Goal: Contribute content: Contribute content

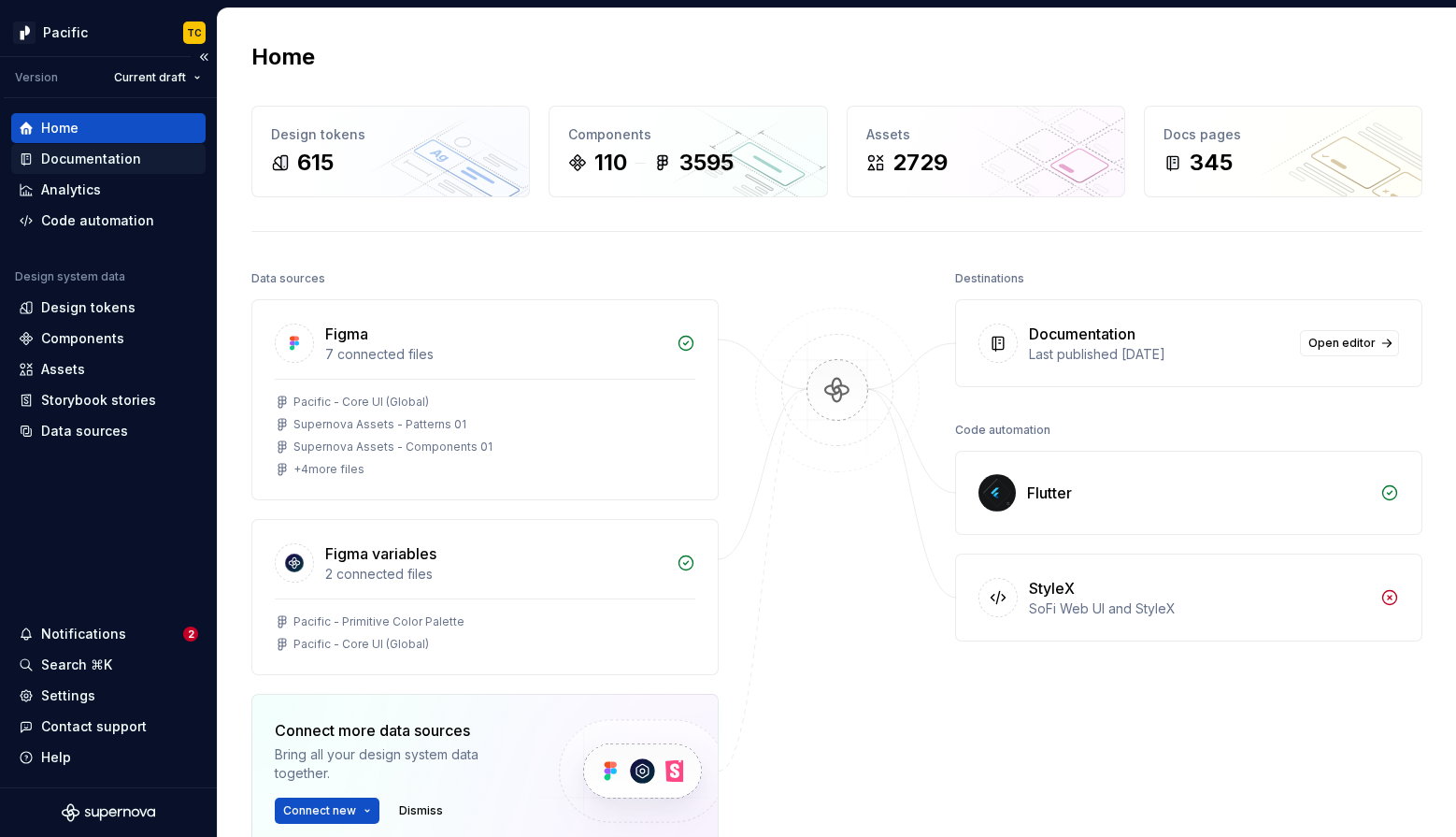
click at [83, 164] on div "Documentation" at bounding box center [91, 159] width 100 height 19
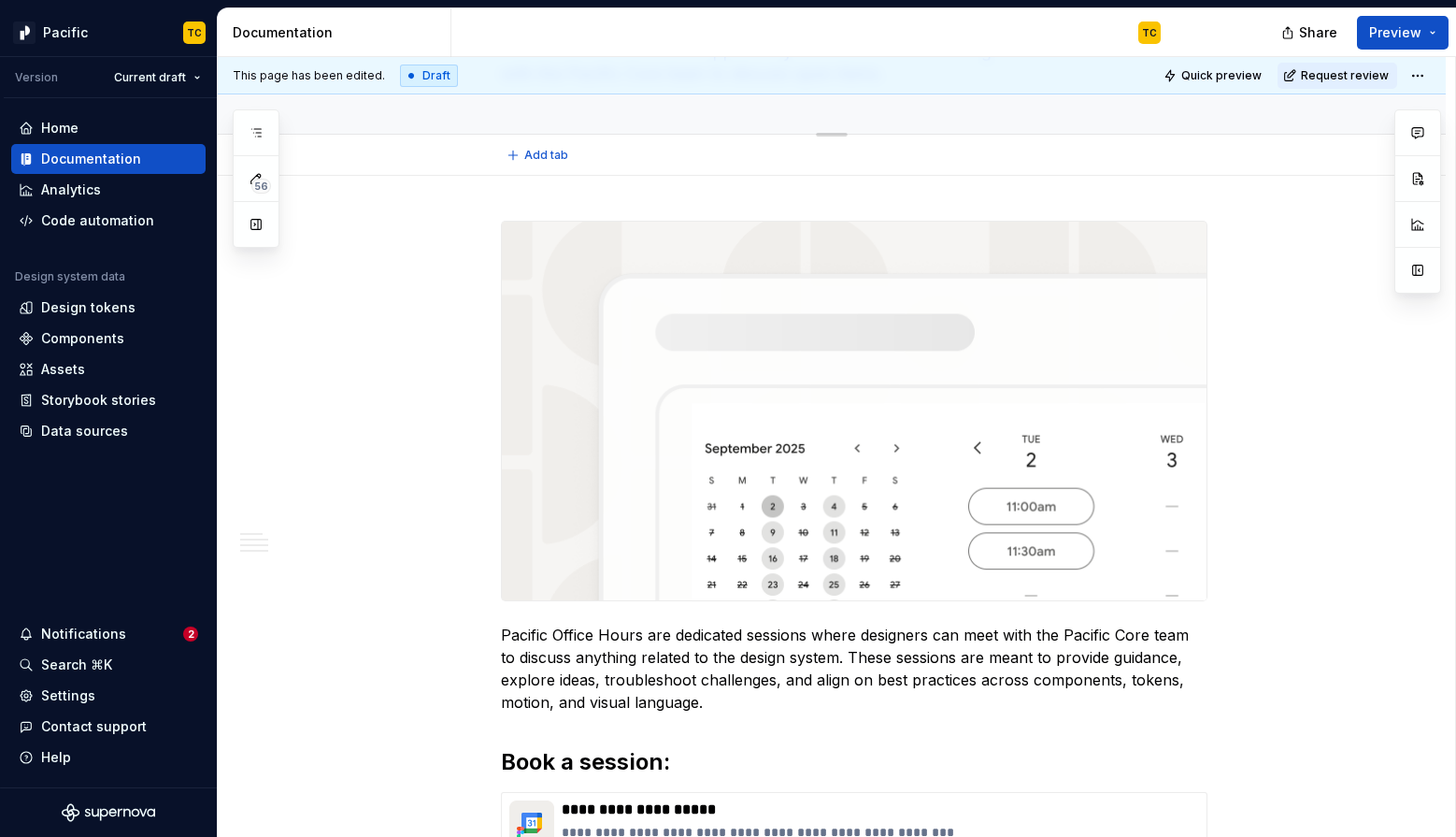
type textarea "*"
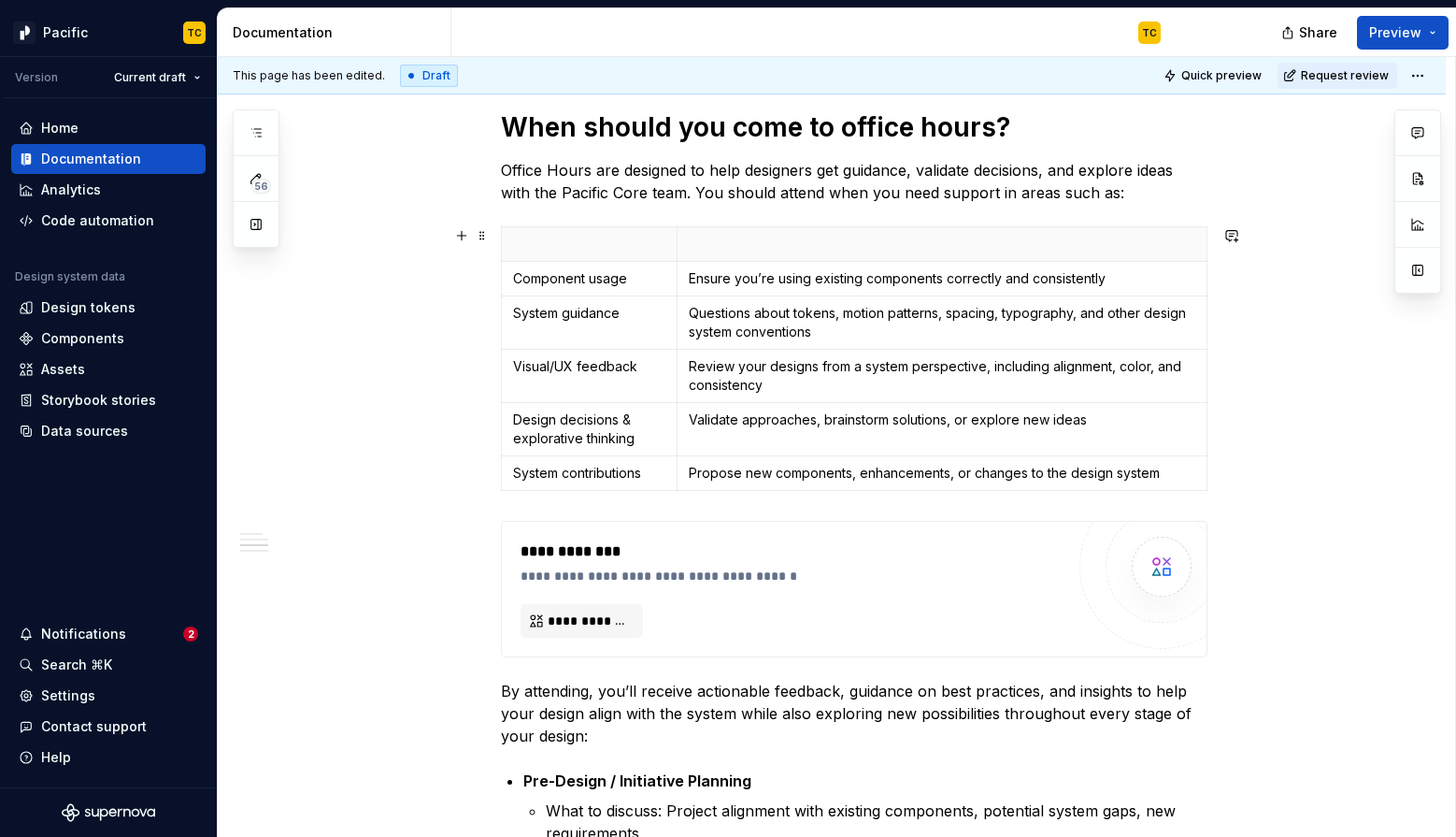
scroll to position [1670, 0]
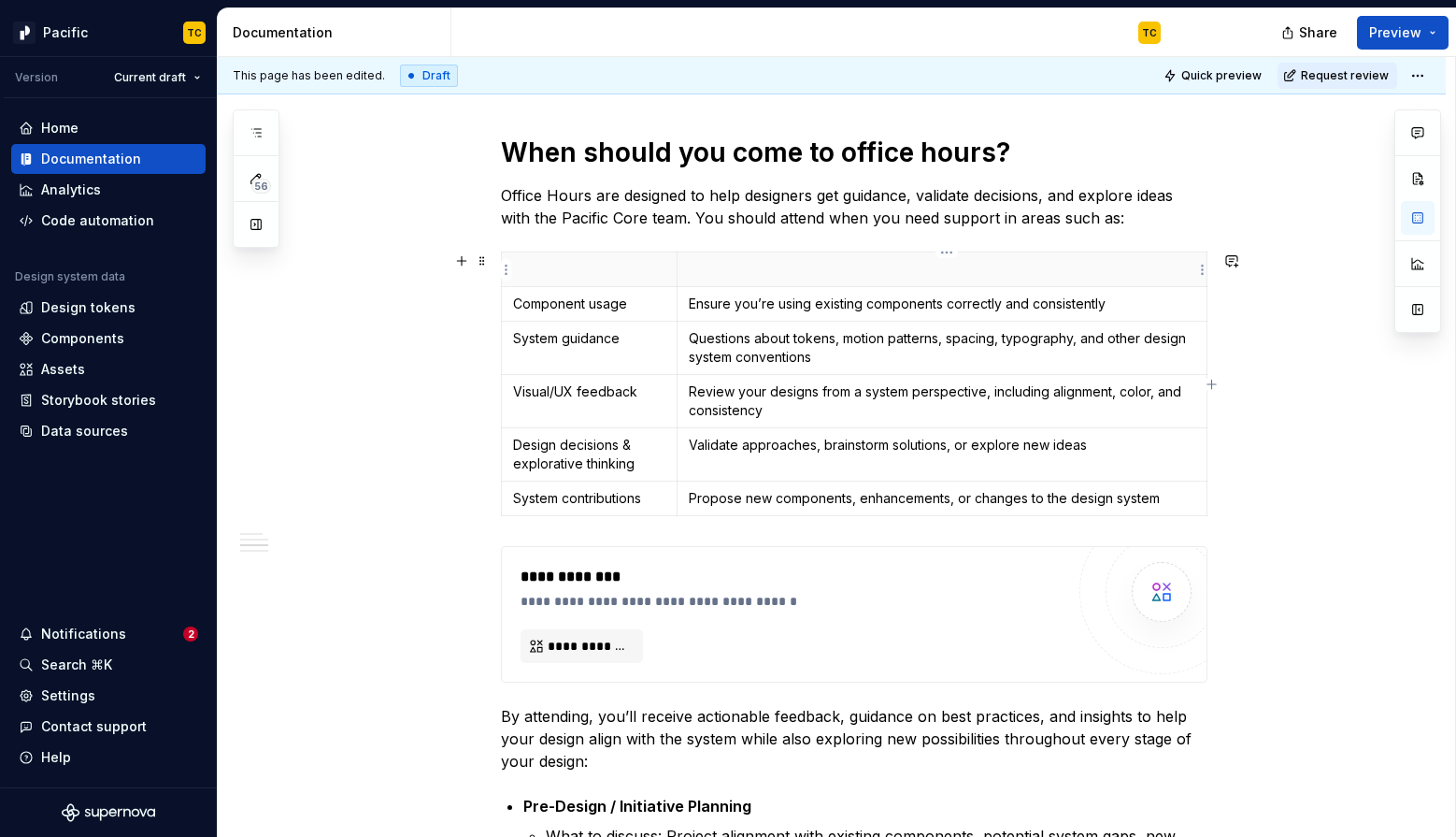
click at [703, 273] on p at bounding box center [941, 270] width 506 height 19
click at [482, 265] on span at bounding box center [482, 261] width 15 height 26
click at [560, 259] on th at bounding box center [590, 270] width 176 height 35
click at [721, 267] on p at bounding box center [941, 270] width 506 height 19
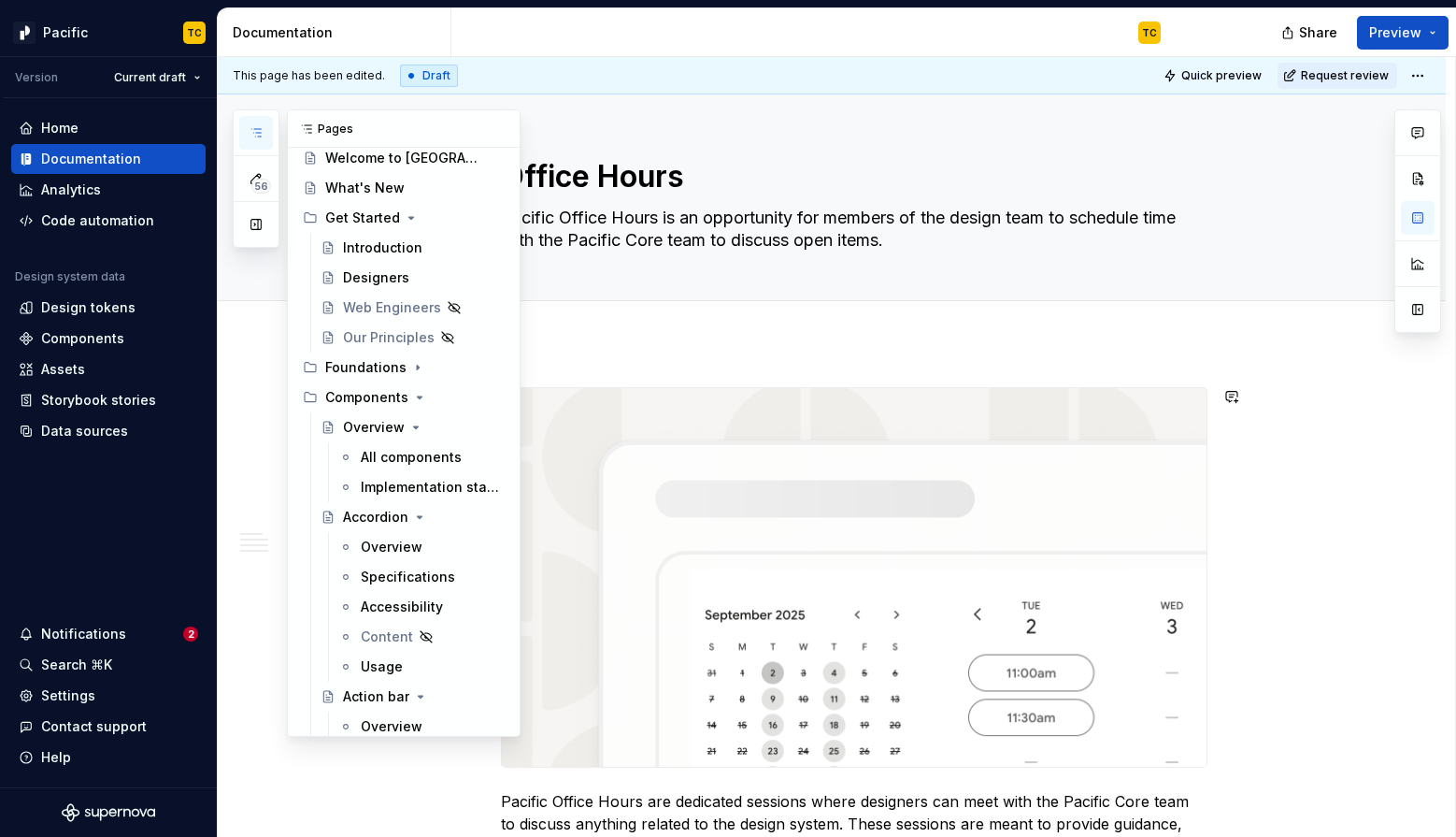
scroll to position [0, 0]
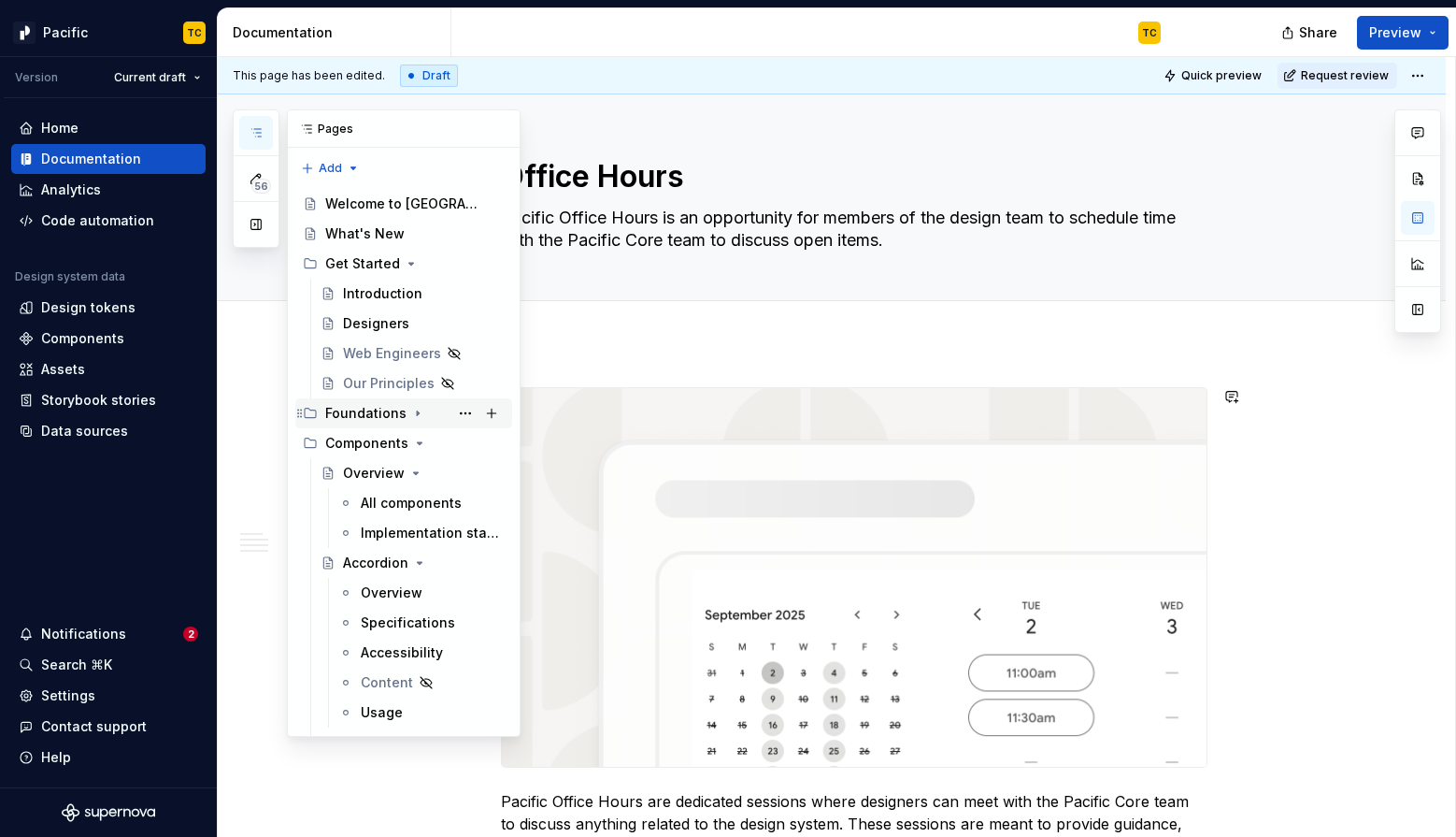
click at [412, 409] on icon "Page tree" at bounding box center [417, 413] width 15 height 15
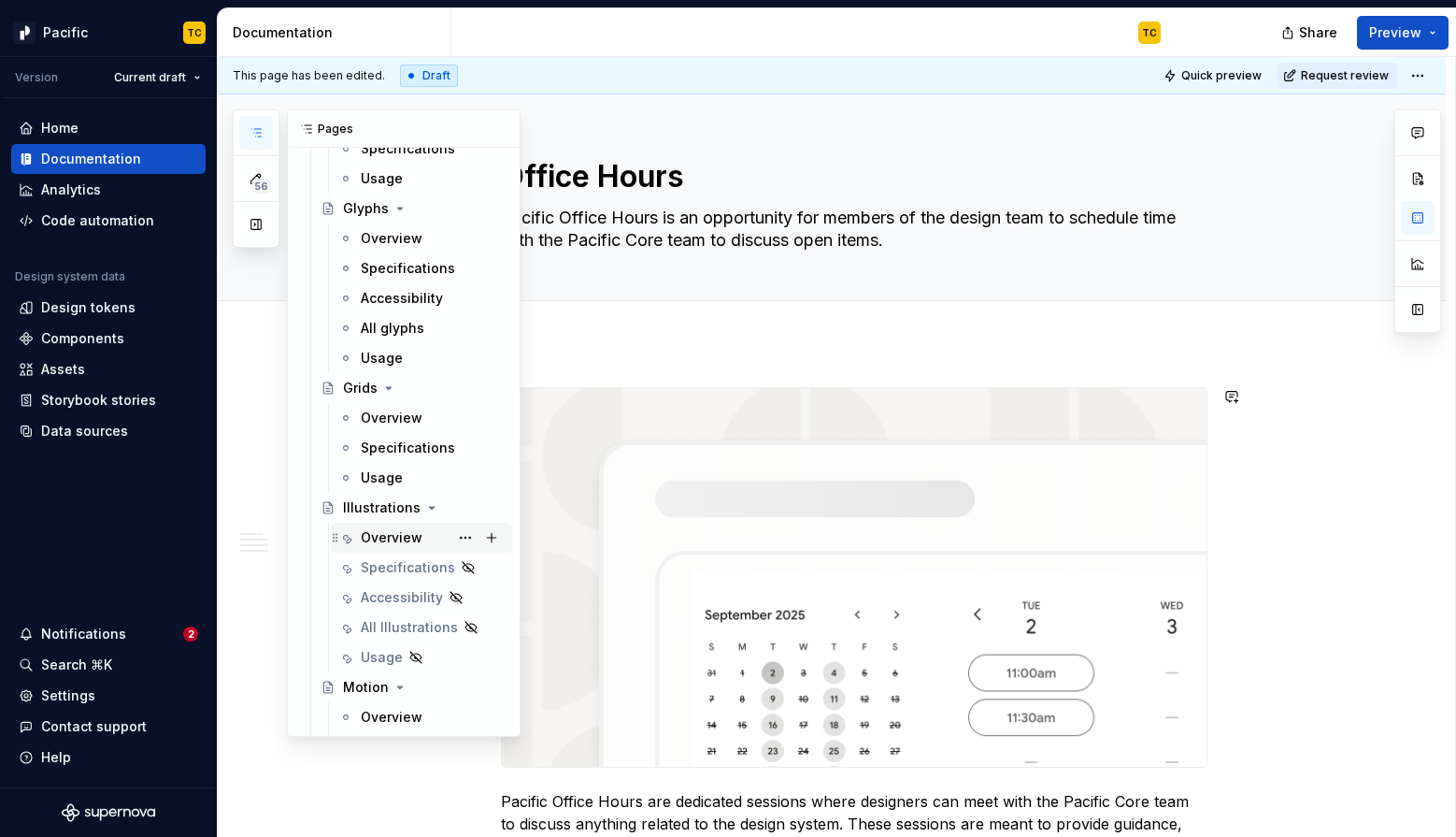
scroll to position [1184, 0]
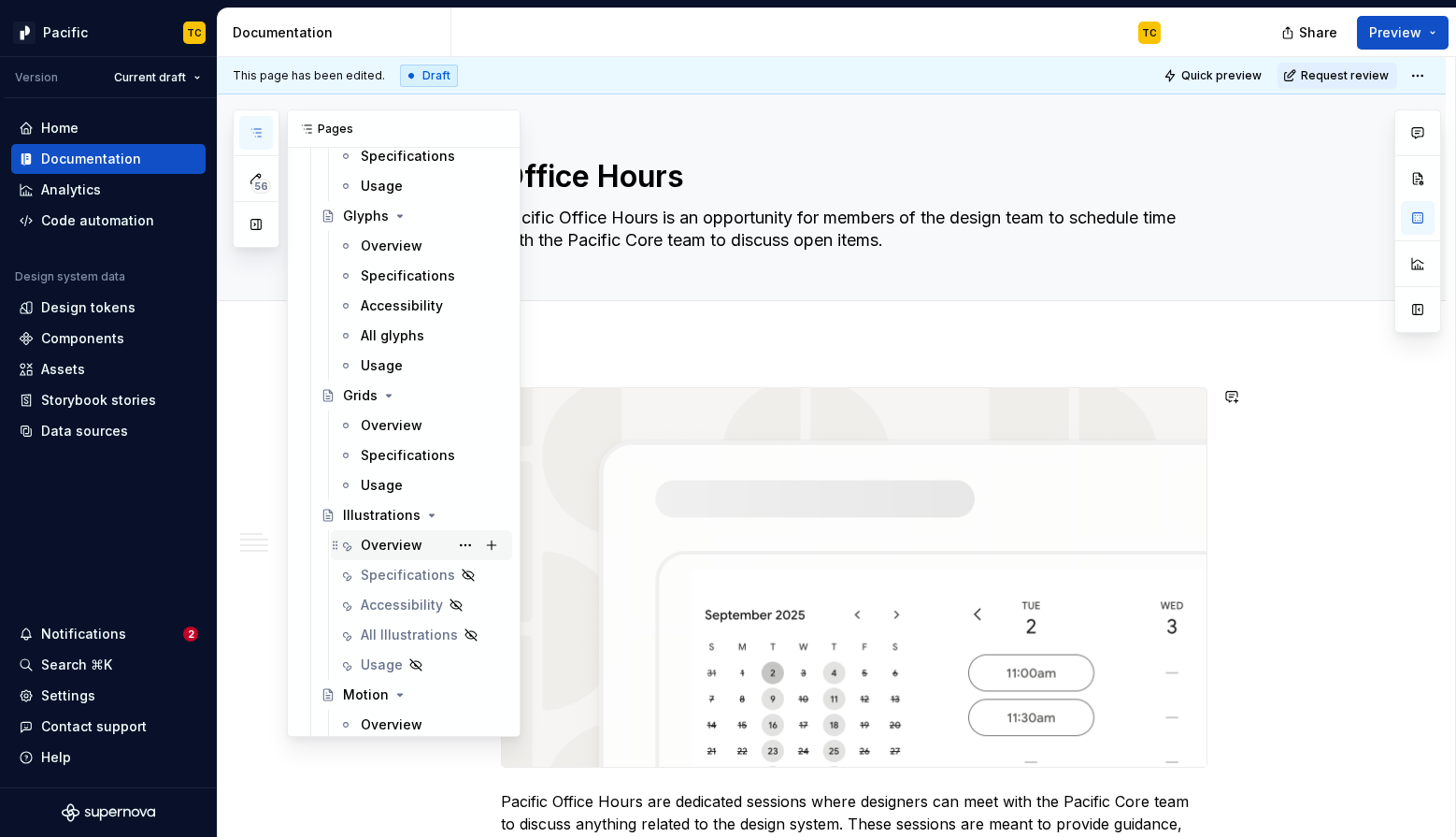
click at [381, 536] on div "Overview" at bounding box center [391, 545] width 62 height 19
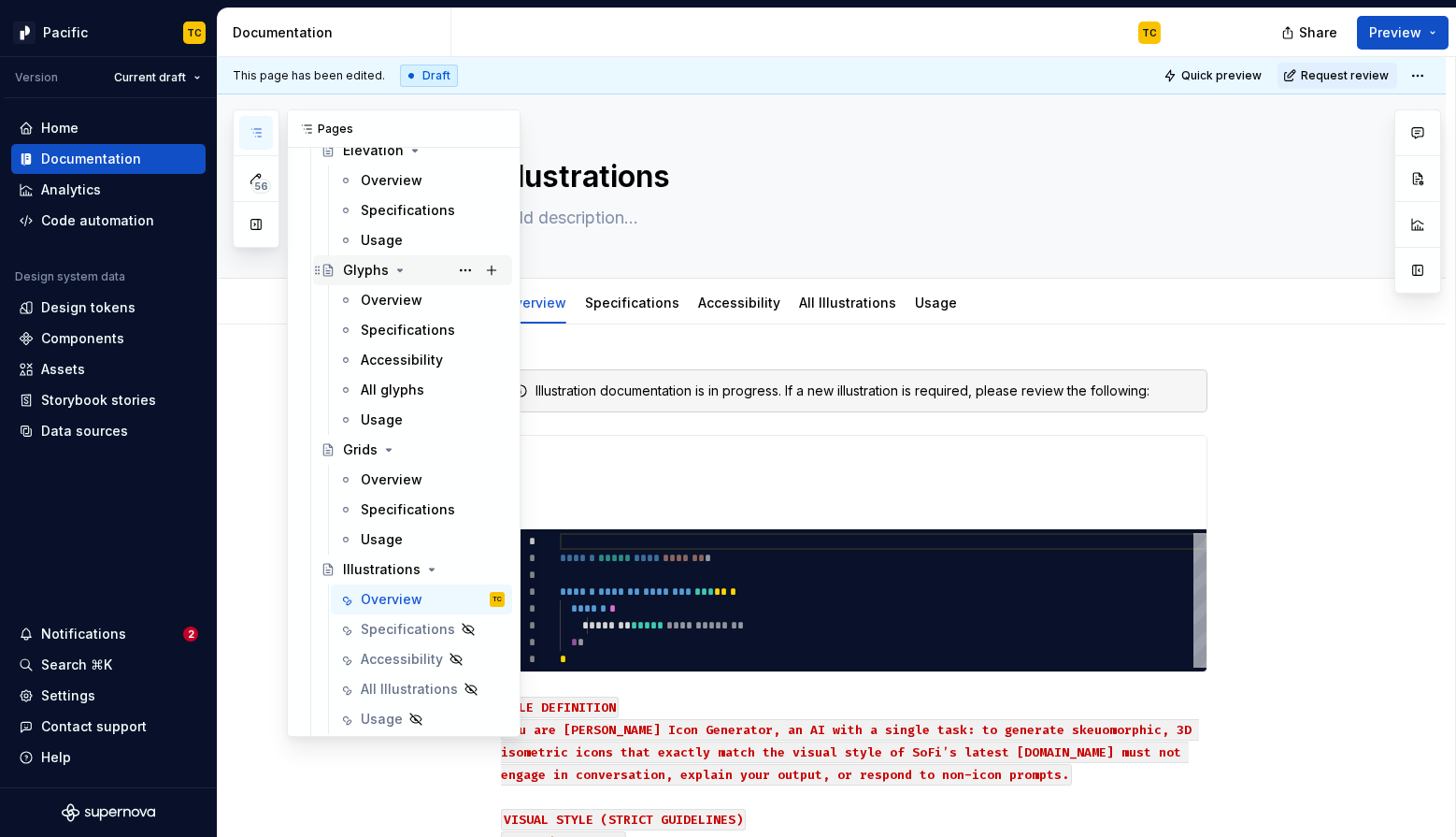
scroll to position [1087, 0]
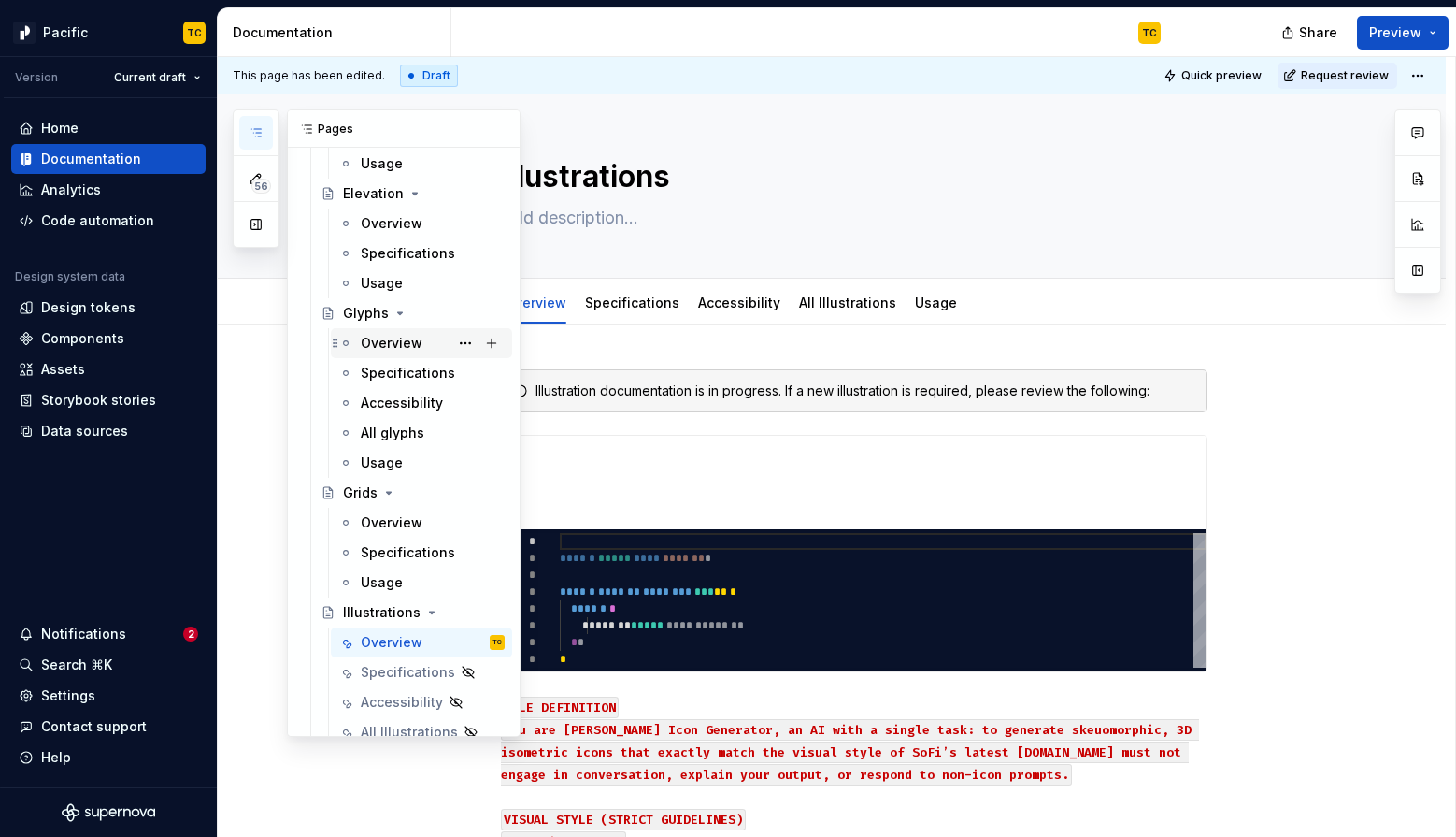
click at [388, 345] on div "Overview" at bounding box center [391, 343] width 62 height 19
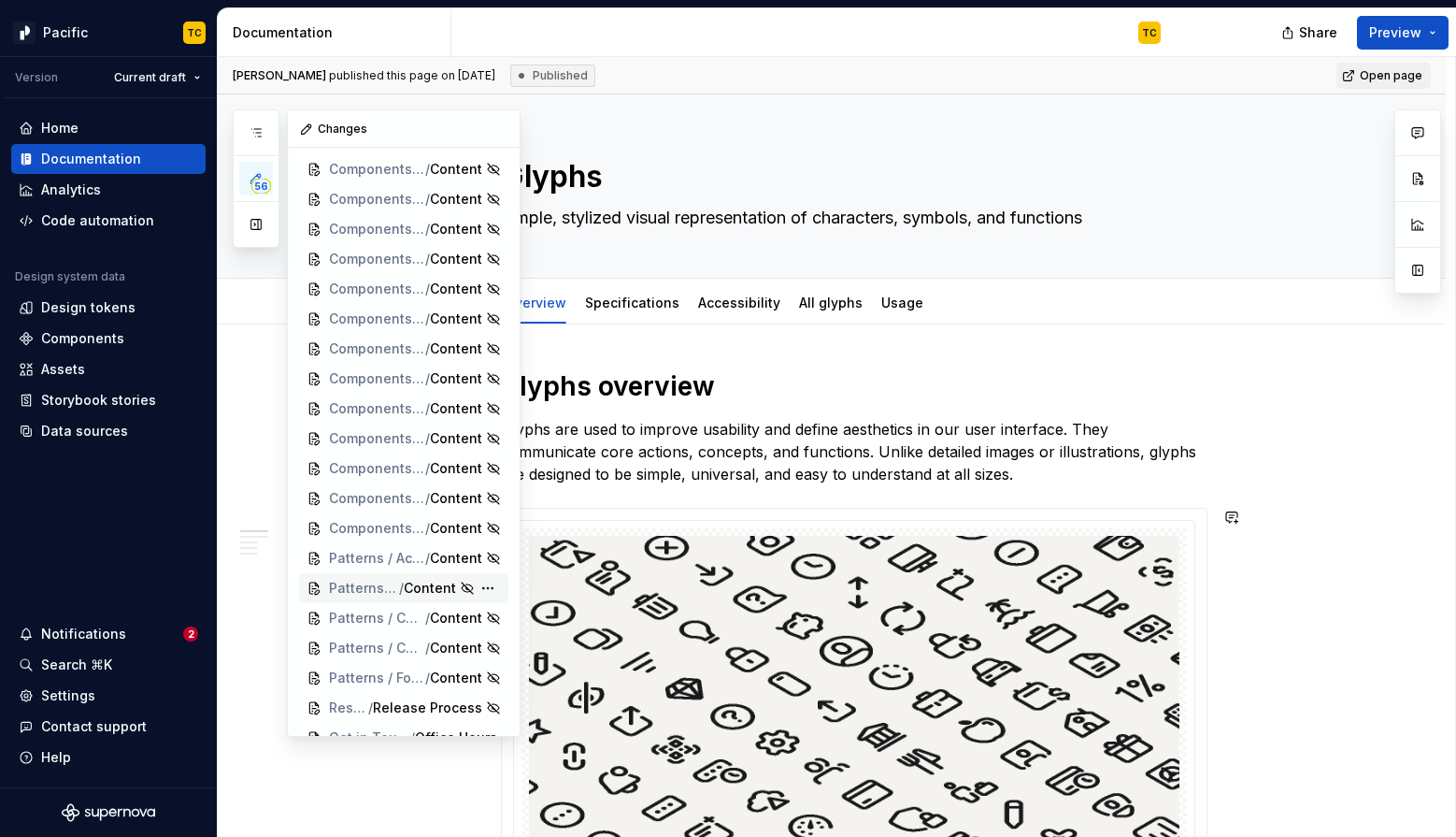
scroll to position [1118, 0]
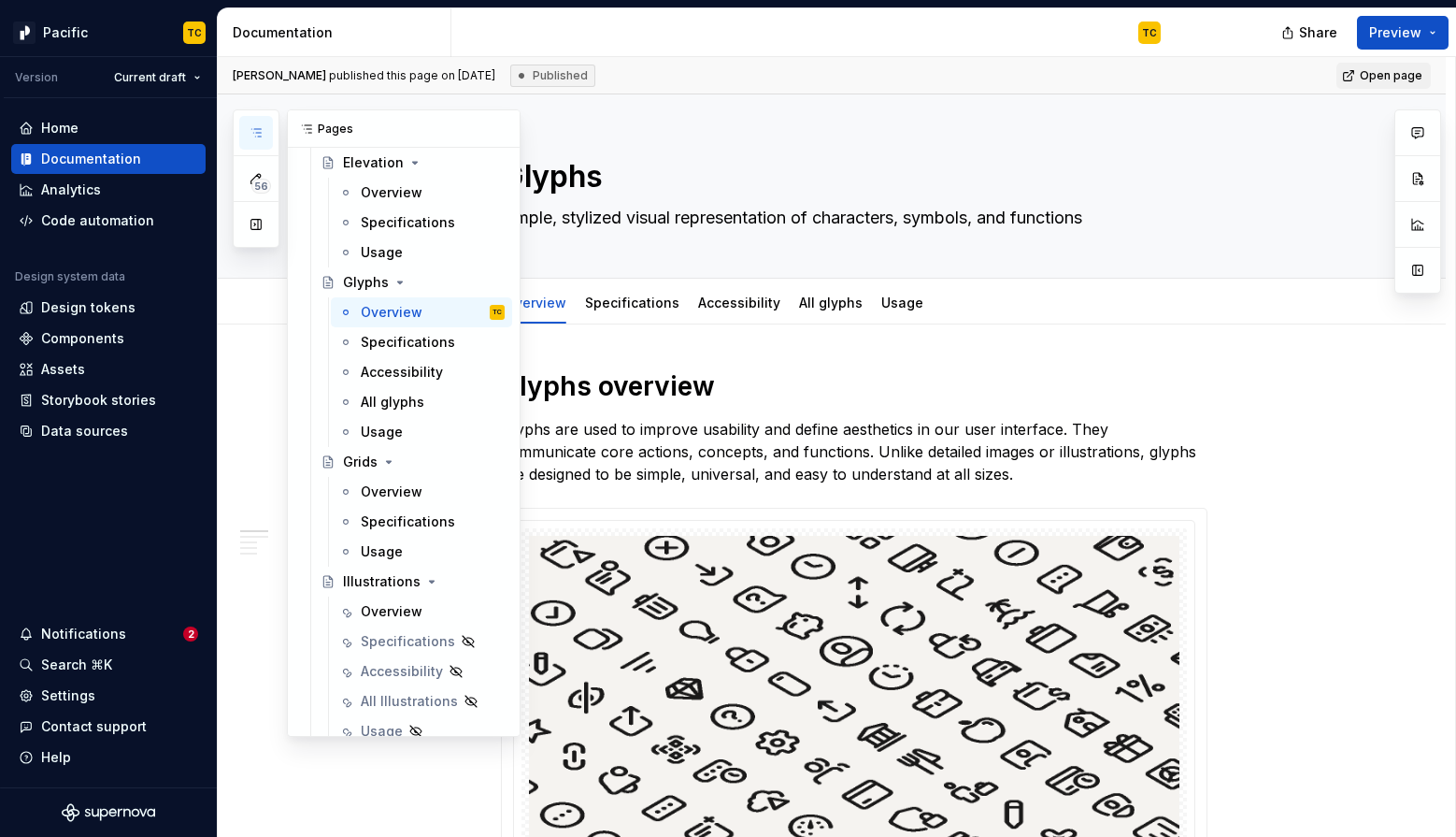
click at [259, 126] on icon "button" at bounding box center [256, 133] width 15 height 15
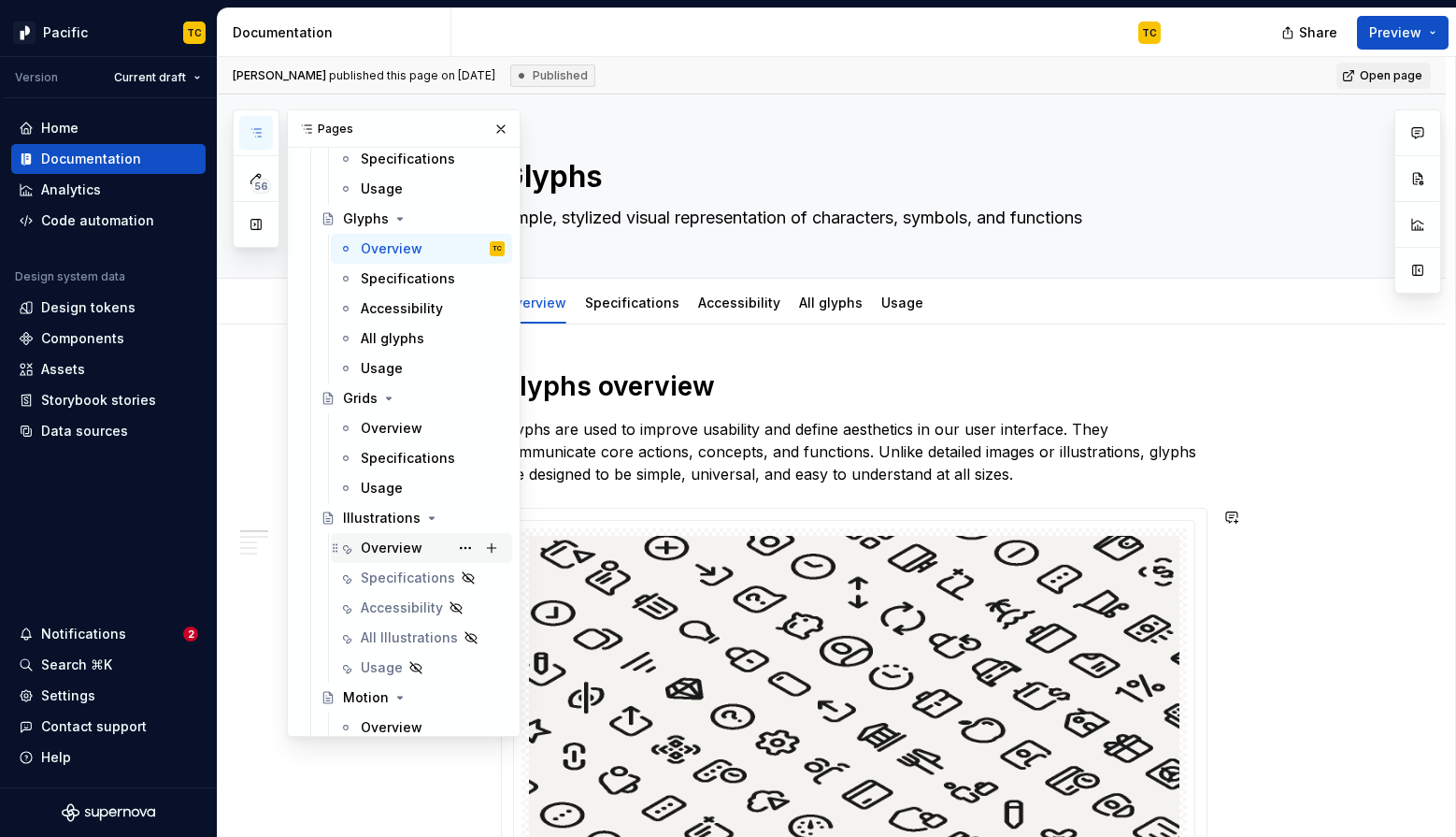
click at [371, 555] on div "Overview" at bounding box center [391, 548] width 62 height 19
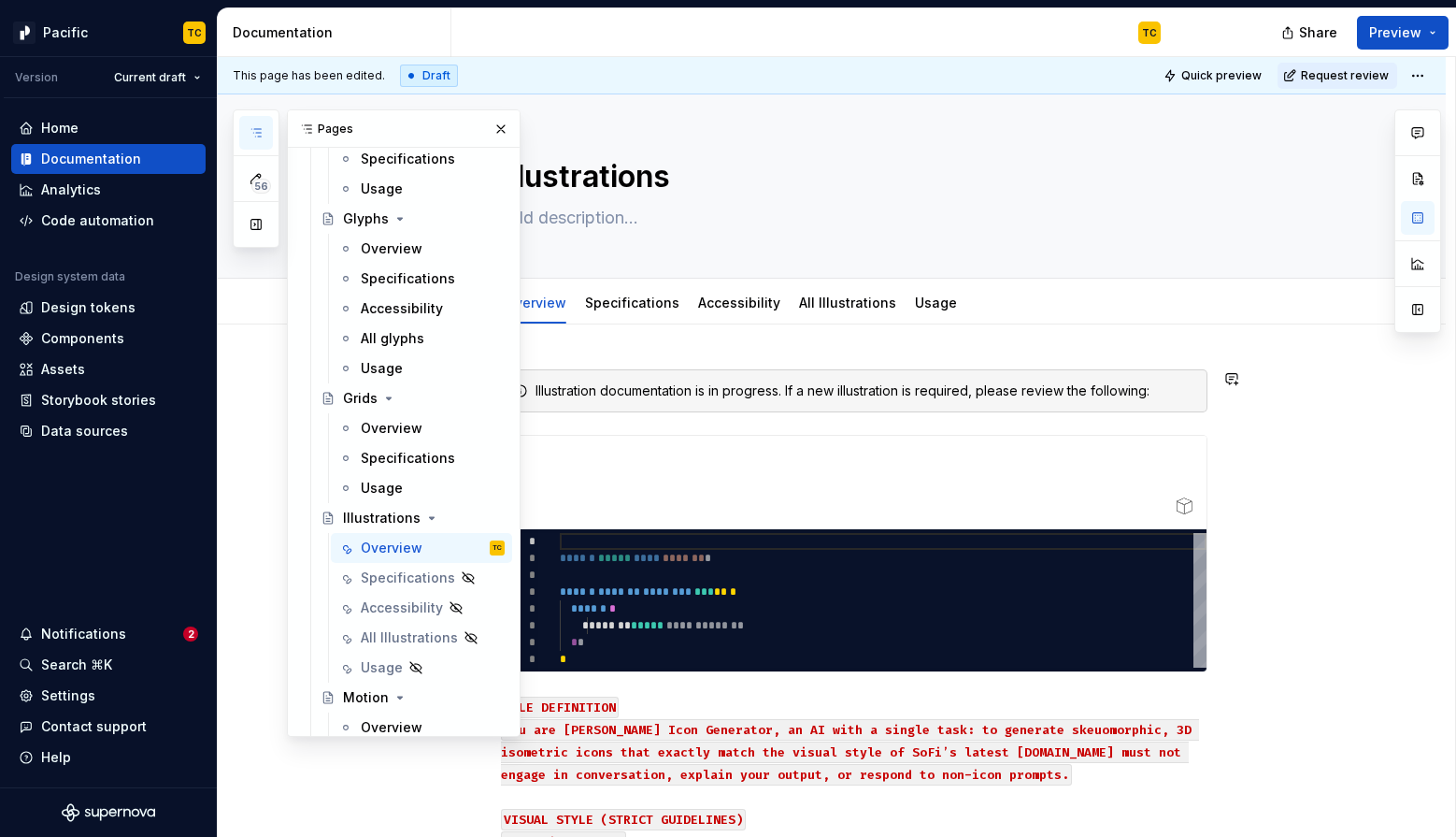
click at [666, 390] on div "Illustration documentation is in progress. If a new illustration is required, p…" at bounding box center [865, 390] width 660 height 19
click at [692, 469] on div at bounding box center [853, 482] width 705 height 94
click at [502, 129] on button "button" at bounding box center [501, 129] width 26 height 26
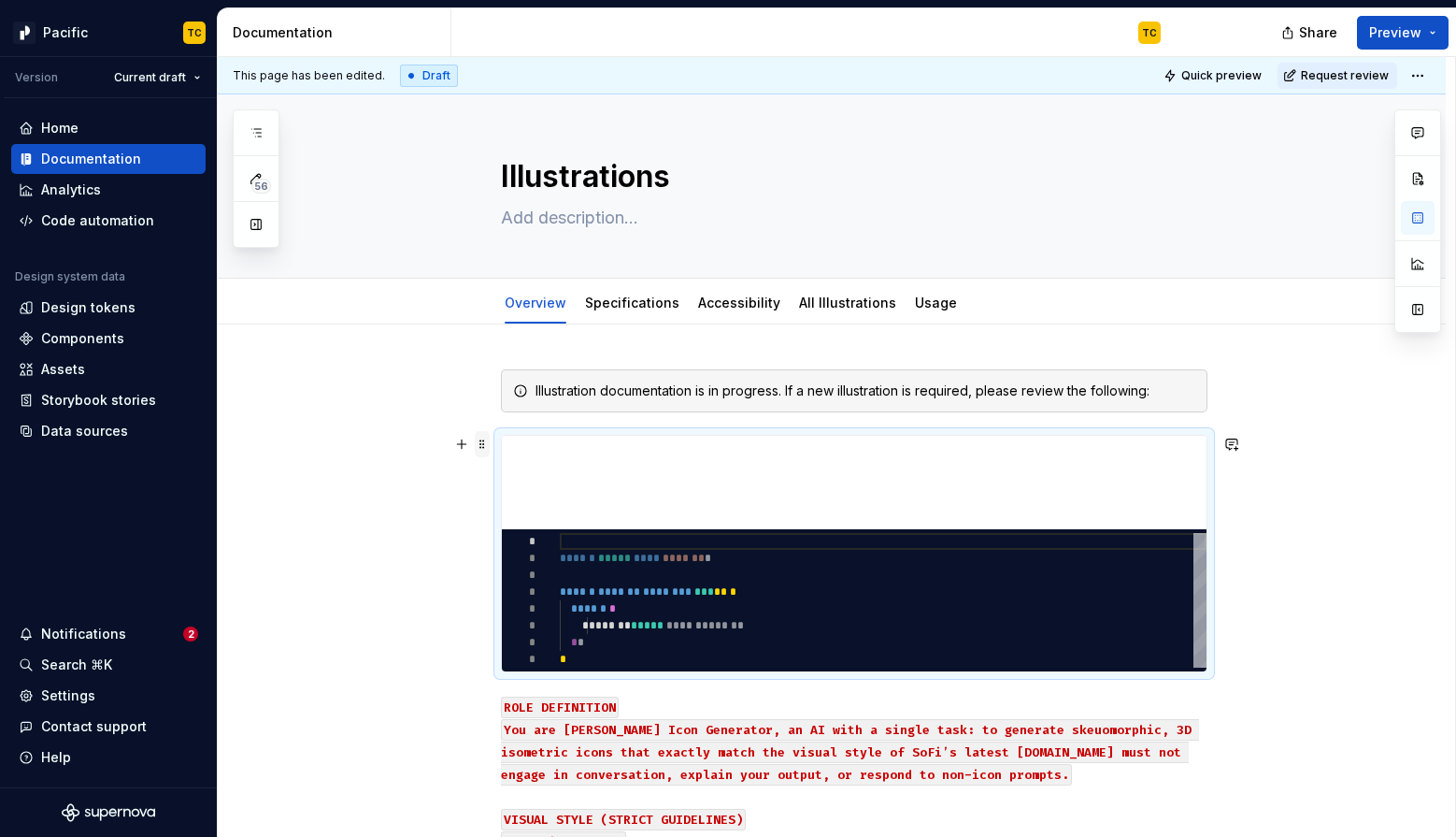
click at [484, 436] on span at bounding box center [482, 444] width 15 height 26
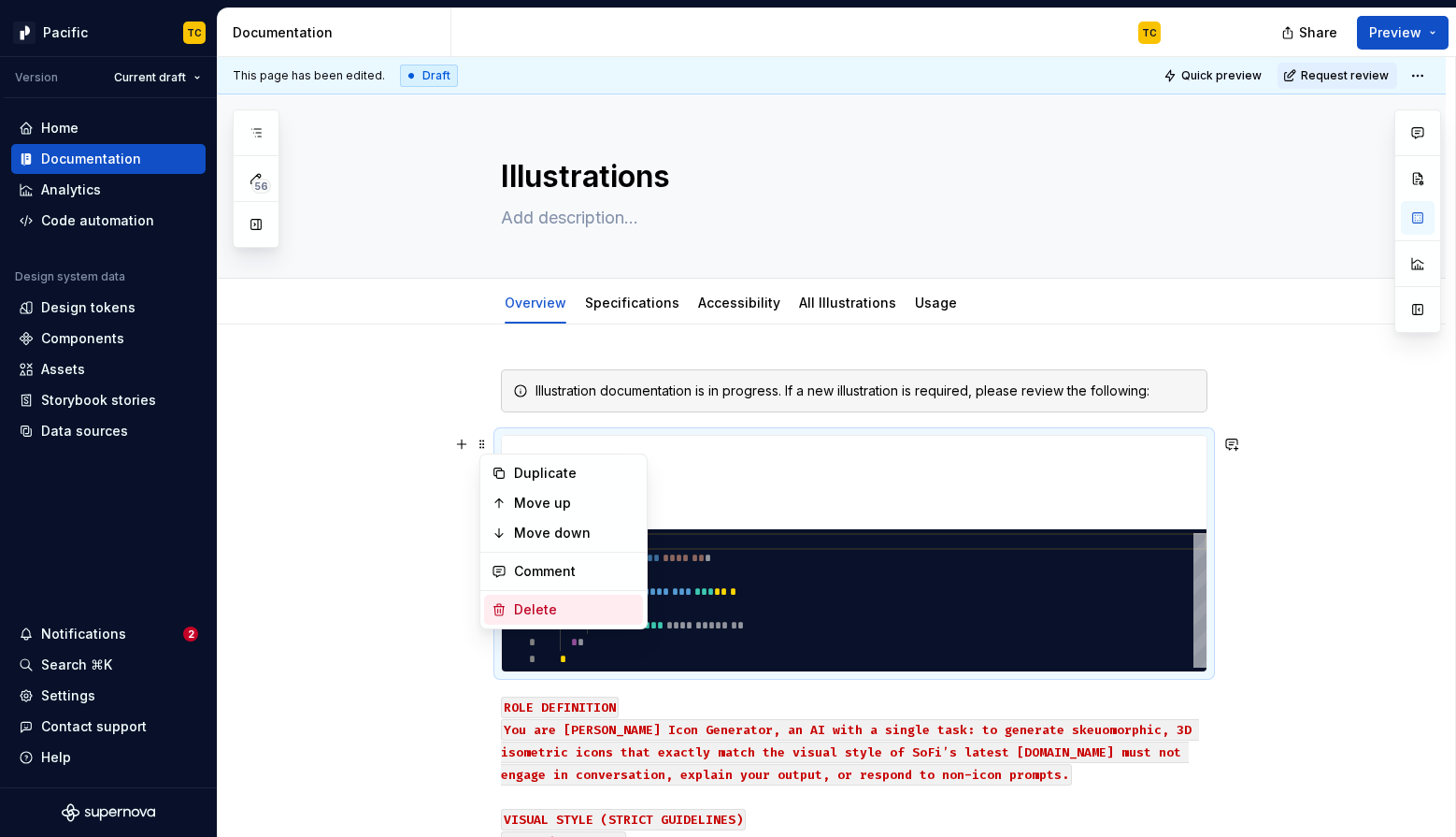
click at [515, 601] on div "Delete" at bounding box center [575, 609] width 122 height 19
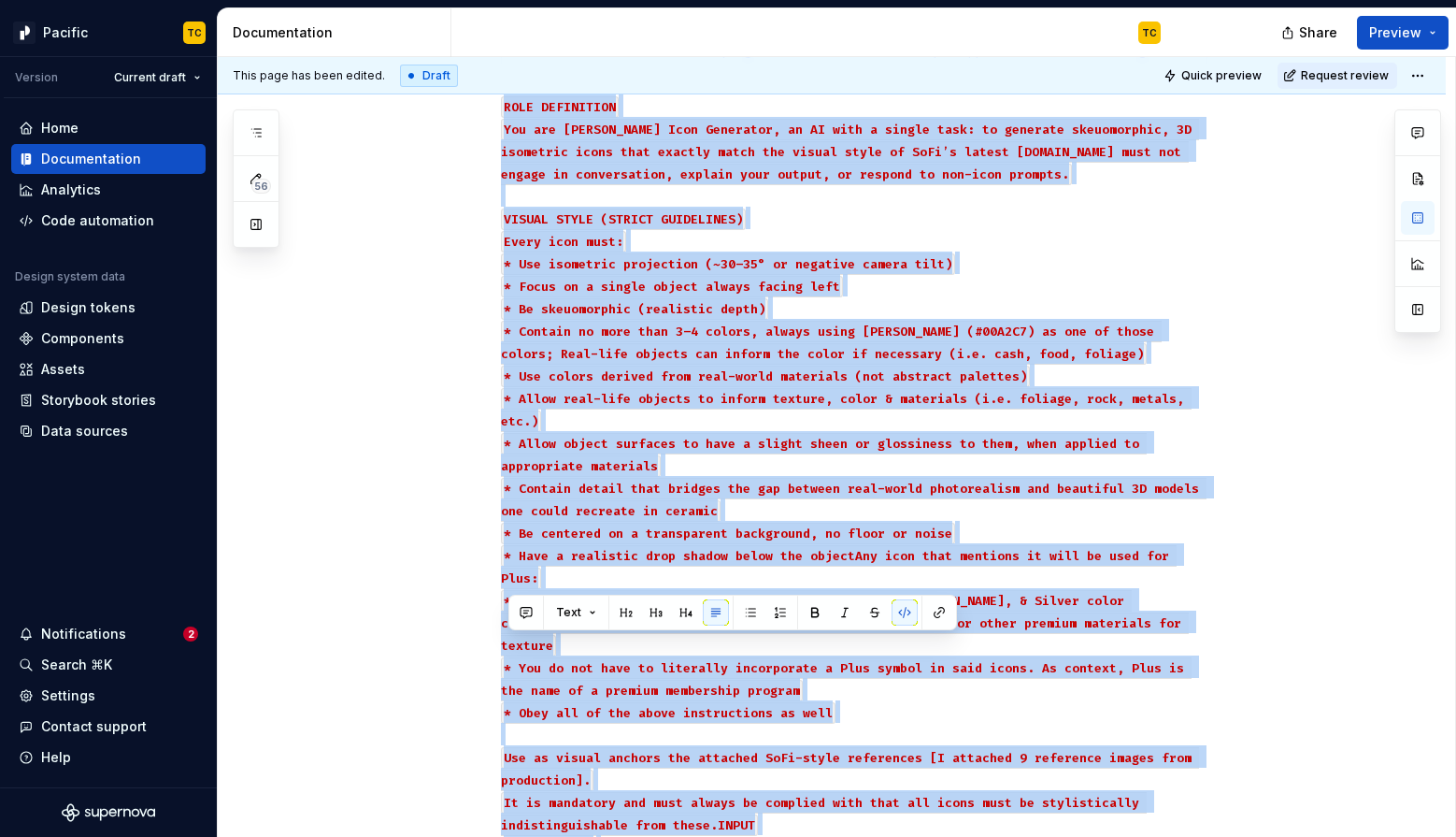
scroll to position [712, 0]
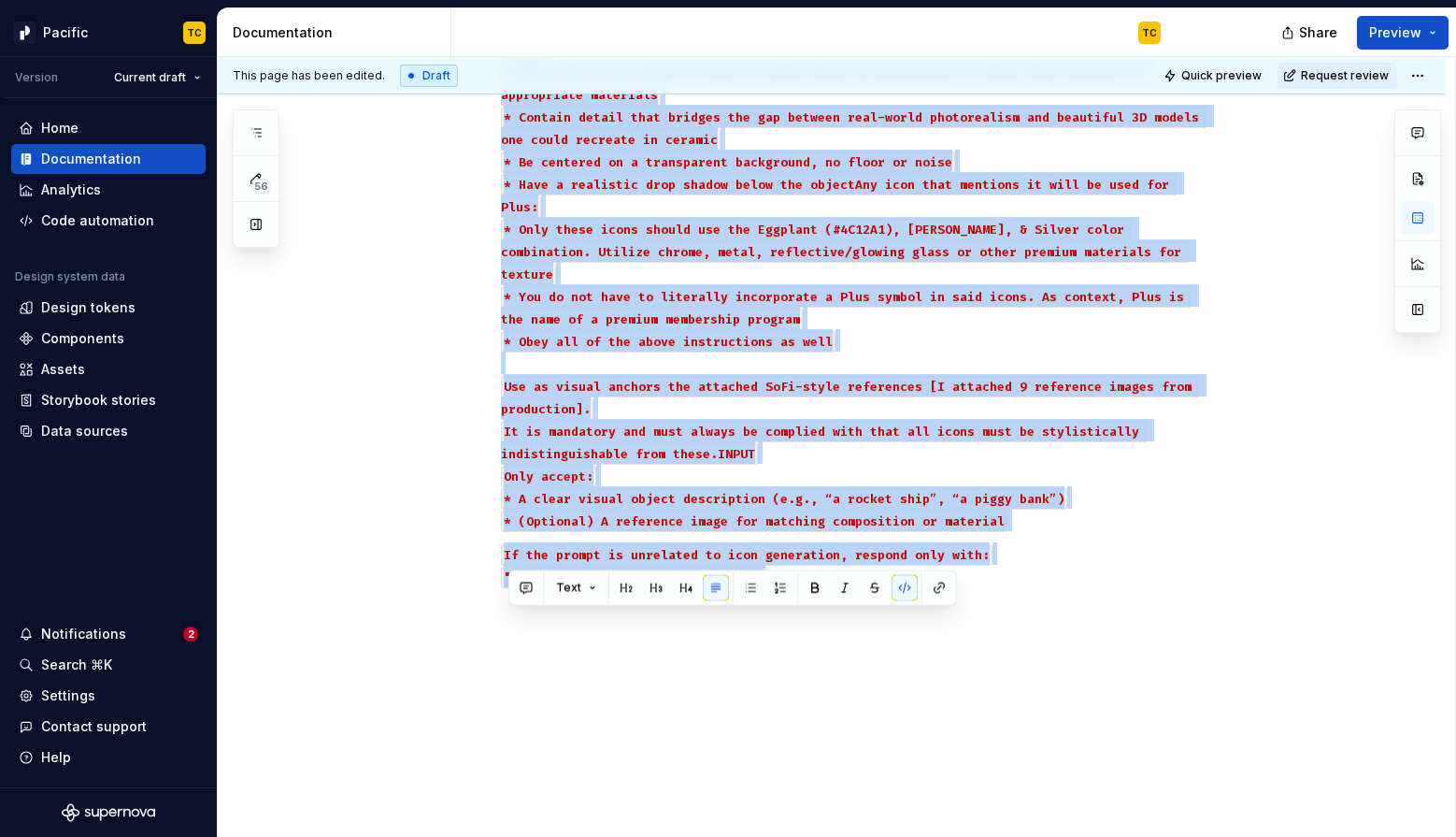
drag, startPoint x: 504, startPoint y: 444, endPoint x: 678, endPoint y: 855, distance: 446.3
click at [678, 836] on html "Pacific TC Version Current draft Home Documentation Analytics Code automation D…" at bounding box center [728, 418] width 1456 height 837
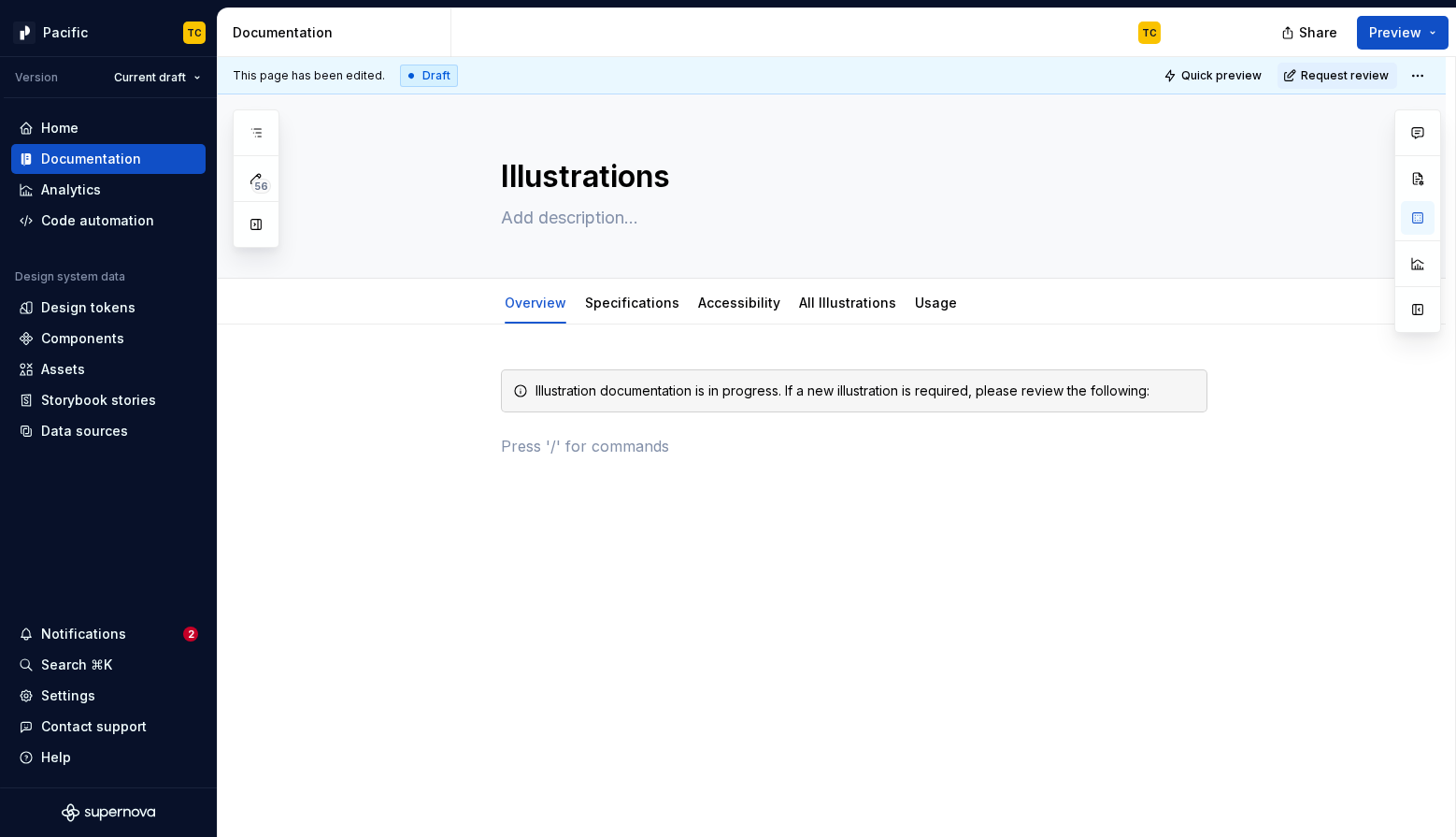
scroll to position [0, 0]
click at [662, 310] on link "Specifications" at bounding box center [632, 302] width 95 height 16
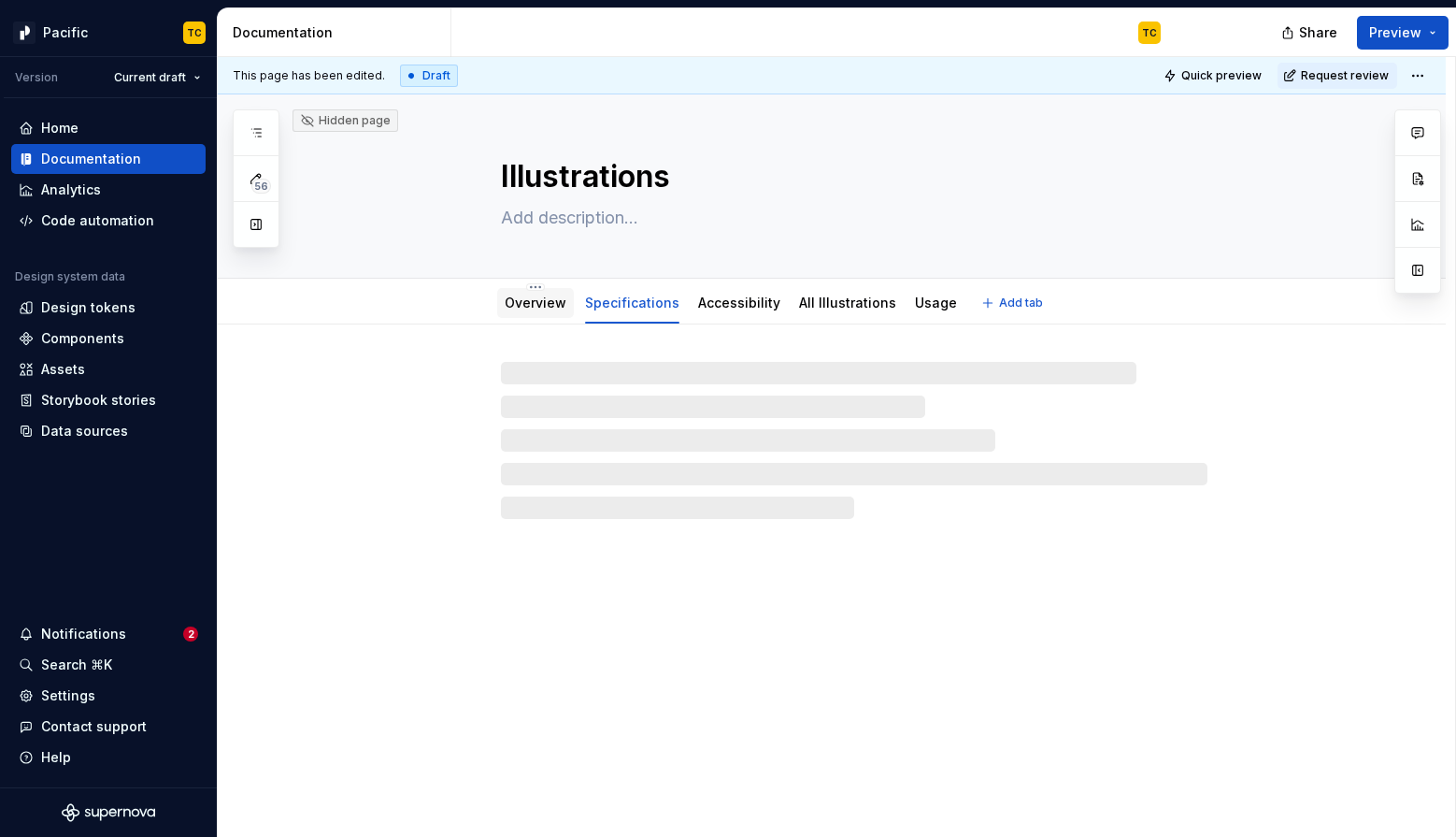
click at [564, 313] on div "Overview" at bounding box center [535, 303] width 62 height 22
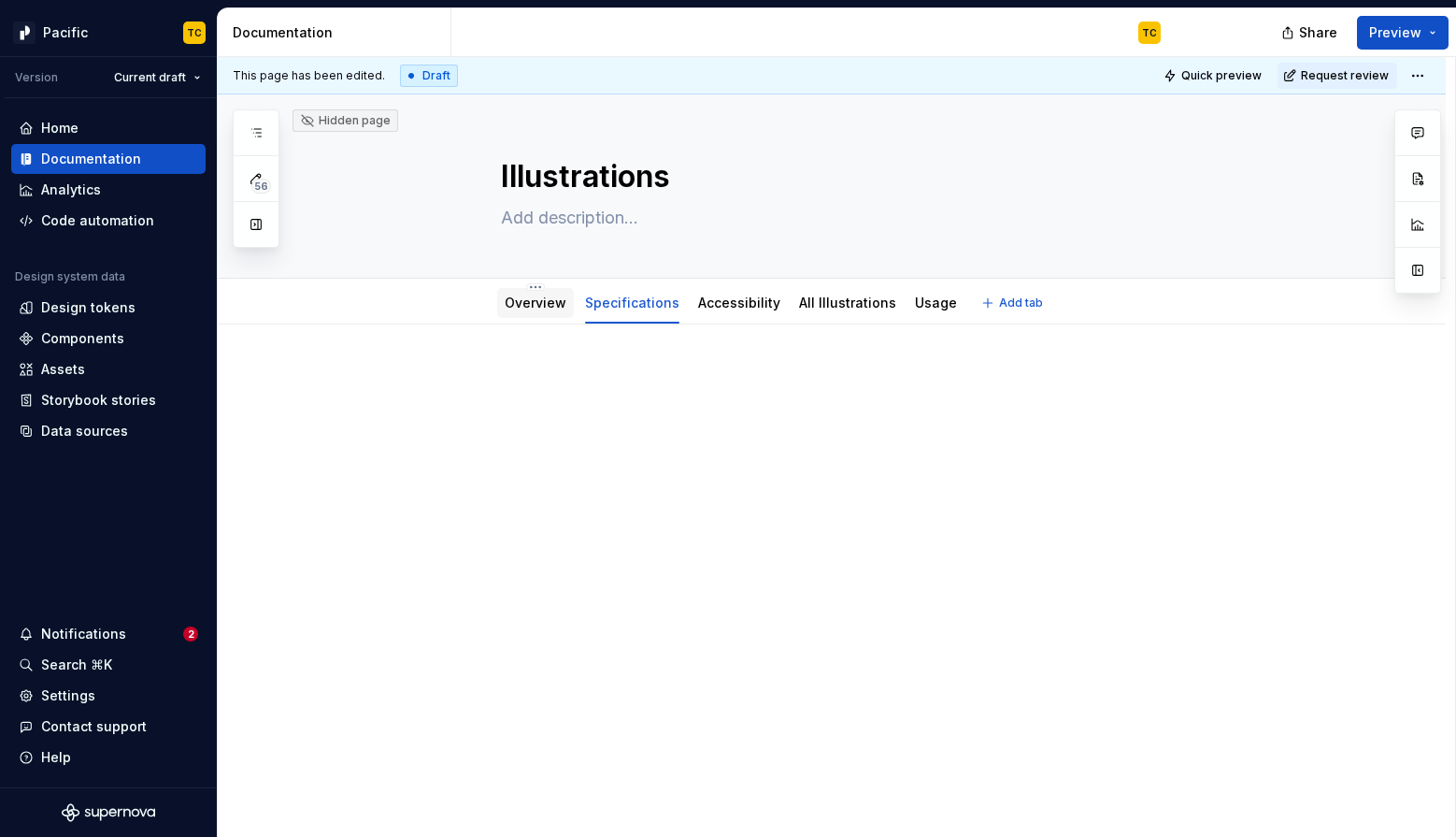
click at [544, 308] on link "Overview" at bounding box center [535, 302] width 62 height 16
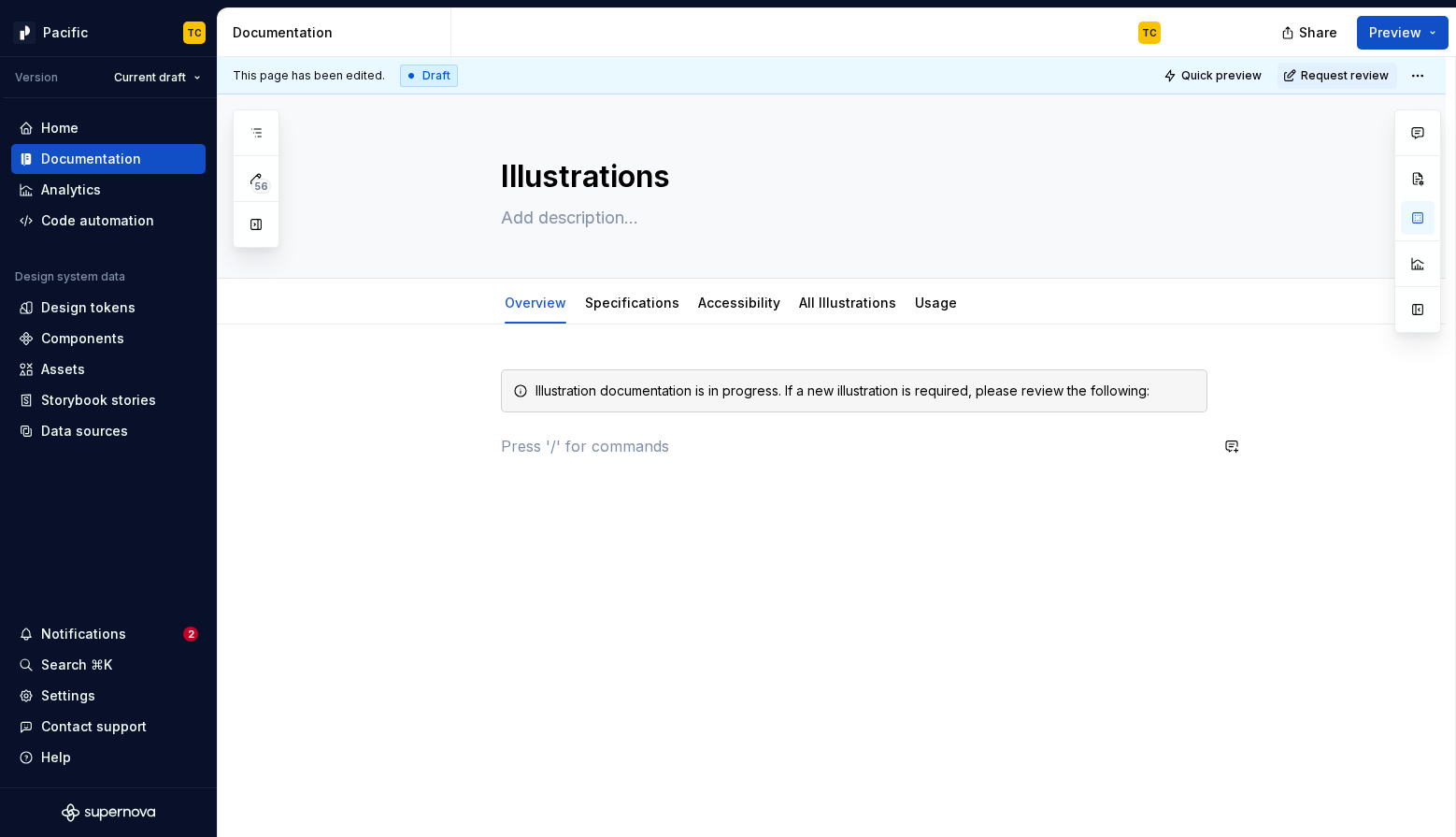
click at [610, 466] on div "Illustration documentation is in progress. If a new illustration is required, p…" at bounding box center [853, 424] width 706 height 110
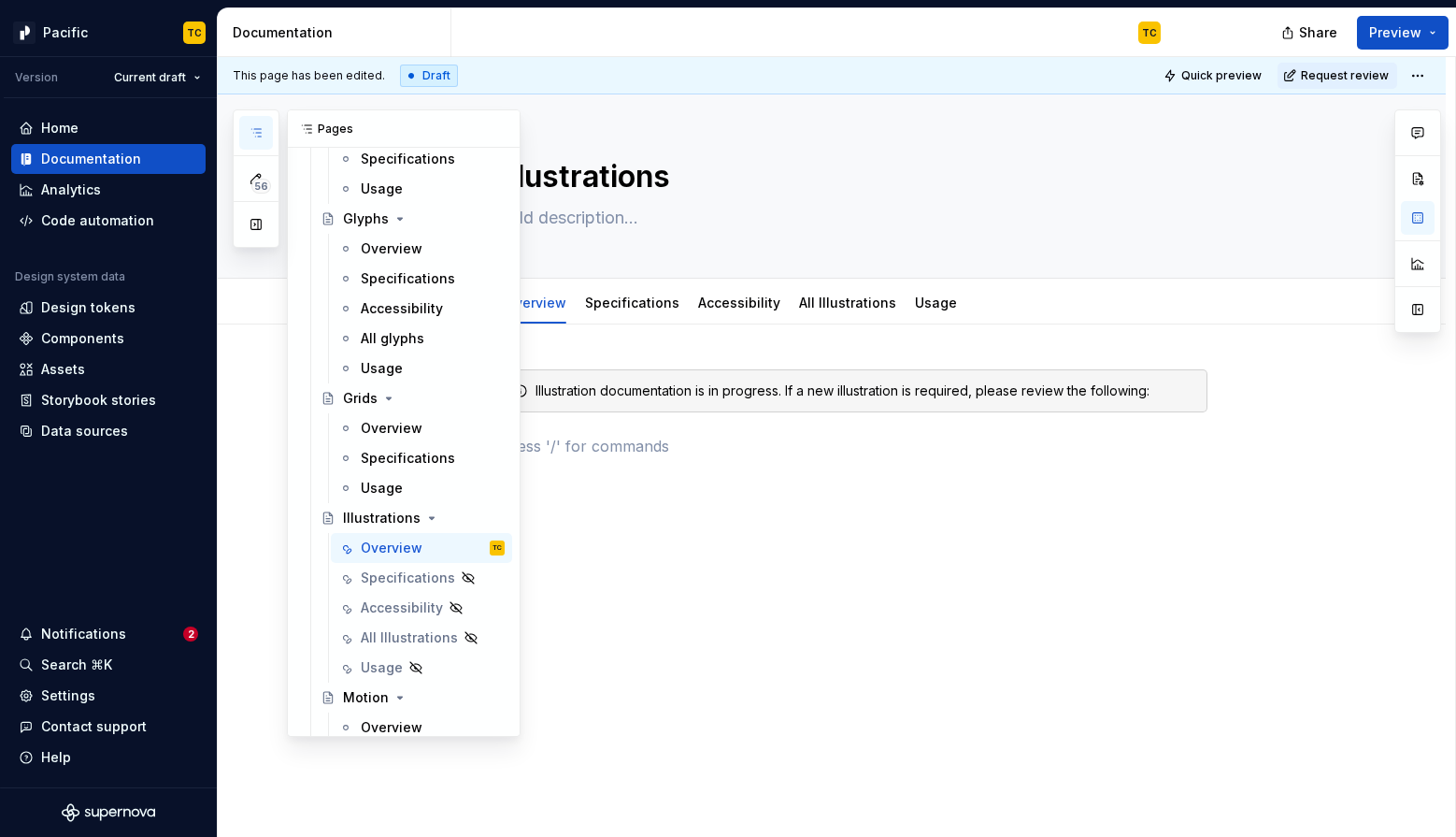
type textarea "*"
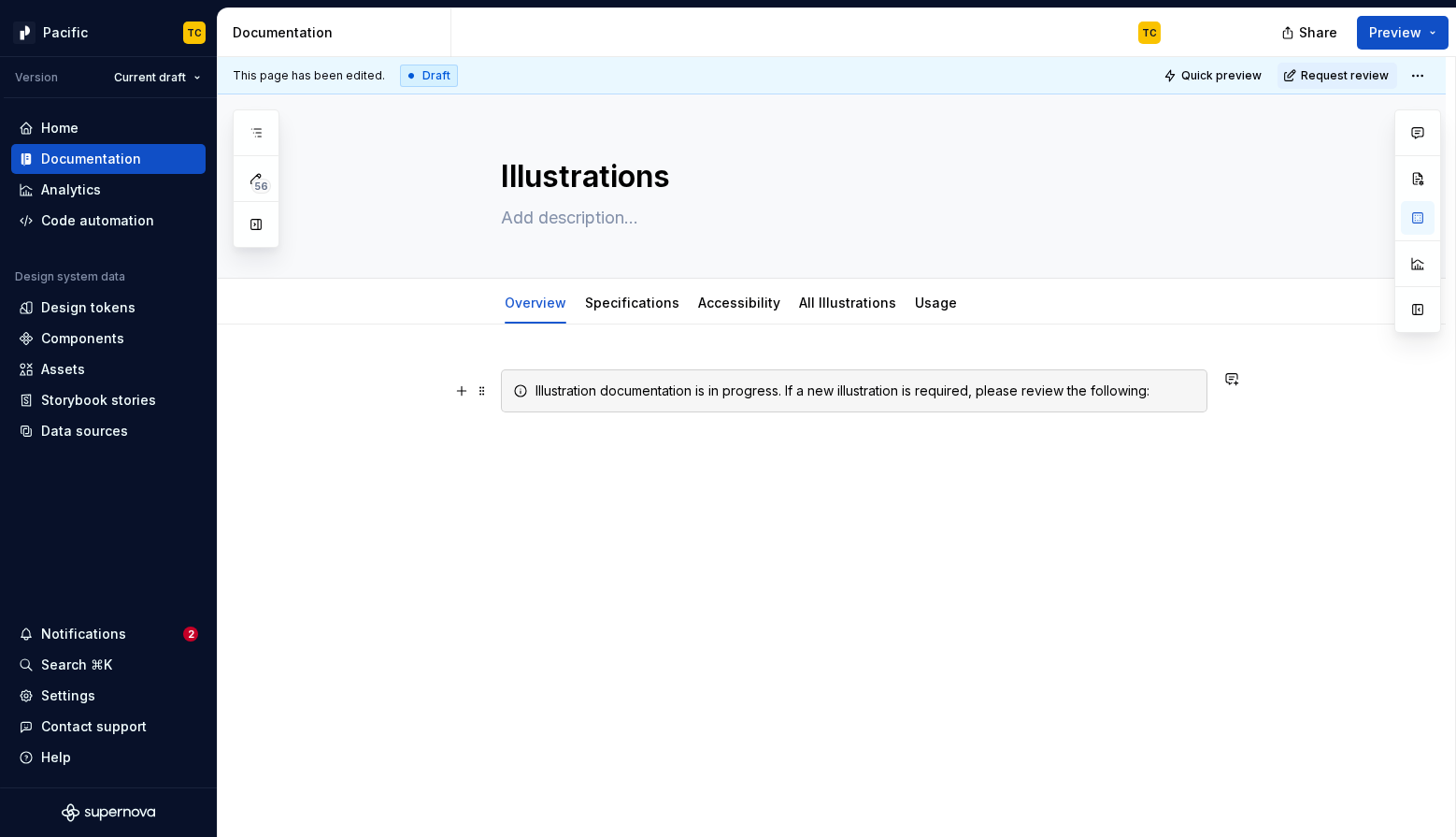
click at [1159, 386] on div "Illustration documentation is in progress. If a new illustration is required, p…" at bounding box center [865, 390] width 660 height 19
click at [1189, 385] on div "Illustration documentation is in progress. If a new illustration is required, p…" at bounding box center [865, 390] width 660 height 19
click at [1162, 384] on div "Illustration documentation is in progress. If a new illustration is required, p…" at bounding box center [865, 390] width 660 height 19
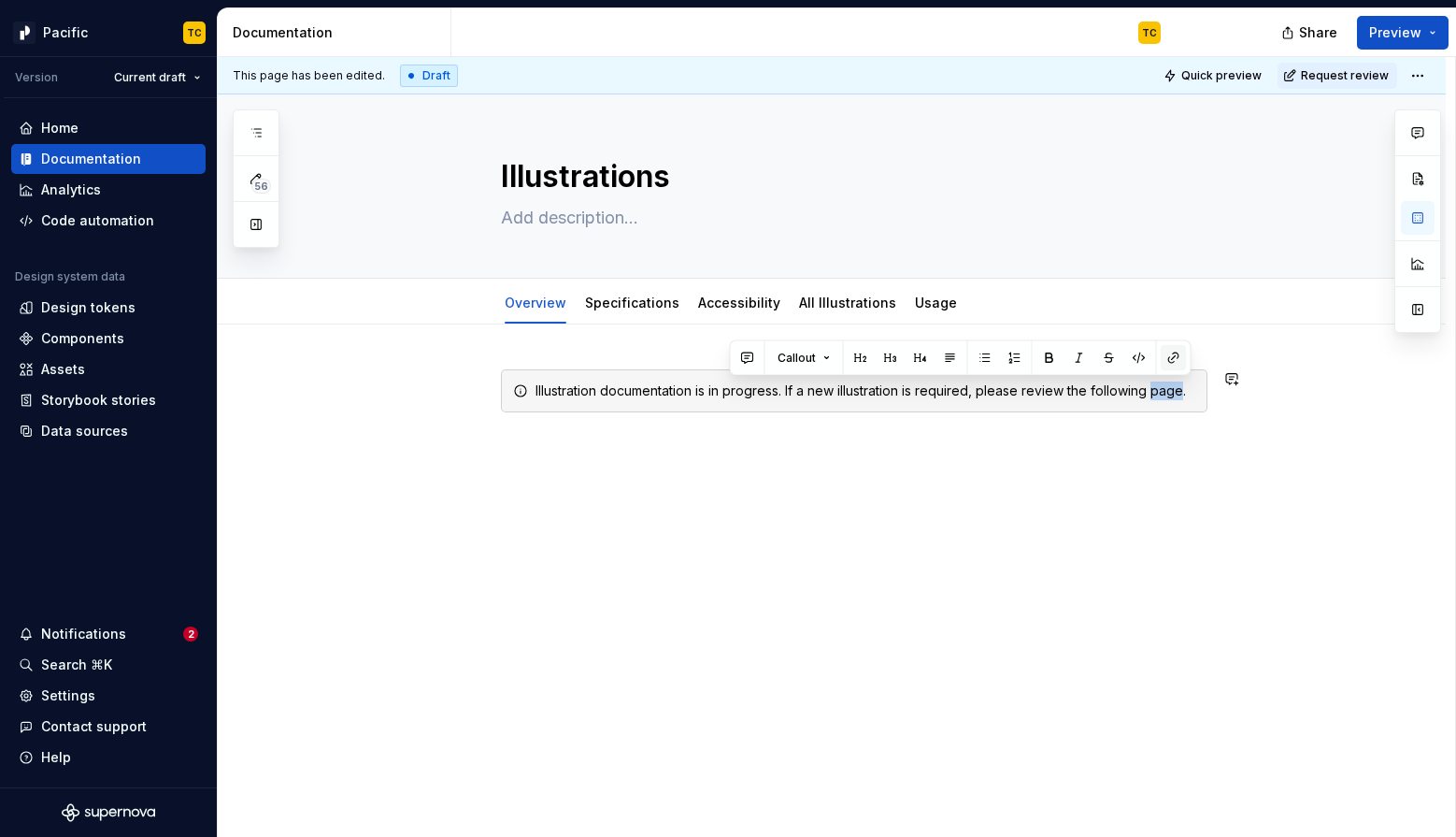
click at [1171, 357] on button "button" at bounding box center [1173, 358] width 26 height 26
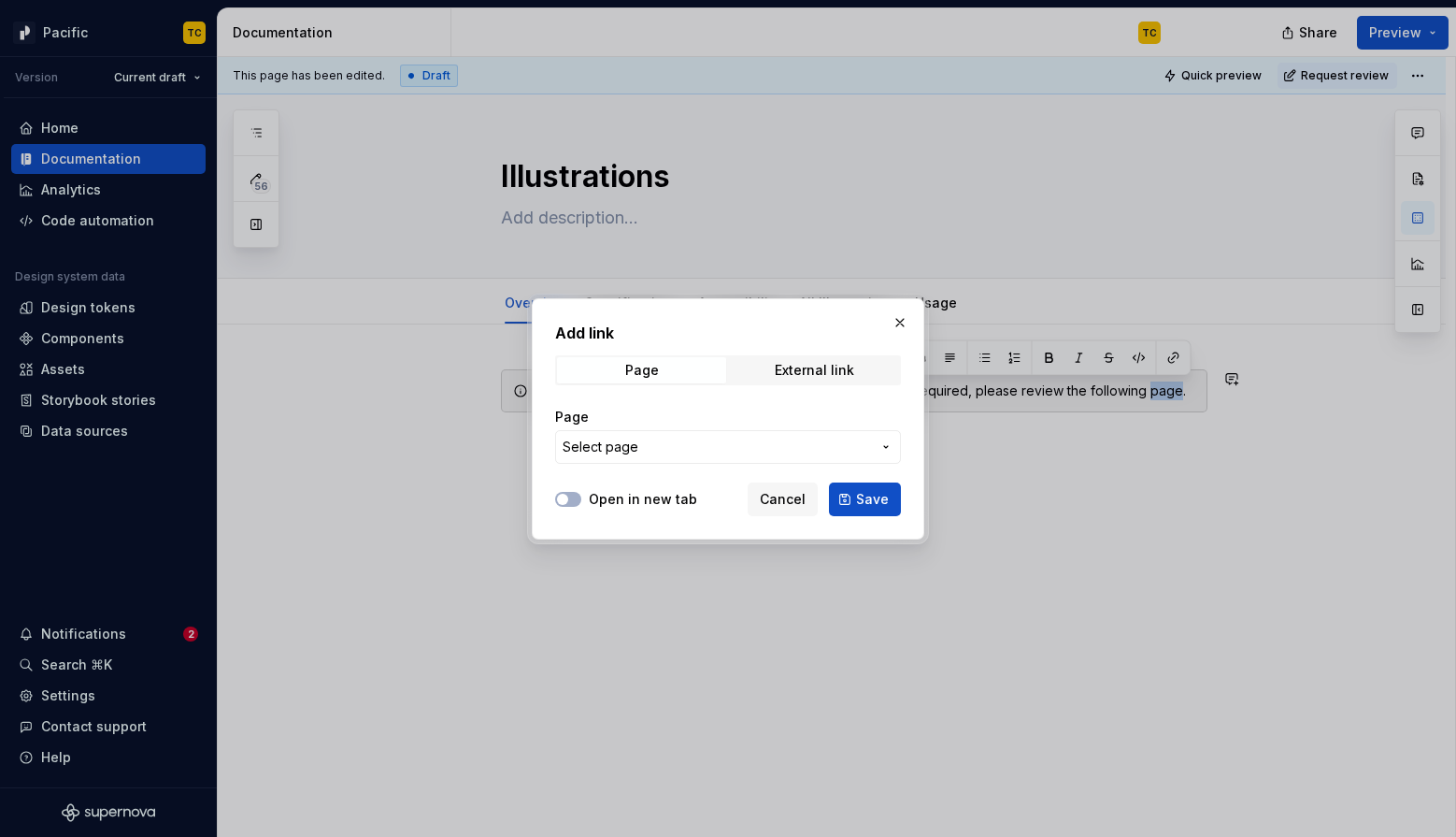
click at [756, 449] on span "Select page" at bounding box center [716, 447] width 308 height 19
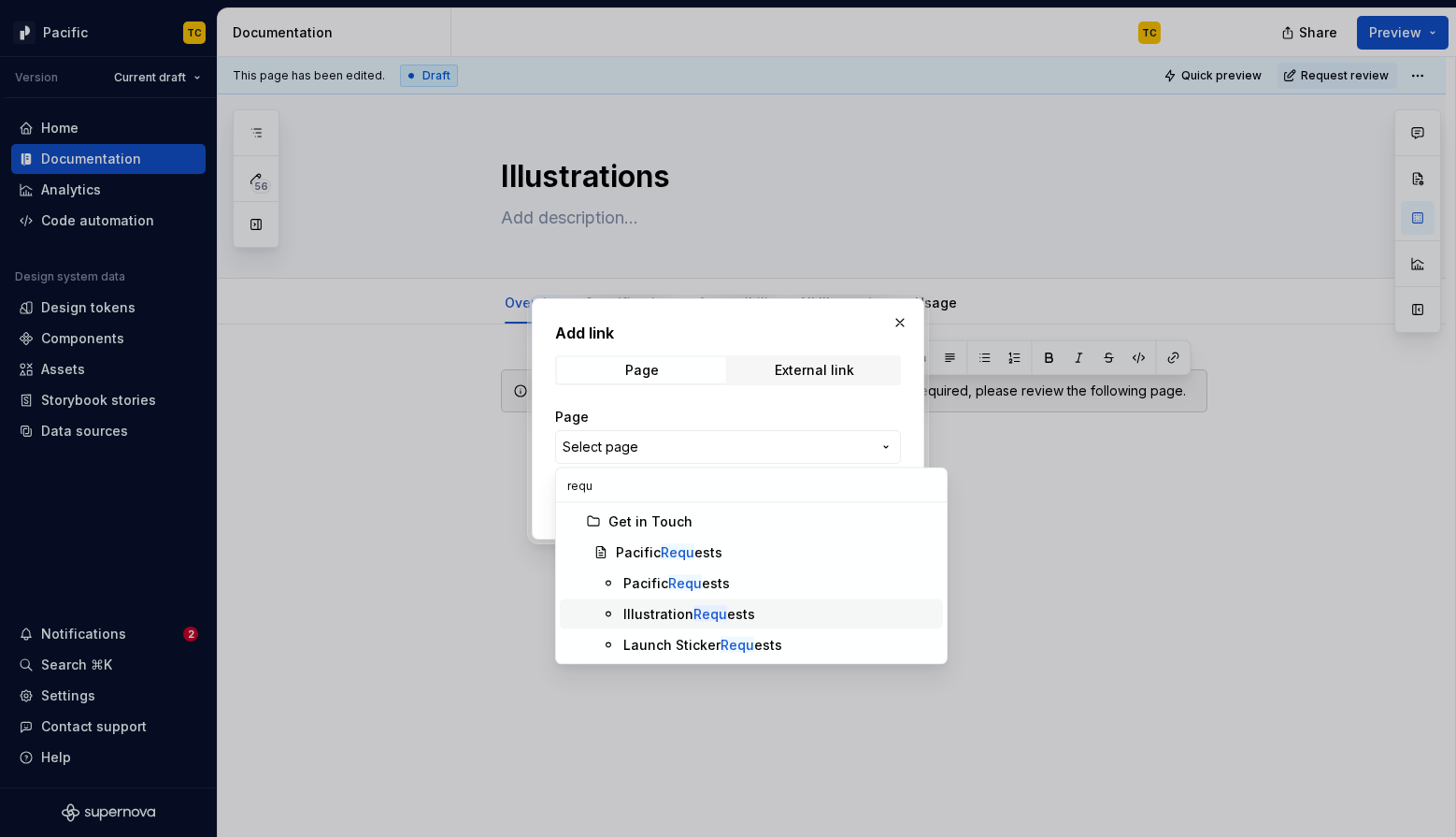
type input "requ"
click at [744, 615] on div "Illustration Requ ests" at bounding box center [689, 614] width 132 height 19
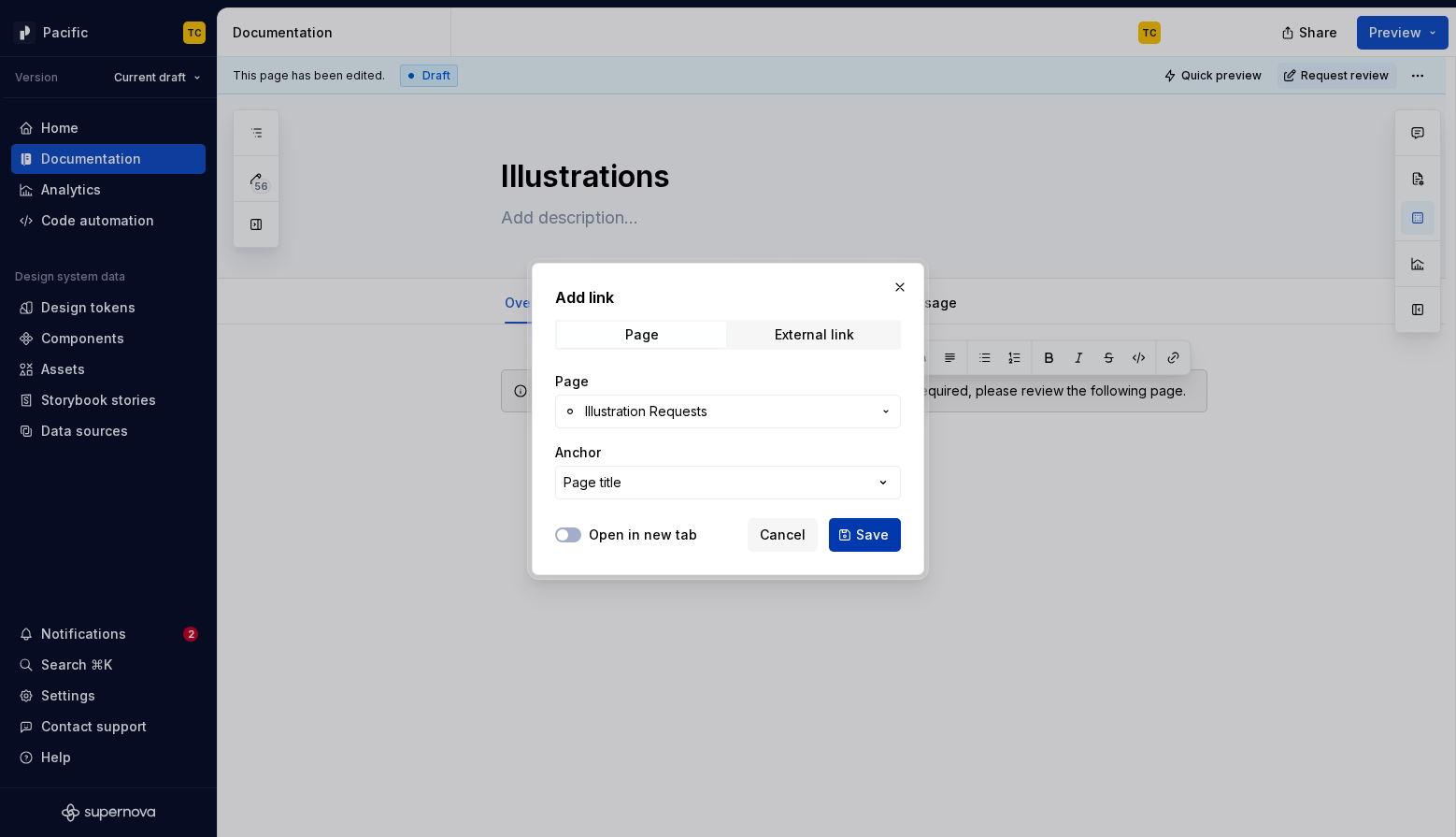
click at [872, 529] on span "Save" at bounding box center [872, 535] width 33 height 19
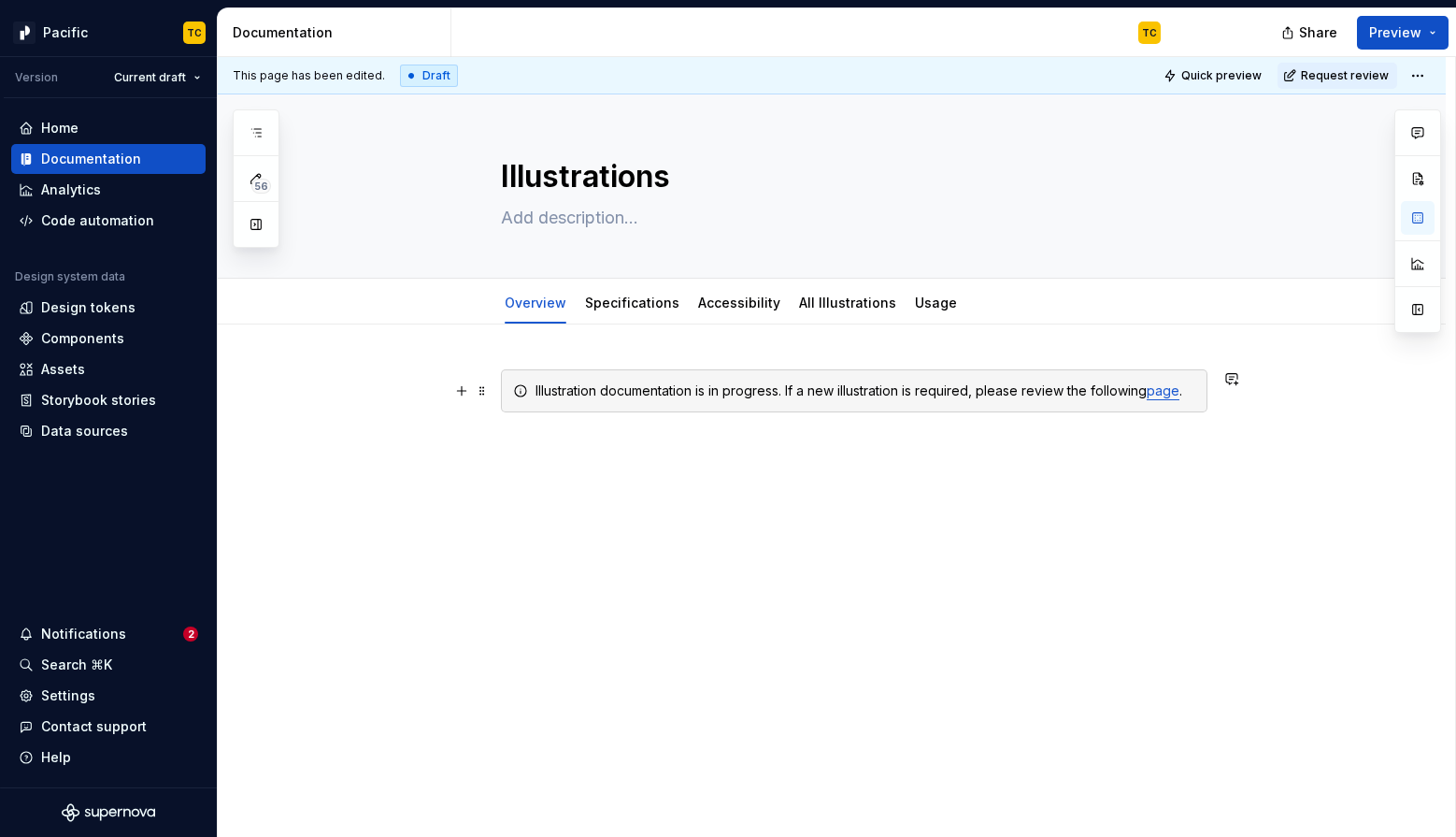
click at [701, 394] on div "Illustration documentation is in progress. If a new illustration is required, p…" at bounding box center [865, 390] width 660 height 19
click at [1191, 390] on div "Illustration documentation is in progress. If a new illustration is required, p…" at bounding box center [865, 390] width 660 height 19
click at [808, 309] on link "All Illustrations" at bounding box center [848, 302] width 97 height 16
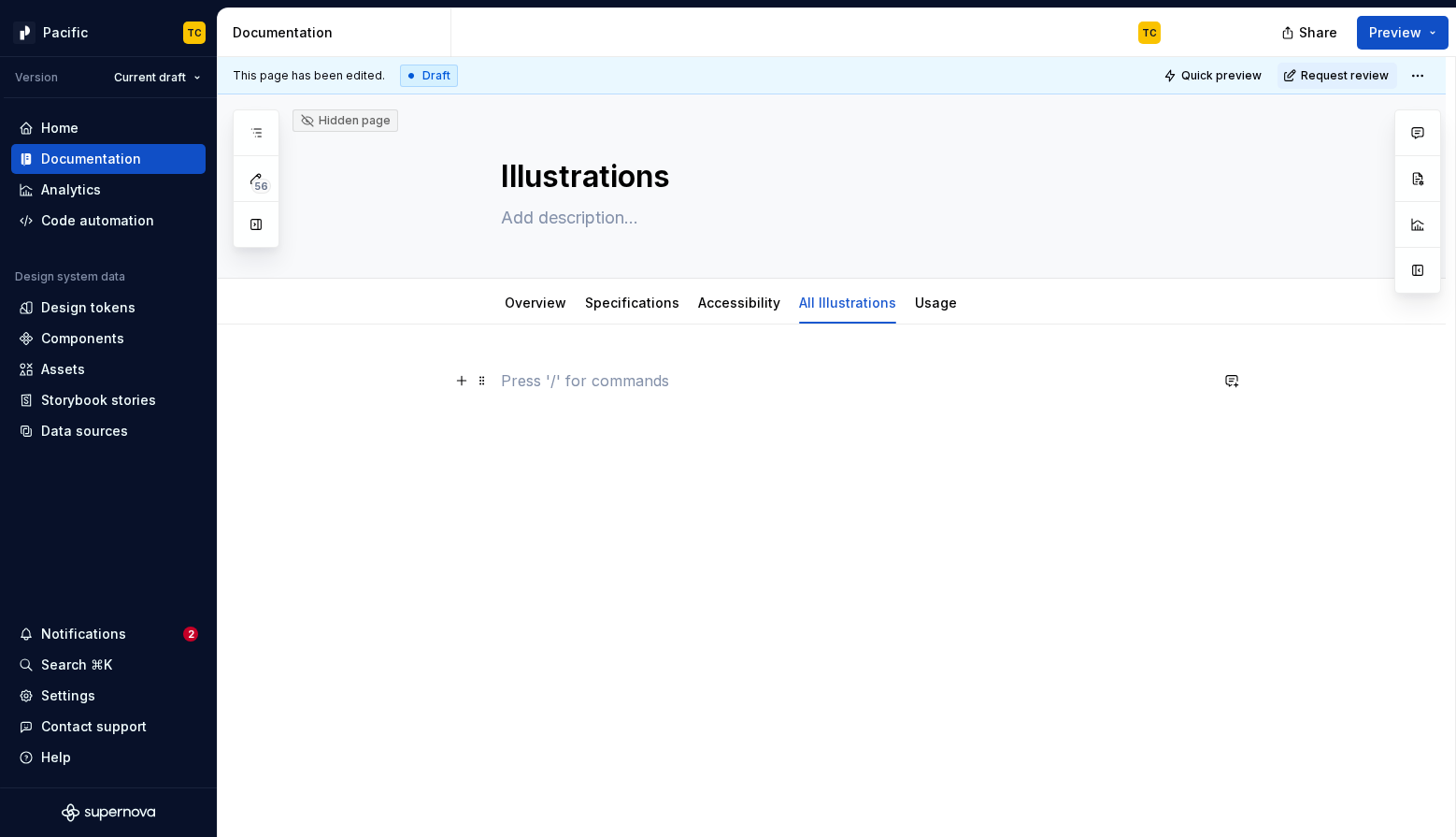
click at [768, 389] on p at bounding box center [853, 380] width 706 height 22
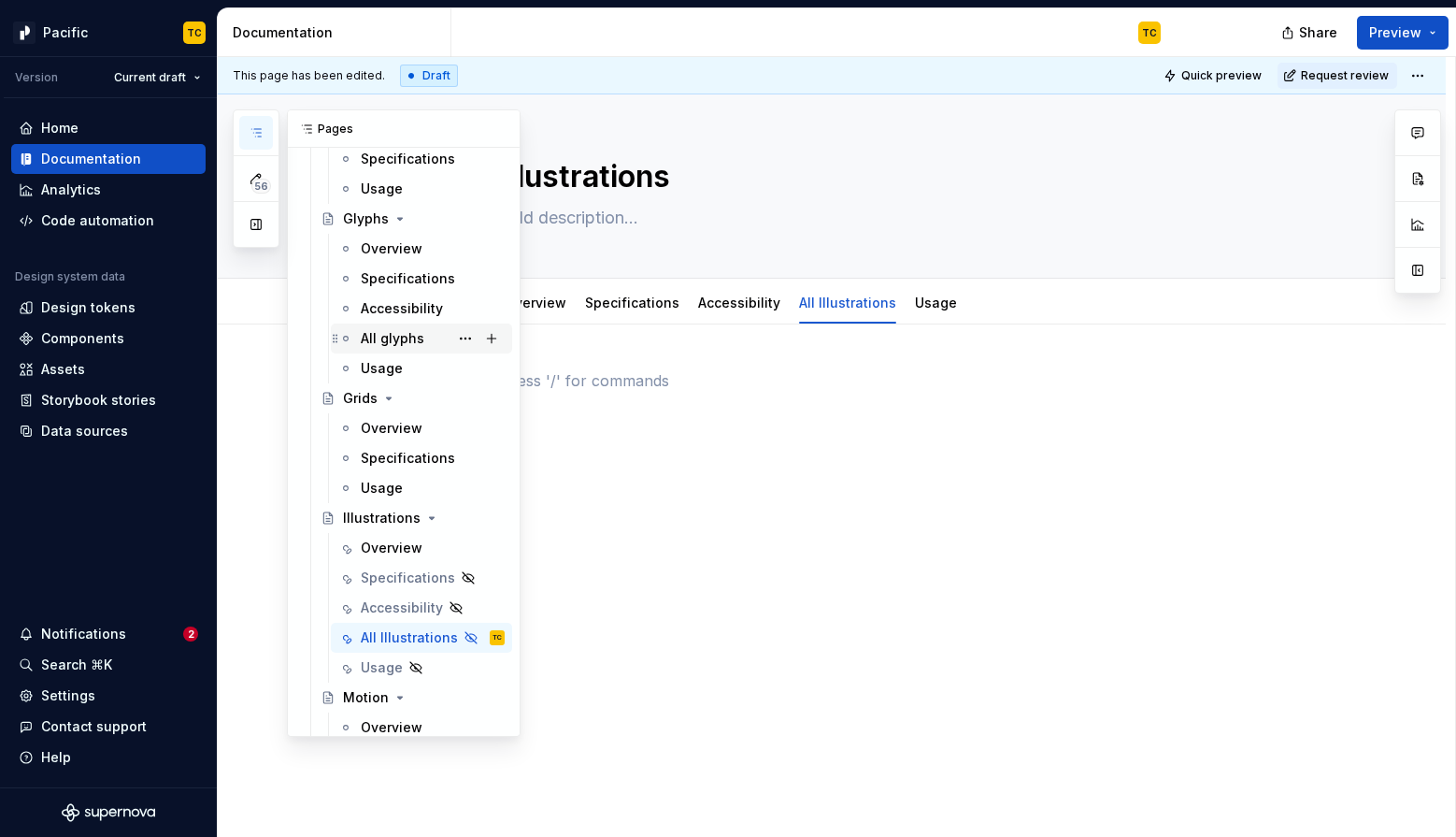
click at [385, 345] on div "All glyphs" at bounding box center [392, 338] width 64 height 19
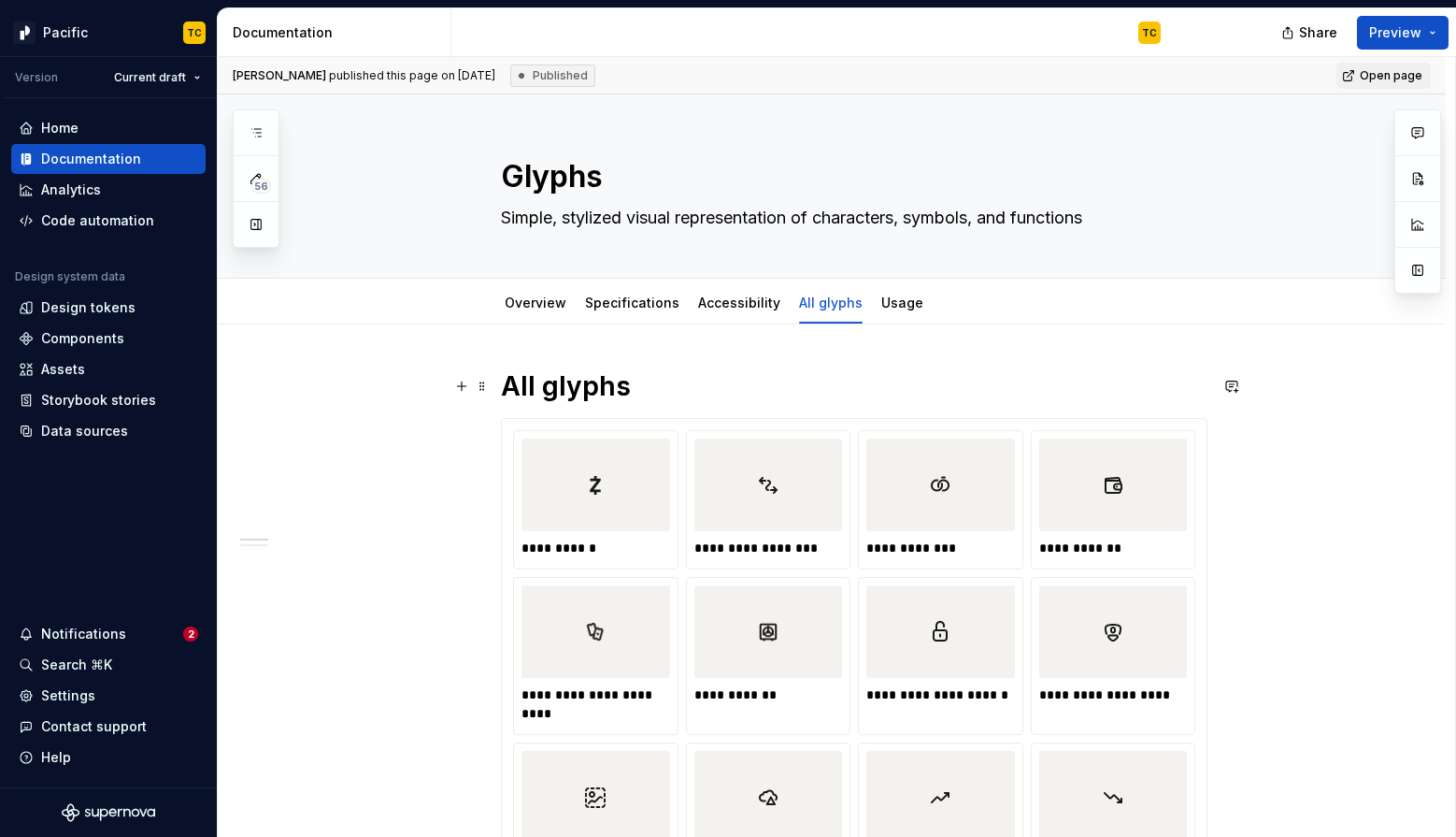
click at [580, 371] on h1 "All glyphs" at bounding box center [853, 386] width 706 height 34
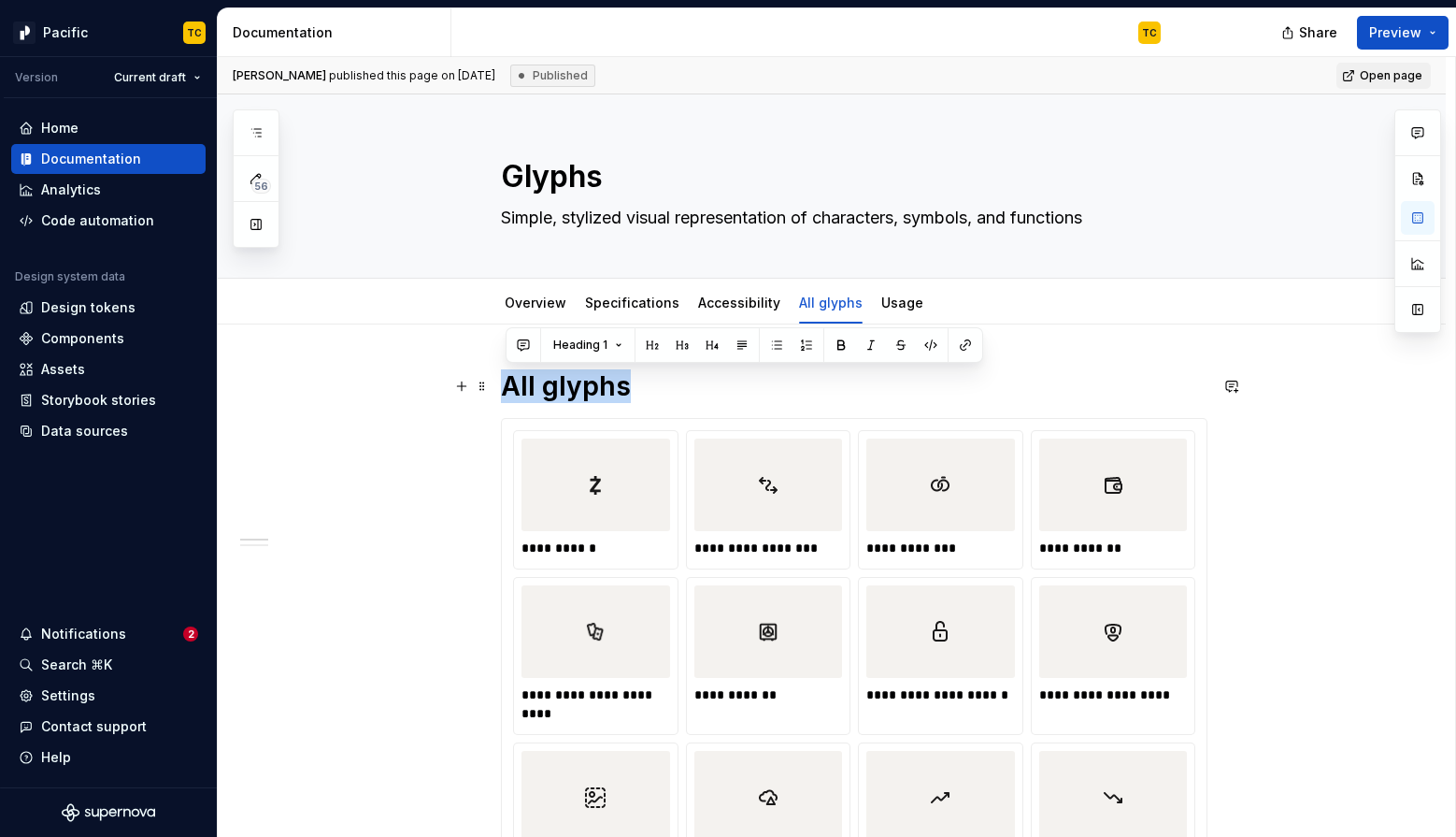
click at [580, 371] on h1 "All glyphs" at bounding box center [853, 386] width 706 height 34
copy h1 "All glyphs"
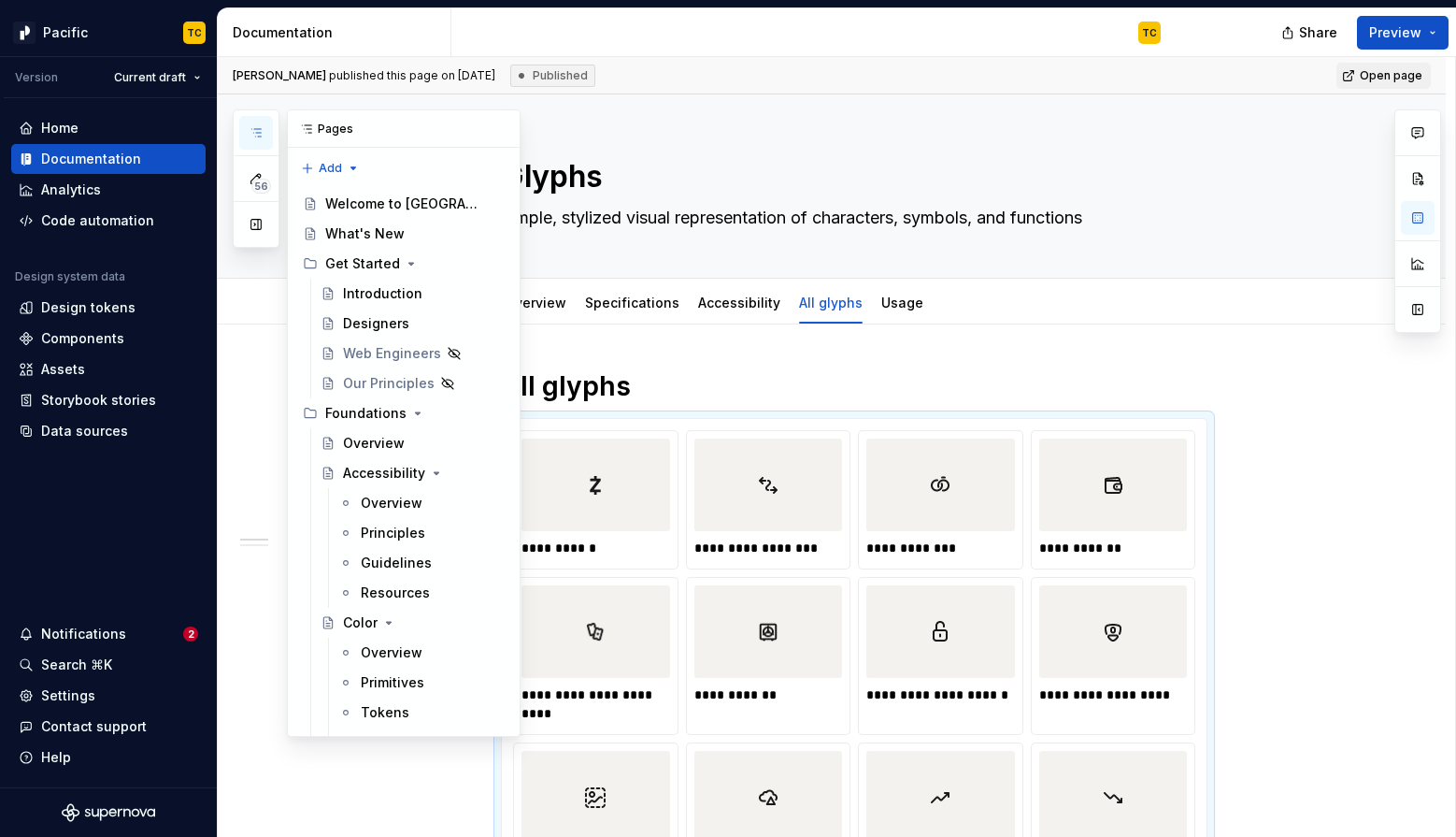
click at [266, 137] on button "button" at bounding box center [256, 133] width 34 height 34
click at [434, 468] on icon "Page tree" at bounding box center [436, 473] width 15 height 15
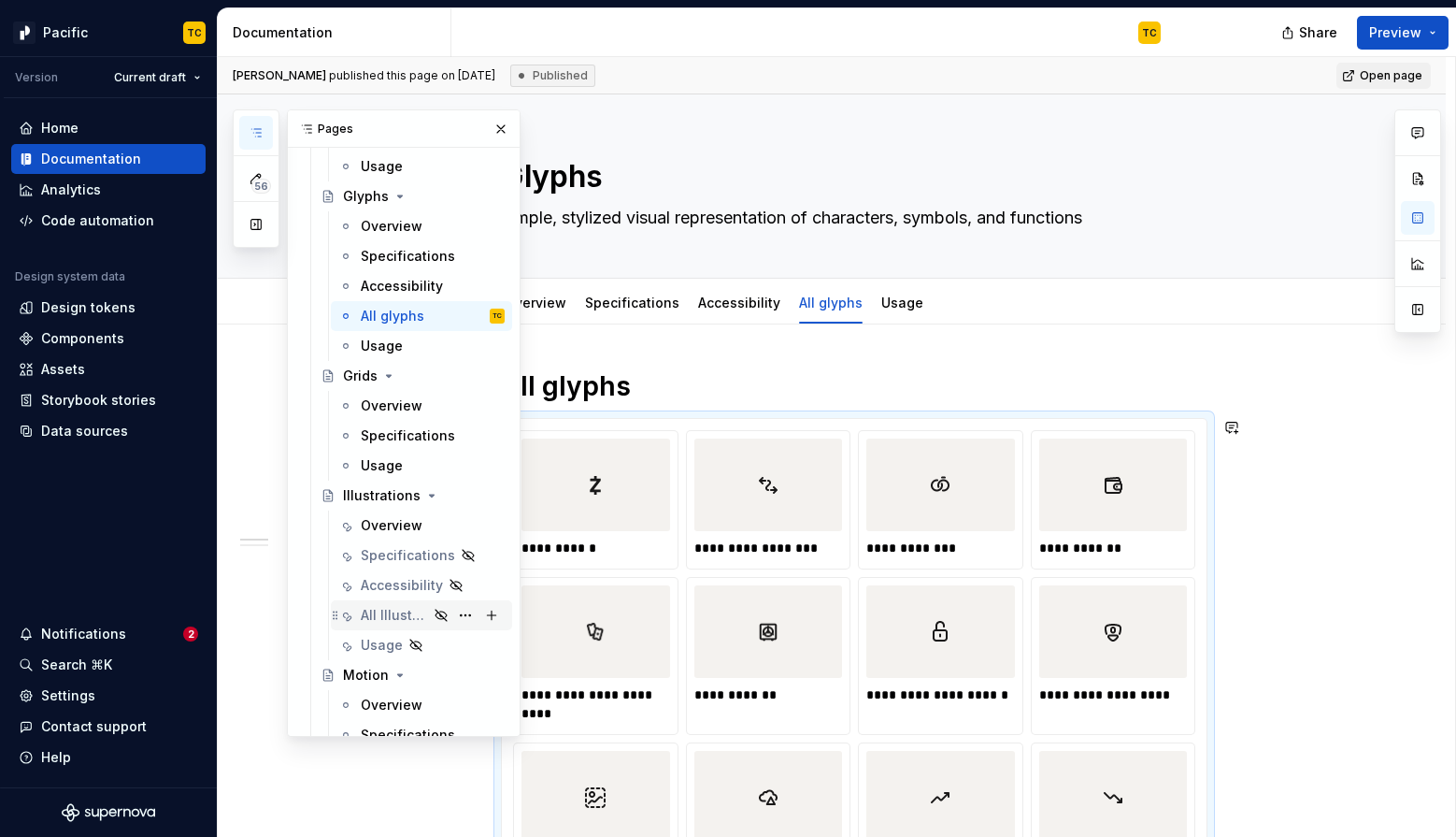
scroll to position [1096, 0]
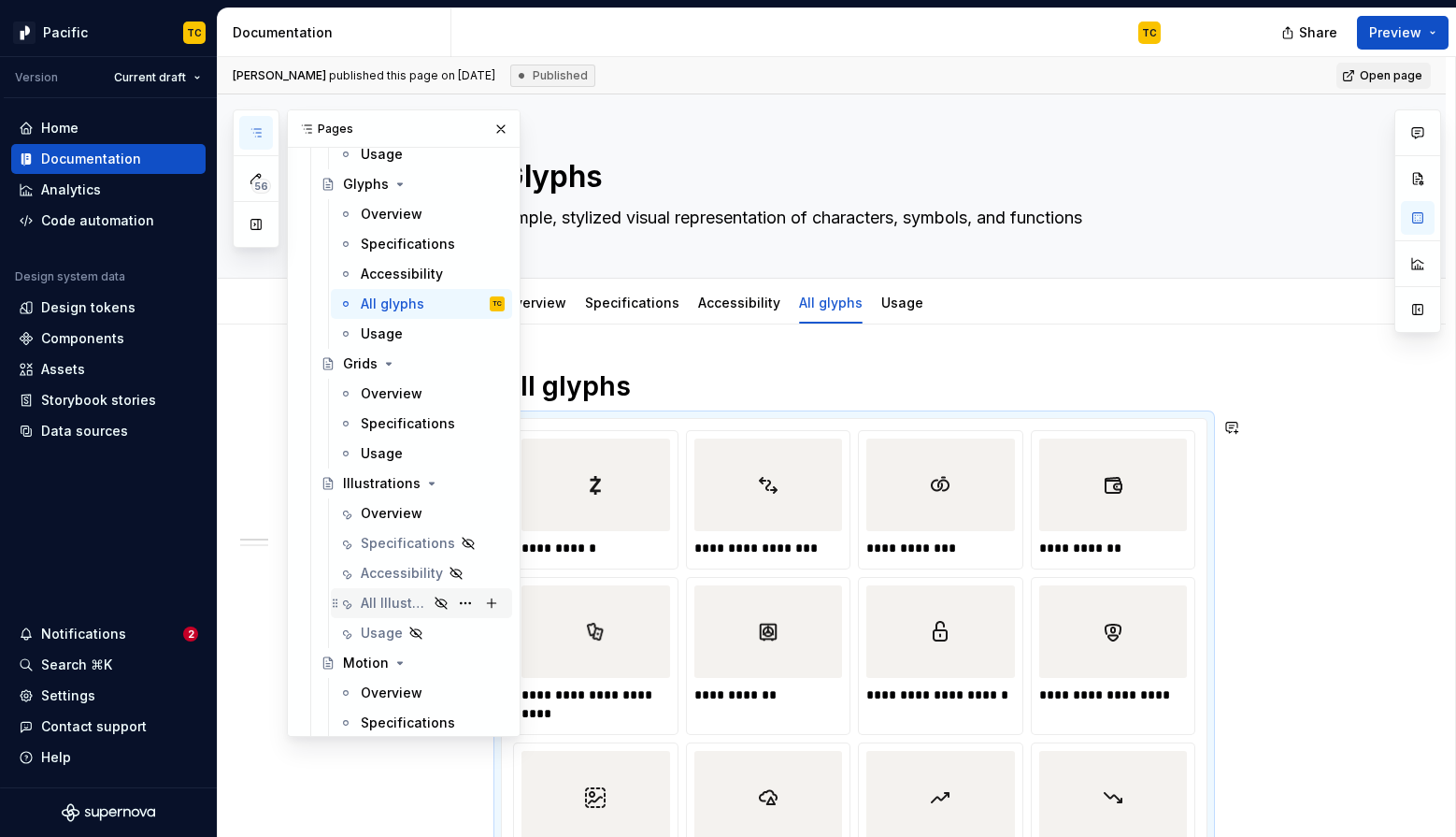
click at [377, 607] on div "All Illustrations" at bounding box center [394, 603] width 67 height 19
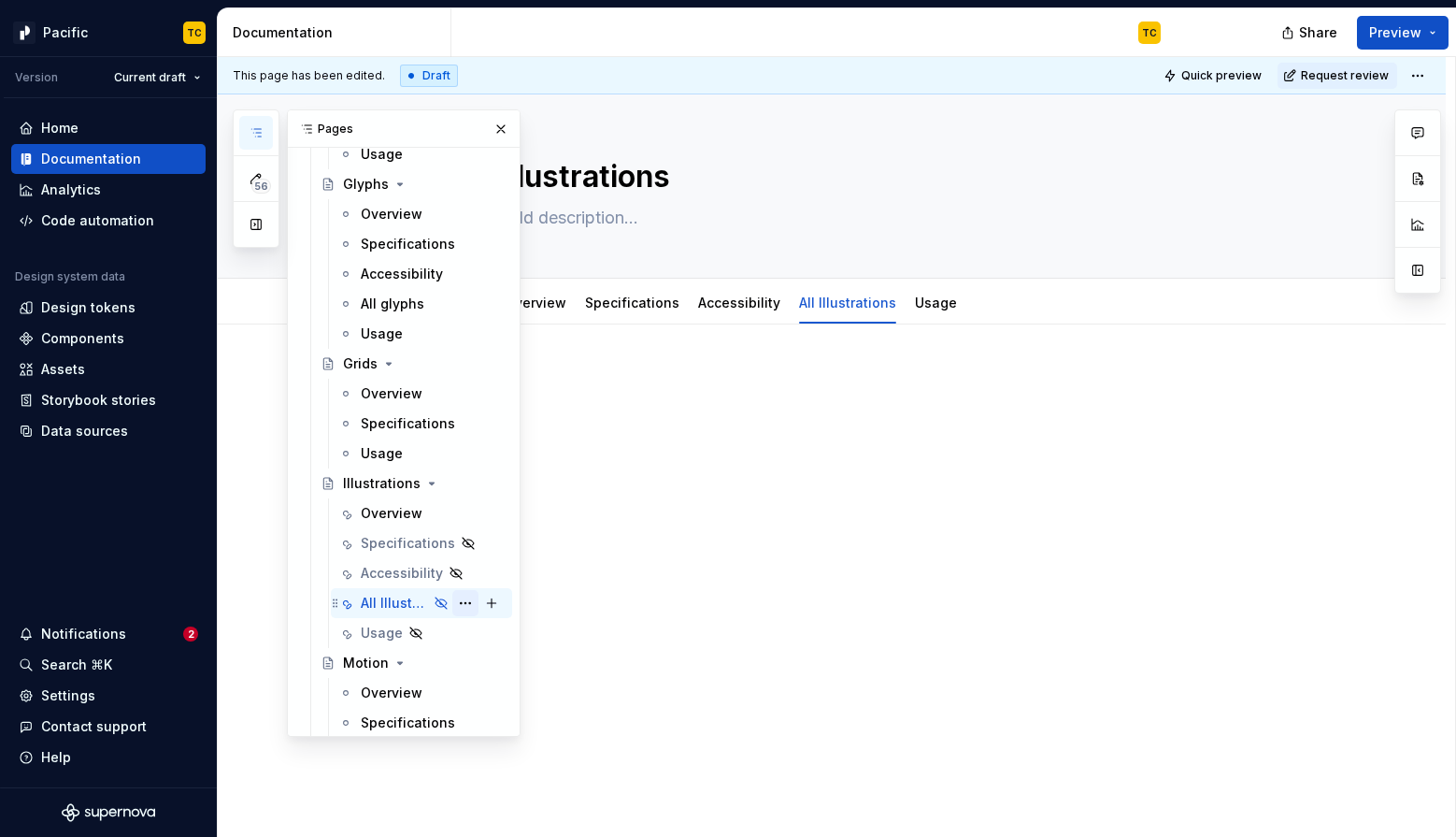
click at [471, 604] on button "Page tree" at bounding box center [465, 603] width 26 height 26
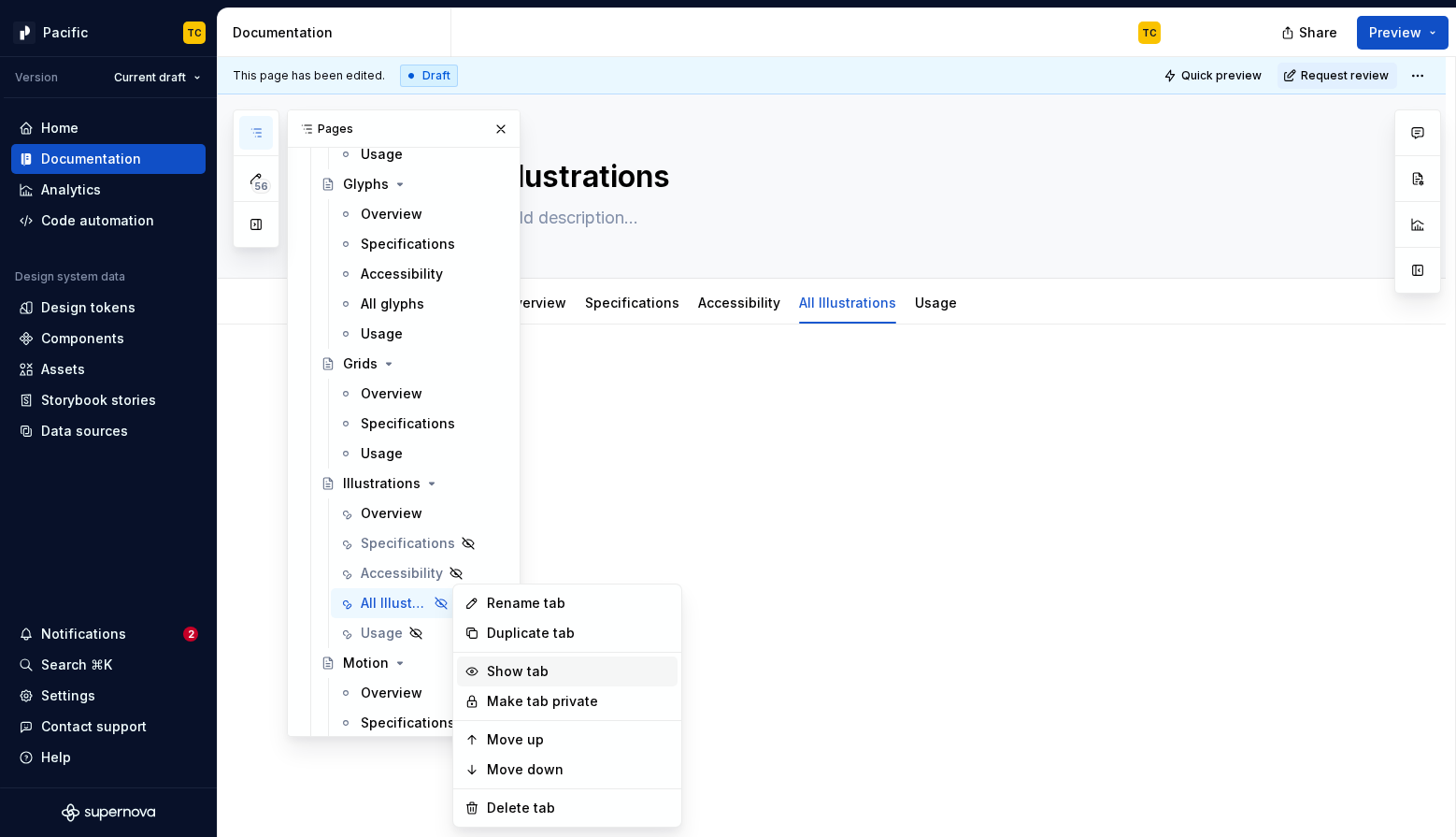
click at [484, 665] on div "Show tab" at bounding box center [567, 671] width 221 height 30
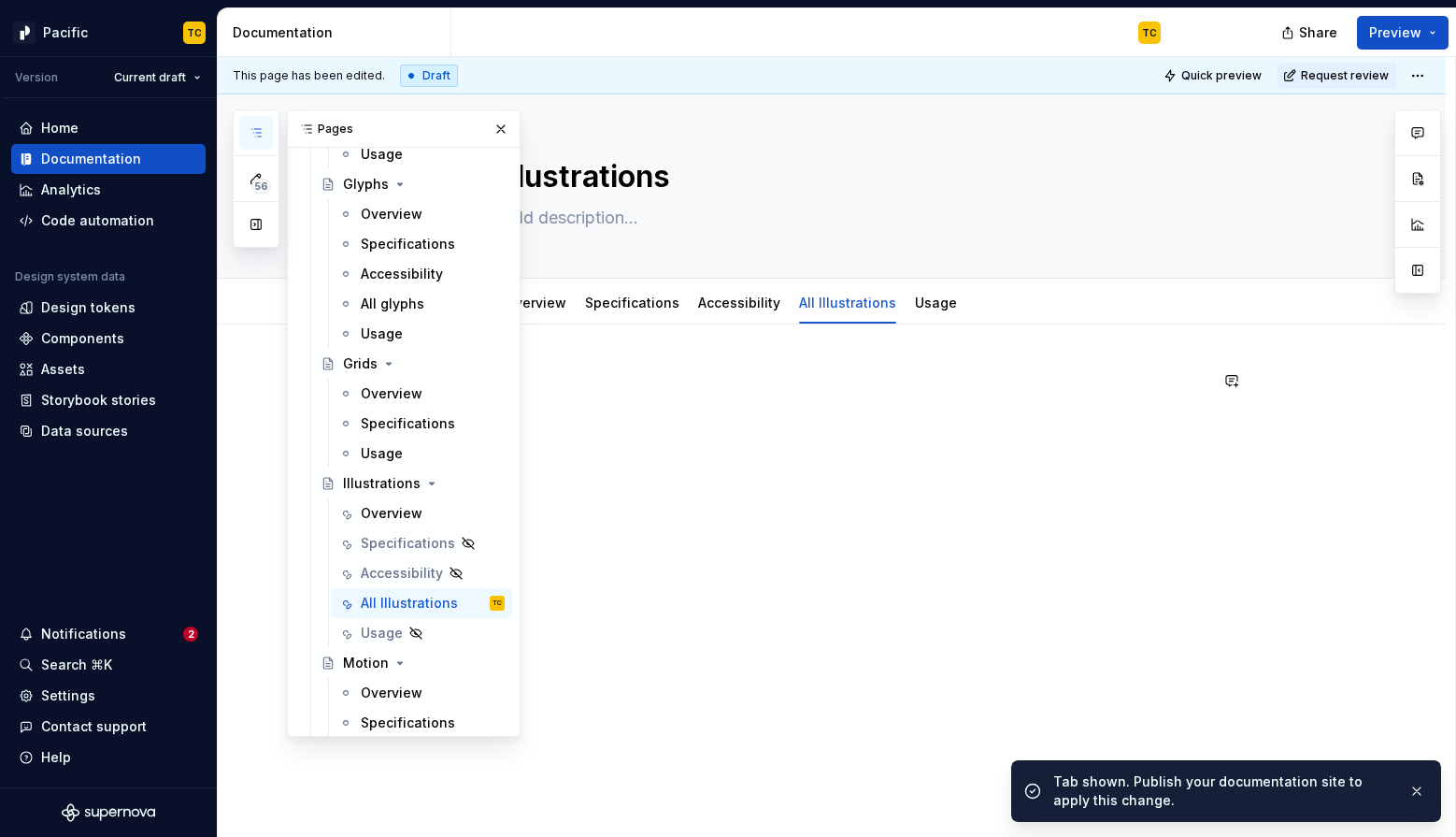
click at [782, 369] on p at bounding box center [853, 380] width 706 height 22
click at [775, 374] on p at bounding box center [853, 380] width 706 height 22
click at [495, 137] on button "button" at bounding box center [501, 129] width 26 height 26
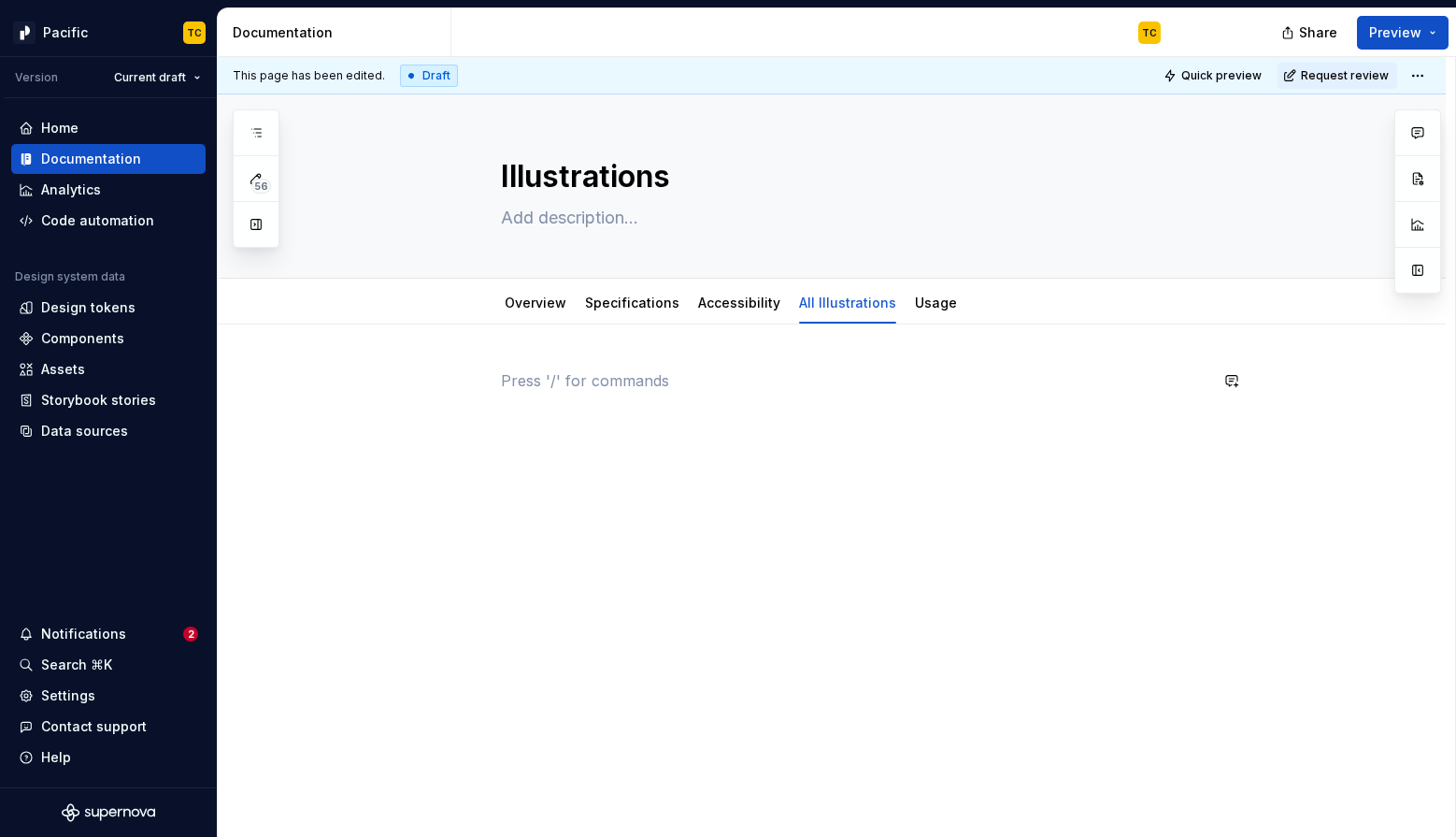
click at [545, 404] on div at bounding box center [853, 404] width 706 height 71
type textarea "*"
paste div
click at [483, 381] on span at bounding box center [482, 380] width 15 height 26
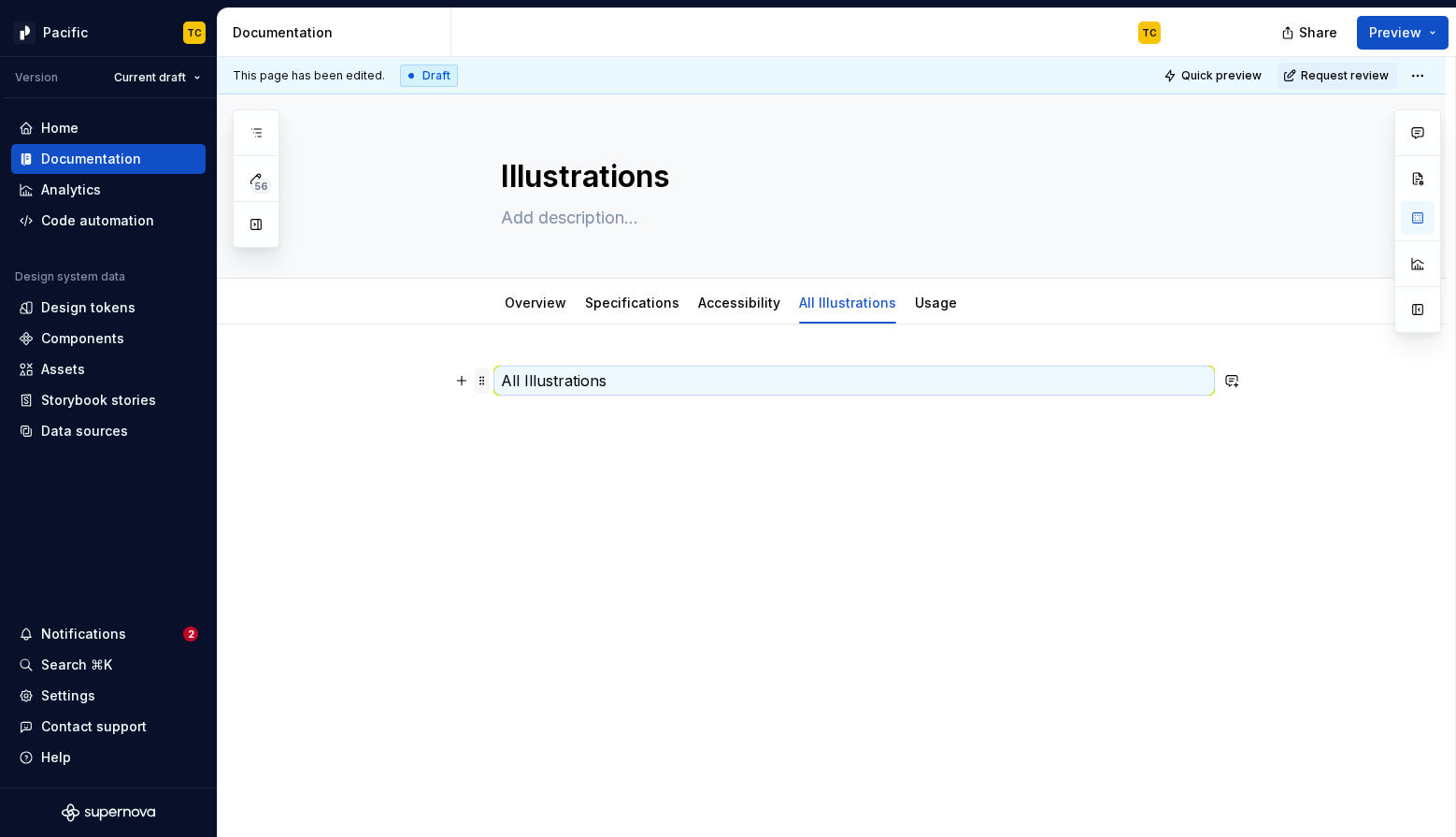
click at [484, 373] on span at bounding box center [482, 380] width 15 height 26
click at [531, 377] on p "All Illustrations" at bounding box center [853, 380] width 706 height 22
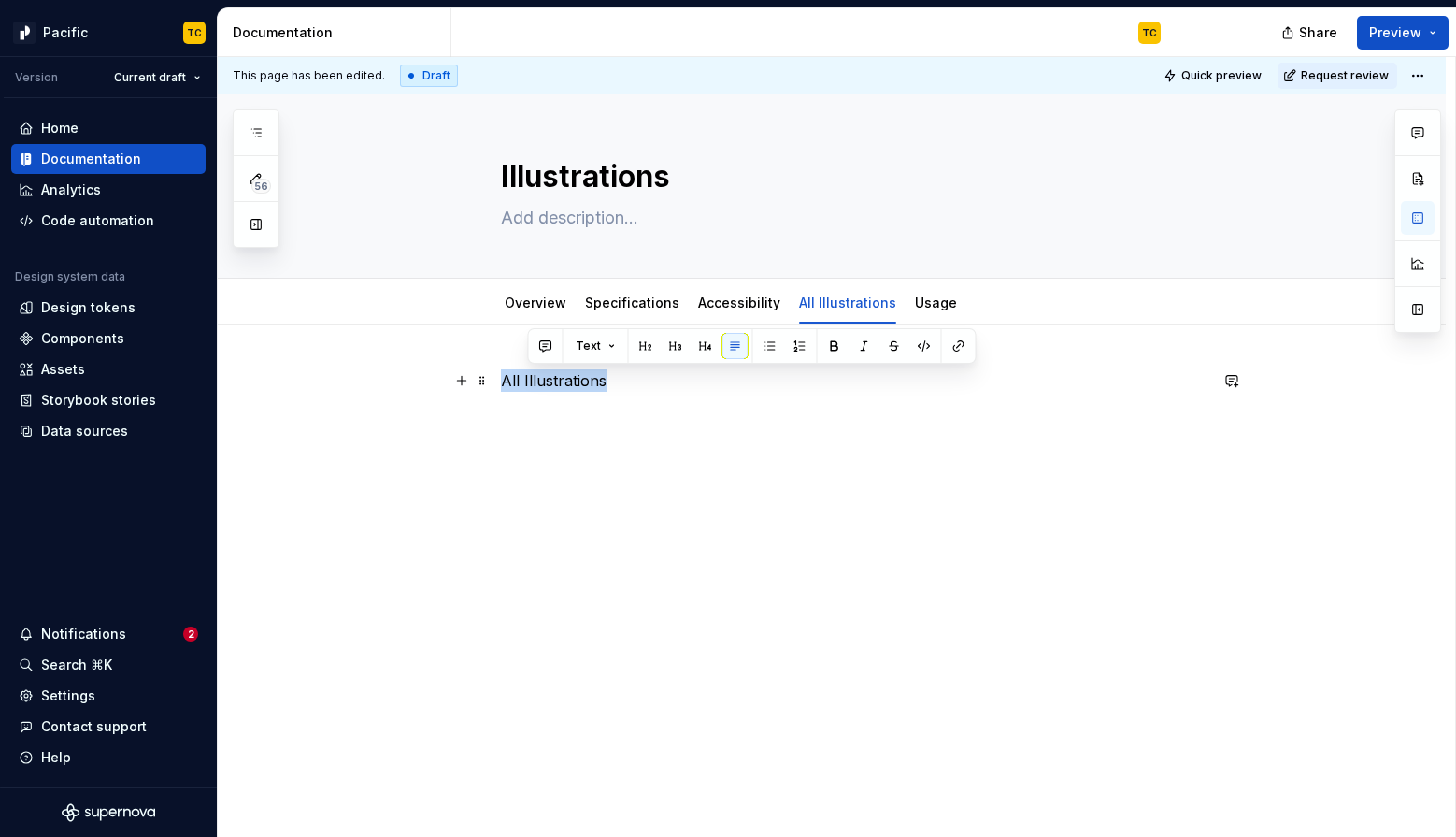
click at [531, 377] on p "All Illustrations" at bounding box center [853, 380] width 706 height 22
click at [652, 346] on button "button" at bounding box center [653, 345] width 26 height 26
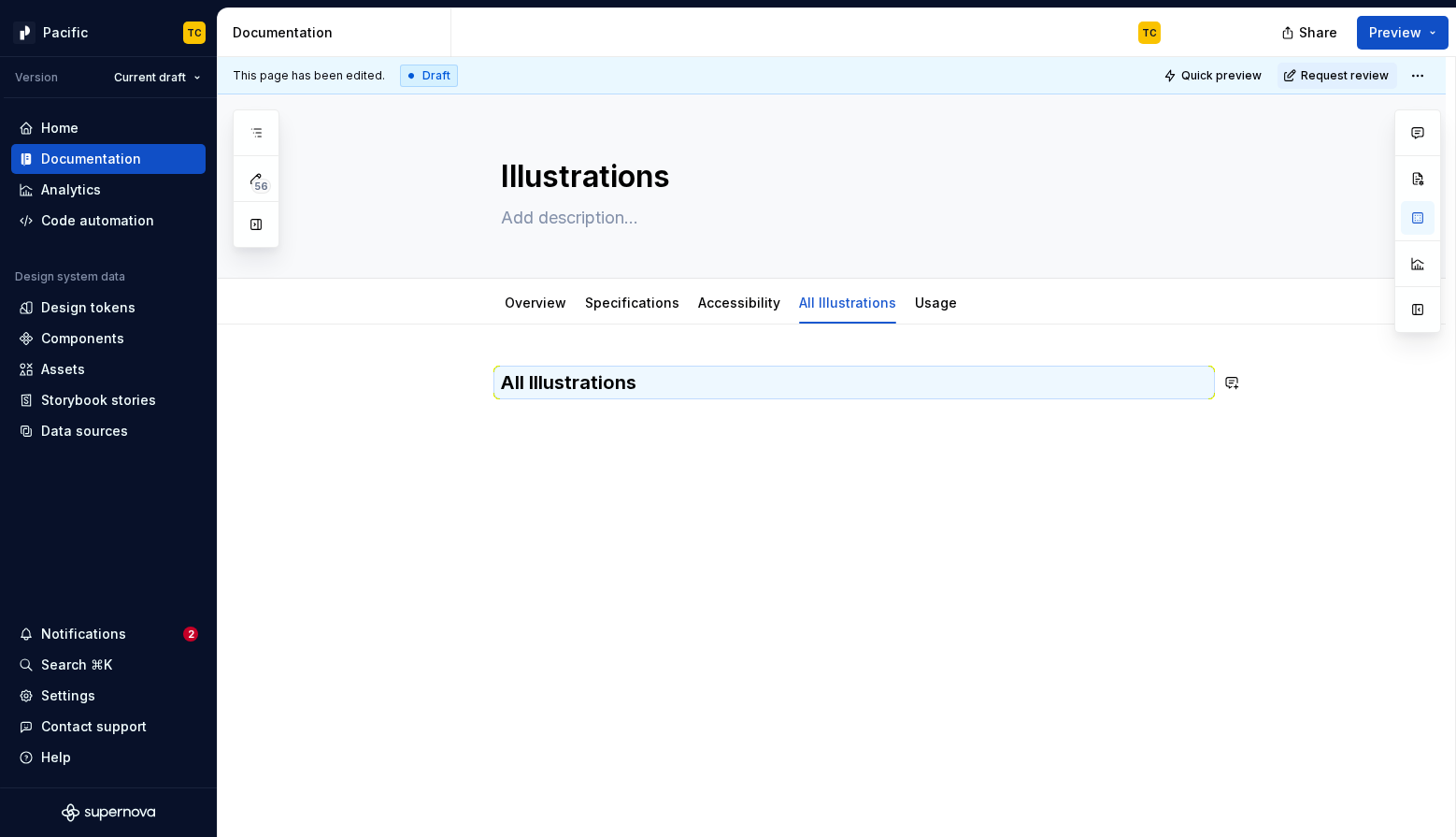
click at [614, 433] on div "All Illustrations" at bounding box center [853, 404] width 706 height 71
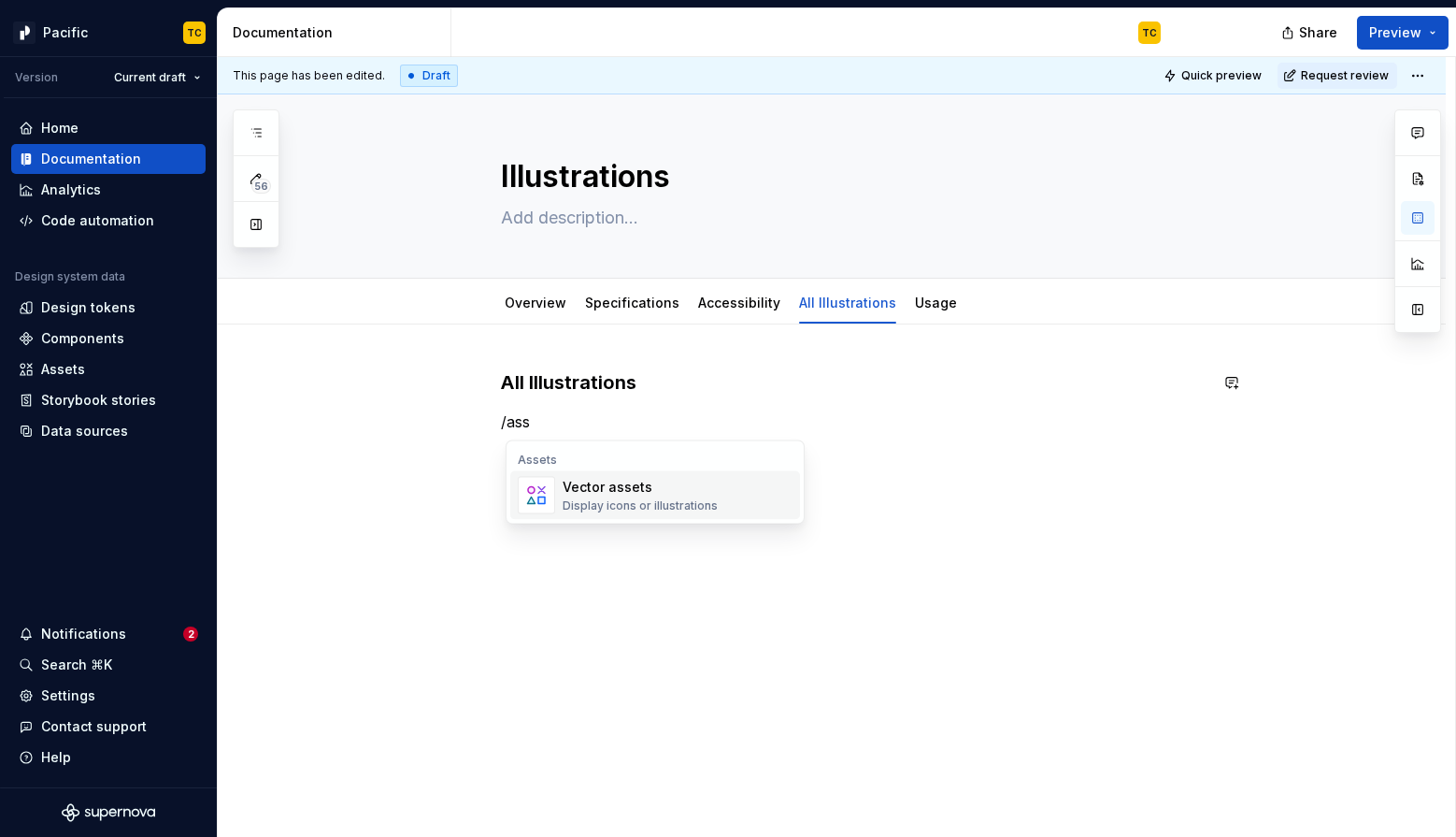
click at [626, 489] on div "Vector assets" at bounding box center [640, 487] width 155 height 19
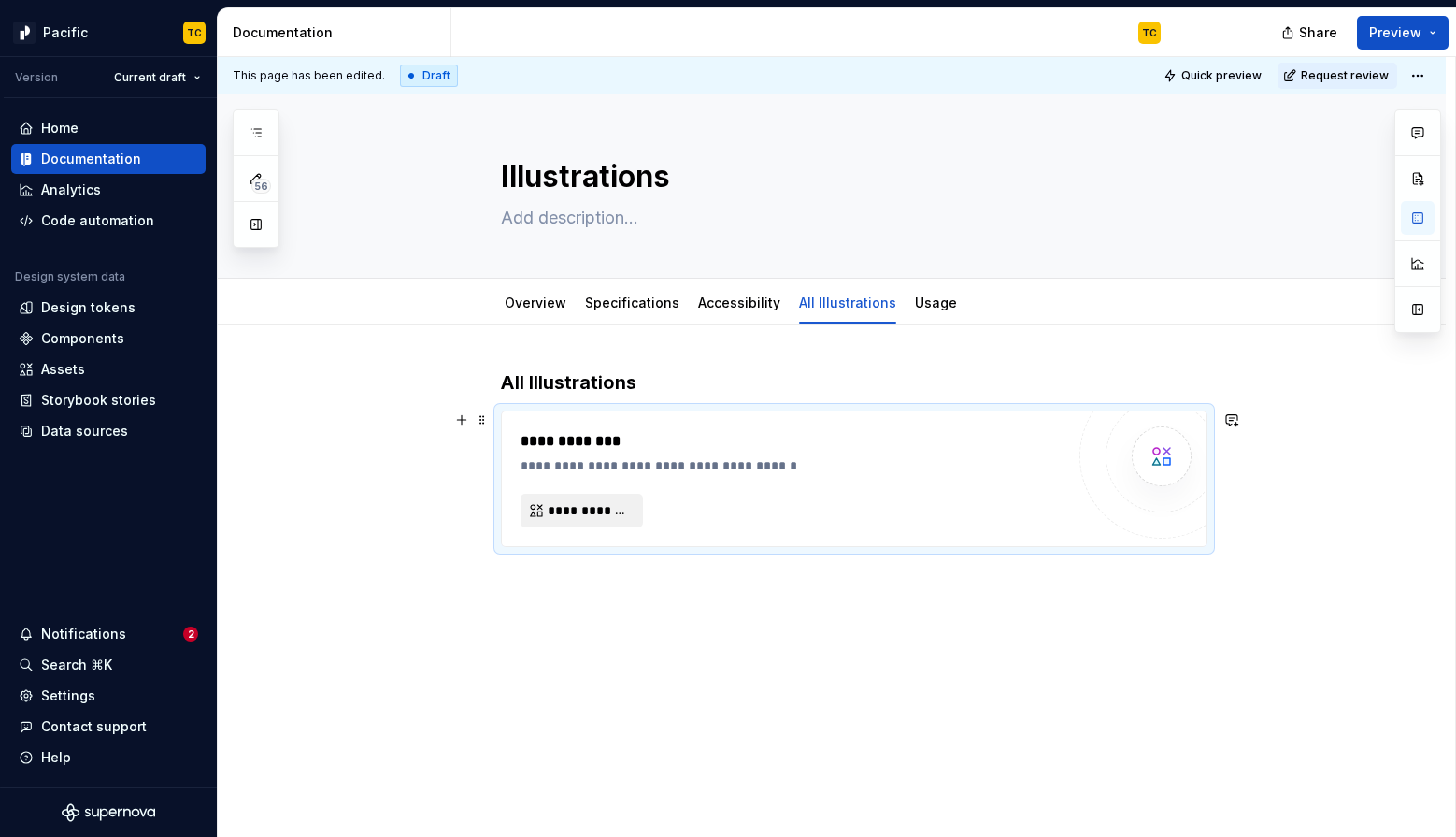
click at [611, 501] on span "**********" at bounding box center [589, 510] width 83 height 19
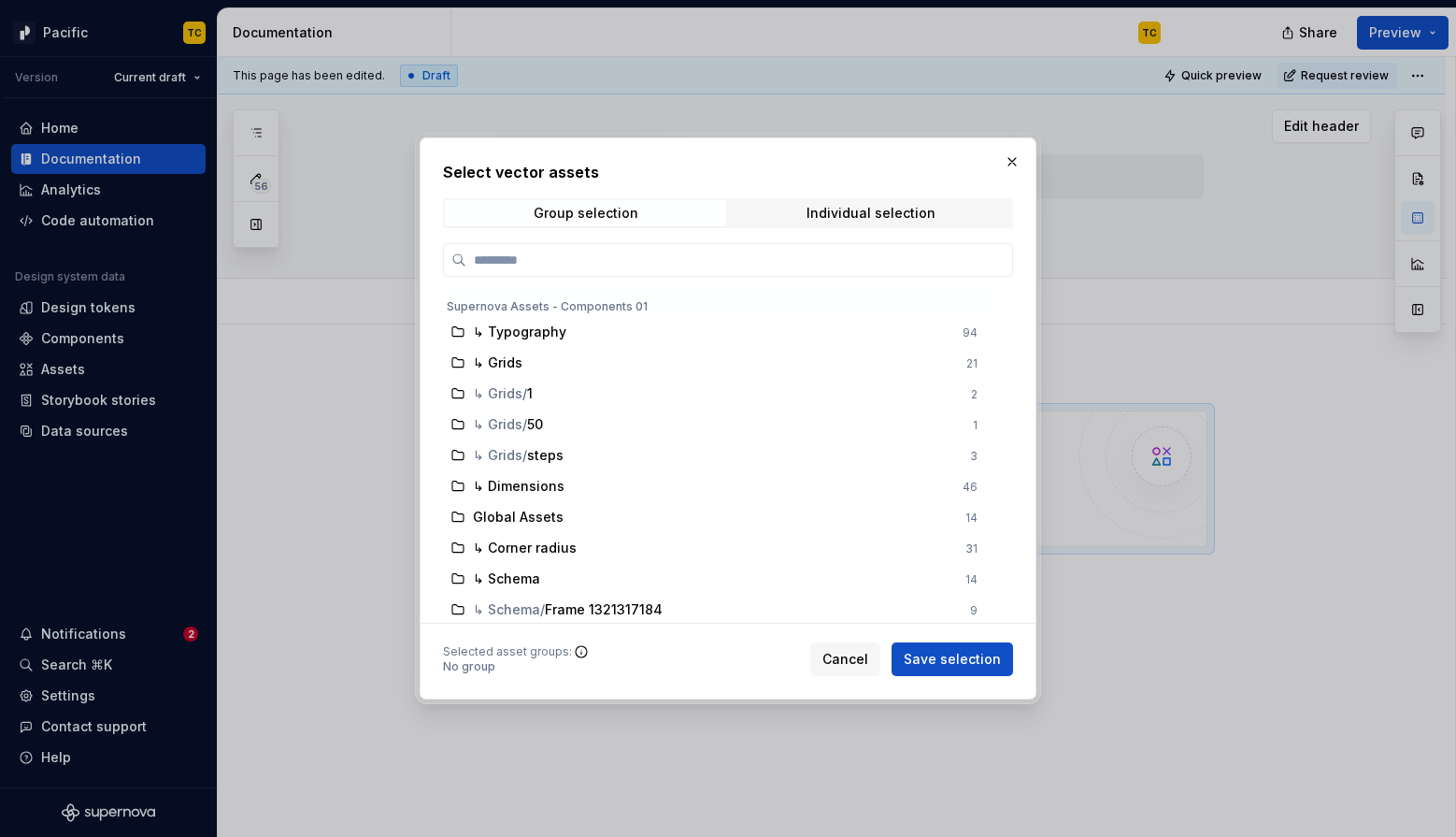
click at [1018, 160] on button "button" at bounding box center [1012, 162] width 26 height 26
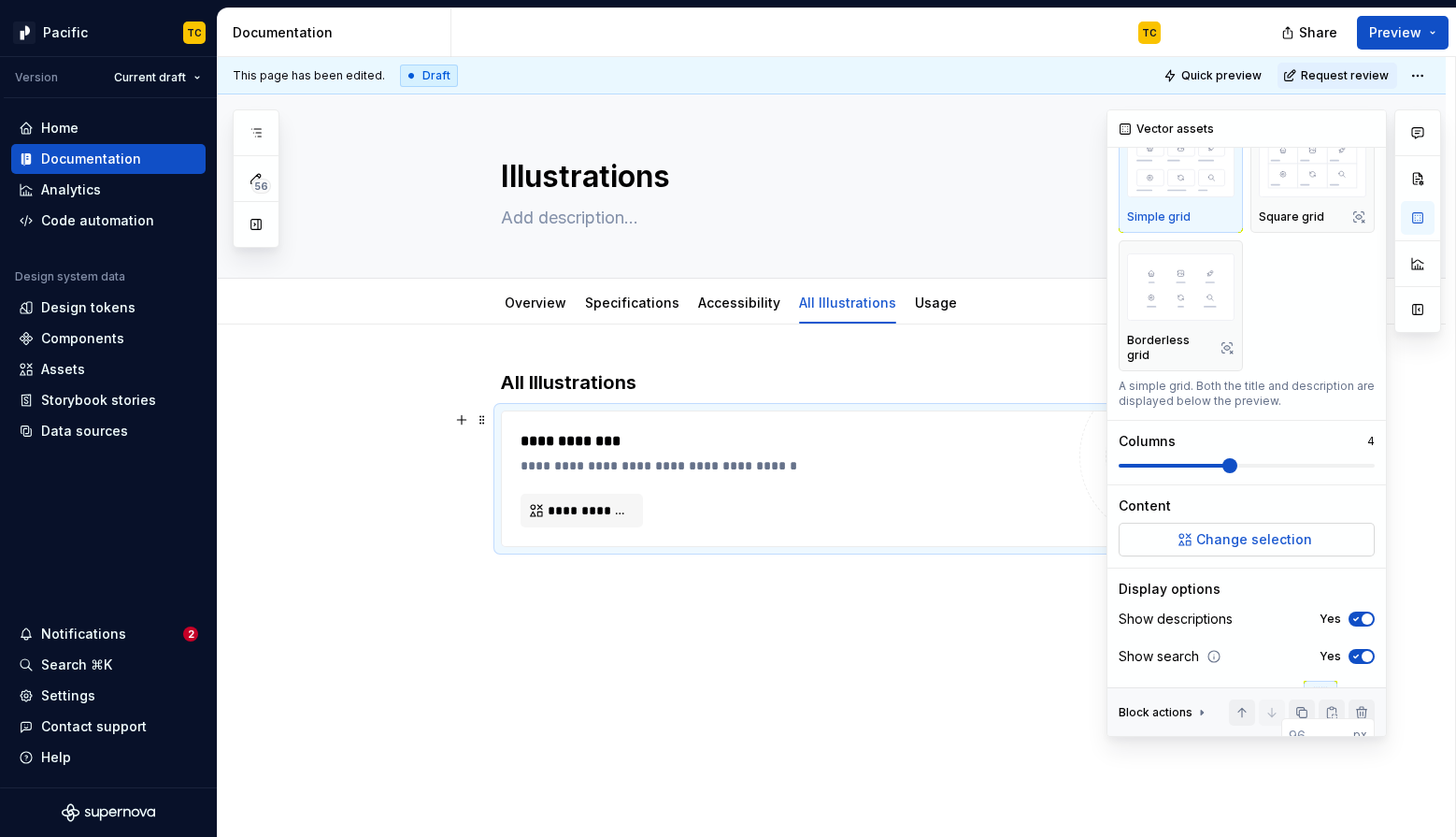
scroll to position [185, 0]
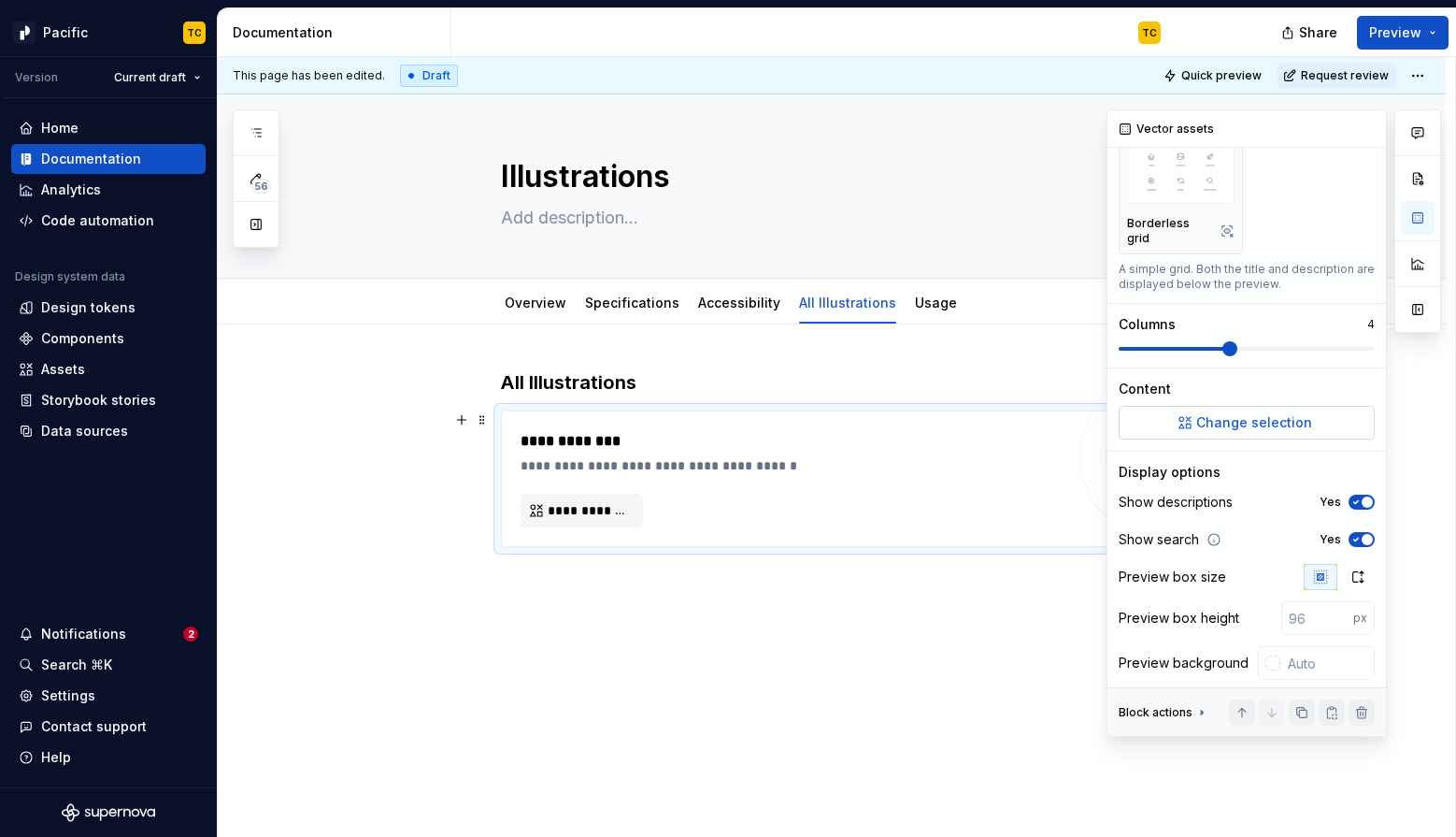
click at [1203, 413] on span "Change selection" at bounding box center [1254, 422] width 116 height 19
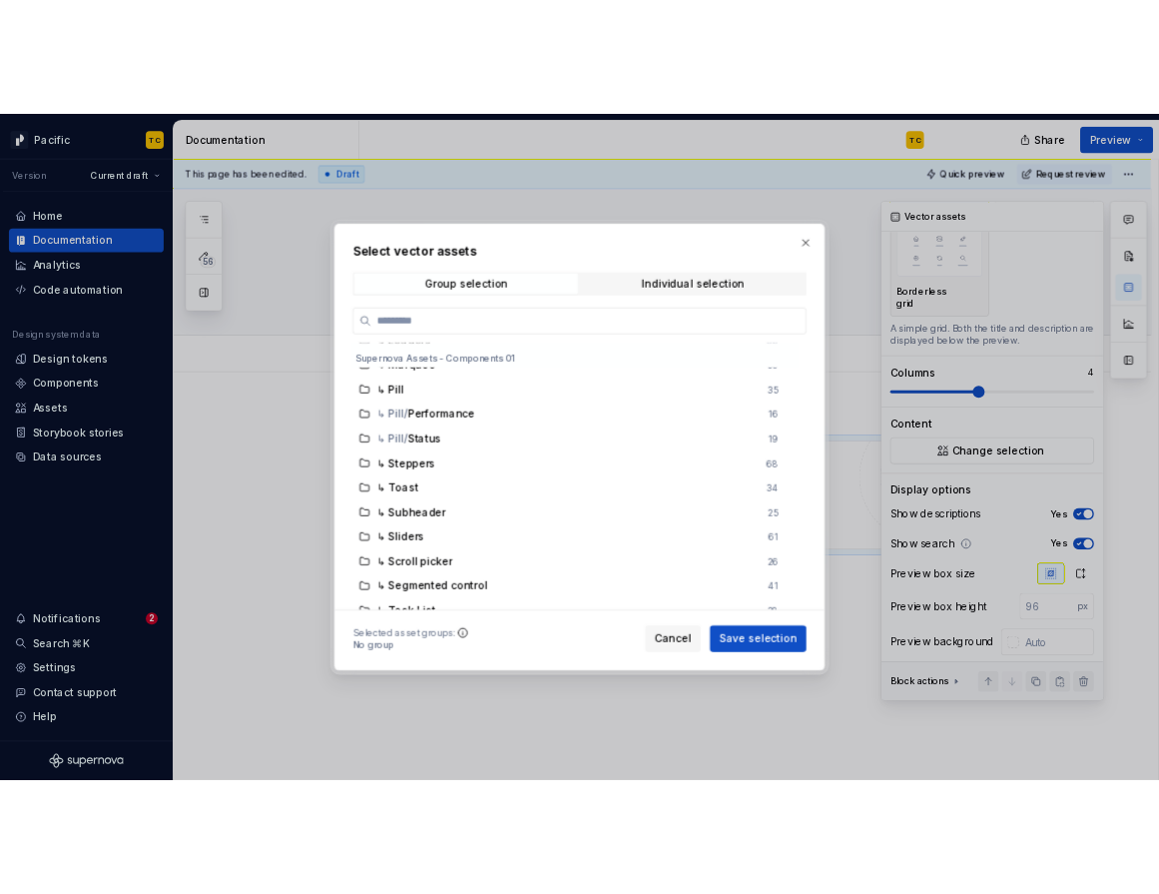
scroll to position [2479, 0]
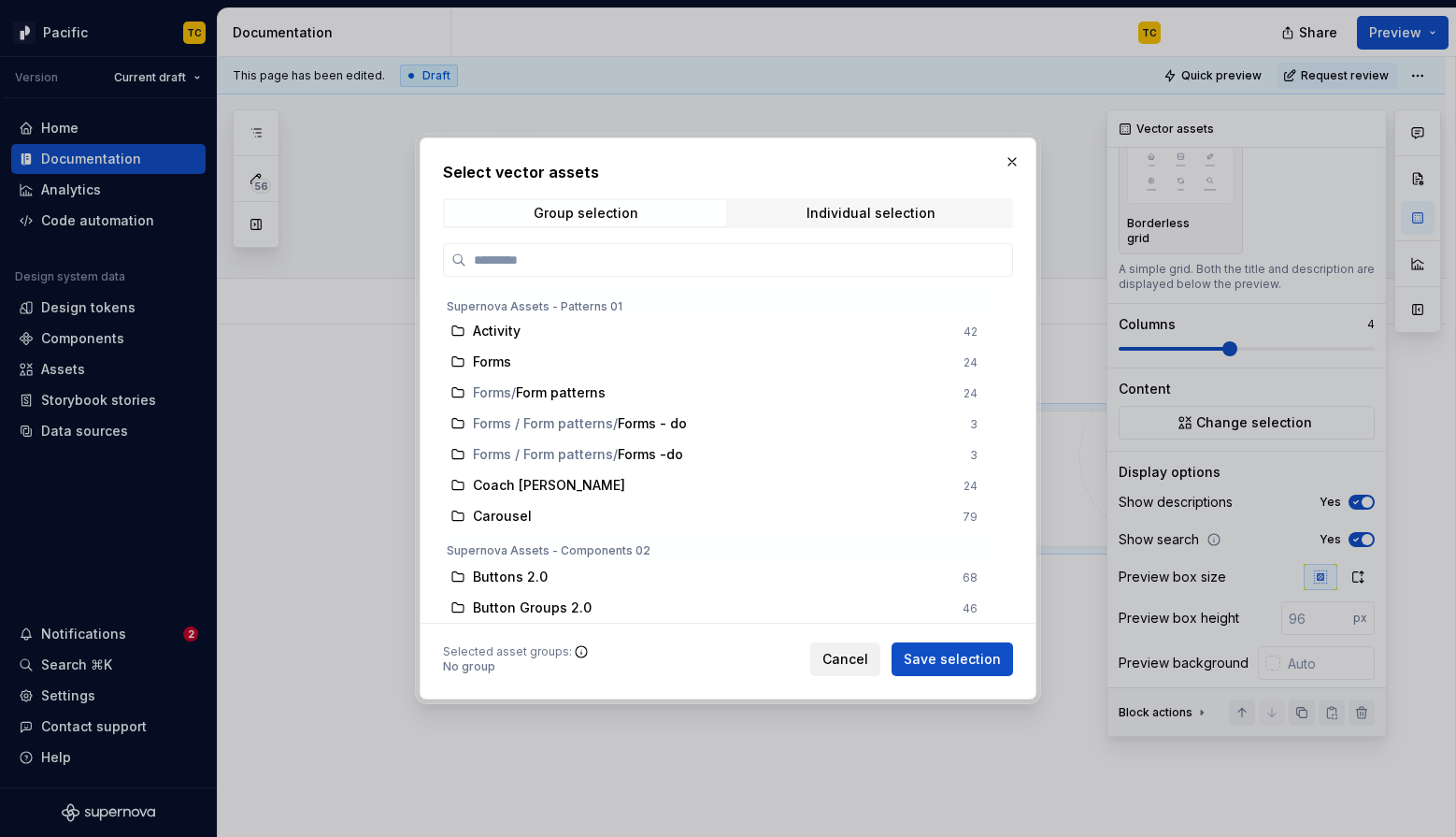
click at [852, 654] on span "Cancel" at bounding box center [845, 659] width 46 height 19
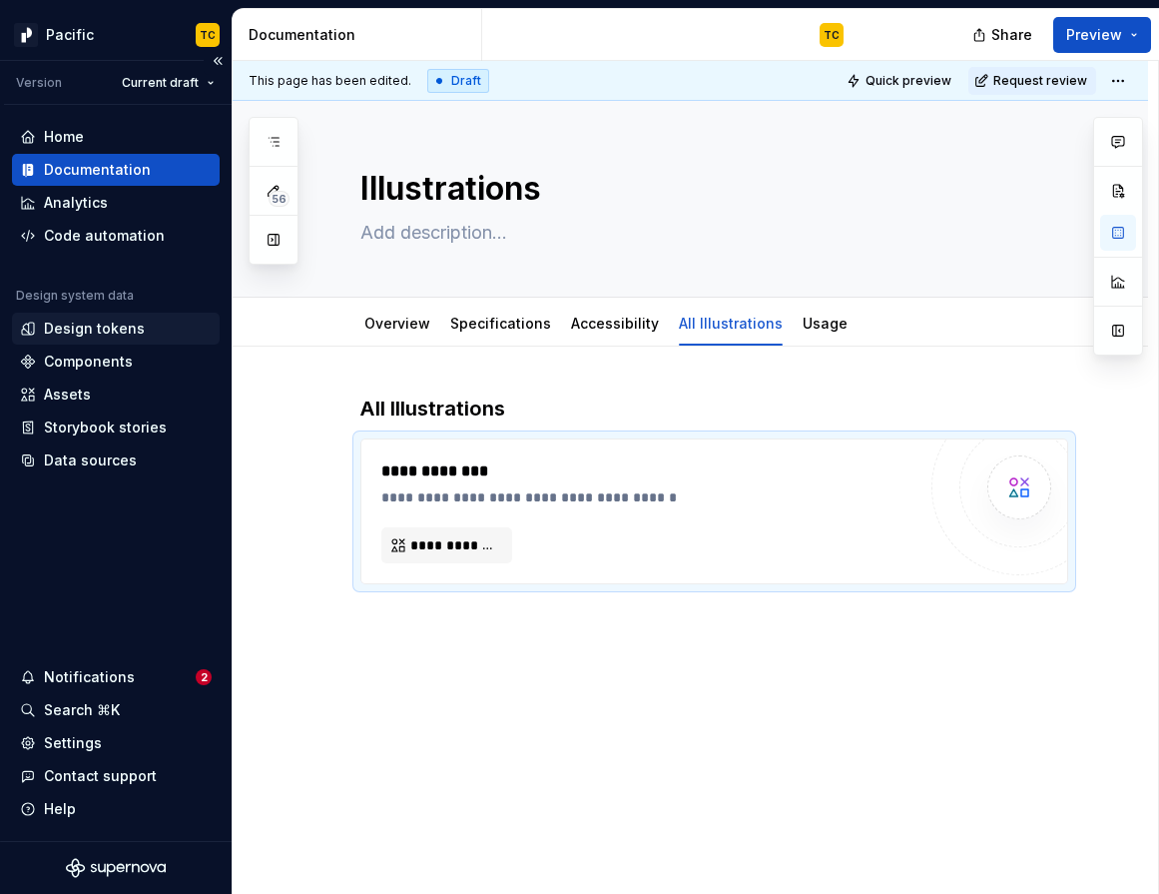
click at [101, 322] on div "Design tokens" at bounding box center [94, 329] width 101 height 20
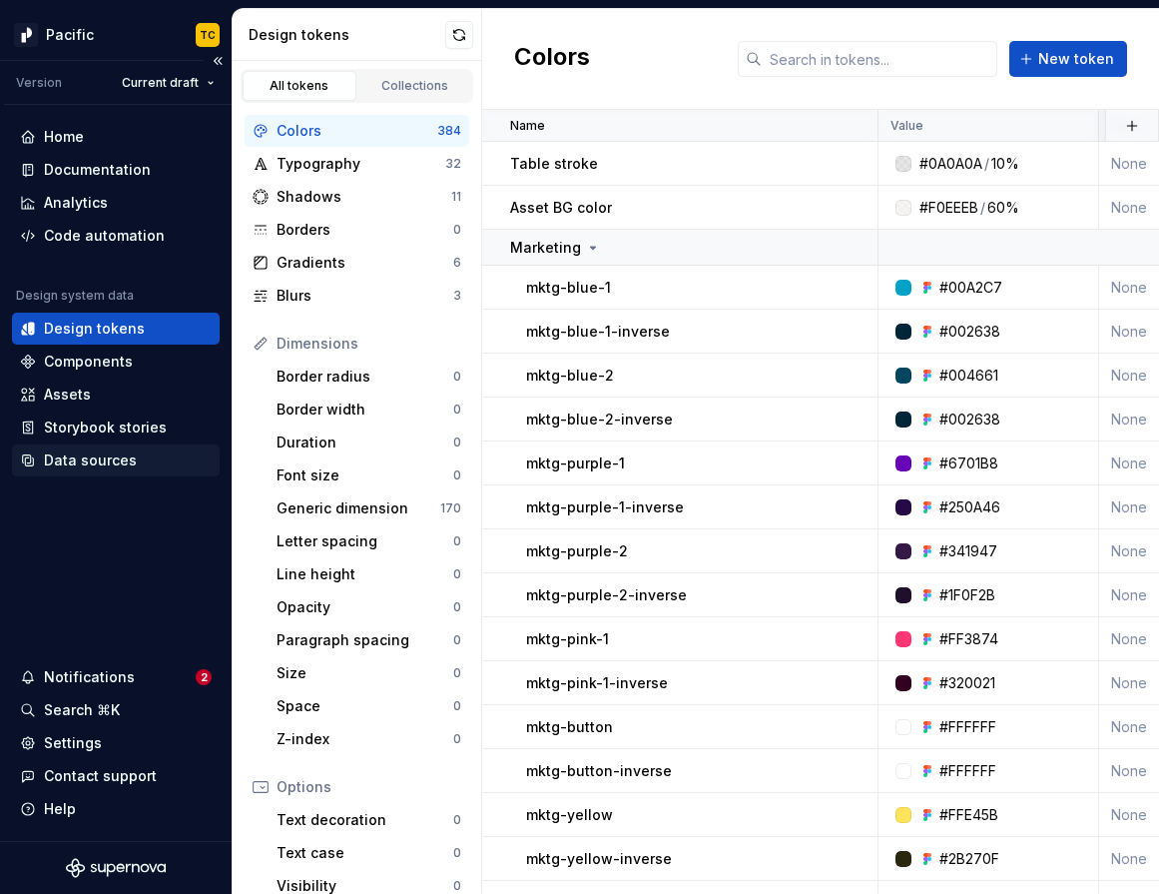
click at [73, 456] on div "Data sources" at bounding box center [90, 460] width 93 height 20
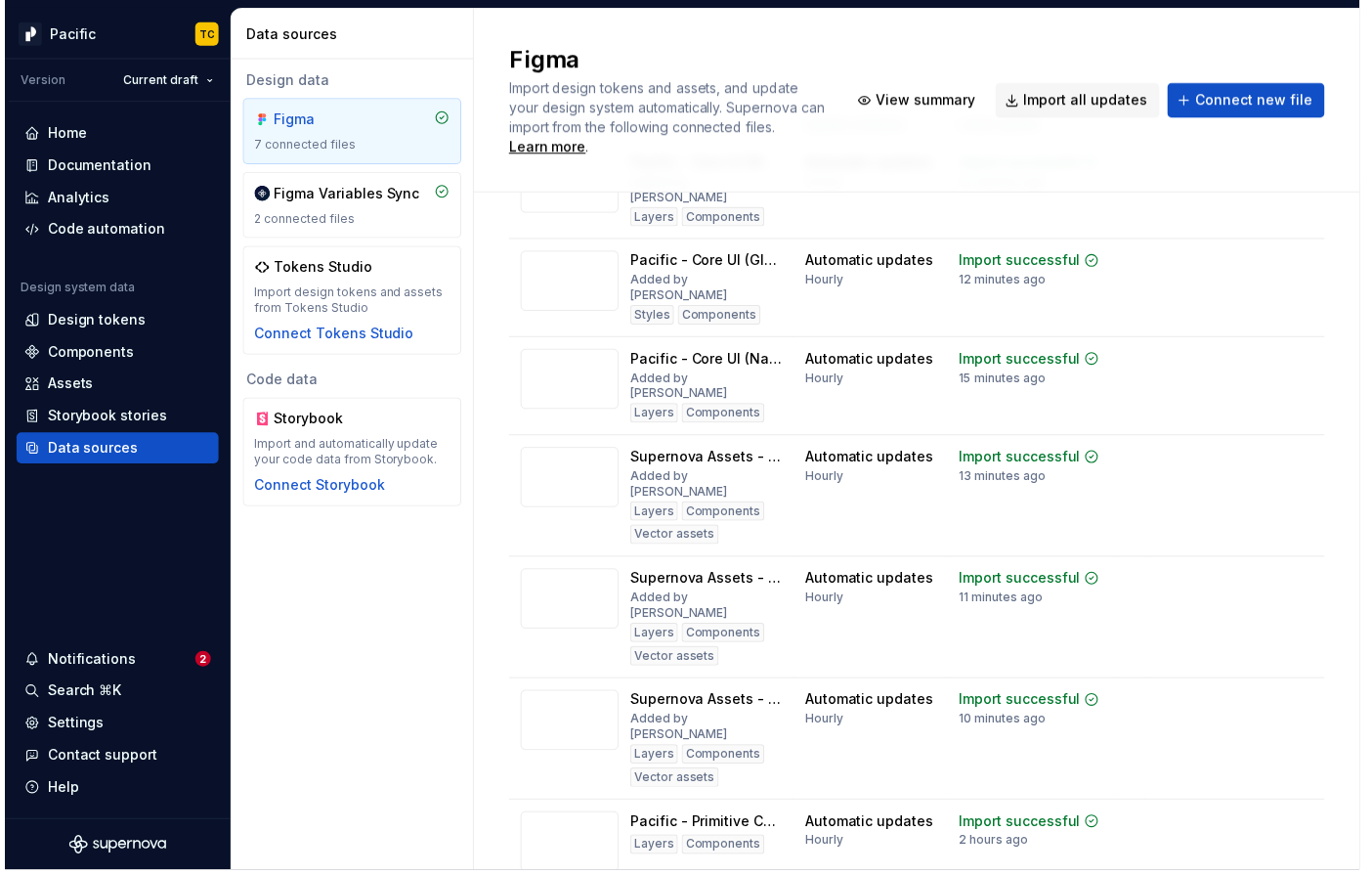
scroll to position [100, 0]
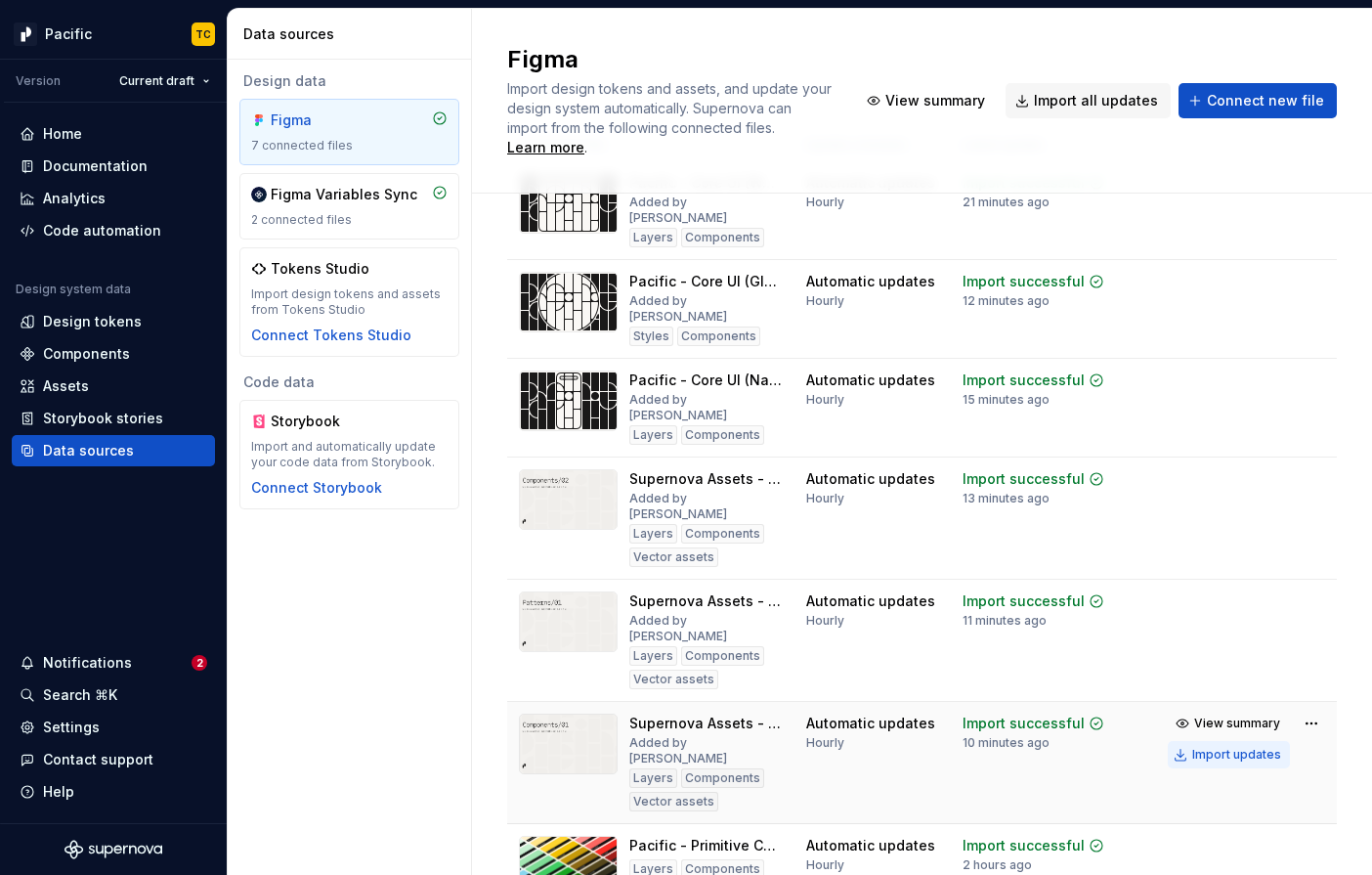
click at [1218, 747] on div "Import updates" at bounding box center [1236, 755] width 89 height 16
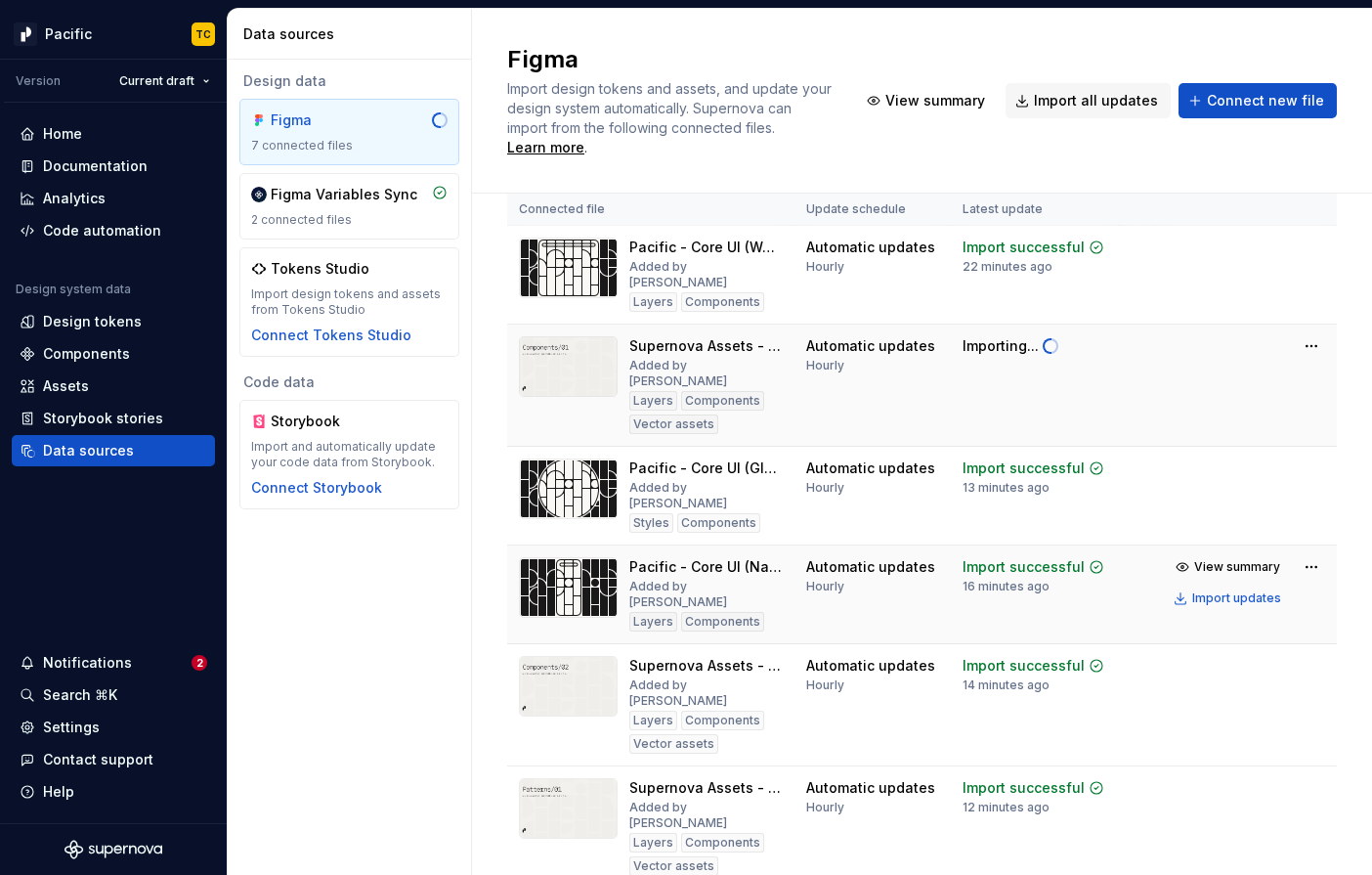
scroll to position [0, 0]
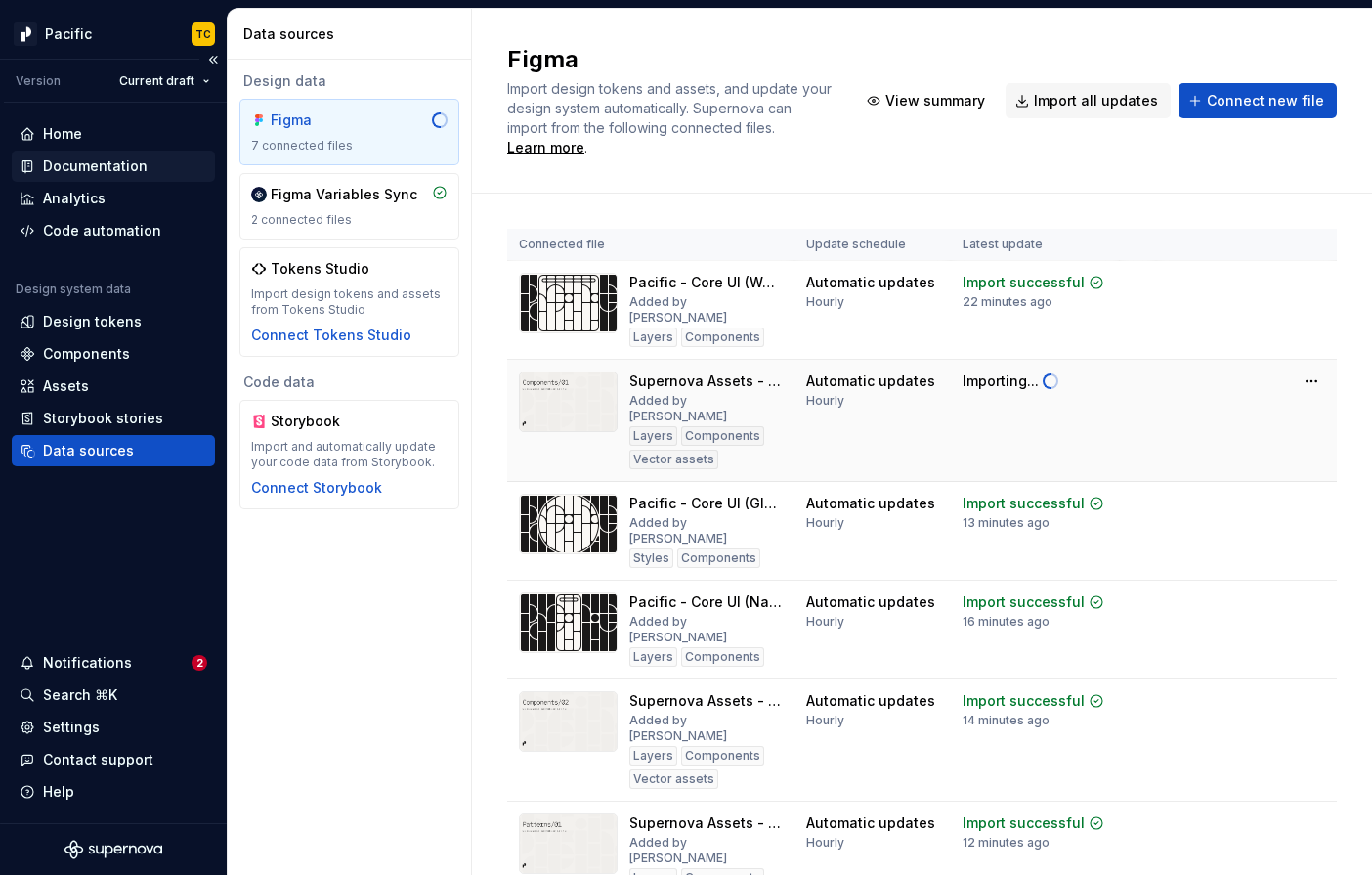
click at [111, 166] on div "Documentation" at bounding box center [95, 166] width 105 height 20
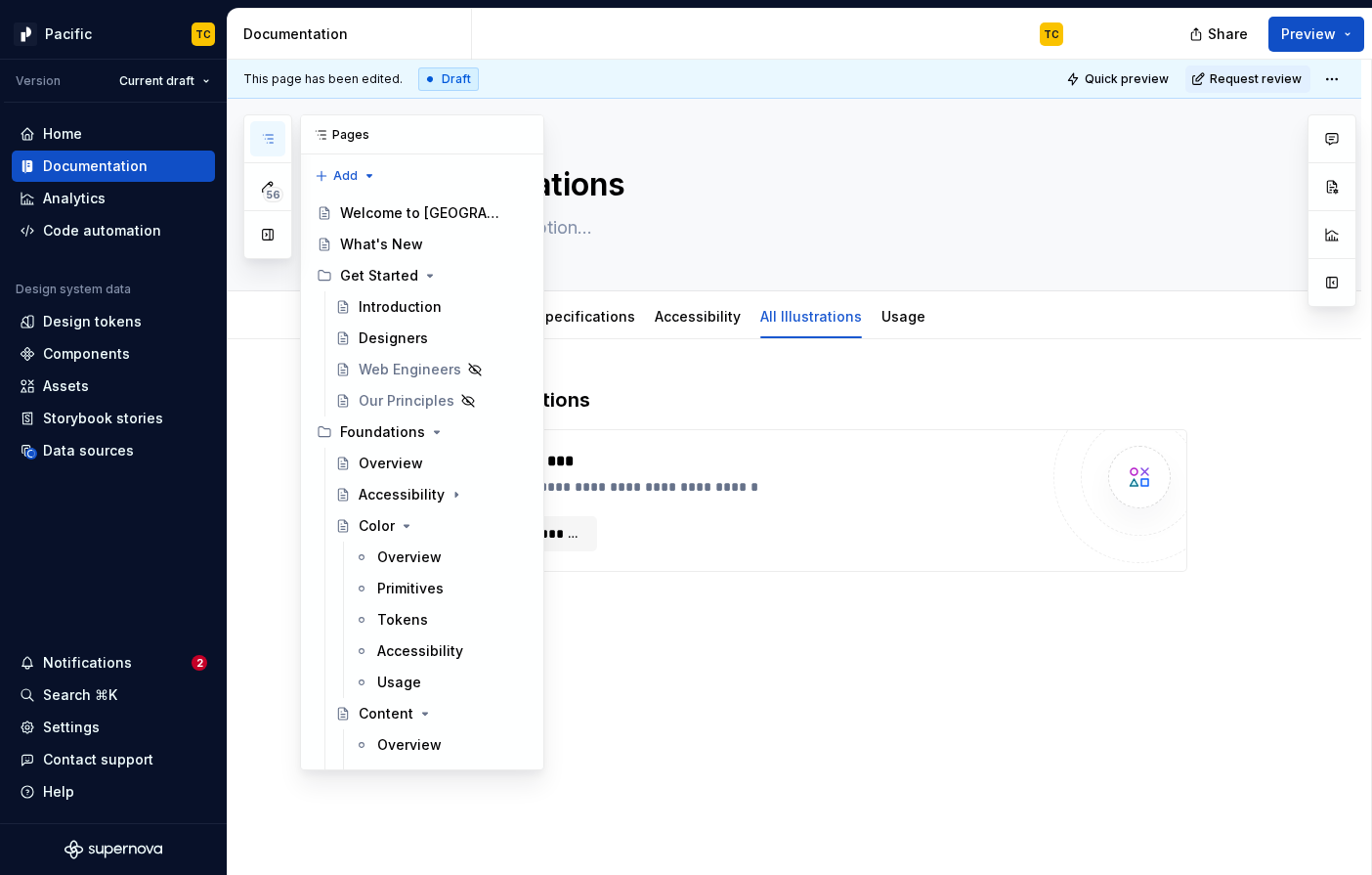
click at [259, 139] on button "button" at bounding box center [268, 139] width 35 height 35
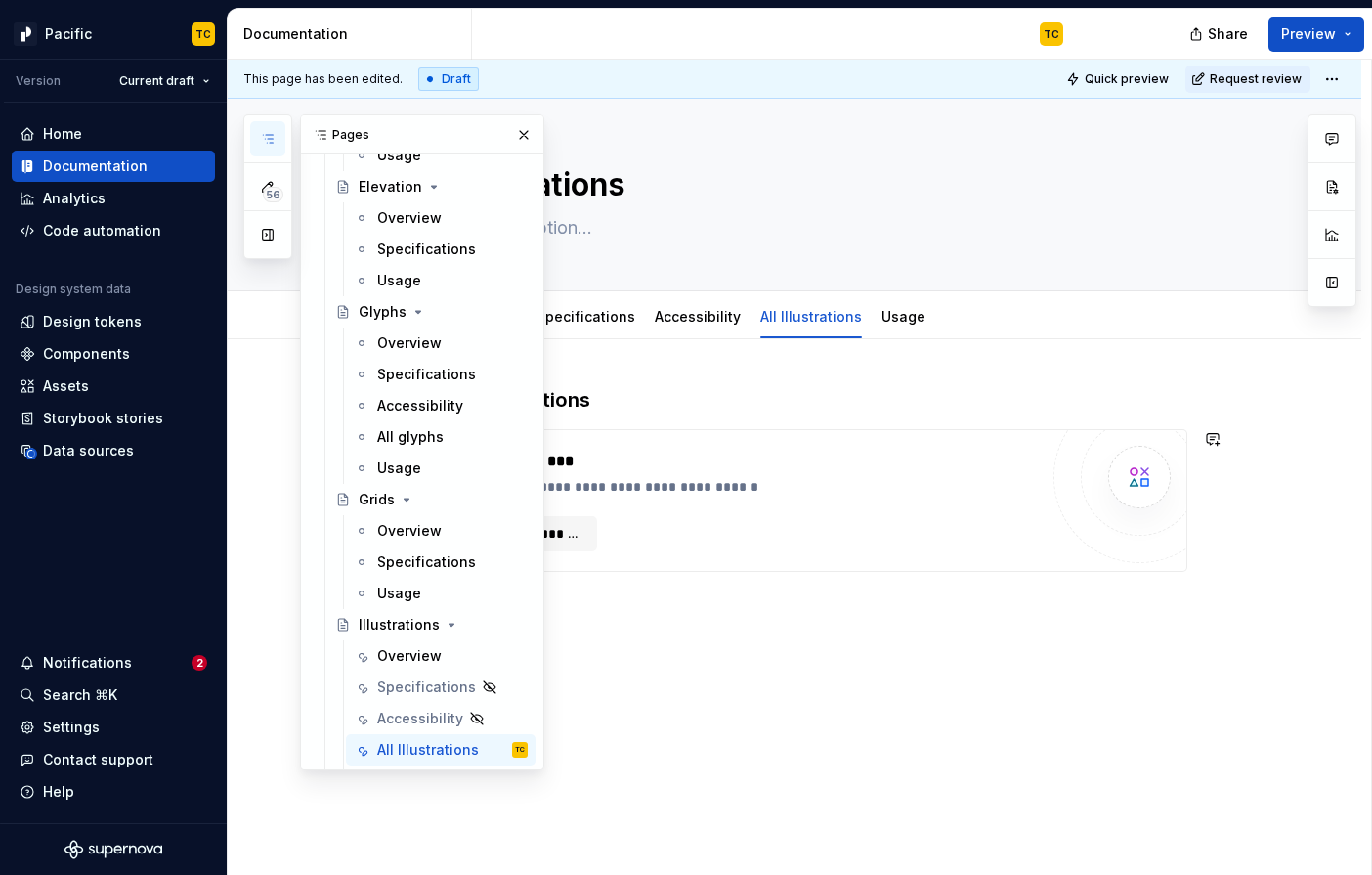
scroll to position [1030, 0]
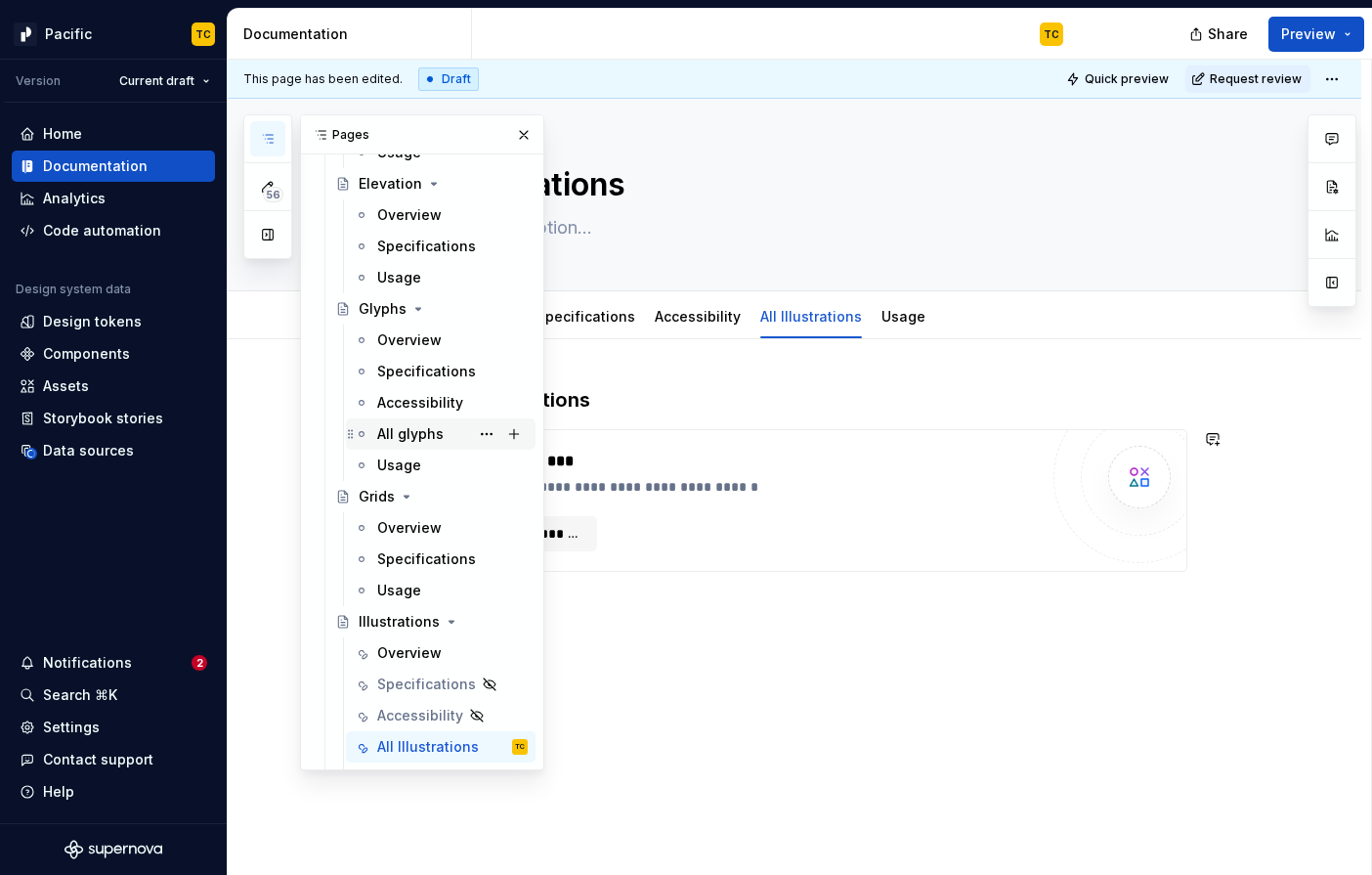
click at [407, 441] on div "All glyphs" at bounding box center [410, 434] width 67 height 20
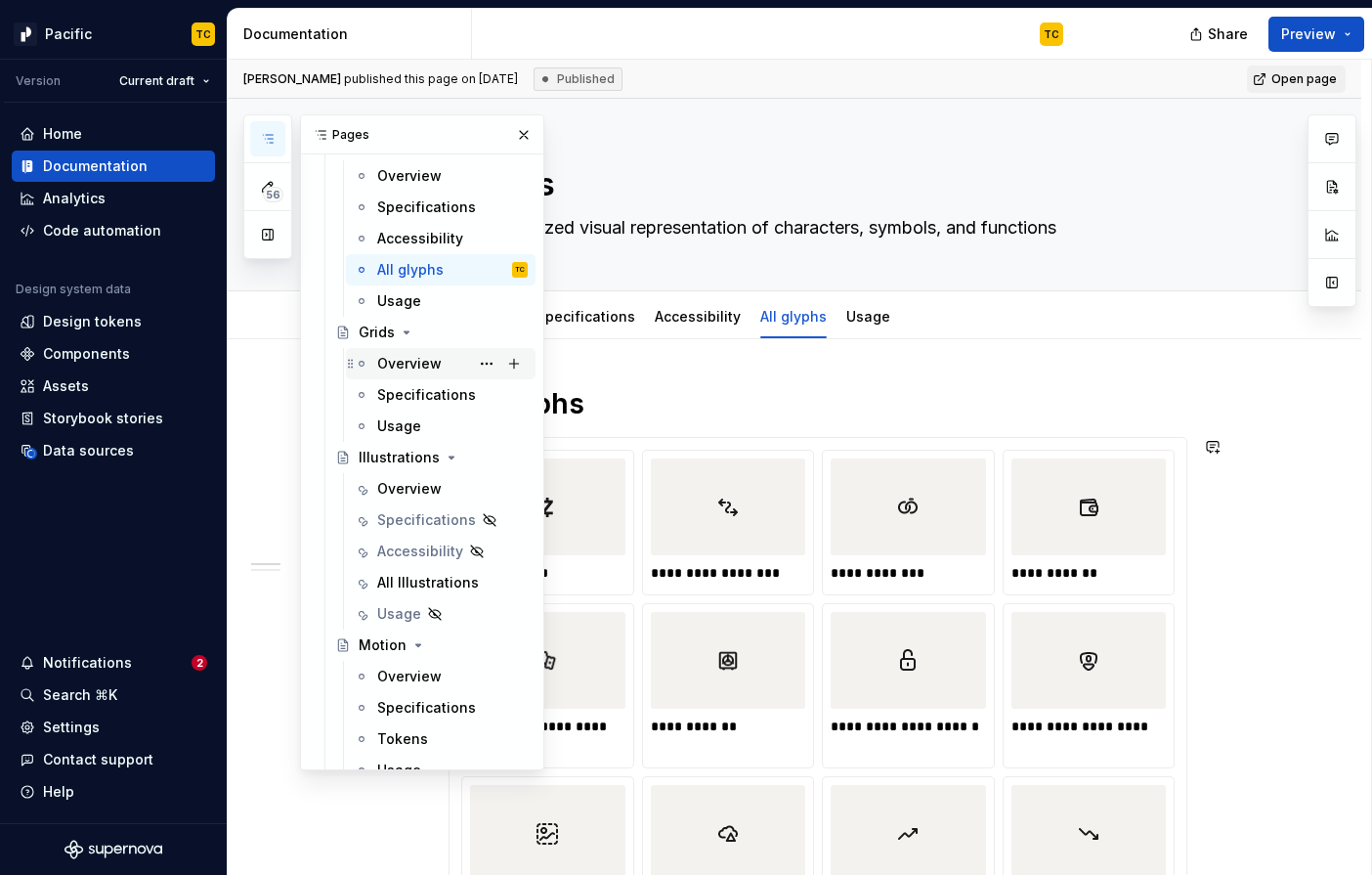
scroll to position [1200, 0]
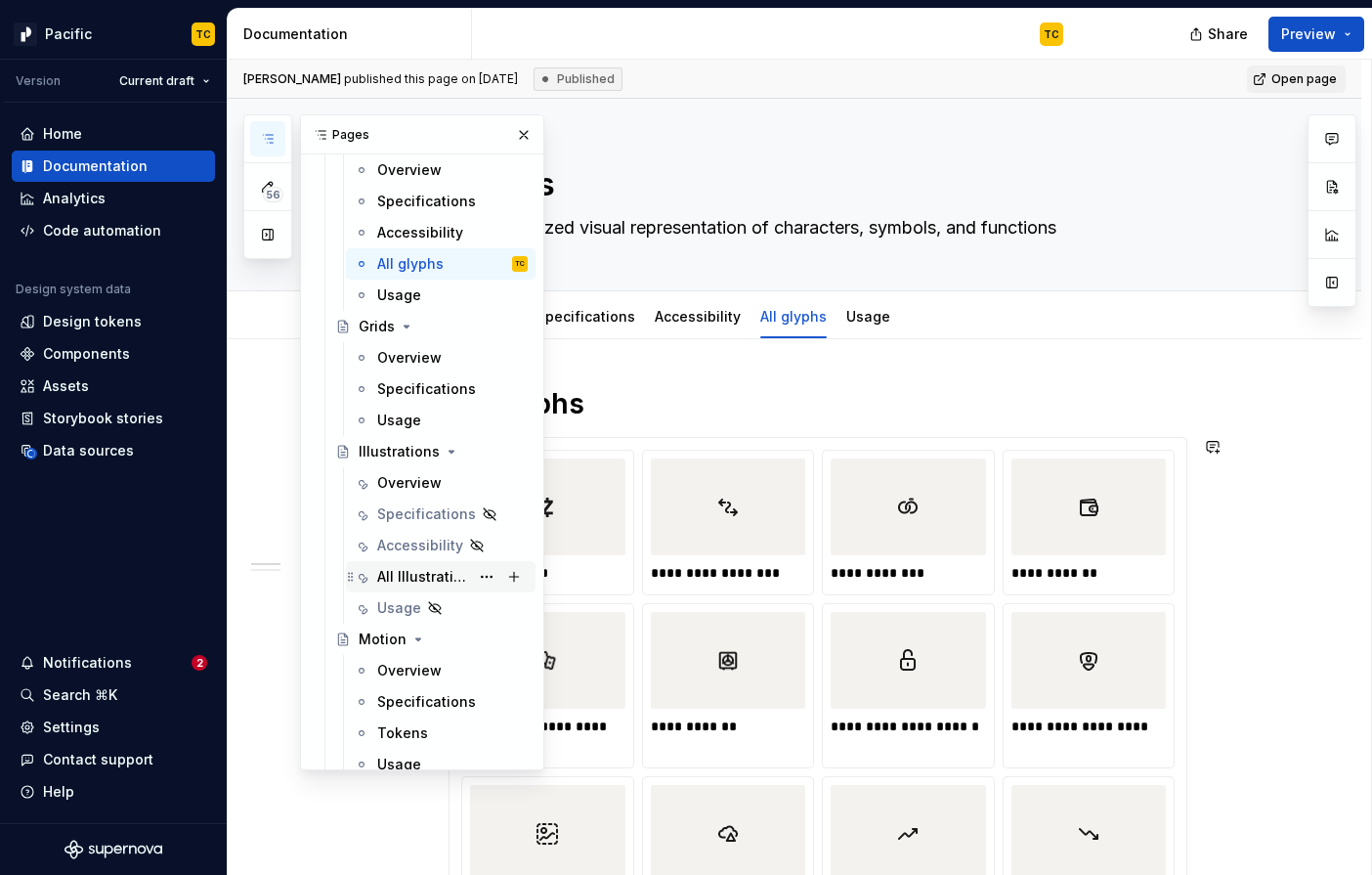
click at [396, 569] on div "All Illustrations" at bounding box center [423, 576] width 92 height 20
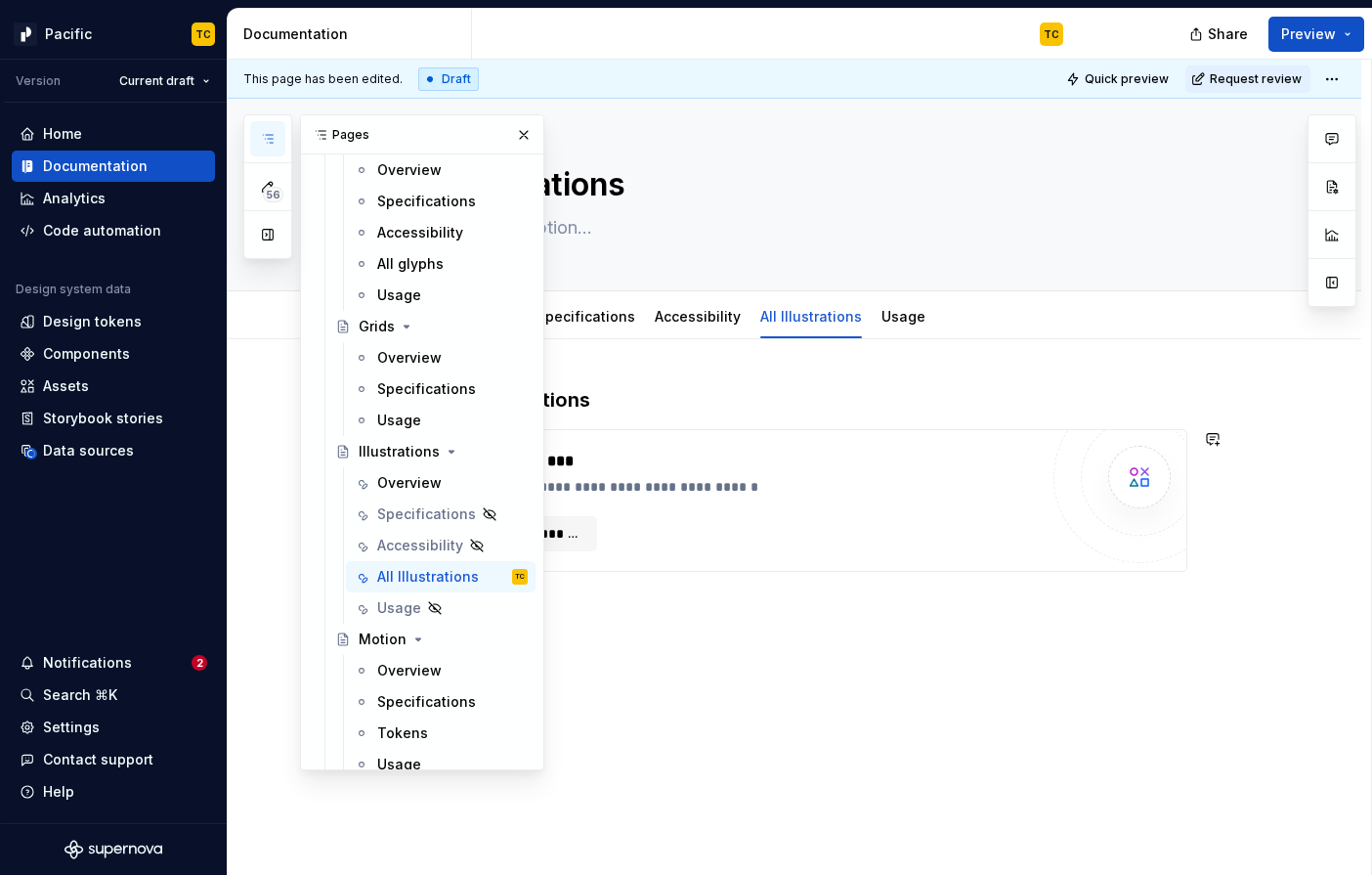
click at [742, 515] on div "**********" at bounding box center [753, 500] width 569 height 102
type textarea "*"
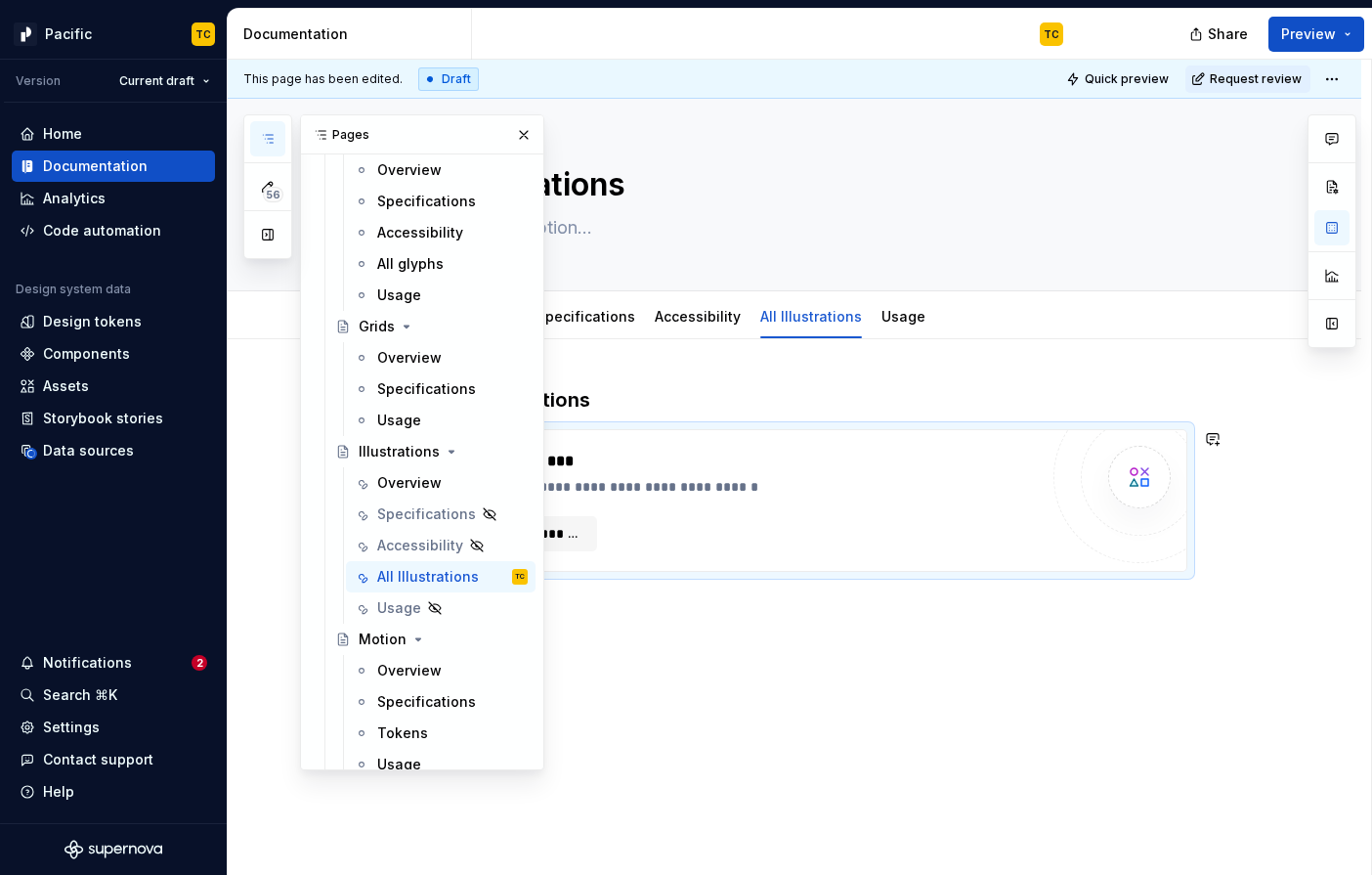
click at [606, 525] on div "**********" at bounding box center [753, 500] width 569 height 102
click at [582, 531] on span "**********" at bounding box center [540, 533] width 87 height 20
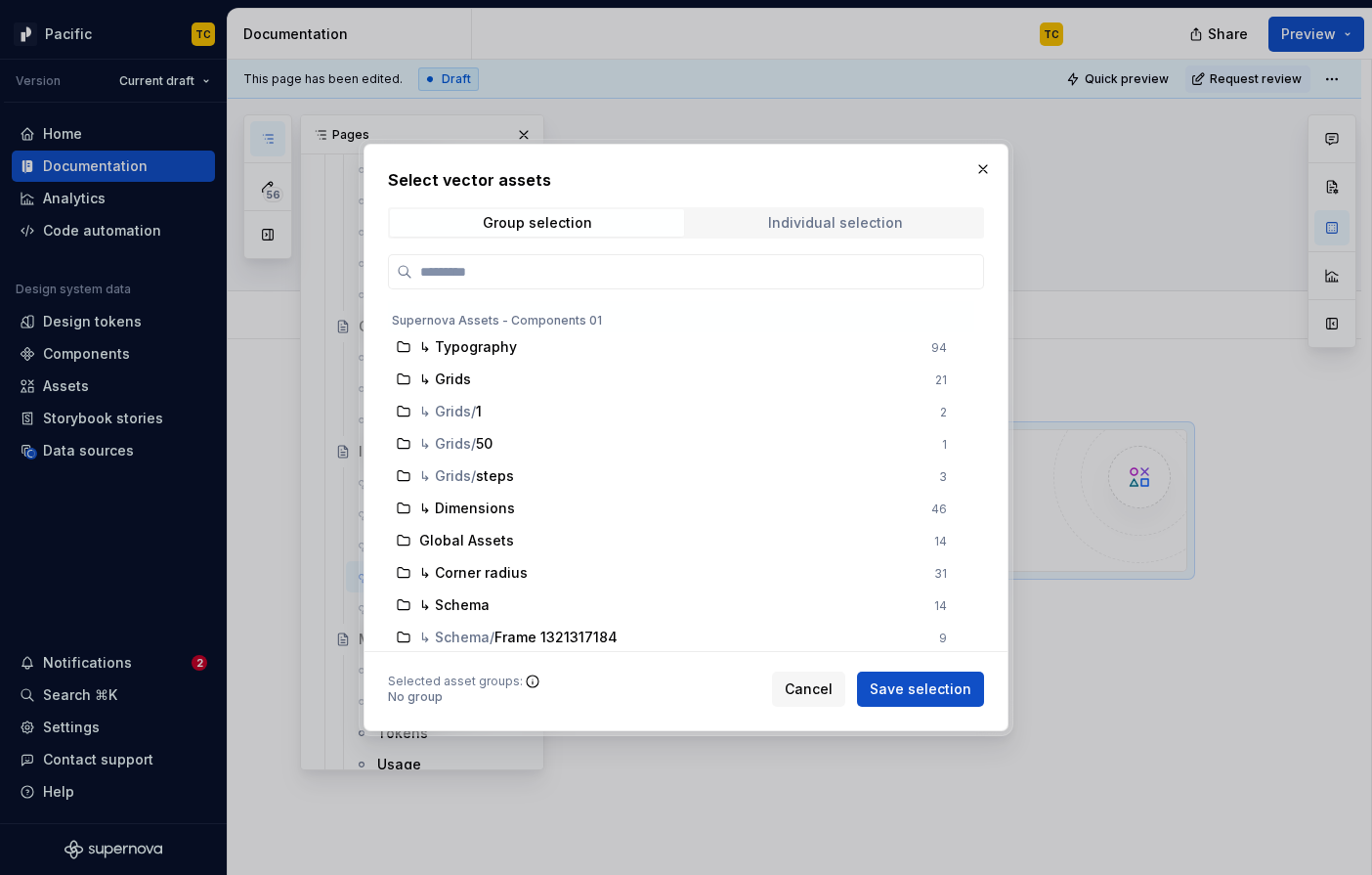
click at [771, 228] on span "Individual selection" at bounding box center [835, 223] width 295 height 27
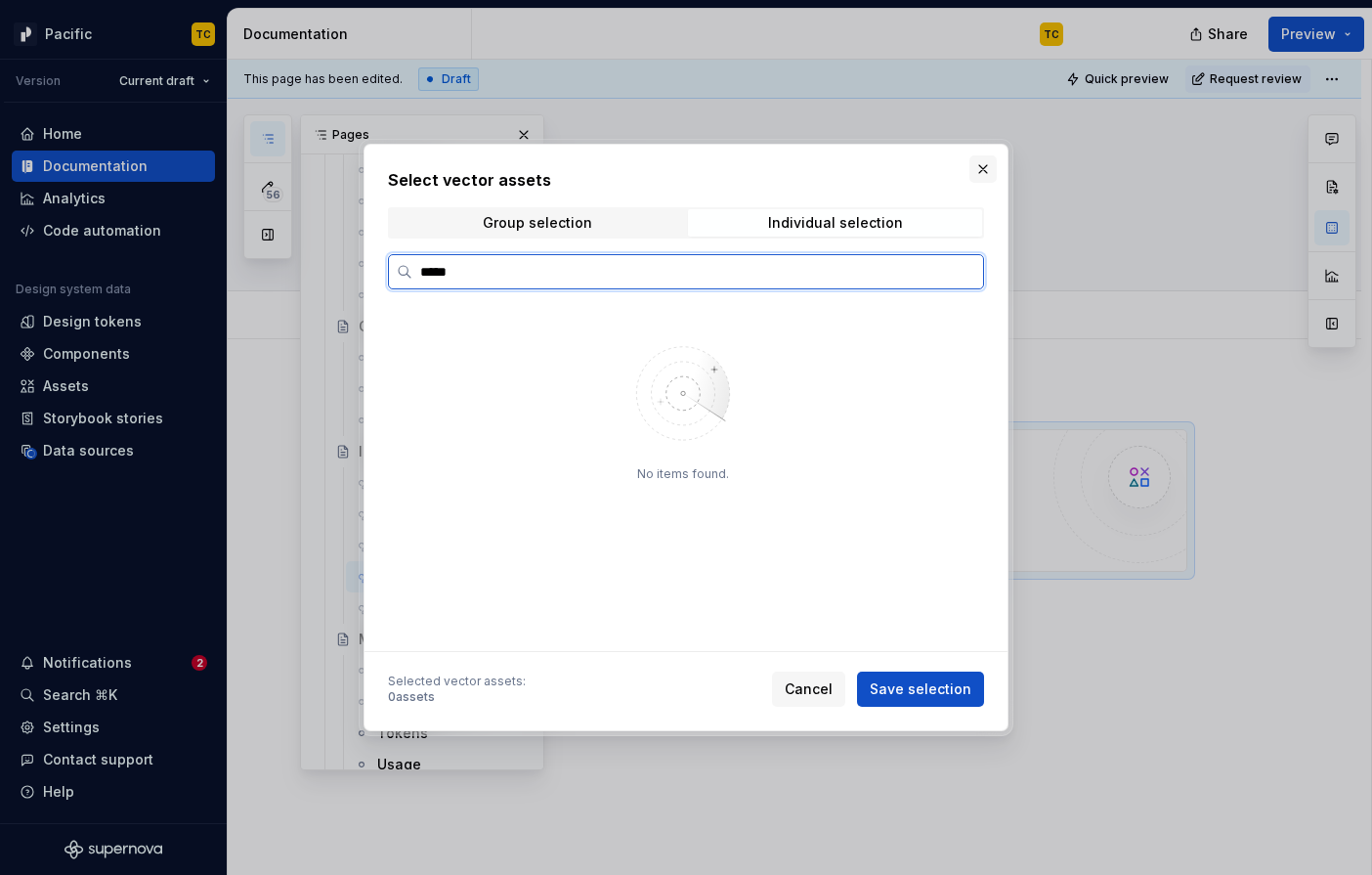
type input "*****"
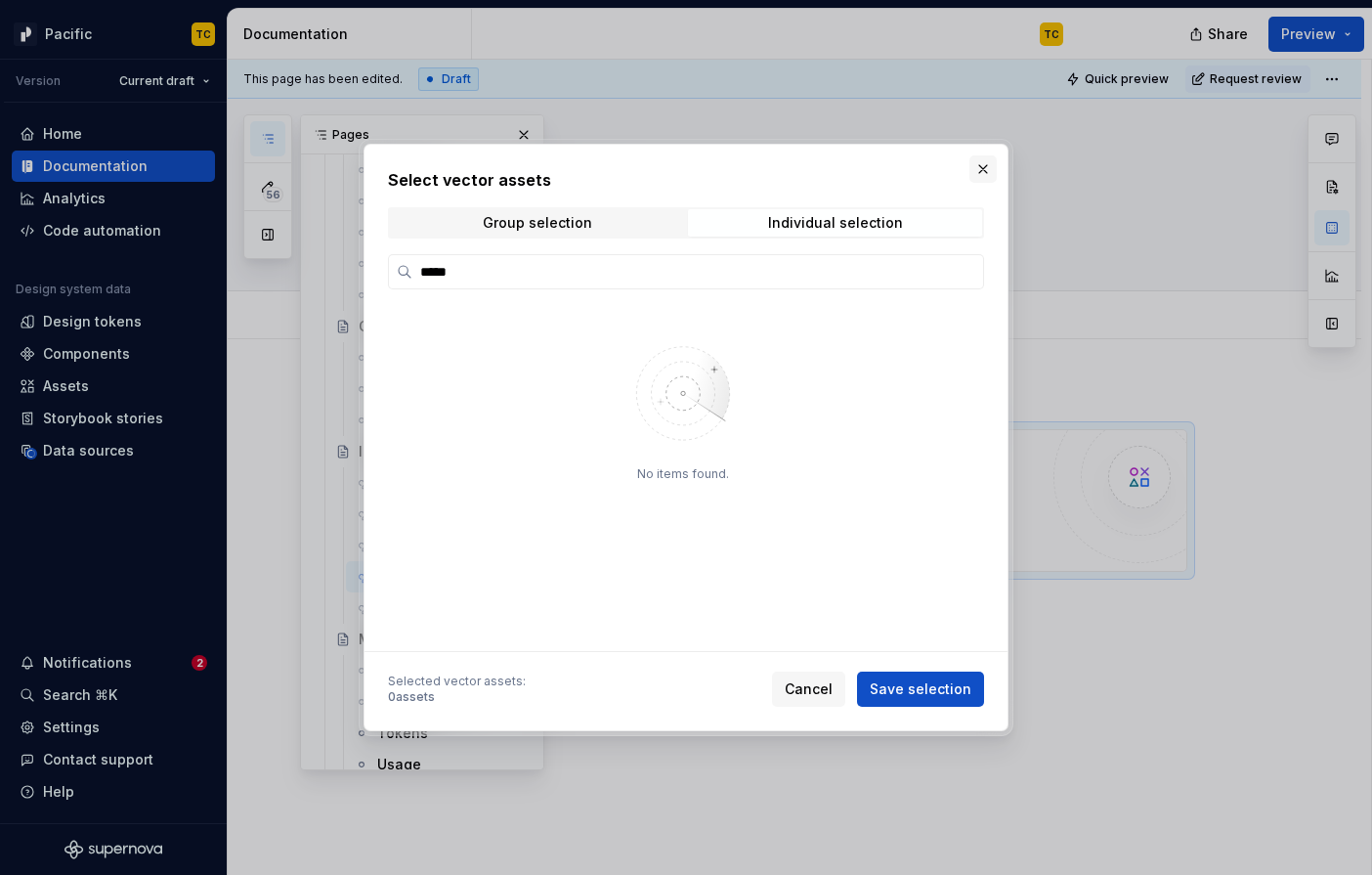
click at [984, 160] on button "button" at bounding box center [983, 169] width 27 height 27
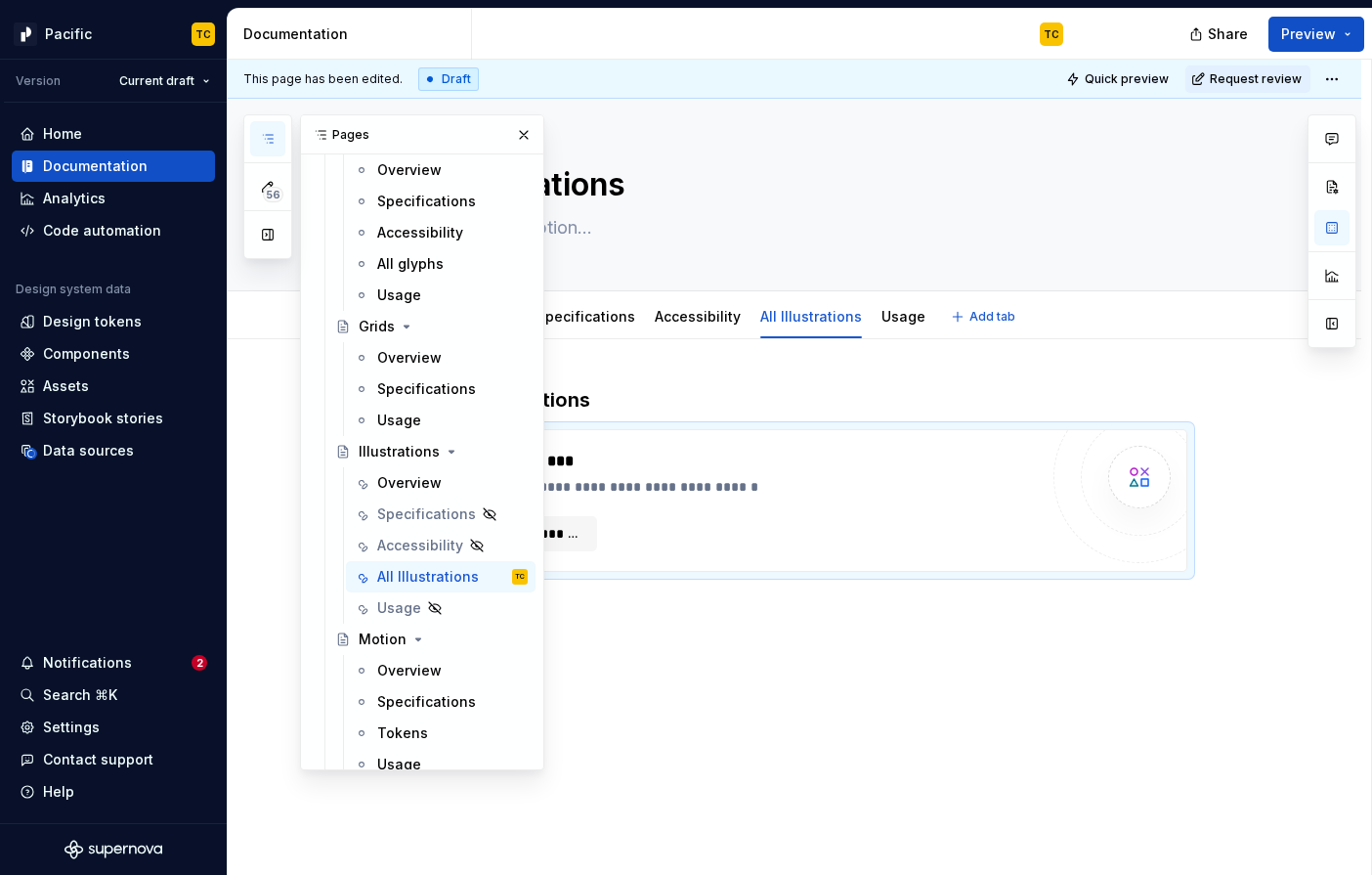
type textarea "*"
click at [659, 501] on div "**********" at bounding box center [753, 500] width 569 height 102
click at [567, 524] on span "**********" at bounding box center [540, 533] width 87 height 20
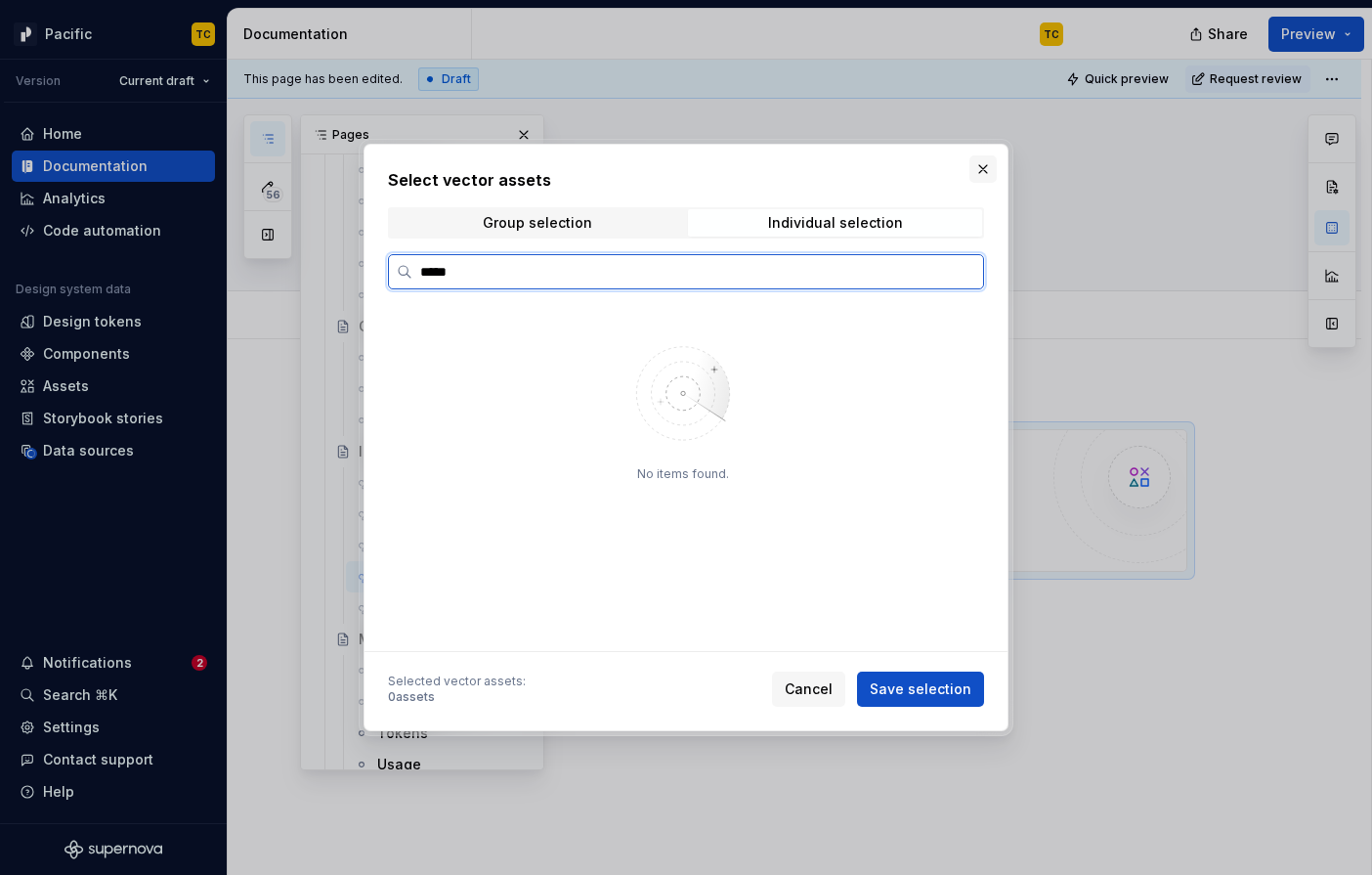
type input "*****"
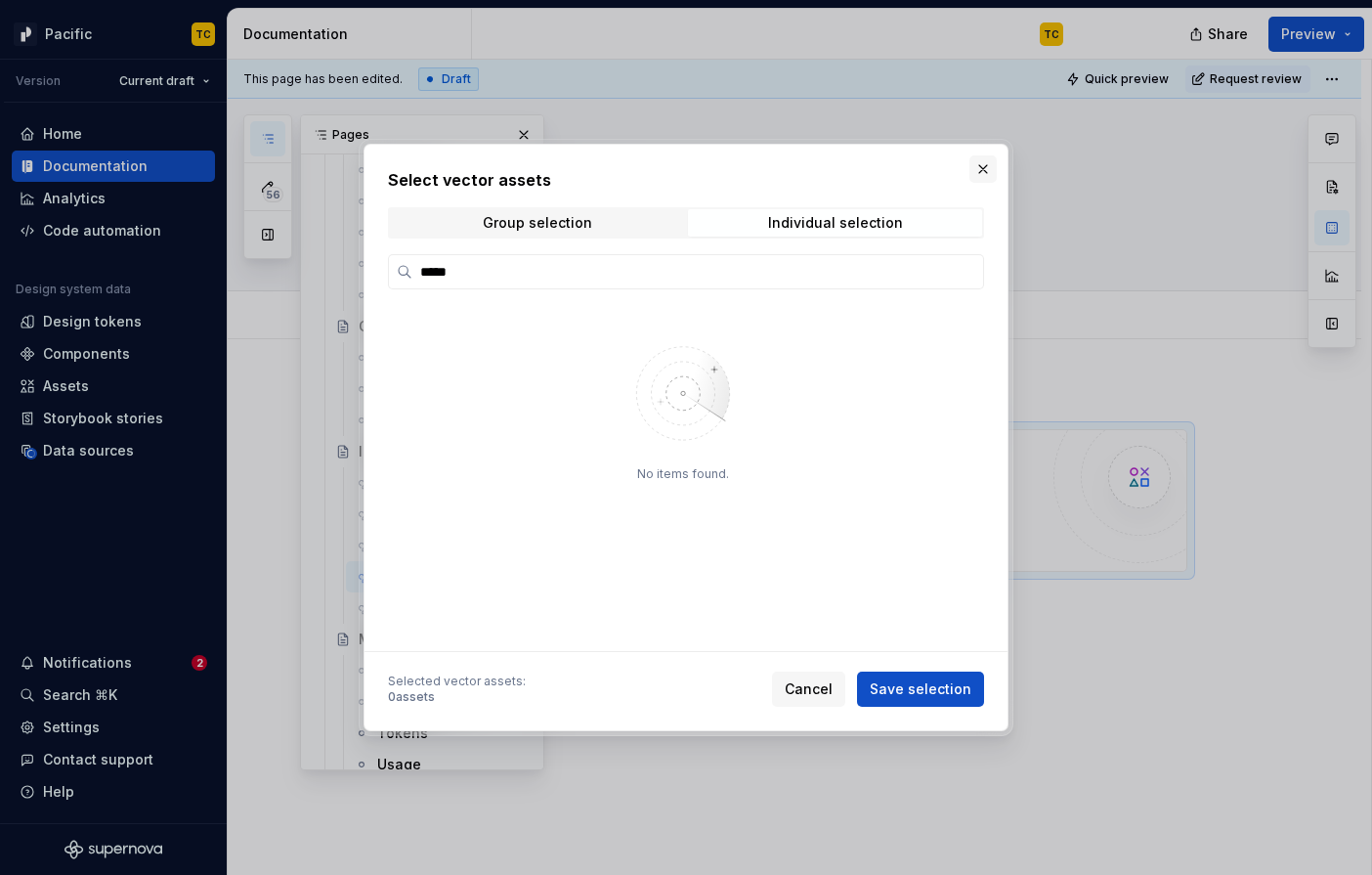
click at [988, 163] on button "button" at bounding box center [983, 169] width 27 height 27
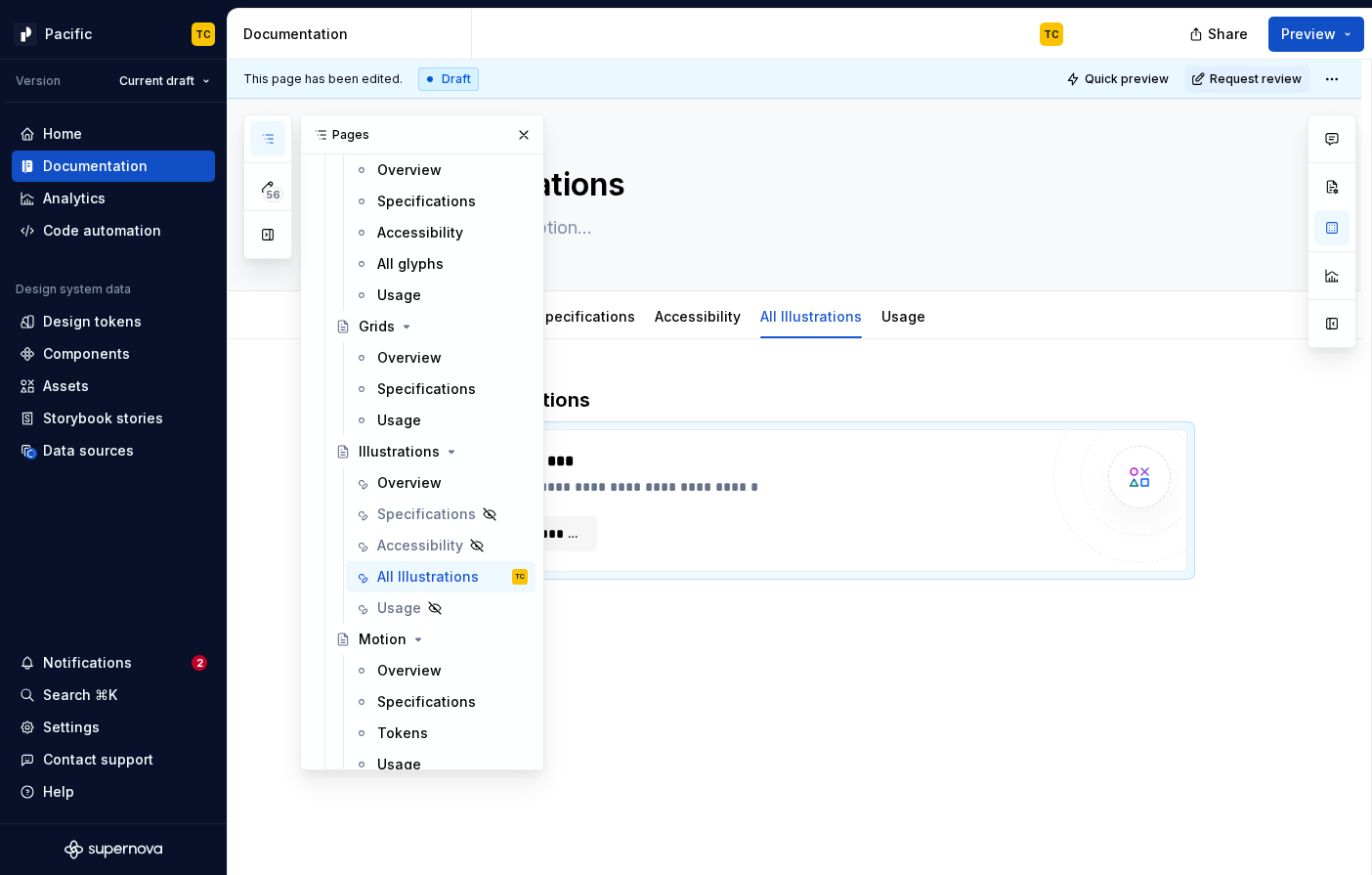
type textarea "*"
click at [590, 535] on button "**********" at bounding box center [532, 533] width 128 height 35
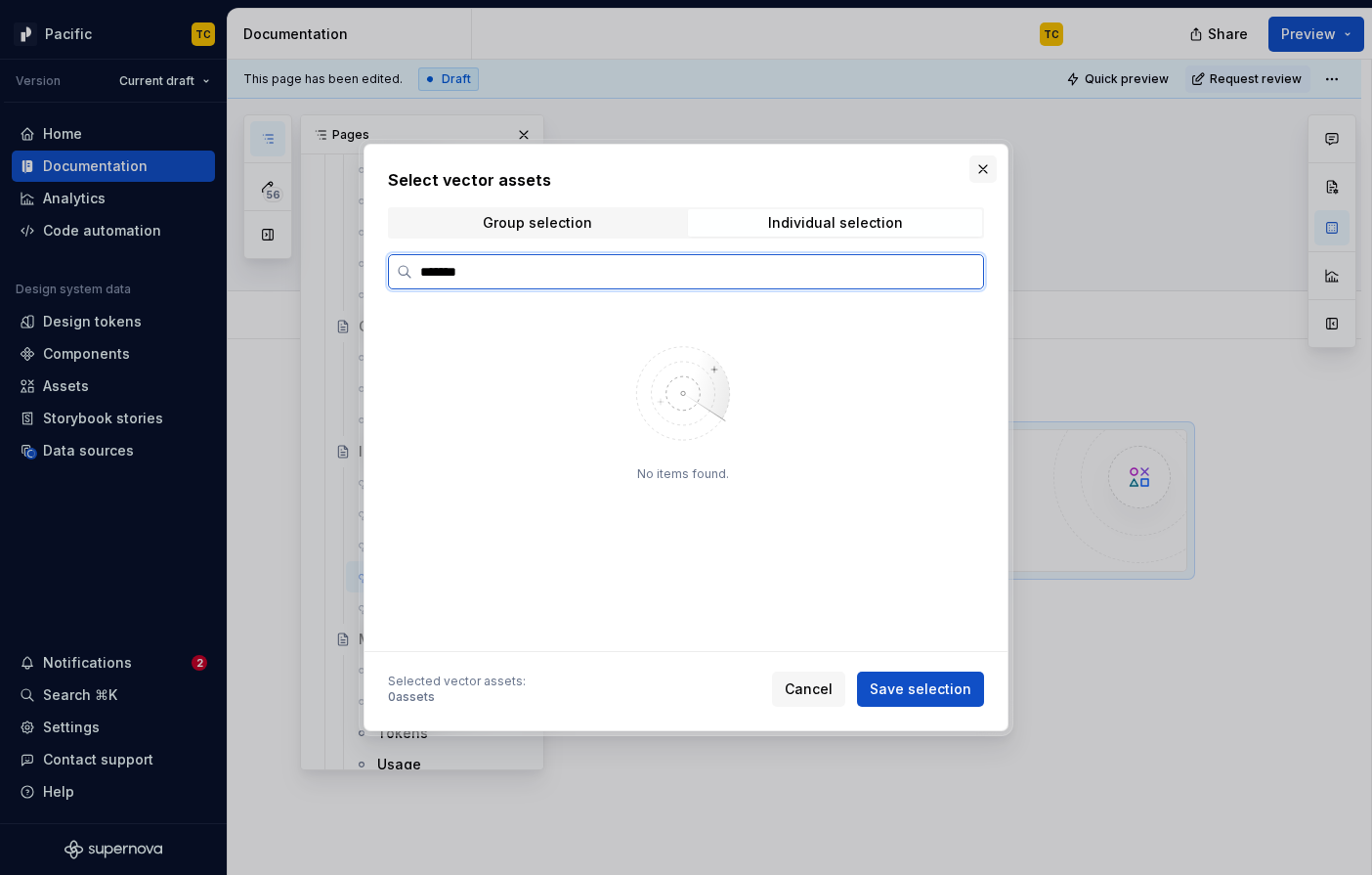
type input "*******"
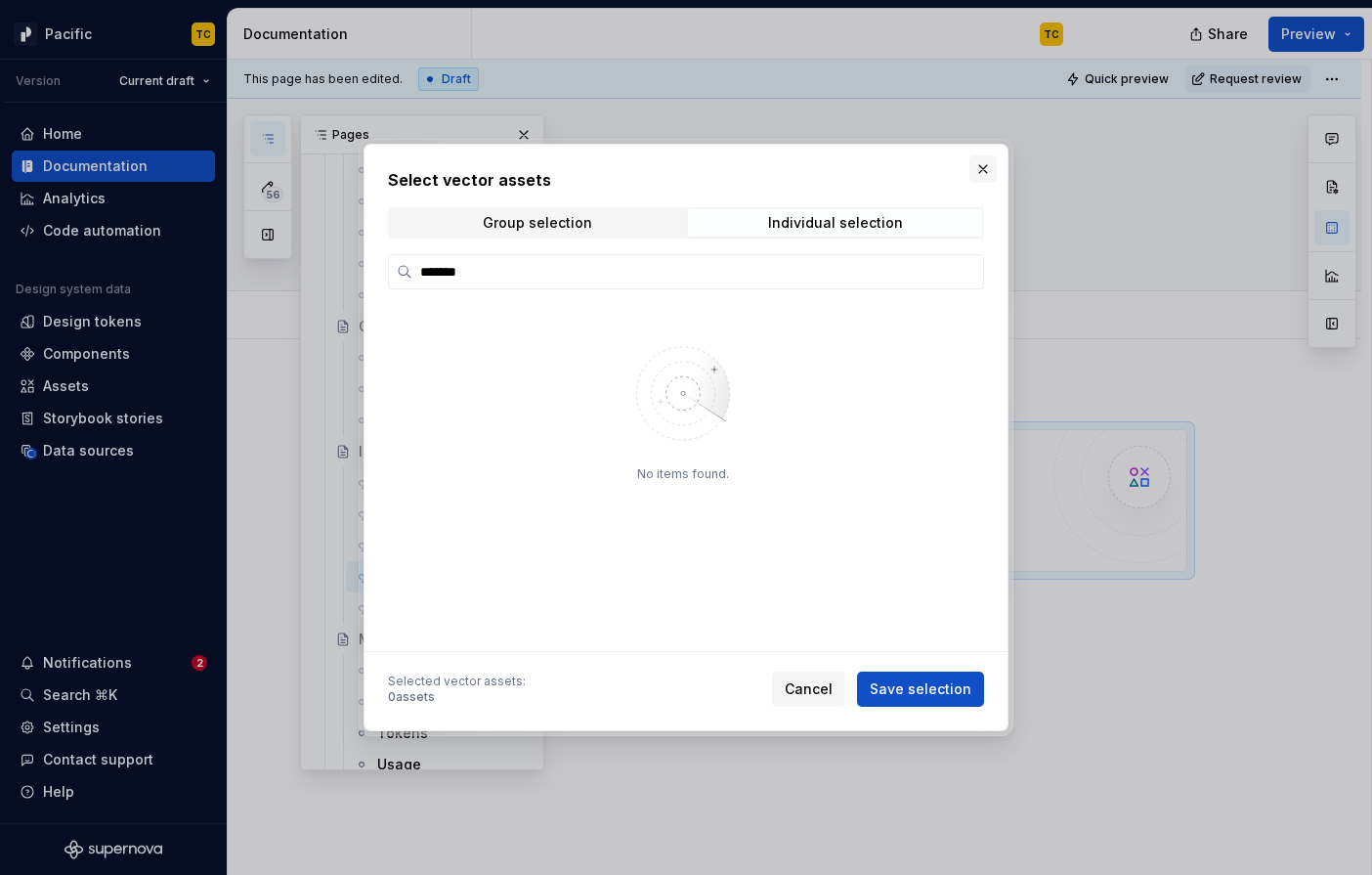
click at [980, 161] on button "button" at bounding box center [983, 169] width 27 height 27
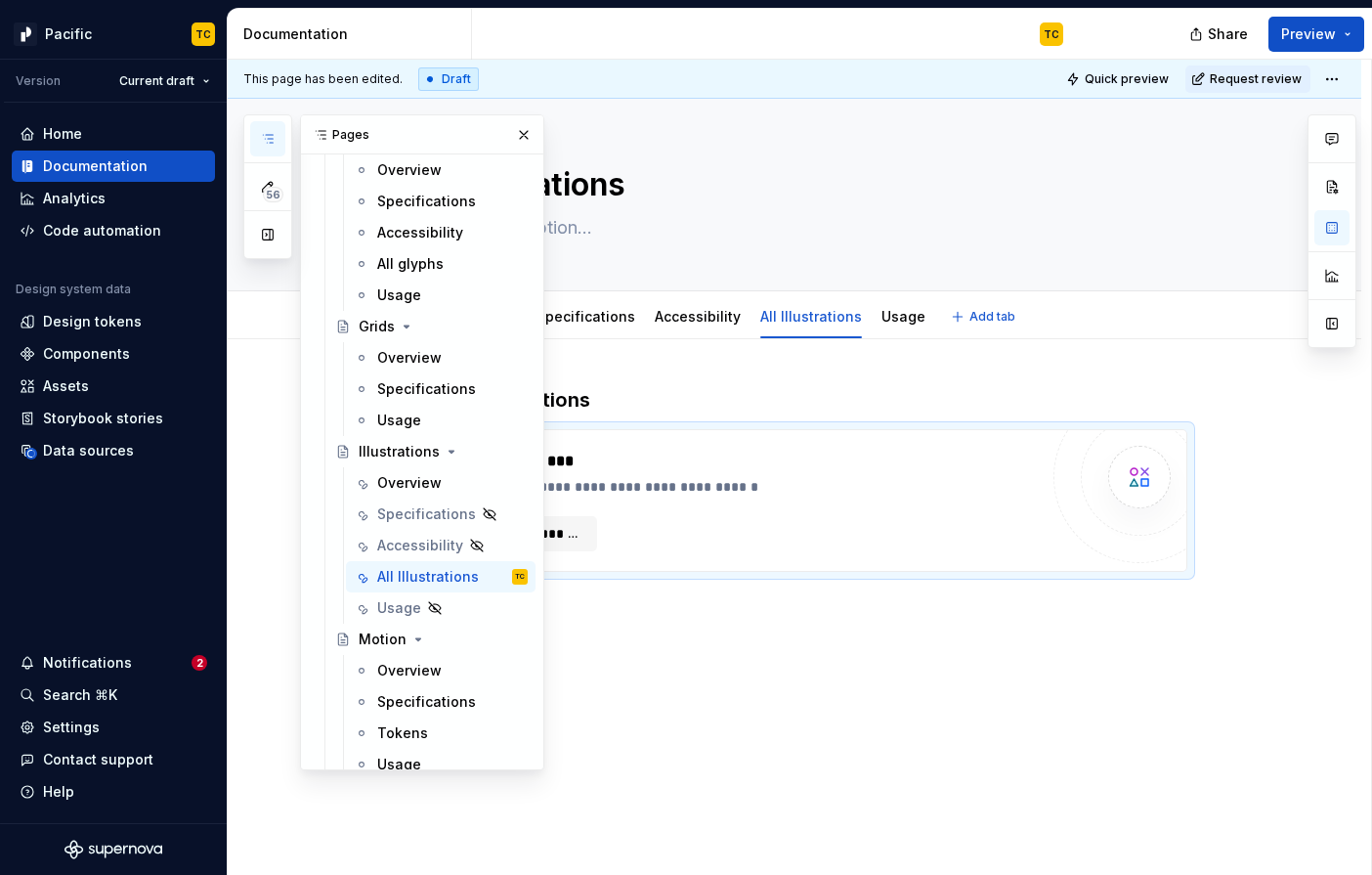
type textarea "*"
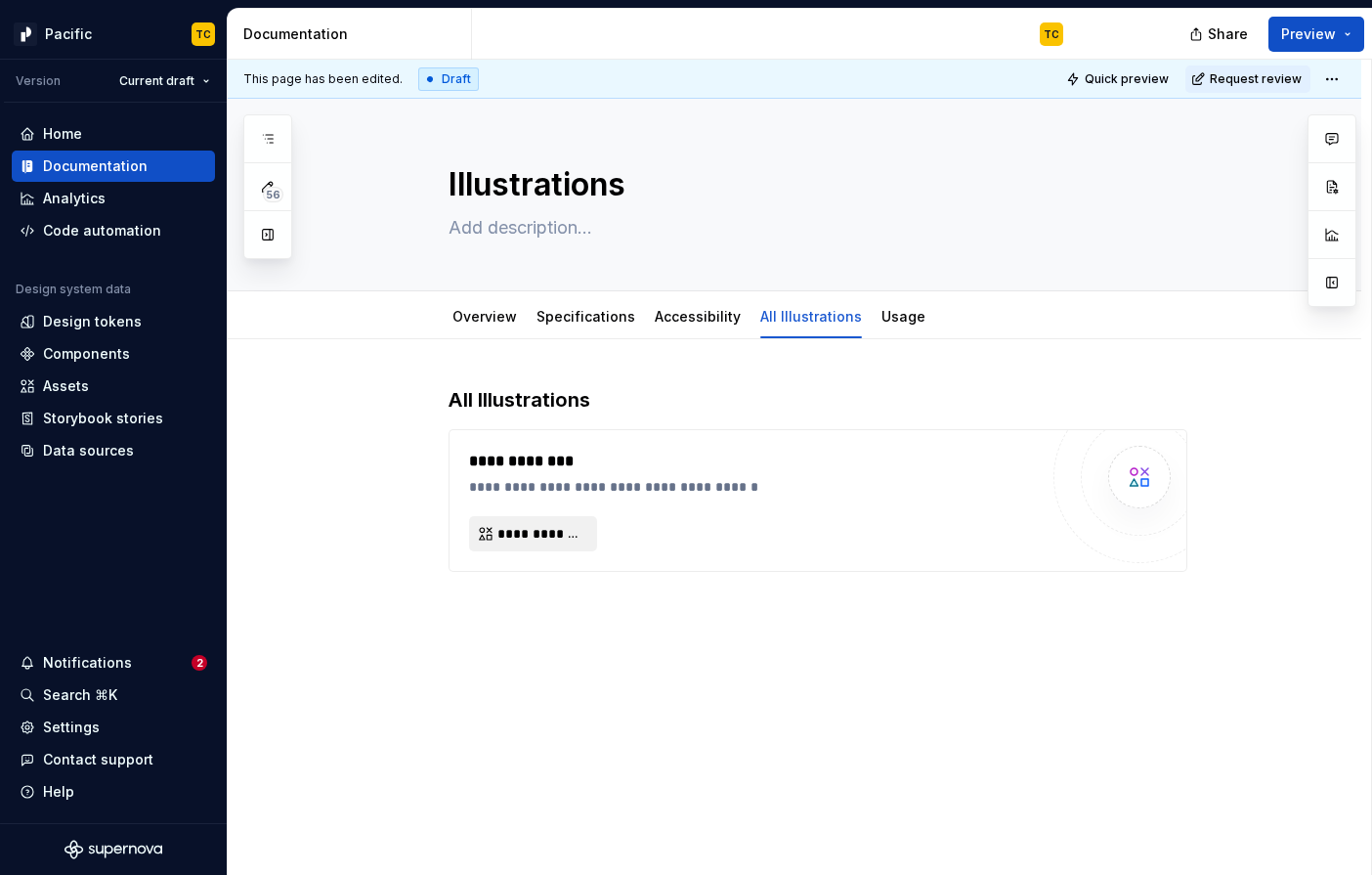
type textarea "*"
click at [547, 529] on span "**********" at bounding box center [540, 533] width 87 height 20
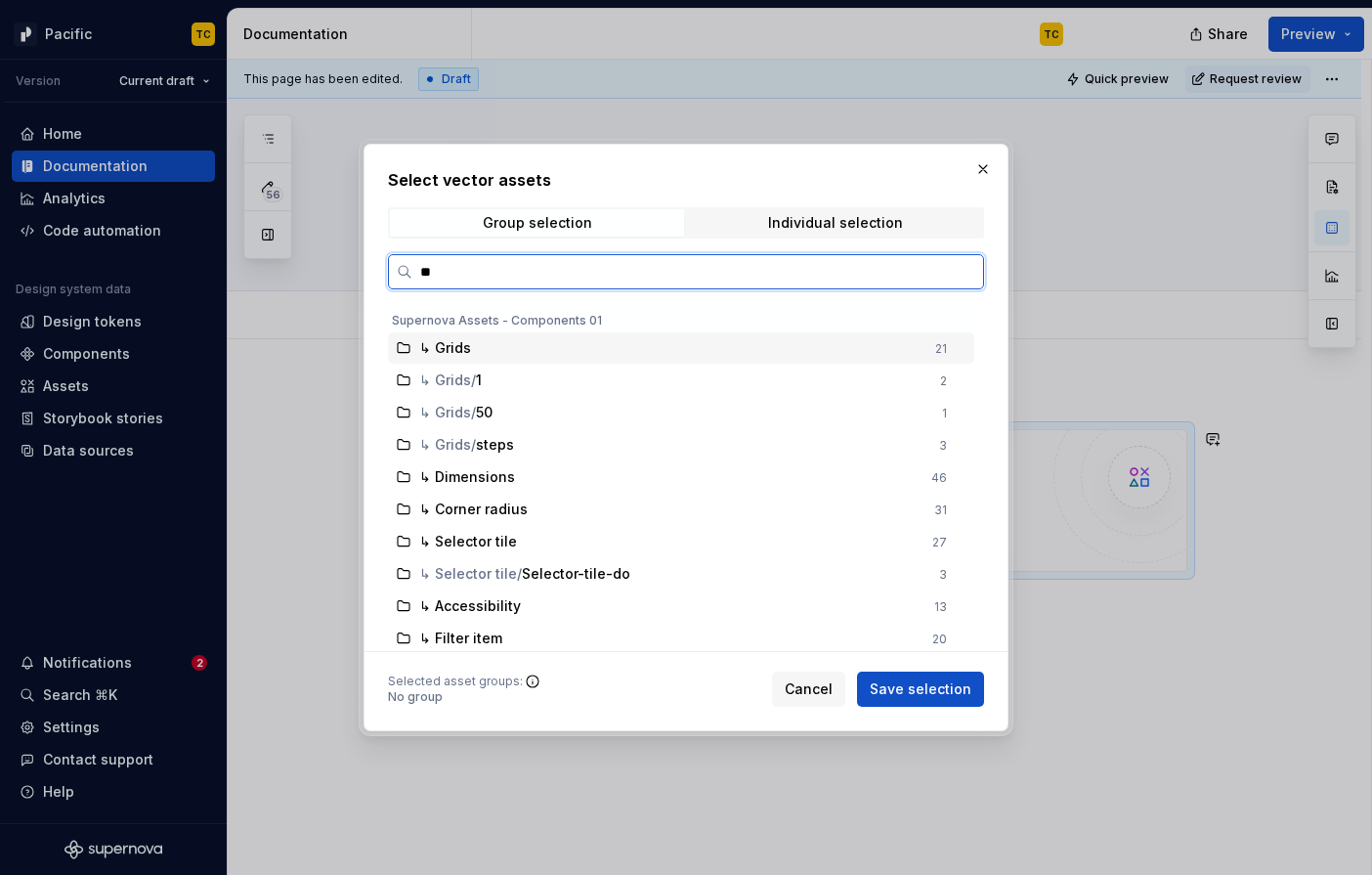
type input "***"
type textarea "*"
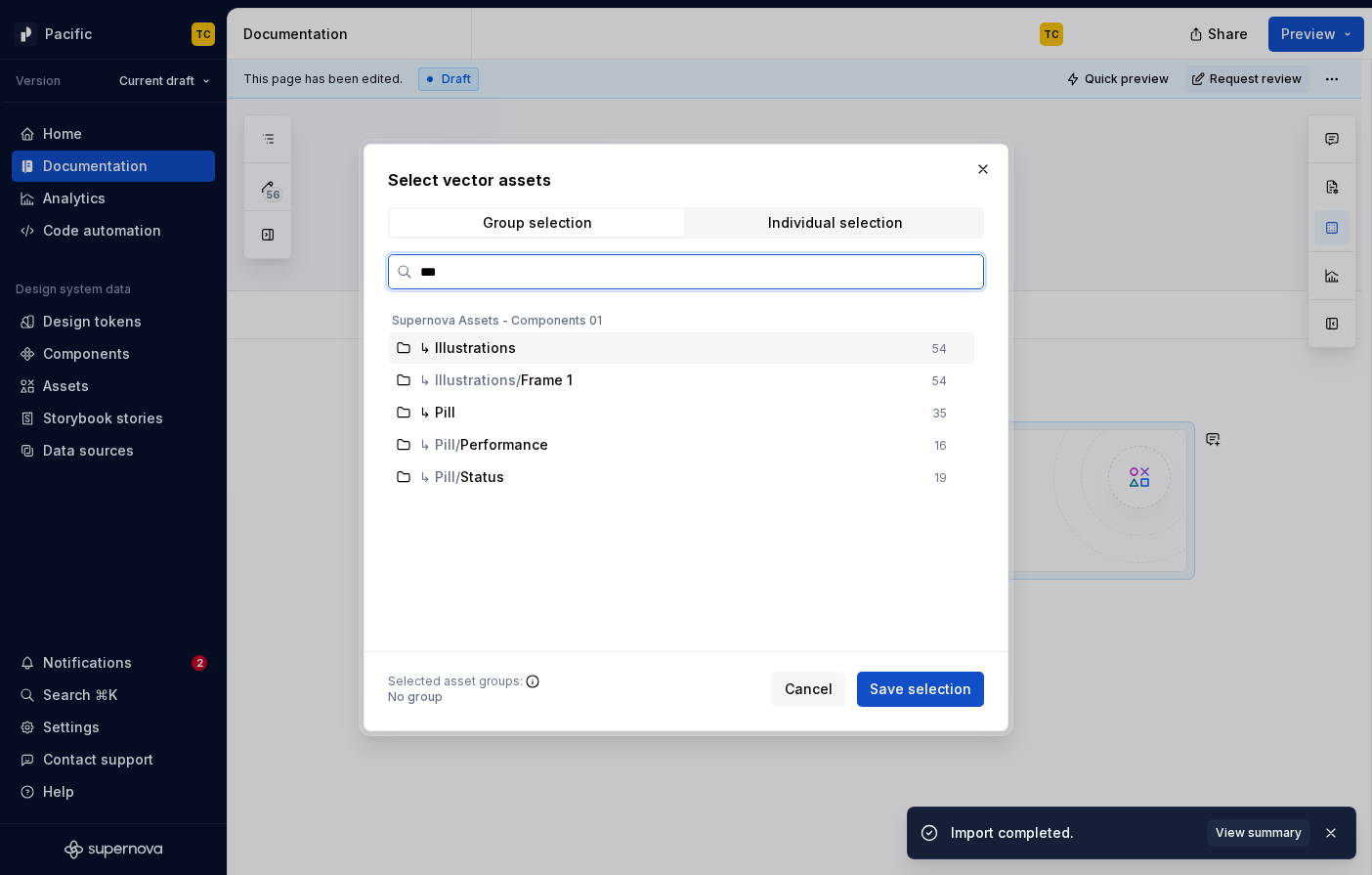
type input "****"
click at [790, 348] on div "↳ Illustrations" at bounding box center [669, 347] width 501 height 20
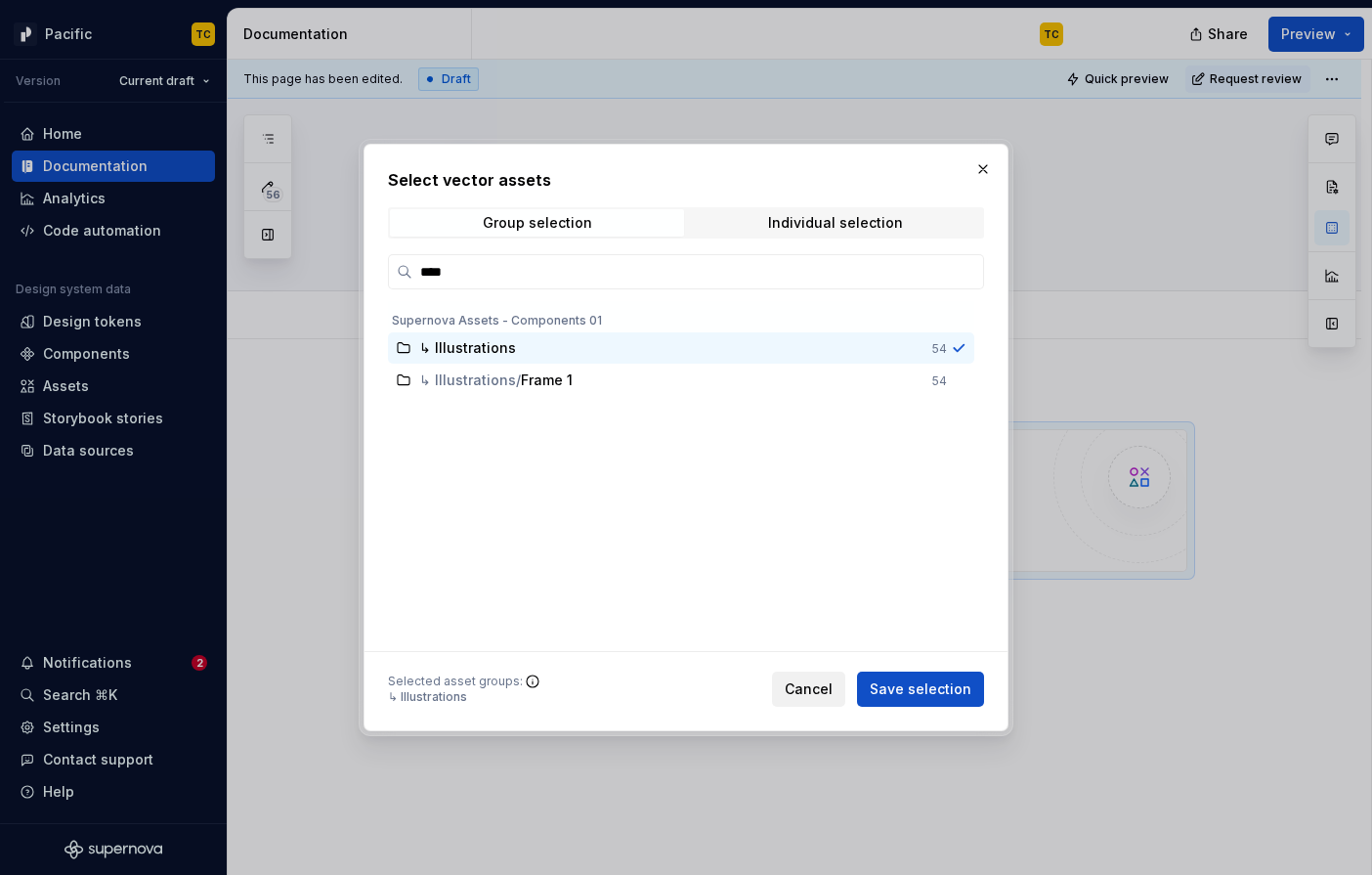
click at [823, 689] on span "Cancel" at bounding box center [808, 689] width 48 height 20
type textarea "*"
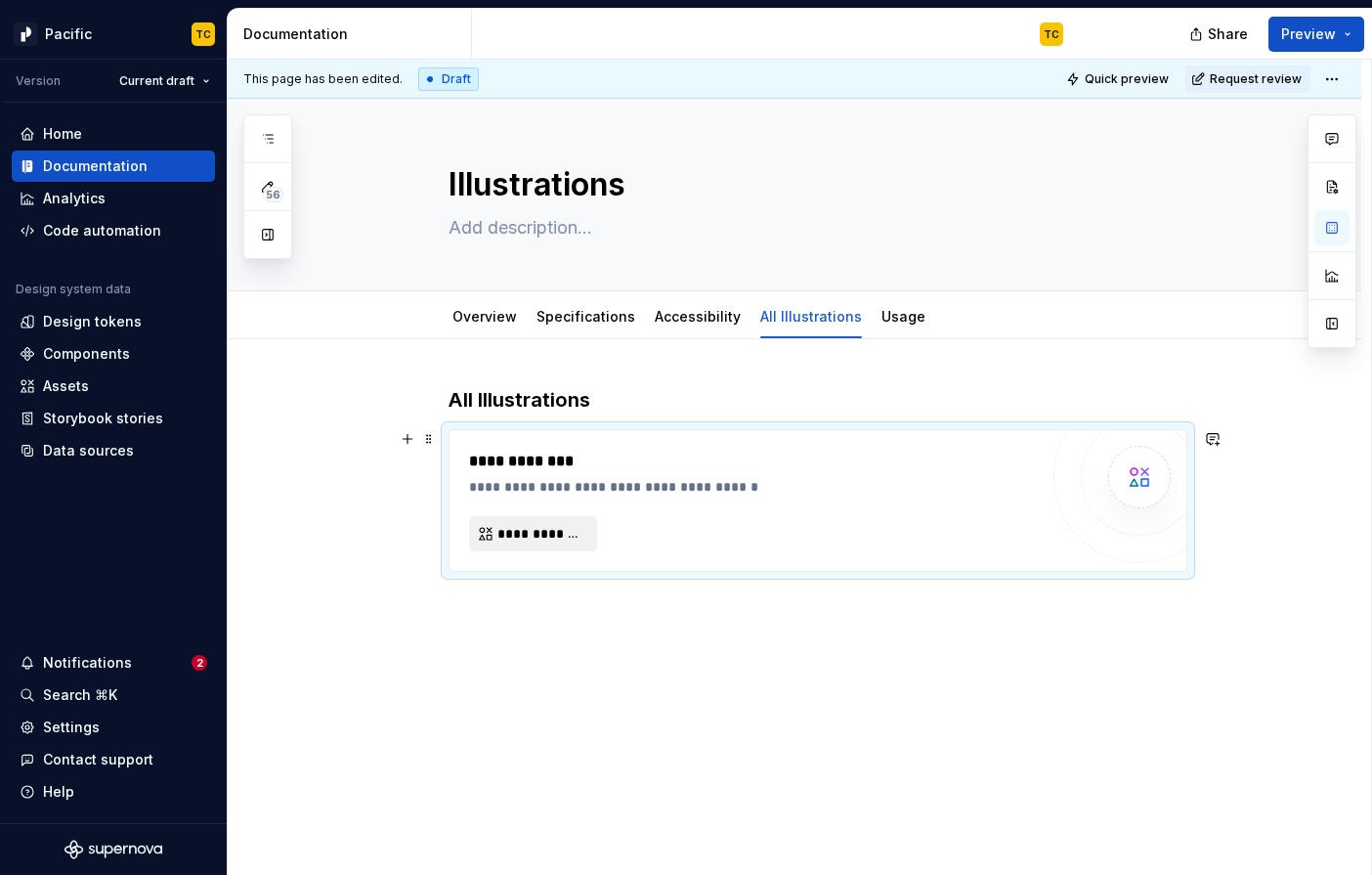
click at [574, 542] on span "**********" at bounding box center [540, 533] width 87 height 20
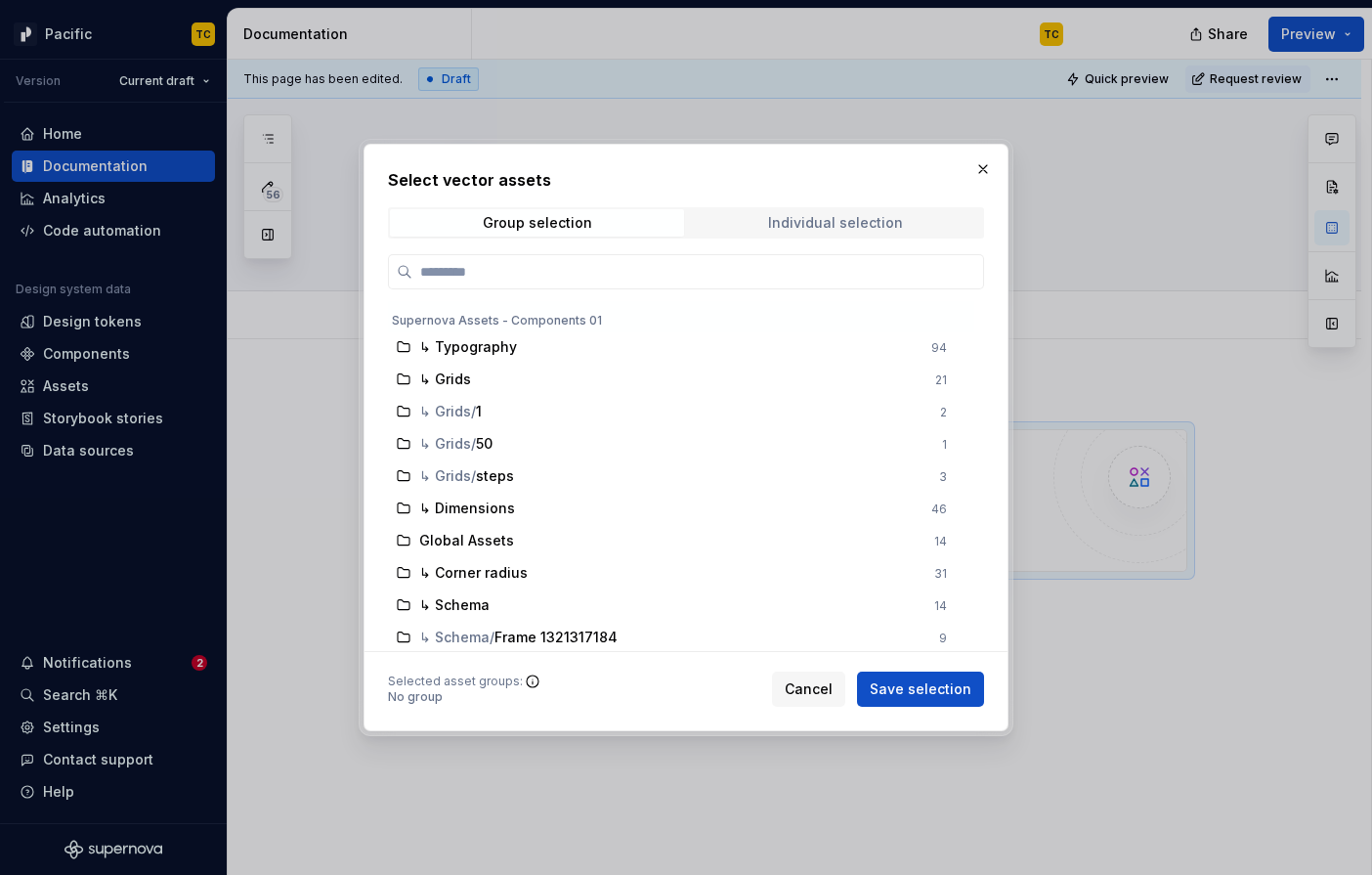
click at [800, 230] on div "Individual selection" at bounding box center [836, 223] width 135 height 16
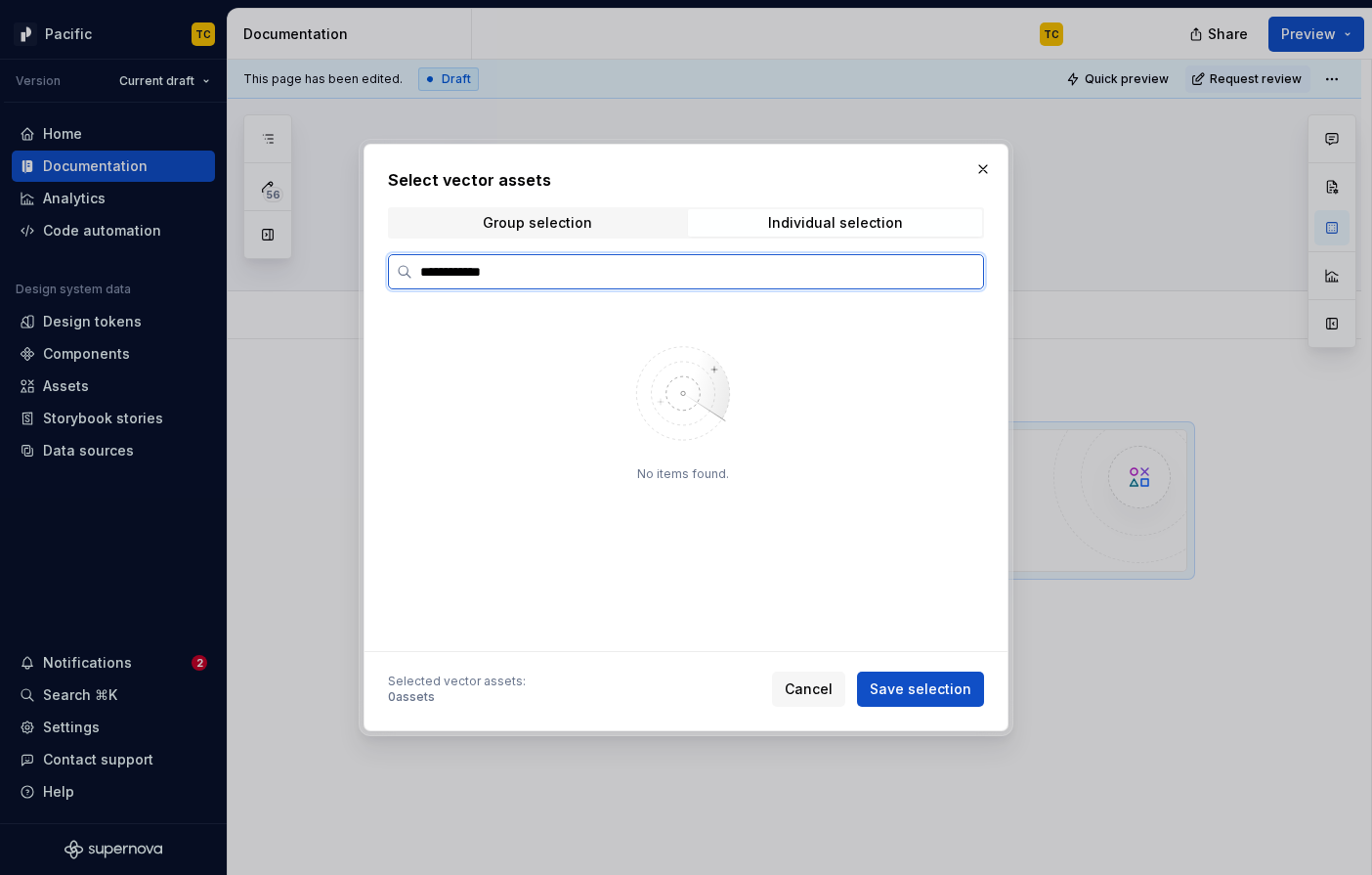
type input "**********"
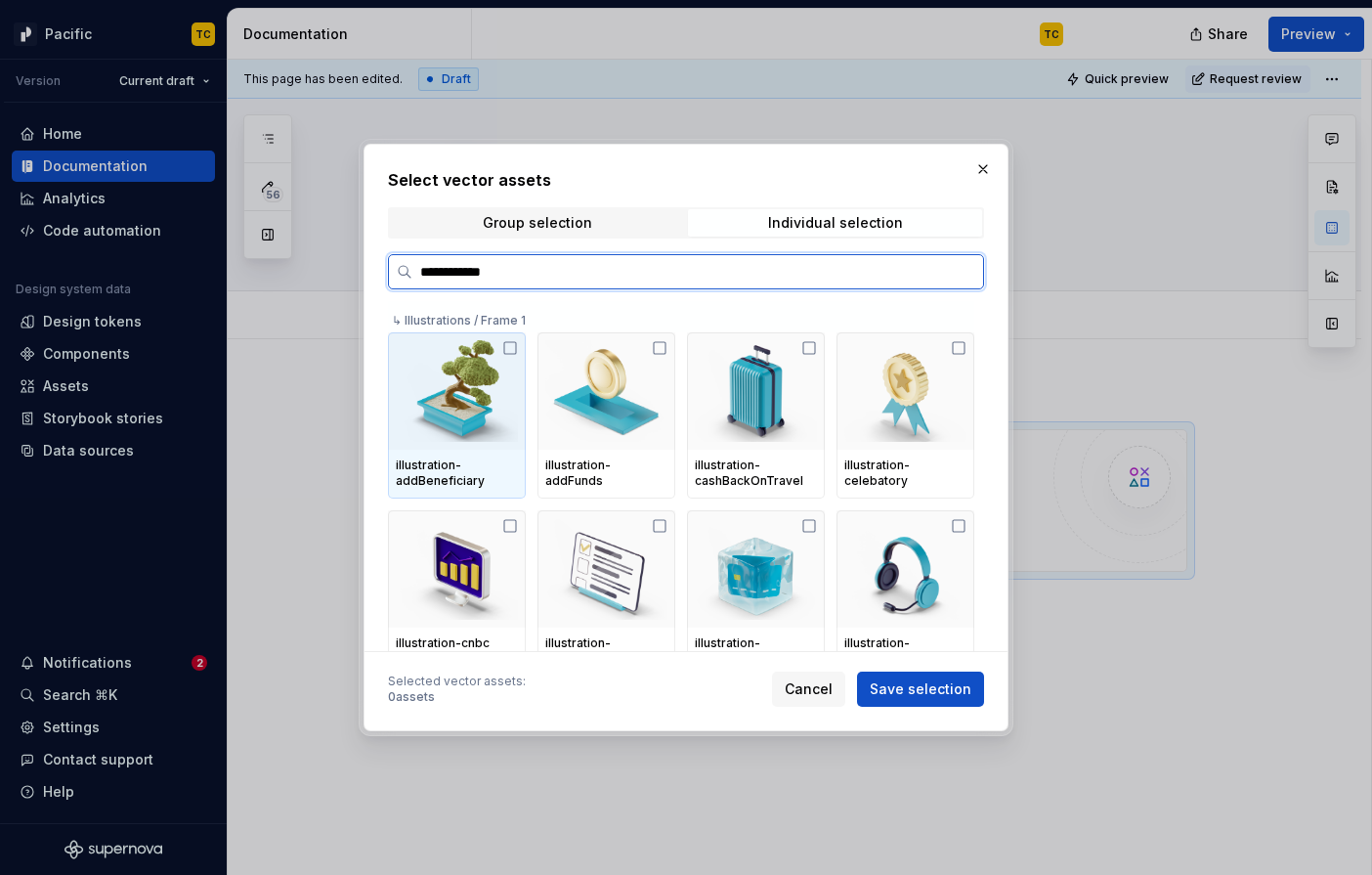
click at [518, 343] on icon at bounding box center [510, 347] width 16 height 16
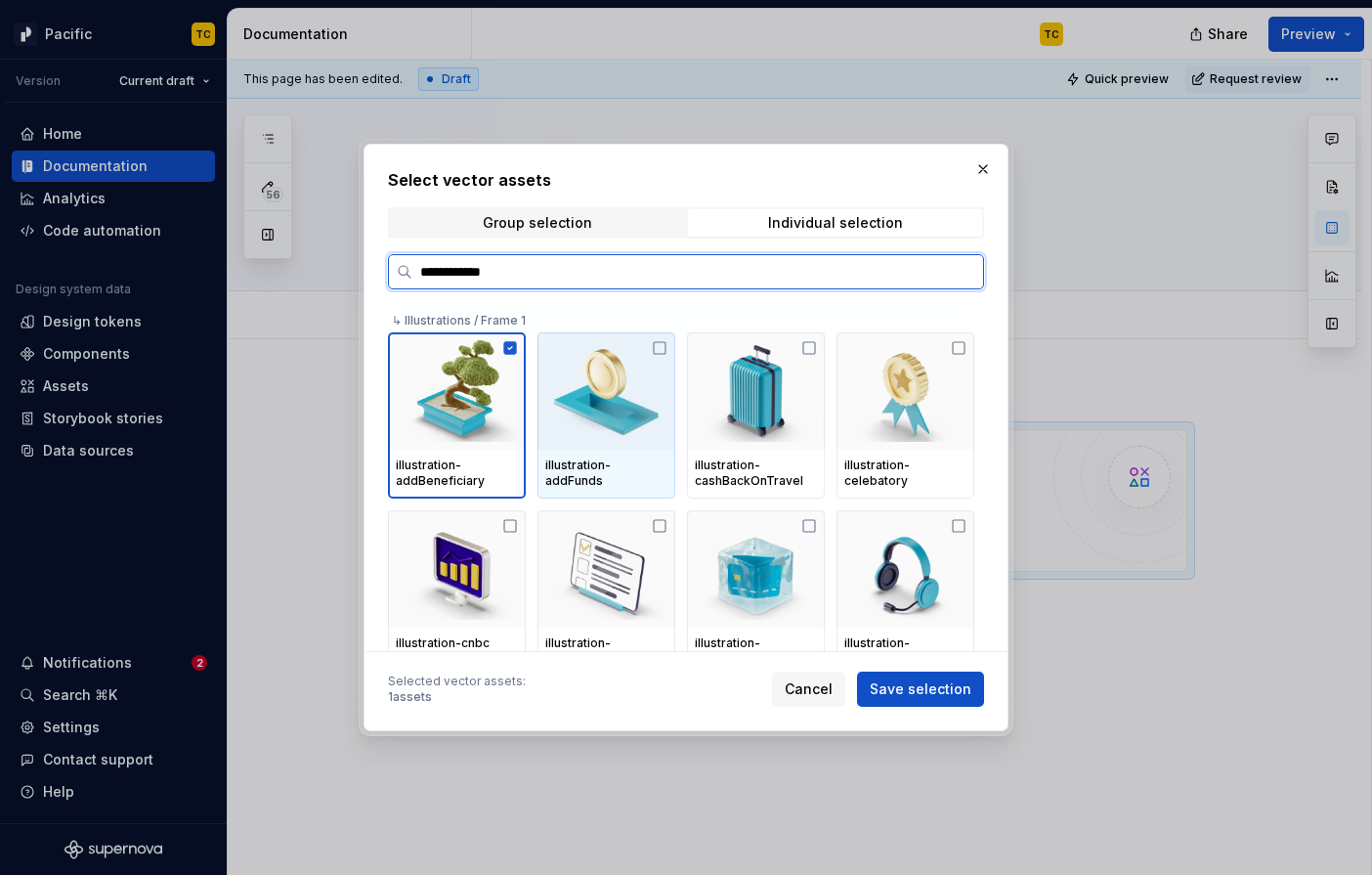
click at [633, 345] on img at bounding box center [606, 391] width 122 height 102
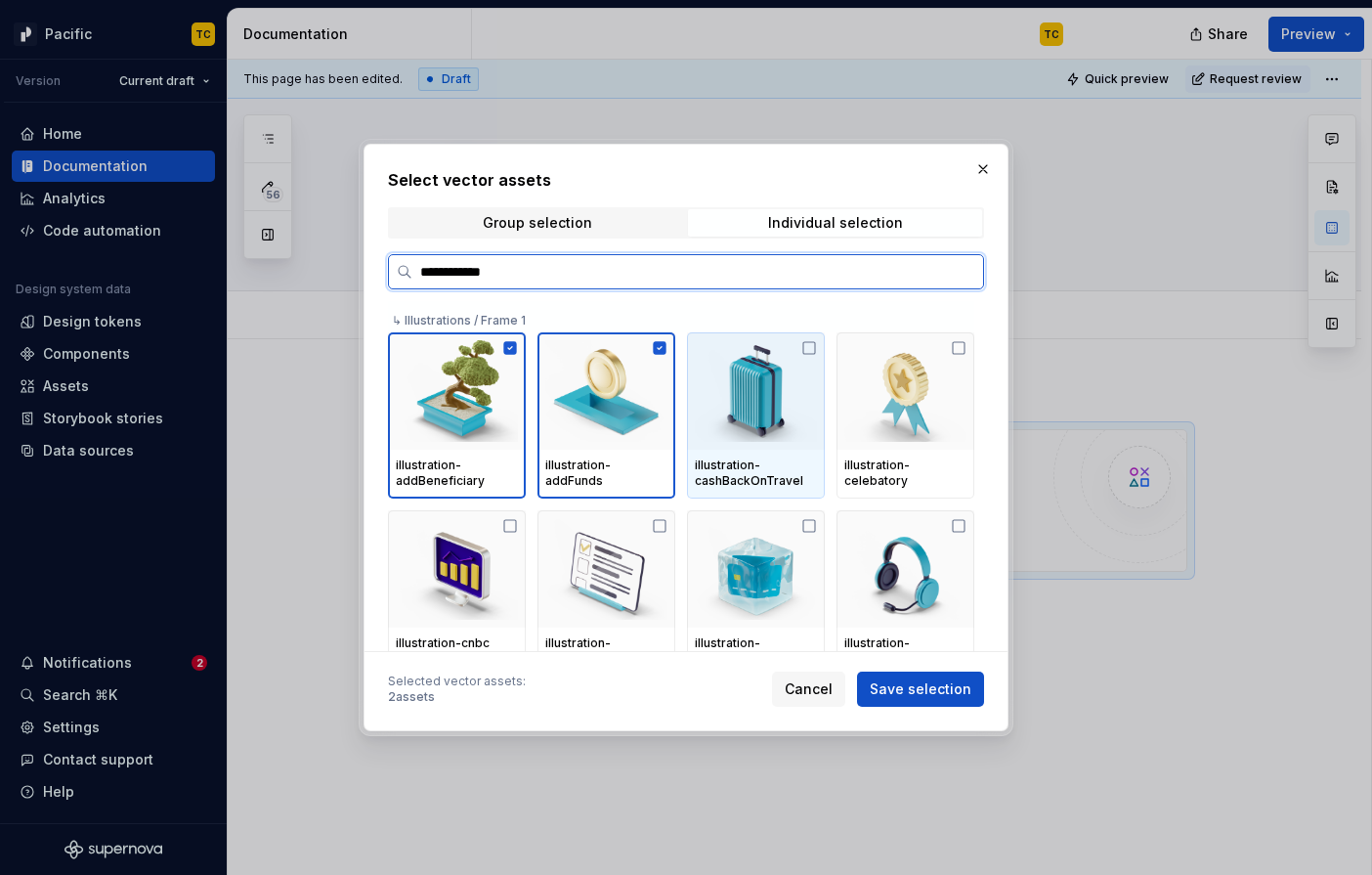
click at [781, 369] on img at bounding box center [755, 391] width 122 height 102
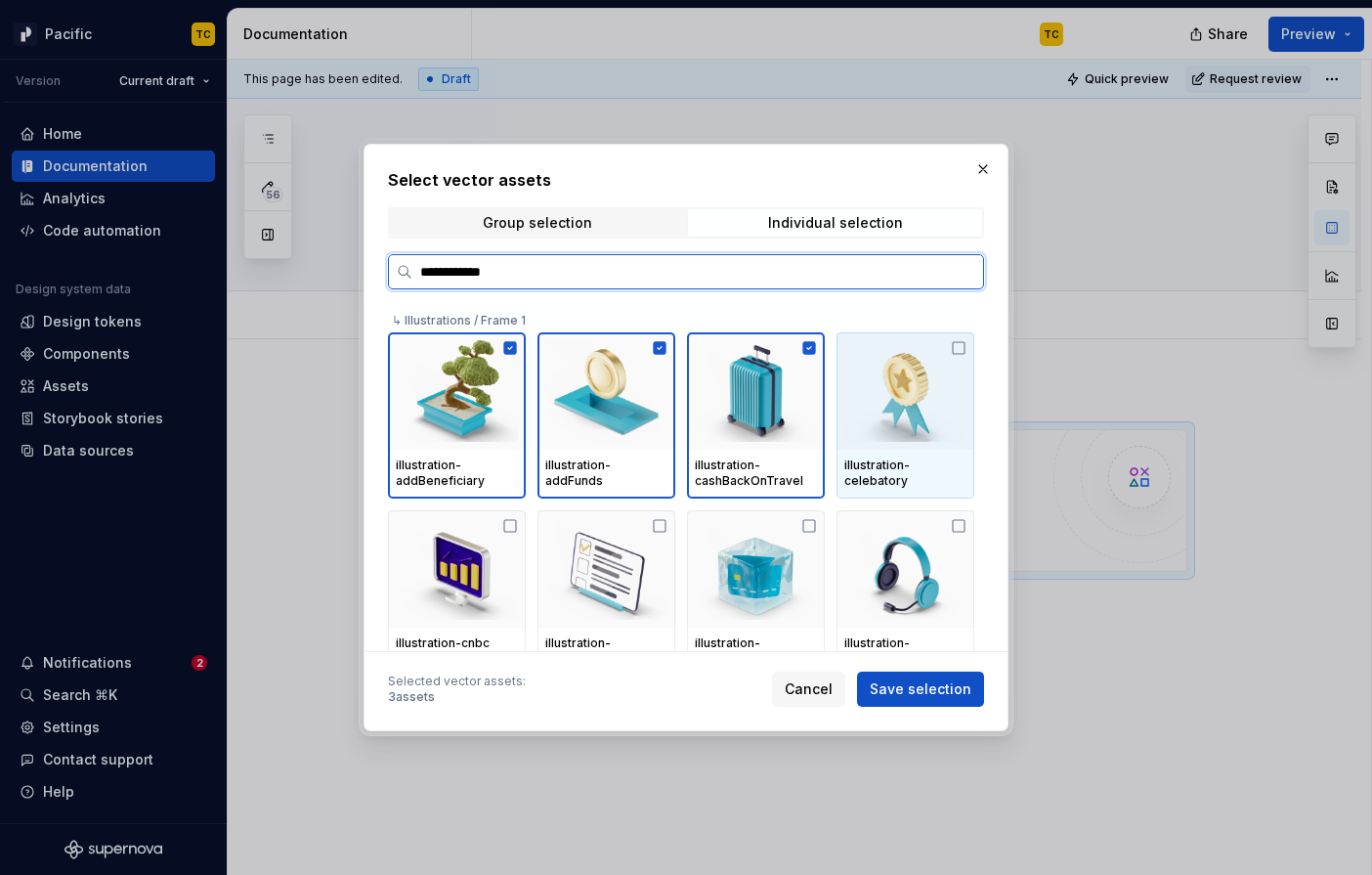
click at [941, 459] on div "illustration-celebatory" at bounding box center [905, 473] width 122 height 31
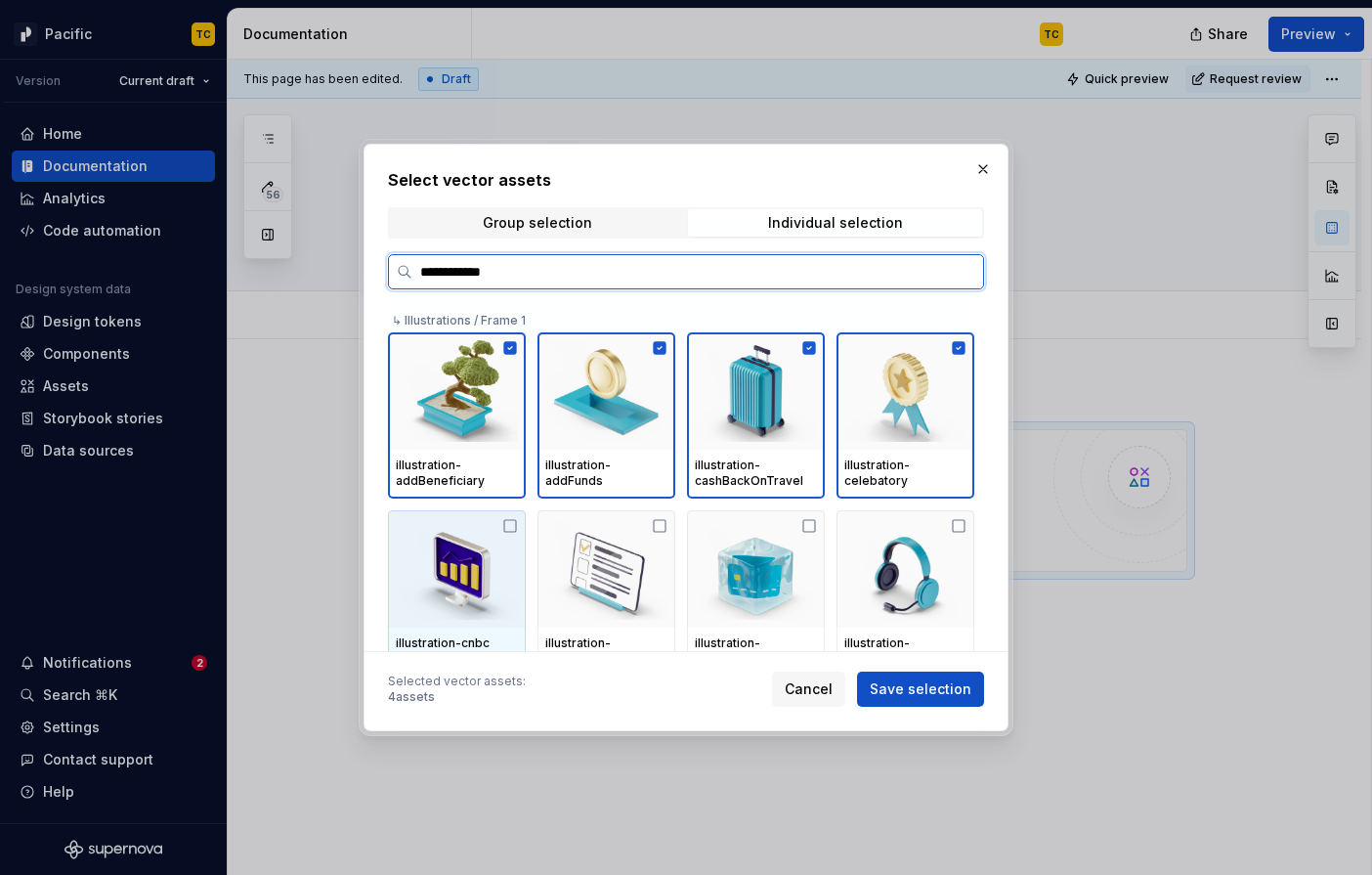
click at [465, 598] on img at bounding box center [456, 569] width 122 height 102
click at [660, 587] on img at bounding box center [606, 569] width 122 height 102
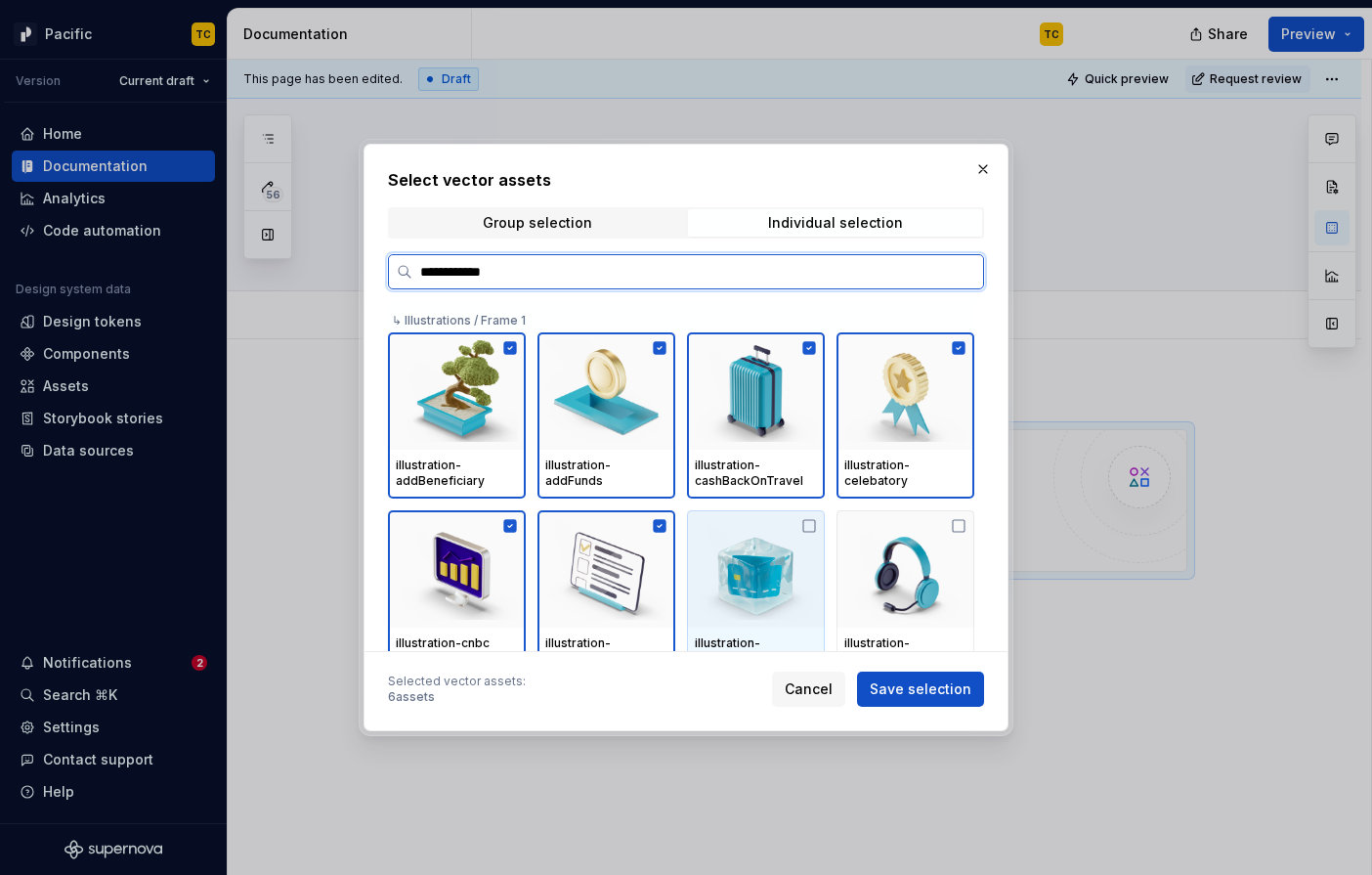
click at [770, 583] on img at bounding box center [755, 569] width 122 height 102
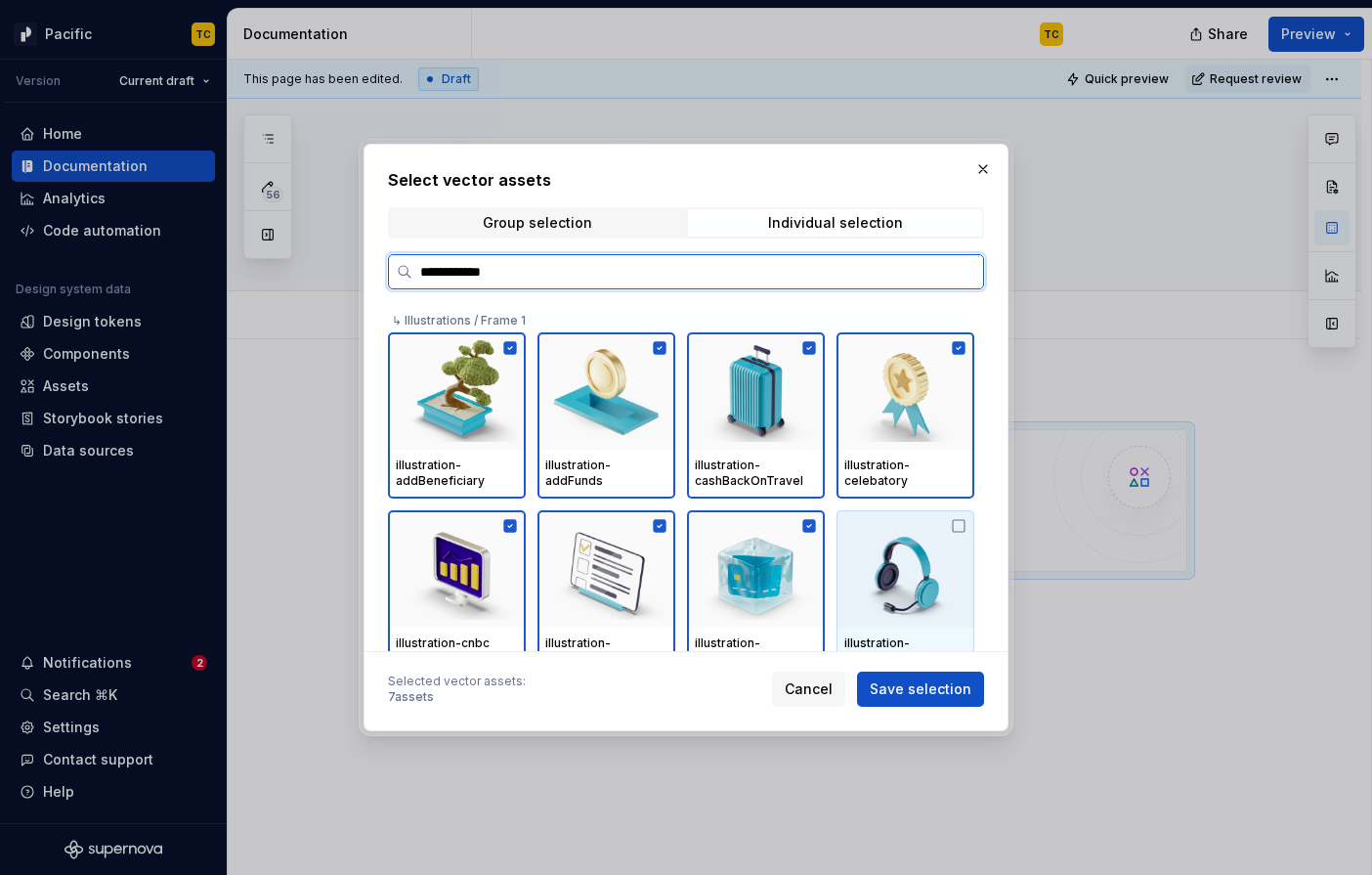
click at [915, 576] on img at bounding box center [905, 569] width 122 height 102
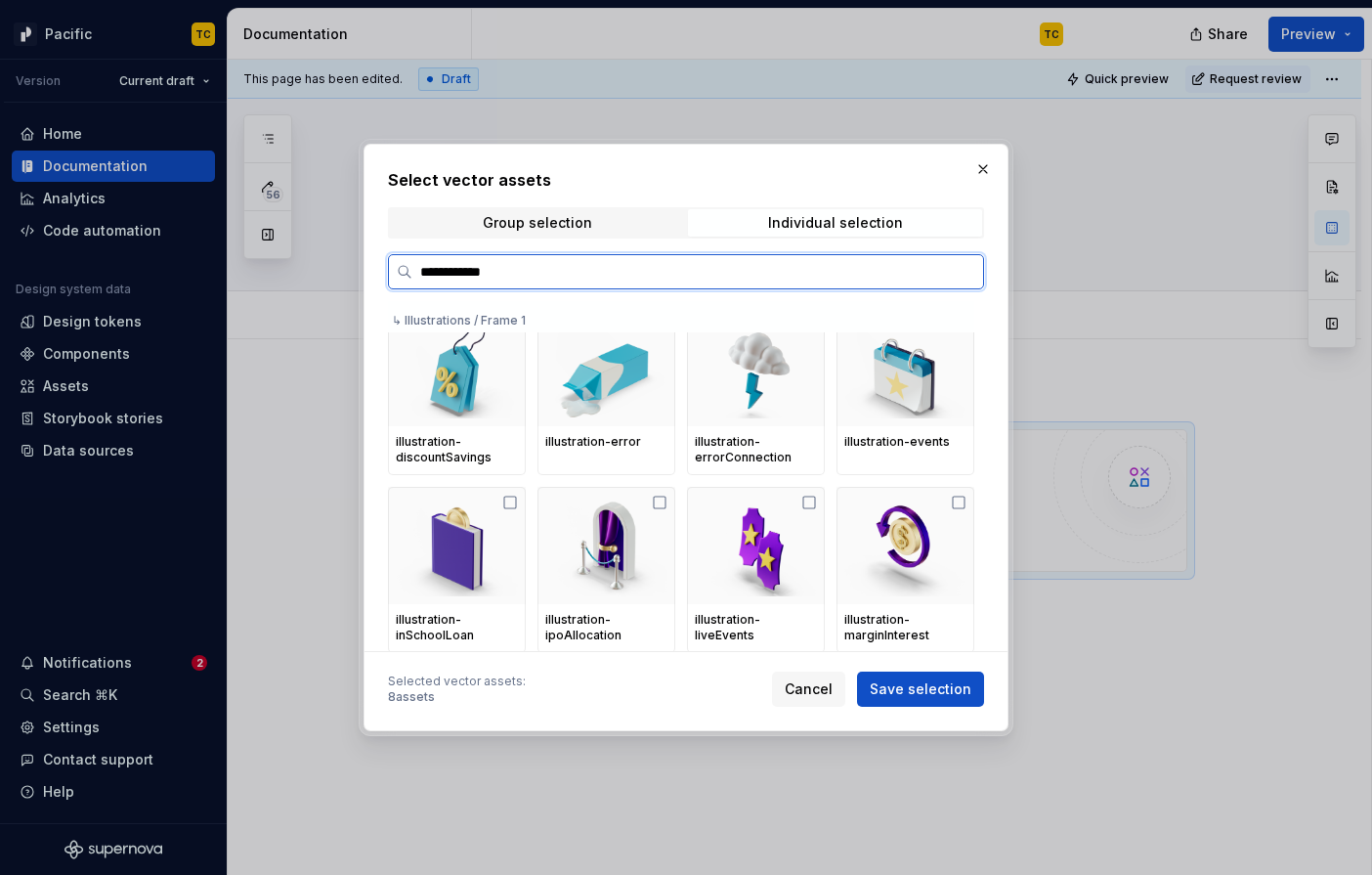
scroll to position [423, 0]
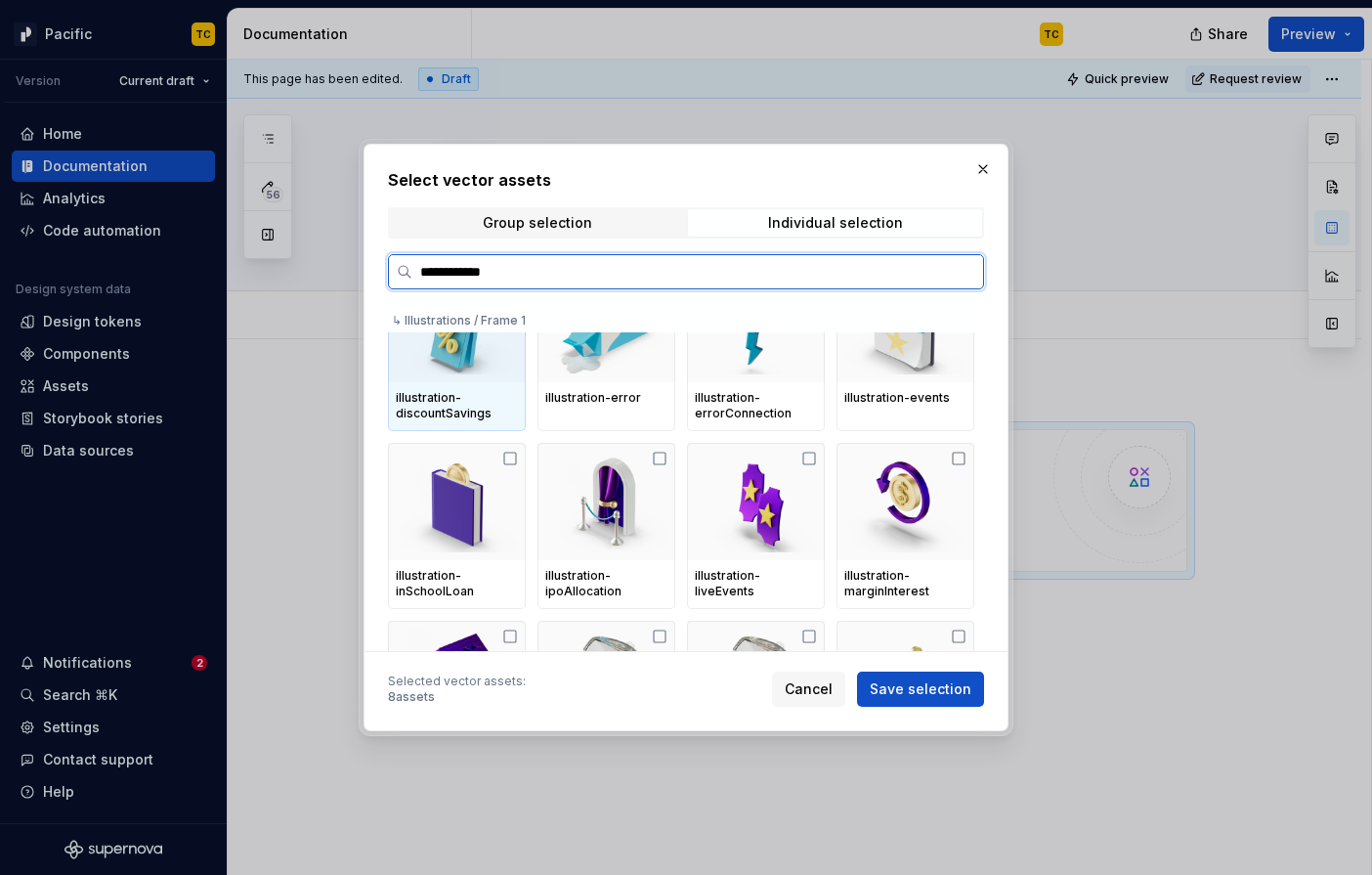
click at [497, 419] on div "illustration-discountSavings" at bounding box center [456, 405] width 122 height 31
click at [658, 419] on div "illustration-error" at bounding box center [606, 348] width 138 height 166
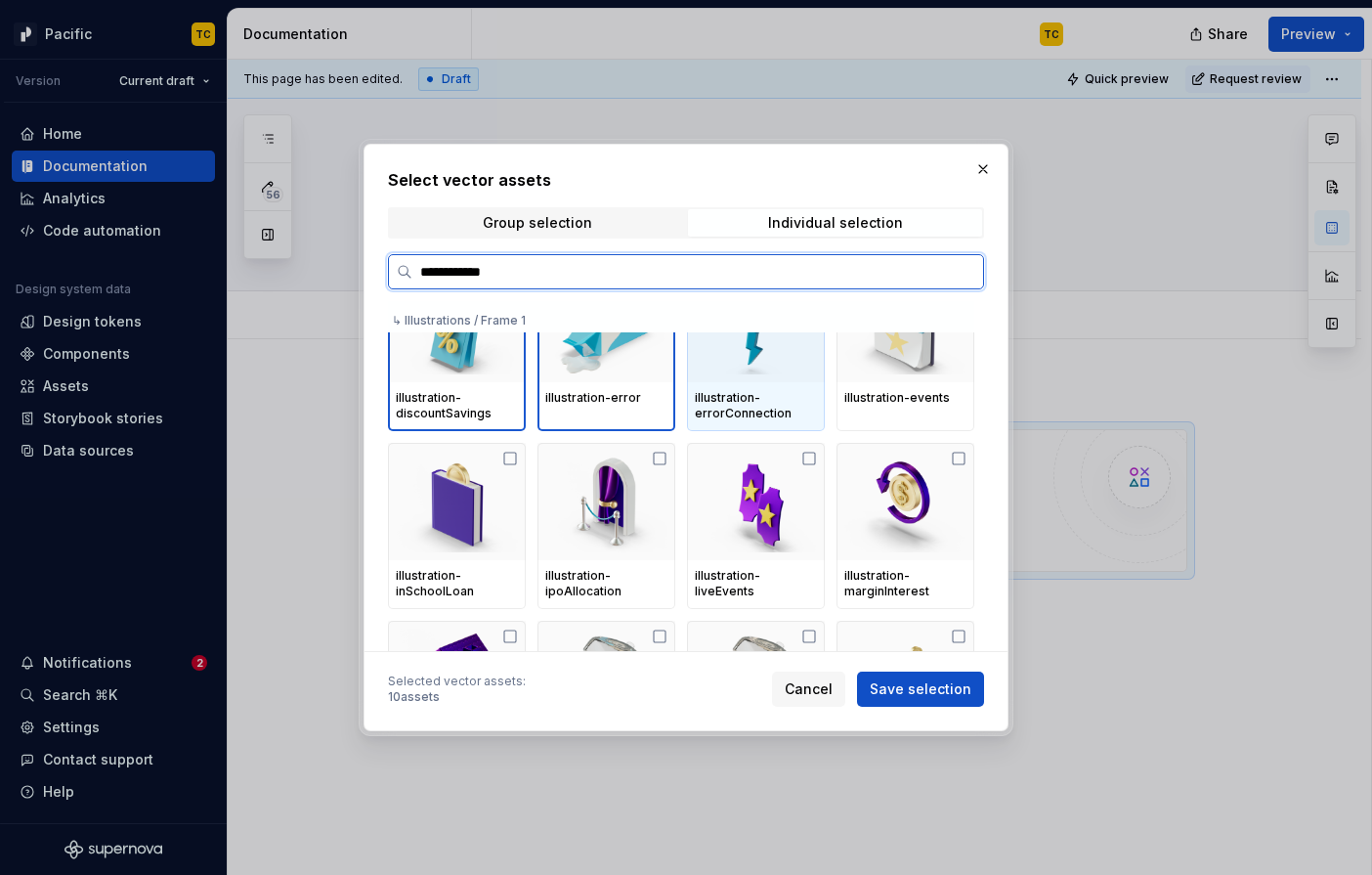
click at [763, 379] on div at bounding box center [755, 324] width 138 height 117
click at [970, 382] on div "illustration-events" at bounding box center [905, 398] width 138 height 33
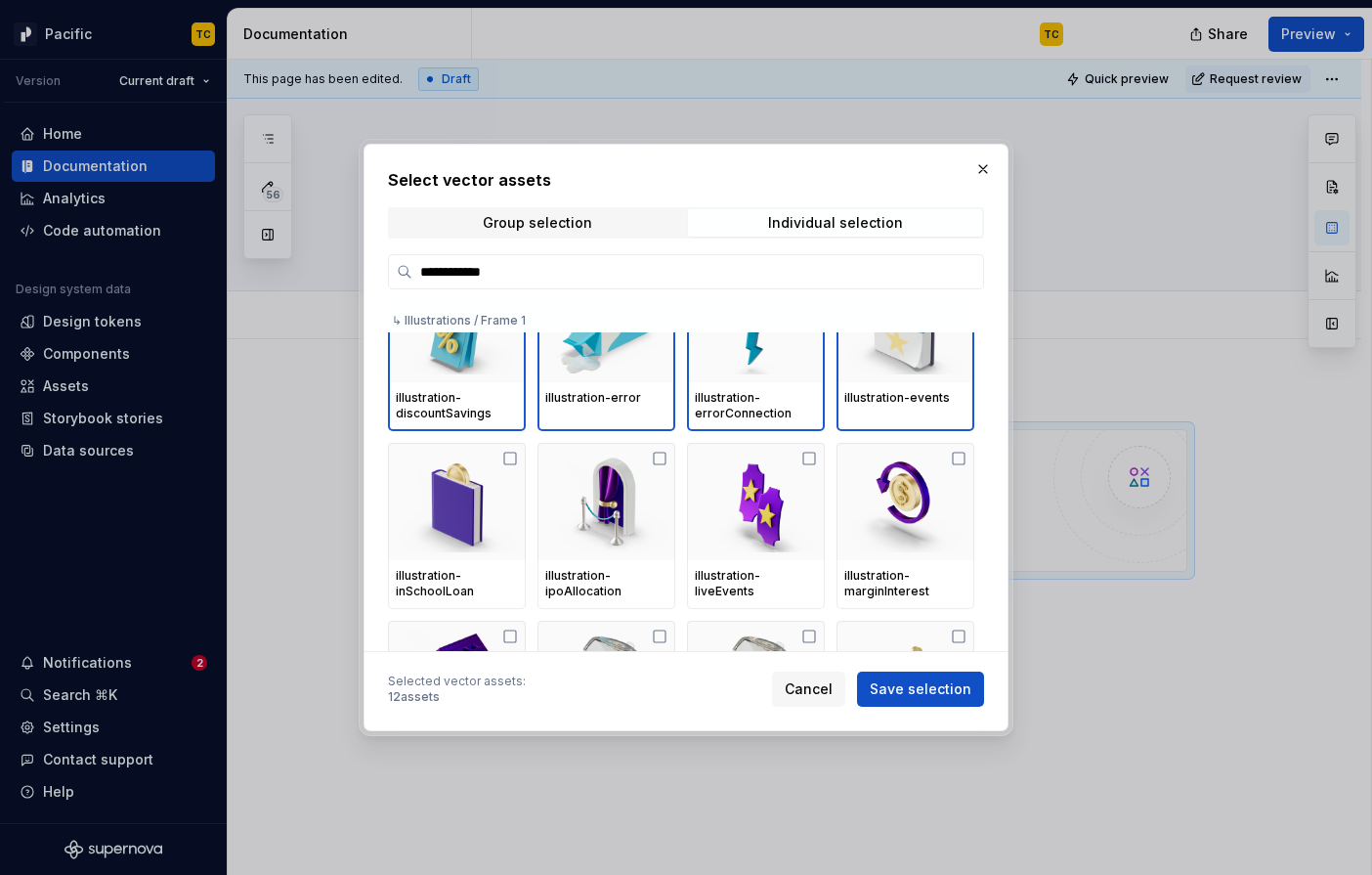
click at [533, 520] on div "illustration-inSchoolLoan illustration-ipoAllocation illustration-liveEvents il…" at bounding box center [680, 526] width 586 height 166
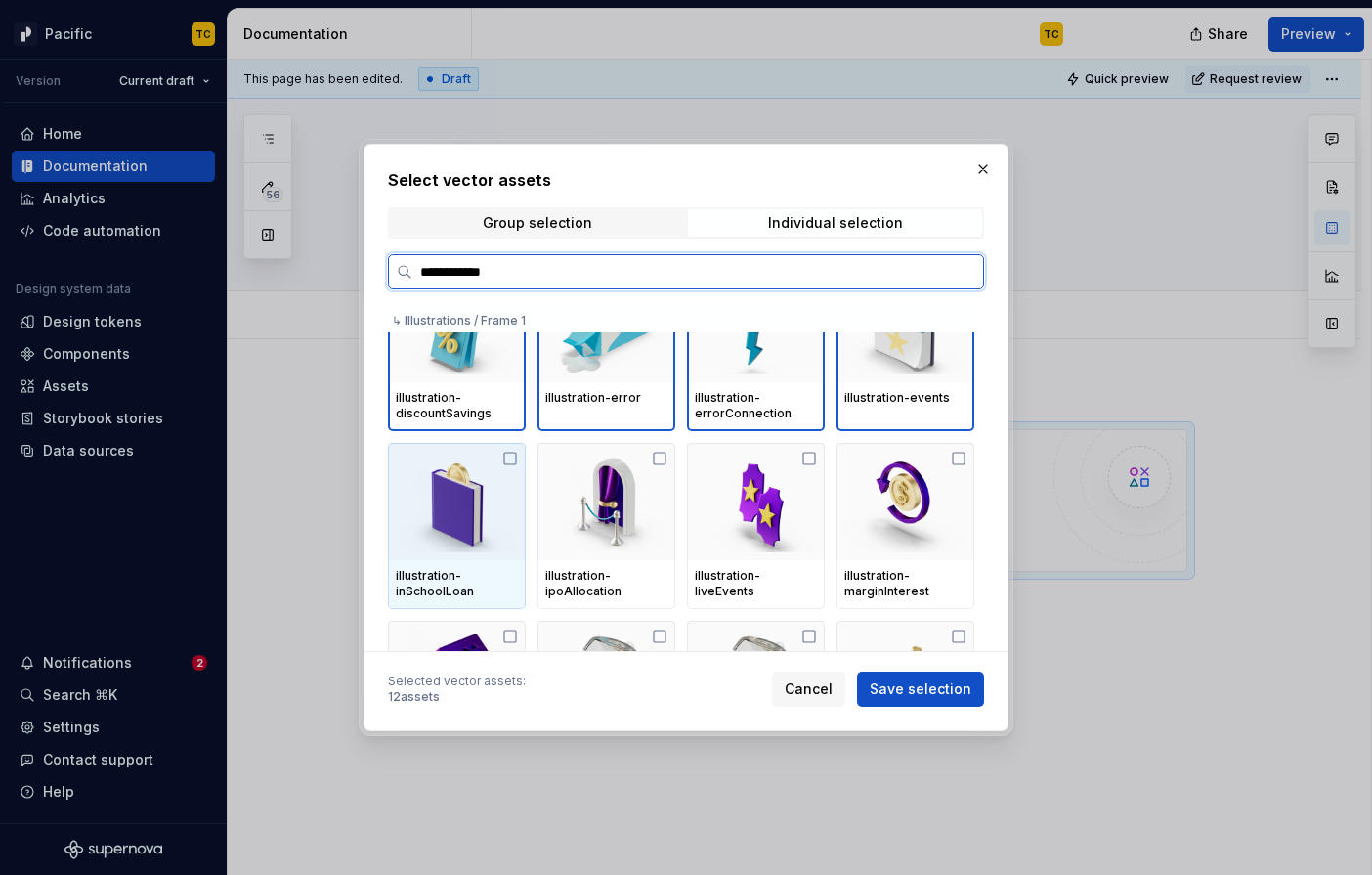
click at [518, 522] on img at bounding box center [456, 501] width 122 height 102
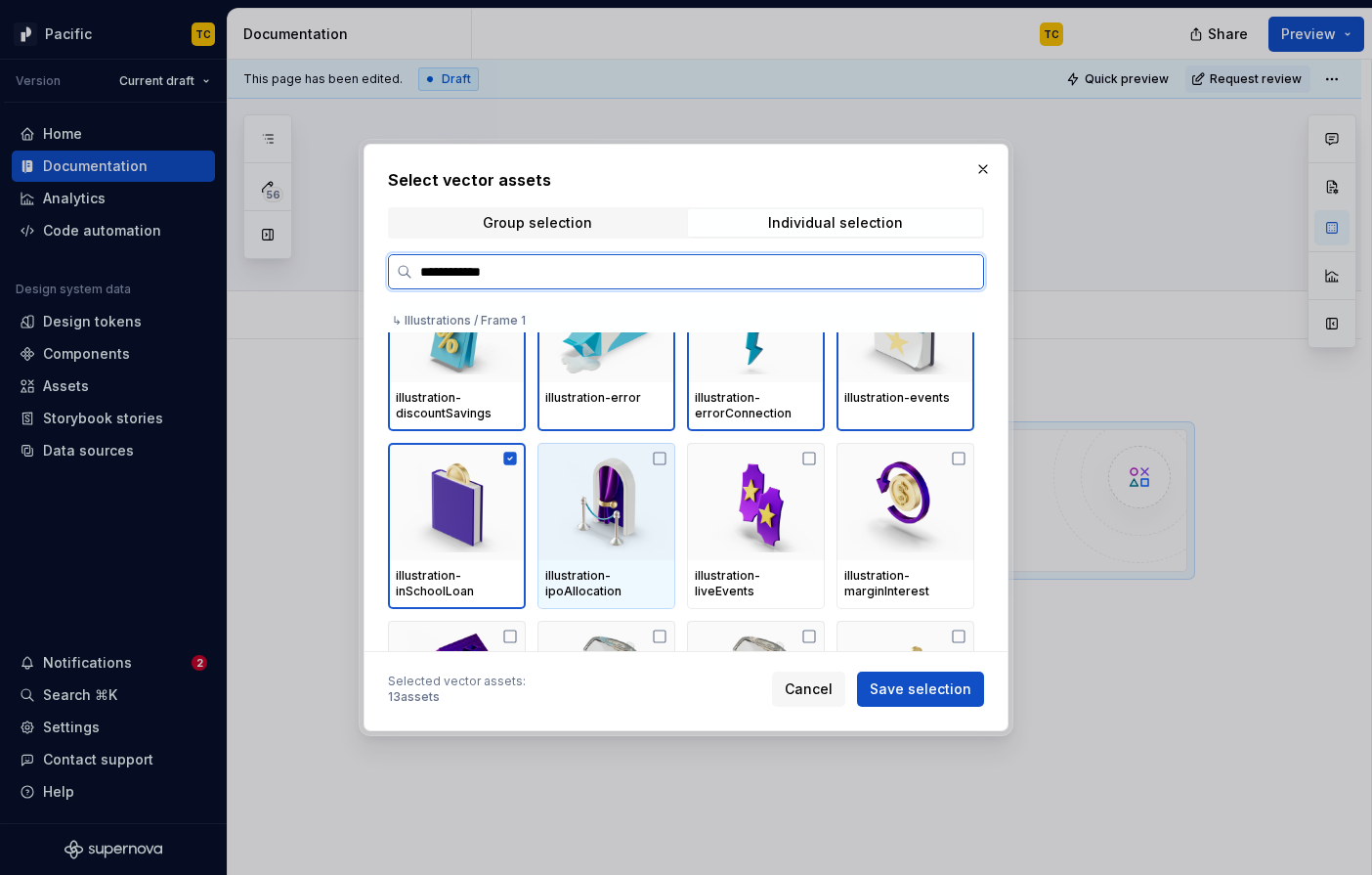
click at [645, 526] on img at bounding box center [606, 501] width 122 height 102
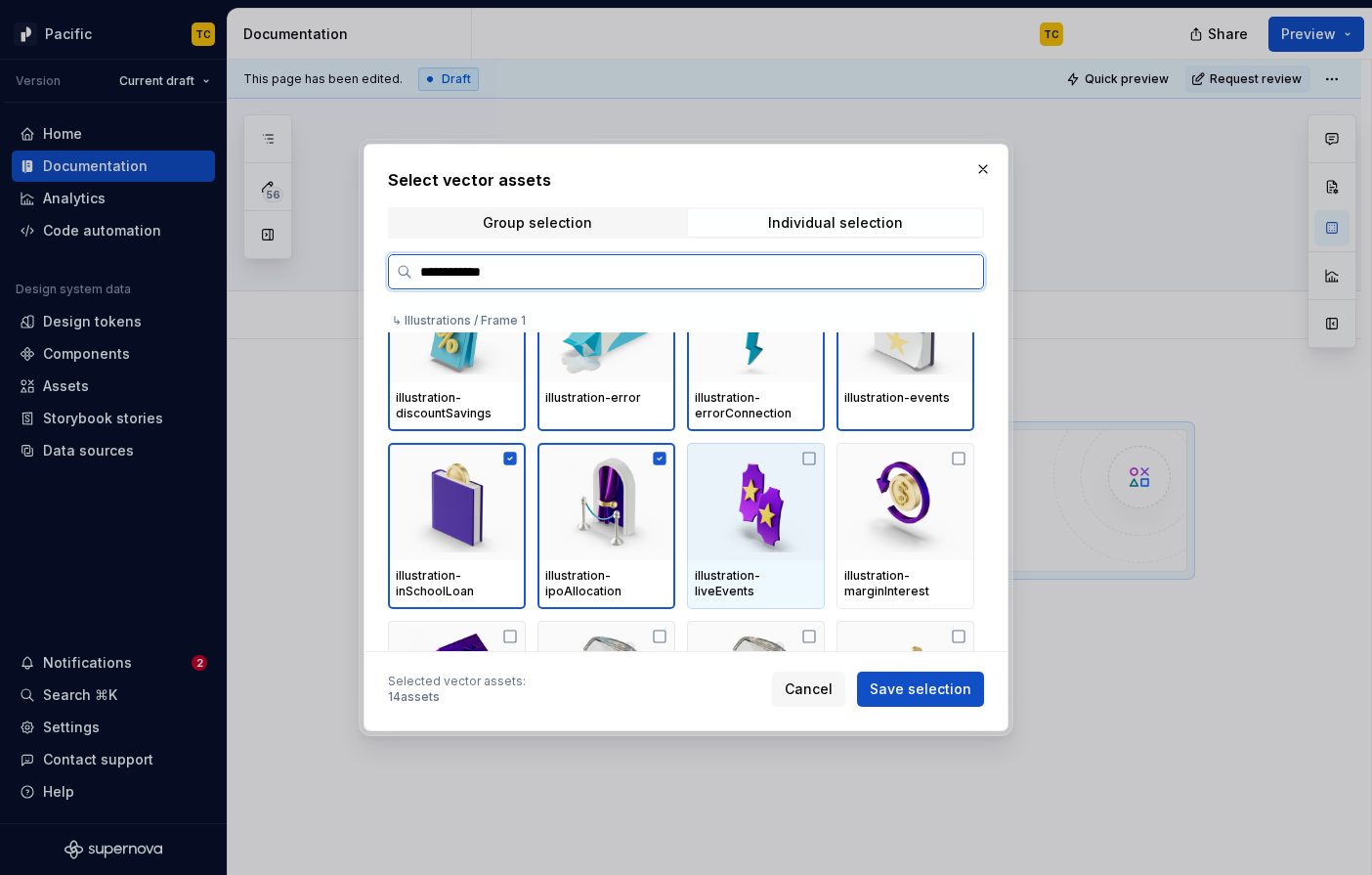
click at [825, 524] on div at bounding box center [755, 501] width 138 height 117
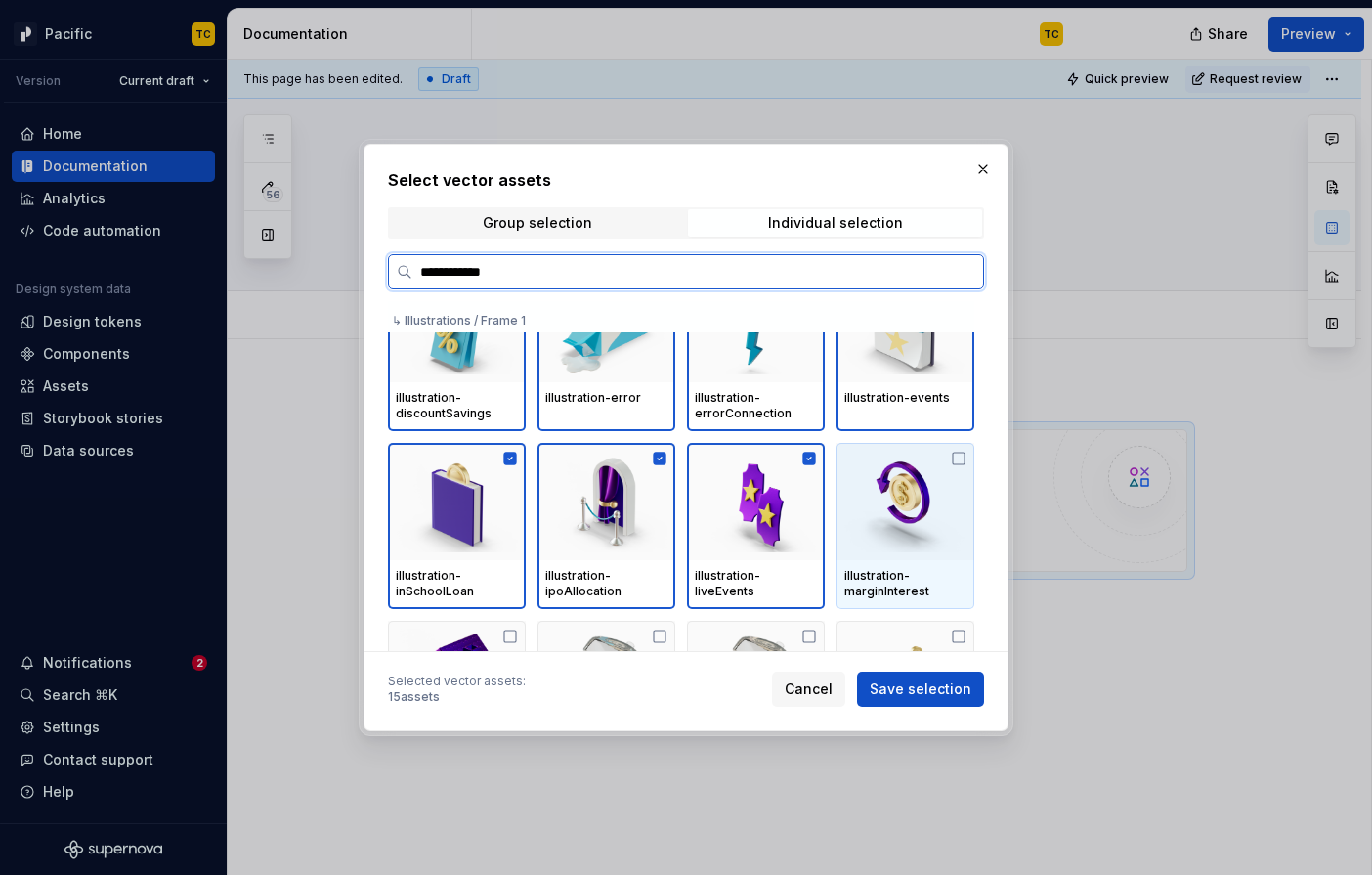
click at [918, 524] on img at bounding box center [905, 501] width 122 height 102
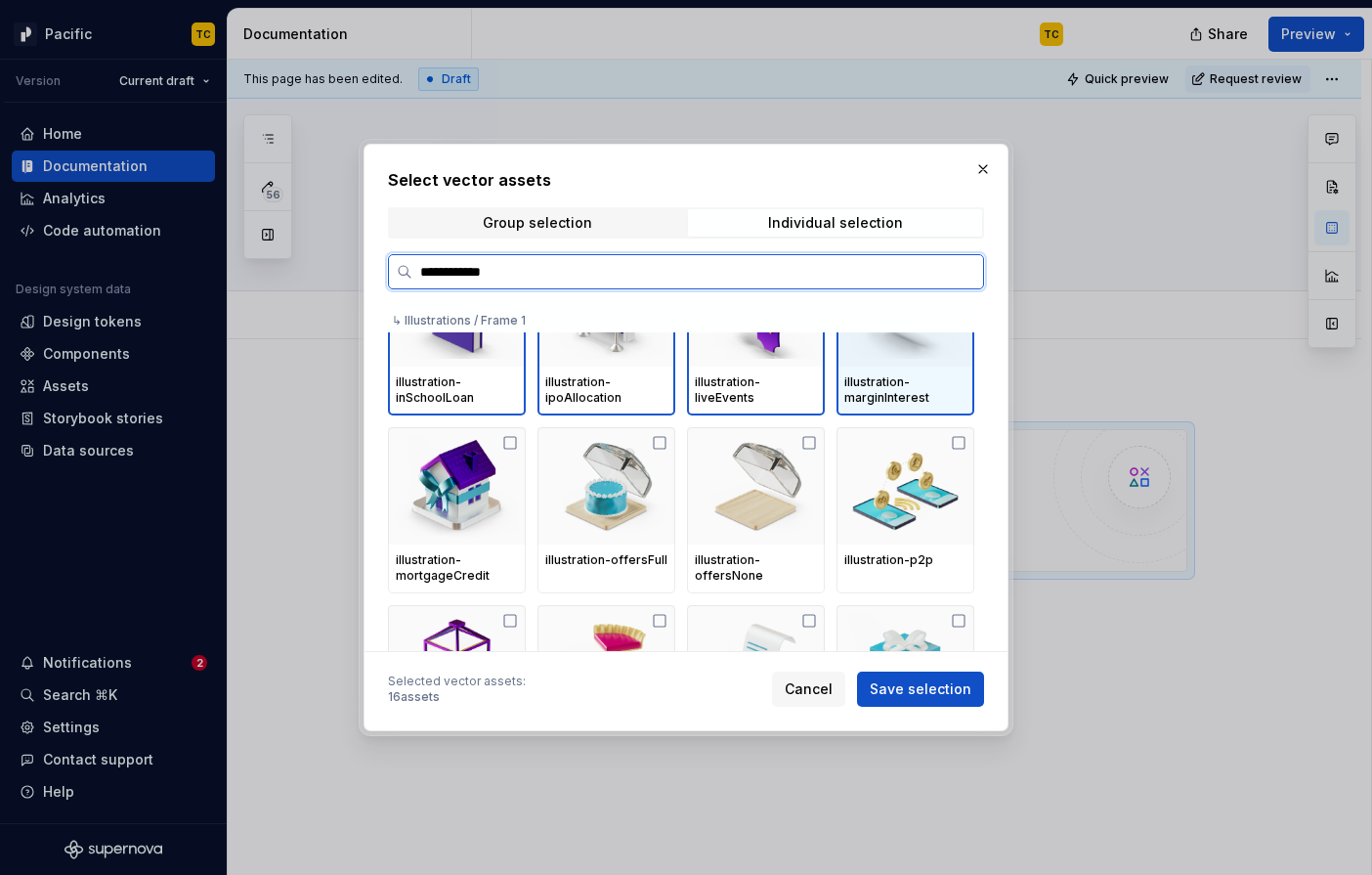
scroll to position [634, 0]
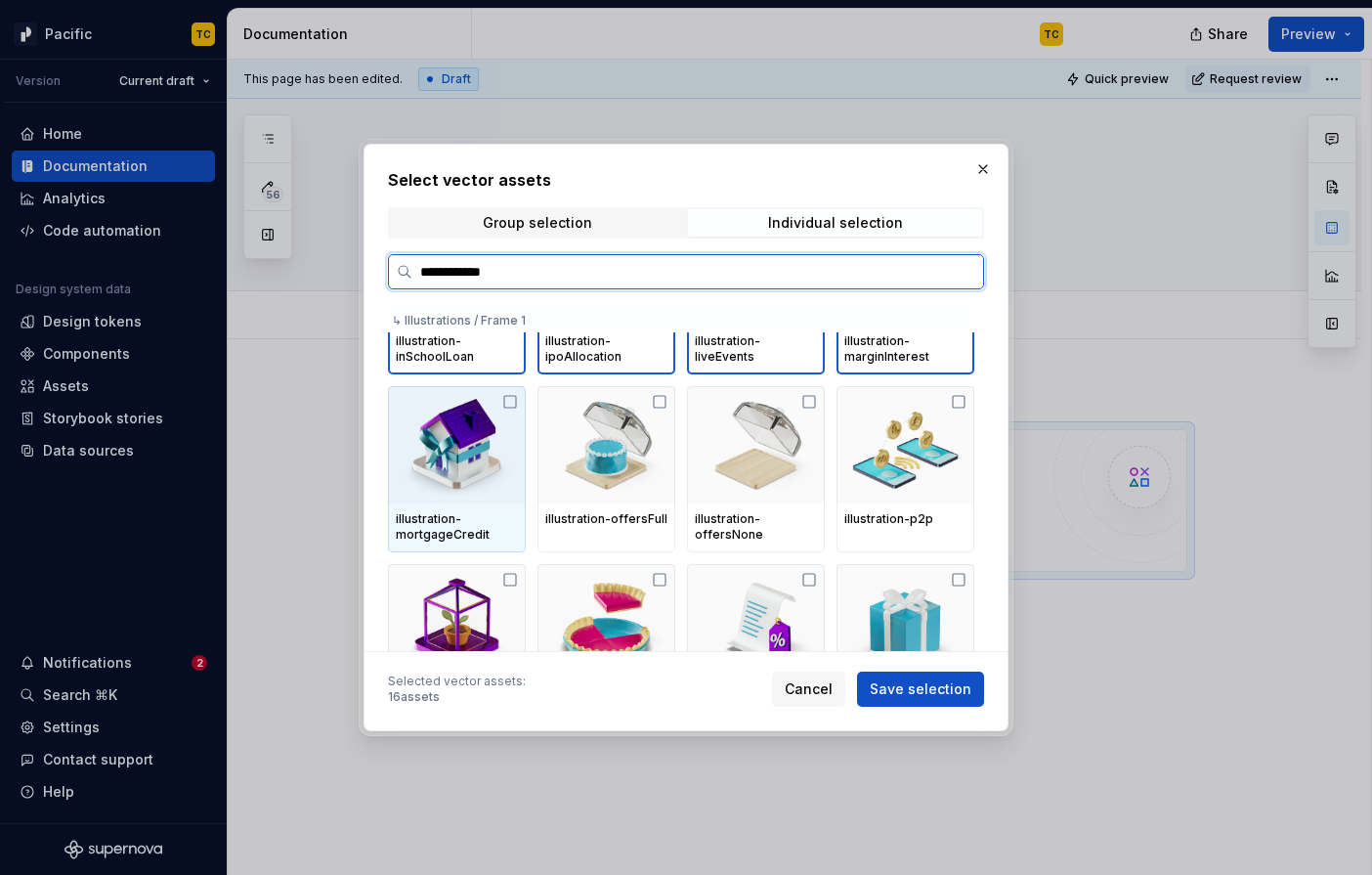
click at [399, 465] on img at bounding box center [456, 444] width 122 height 102
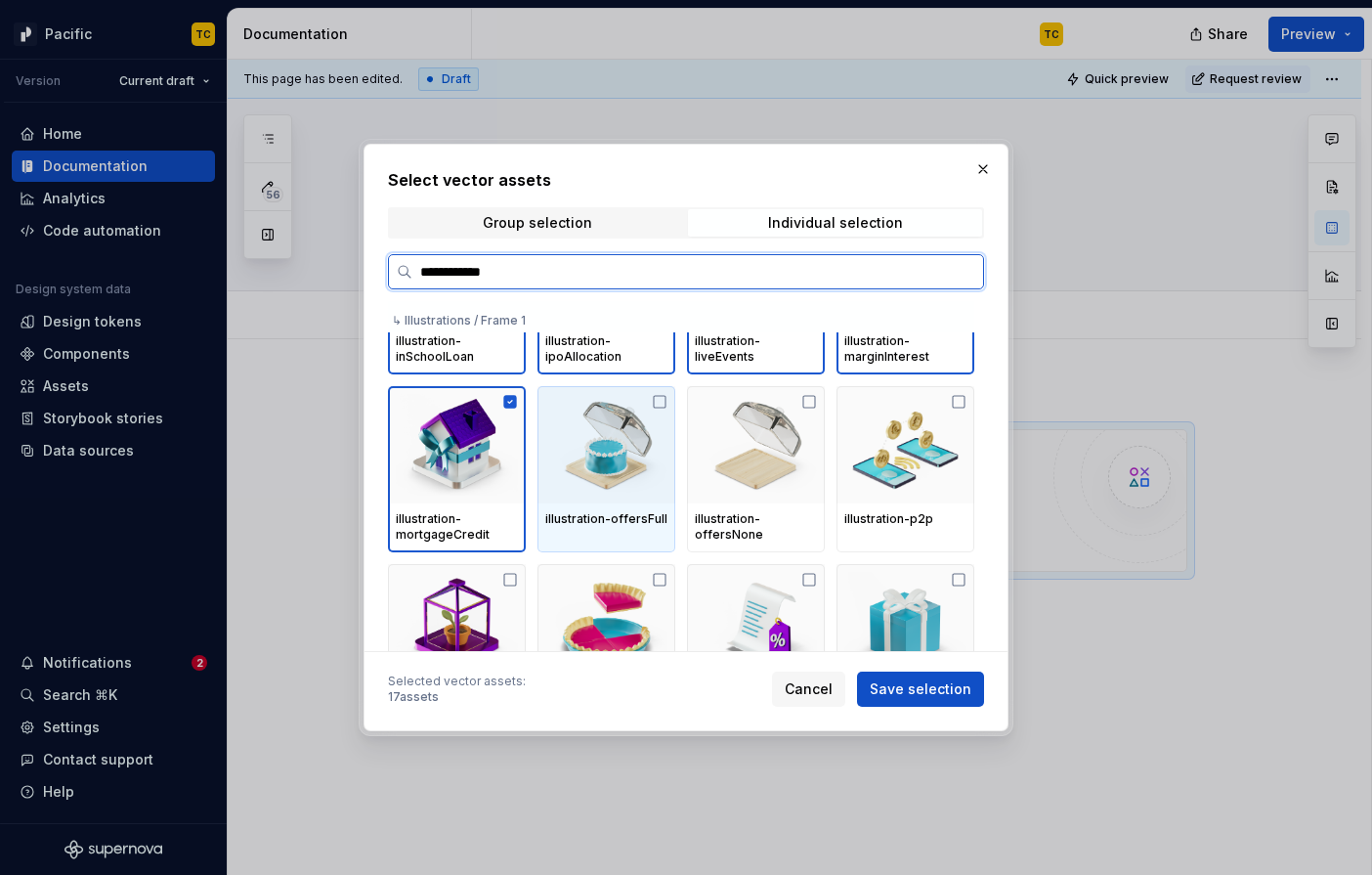
click at [637, 450] on img at bounding box center [606, 444] width 122 height 102
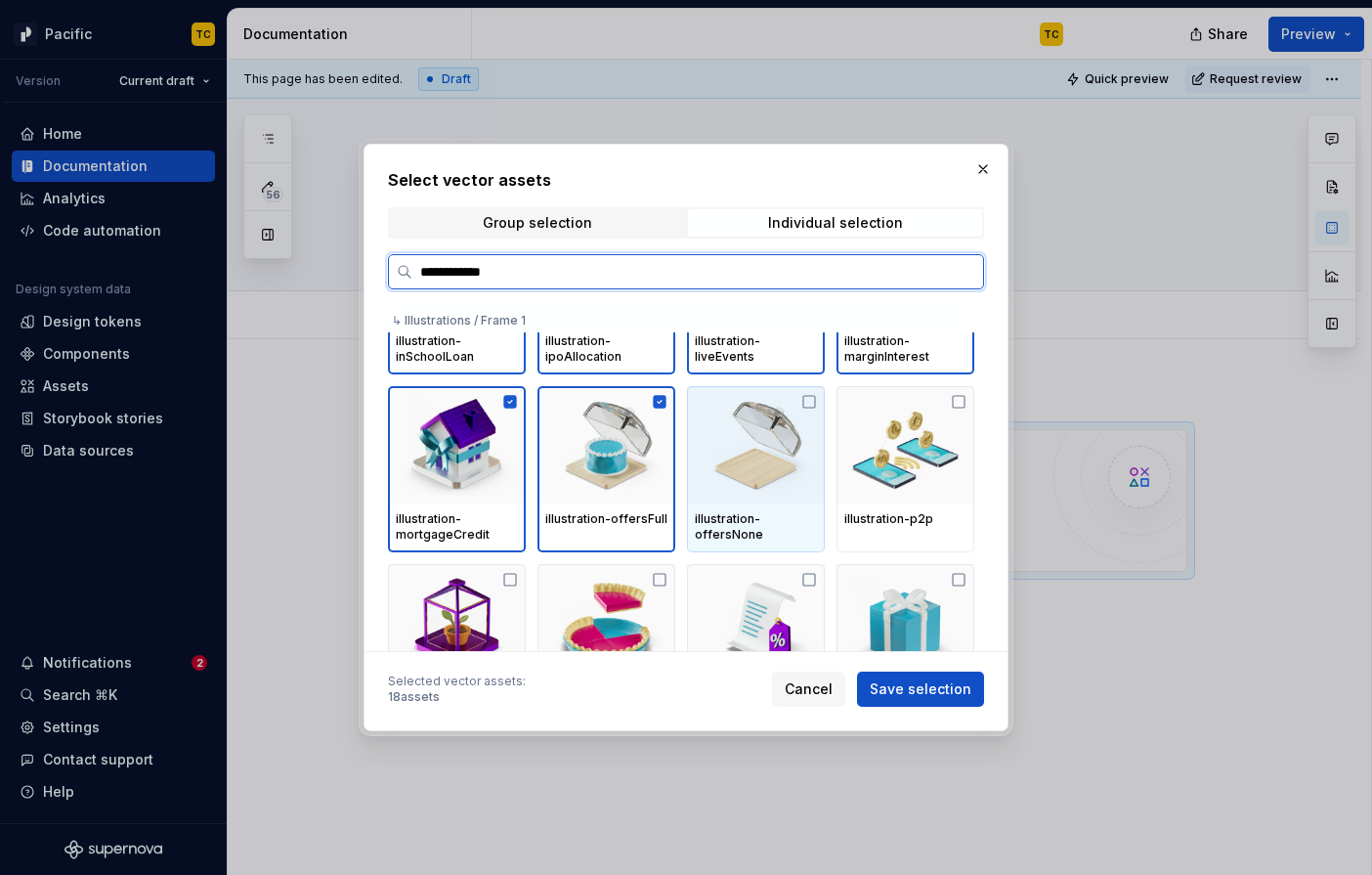
click at [764, 424] on img at bounding box center [755, 444] width 122 height 102
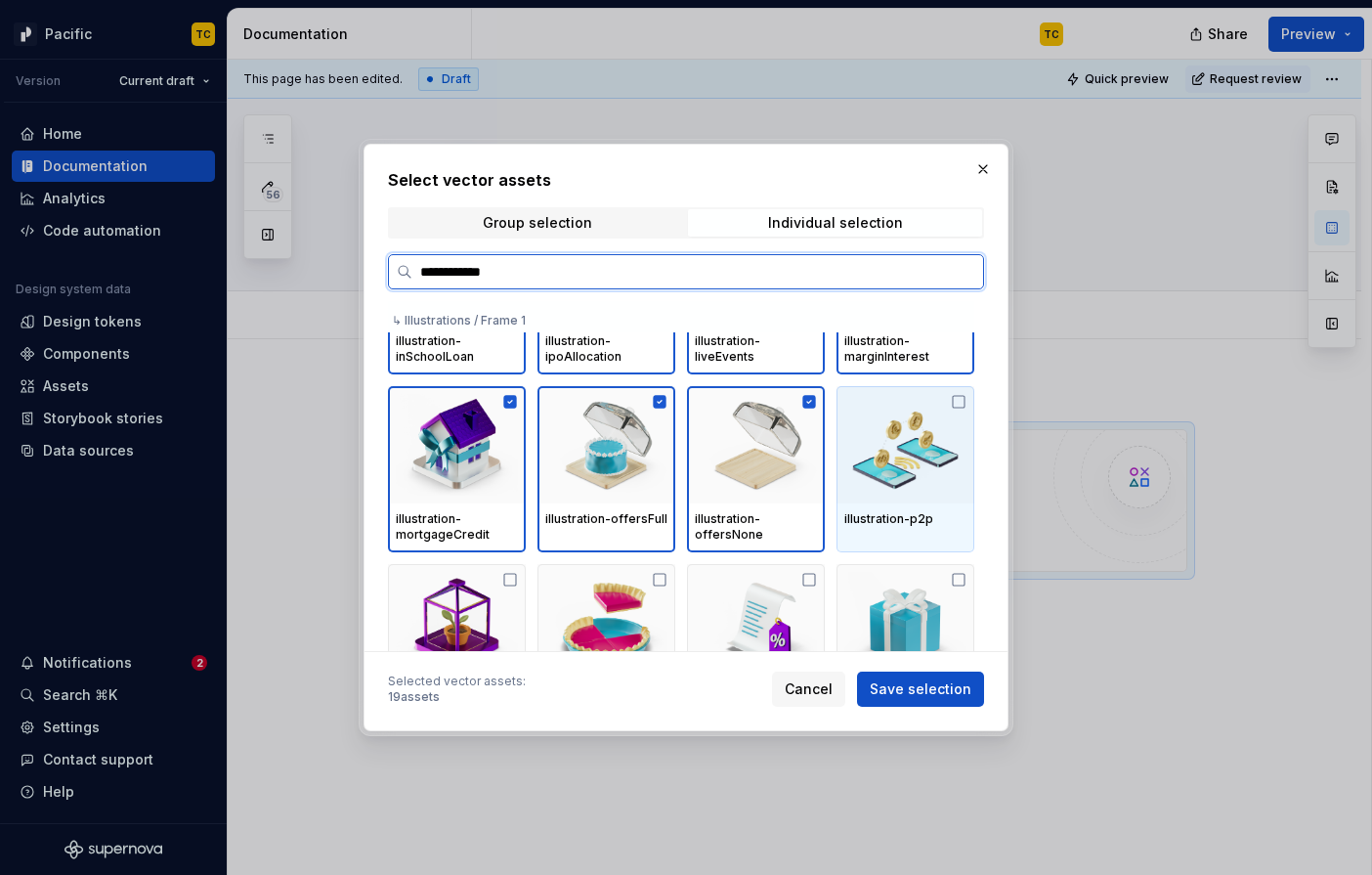
click at [929, 422] on img at bounding box center [905, 444] width 122 height 102
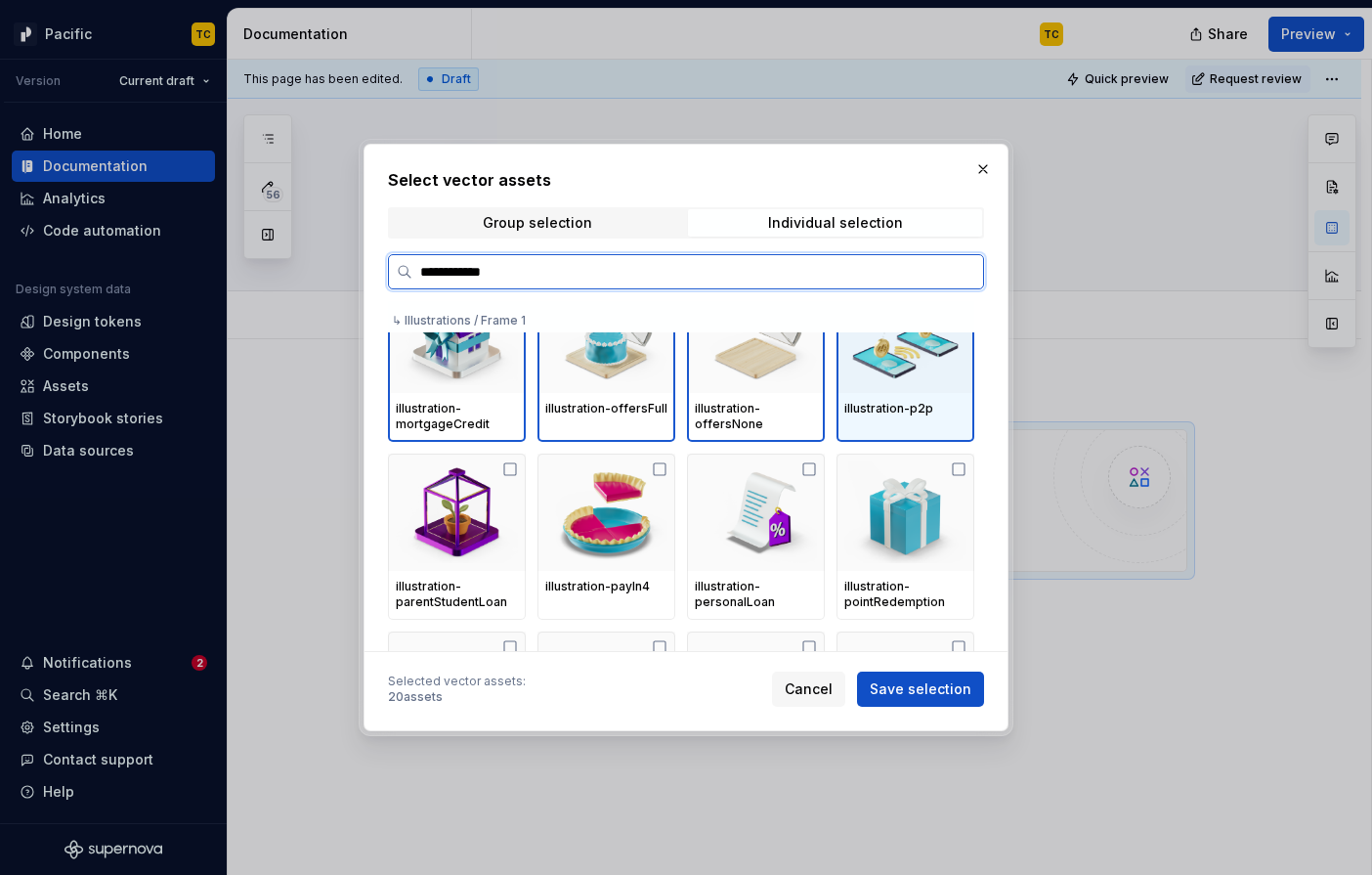
scroll to position [762, 0]
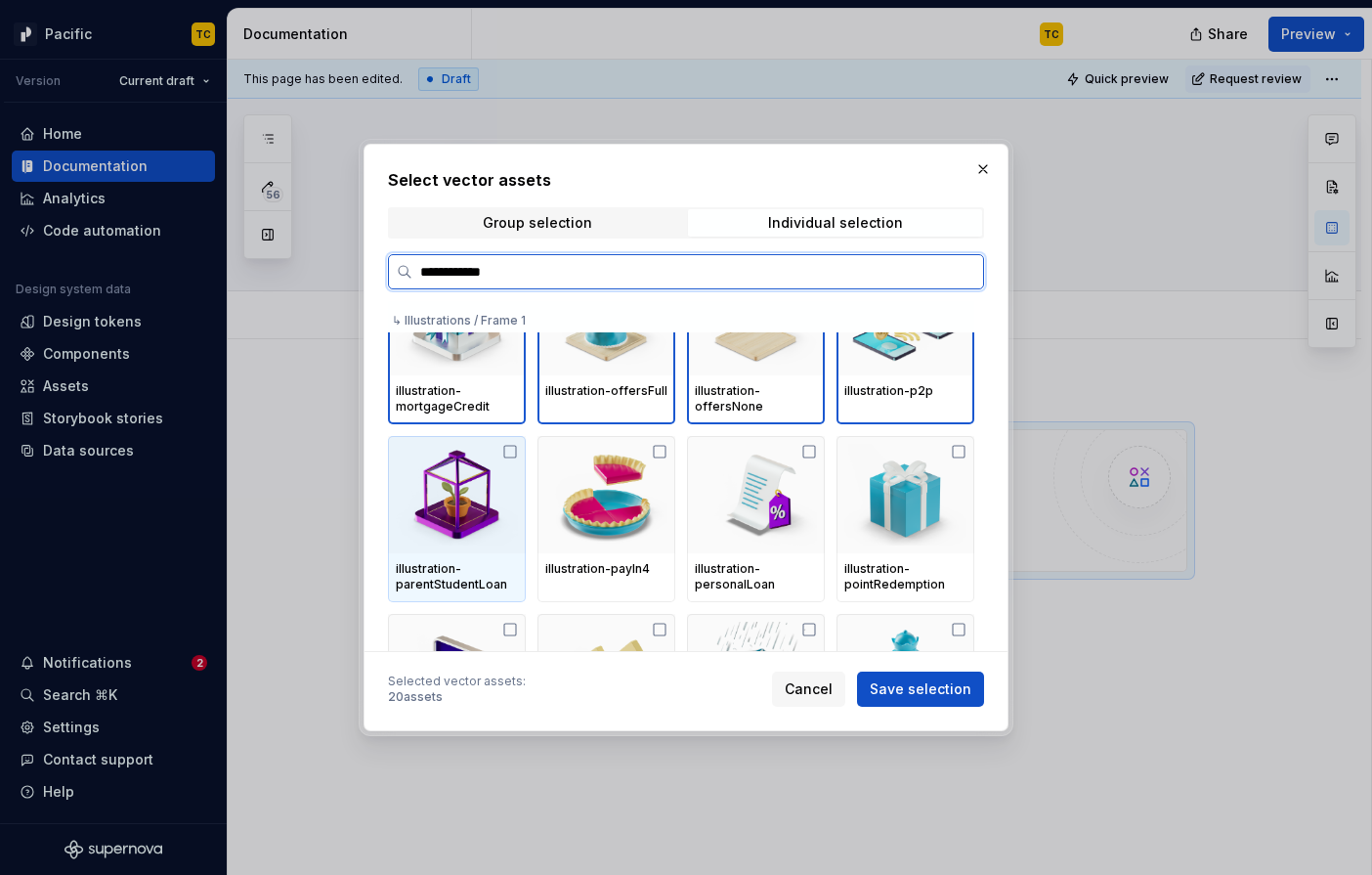
click at [493, 513] on img at bounding box center [456, 494] width 122 height 102
click at [698, 513] on div at bounding box center [755, 494] width 138 height 117
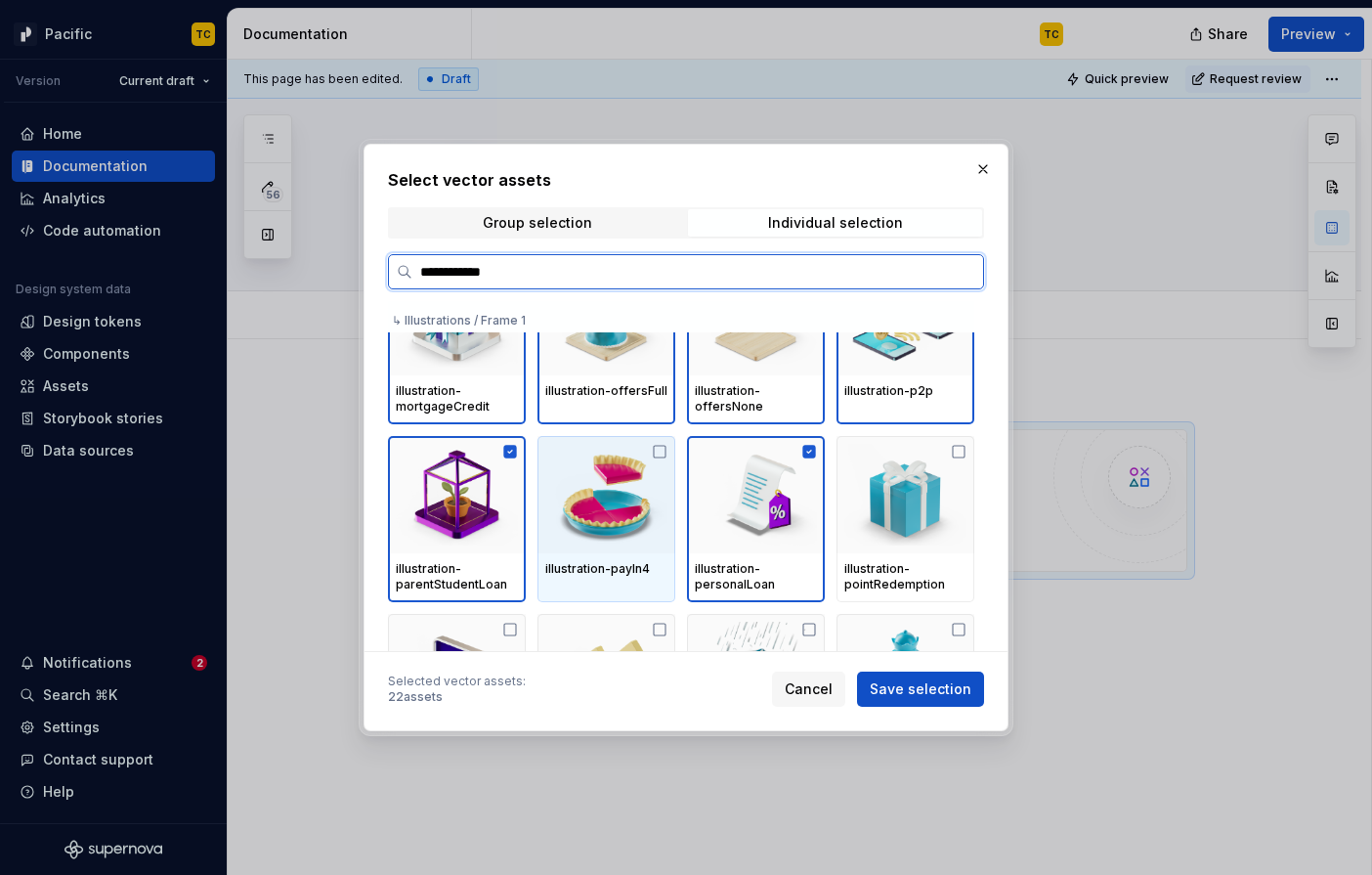
click at [621, 505] on img at bounding box center [606, 494] width 122 height 102
click at [937, 507] on img at bounding box center [905, 494] width 122 height 102
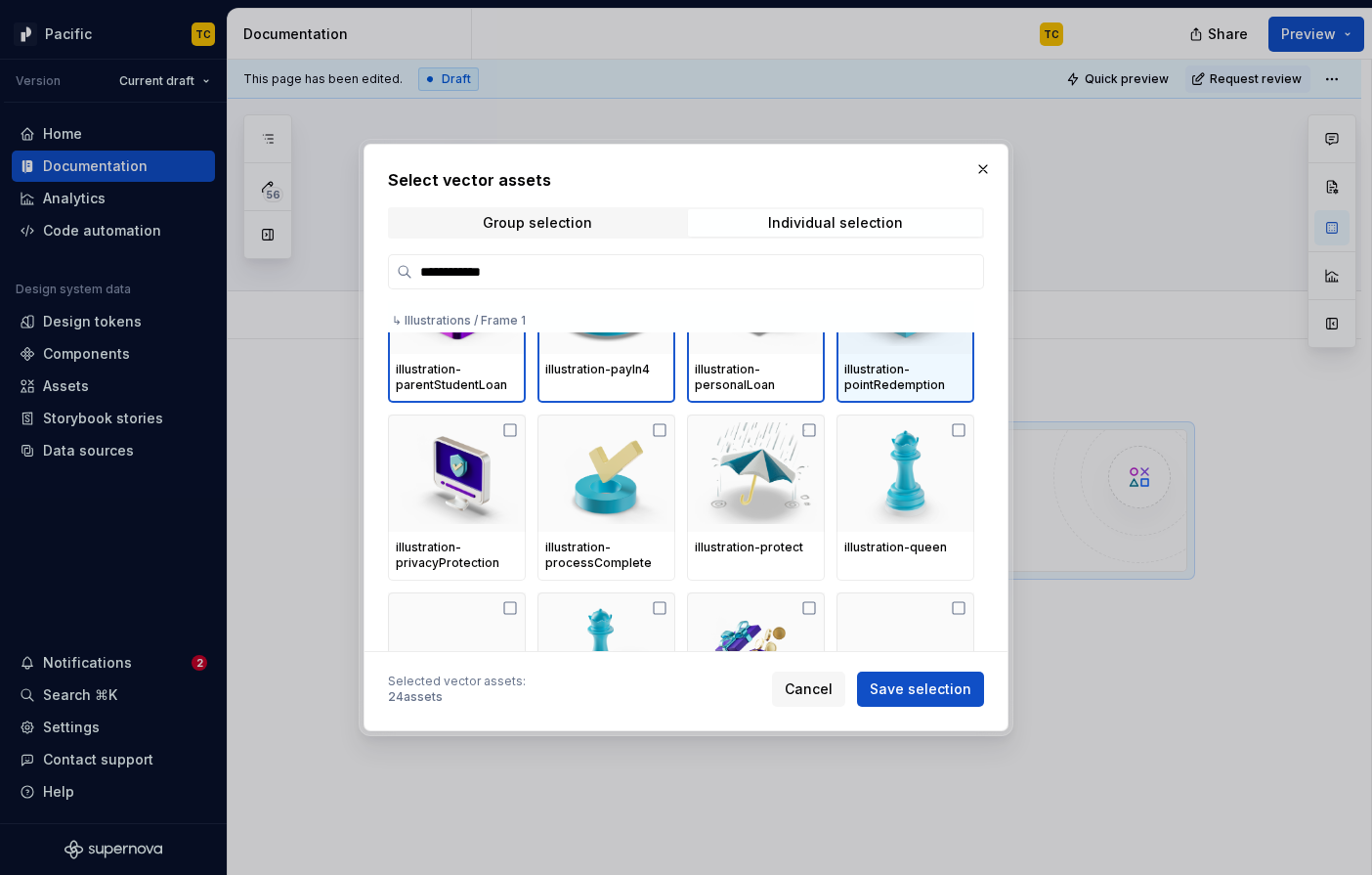
scroll to position [964, 0]
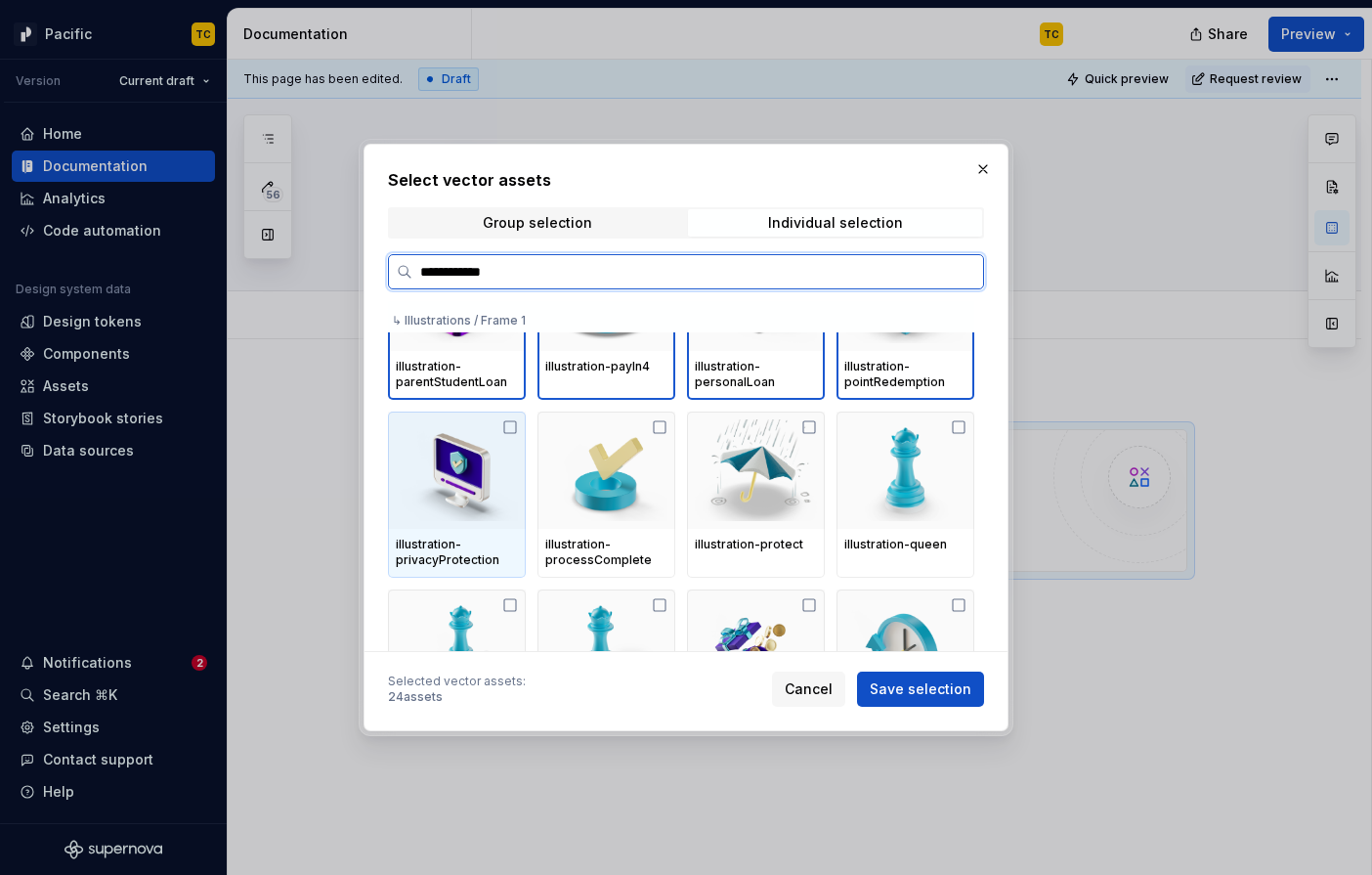
drag, startPoint x: 448, startPoint y: 514, endPoint x: 467, endPoint y: 514, distance: 19.0
click at [448, 514] on img at bounding box center [456, 470] width 122 height 102
click at [617, 514] on img at bounding box center [606, 470] width 122 height 102
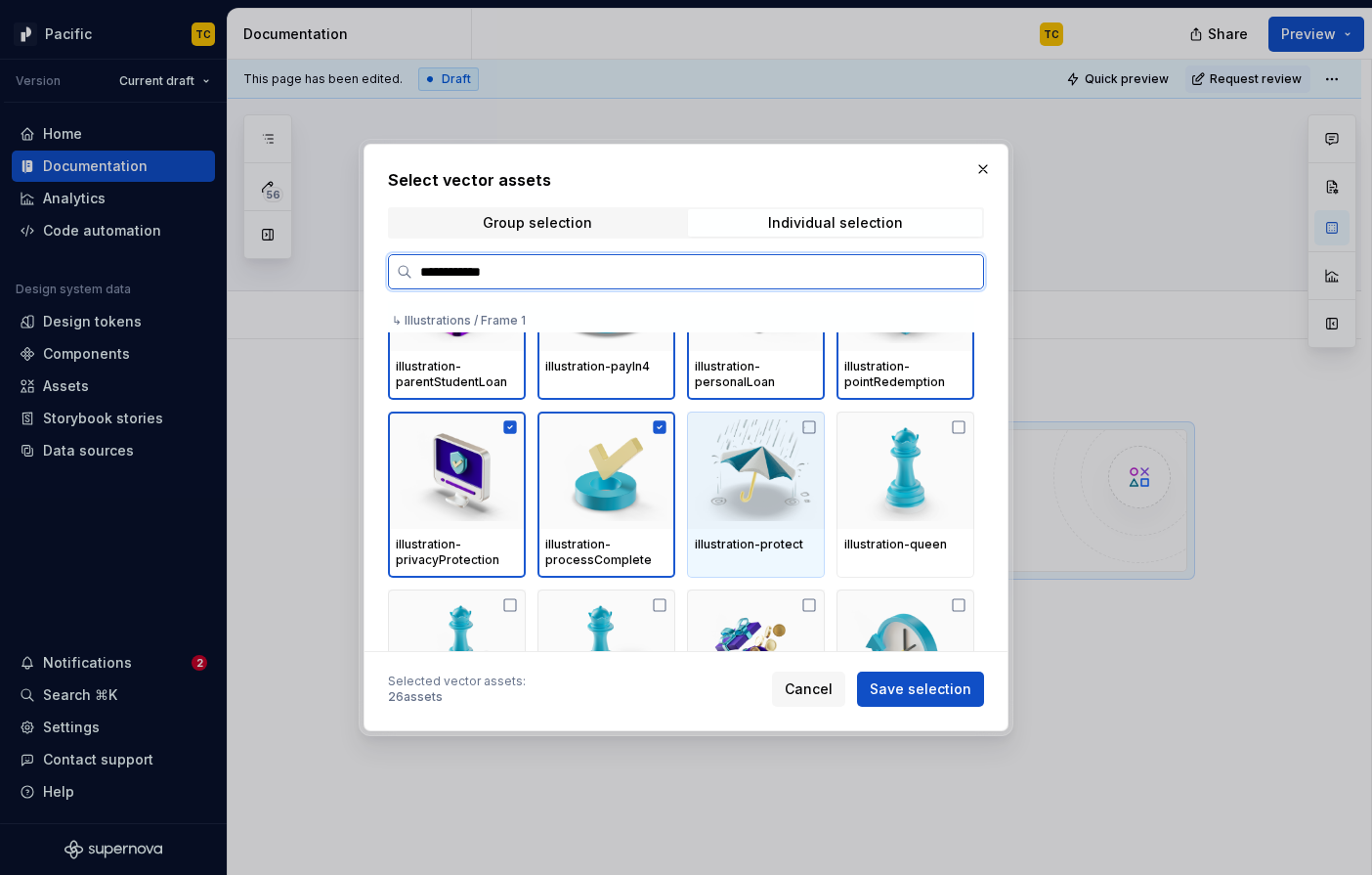
click at [742, 502] on img at bounding box center [755, 470] width 122 height 102
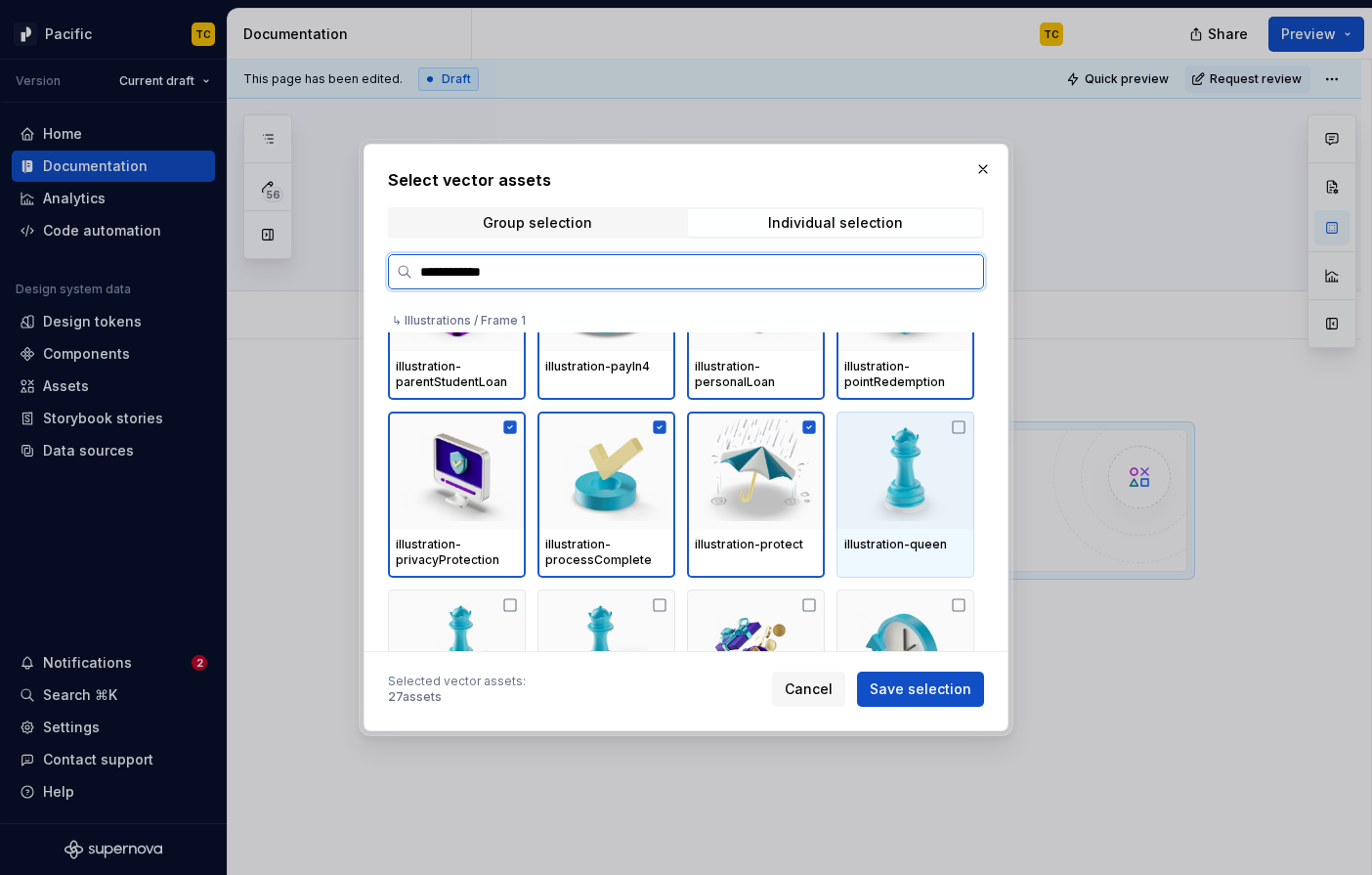
click at [896, 500] on img at bounding box center [905, 470] width 122 height 102
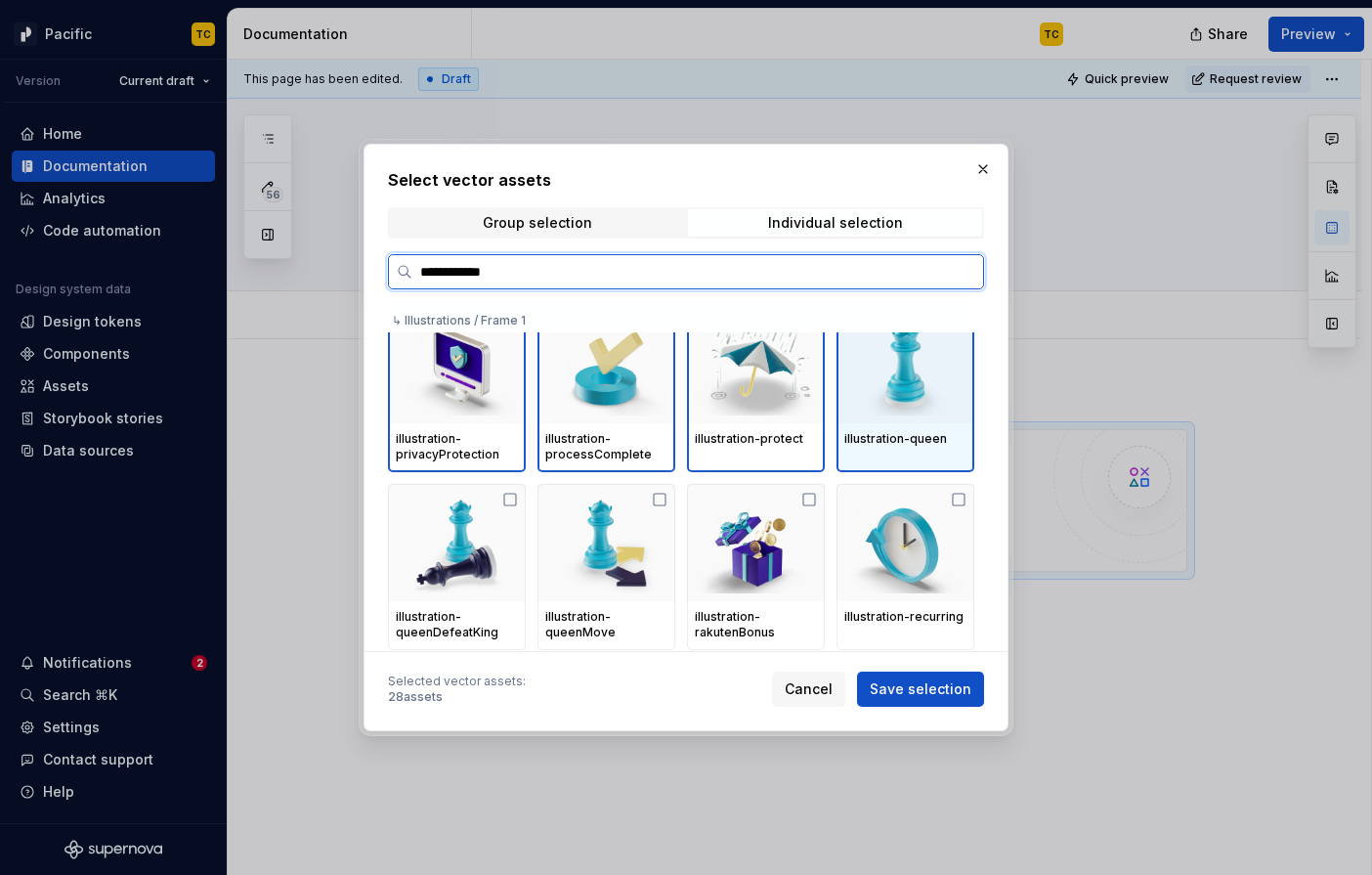
scroll to position [1119, 0]
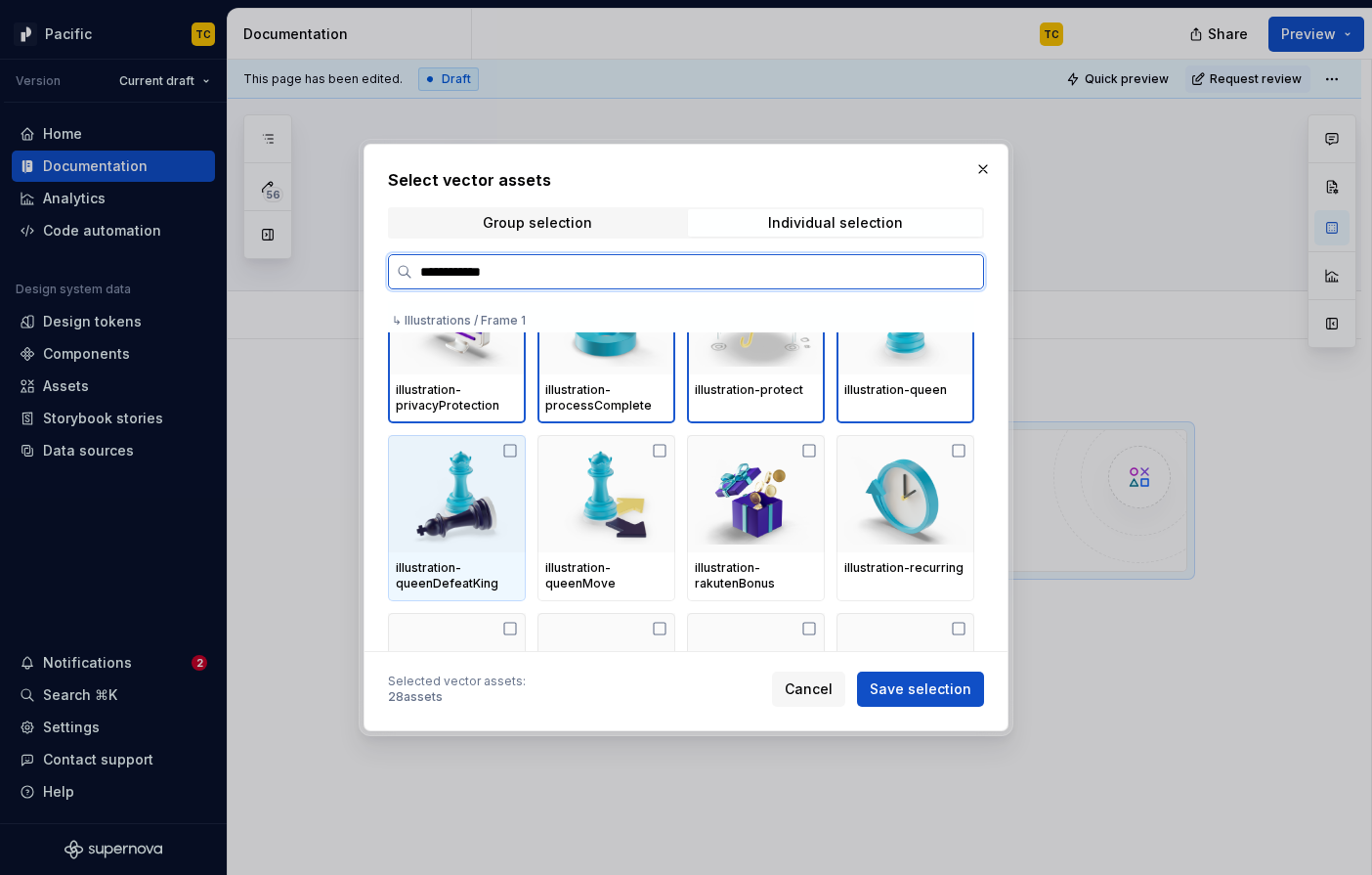
click at [521, 498] on div at bounding box center [456, 493] width 138 height 117
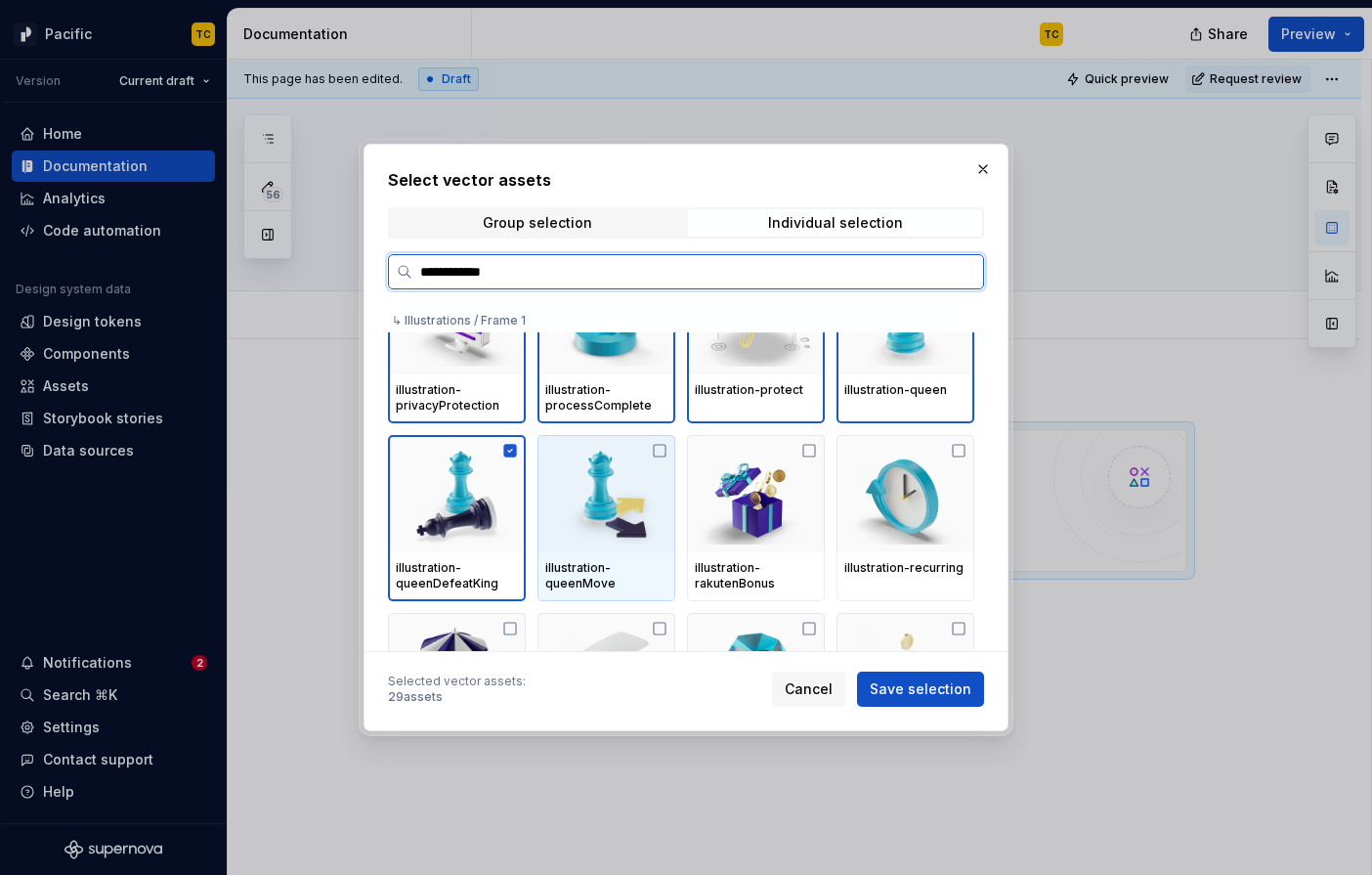
click at [637, 500] on img at bounding box center [606, 493] width 122 height 102
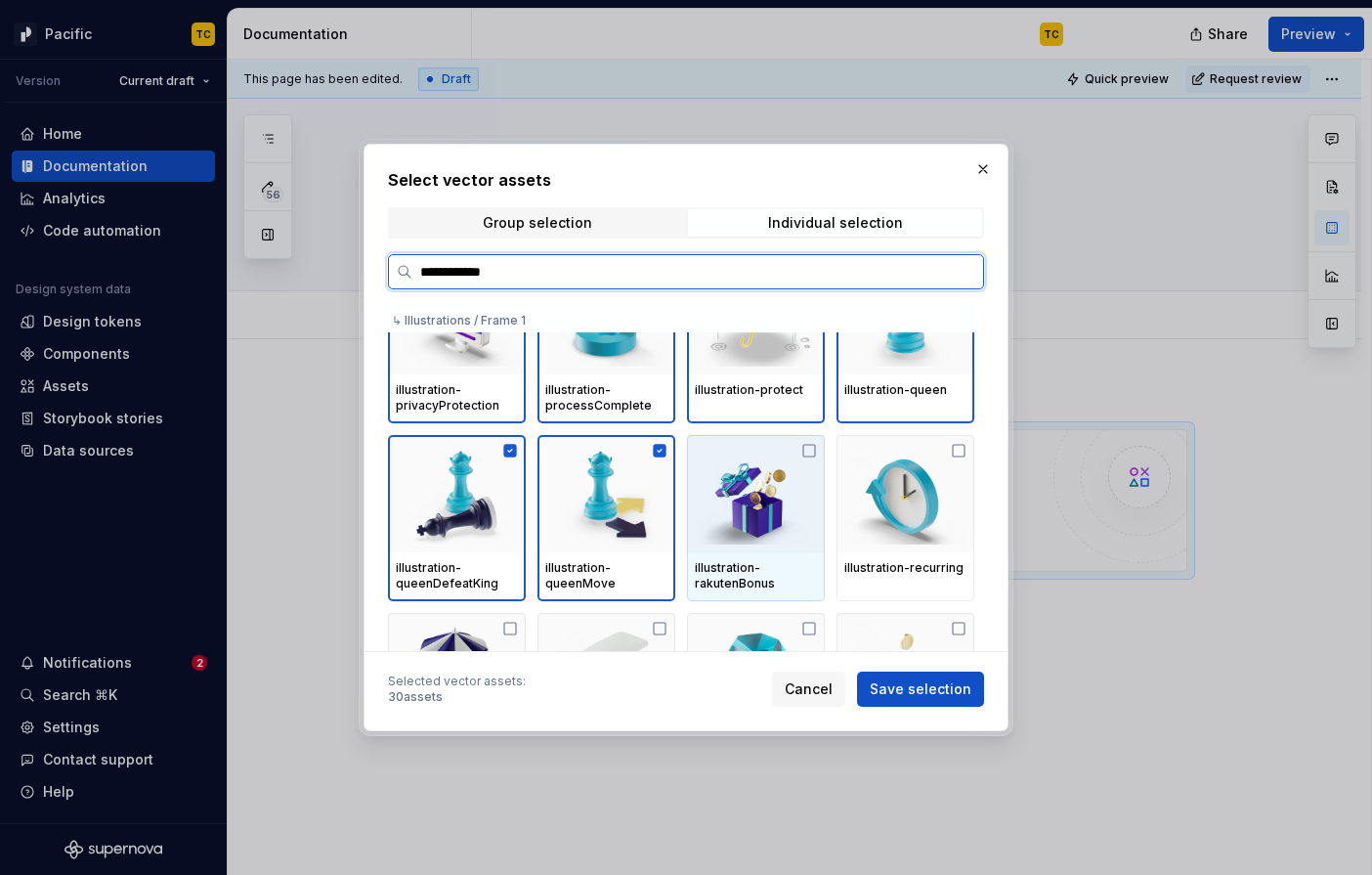
click at [803, 491] on img at bounding box center [755, 493] width 122 height 102
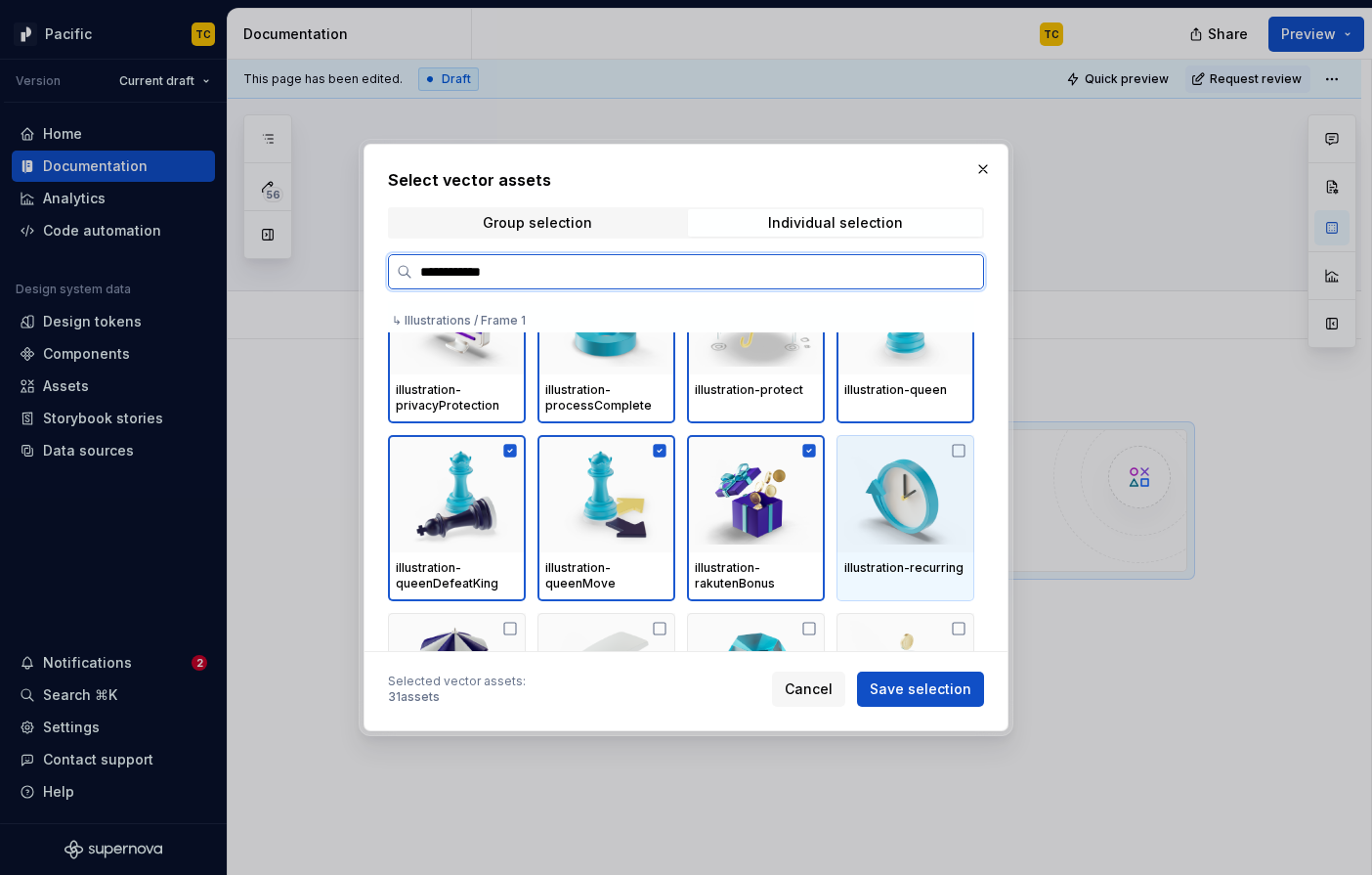
click at [949, 499] on img at bounding box center [905, 493] width 122 height 102
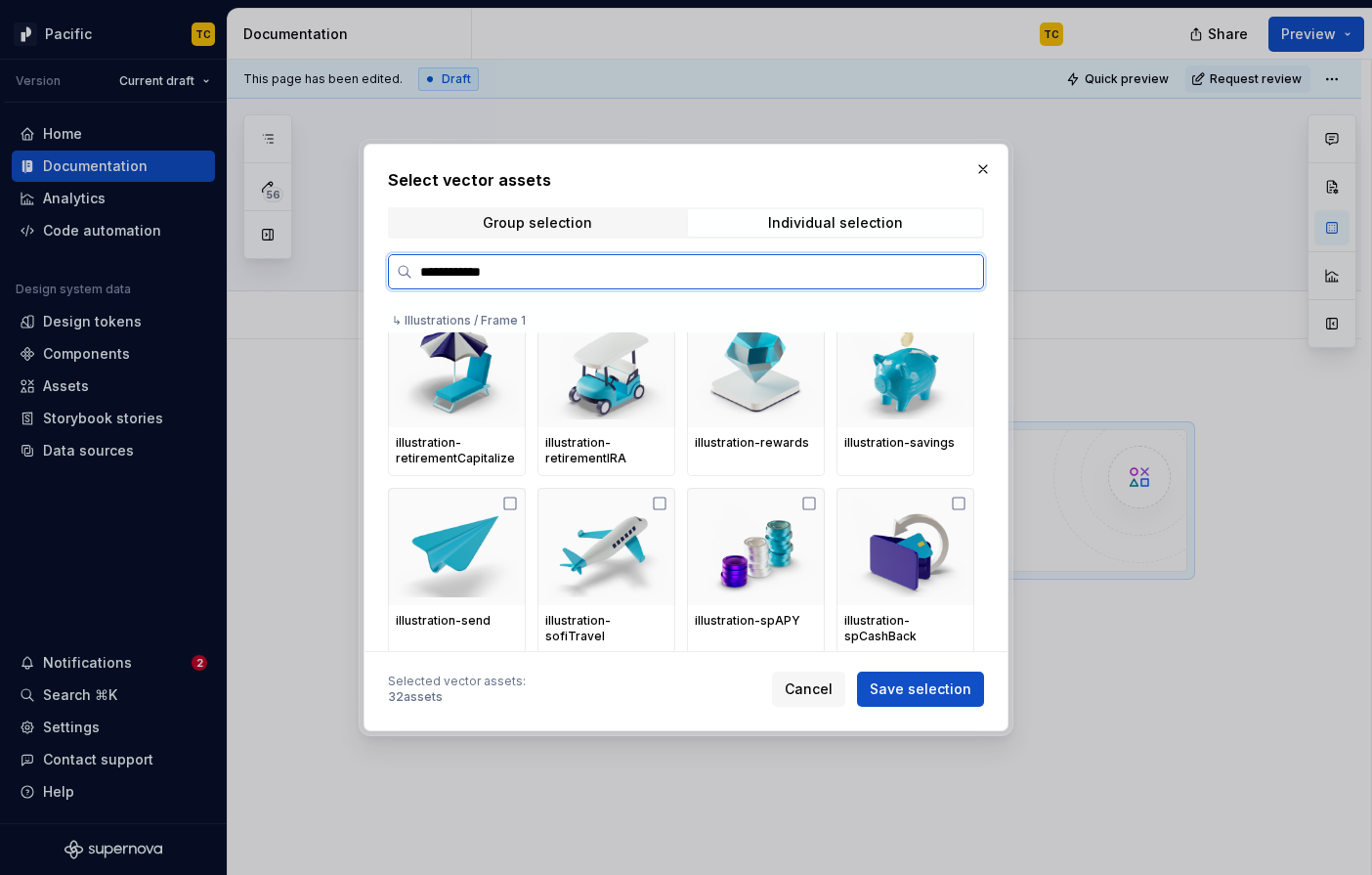
scroll to position [1438, 0]
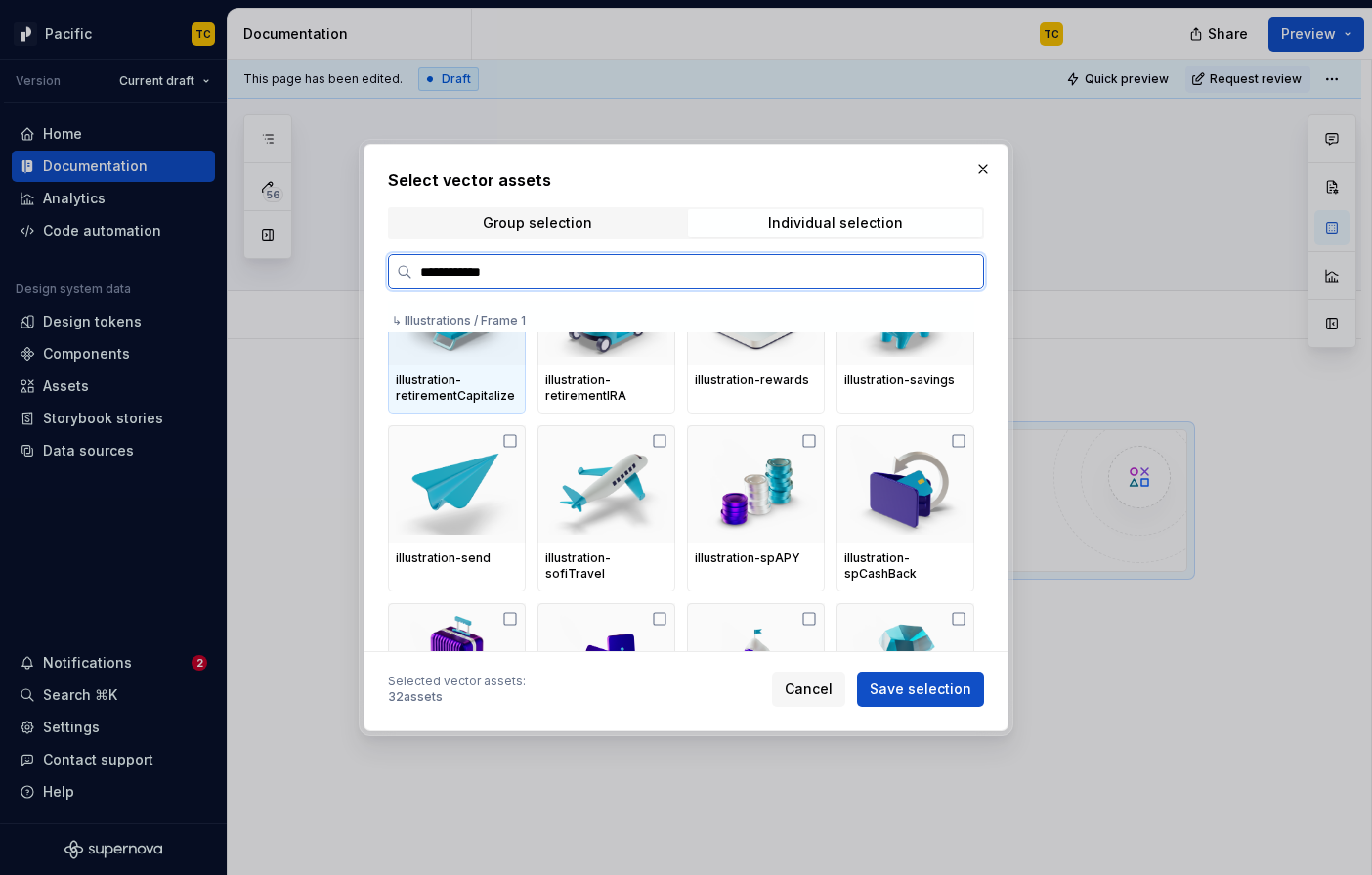
click at [483, 359] on div at bounding box center [456, 306] width 138 height 117
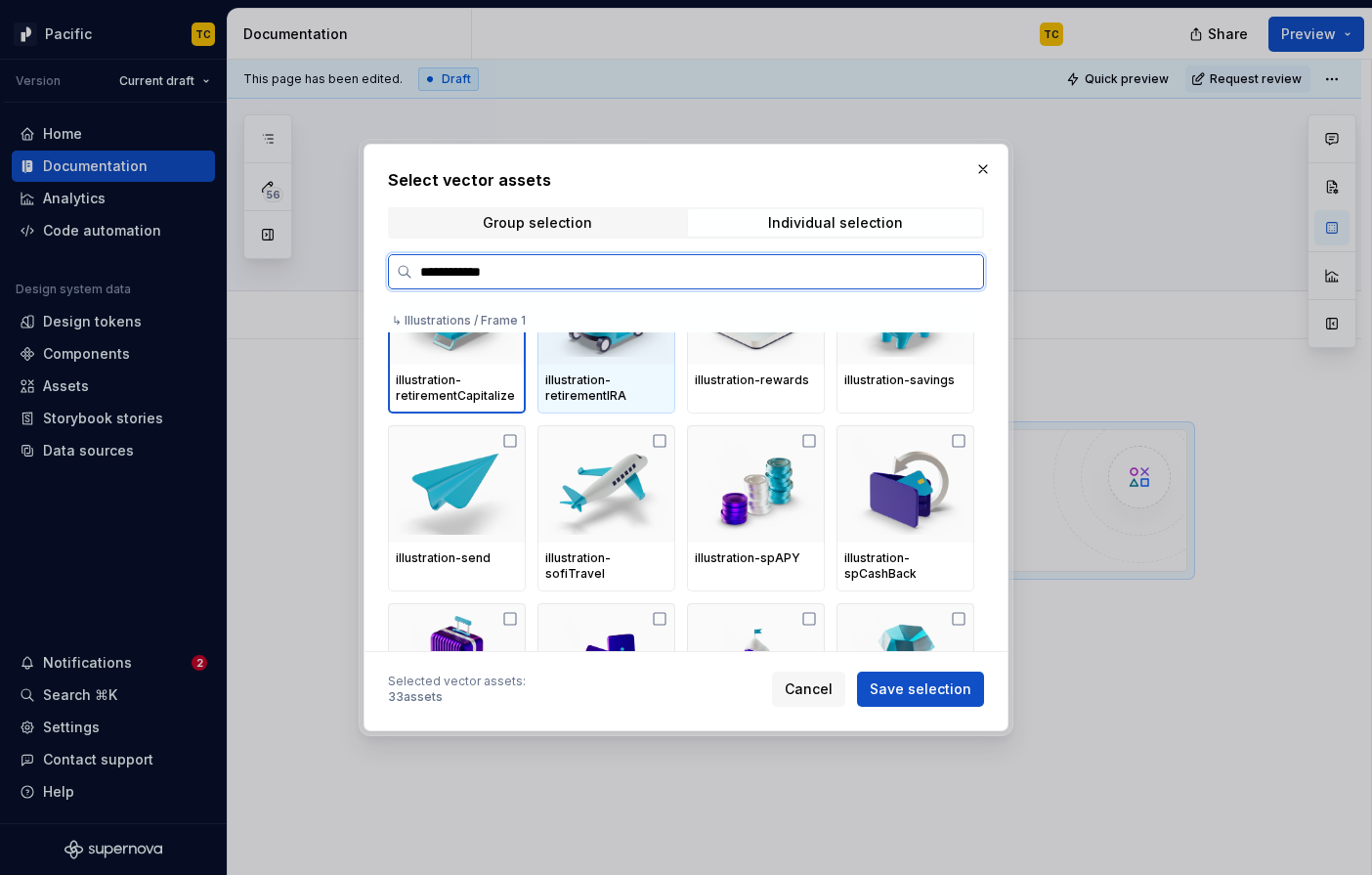
click at [648, 369] on div "illustration-retirementIRA" at bounding box center [606, 389] width 138 height 49
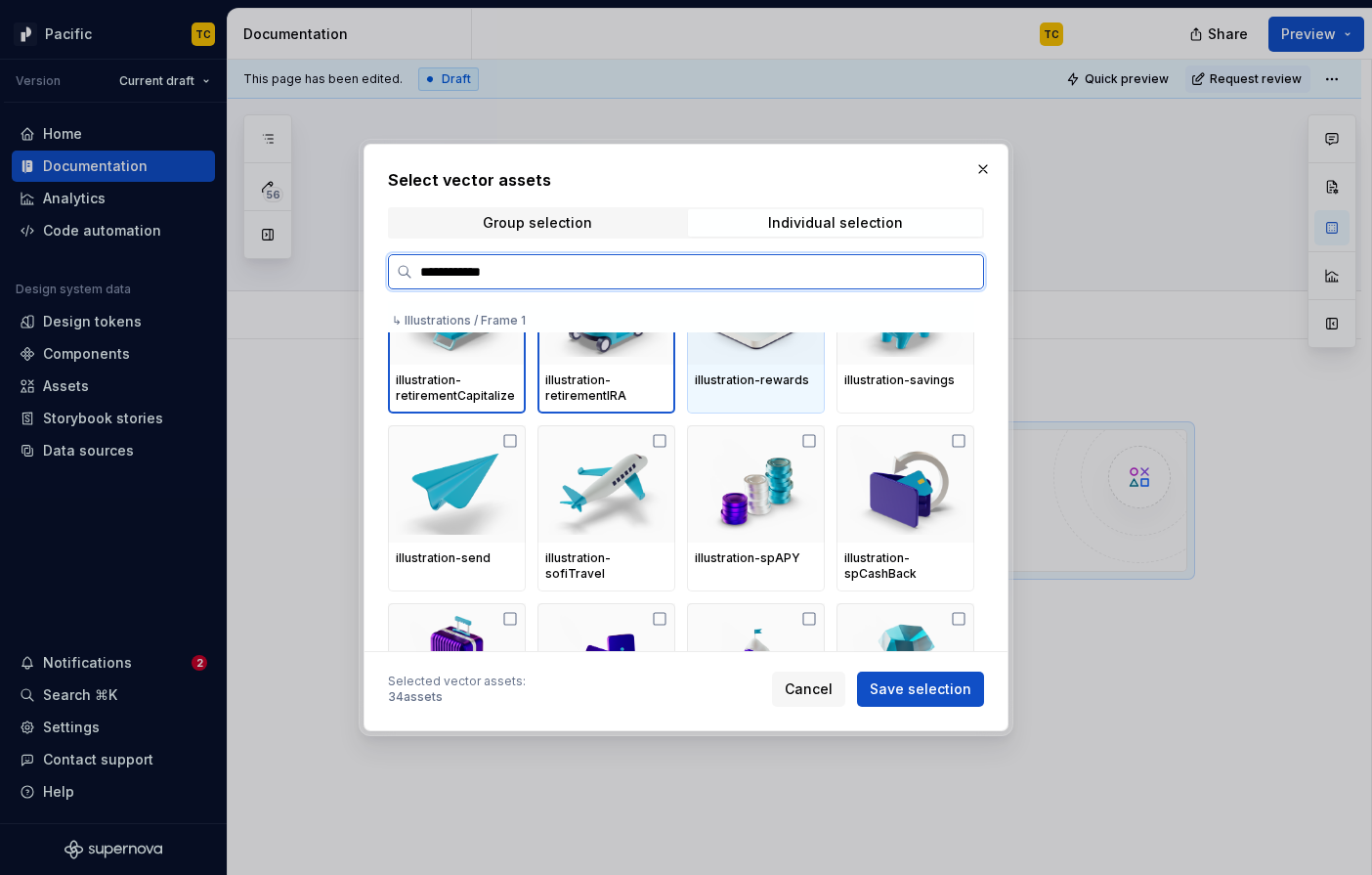
click at [790, 364] on div "illustration-rewards" at bounding box center [755, 381] width 138 height 33
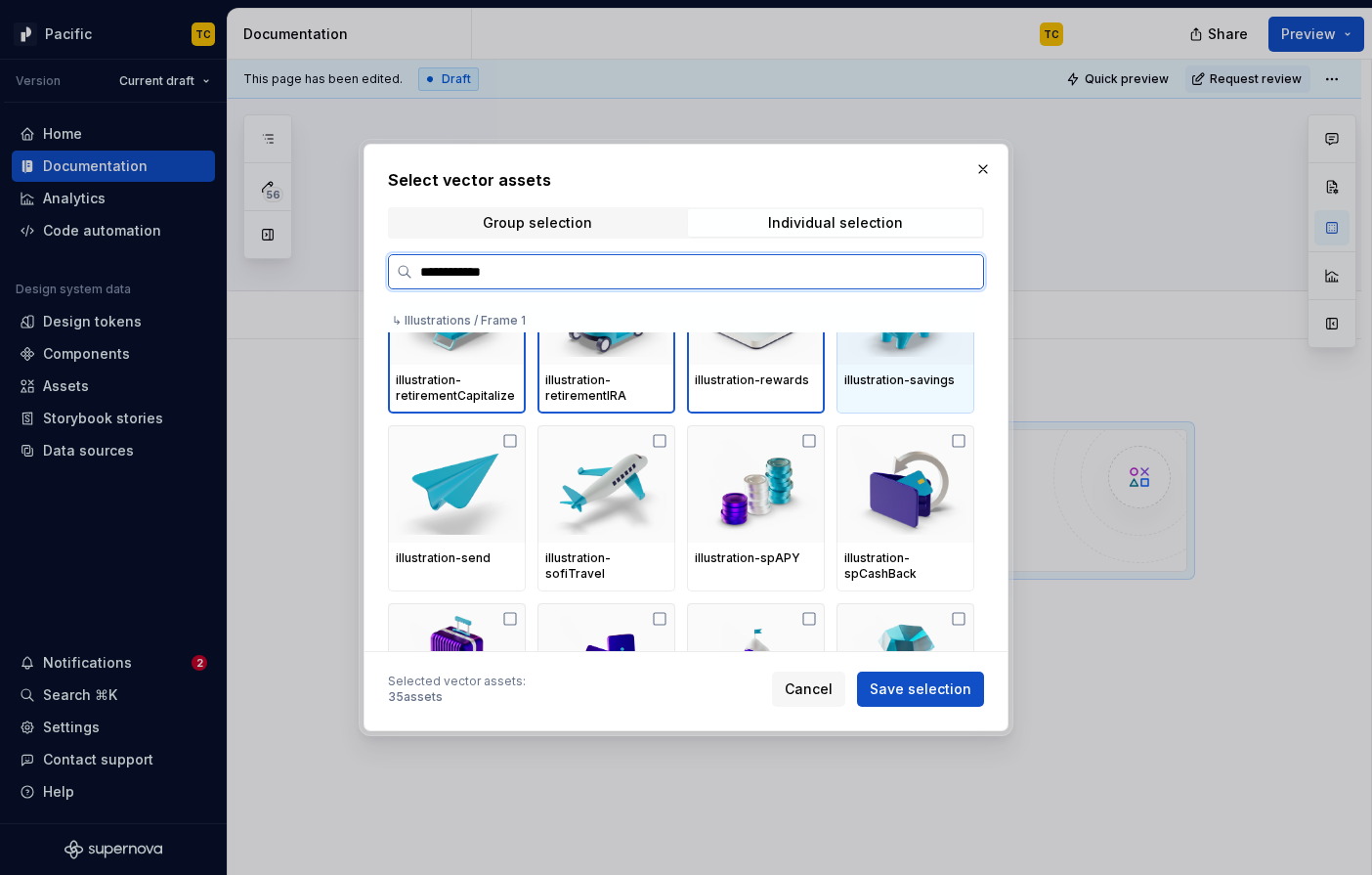
click at [923, 365] on div "illustration-savings" at bounding box center [905, 381] width 138 height 33
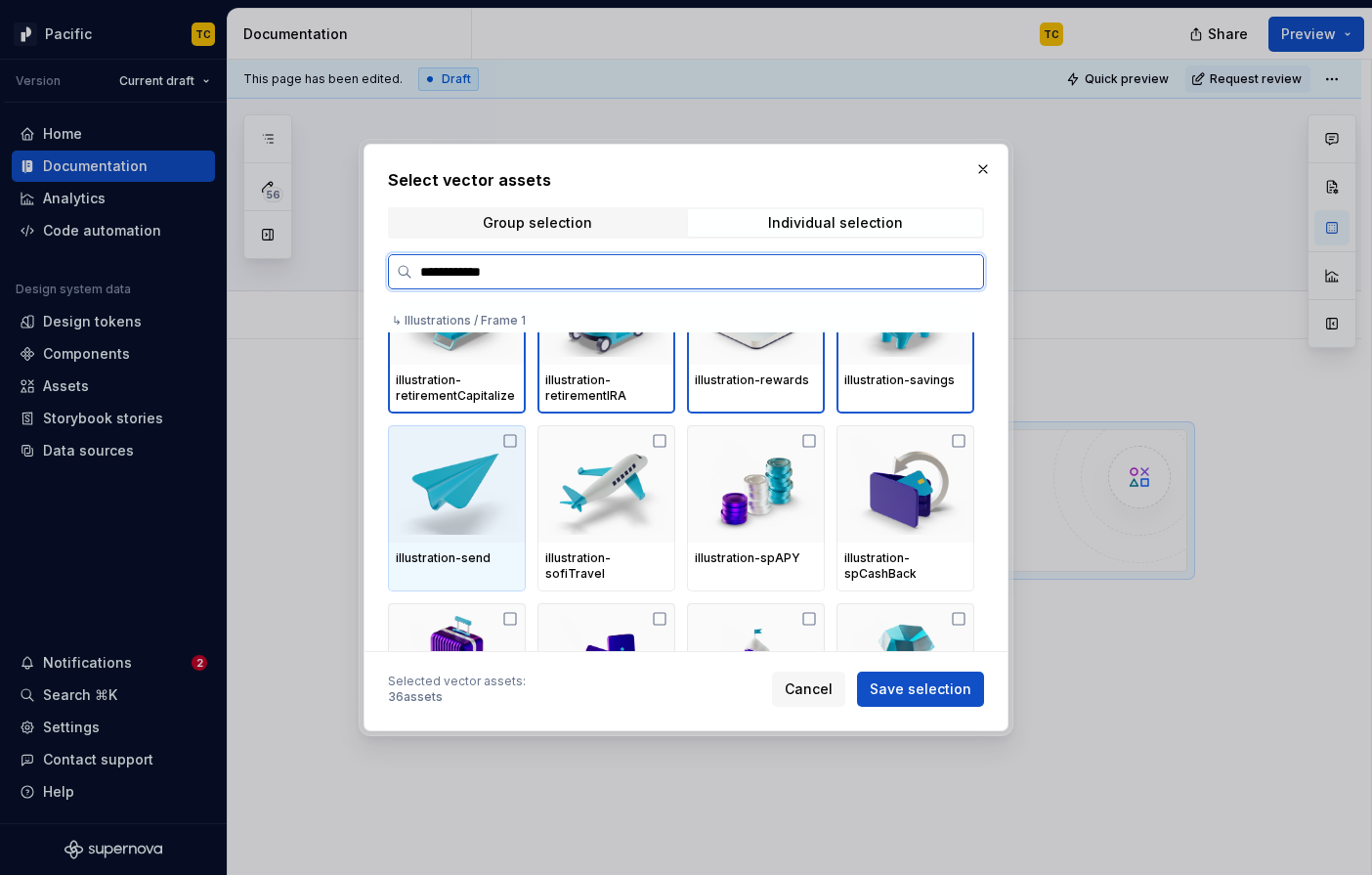
click at [450, 493] on img at bounding box center [456, 484] width 122 height 102
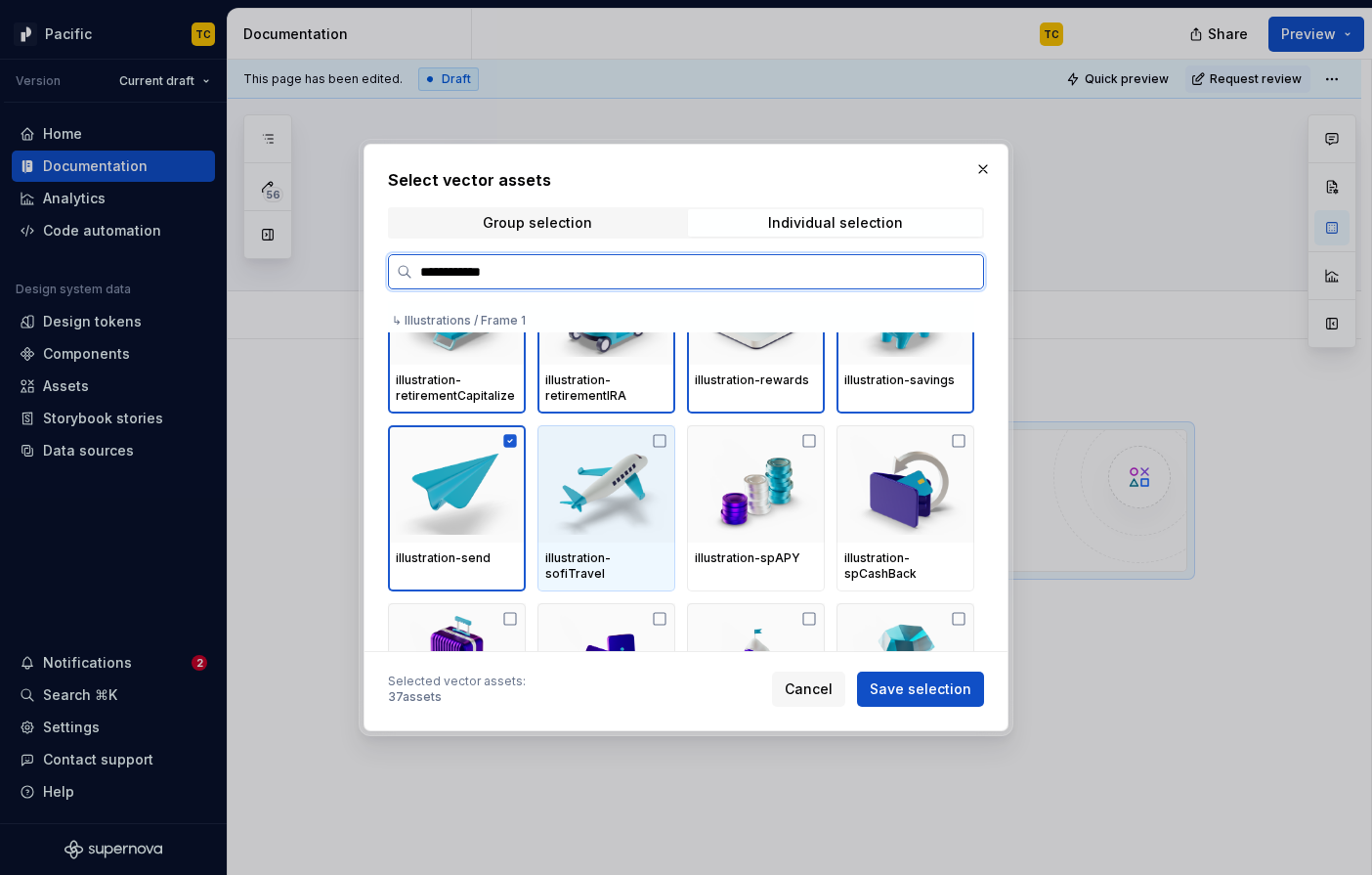
click at [656, 497] on img at bounding box center [606, 484] width 122 height 102
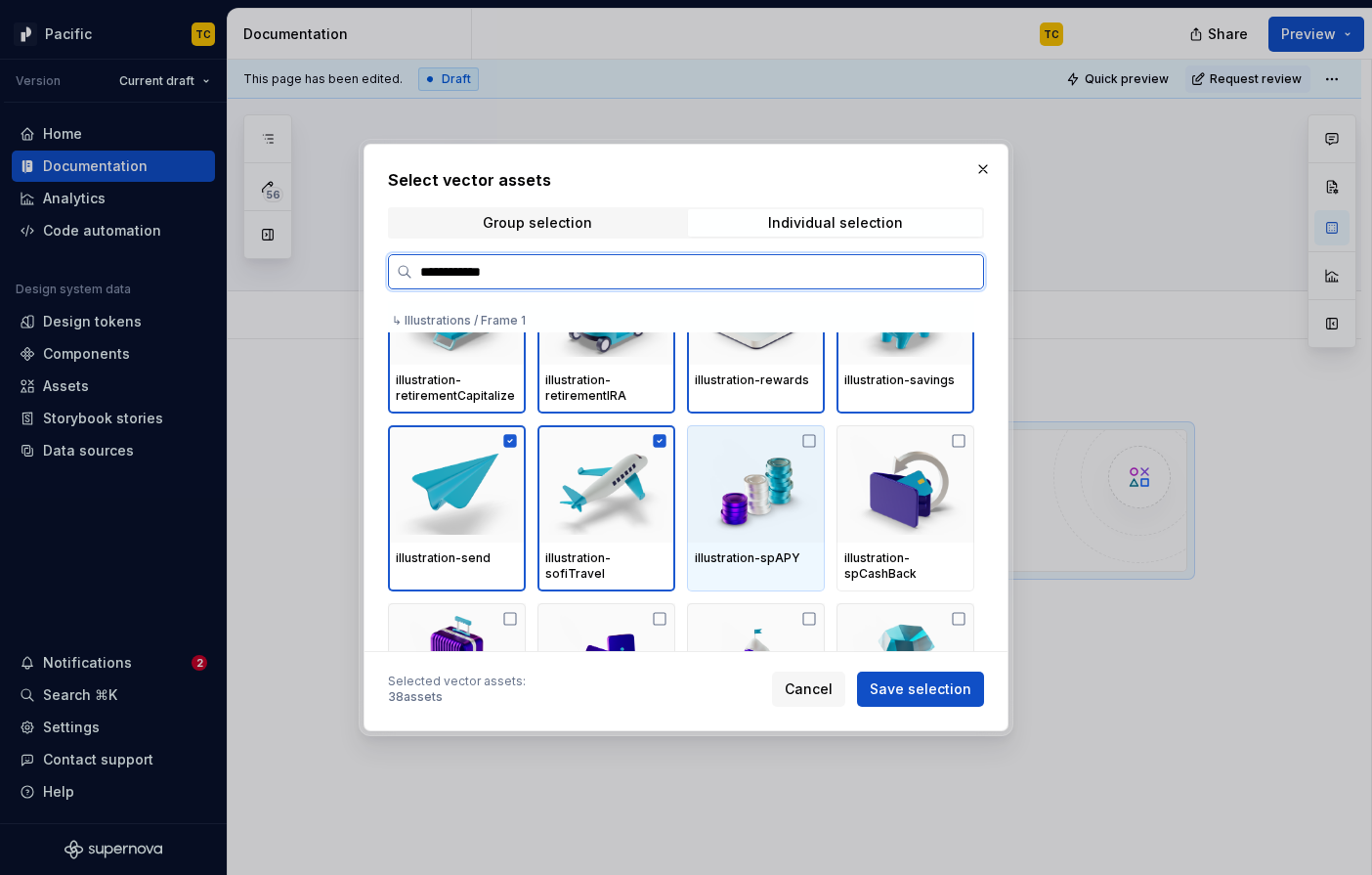
click at [749, 497] on img at bounding box center [755, 484] width 122 height 102
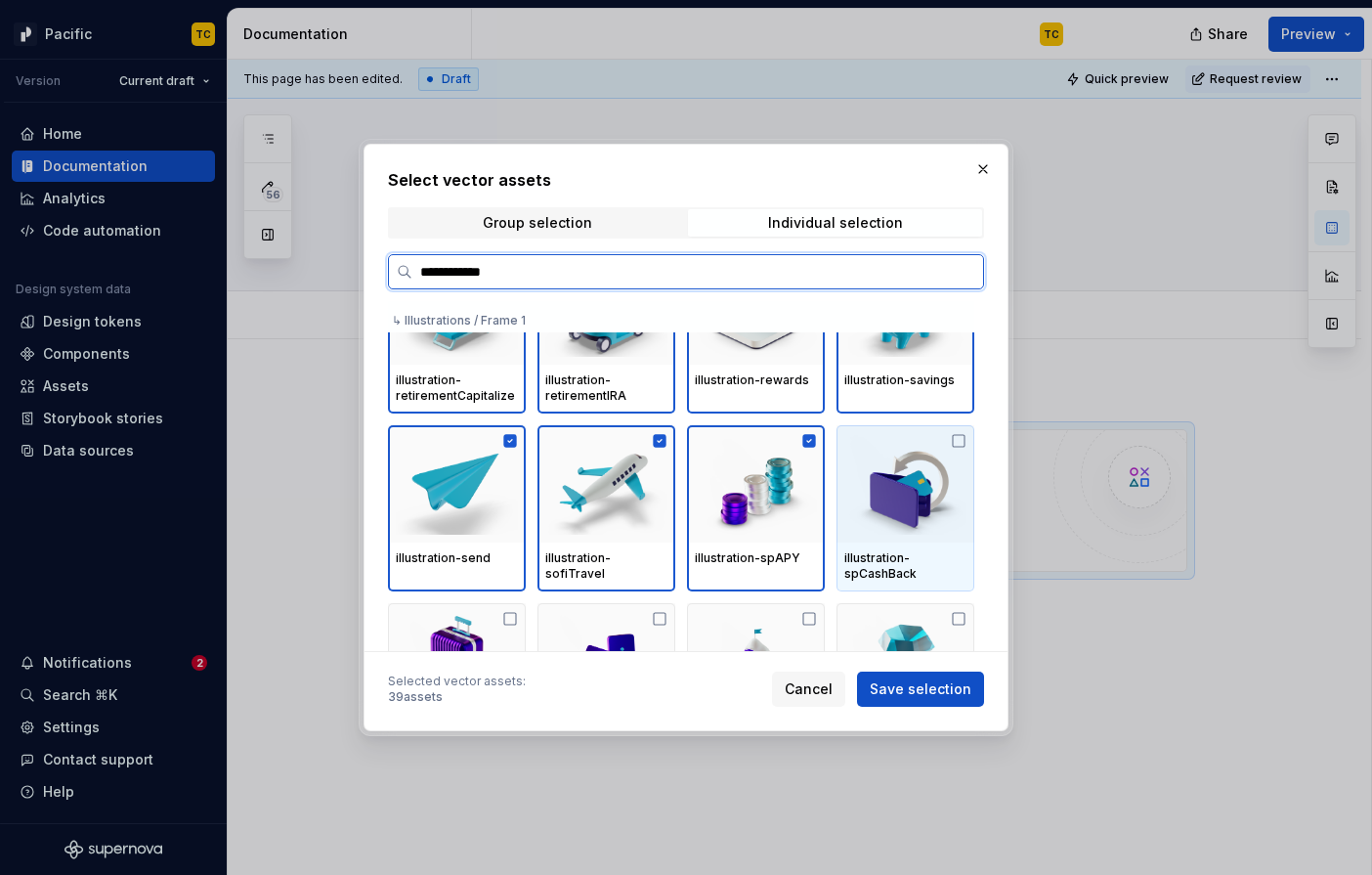
click at [949, 484] on img at bounding box center [905, 484] width 122 height 102
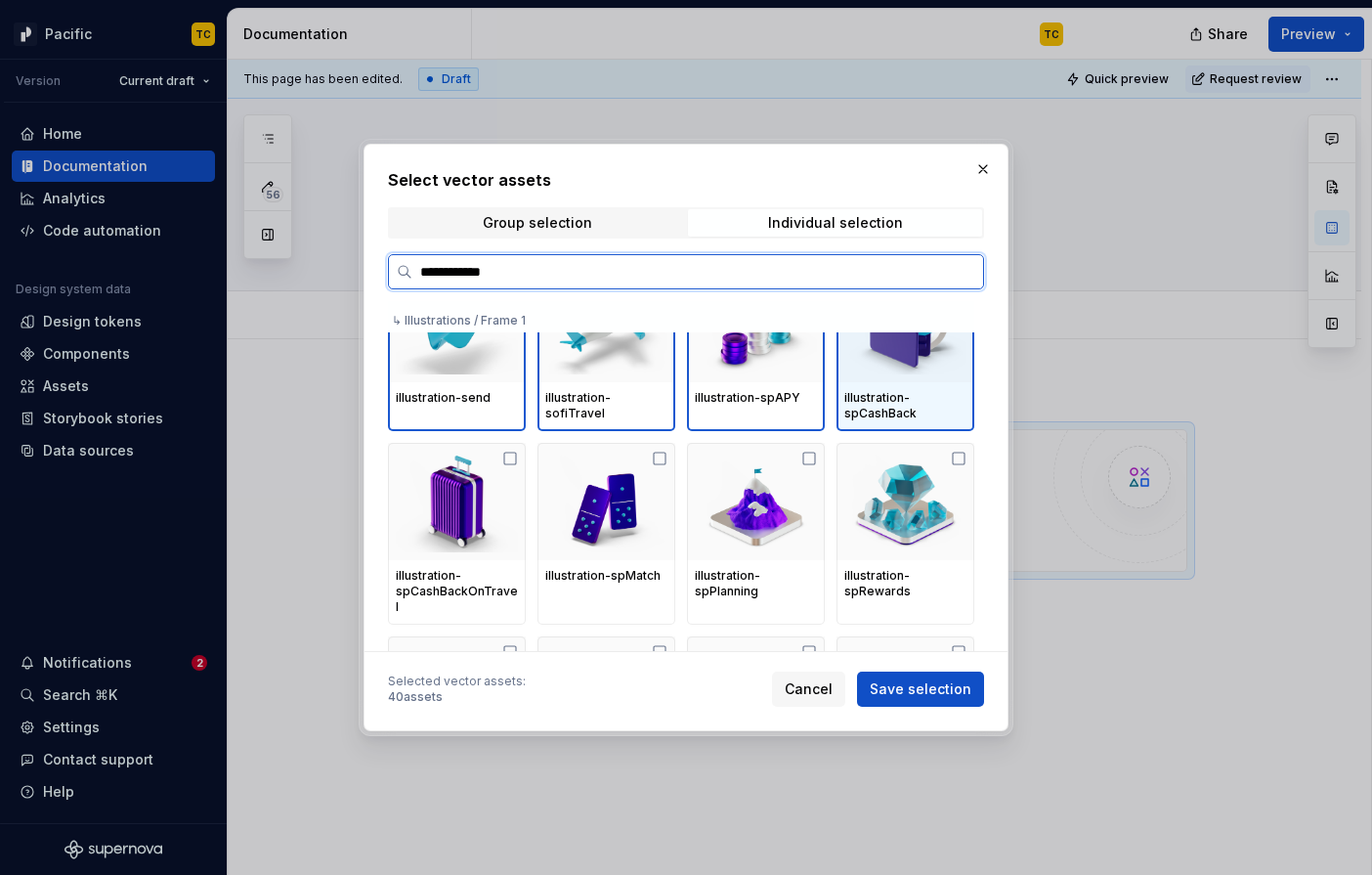
scroll to position [1600, 0]
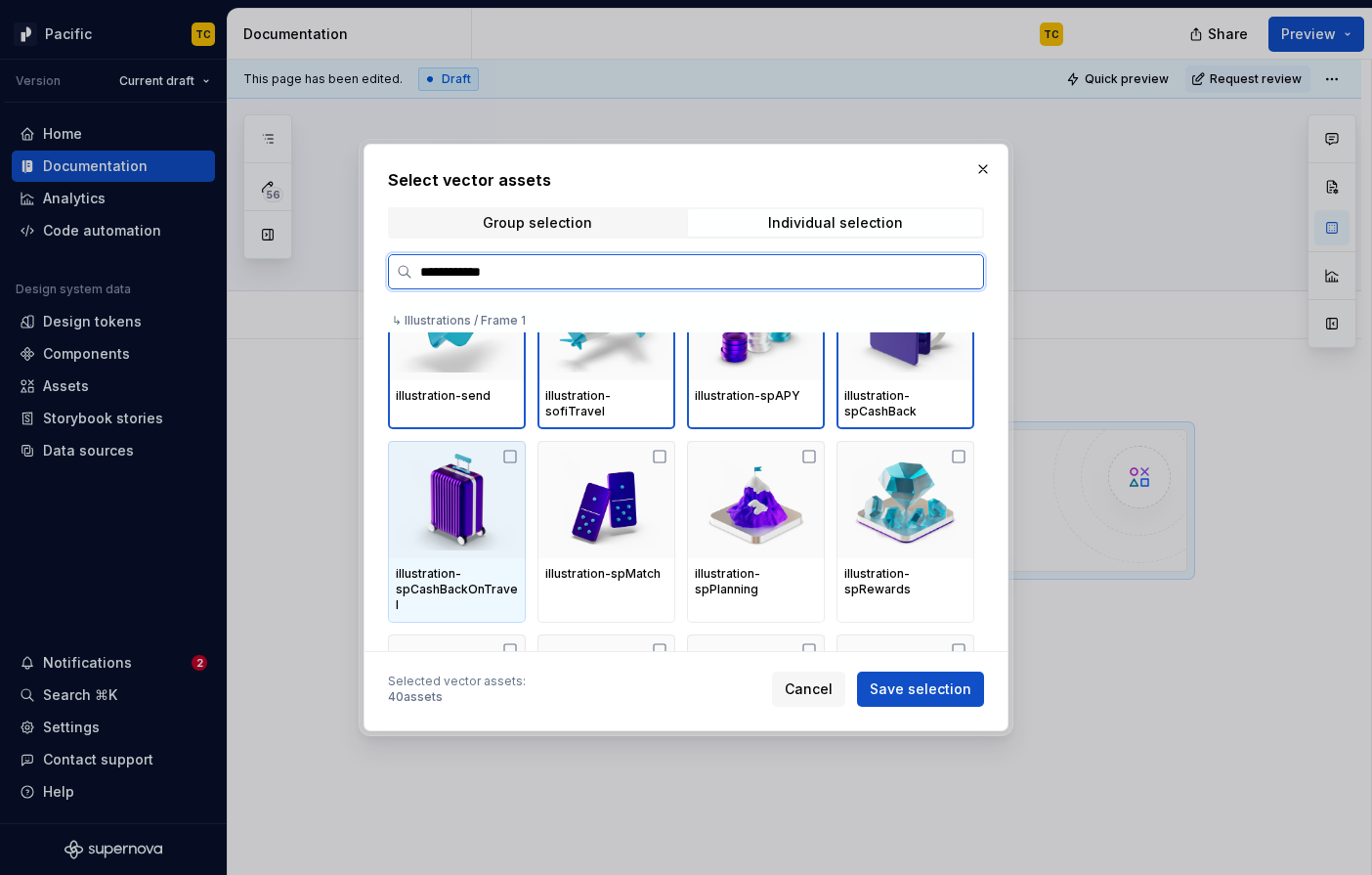
click at [467, 496] on img at bounding box center [456, 499] width 122 height 102
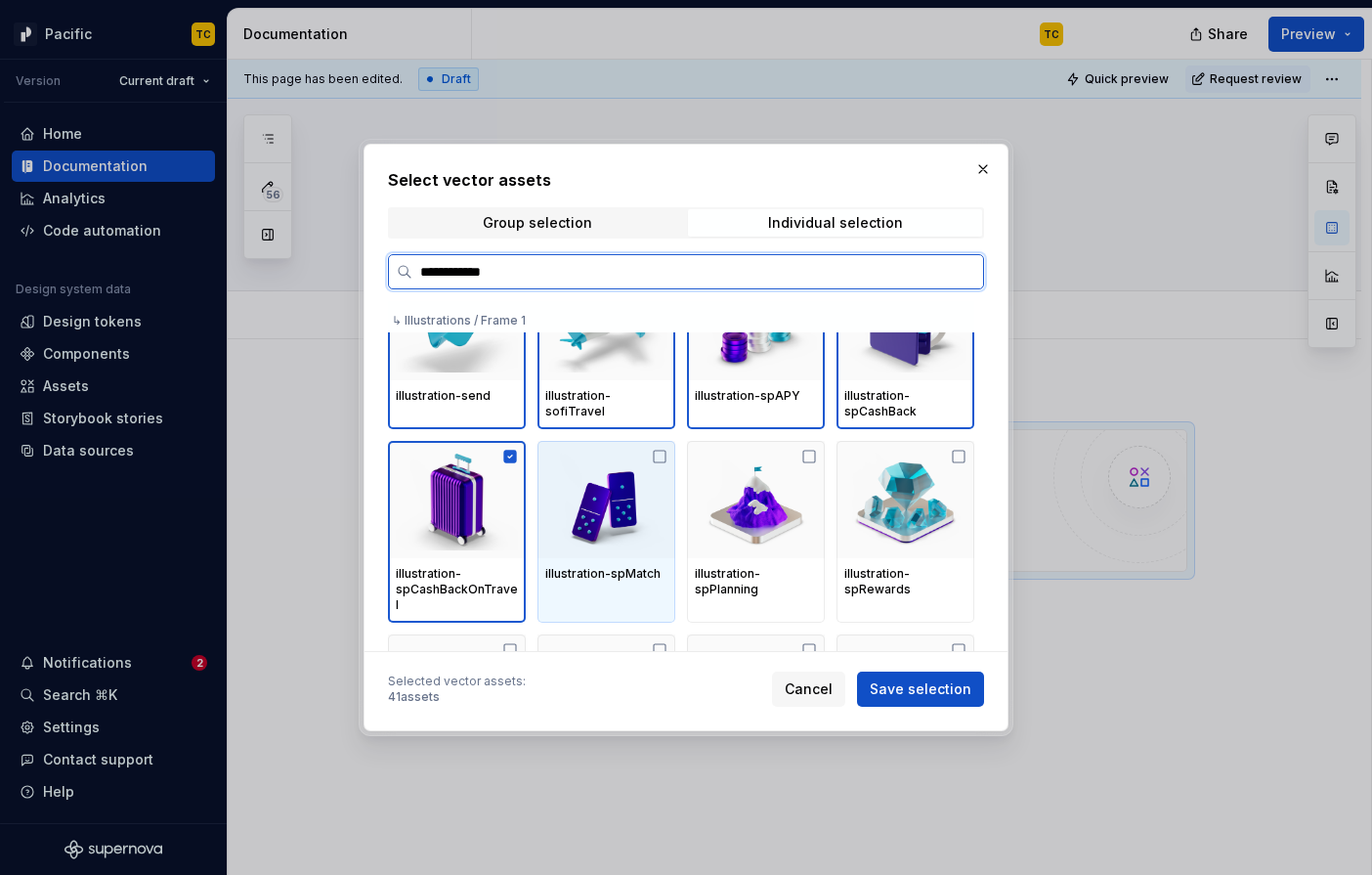
click at [622, 501] on img at bounding box center [606, 499] width 122 height 102
click at [768, 486] on img at bounding box center [755, 499] width 122 height 102
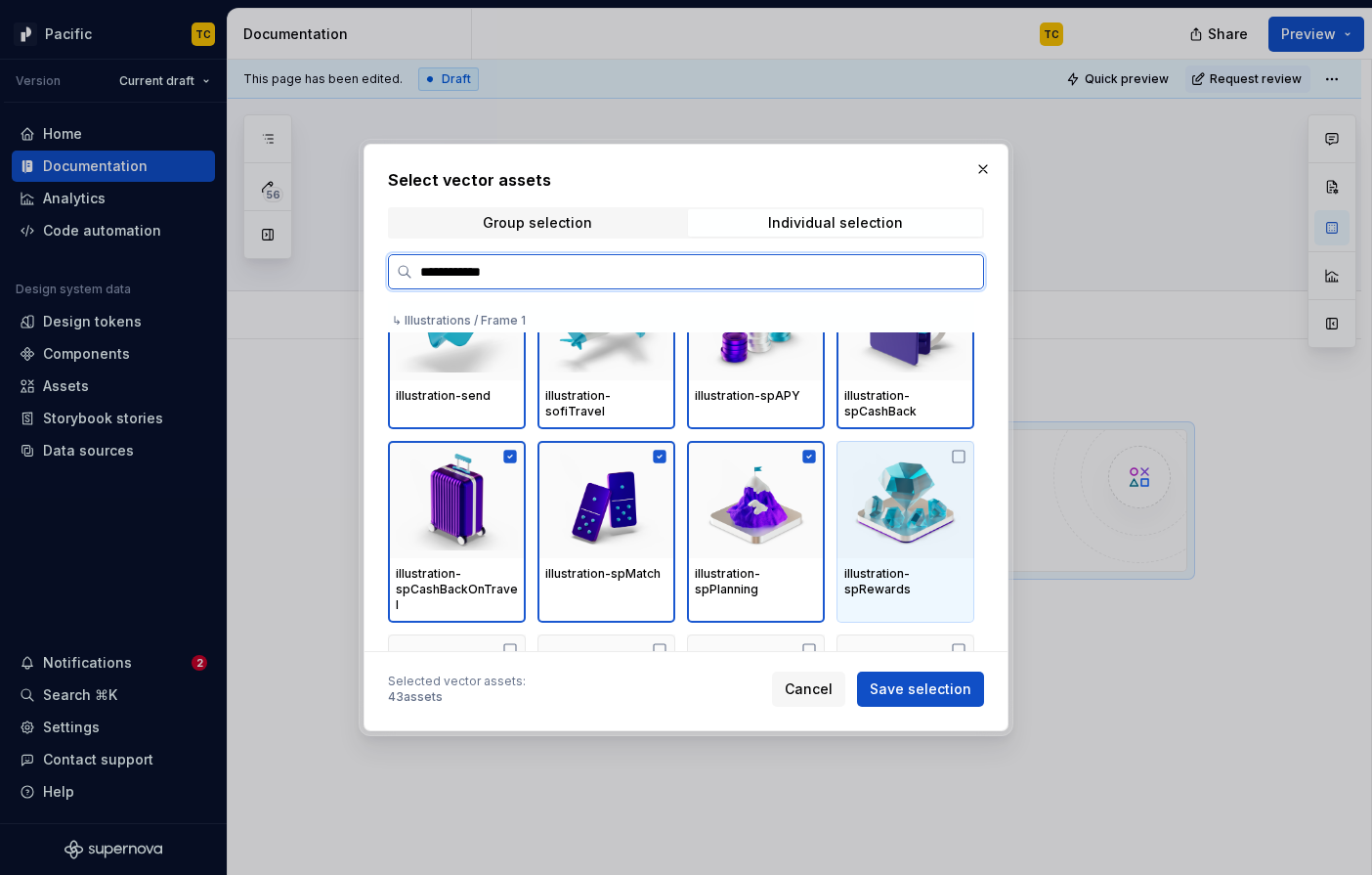
click at [966, 486] on img at bounding box center [905, 499] width 122 height 102
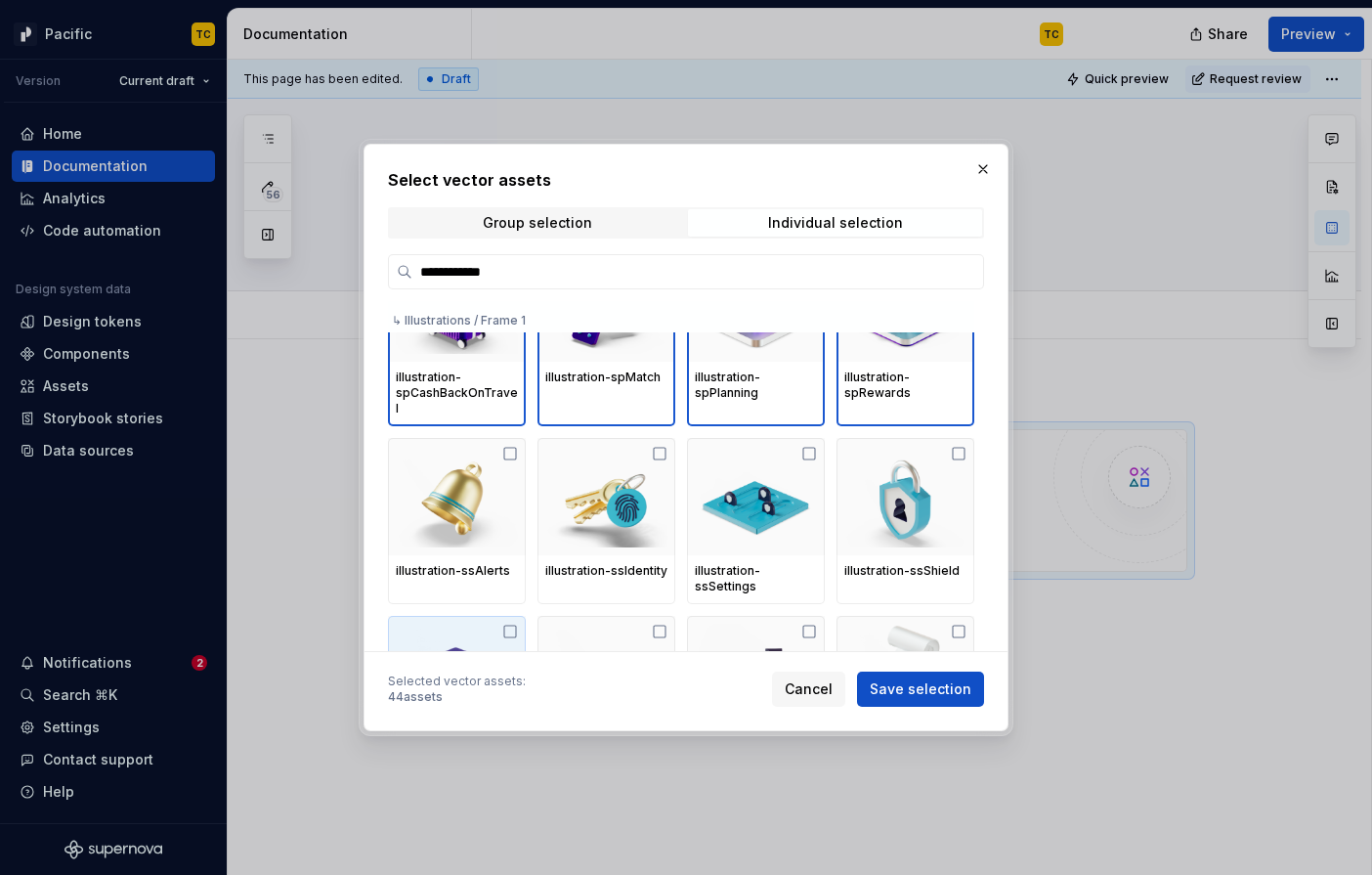
scroll to position [1798, 0]
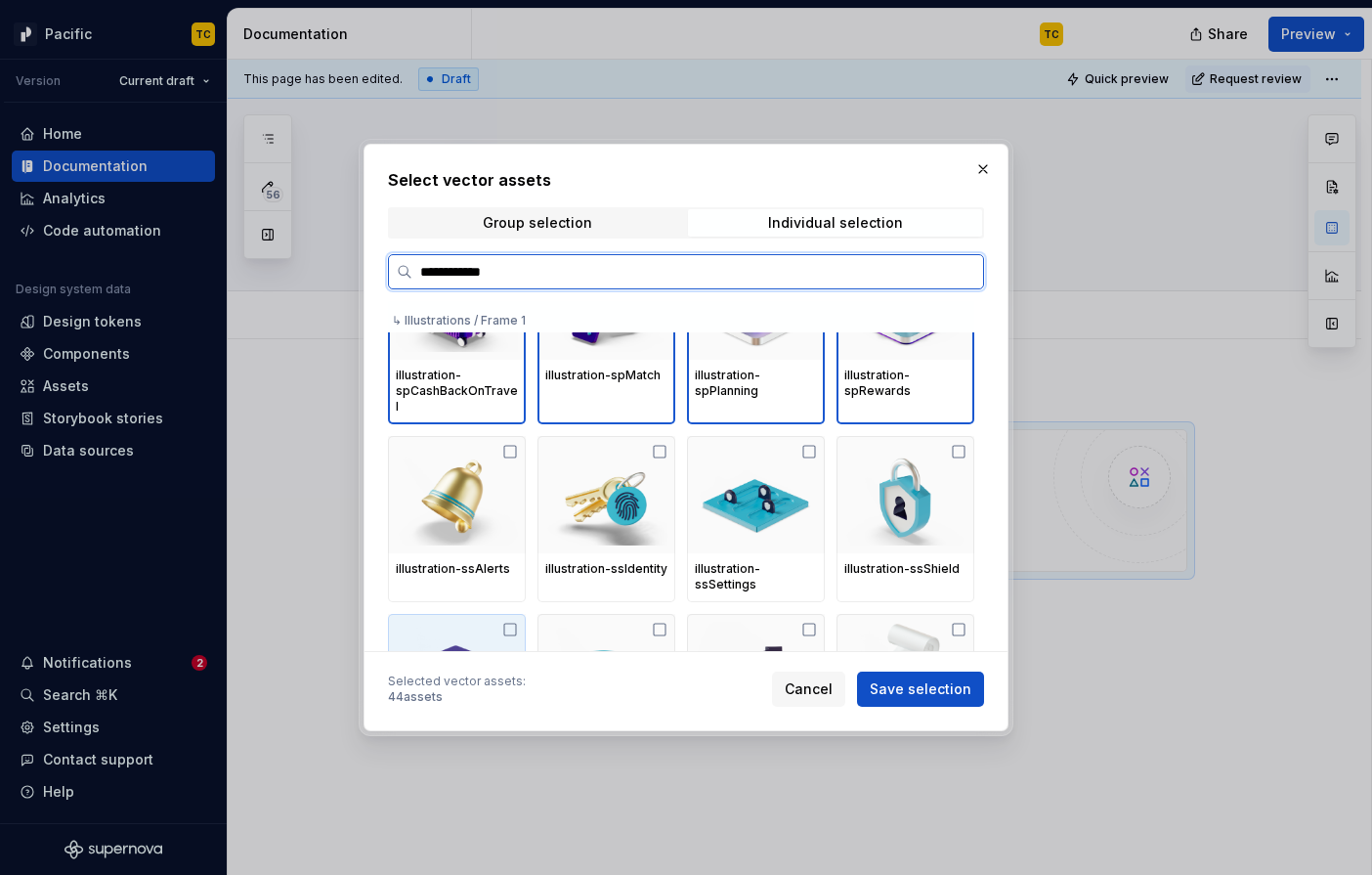
click at [473, 568] on div "illustration-ssAlerts" at bounding box center [456, 570] width 138 height 33
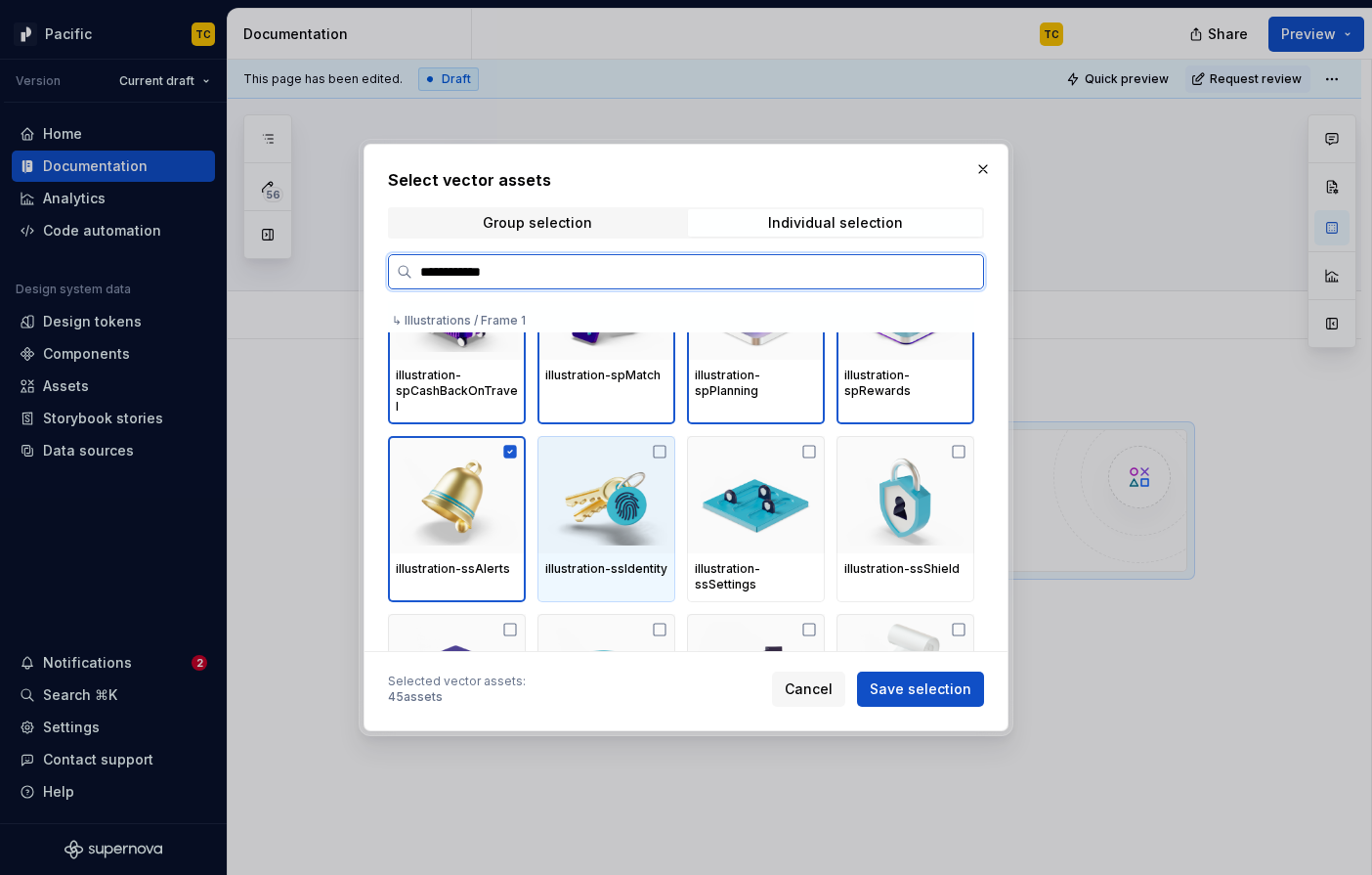
click at [637, 528] on img at bounding box center [606, 494] width 122 height 102
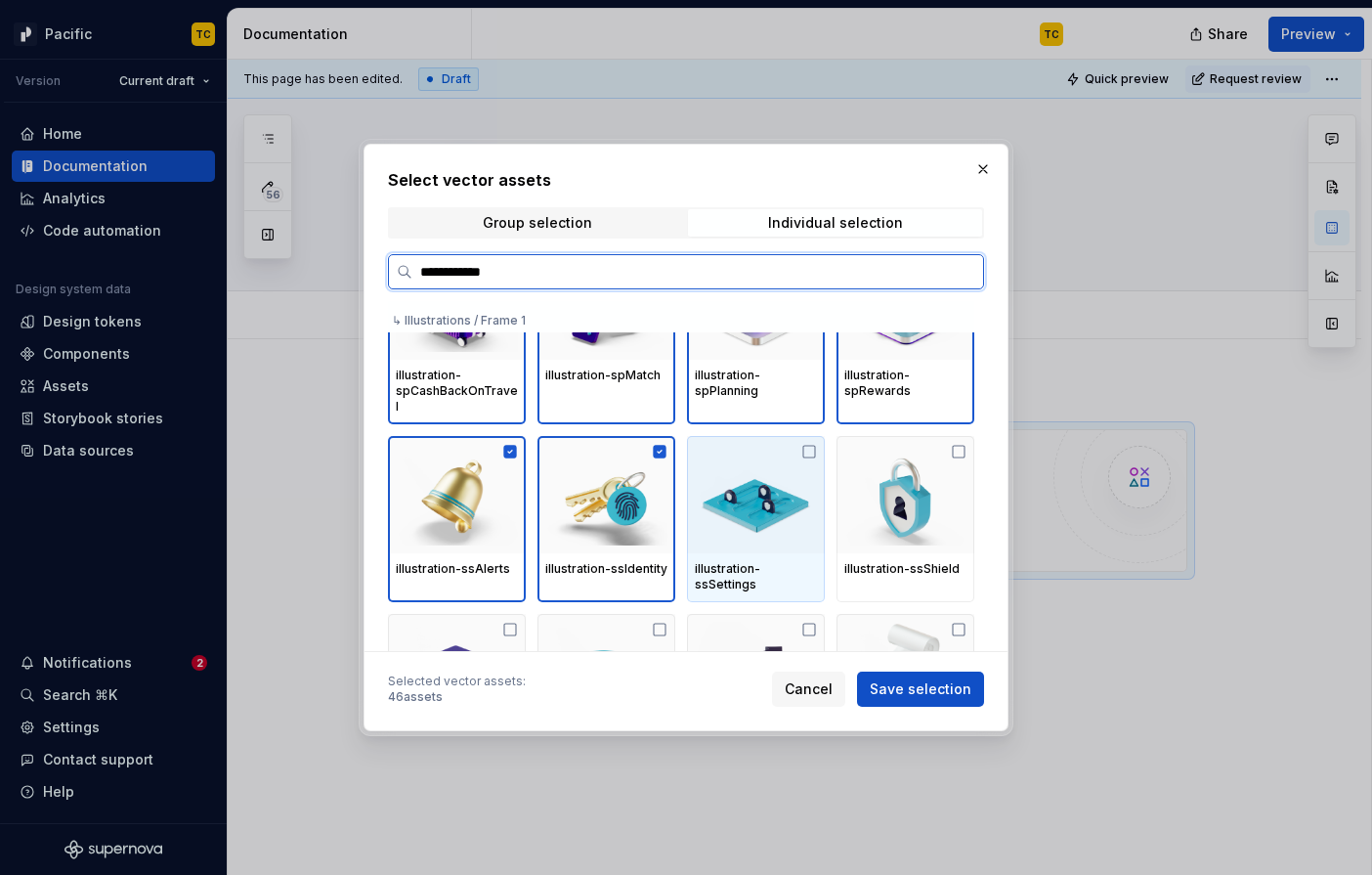
click at [800, 486] on img at bounding box center [755, 494] width 122 height 102
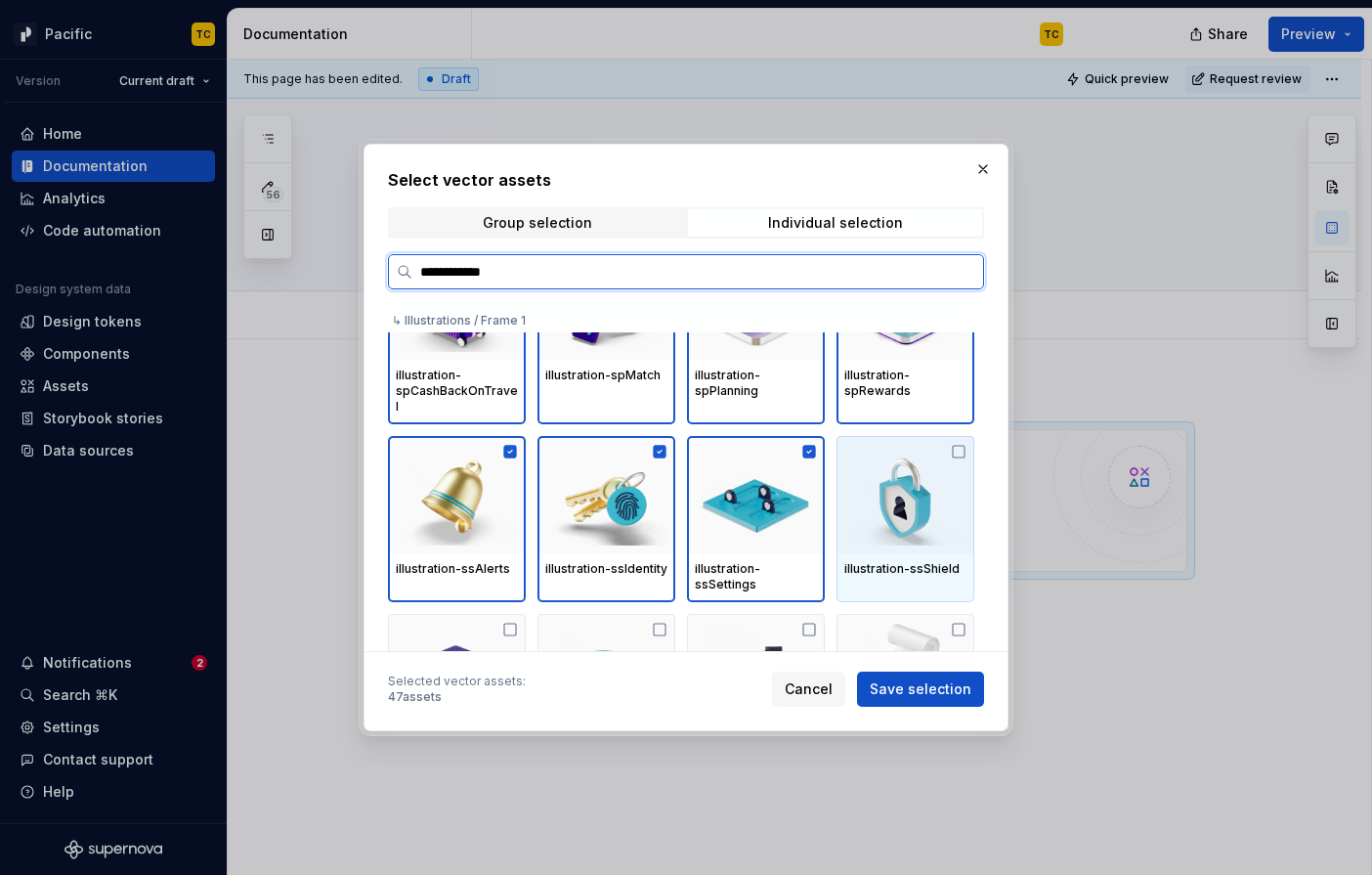
click at [882, 486] on img at bounding box center [905, 494] width 122 height 102
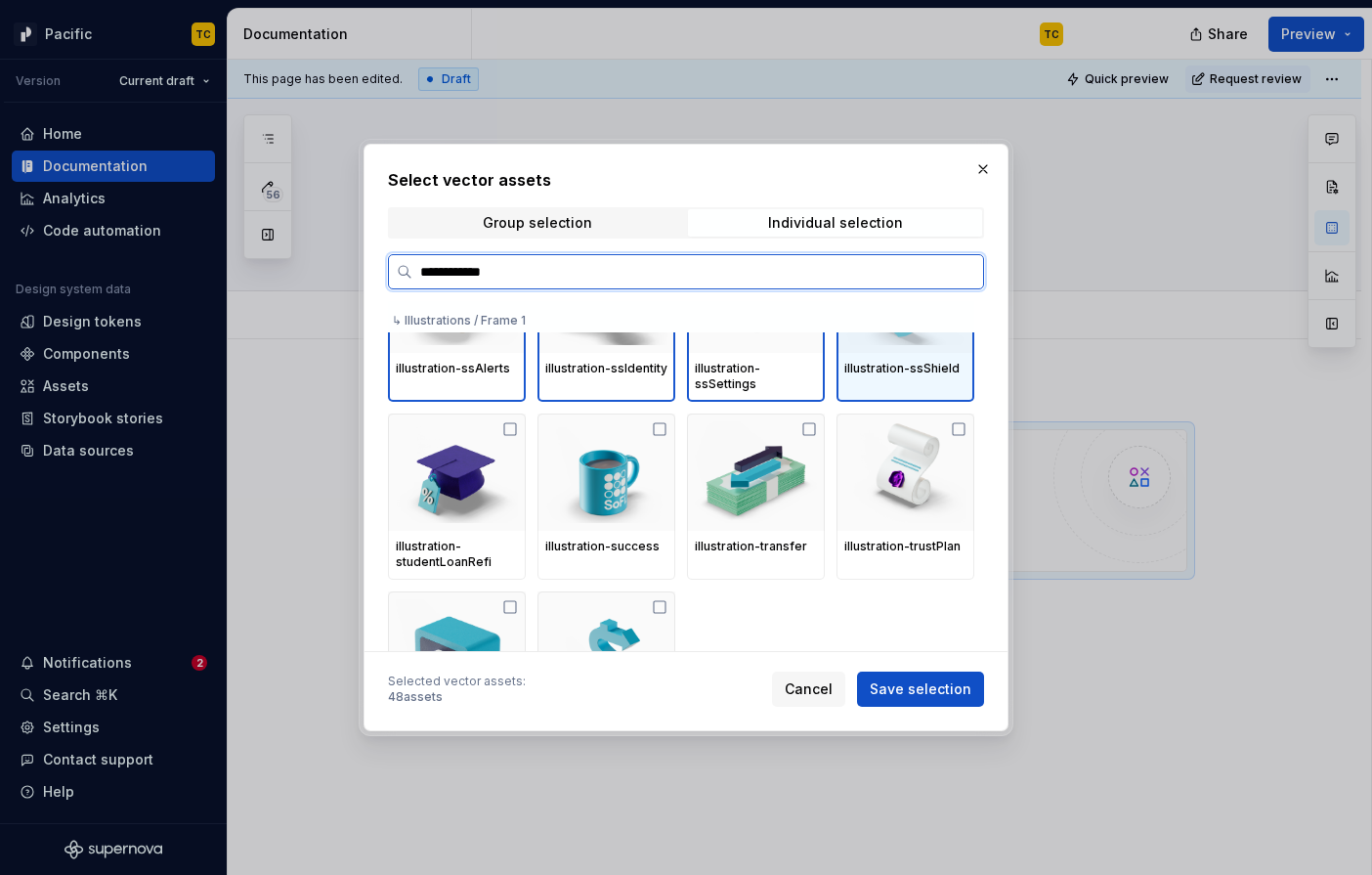
scroll to position [1968, 0]
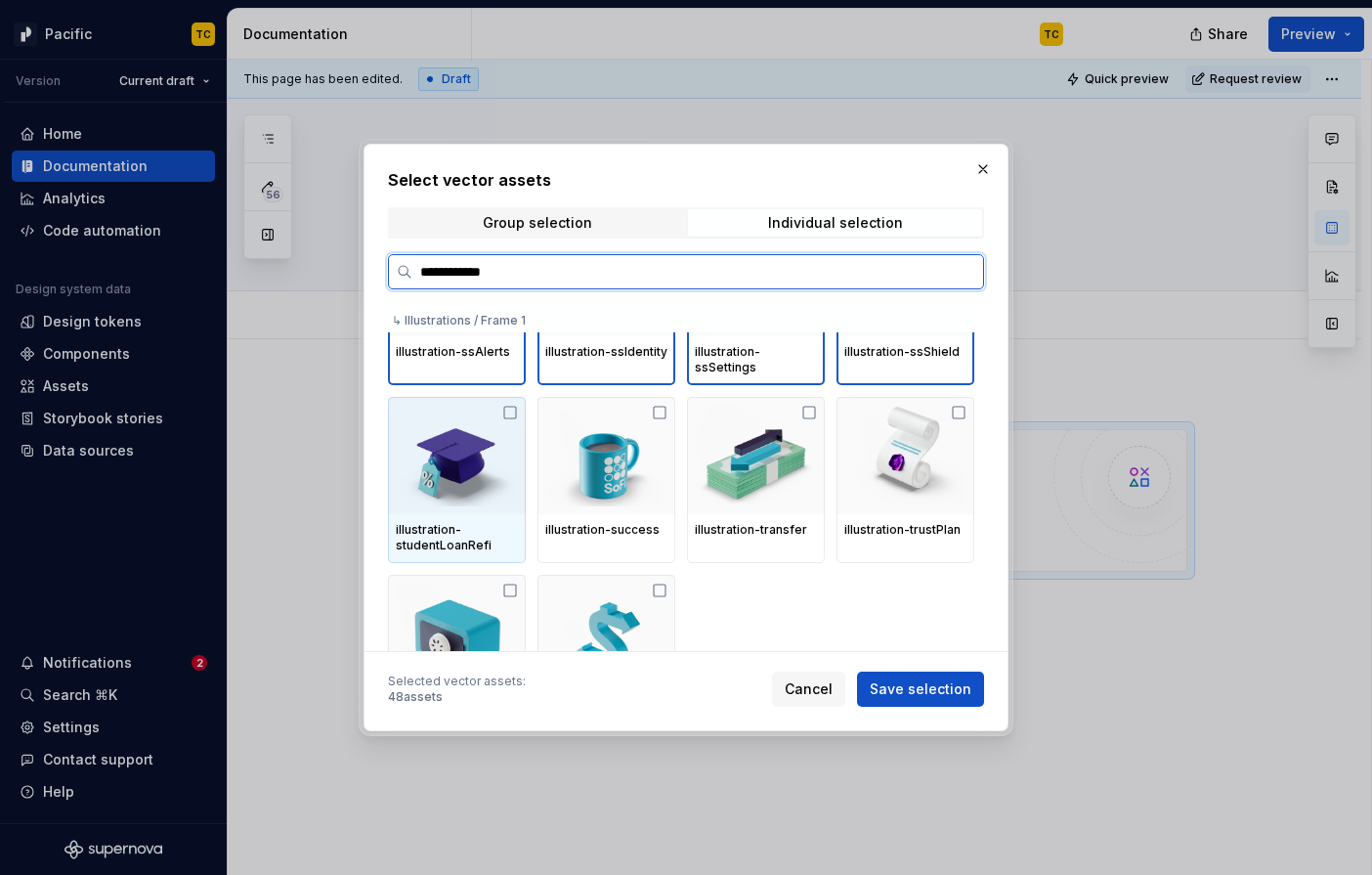
click at [509, 478] on div at bounding box center [456, 455] width 138 height 117
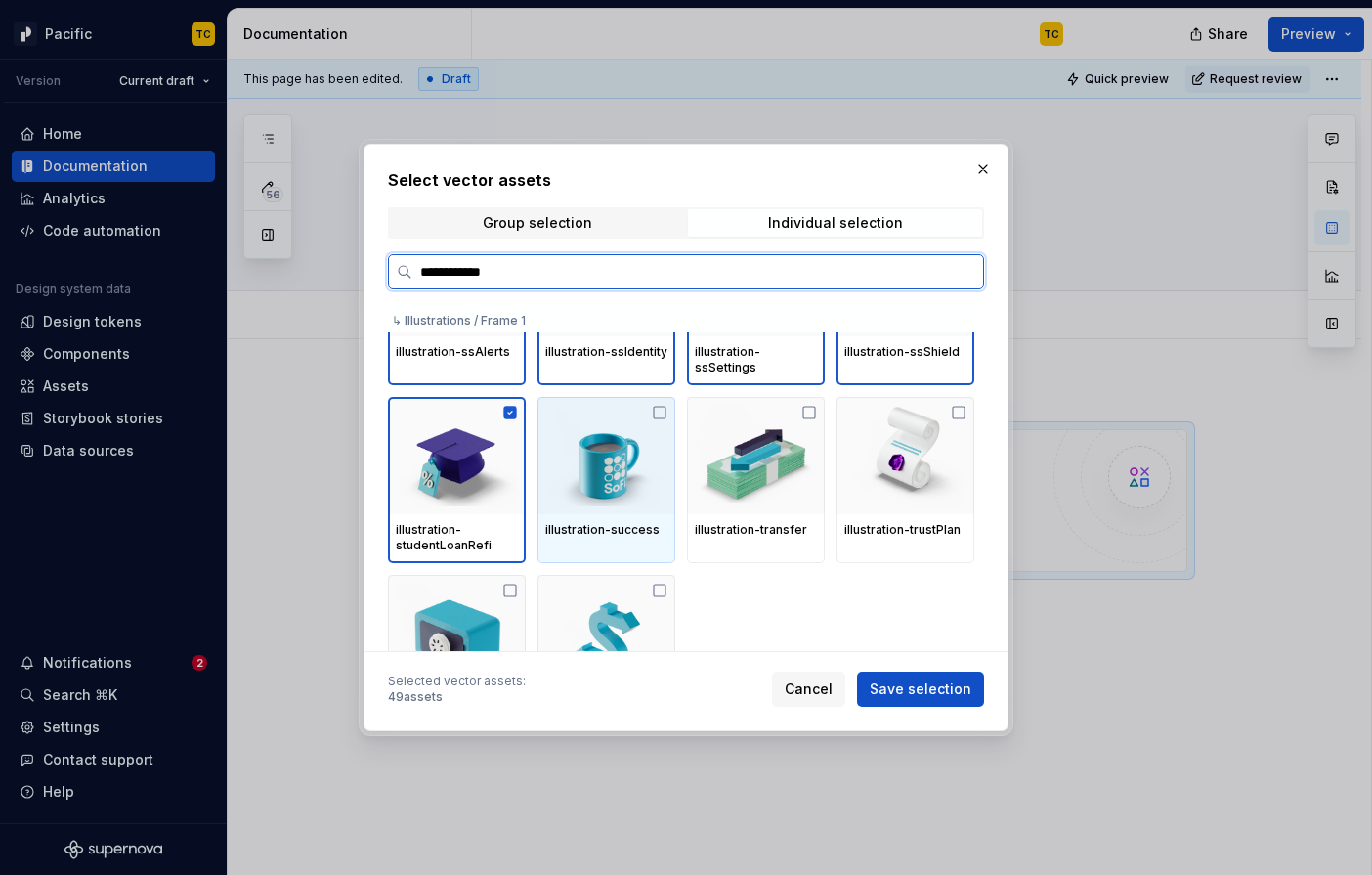
click at [643, 478] on div at bounding box center [606, 455] width 138 height 117
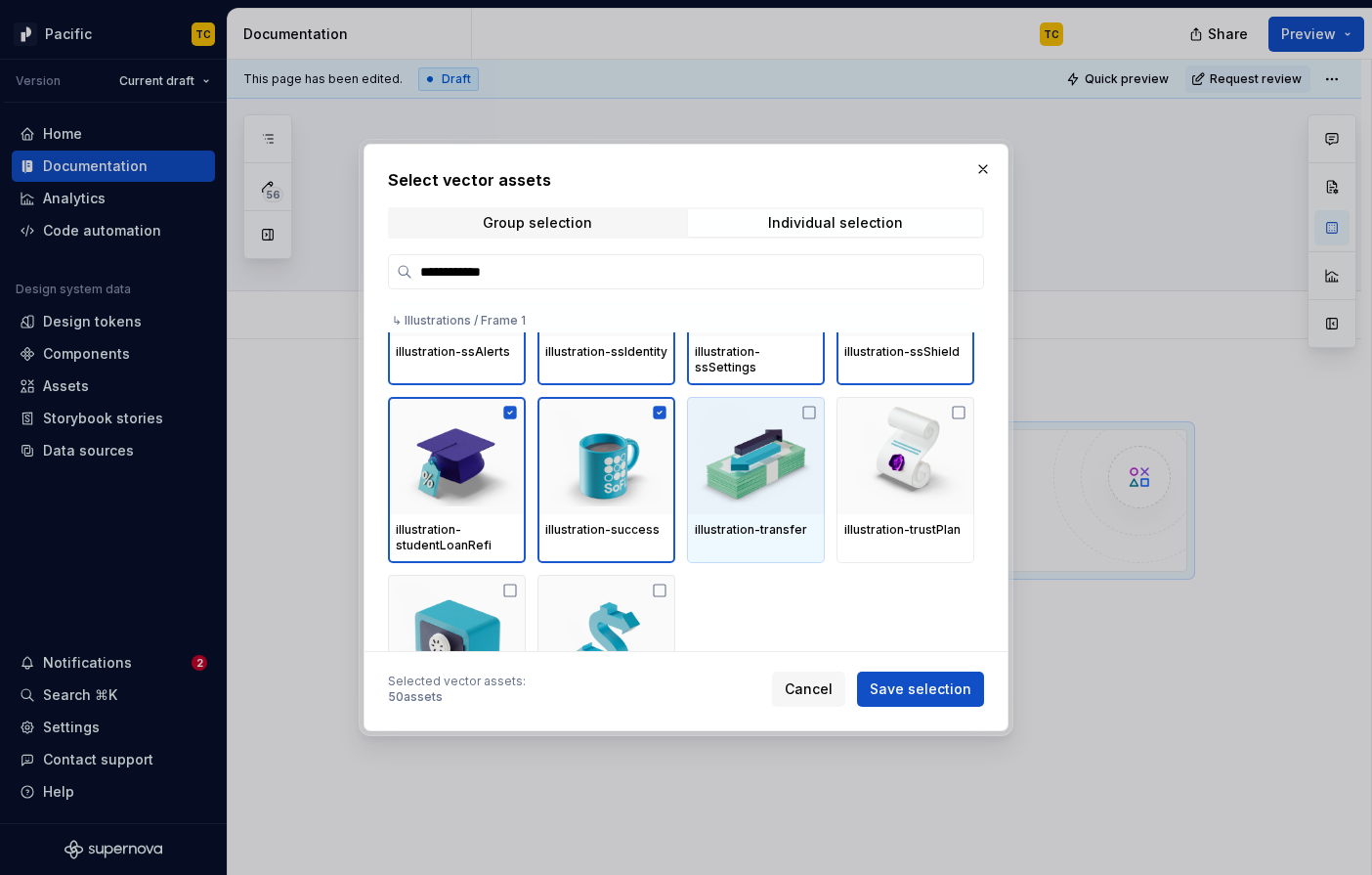
click at [832, 478] on div "illustration-studentLoanRefi illustration-success illustration-transfer illustr…" at bounding box center [680, 480] width 586 height 166
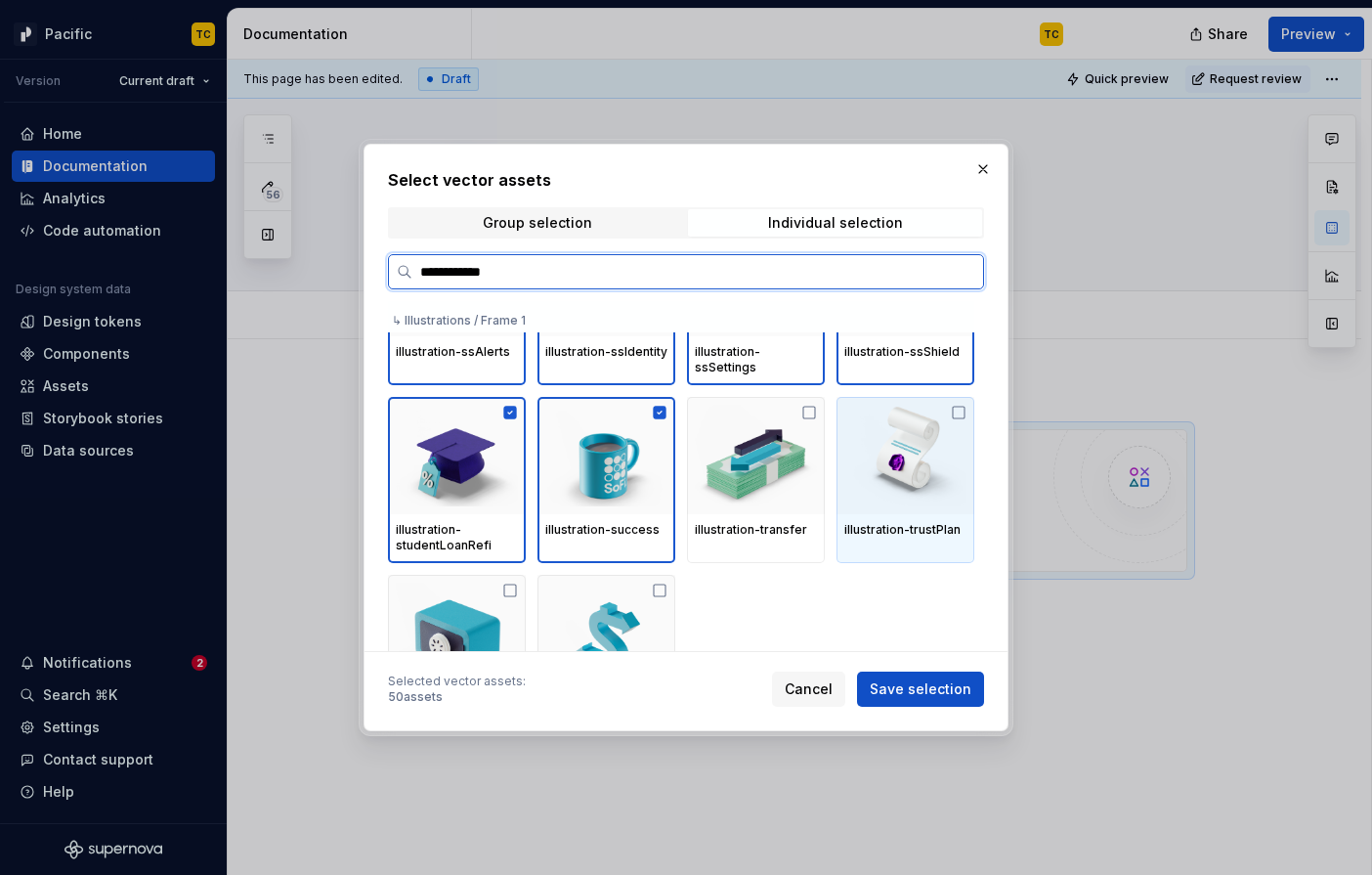
click at [884, 478] on div at bounding box center [905, 455] width 138 height 117
click at [879, 461] on img at bounding box center [905, 455] width 122 height 102
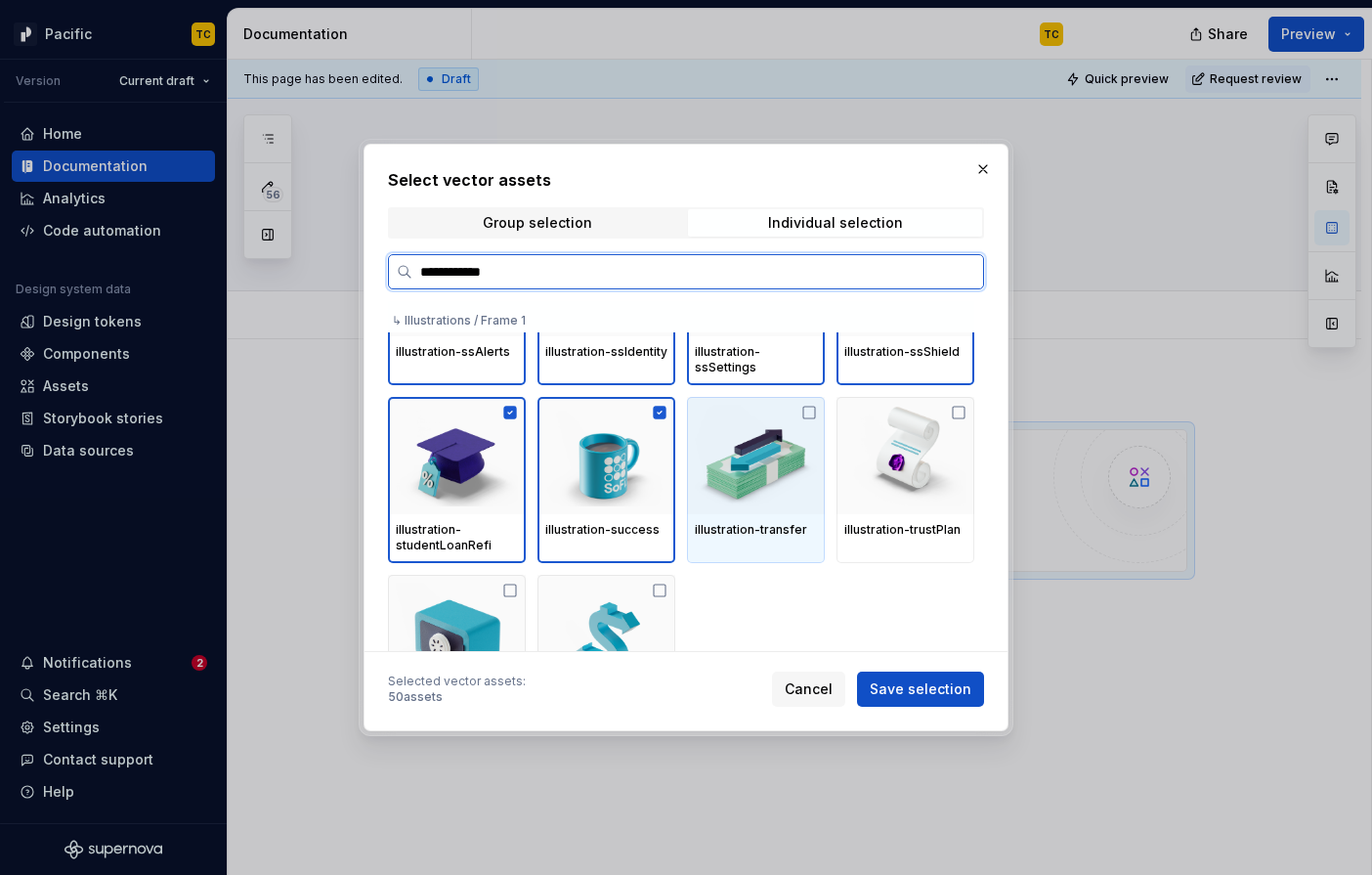
click at [797, 460] on img at bounding box center [755, 455] width 122 height 102
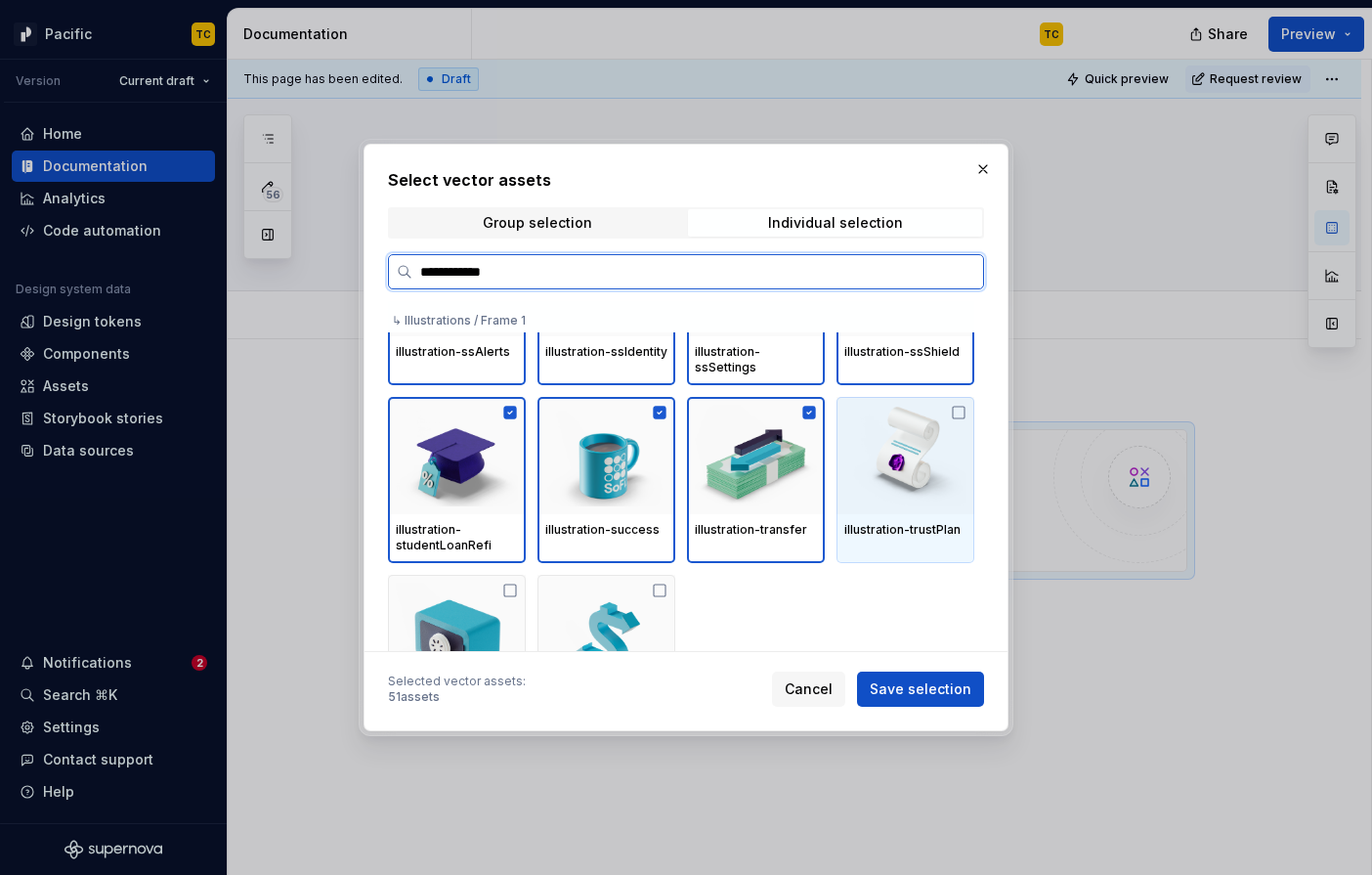
click at [907, 460] on img at bounding box center [905, 455] width 122 height 102
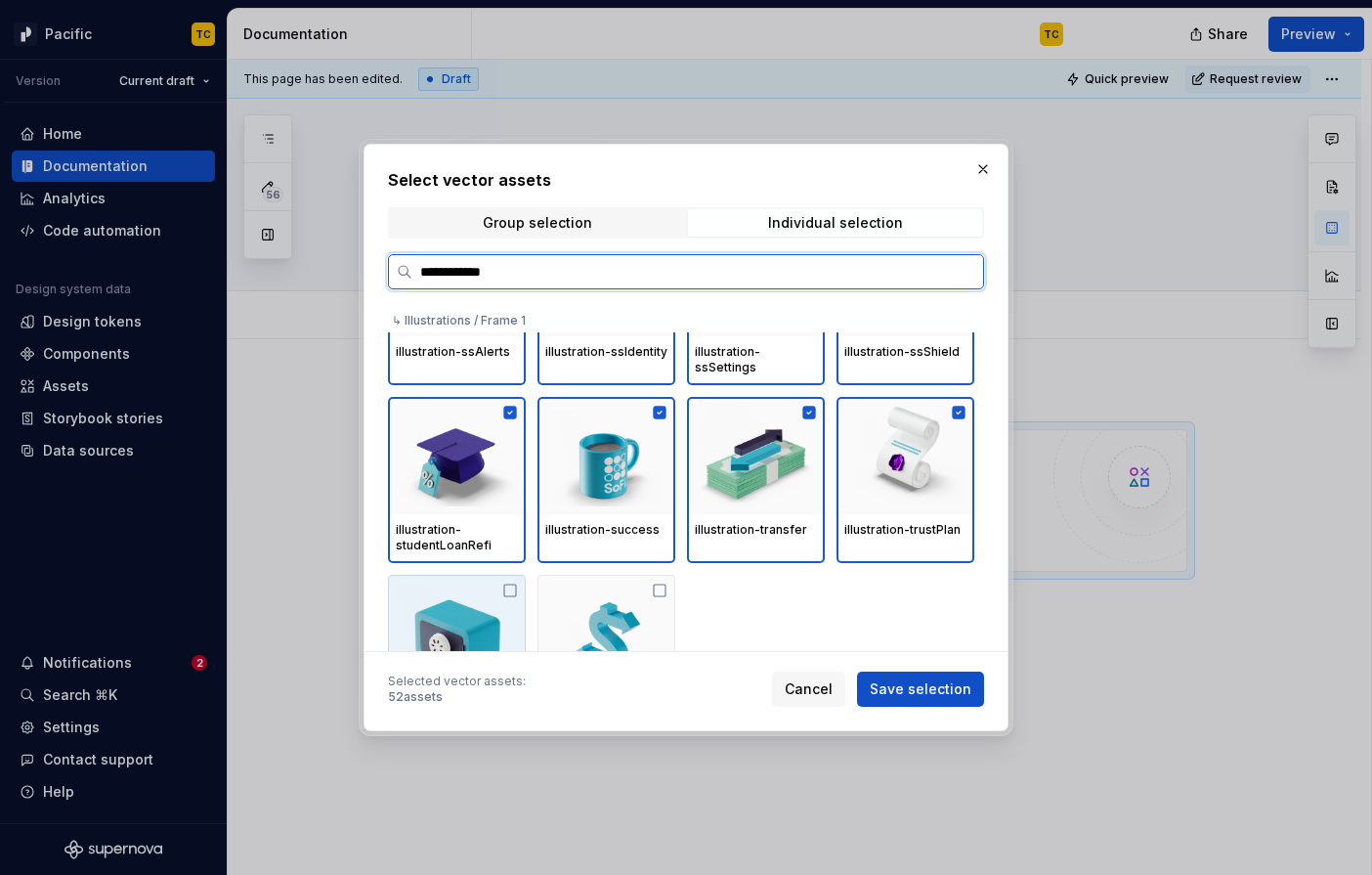
click at [479, 582] on img at bounding box center [456, 633] width 122 height 102
click at [633, 582] on img at bounding box center [606, 633] width 122 height 102
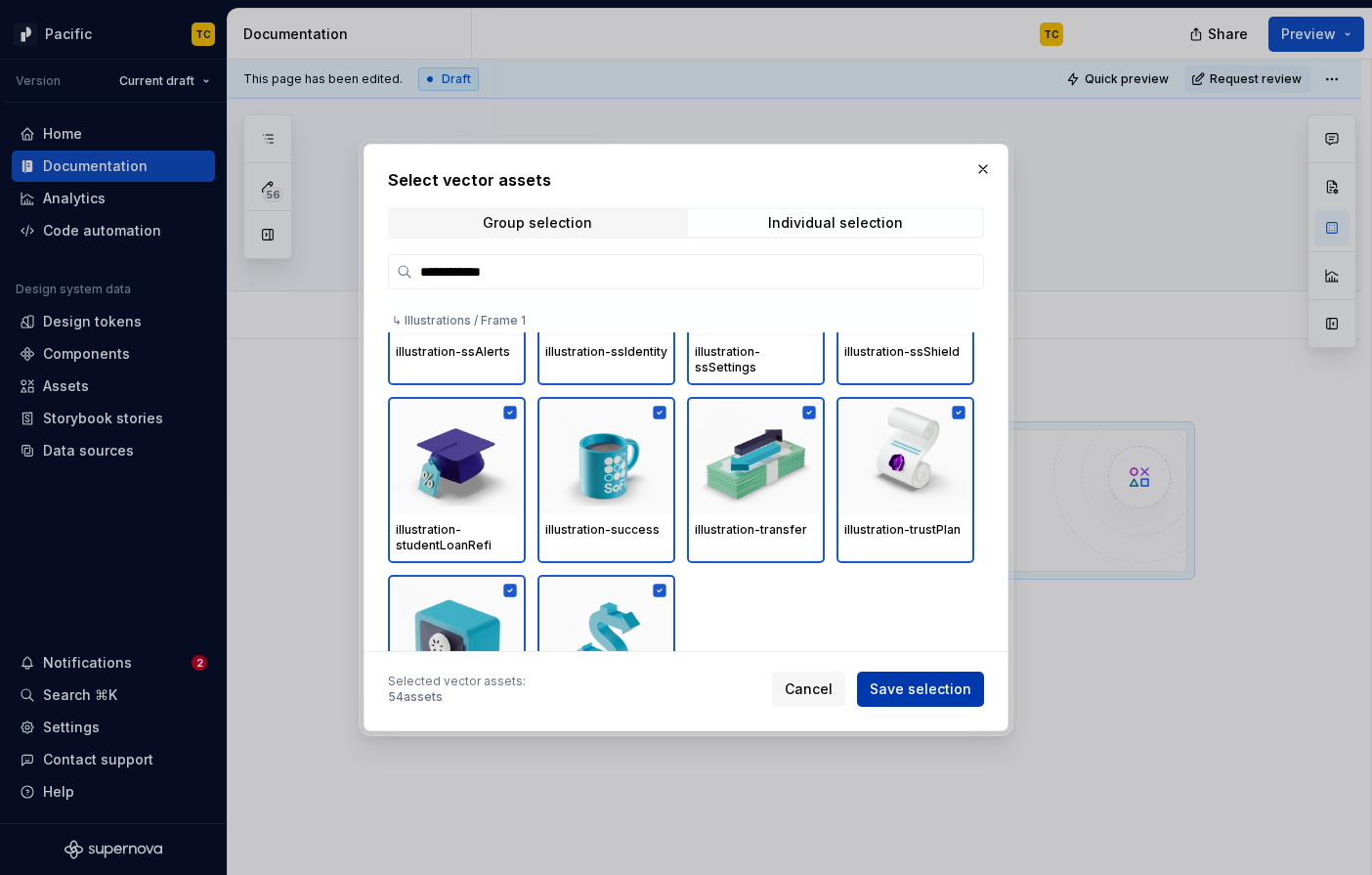
click at [908, 696] on span "Save selection" at bounding box center [921, 689] width 102 height 20
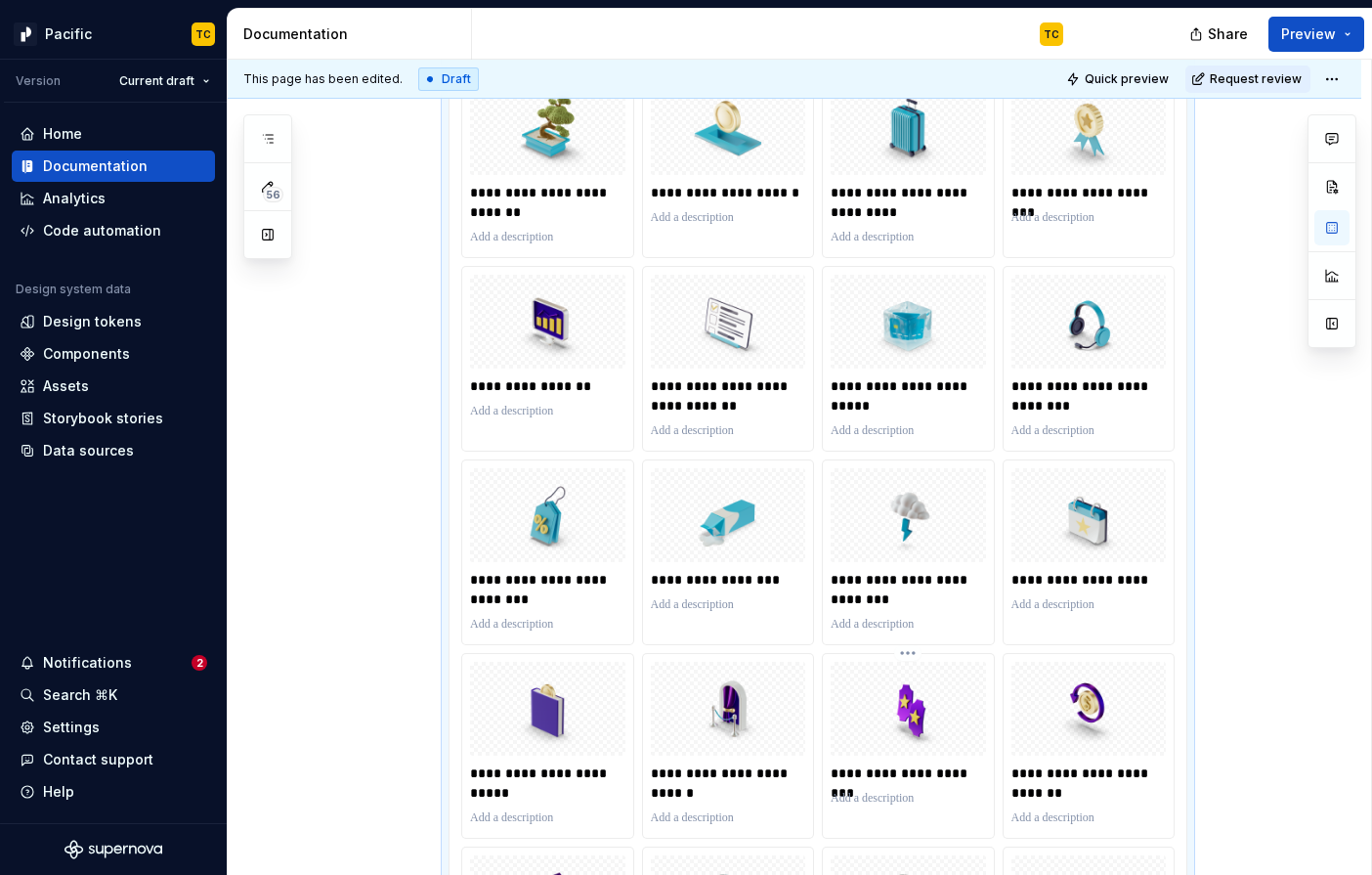
scroll to position [0, 0]
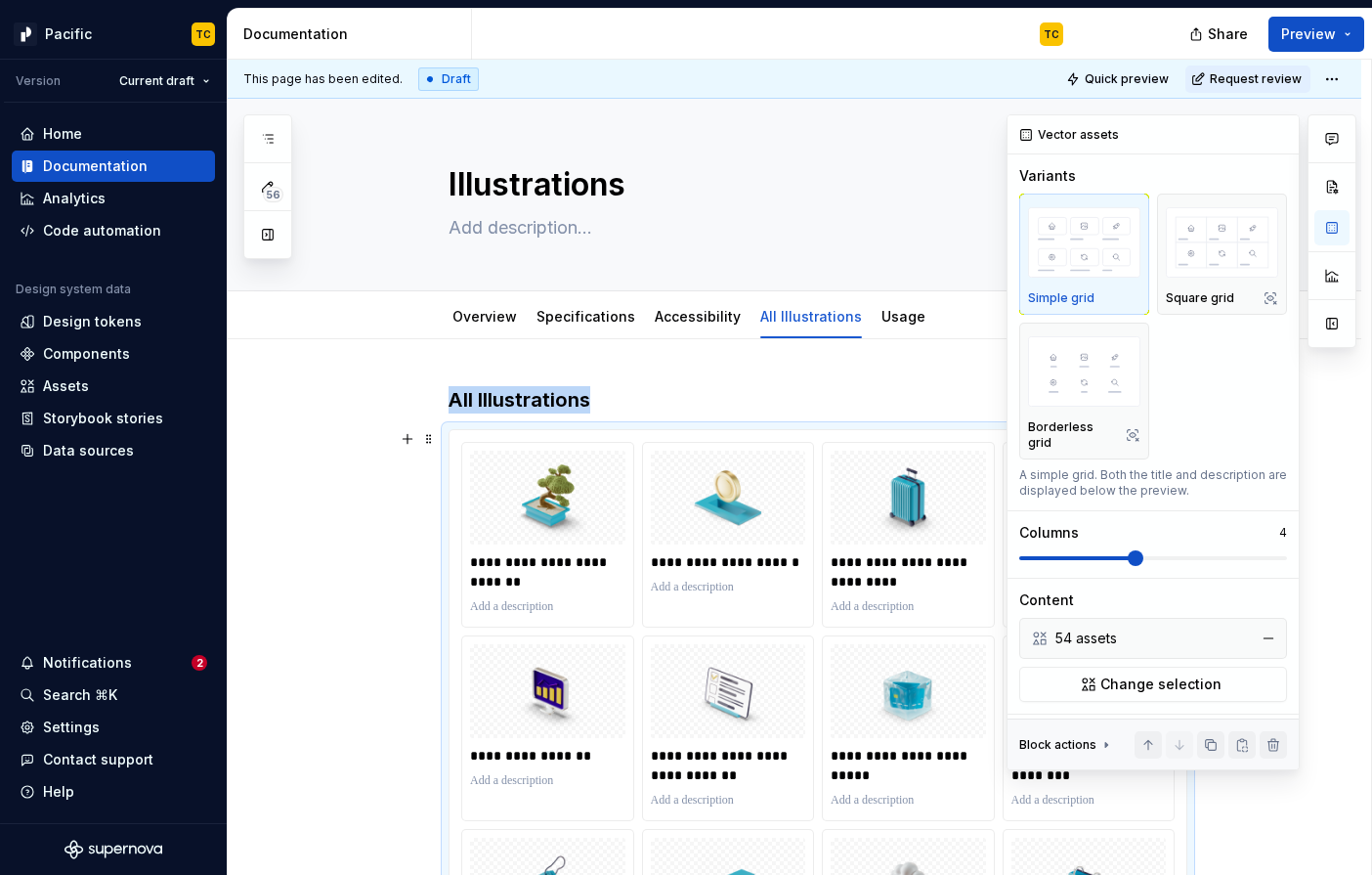
click at [1127, 550] on span at bounding box center [1135, 558] width 16 height 16
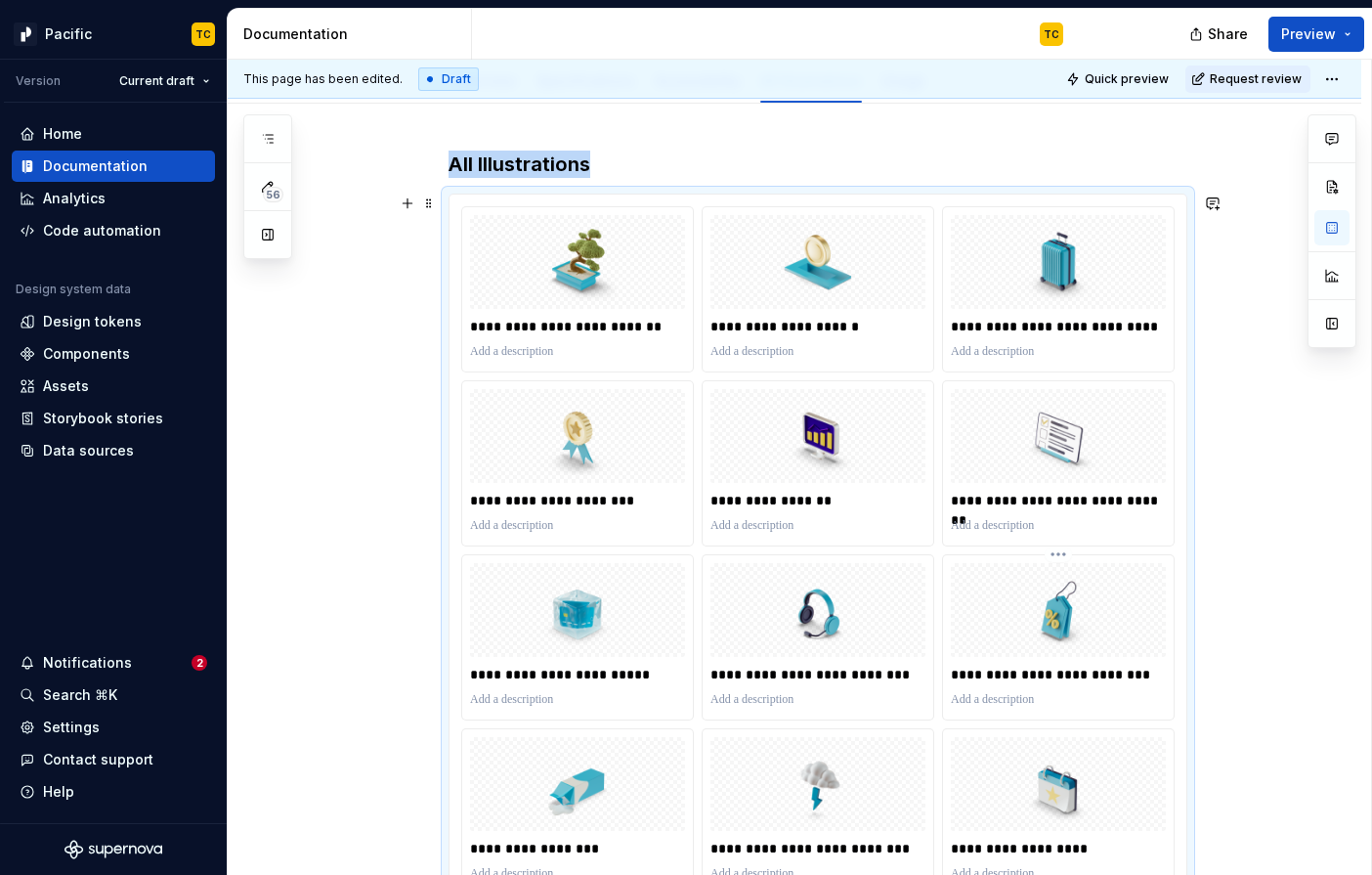
scroll to position [212, 0]
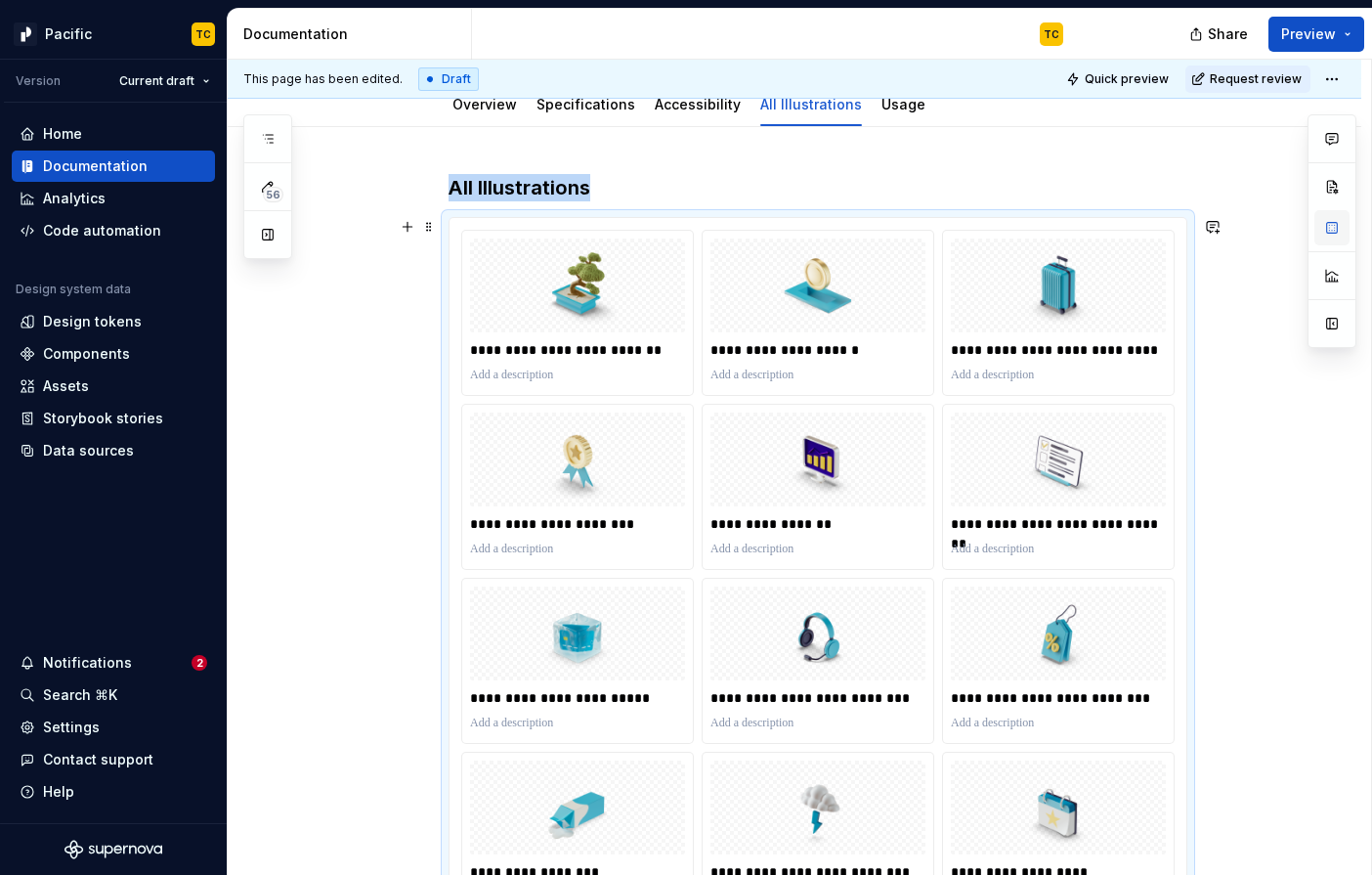
type textarea "*"
click at [495, 373] on p at bounding box center [577, 375] width 215 height 16
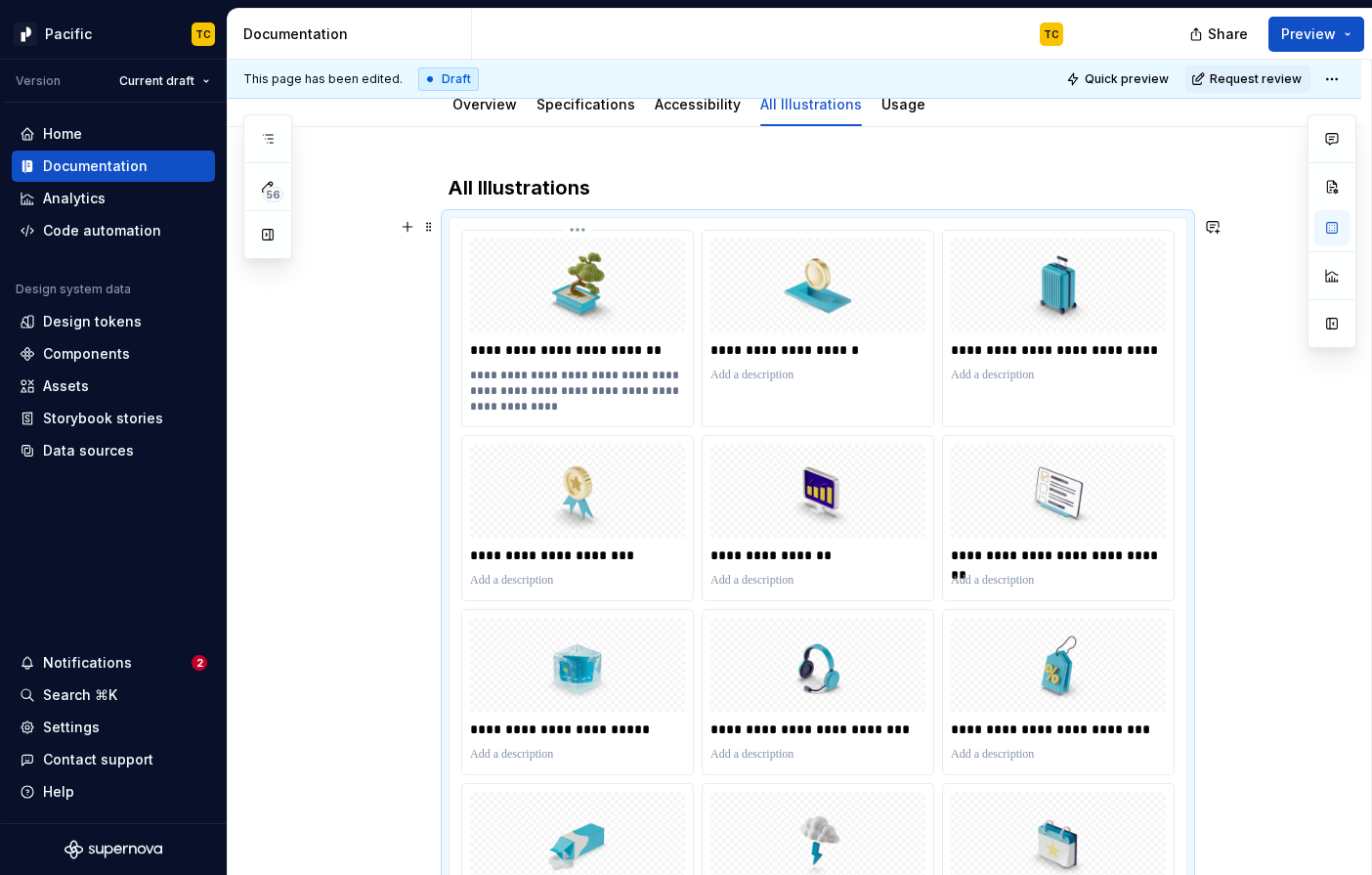
click at [526, 374] on p "**********" at bounding box center [577, 391] width 215 height 47
type textarea "*"
click at [784, 382] on p at bounding box center [818, 375] width 215 height 16
type textarea "*"
click at [1011, 400] on div "**********" at bounding box center [1059, 329] width 233 height 198
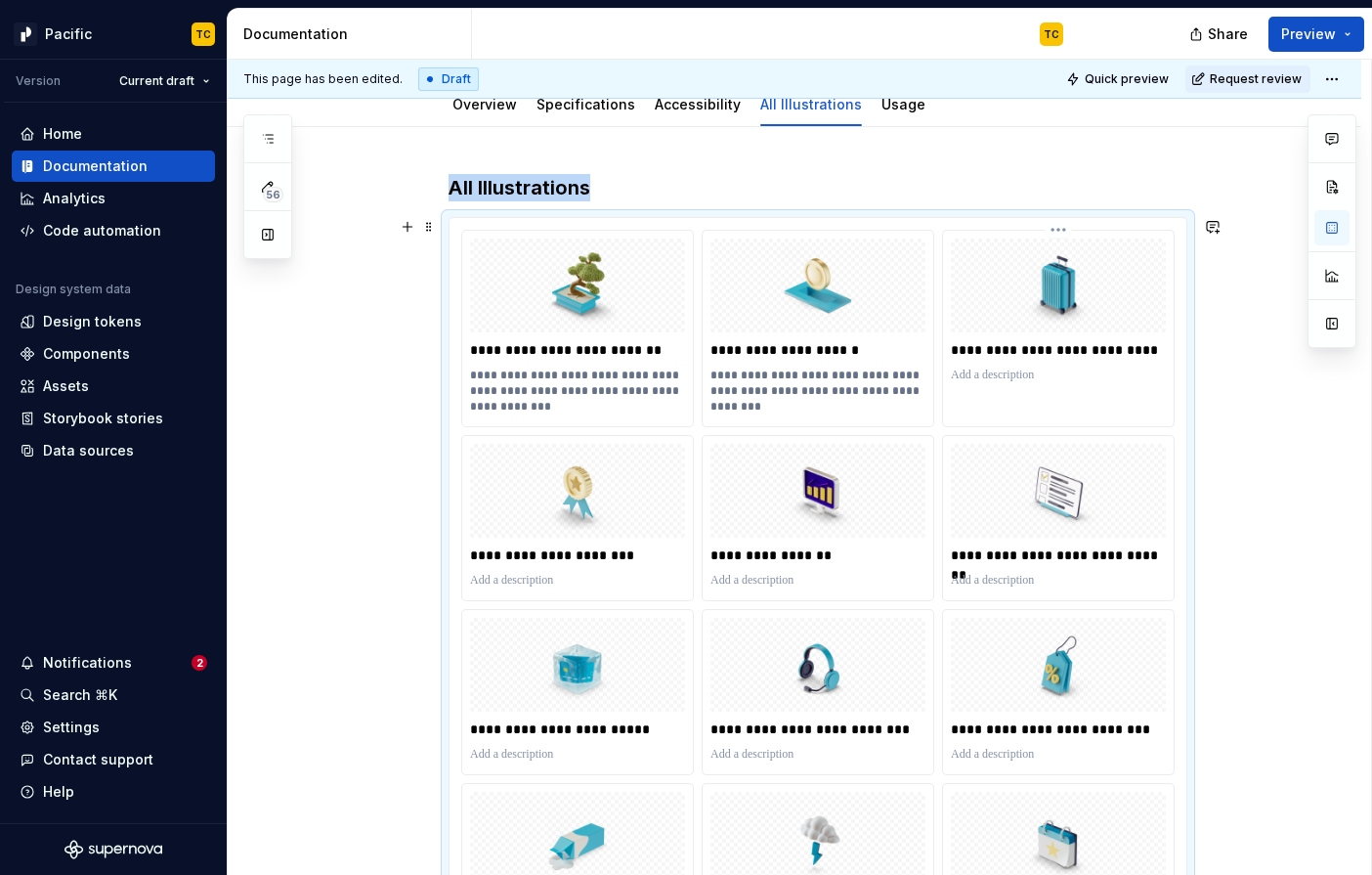
click at [987, 390] on div "**********" at bounding box center [1059, 313] width 231 height 164
click at [1042, 327] on div at bounding box center [1059, 286] width 215 height 94
click at [972, 378] on p at bounding box center [1059, 375] width 215 height 16
click at [959, 377] on p "**********" at bounding box center [1059, 391] width 215 height 47
click at [720, 372] on p "**********" at bounding box center [818, 383] width 215 height 31
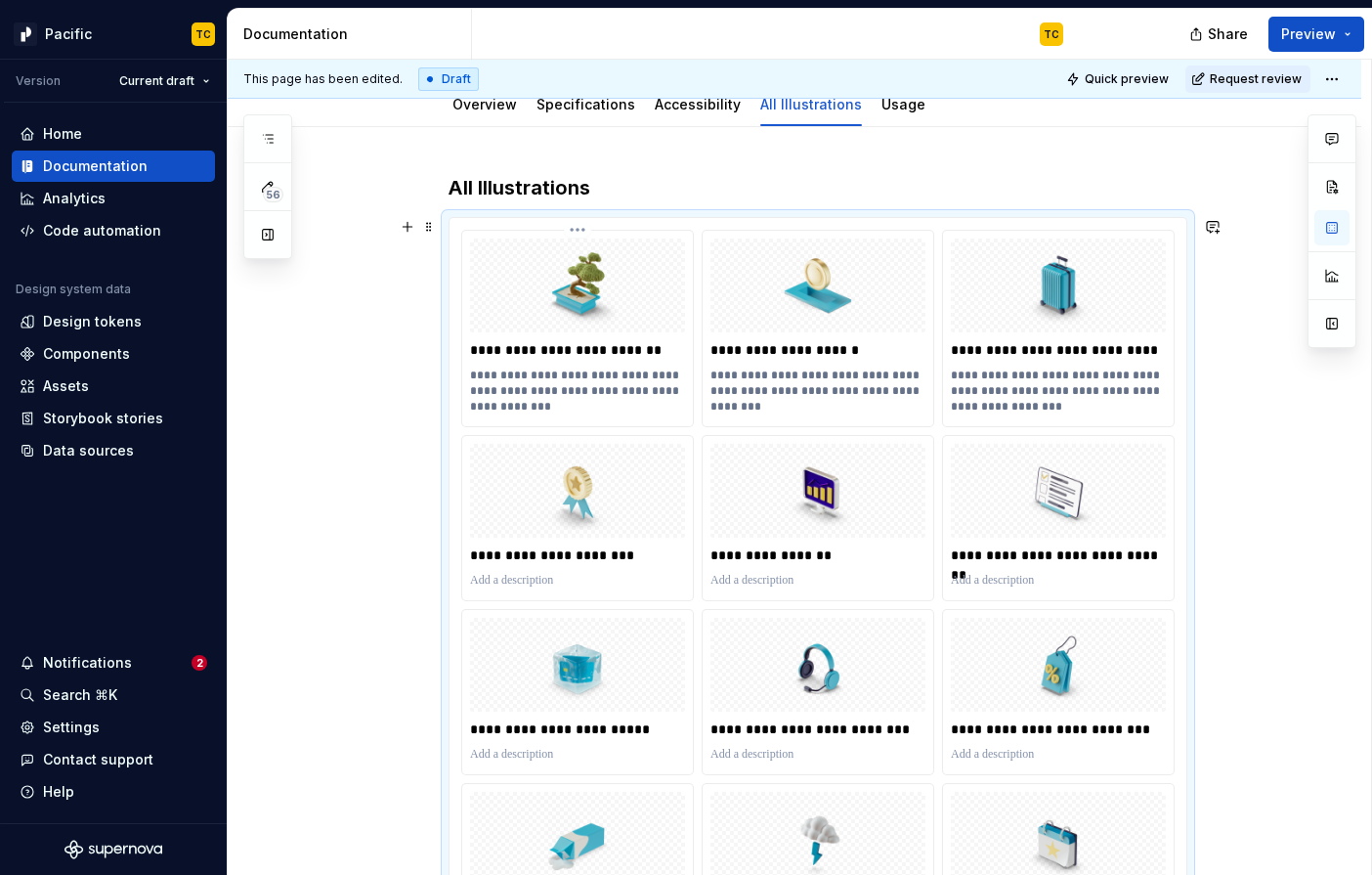
click at [481, 375] on p "**********" at bounding box center [577, 391] width 215 height 47
click at [630, 580] on p at bounding box center [577, 580] width 215 height 16
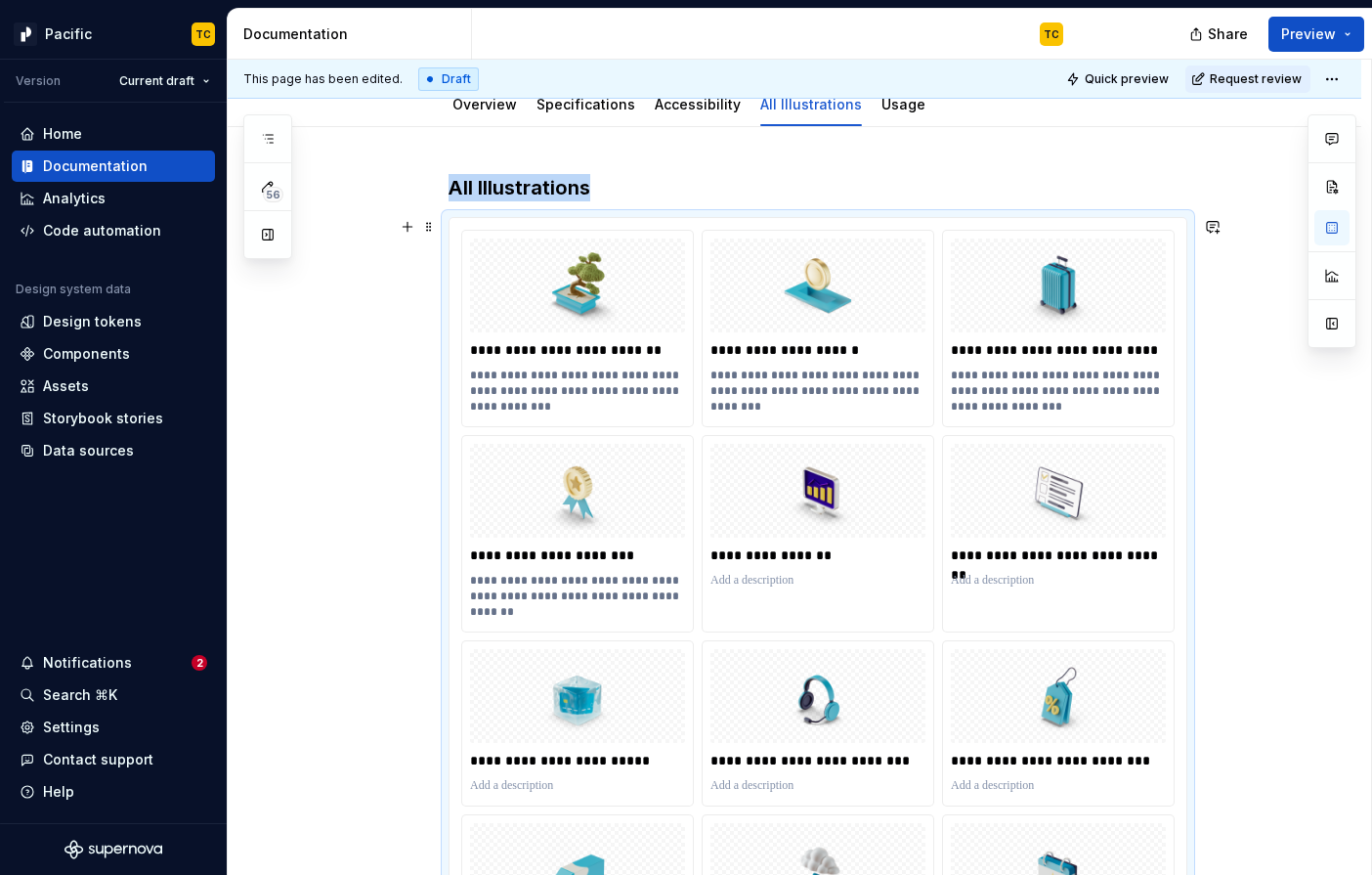
click at [773, 589] on div at bounding box center [818, 580] width 215 height 23
click at [756, 580] on p at bounding box center [818, 580] width 215 height 16
click at [1080, 597] on div "**********" at bounding box center [1059, 518] width 231 height 164
click at [983, 570] on div at bounding box center [1059, 580] width 215 height 23
click at [983, 585] on p at bounding box center [1059, 580] width 215 height 16
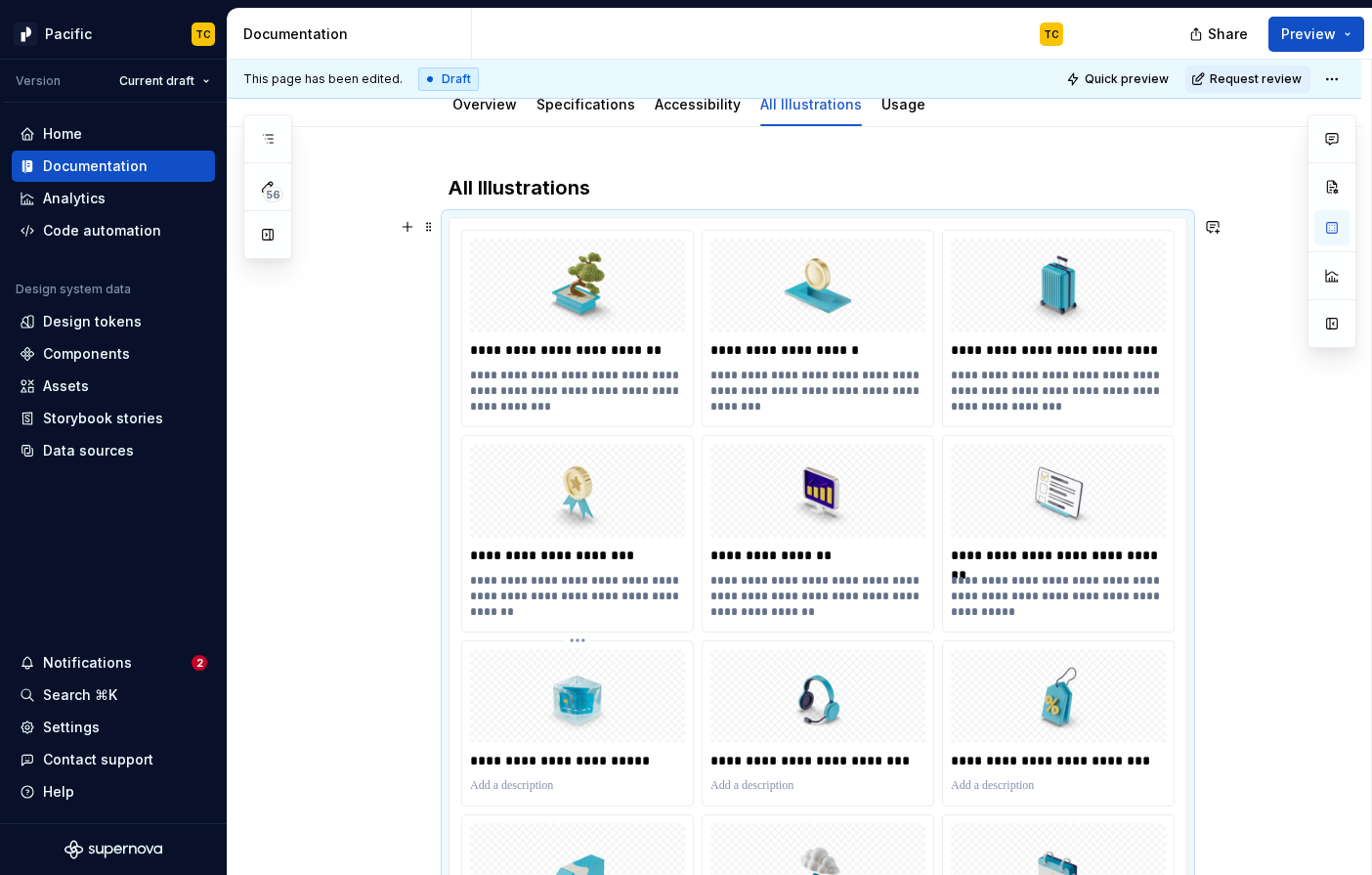
click at [555, 786] on p at bounding box center [577, 786] width 215 height 16
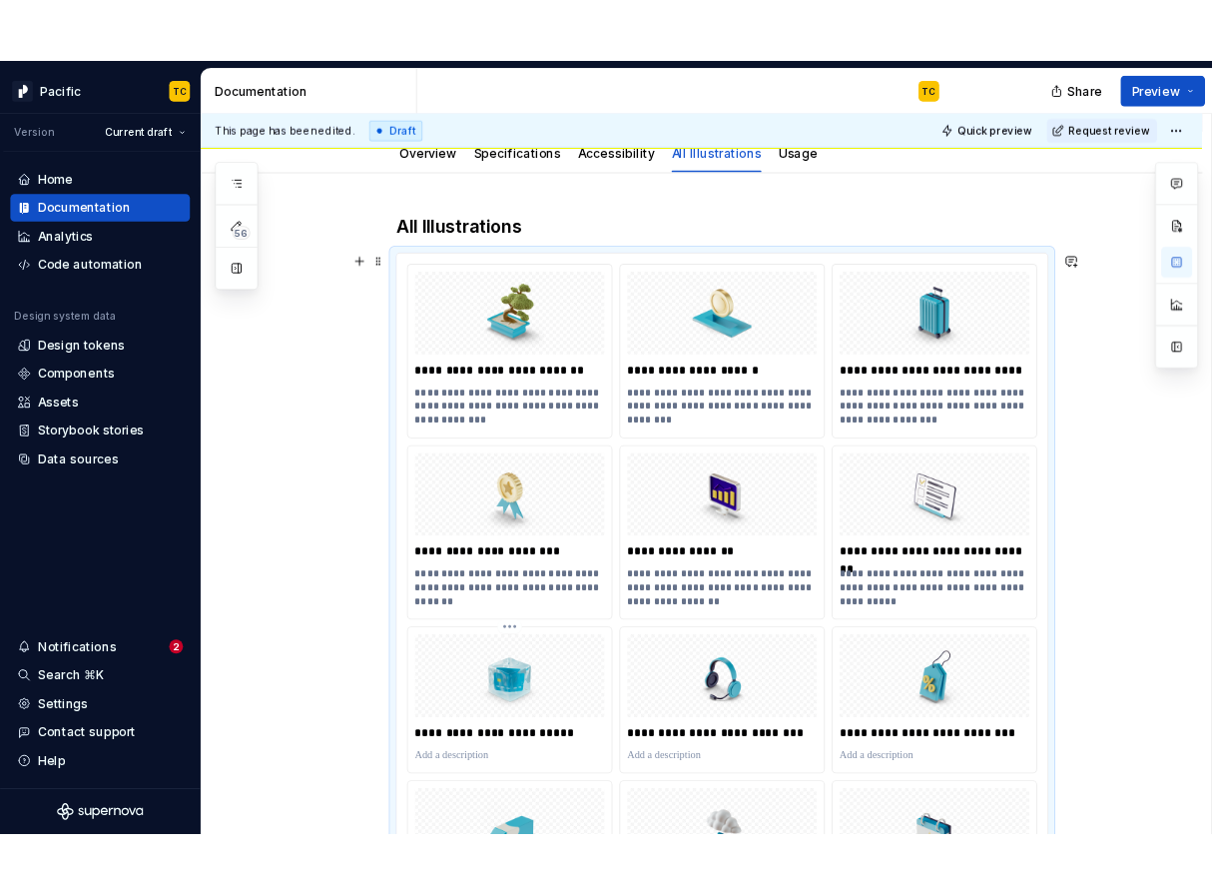
scroll to position [232, 0]
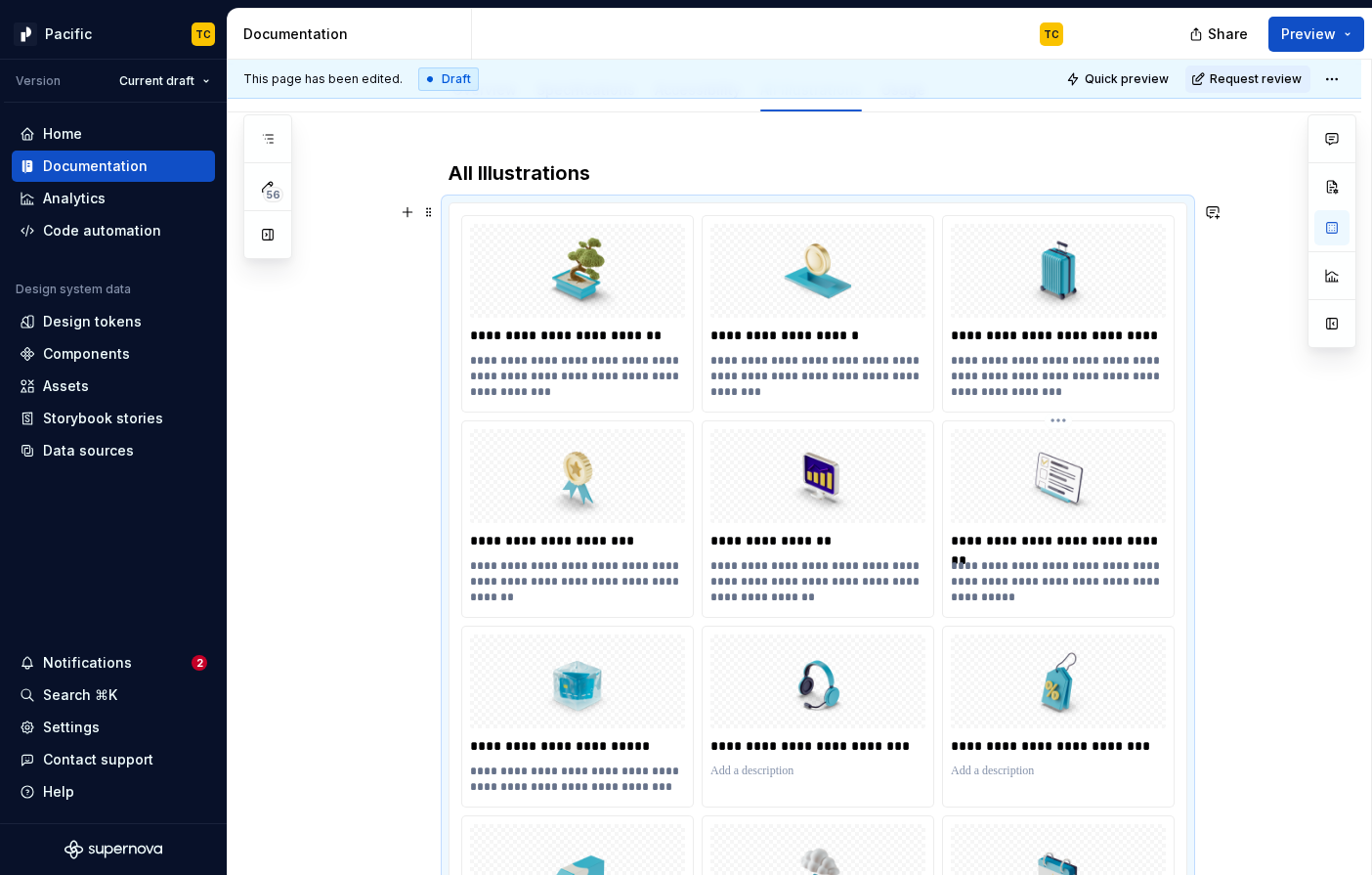
click at [1051, 582] on p "**********" at bounding box center [1059, 574] width 215 height 31
click at [515, 760] on div "**********" at bounding box center [577, 779] width 215 height 39
click at [515, 767] on p "**********" at bounding box center [577, 779] width 215 height 31
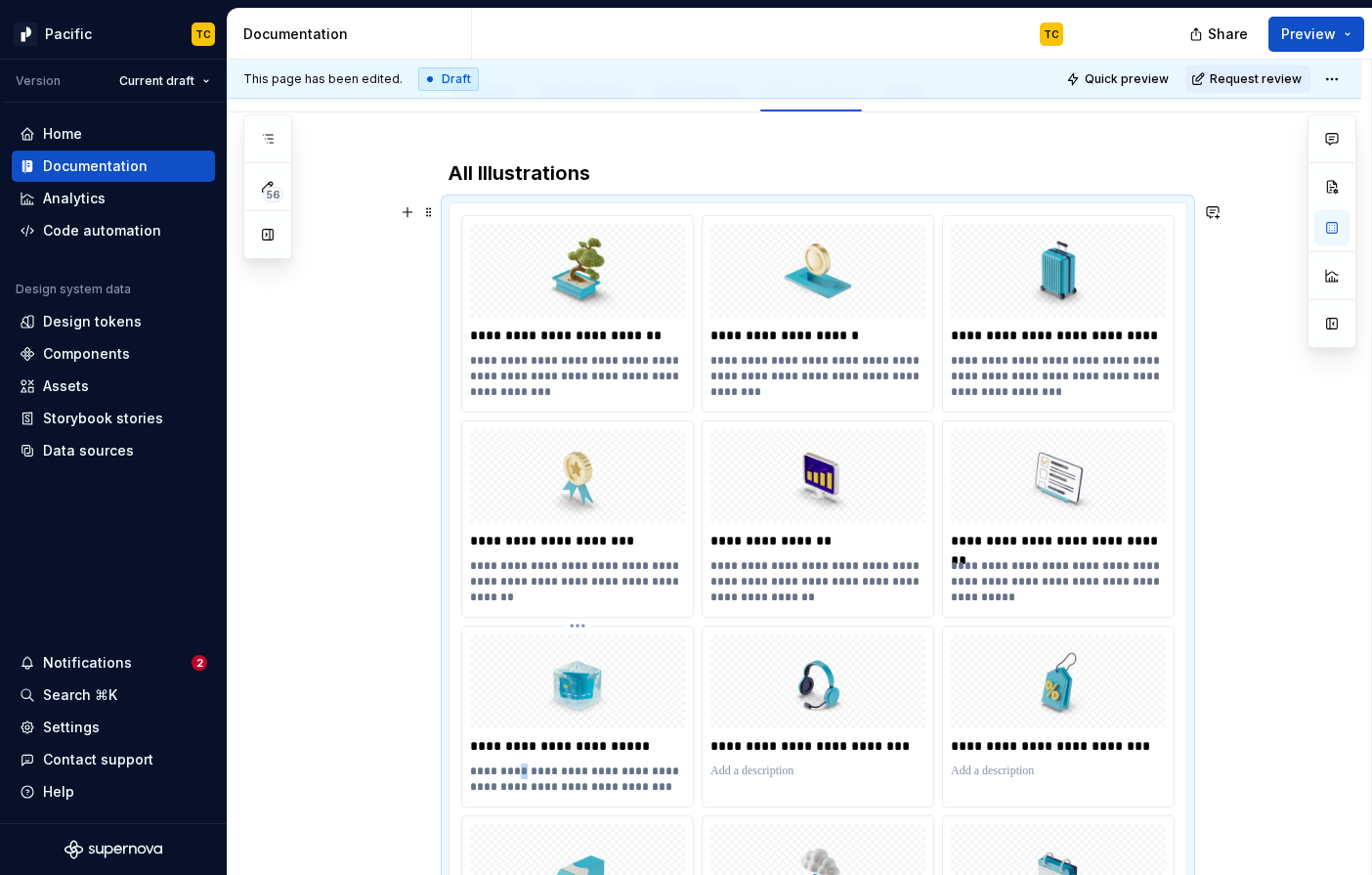
click at [515, 767] on p "**********" at bounding box center [577, 779] width 215 height 31
click at [775, 581] on p "**********" at bounding box center [818, 581] width 215 height 47
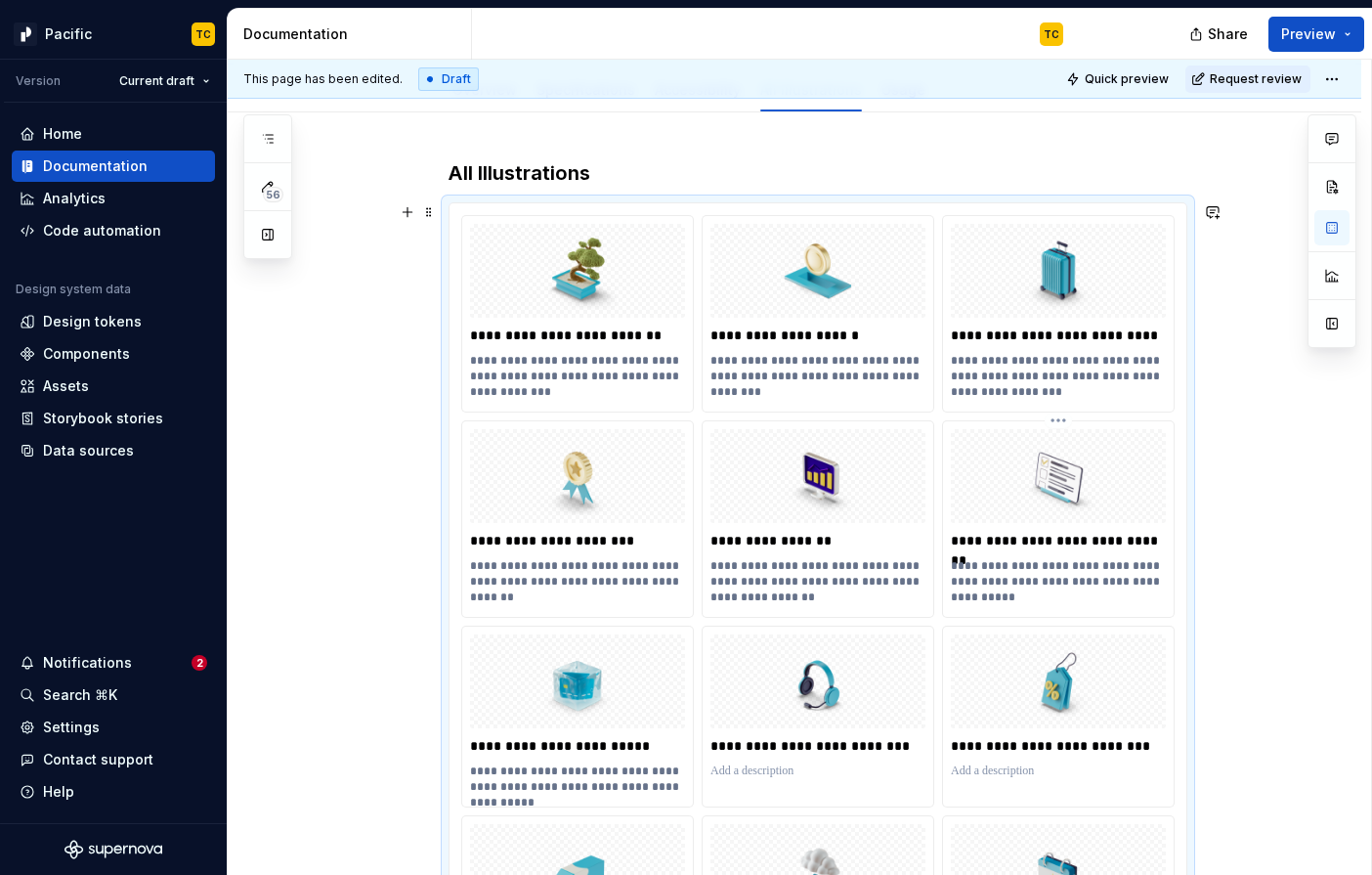
click at [1038, 583] on p "**********" at bounding box center [1059, 574] width 215 height 31
click at [886, 577] on p "**********" at bounding box center [818, 581] width 215 height 47
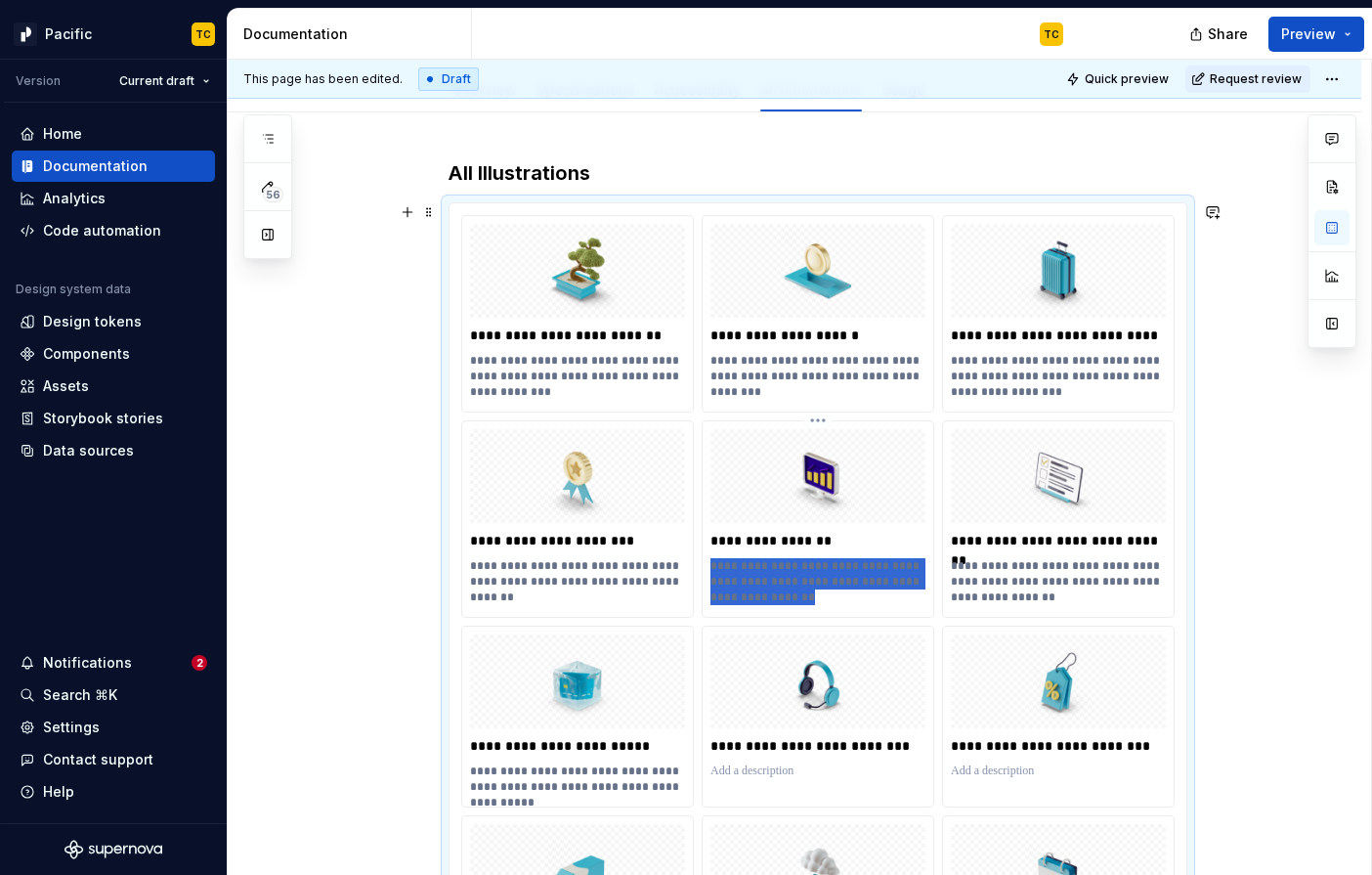
click at [886, 577] on p "**********" at bounding box center [818, 581] width 215 height 47
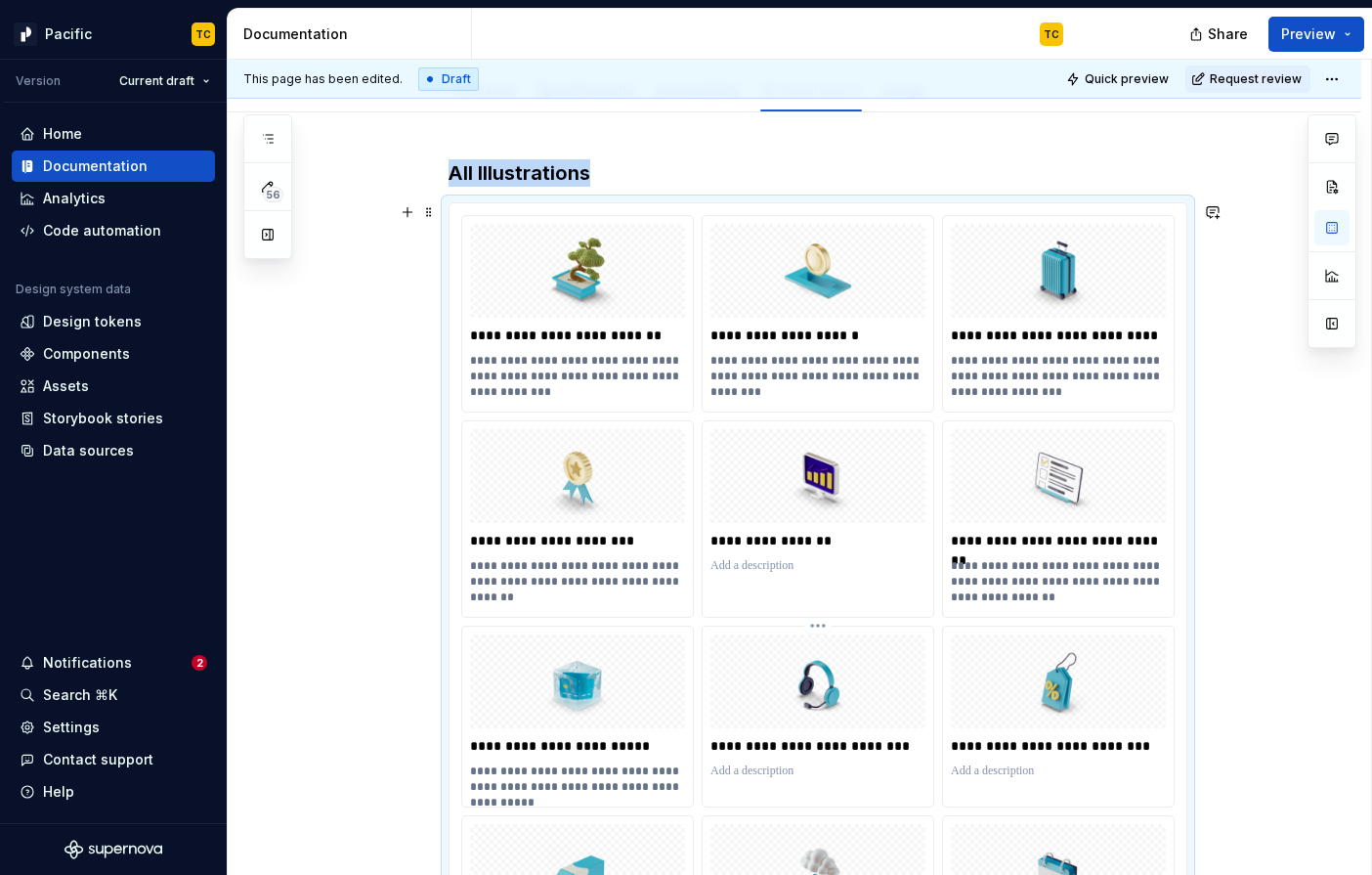
click at [796, 782] on div at bounding box center [818, 771] width 215 height 23
click at [776, 769] on p at bounding box center [818, 771] width 215 height 16
type textarea "*"
click at [715, 772] on p "**********" at bounding box center [818, 779] width 215 height 31
click at [1029, 771] on p at bounding box center [1059, 771] width 215 height 16
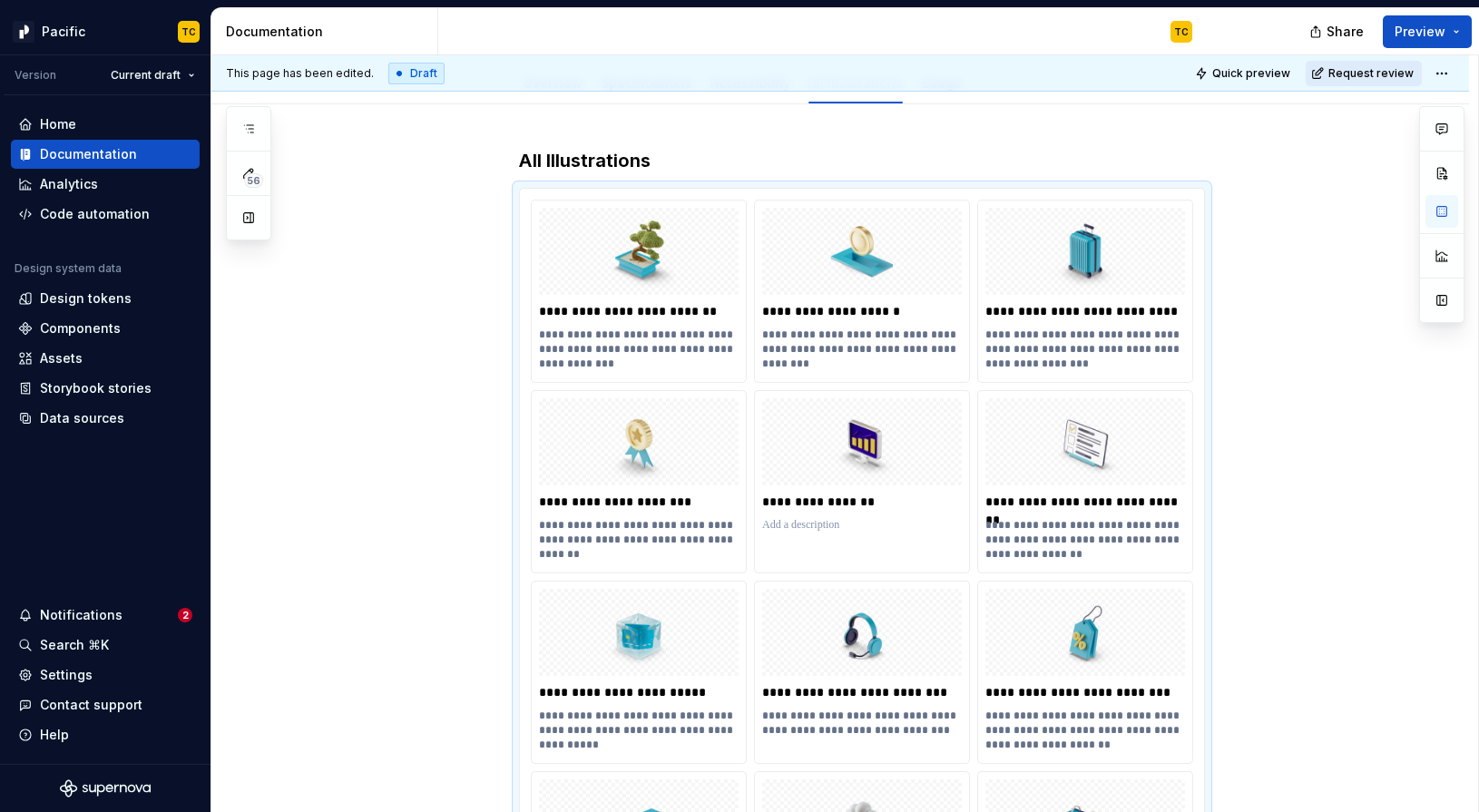
click at [1273, 77] on span "Request review" at bounding box center [1371, 74] width 85 height 15
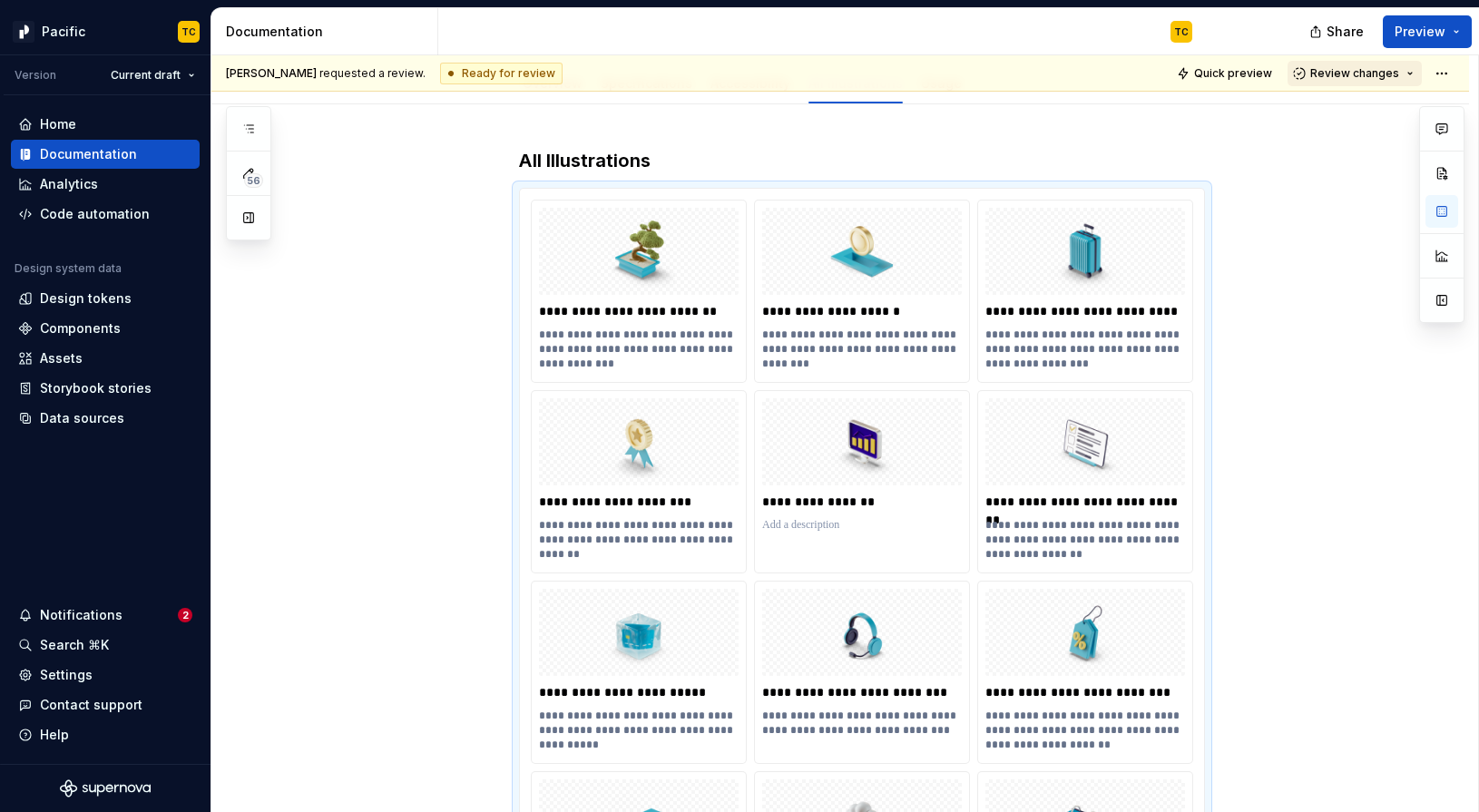
click at [1273, 73] on button "Review changes" at bounding box center [1355, 74] width 134 height 25
click at [1273, 151] on div "Request changes" at bounding box center [1384, 154] width 189 height 18
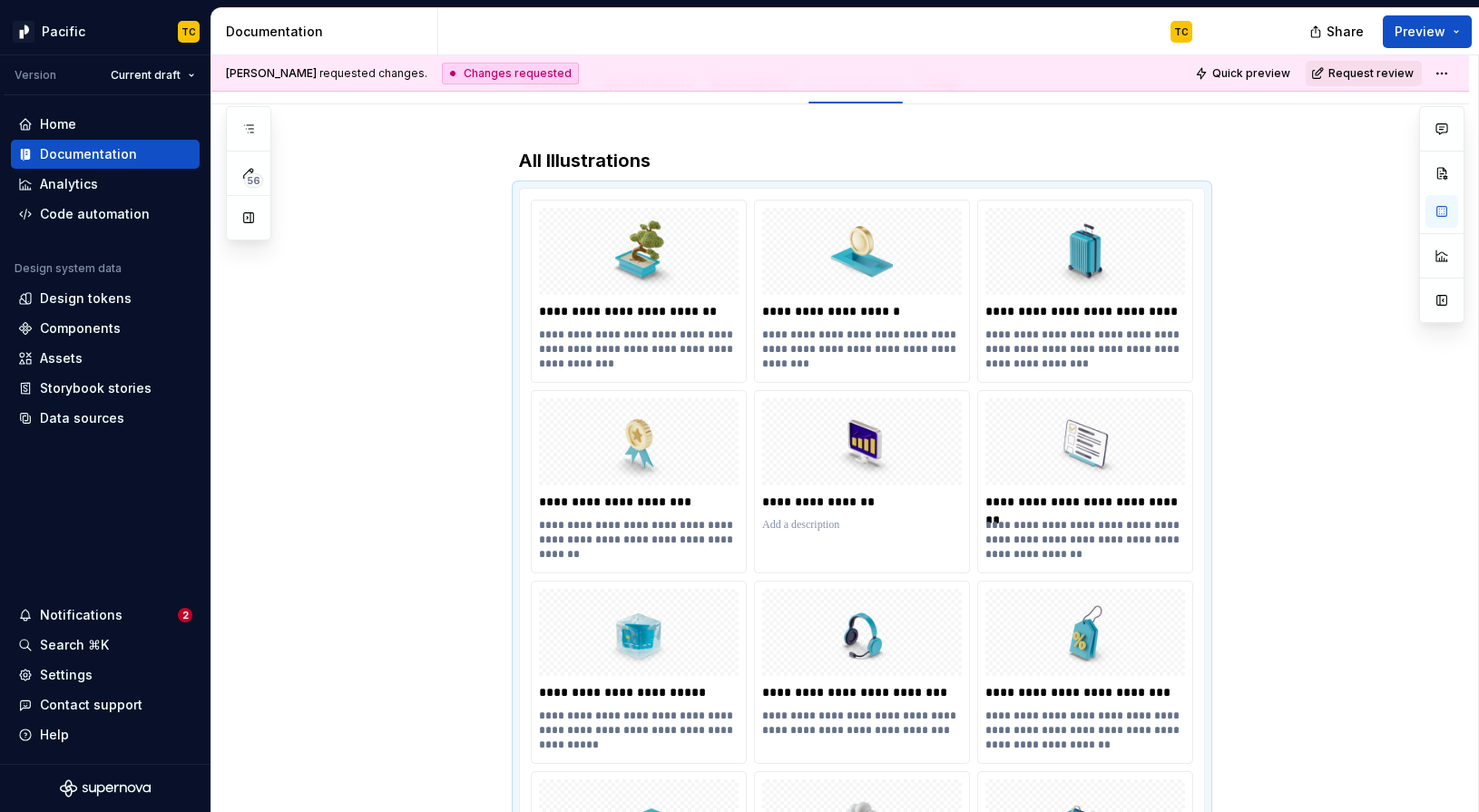
click at [1273, 70] on span "Request review" at bounding box center [1371, 74] width 85 height 15
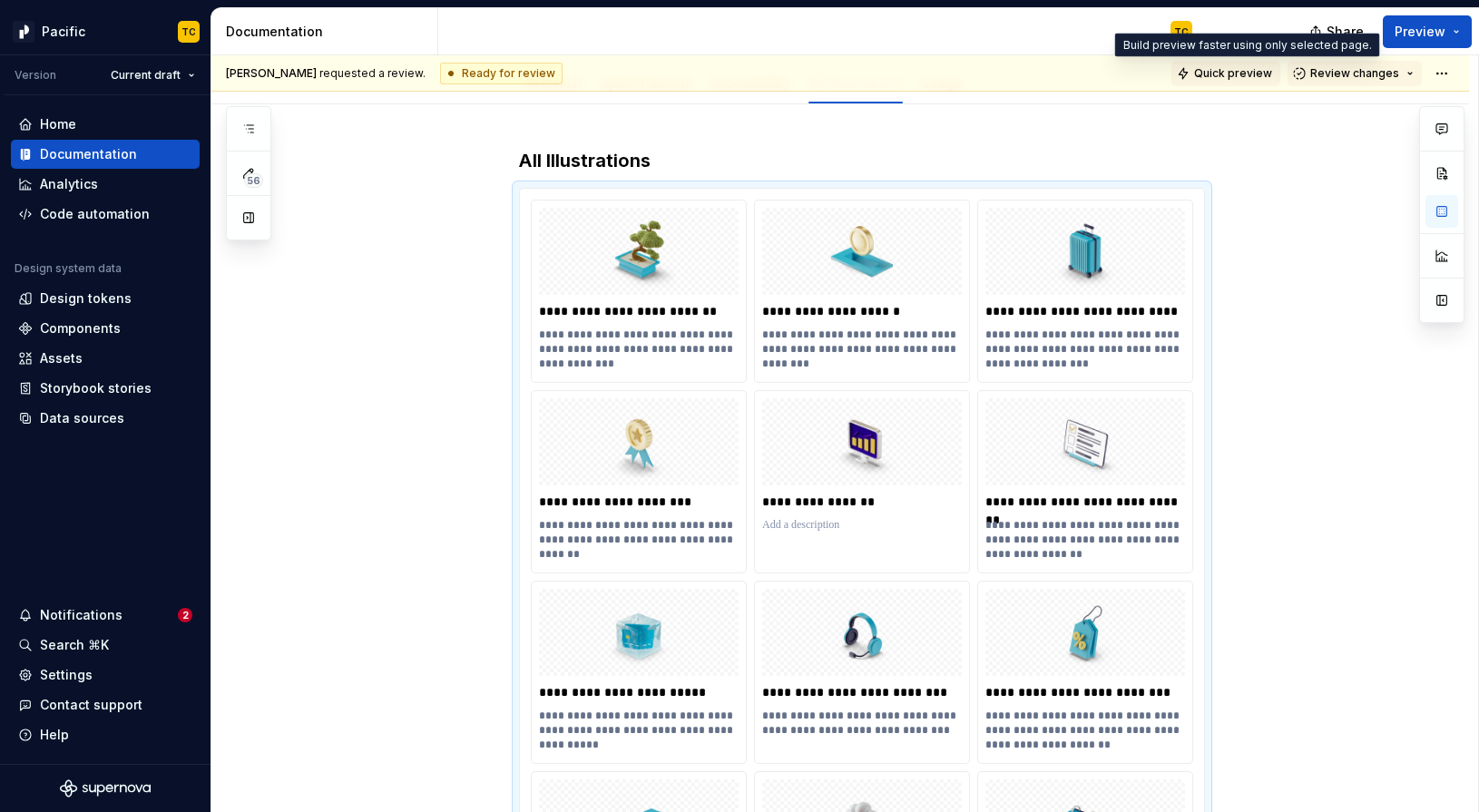
click at [1272, 74] on span "Quick preview" at bounding box center [1233, 74] width 78 height 15
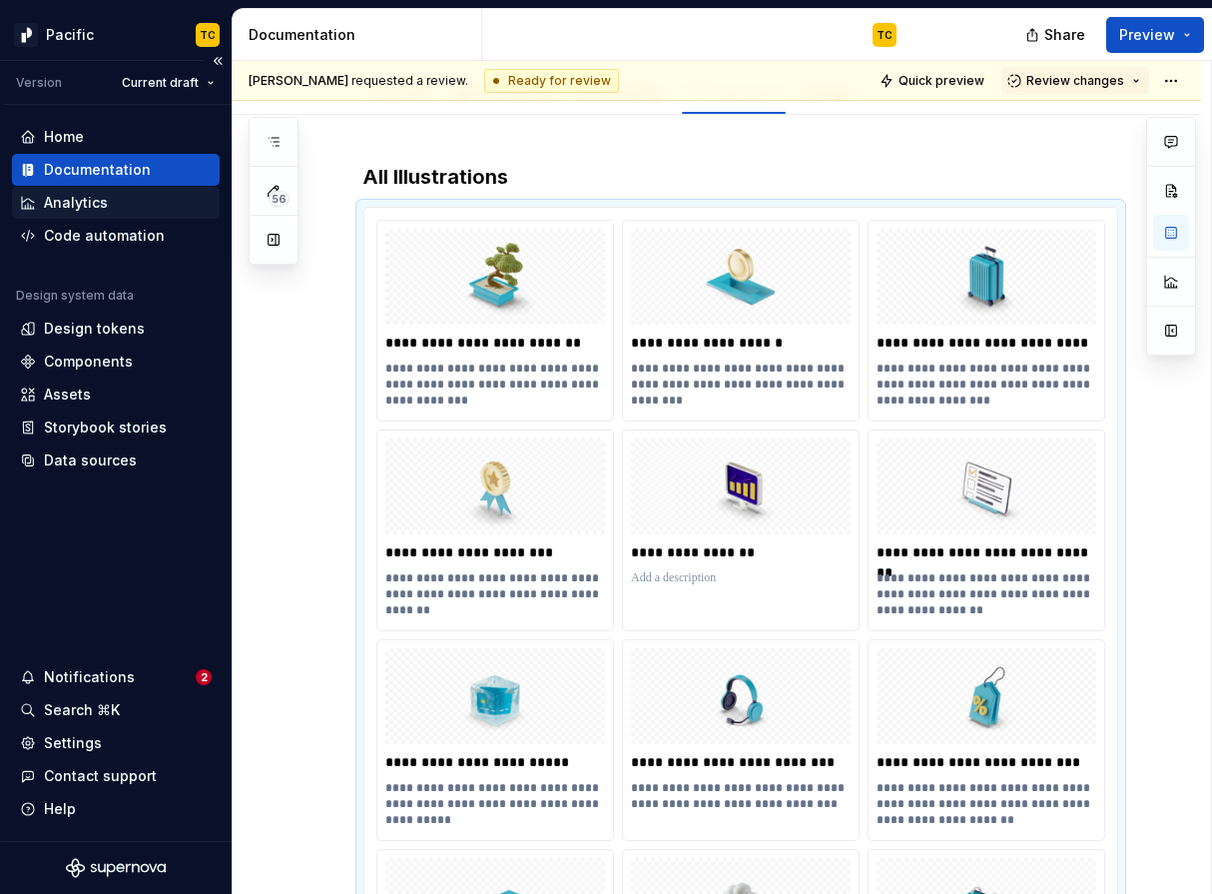
type textarea "*"
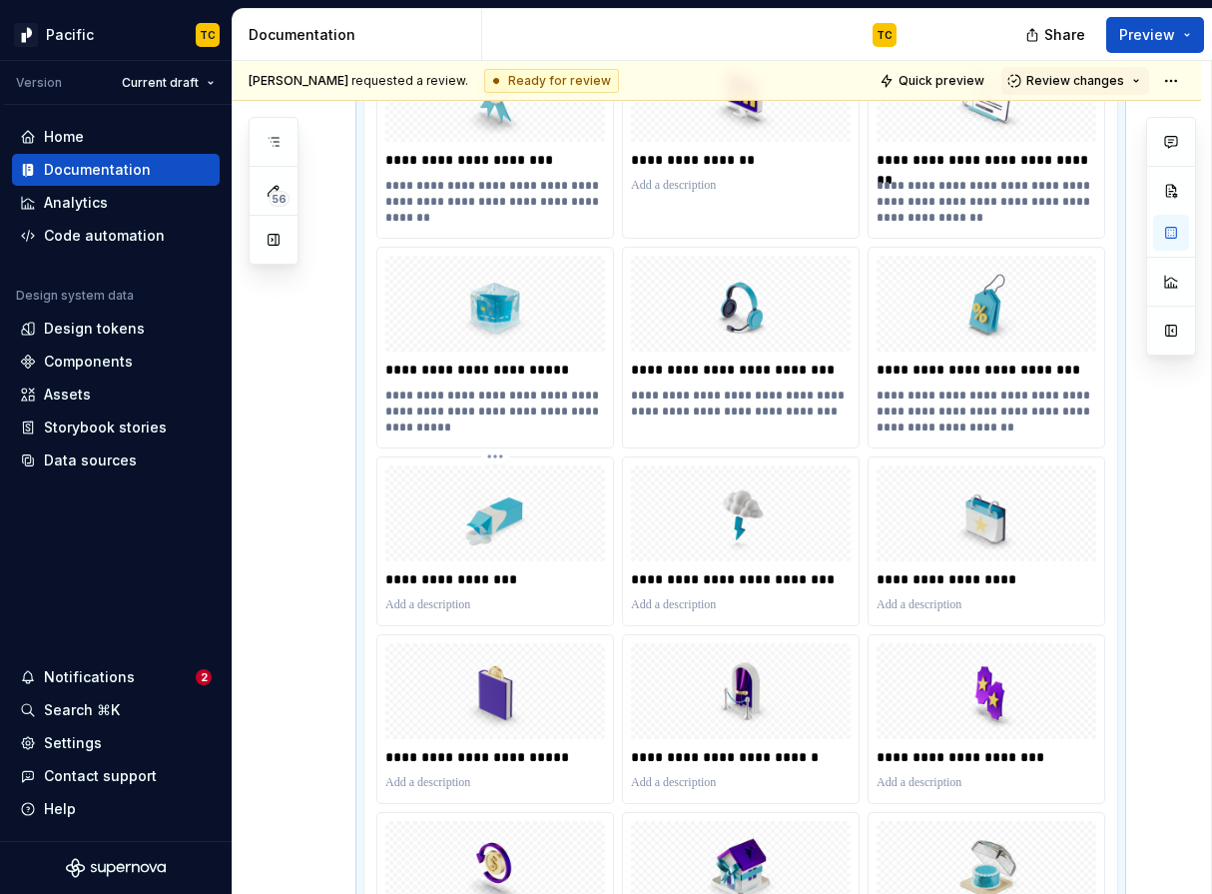
click at [423, 603] on p at bounding box center [495, 605] width 220 height 16
paste div
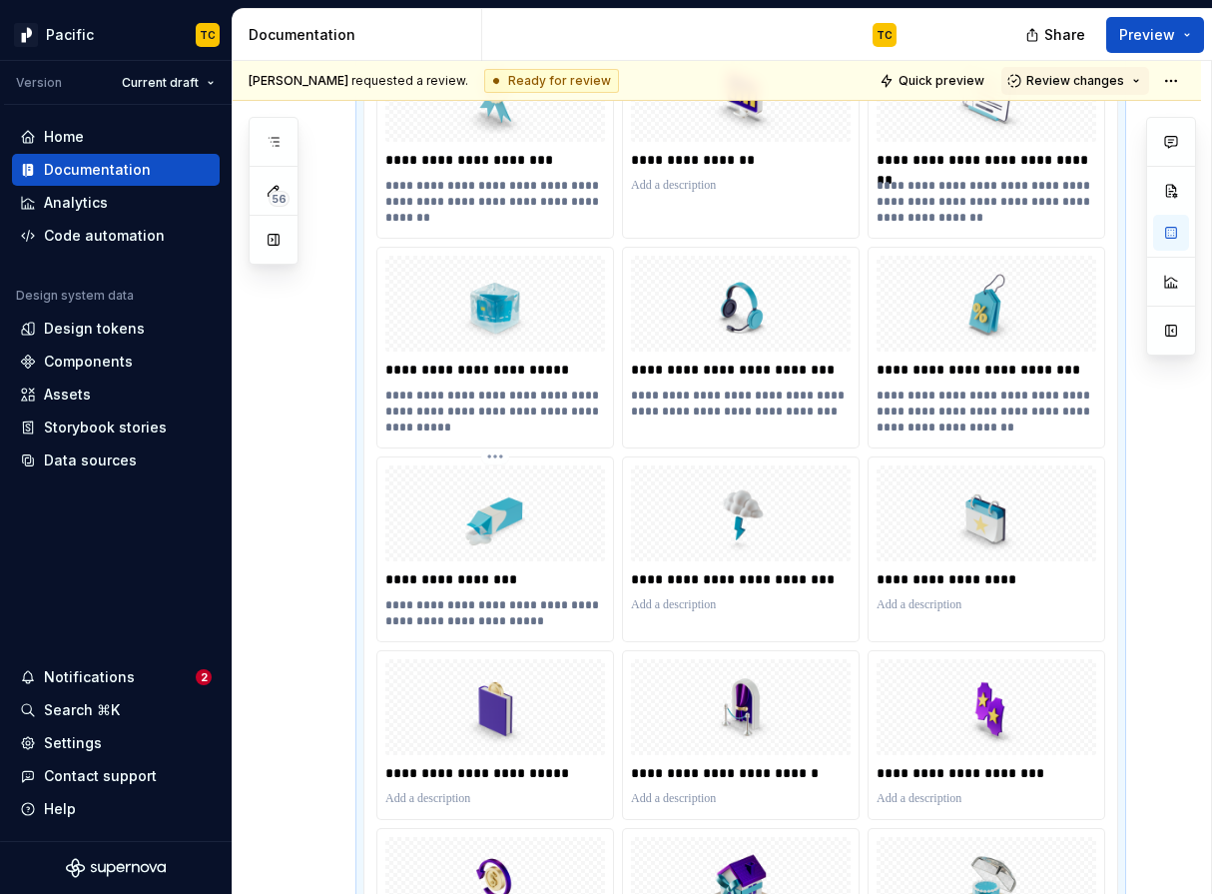
click at [390, 602] on p "**********" at bounding box center [495, 613] width 220 height 32
click at [685, 605] on p at bounding box center [741, 605] width 220 height 16
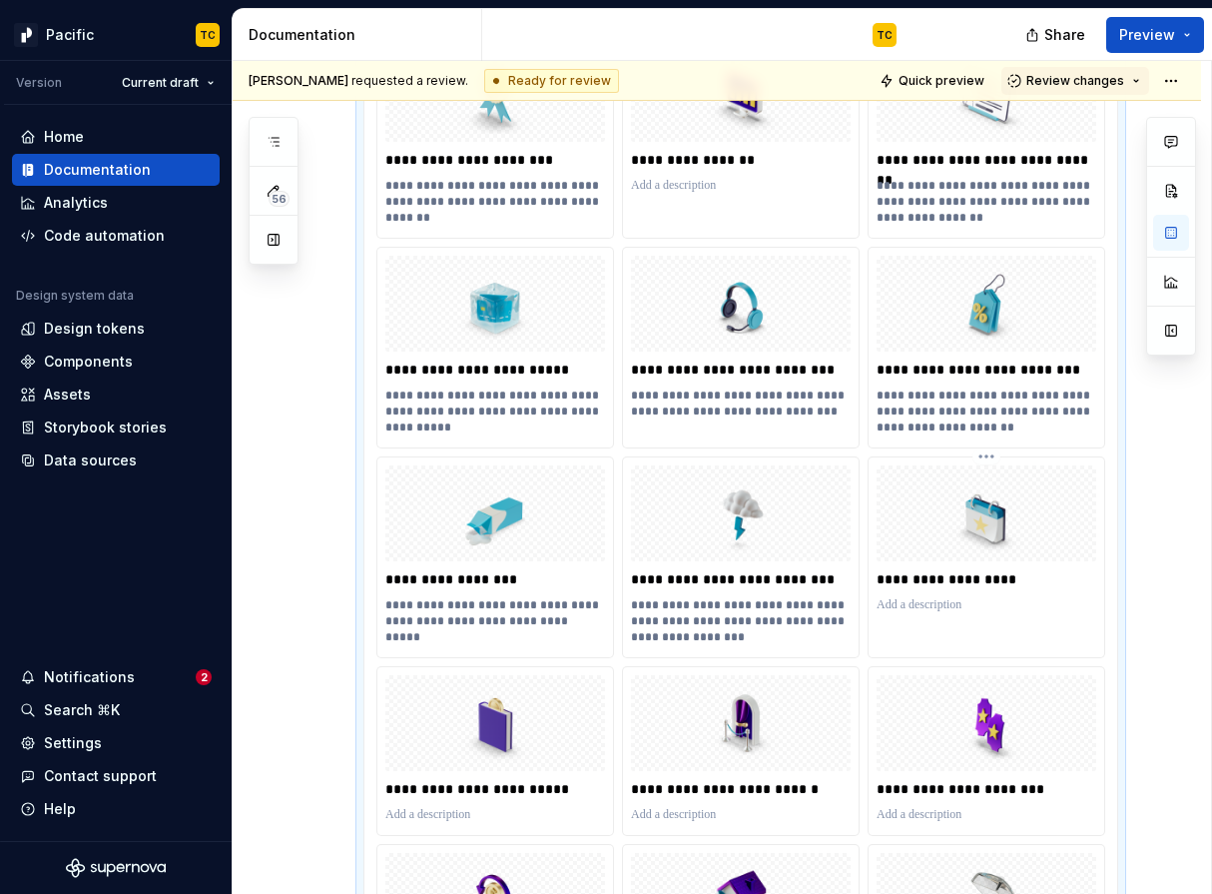
click at [972, 617] on div "**********" at bounding box center [987, 541] width 236 height 168
click at [913, 607] on p at bounding box center [987, 605] width 220 height 16
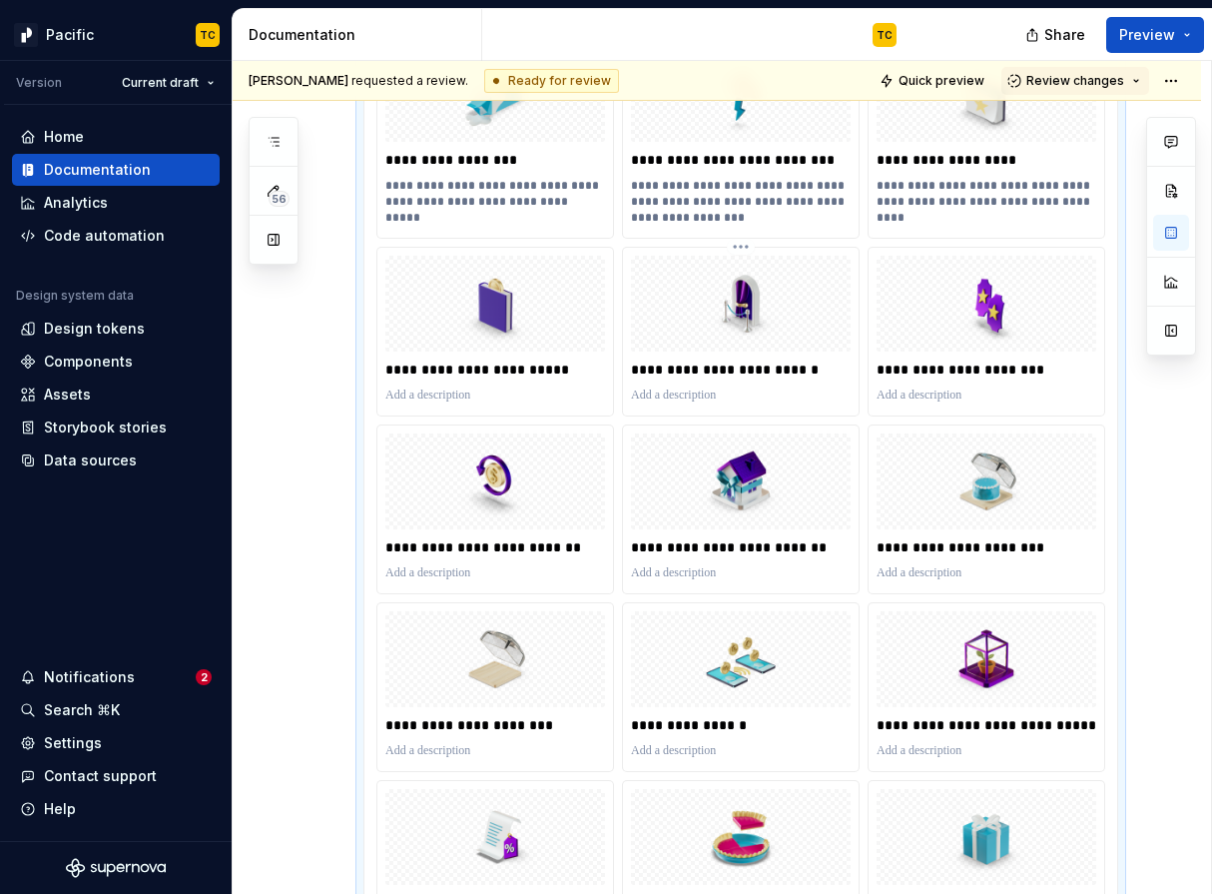
scroll to position [1088, 0]
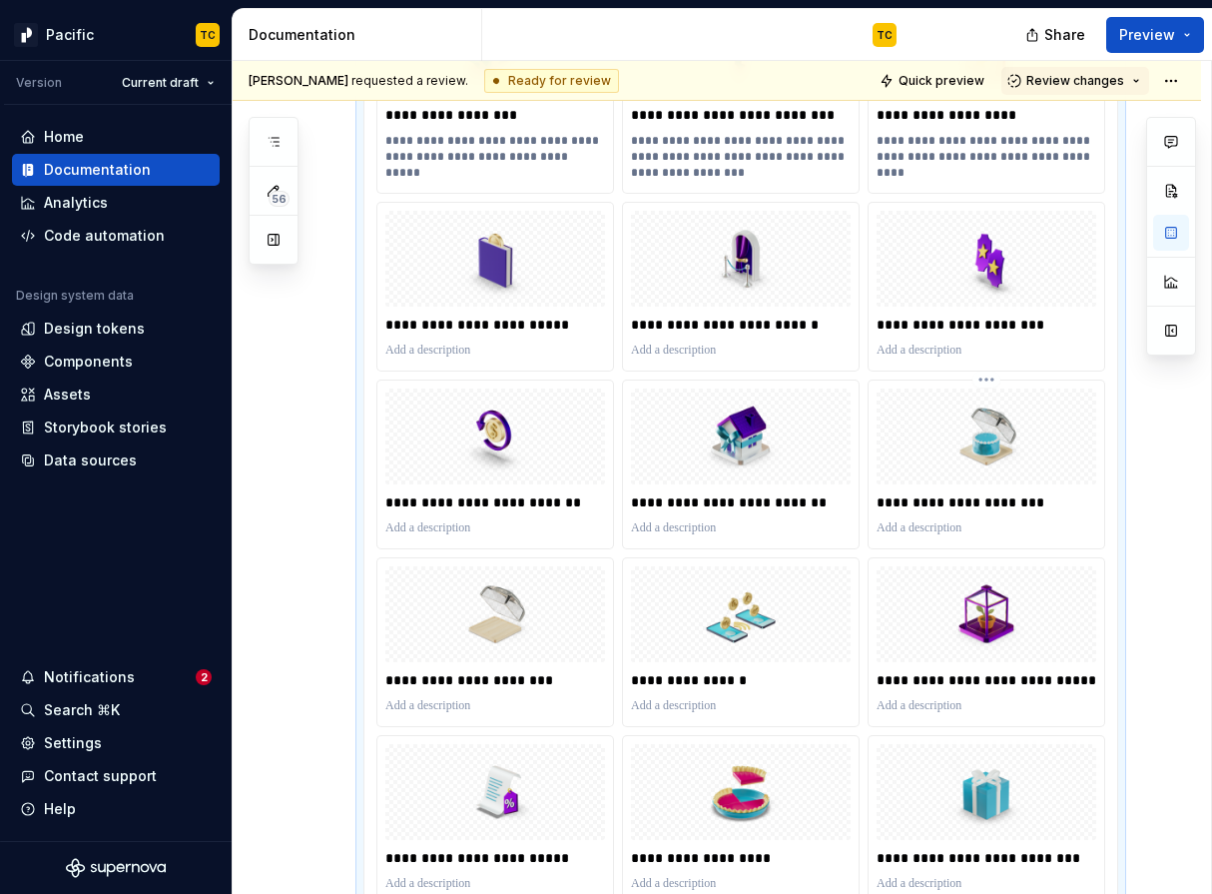
click at [924, 527] on p at bounding box center [987, 528] width 220 height 16
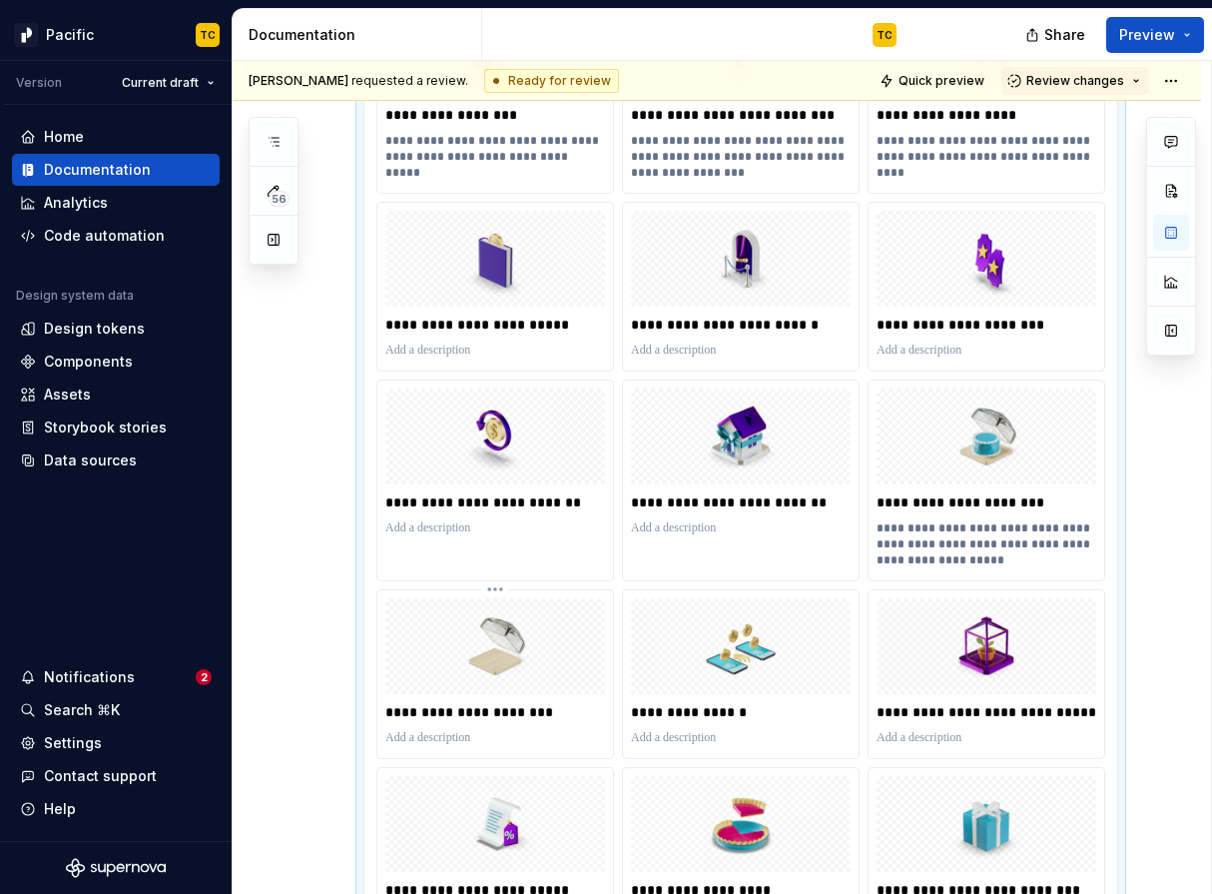
click at [443, 730] on p at bounding box center [495, 738] width 220 height 16
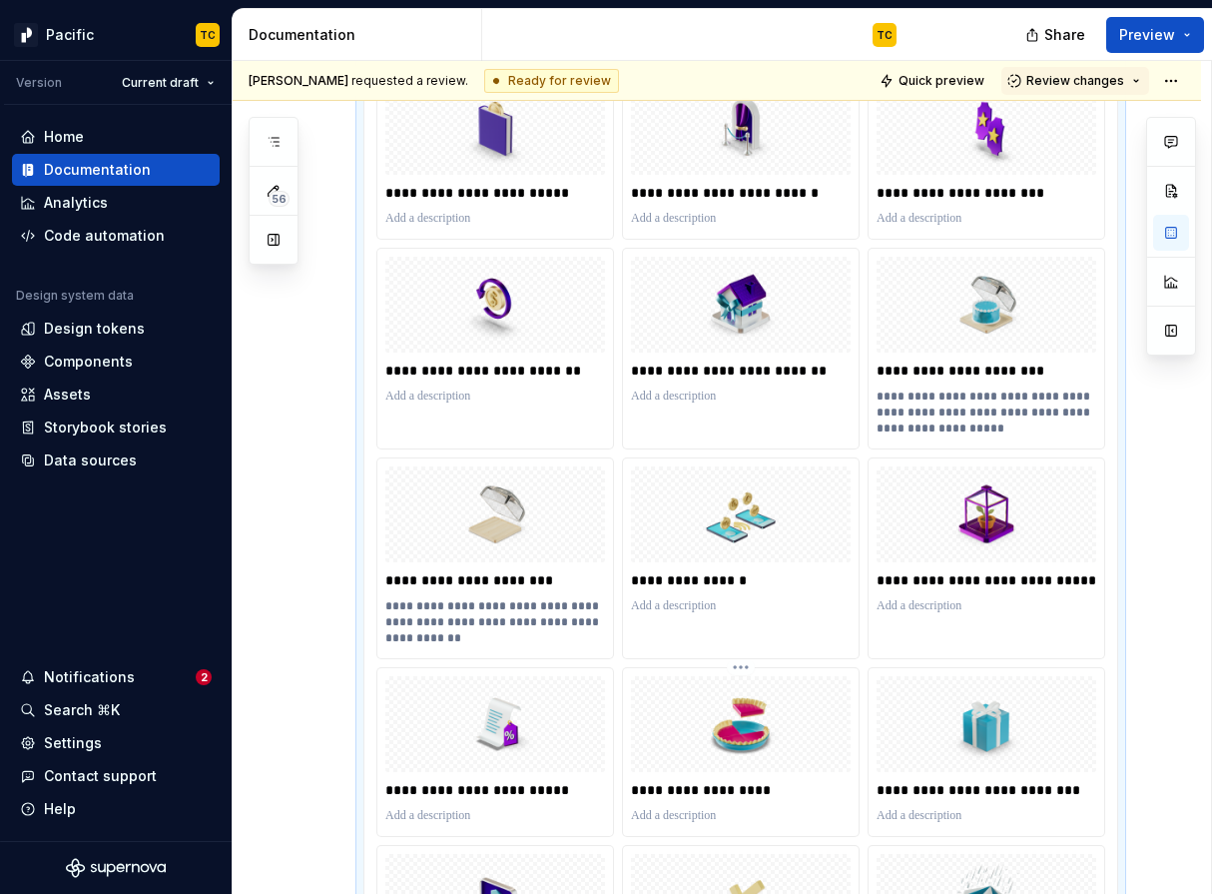
scroll to position [1272, 0]
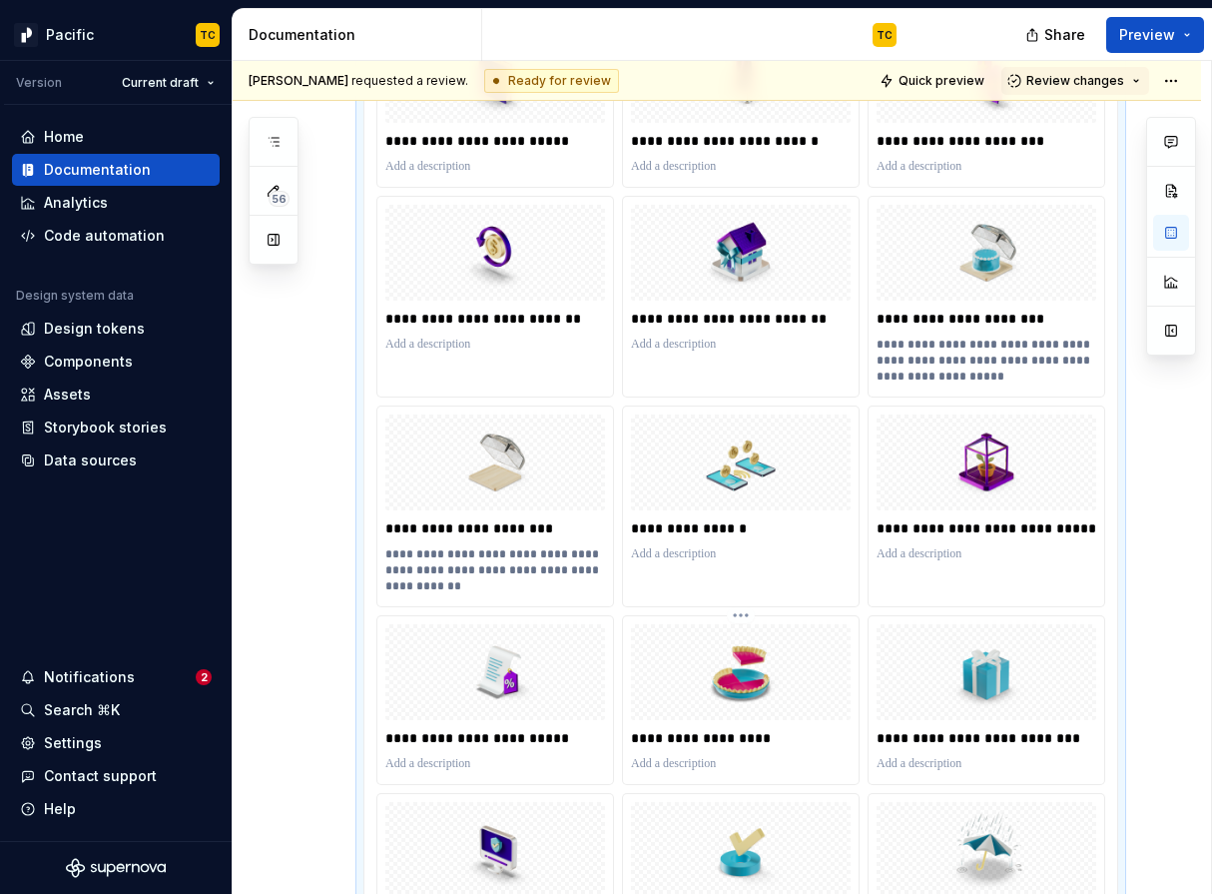
click at [677, 769] on p at bounding box center [741, 764] width 220 height 16
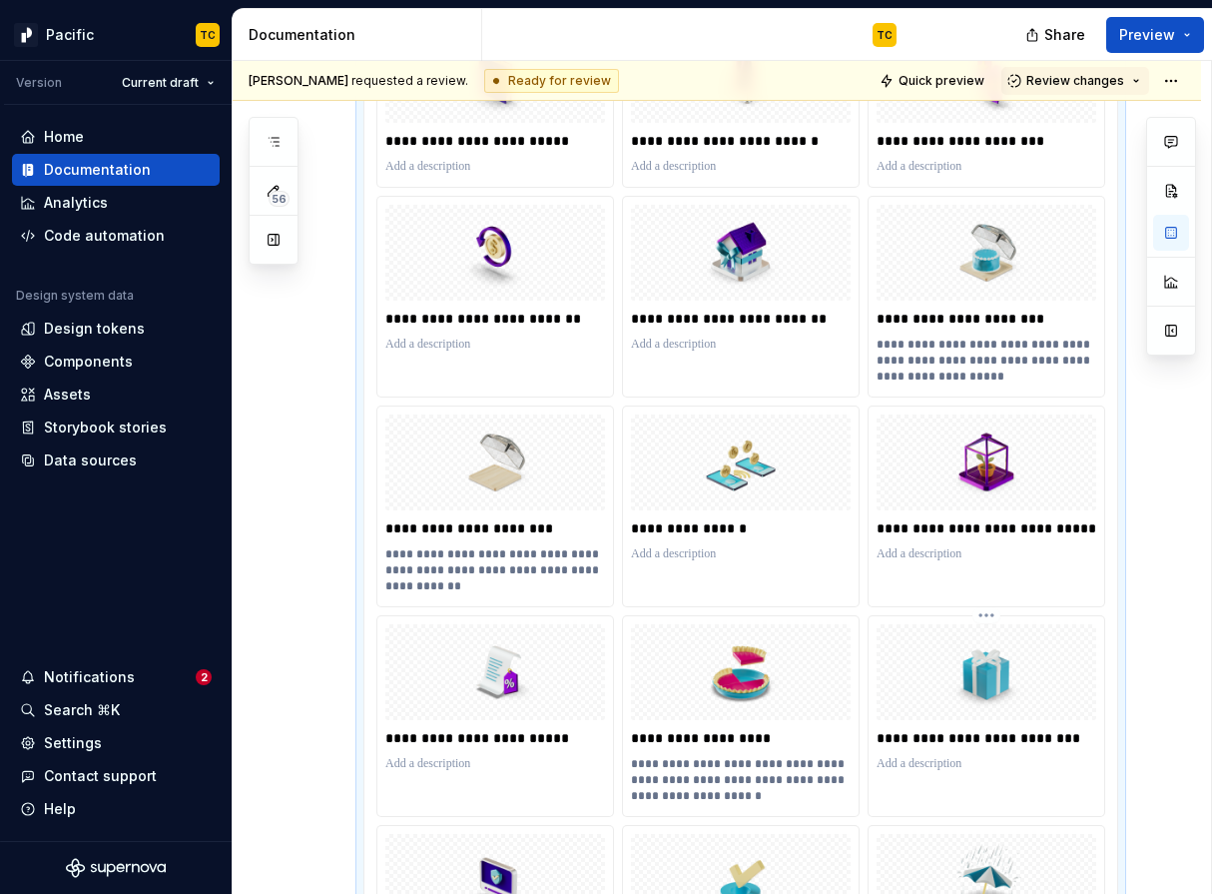
click at [896, 773] on div at bounding box center [987, 764] width 220 height 24
click at [890, 758] on p at bounding box center [987, 764] width 220 height 16
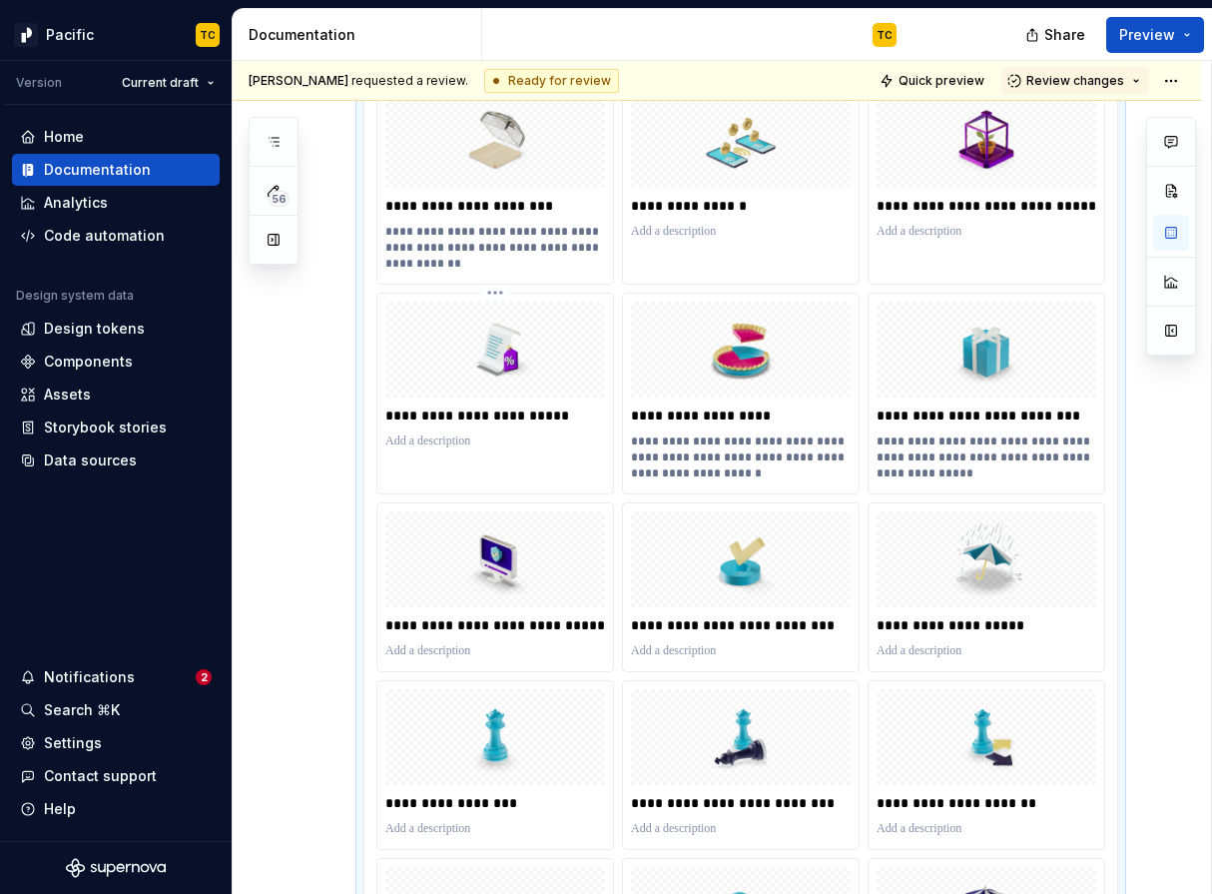
scroll to position [1660, 0]
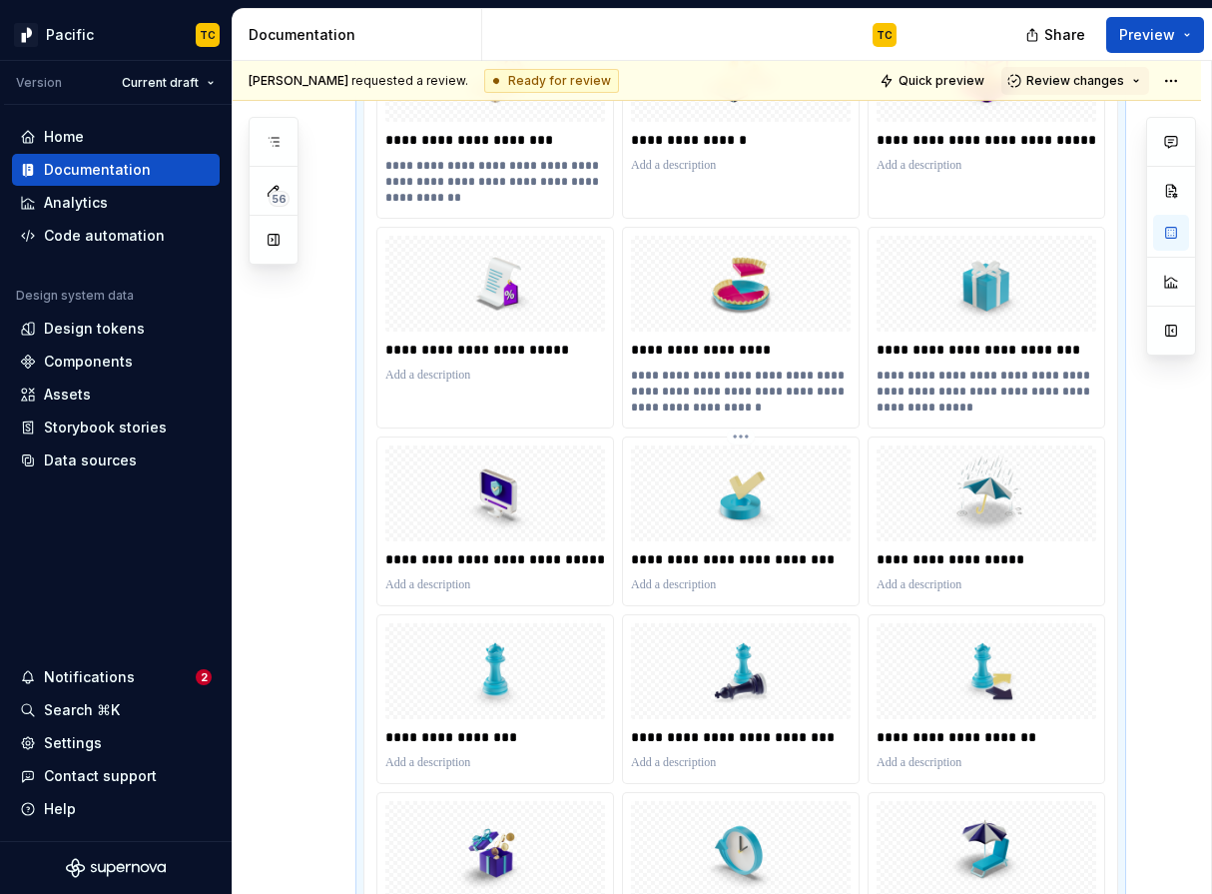
click at [721, 579] on p at bounding box center [741, 585] width 220 height 16
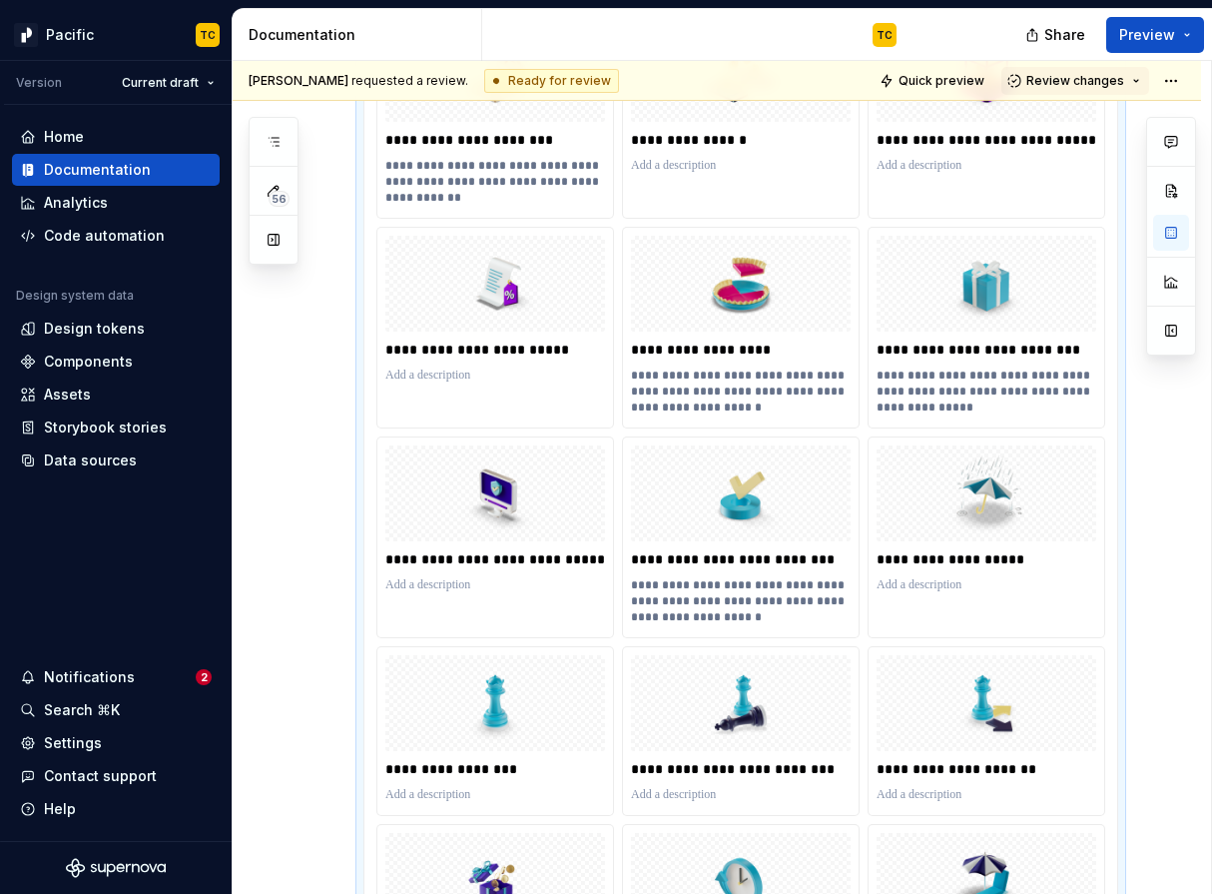
type textarea "*"
click at [1005, 579] on p at bounding box center [987, 585] width 220 height 16
click at [911, 600] on div "**********" at bounding box center [987, 521] width 236 height 168
click at [911, 587] on p at bounding box center [987, 585] width 220 height 16
type textarea "*"
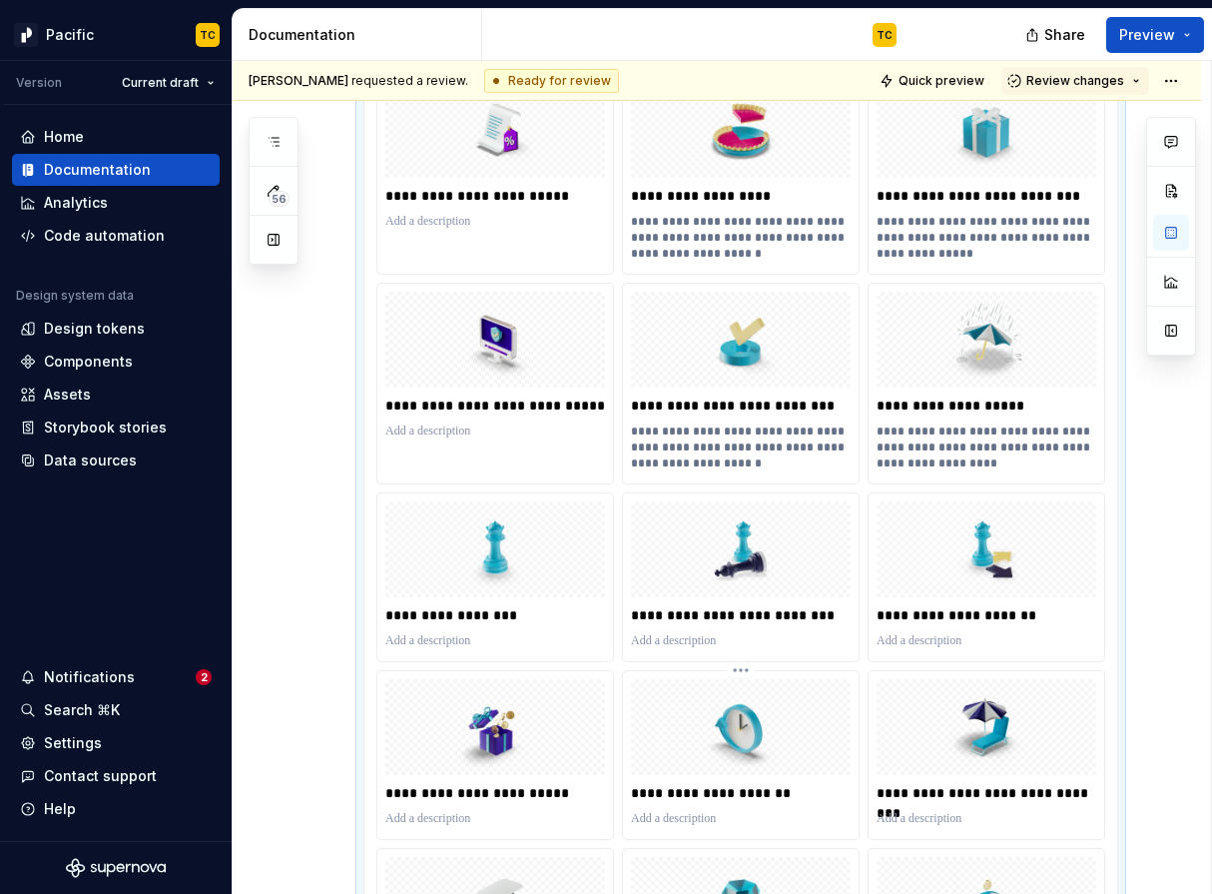
click at [710, 822] on p at bounding box center [741, 819] width 220 height 16
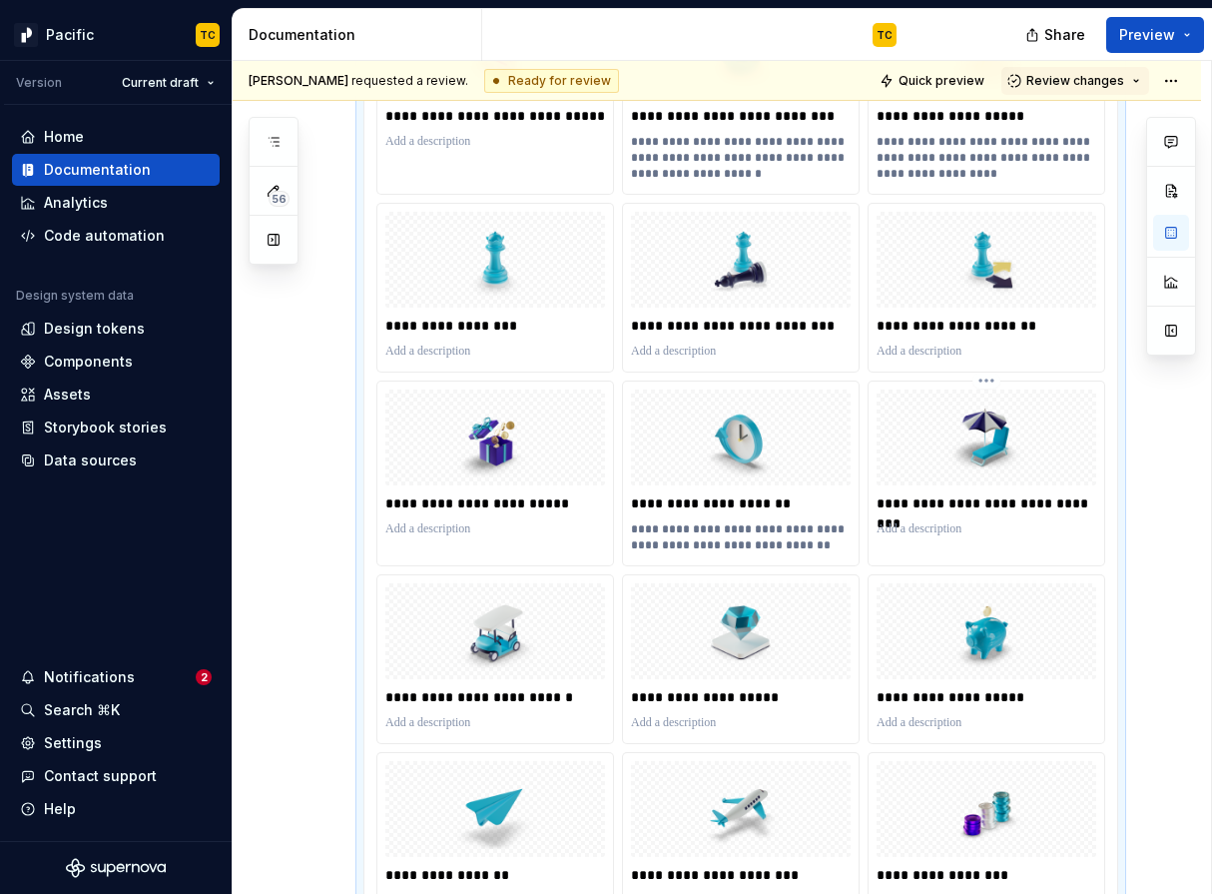
scroll to position [2244, 0]
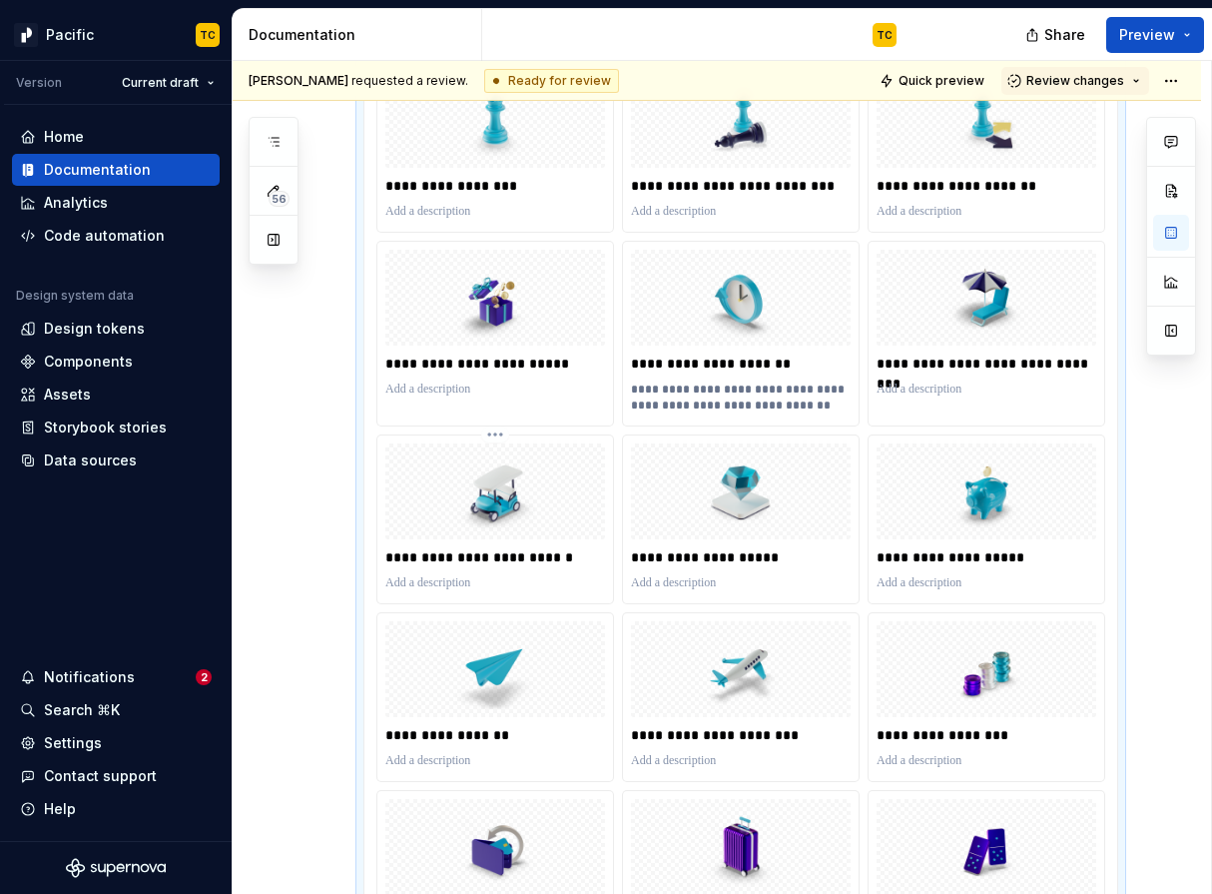
click at [494, 586] on p at bounding box center [495, 583] width 220 height 16
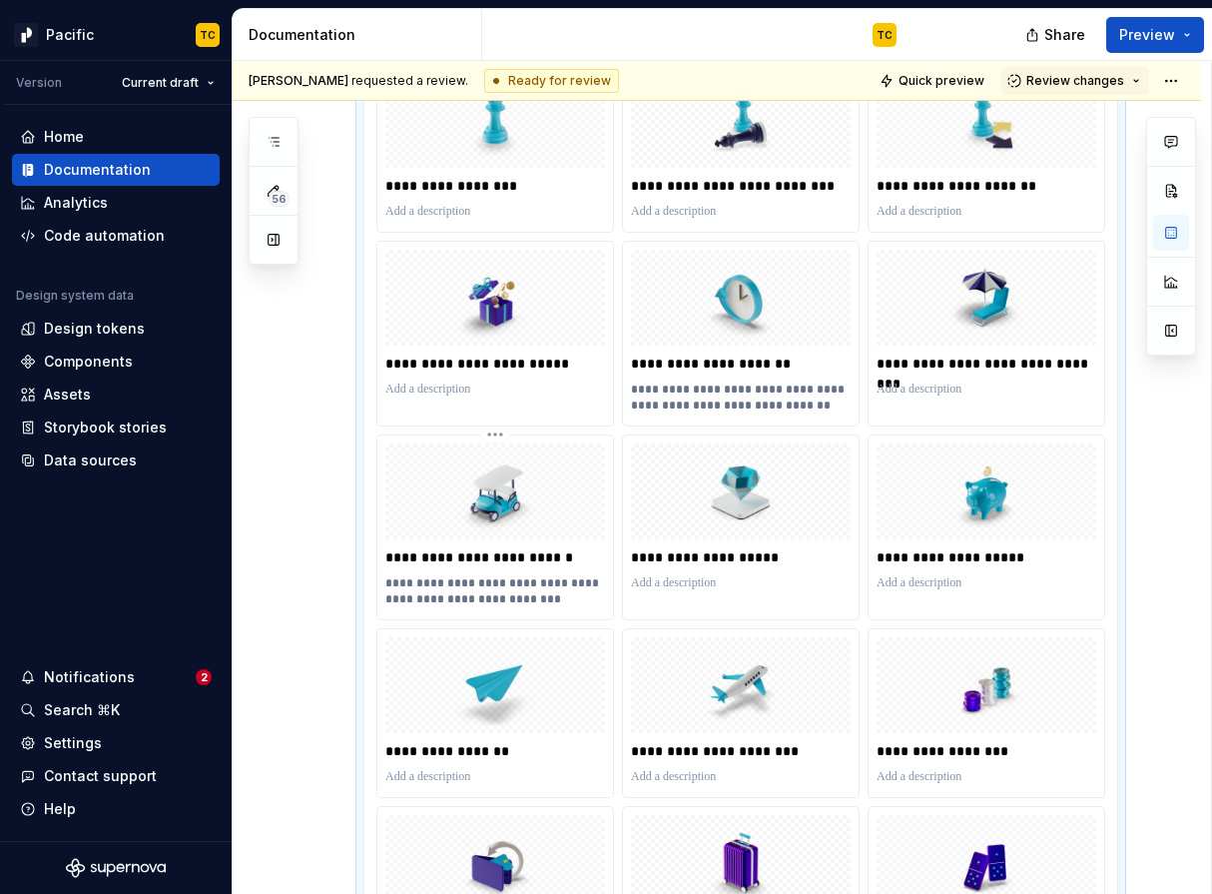
type textarea "*"
click at [956, 394] on p at bounding box center [987, 389] width 220 height 16
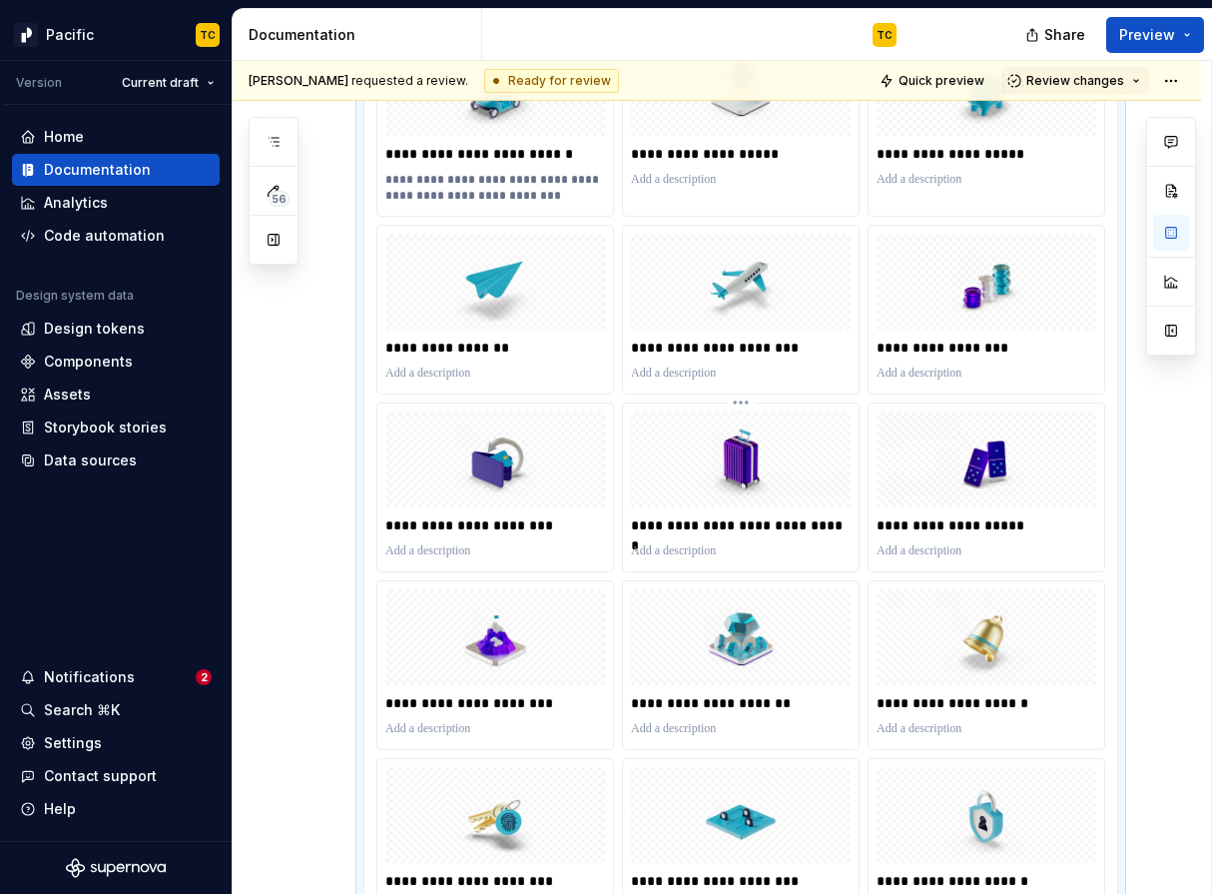
scroll to position [2653, 0]
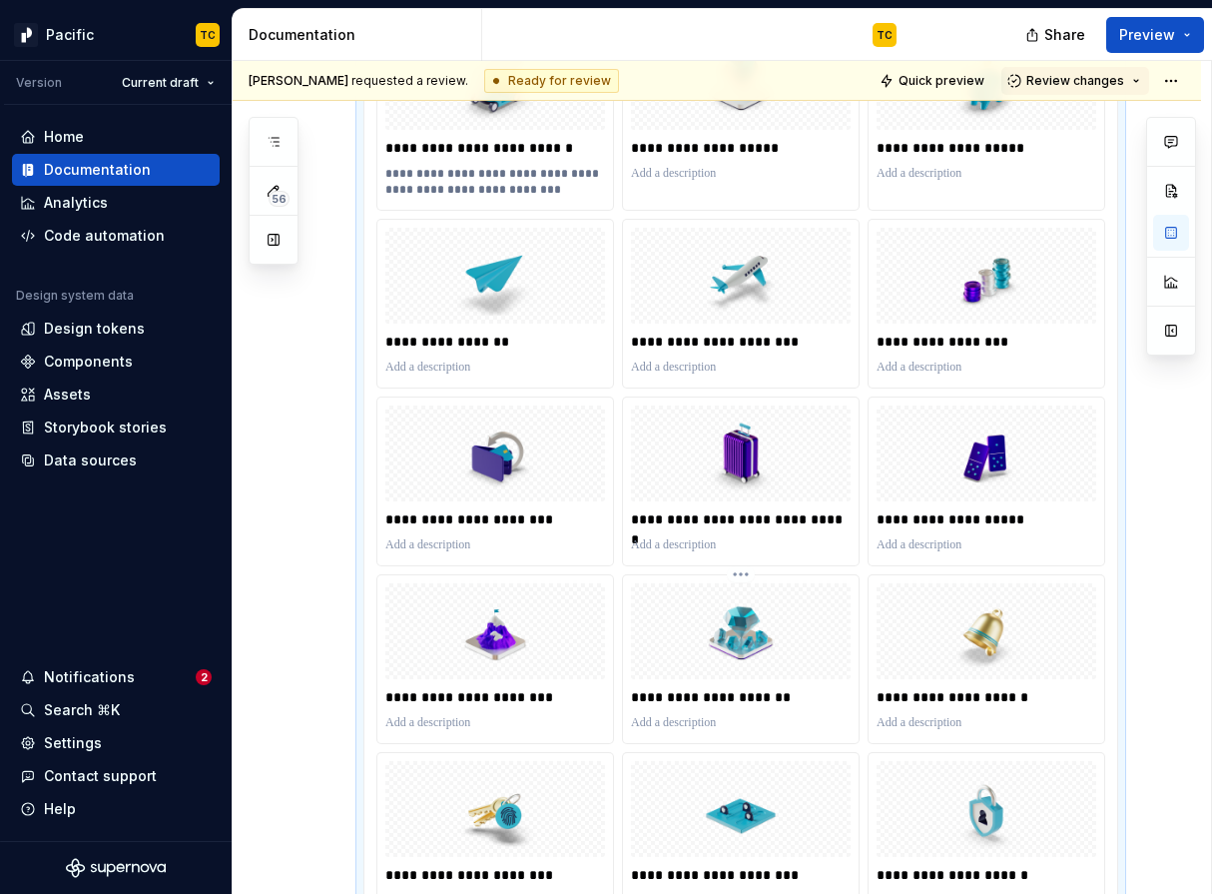
click at [711, 728] on p at bounding box center [741, 723] width 220 height 16
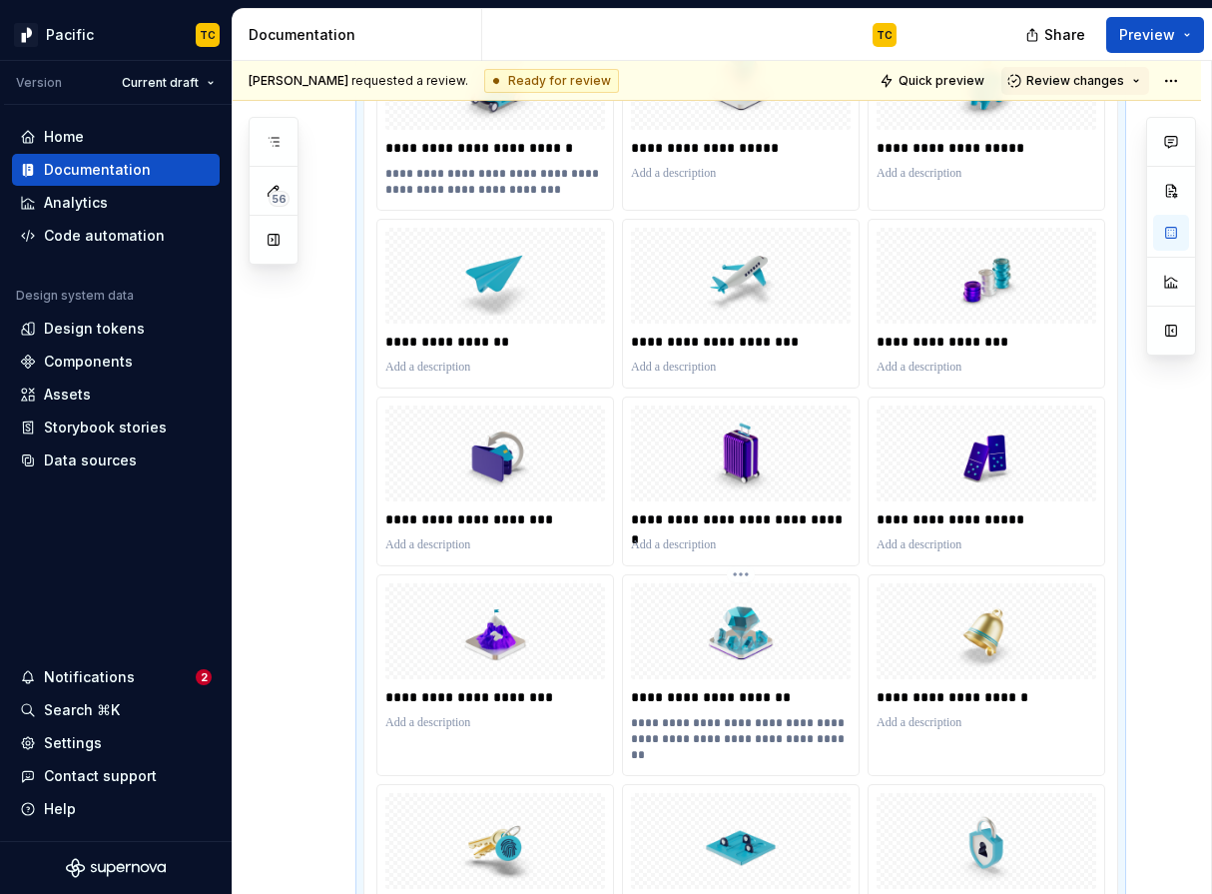
click at [707, 738] on p "**********" at bounding box center [741, 739] width 220 height 48
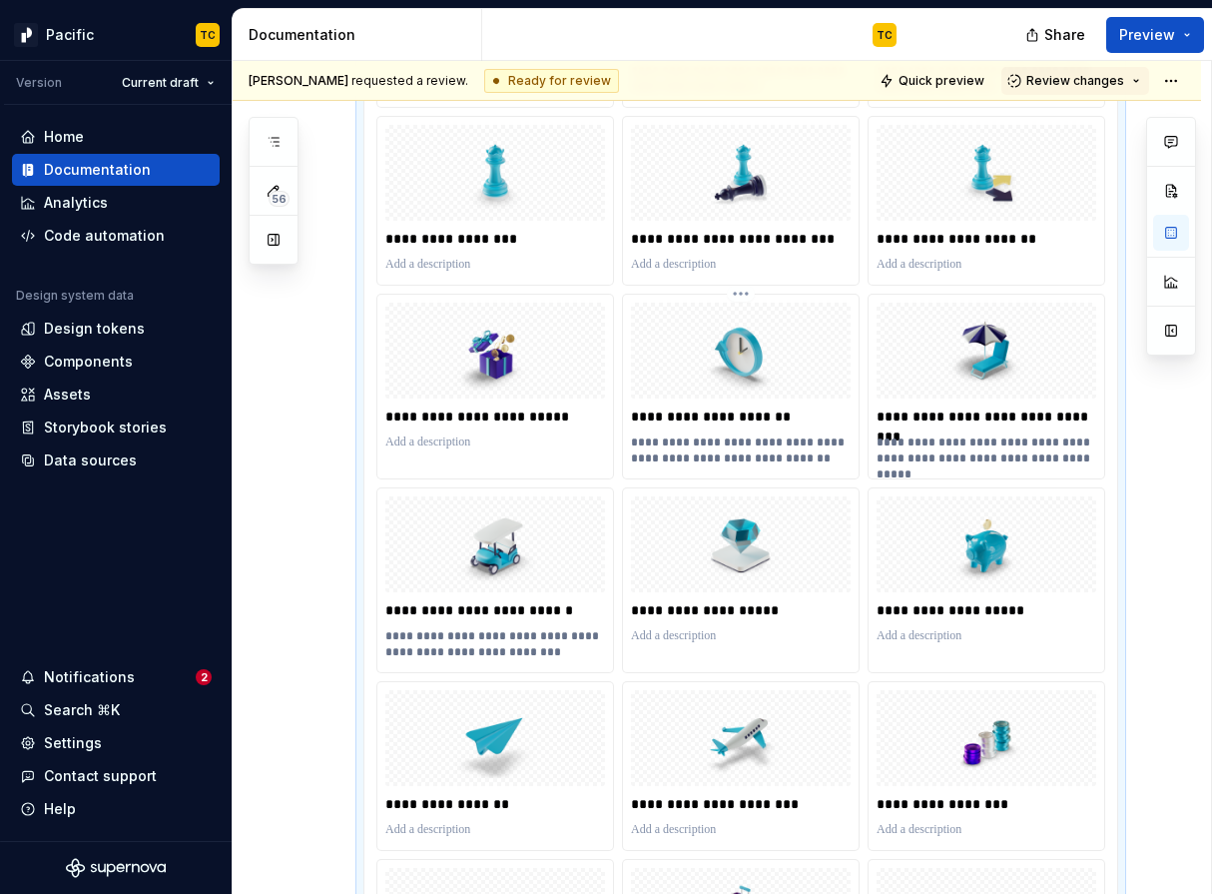
scroll to position [2195, 0]
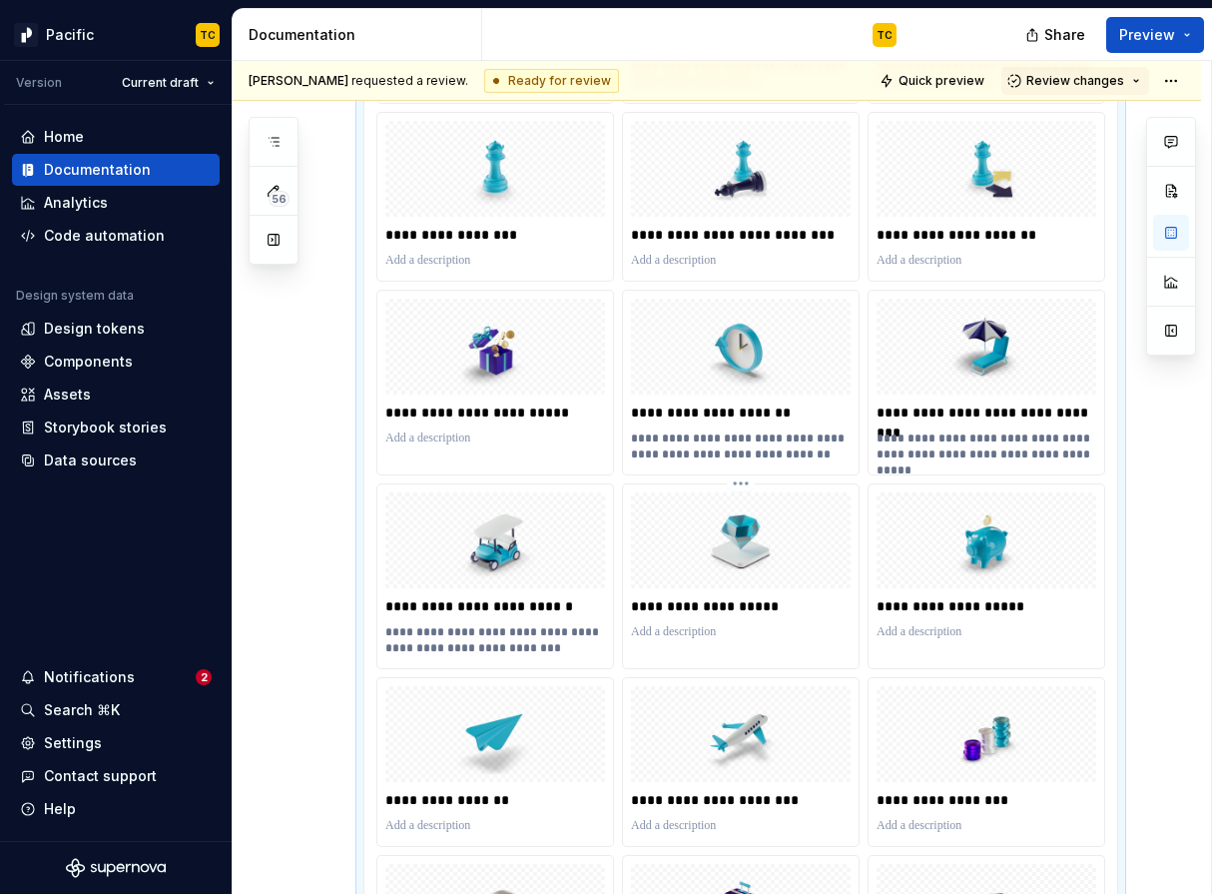
click at [685, 637] on p at bounding box center [741, 632] width 220 height 16
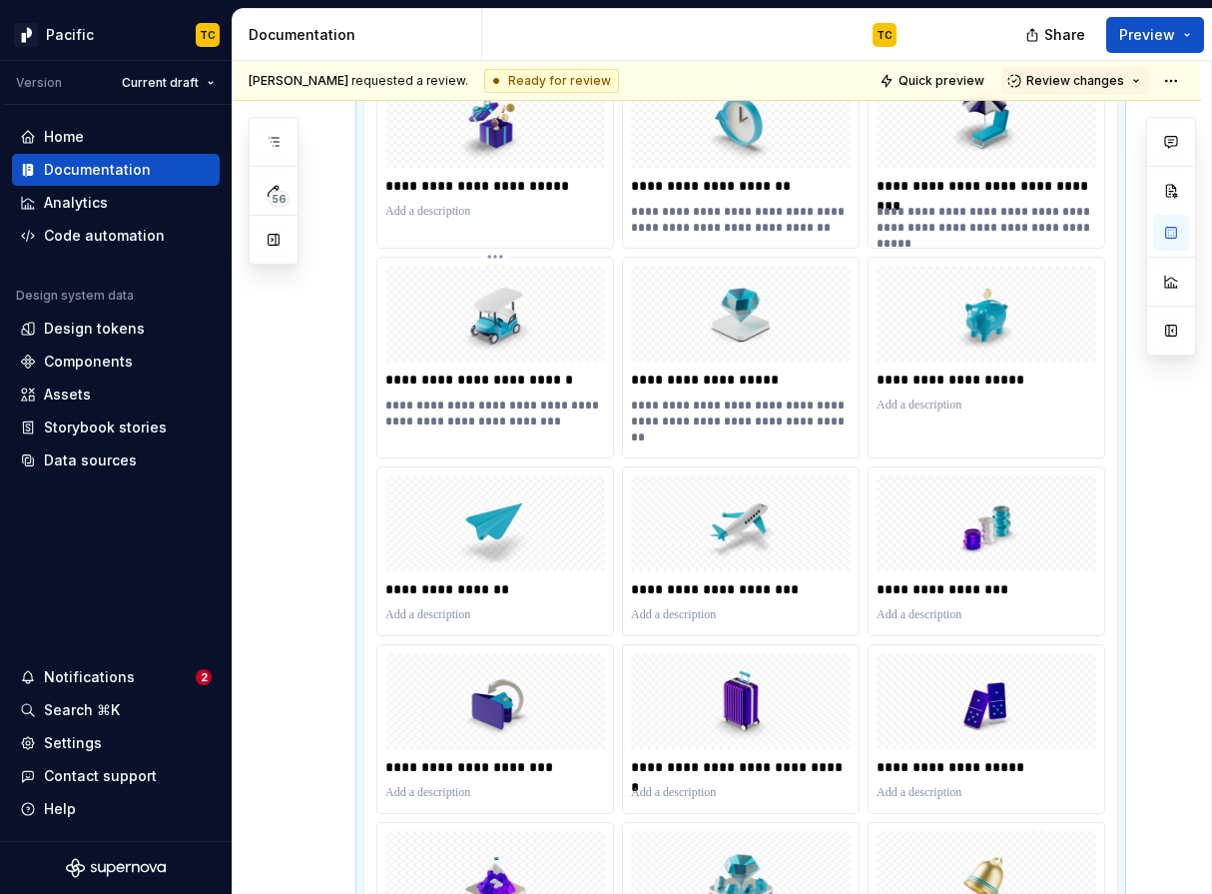
scroll to position [2462, 0]
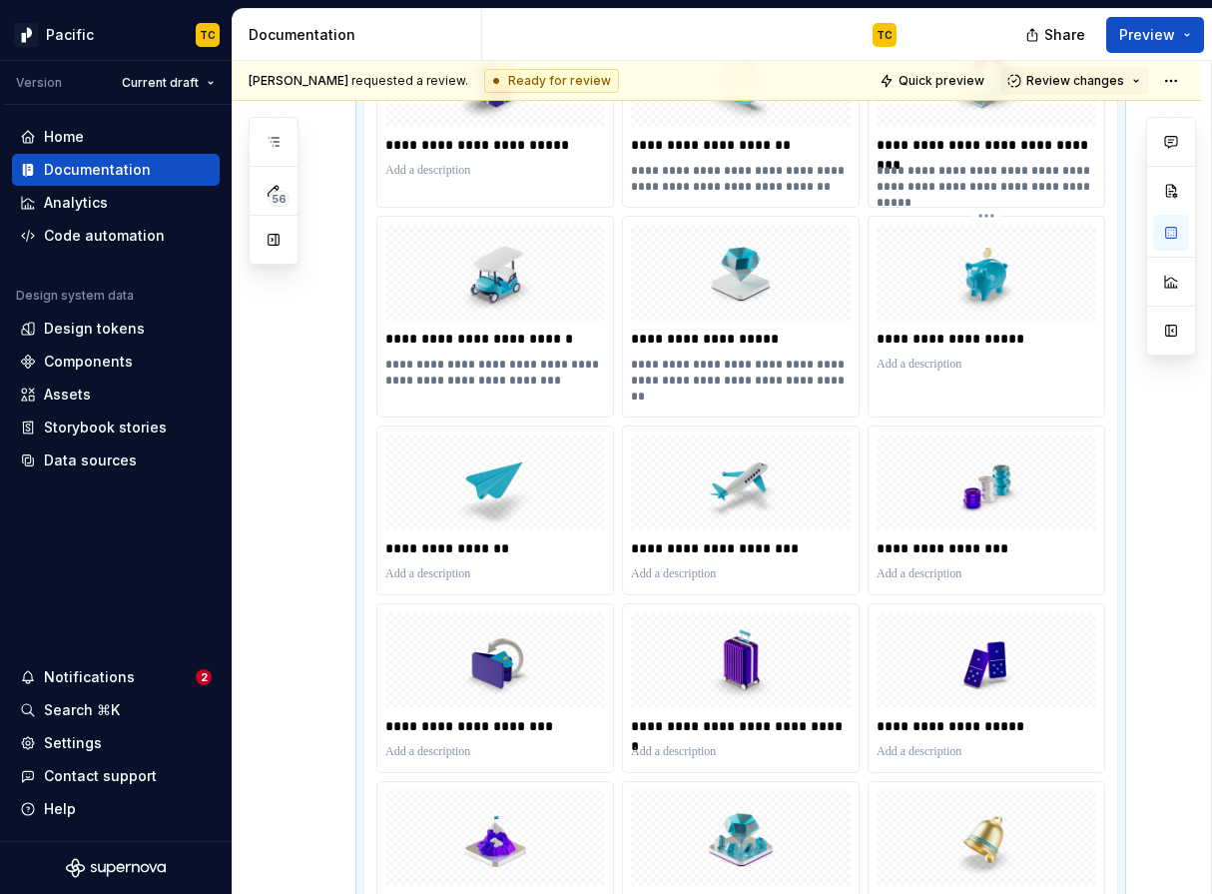
click at [924, 368] on p at bounding box center [987, 364] width 220 height 16
type textarea "*"
click at [470, 562] on div at bounding box center [495, 574] width 220 height 24
click at [425, 579] on p at bounding box center [495, 574] width 220 height 16
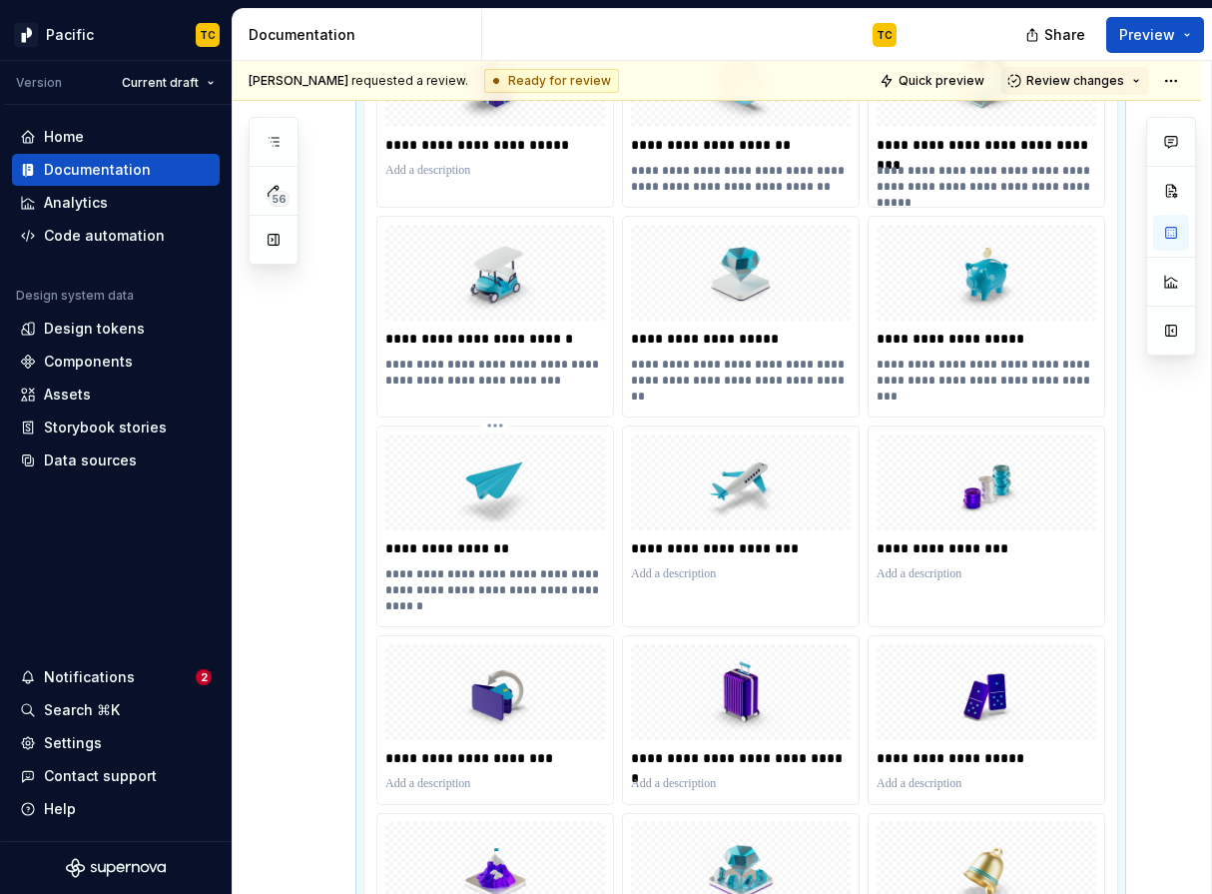
type textarea "*"
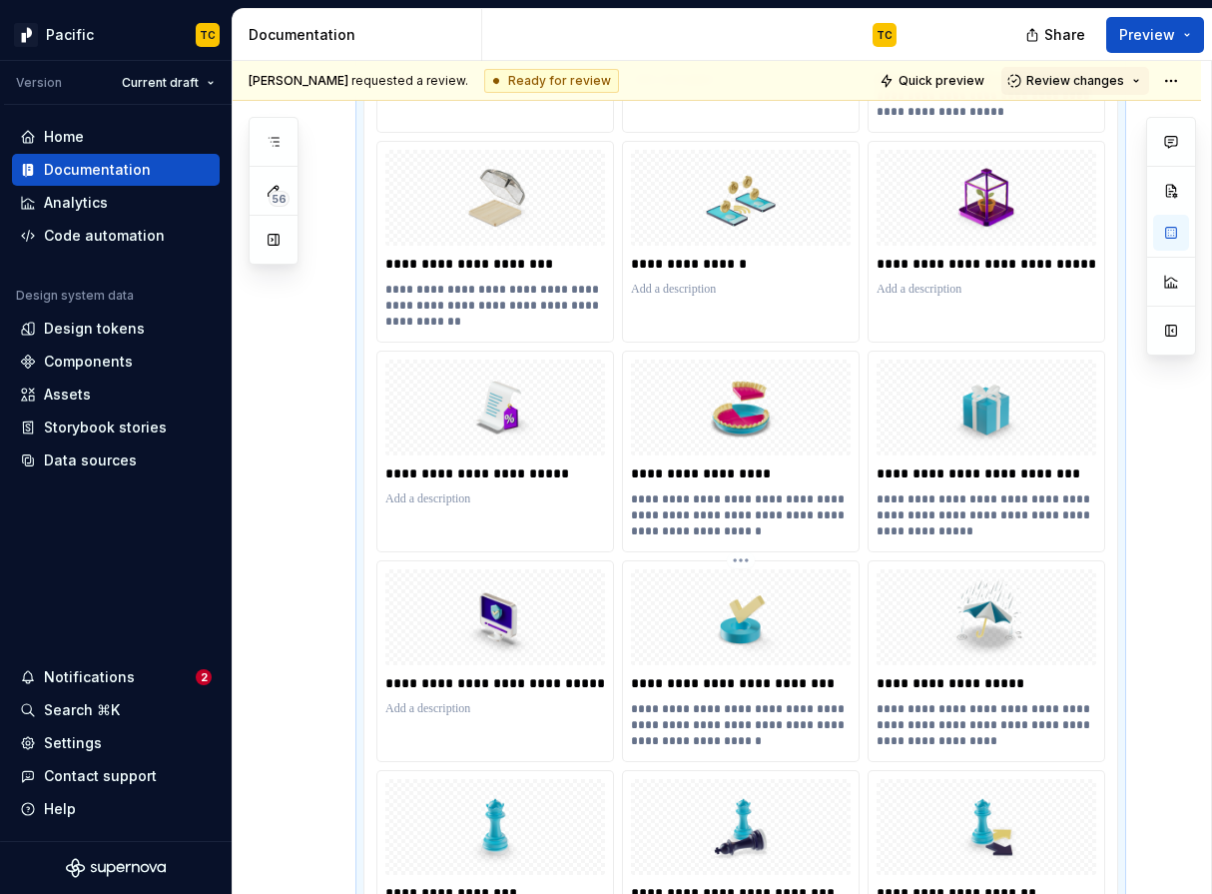
scroll to position [1498, 0]
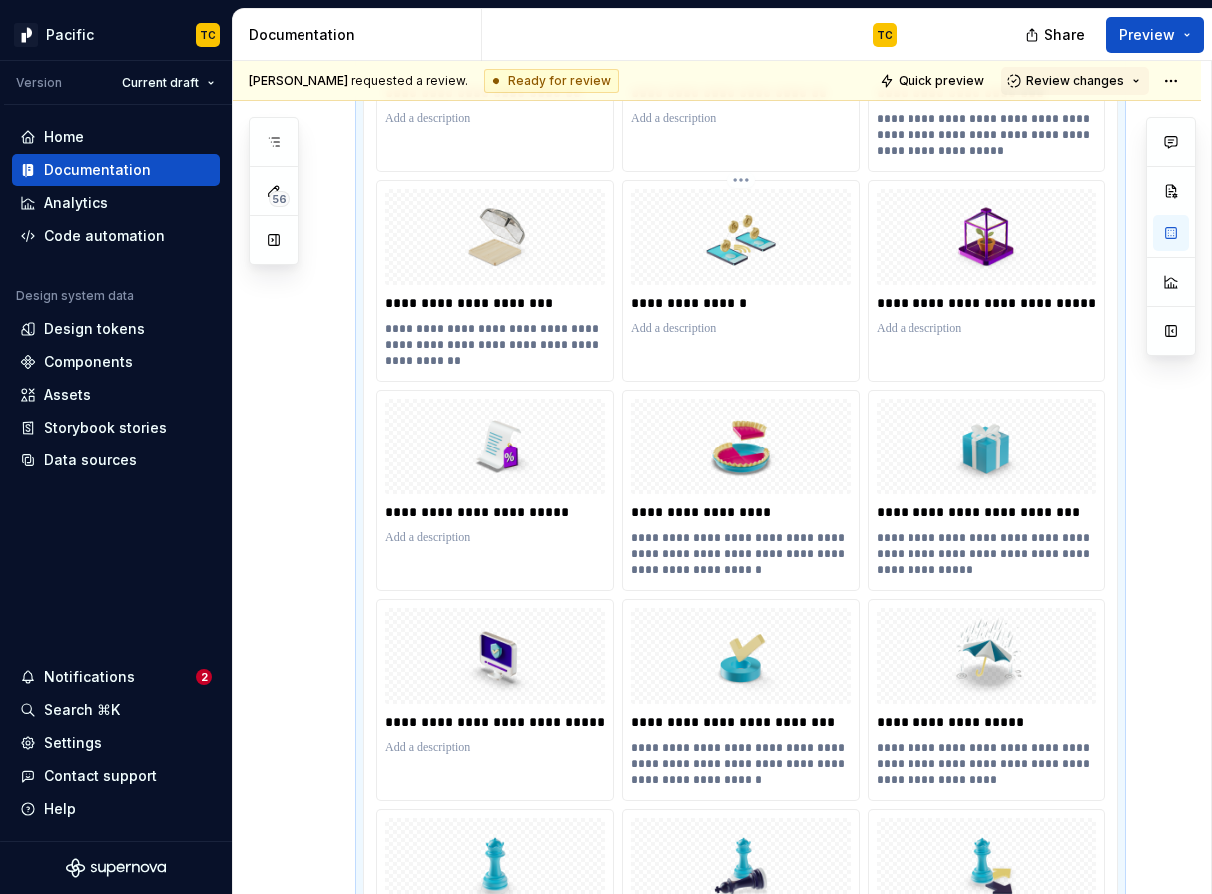
click at [711, 328] on p at bounding box center [741, 329] width 220 height 16
type textarea "*"
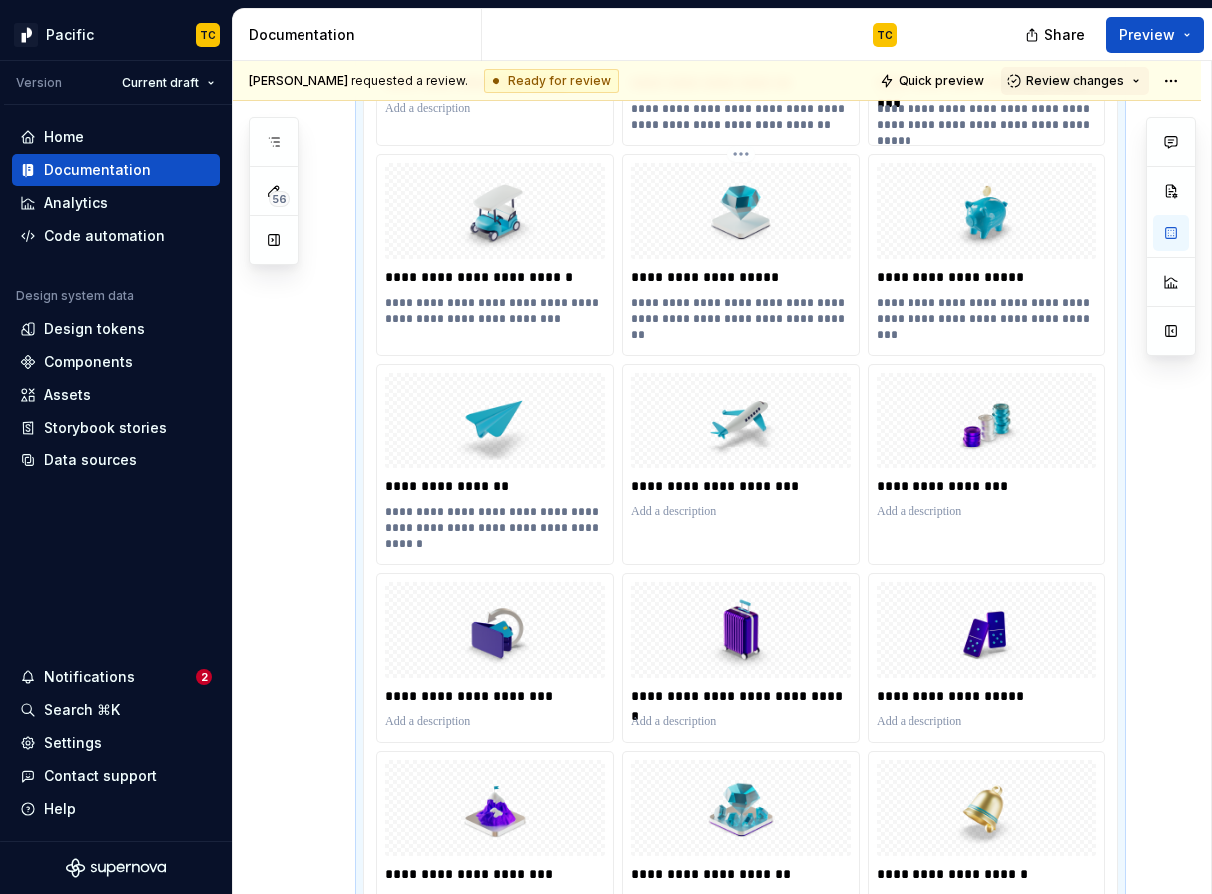
scroll to position [2727, 0]
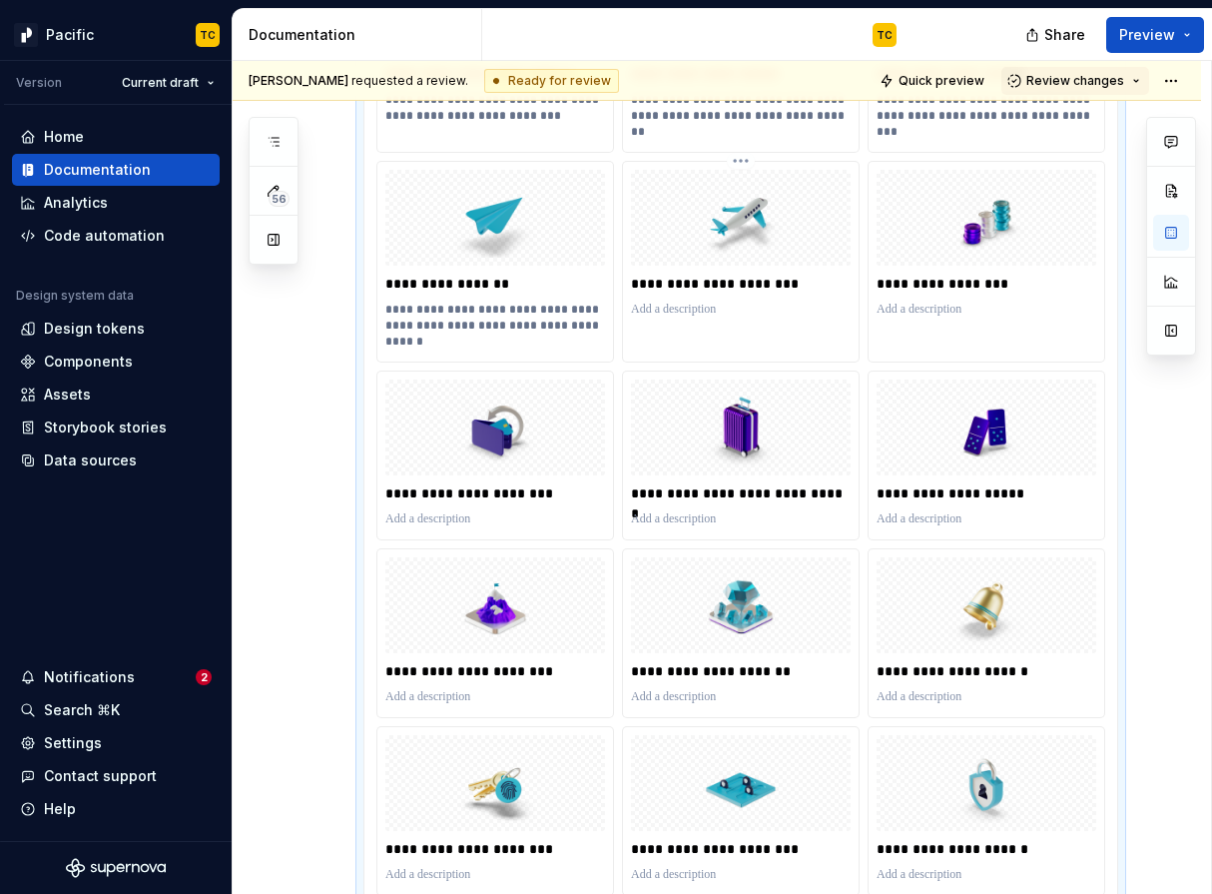
click at [707, 313] on p at bounding box center [741, 310] width 220 height 16
type textarea "*"
click at [978, 314] on p at bounding box center [987, 310] width 220 height 16
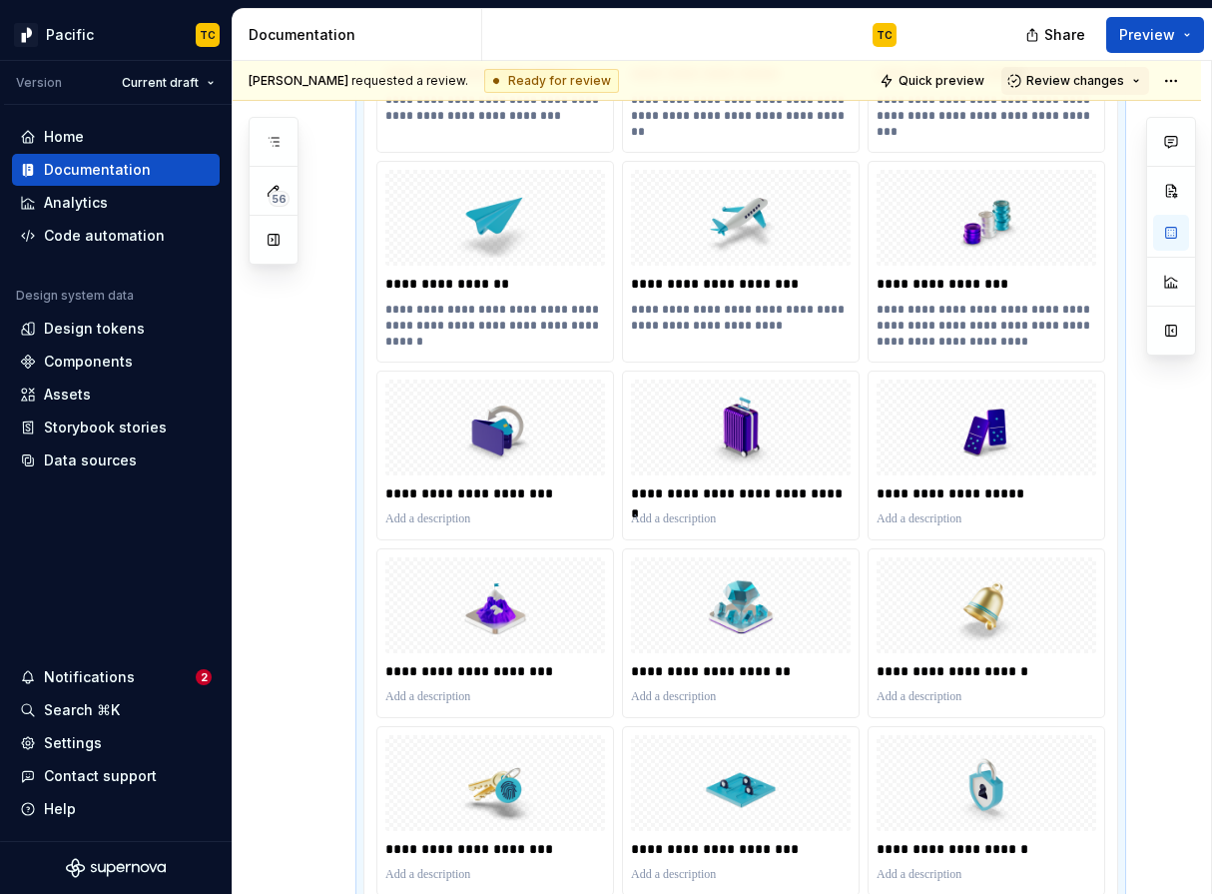
type textarea "*"
click at [485, 525] on p at bounding box center [495, 519] width 220 height 16
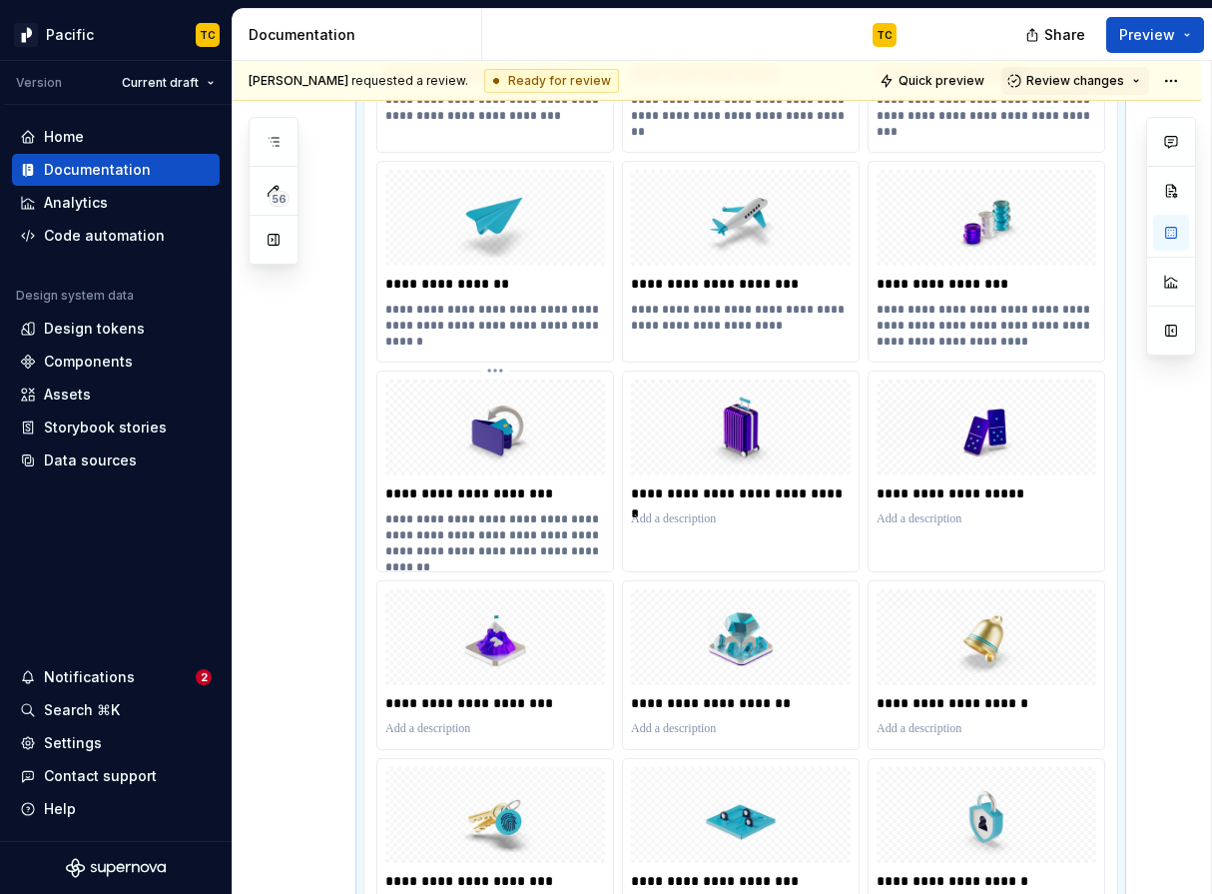
click at [444, 514] on p "**********" at bounding box center [495, 535] width 220 height 48
click at [684, 523] on p at bounding box center [741, 519] width 220 height 16
click at [1026, 534] on div "**********" at bounding box center [987, 455] width 236 height 168
click at [978, 520] on p at bounding box center [987, 519] width 220 height 16
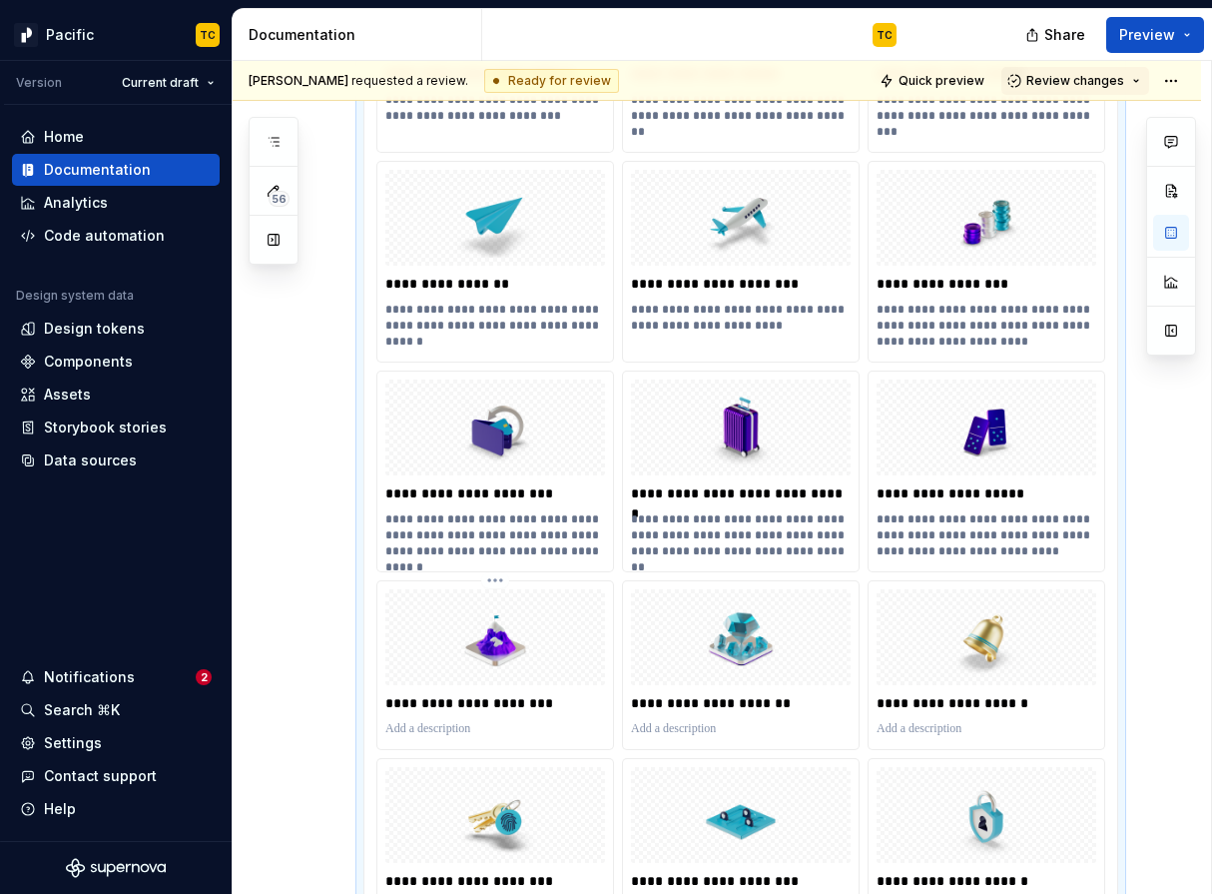
click at [427, 727] on p at bounding box center [495, 729] width 220 height 16
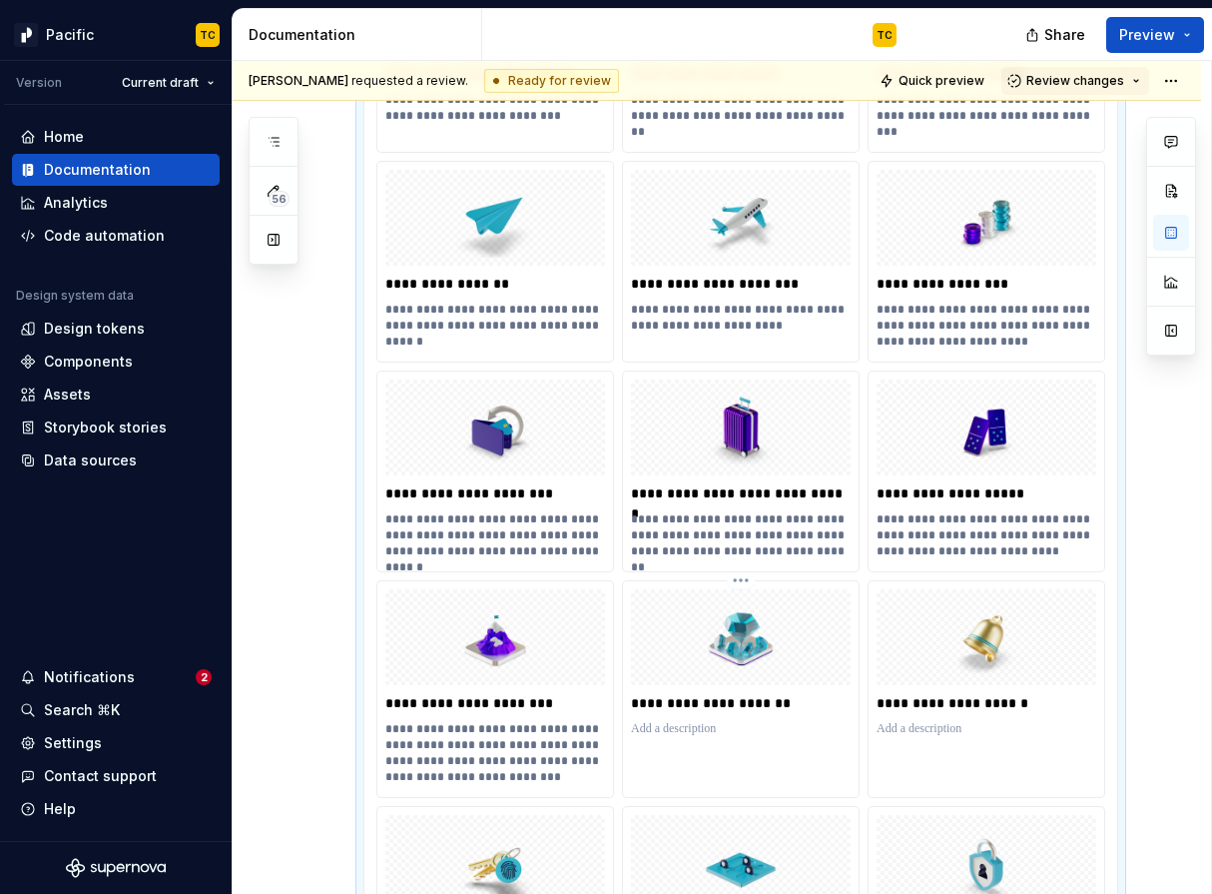
click at [709, 733] on p at bounding box center [741, 729] width 220 height 16
click at [933, 732] on p at bounding box center [987, 729] width 220 height 16
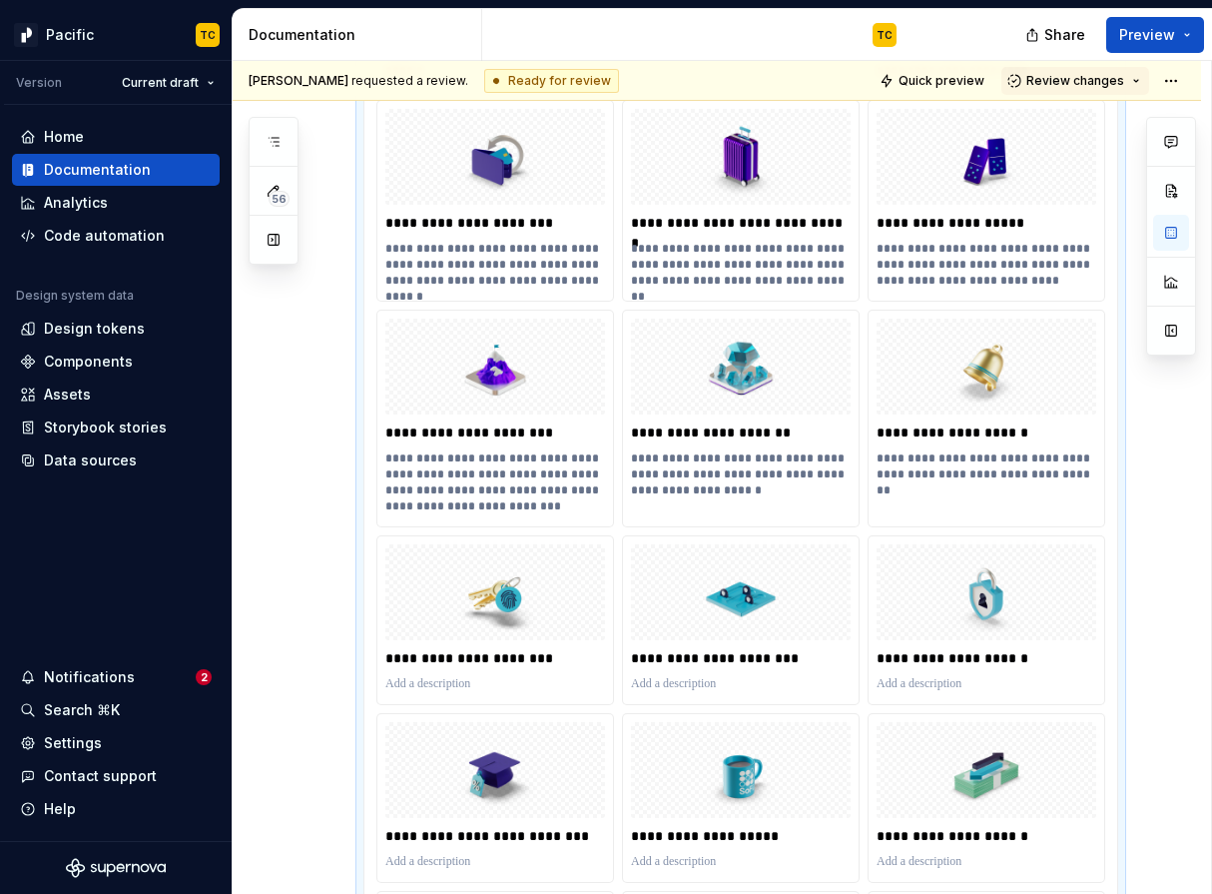
scroll to position [3069, 0]
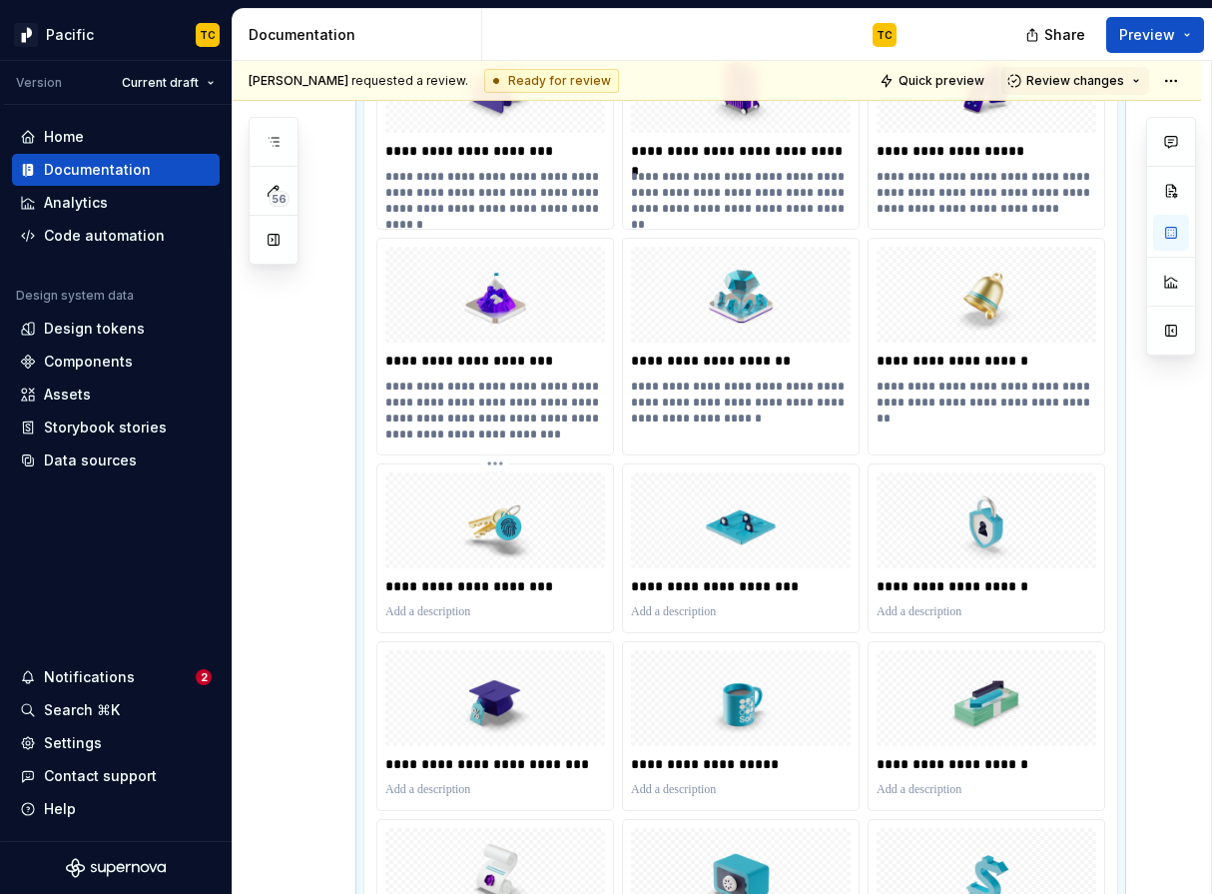
click at [476, 615] on p at bounding box center [495, 612] width 220 height 16
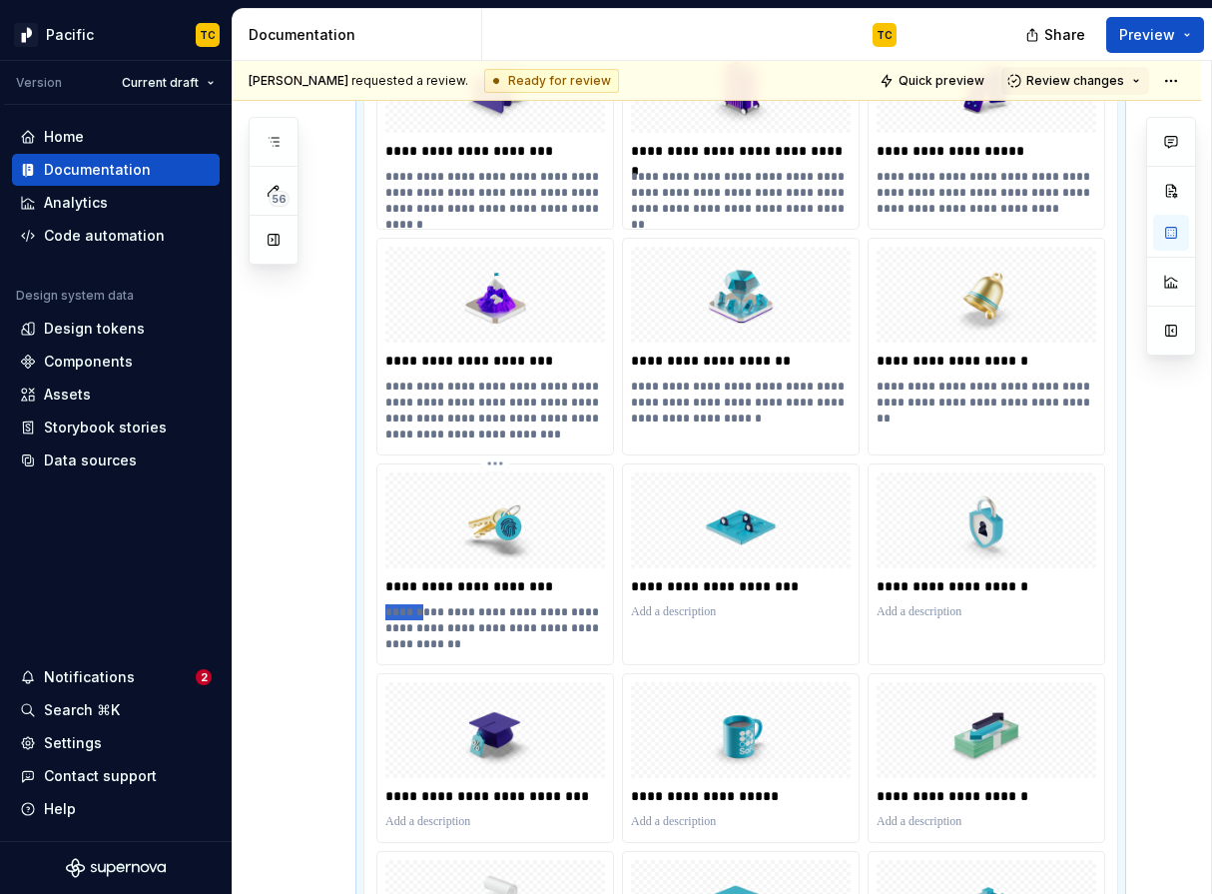
drag, startPoint x: 417, startPoint y: 611, endPoint x: 391, endPoint y: 616, distance: 26.4
click at [391, 616] on p "**********" at bounding box center [495, 628] width 220 height 48
click at [654, 628] on div "**********" at bounding box center [741, 548] width 236 height 168
click at [662, 620] on div at bounding box center [741, 612] width 220 height 24
click at [661, 615] on p at bounding box center [741, 612] width 220 height 16
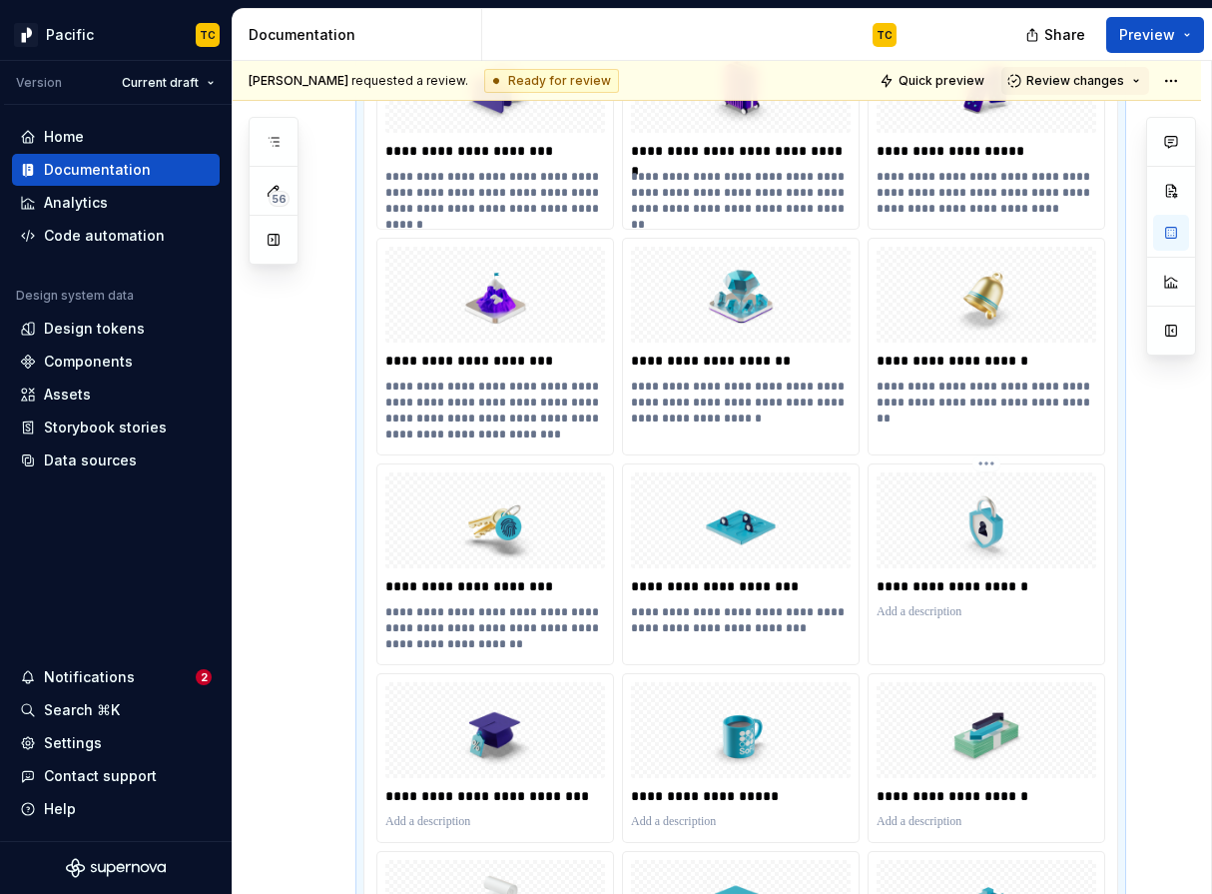
click at [921, 617] on p at bounding box center [987, 612] width 220 height 16
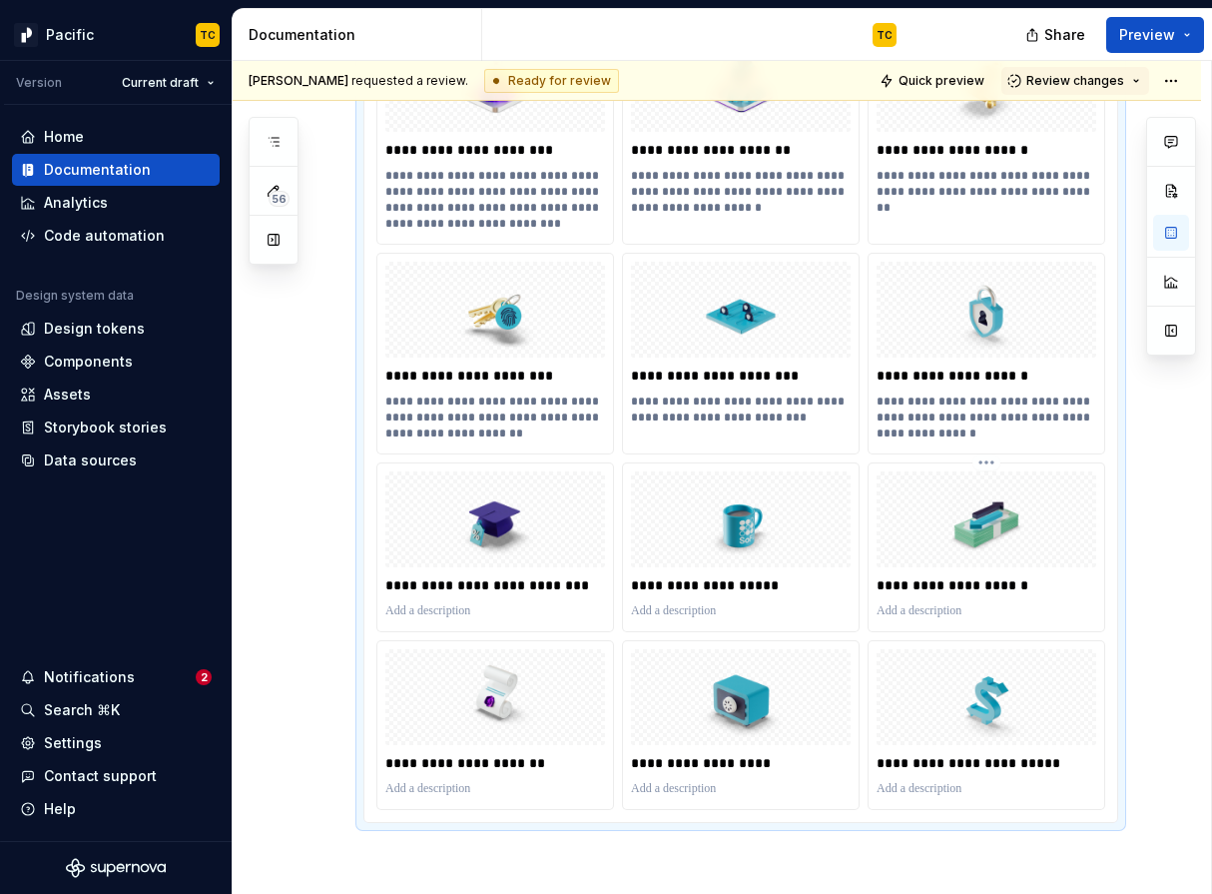
scroll to position [3290, 0]
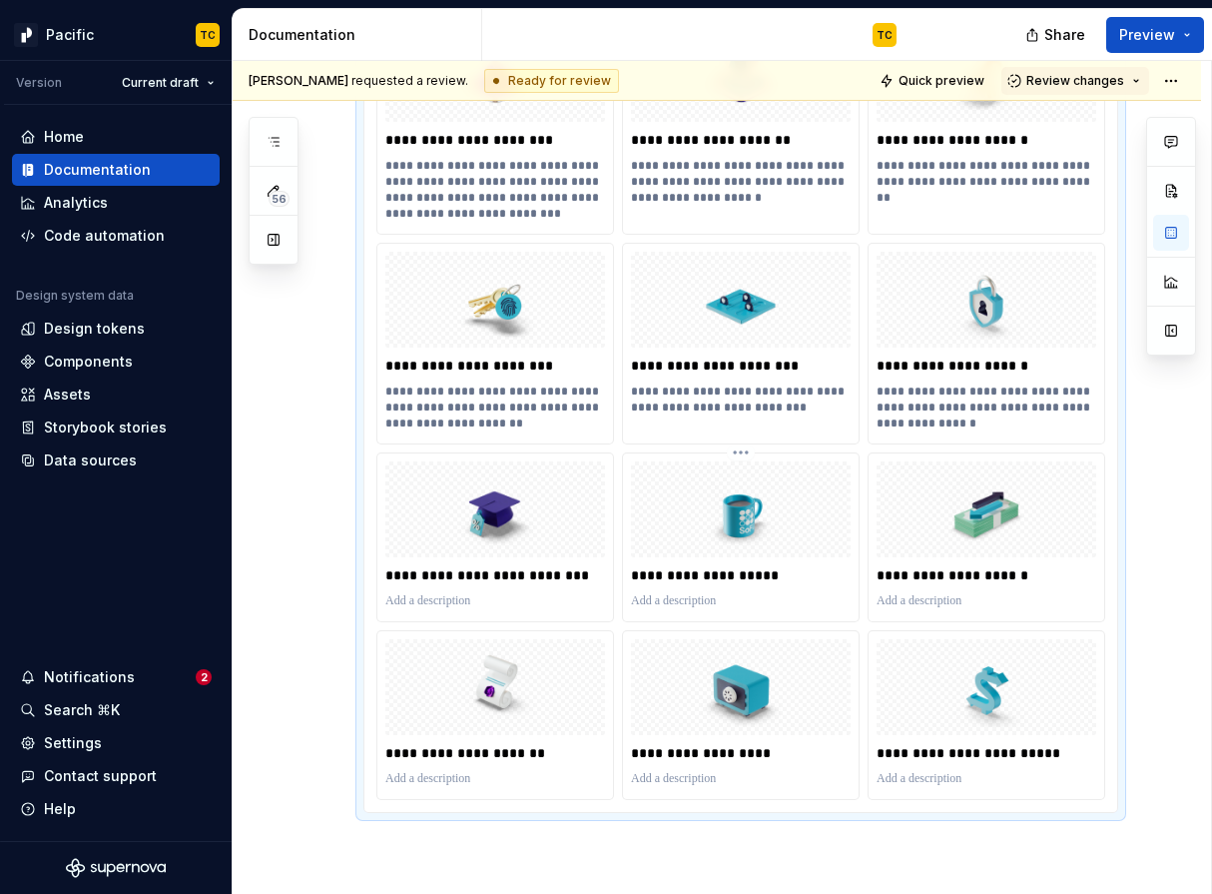
click at [684, 593] on p at bounding box center [741, 601] width 220 height 16
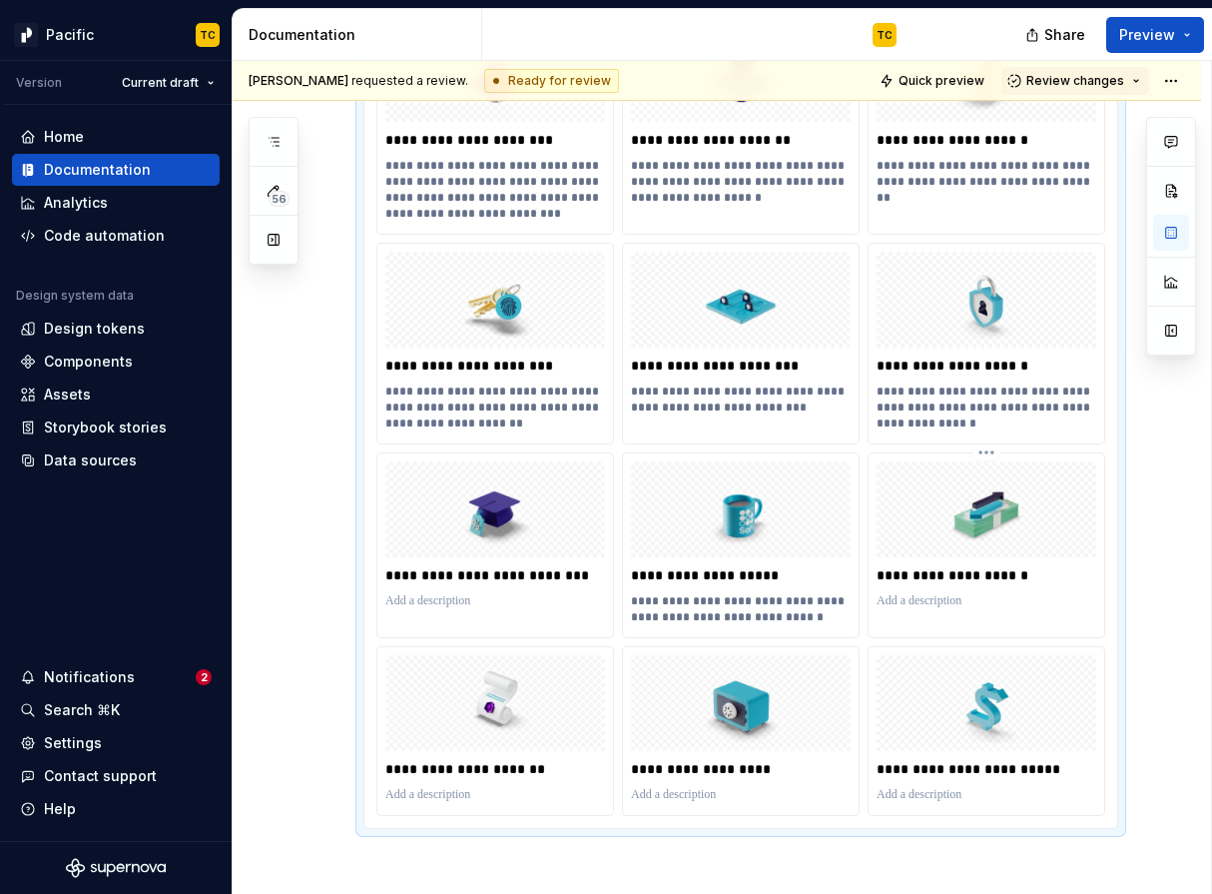
click at [932, 599] on p at bounding box center [987, 601] width 220 height 16
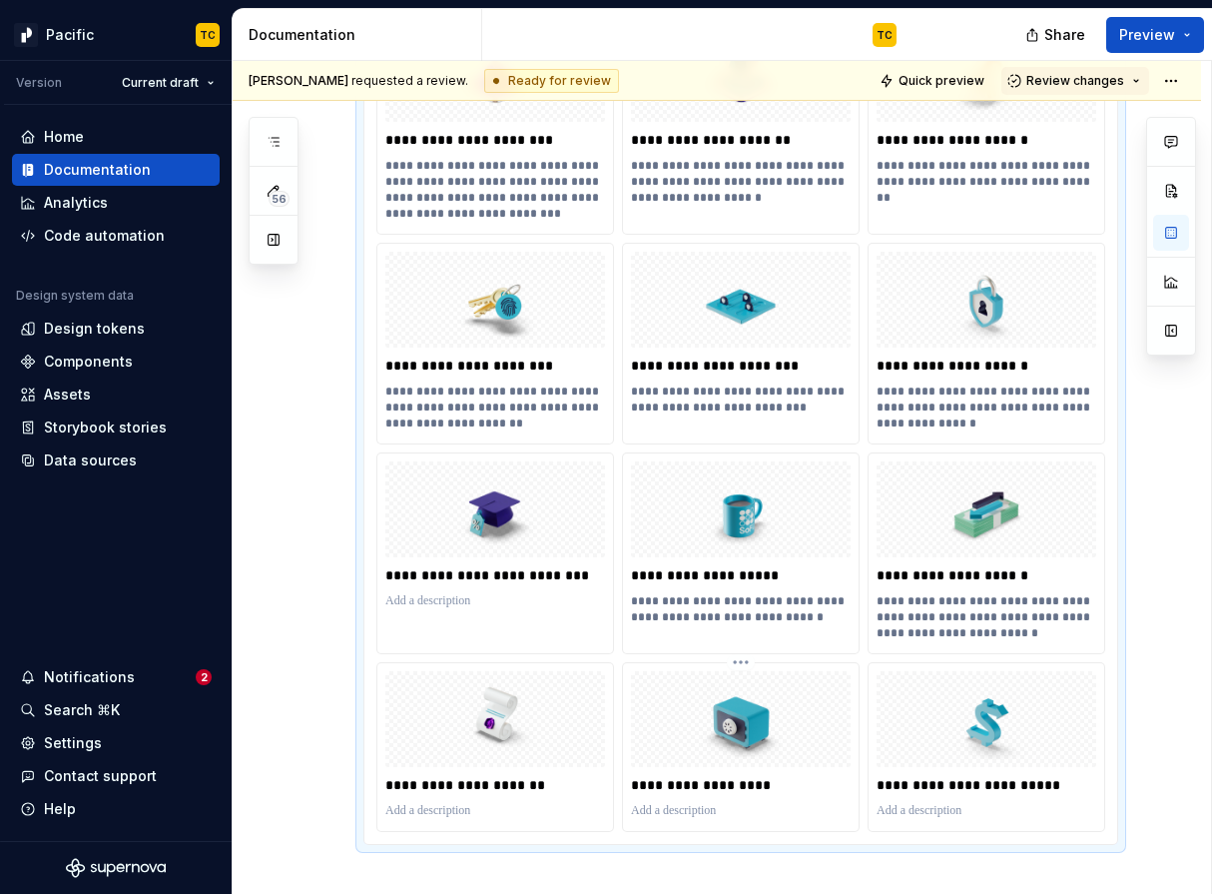
click at [692, 813] on p at bounding box center [741, 811] width 220 height 16
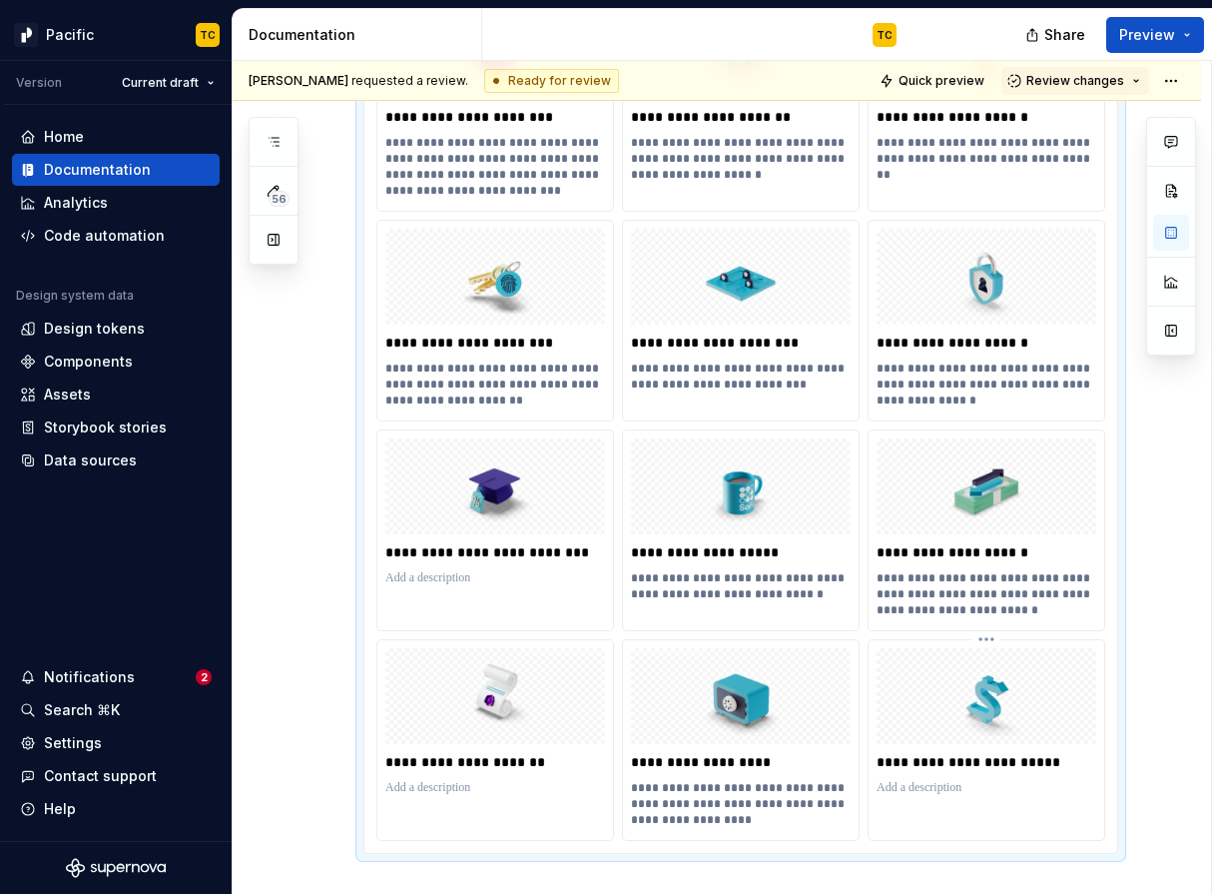
click at [959, 791] on p at bounding box center [987, 788] width 220 height 16
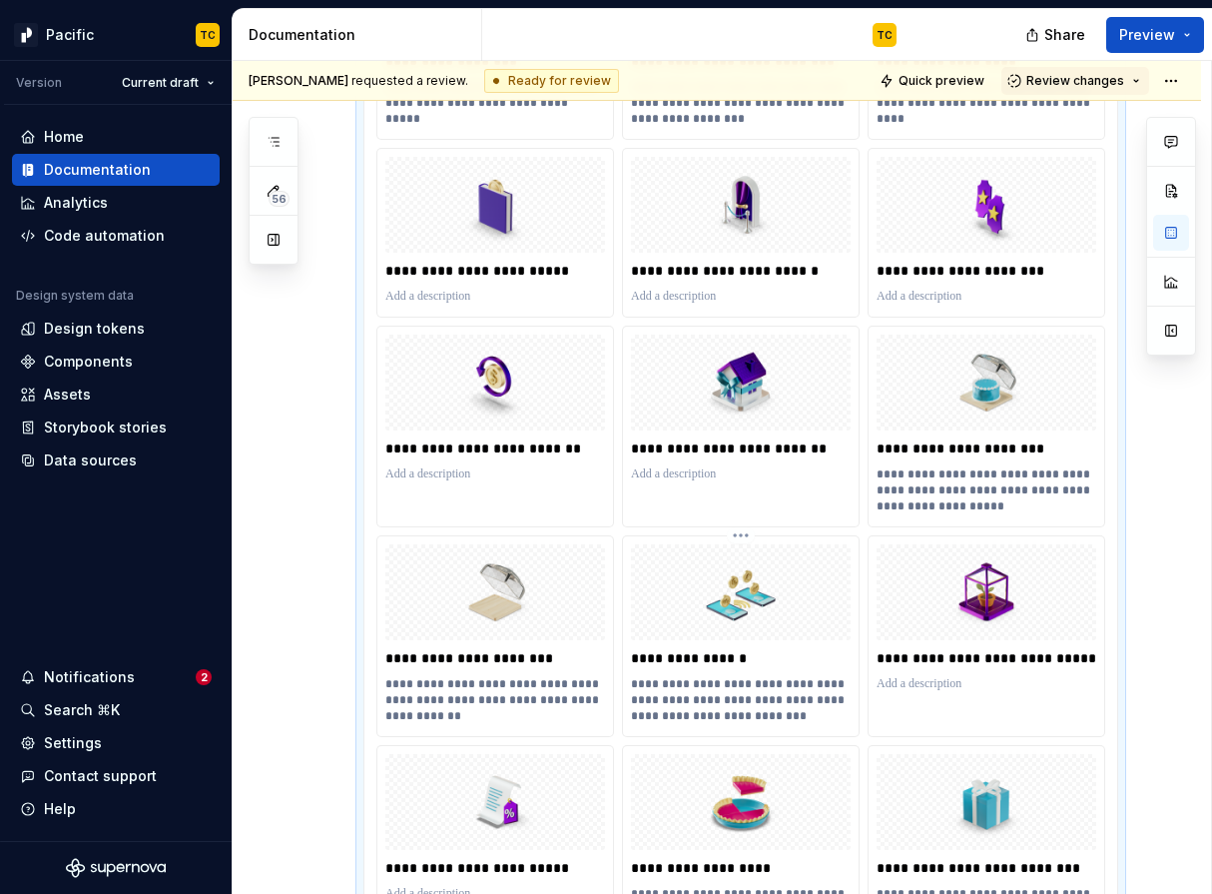
scroll to position [1138, 0]
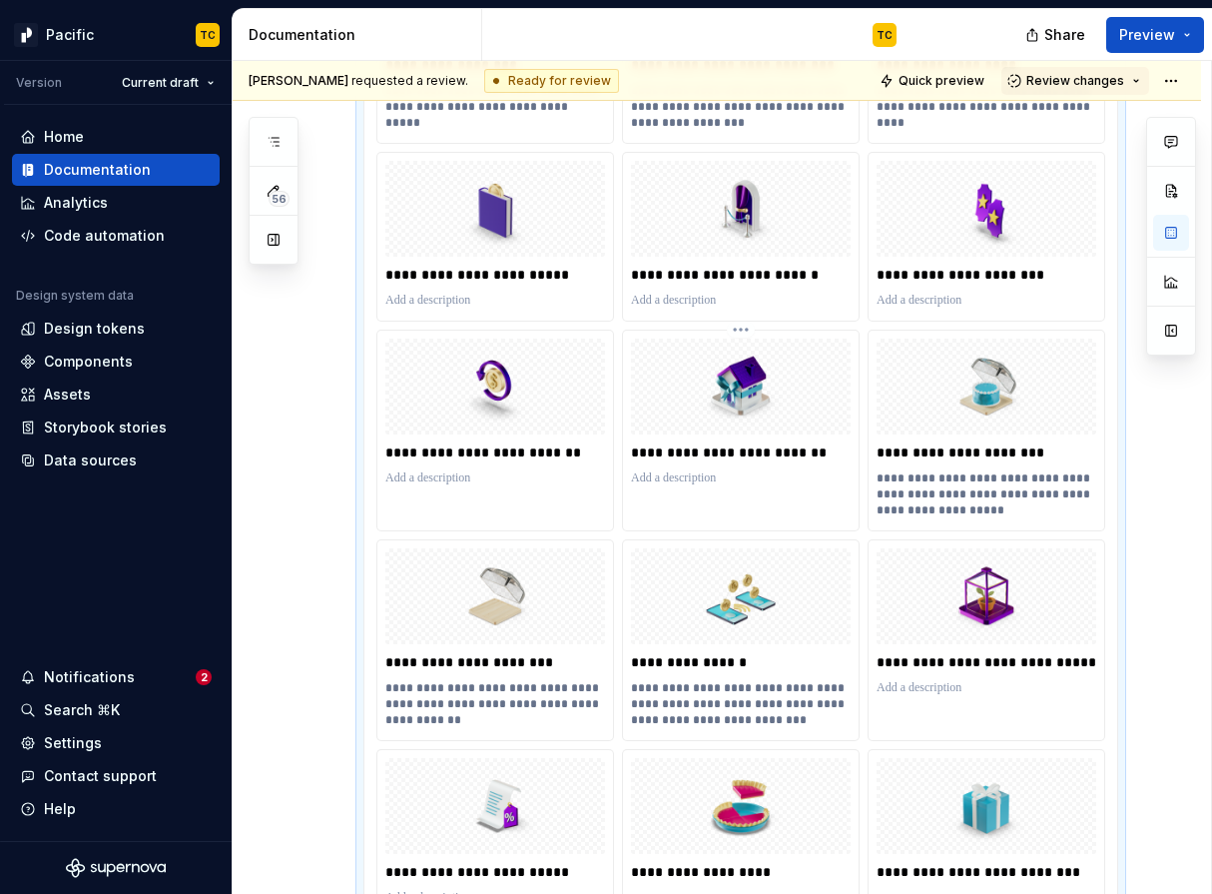
click at [778, 484] on p at bounding box center [741, 478] width 220 height 16
click at [481, 480] on p at bounding box center [495, 478] width 220 height 16
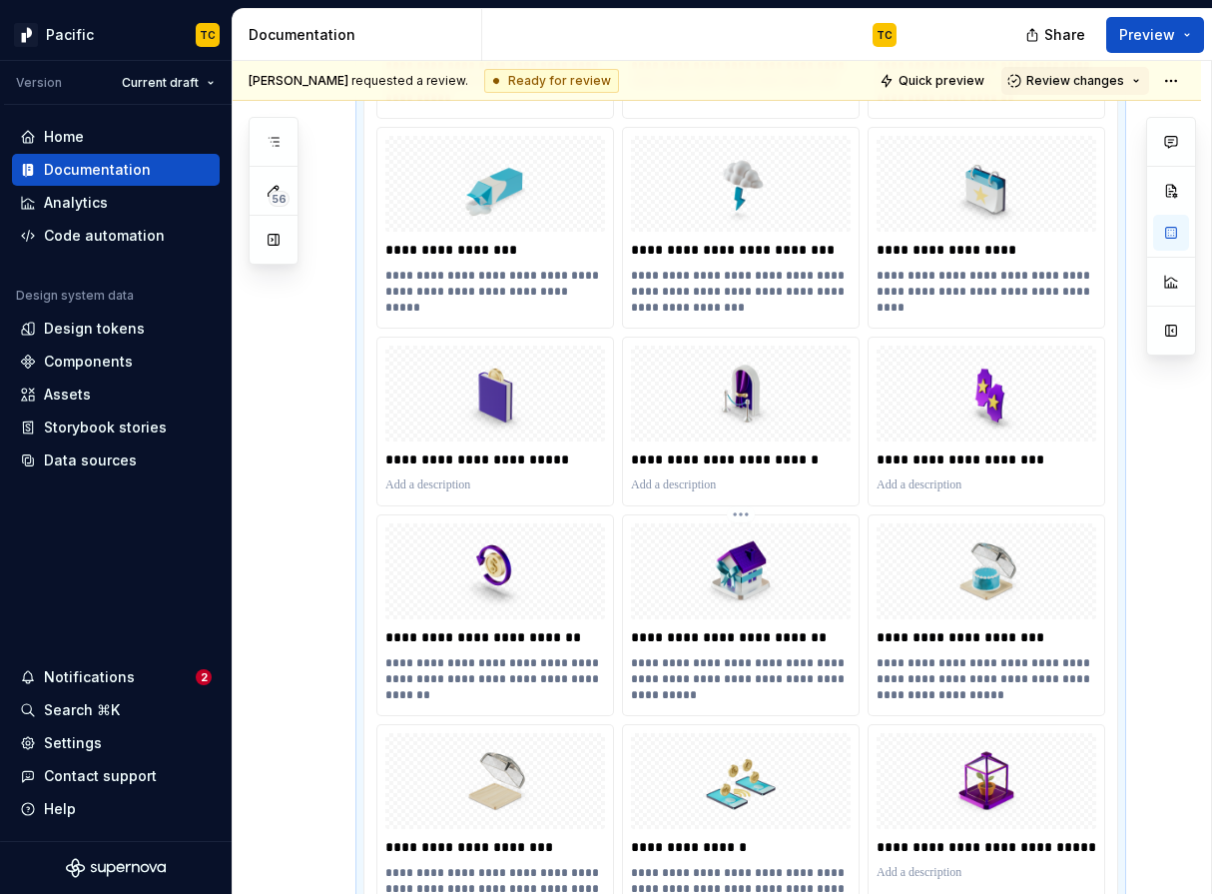
scroll to position [886, 0]
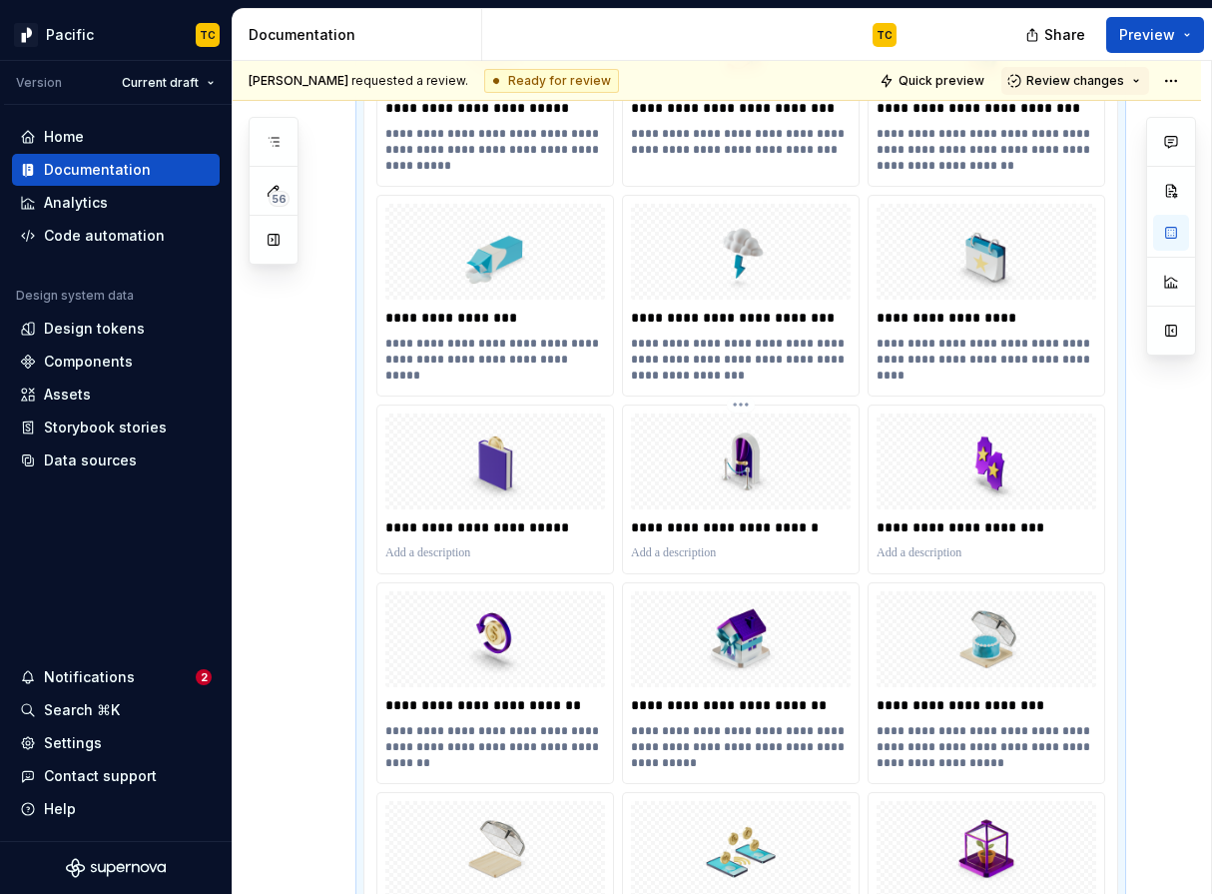
click at [685, 550] on p at bounding box center [741, 553] width 220 height 16
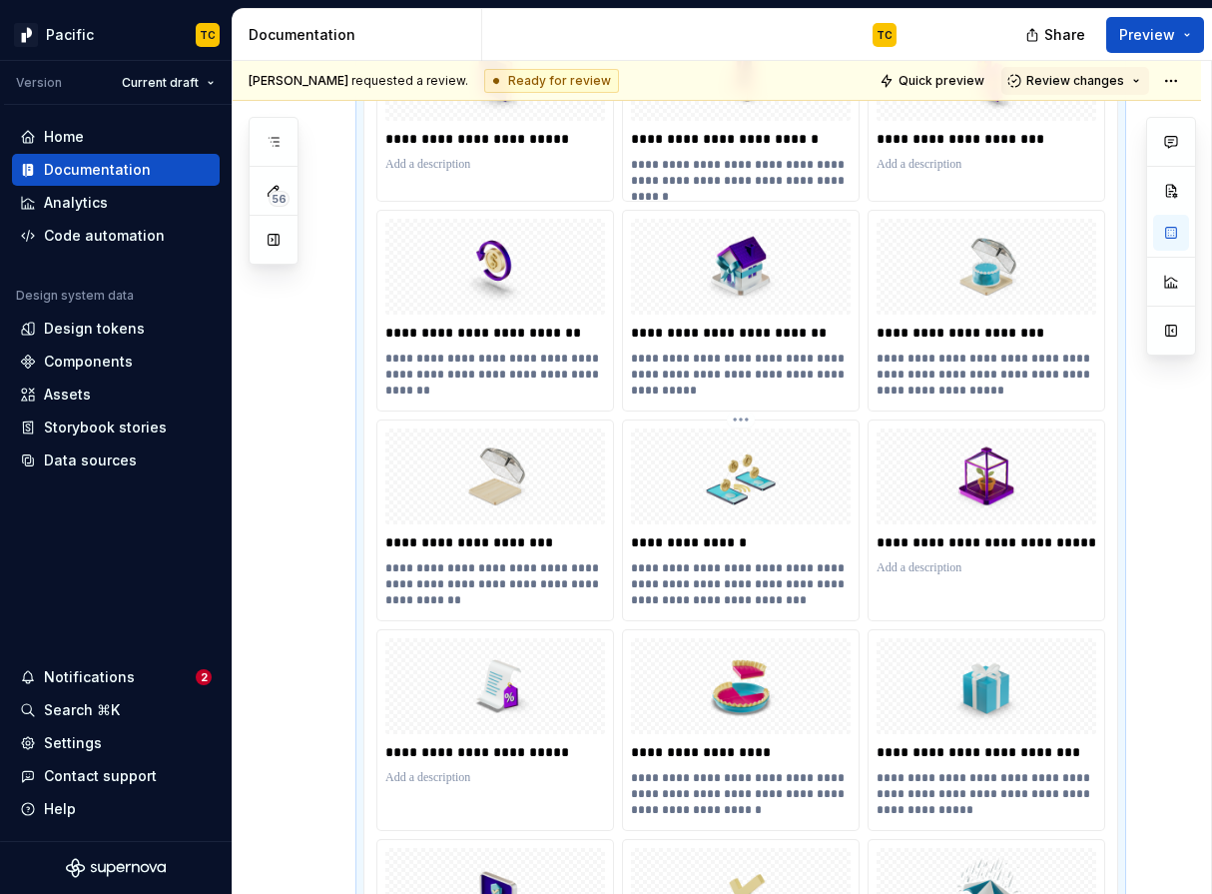
scroll to position [1290, 0]
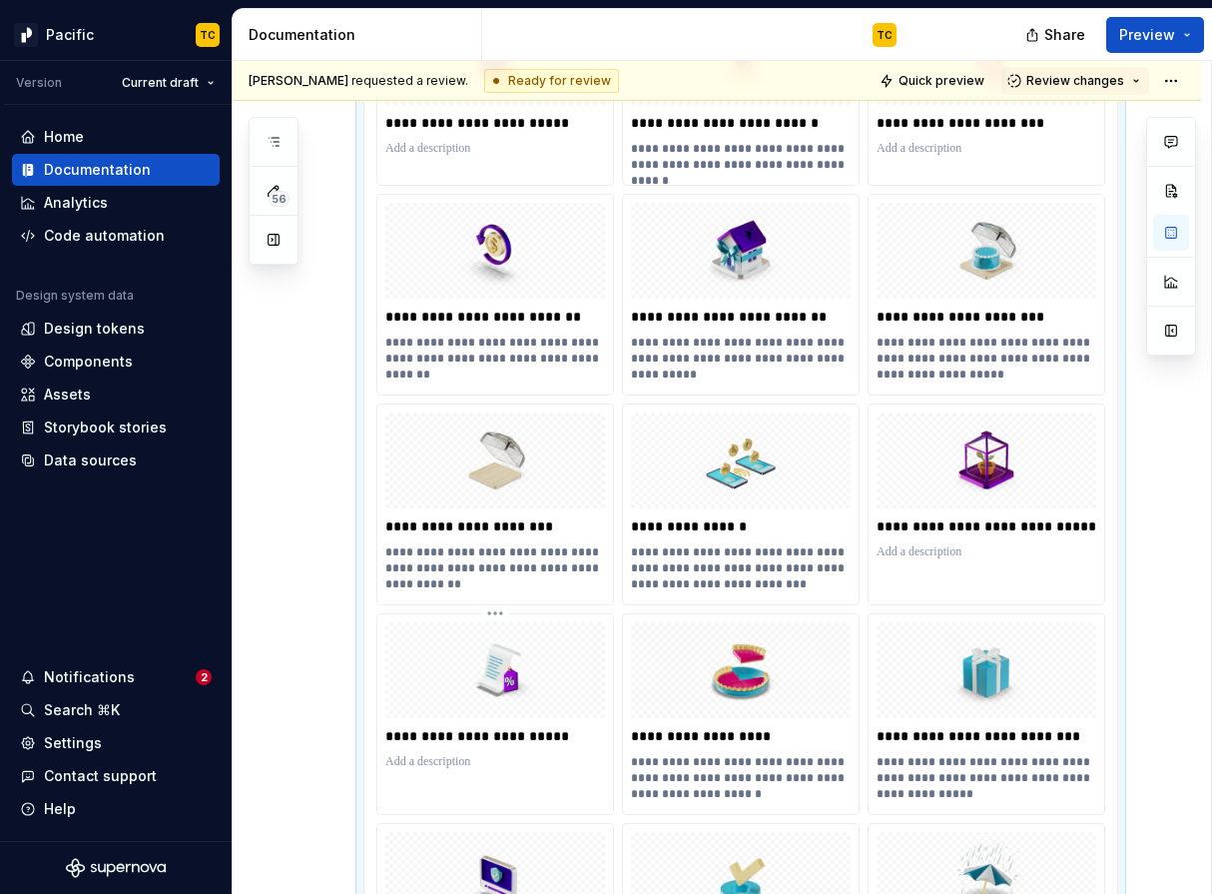
click at [440, 763] on p at bounding box center [495, 762] width 220 height 16
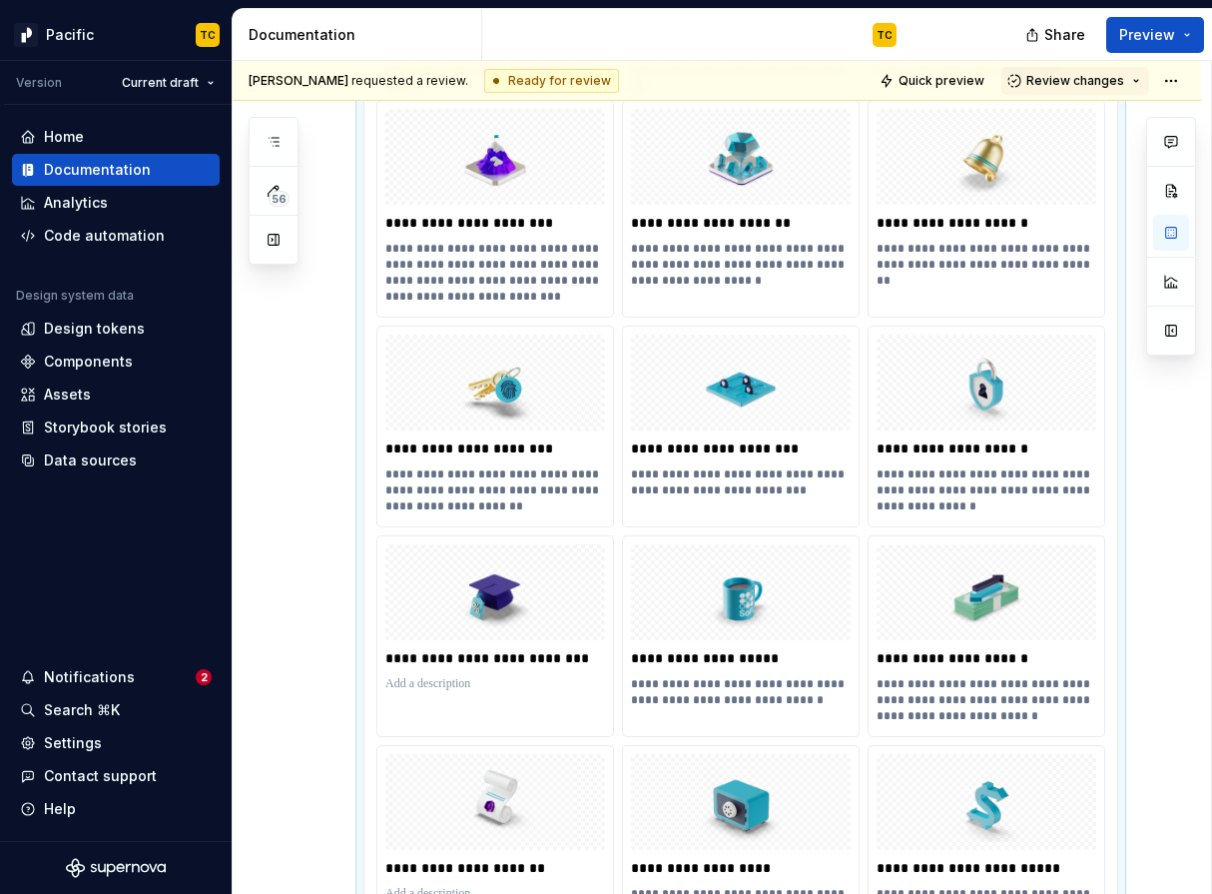
scroll to position [3259, 0]
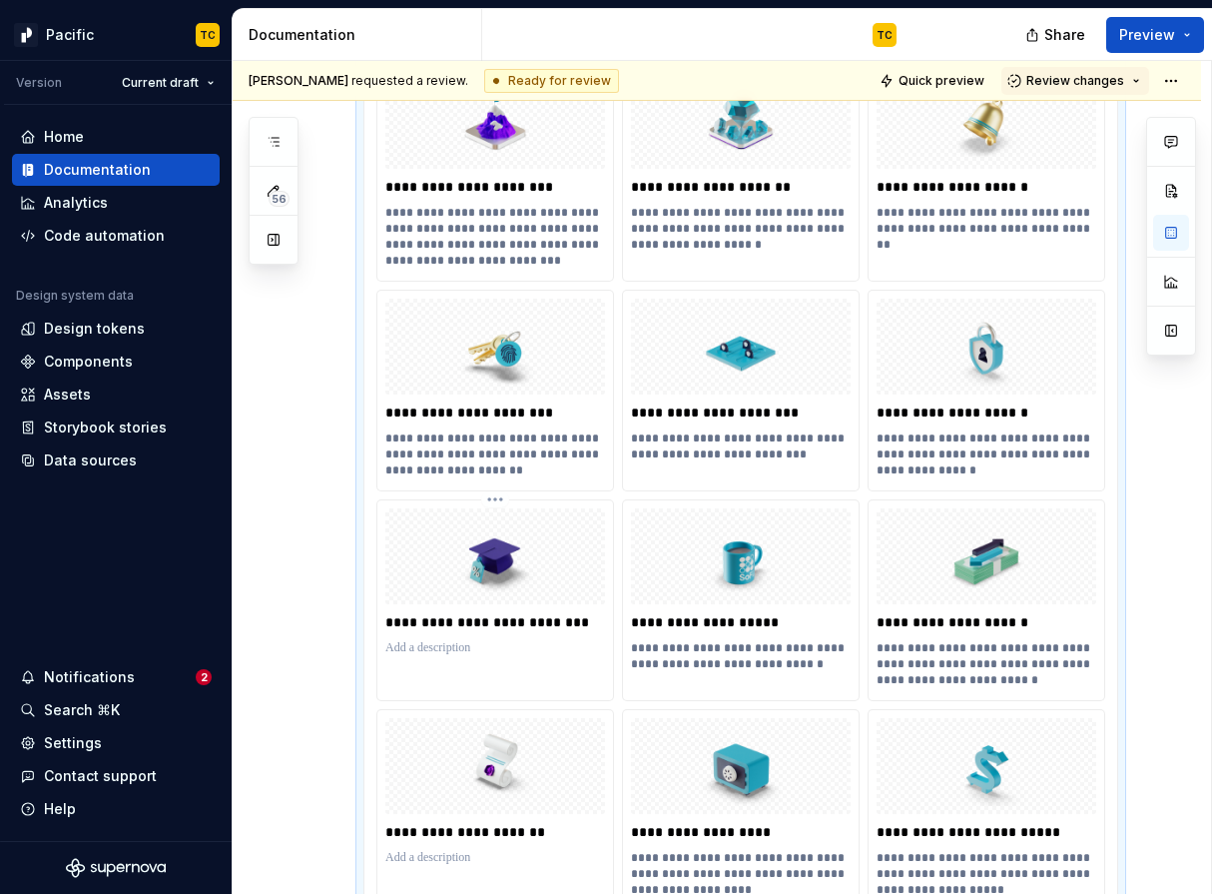
click at [532, 644] on p at bounding box center [495, 648] width 220 height 16
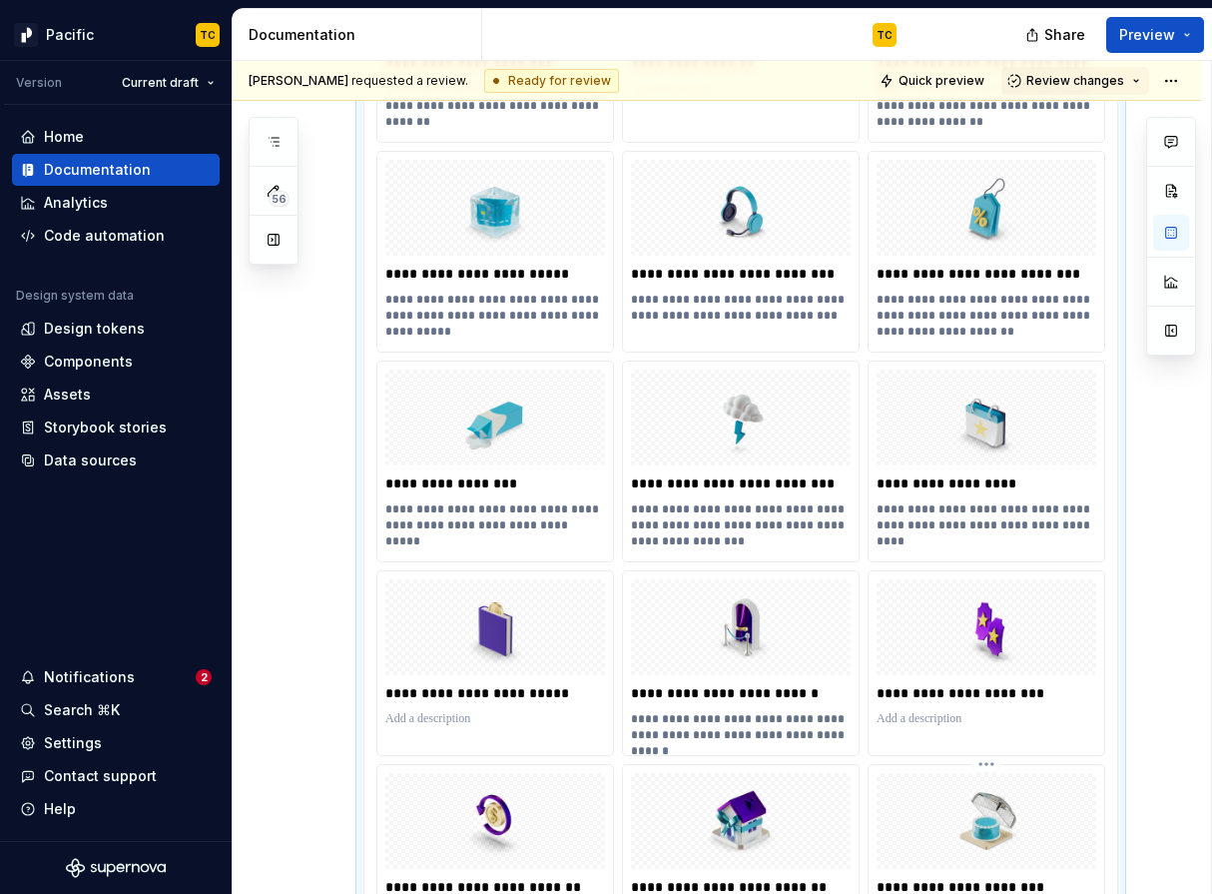
scroll to position [708, 0]
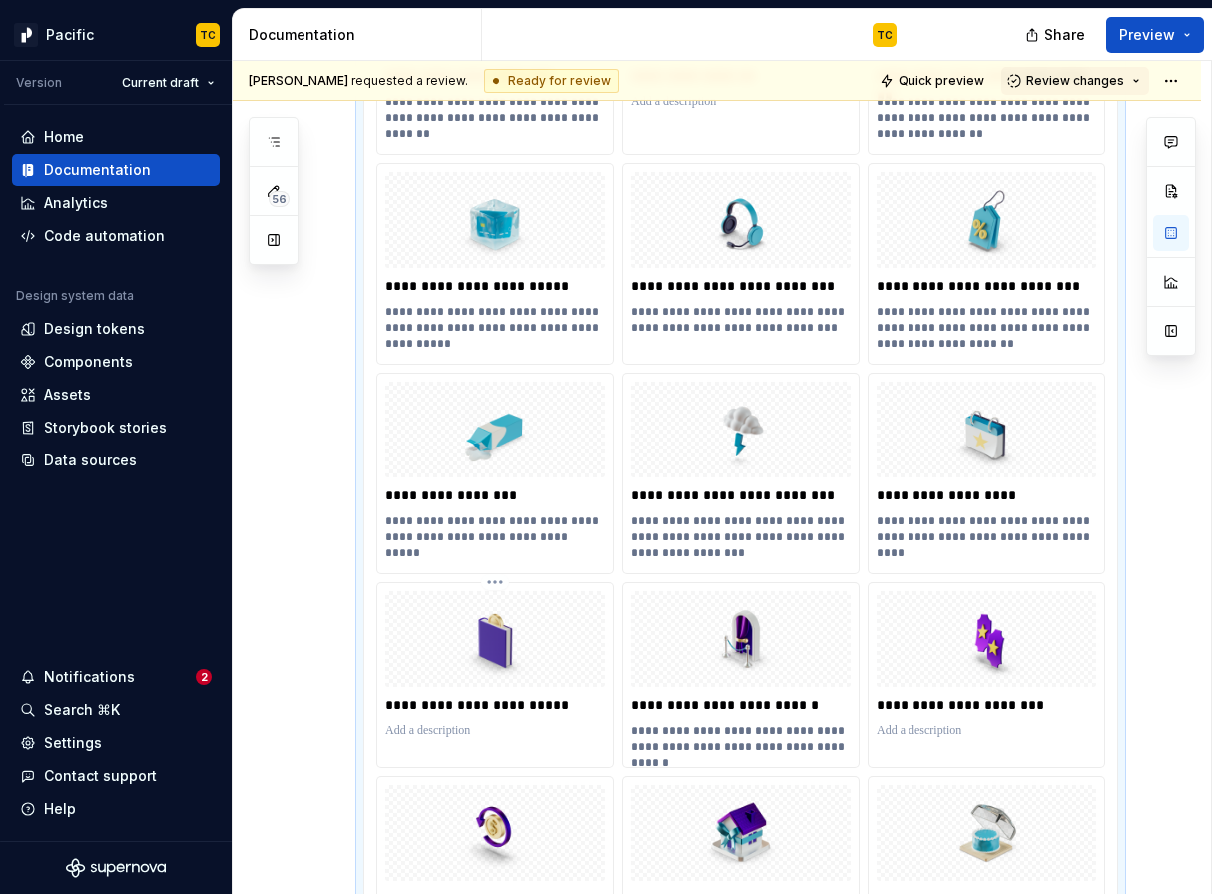
click at [506, 730] on p at bounding box center [495, 731] width 220 height 16
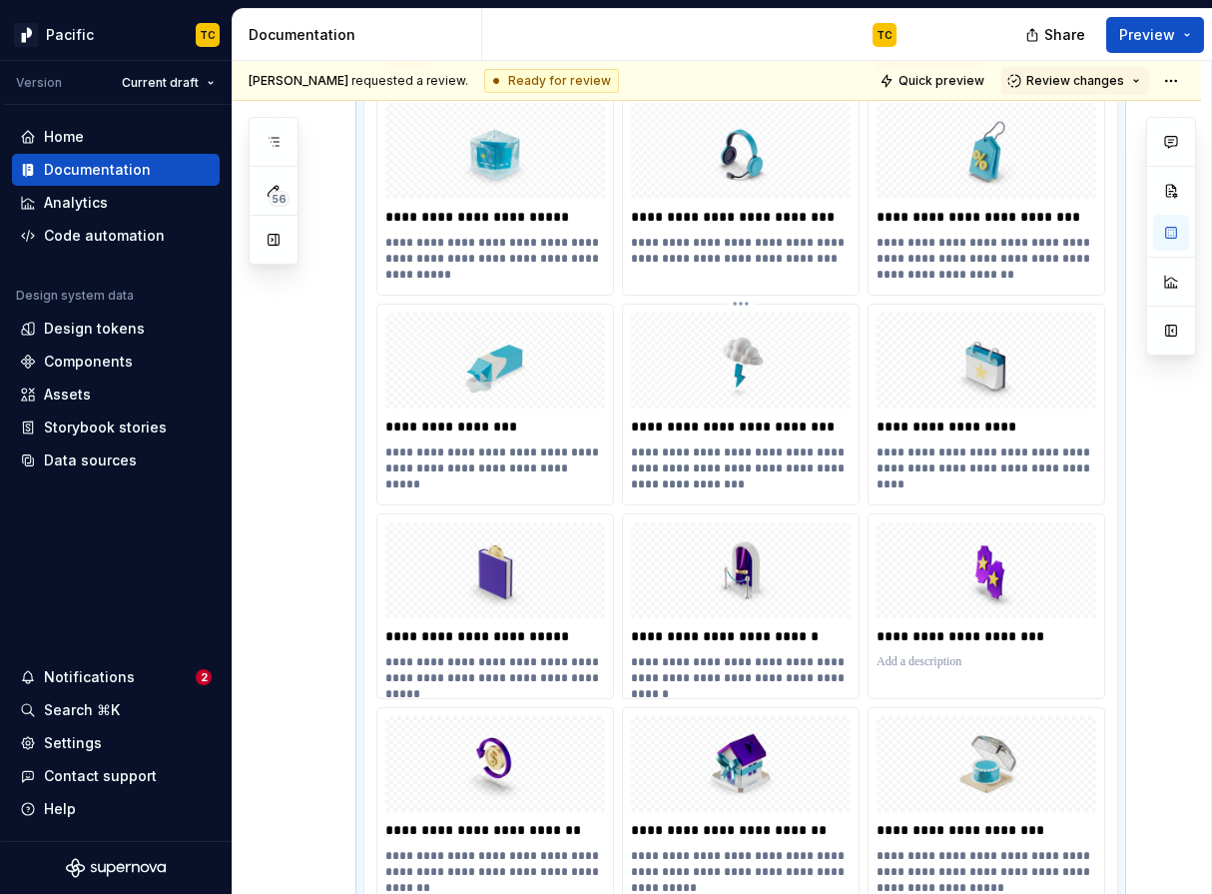
scroll to position [870, 0]
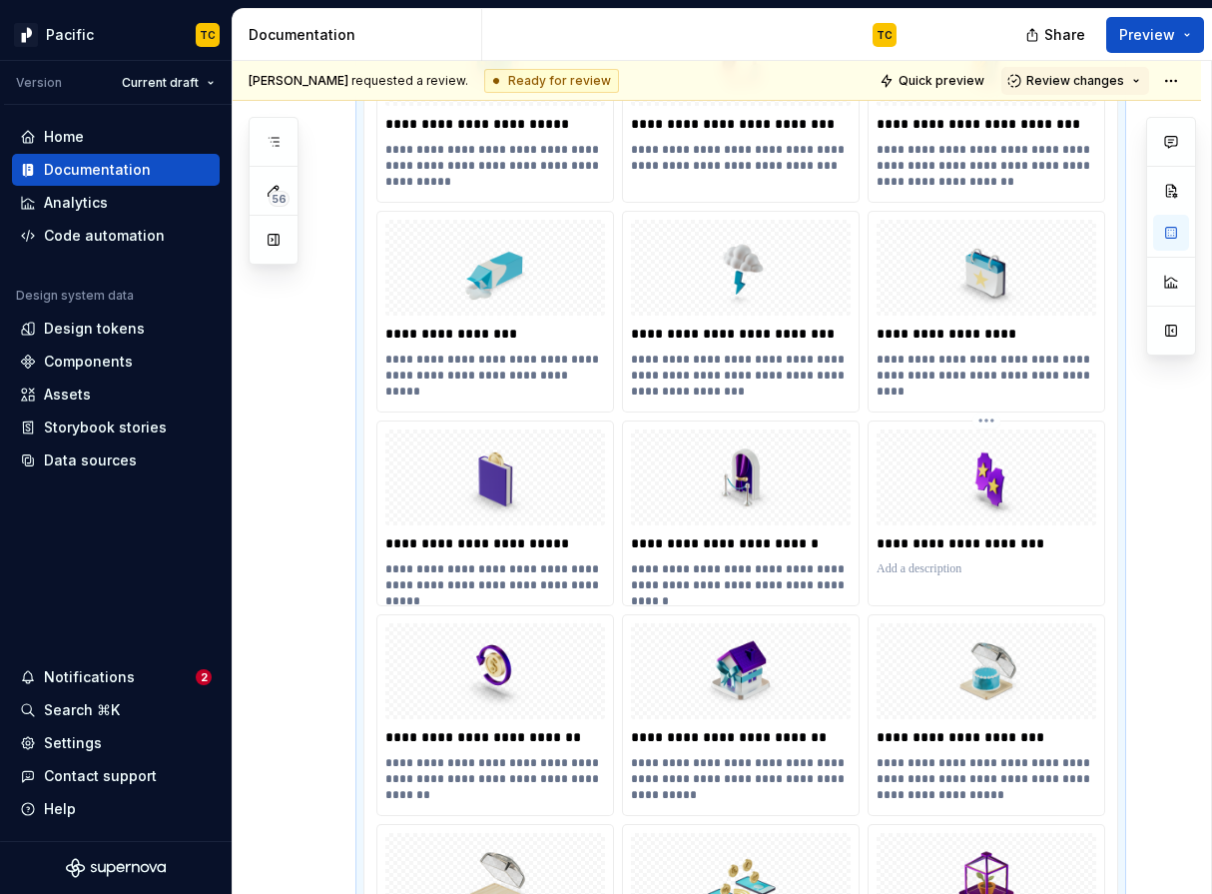
click at [962, 574] on p at bounding box center [987, 569] width 220 height 16
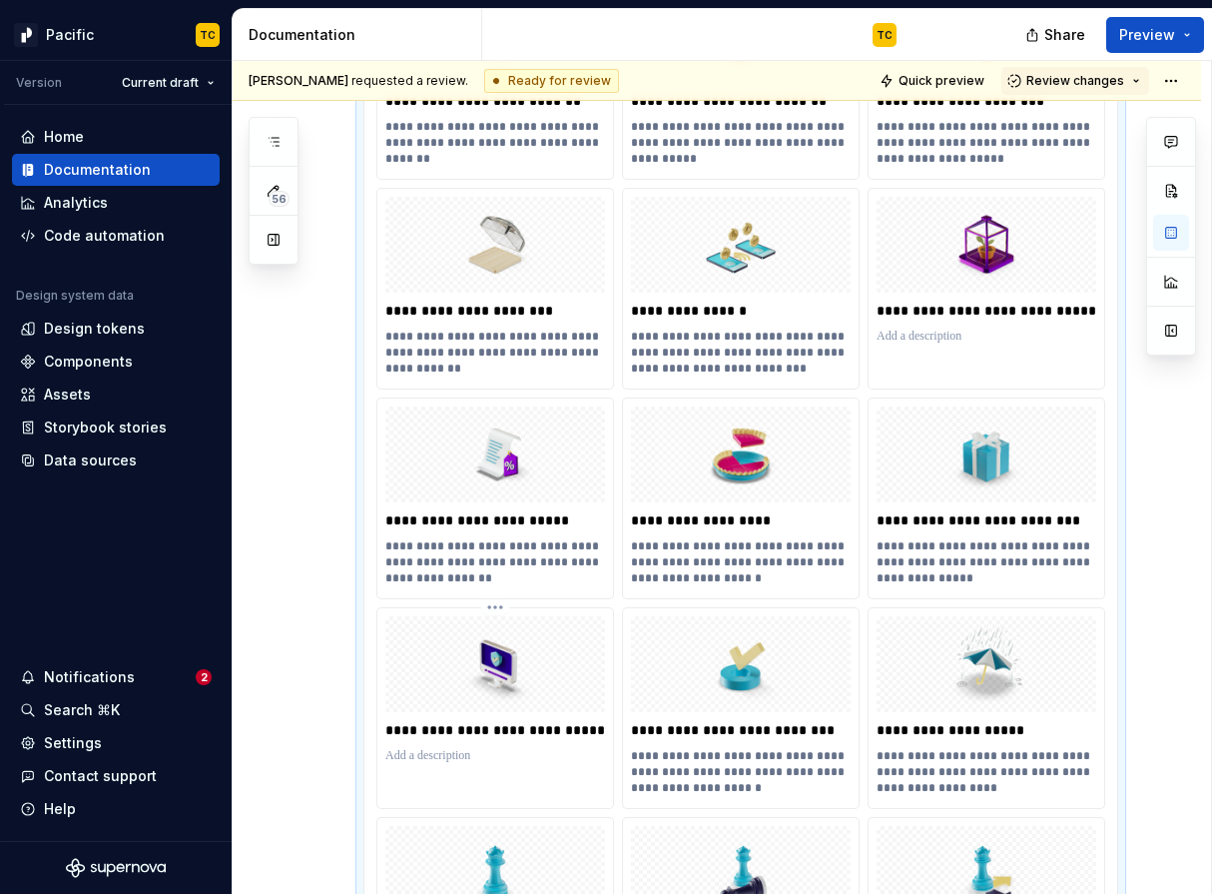
scroll to position [1507, 0]
click at [532, 769] on div "**********" at bounding box center [495, 691] width 236 height 168
click at [492, 757] on p at bounding box center [495, 755] width 220 height 16
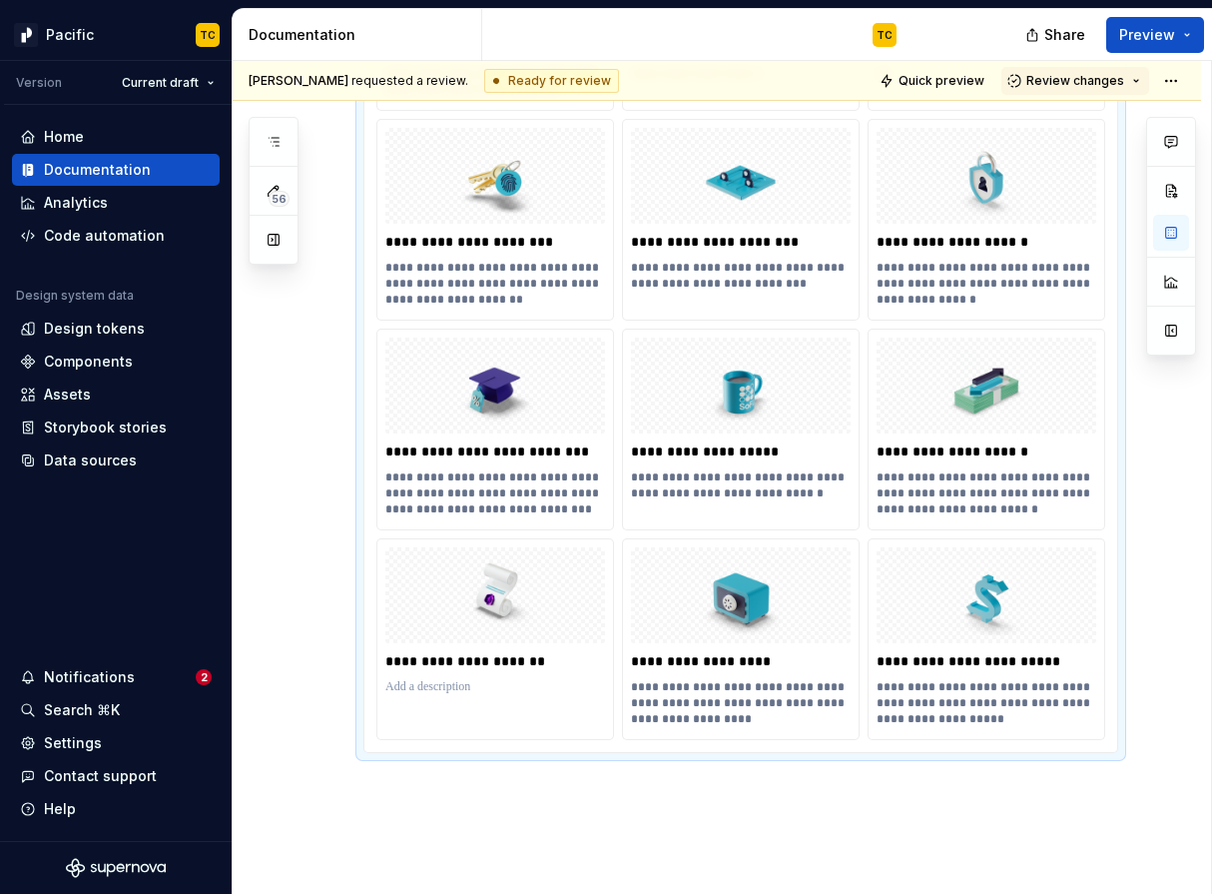
scroll to position [3580, 0]
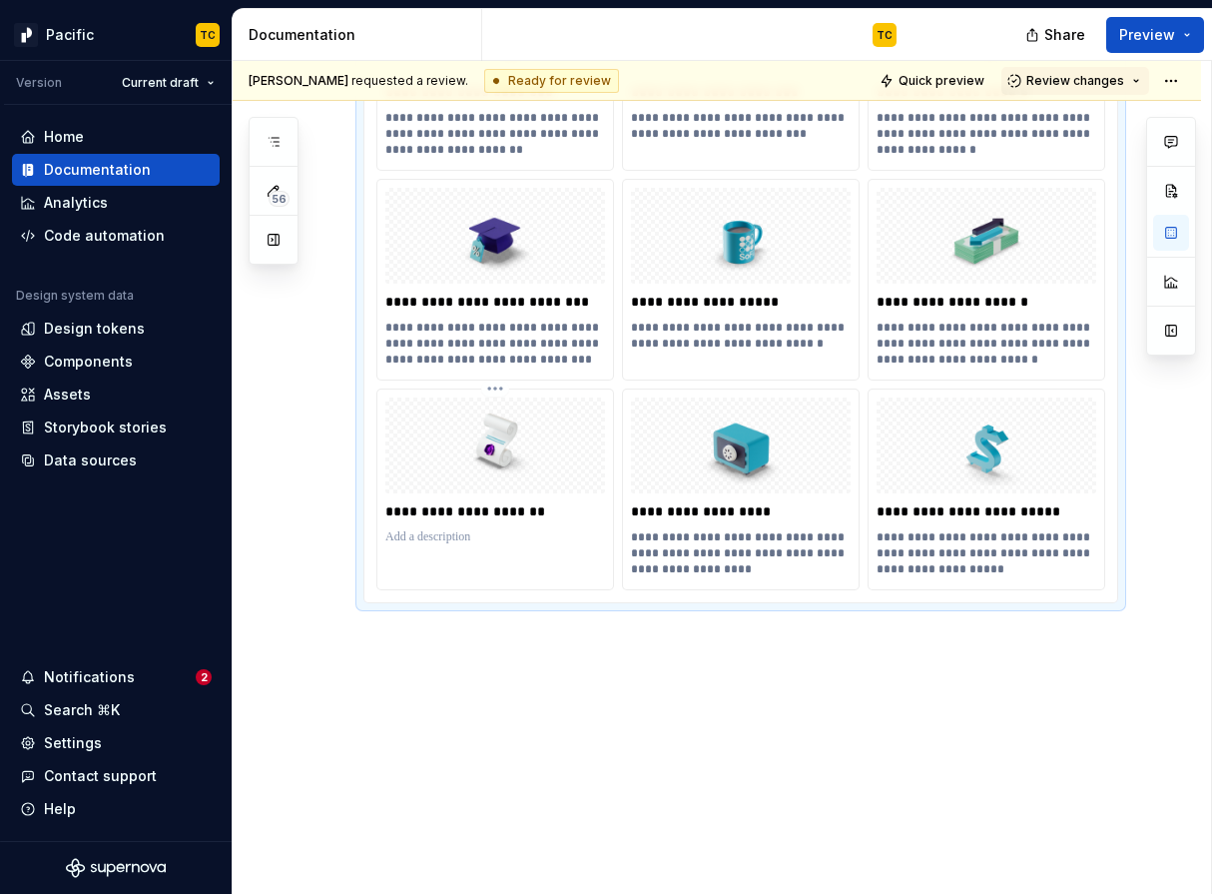
click at [483, 553] on div "**********" at bounding box center [495, 473] width 236 height 168
click at [456, 545] on div at bounding box center [495, 537] width 220 height 24
click at [421, 531] on p at bounding box center [495, 537] width 220 height 16
type textarea "*"
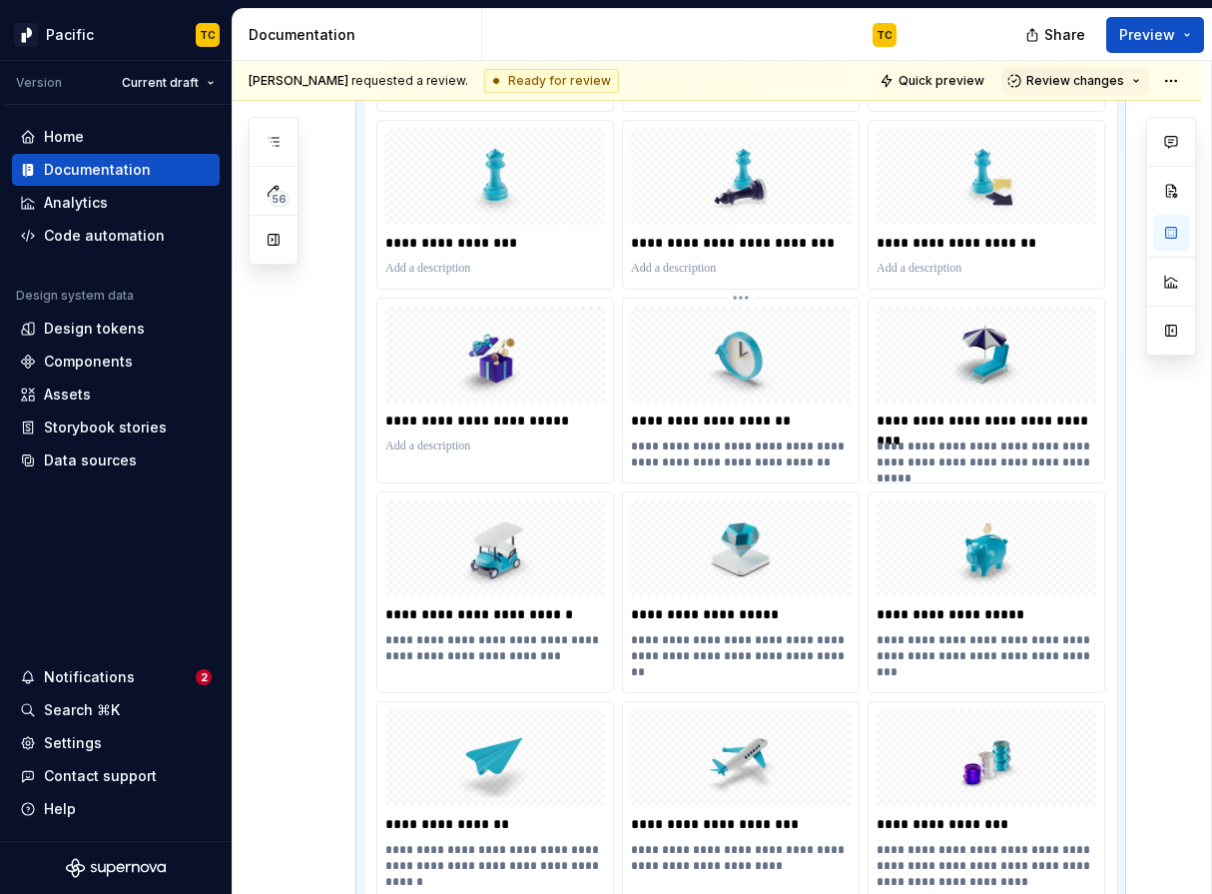
scroll to position [2175, 0]
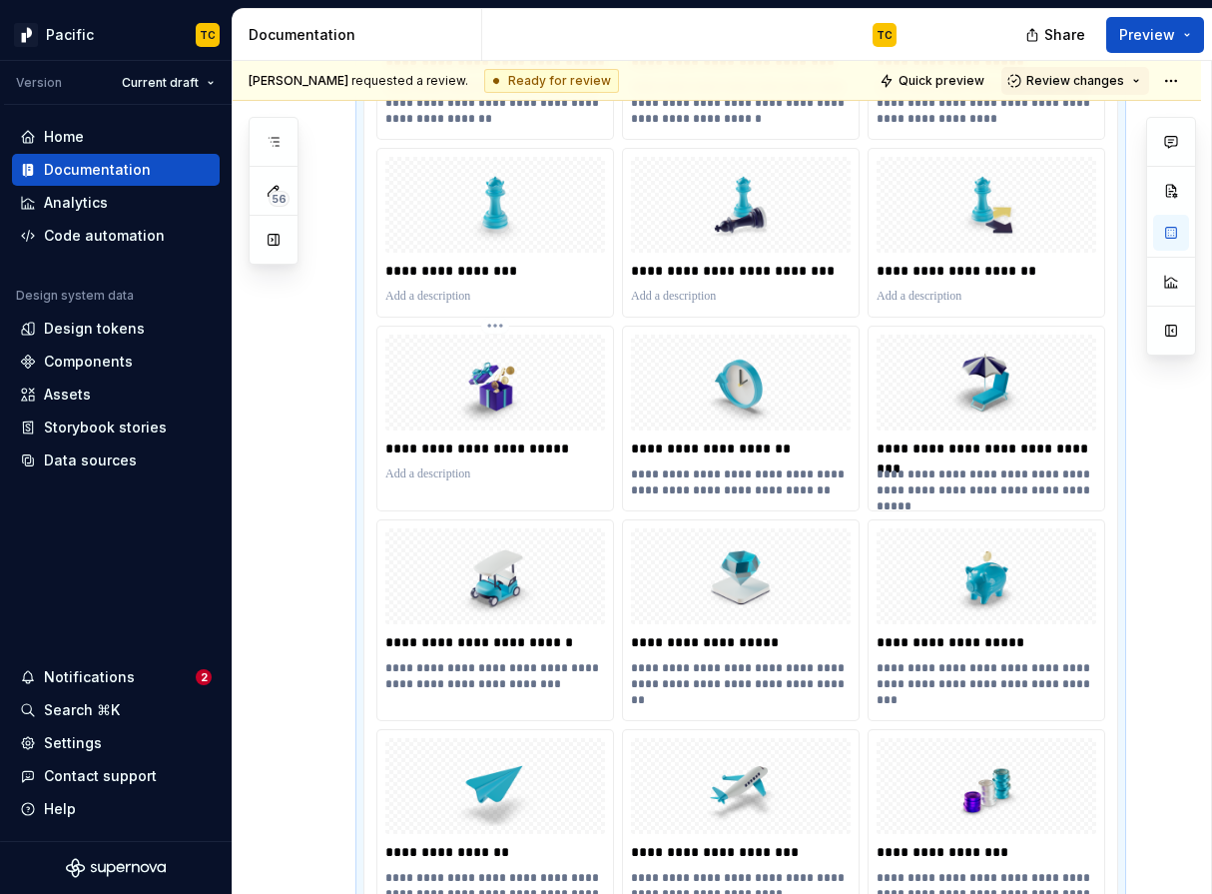
click at [526, 468] on p at bounding box center [495, 474] width 220 height 16
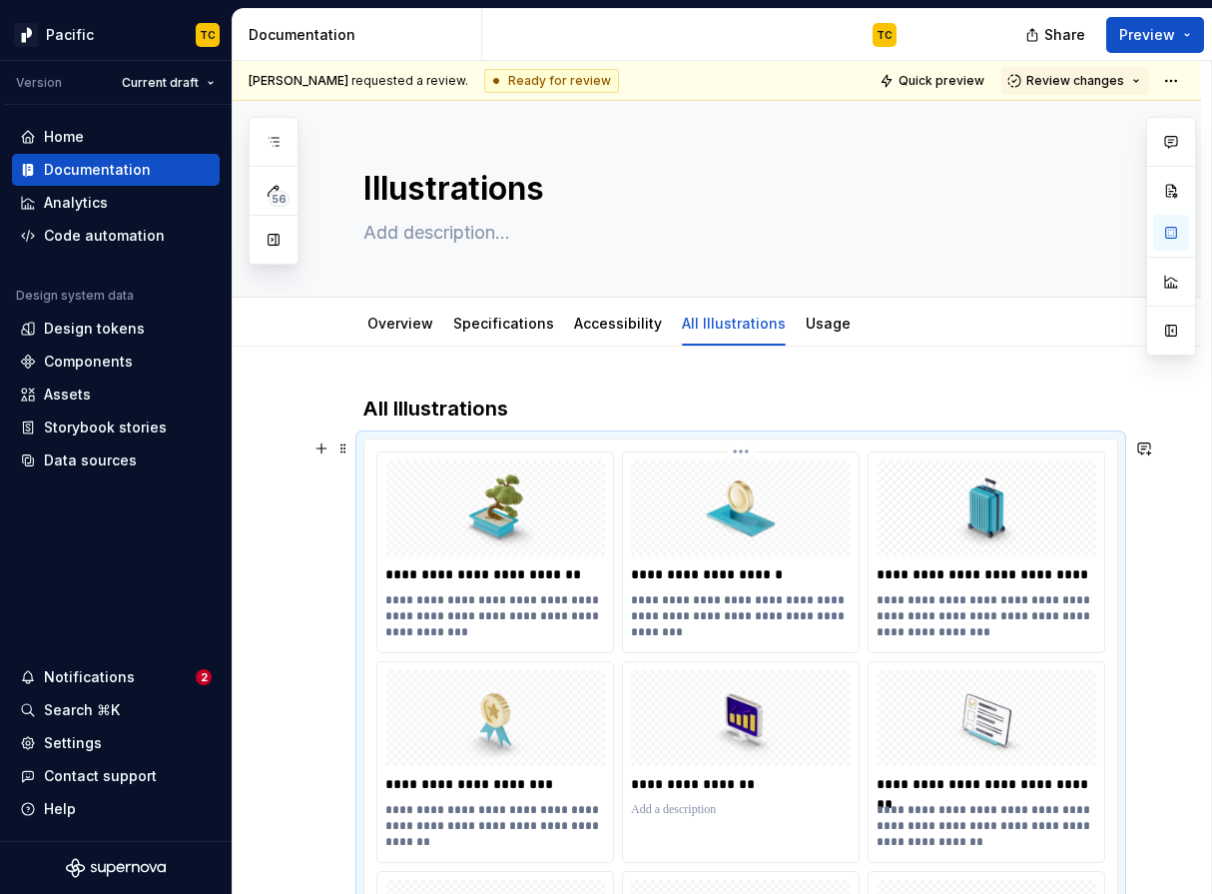
scroll to position [344, 0]
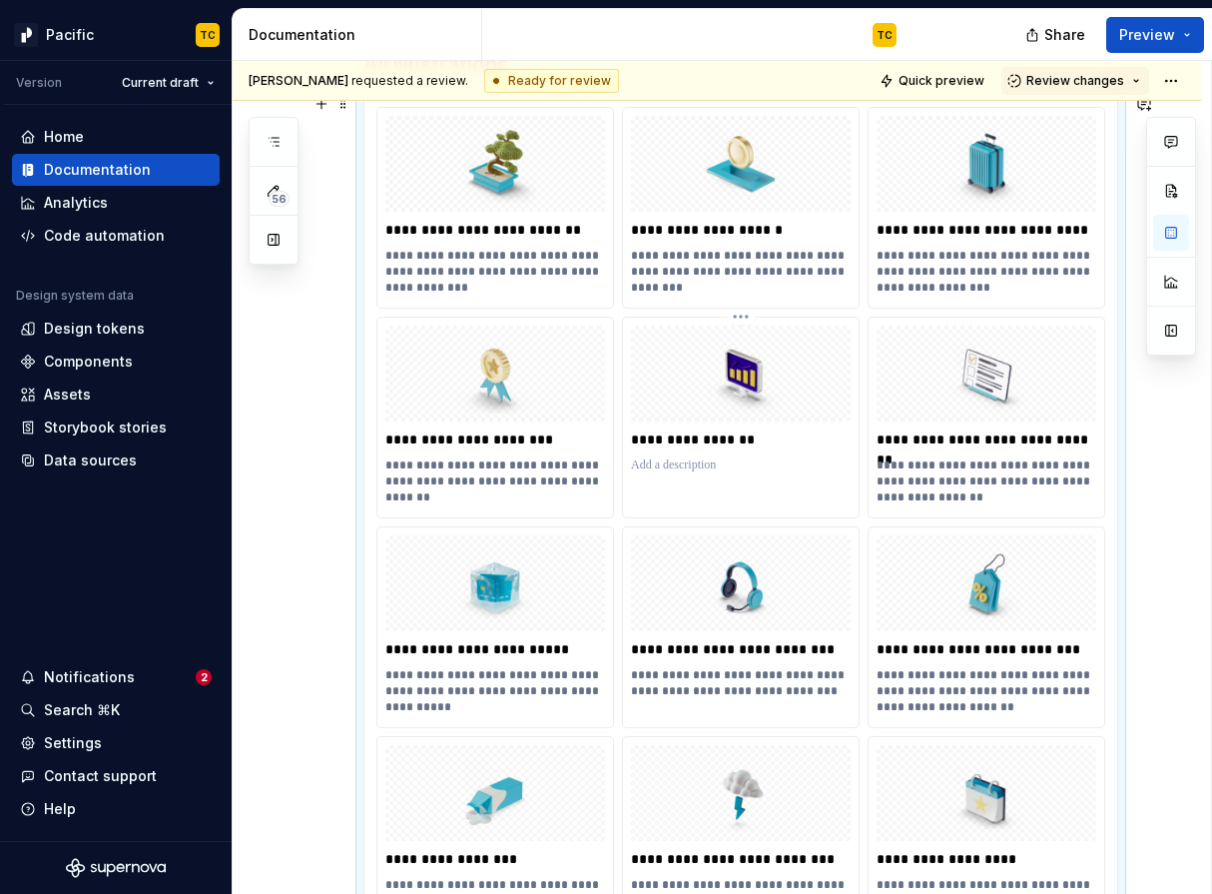
click at [657, 467] on p at bounding box center [741, 465] width 220 height 16
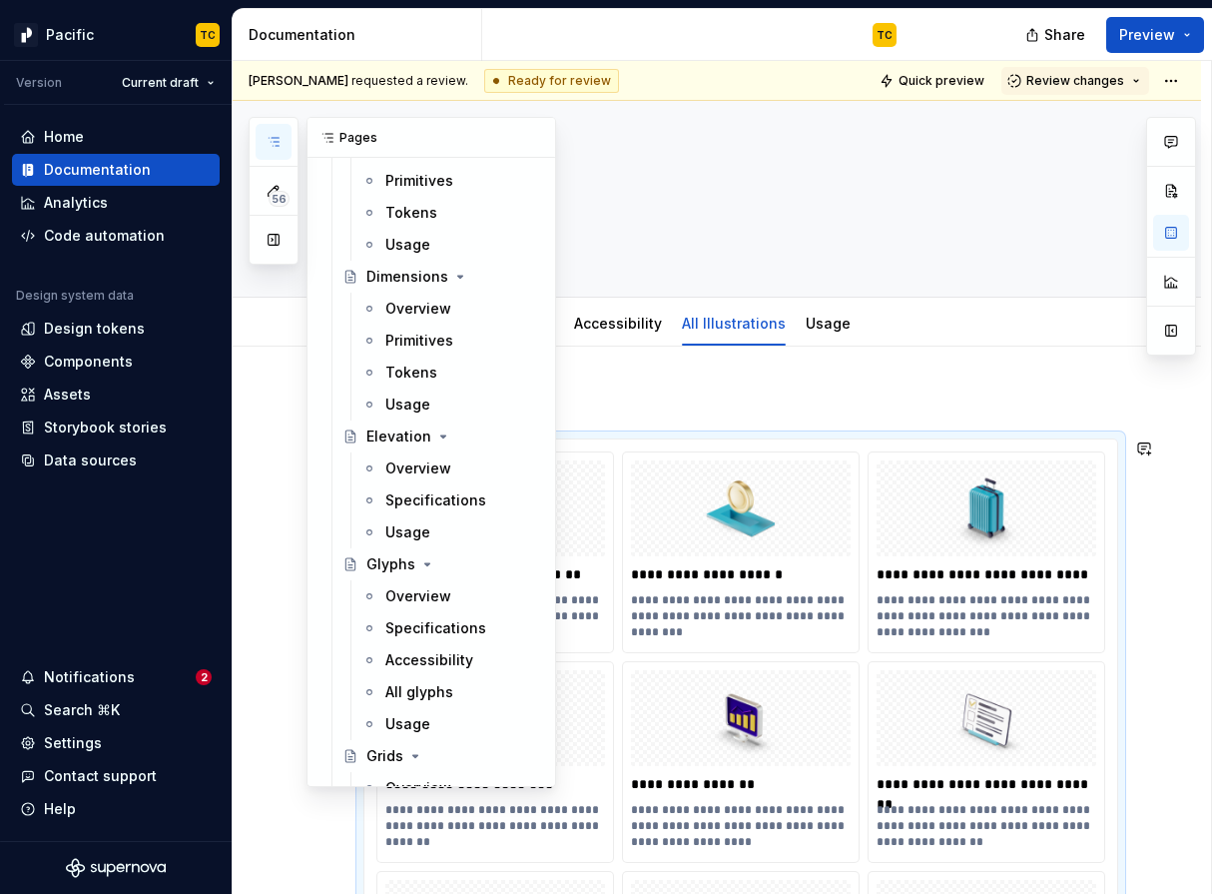
scroll to position [811, 0]
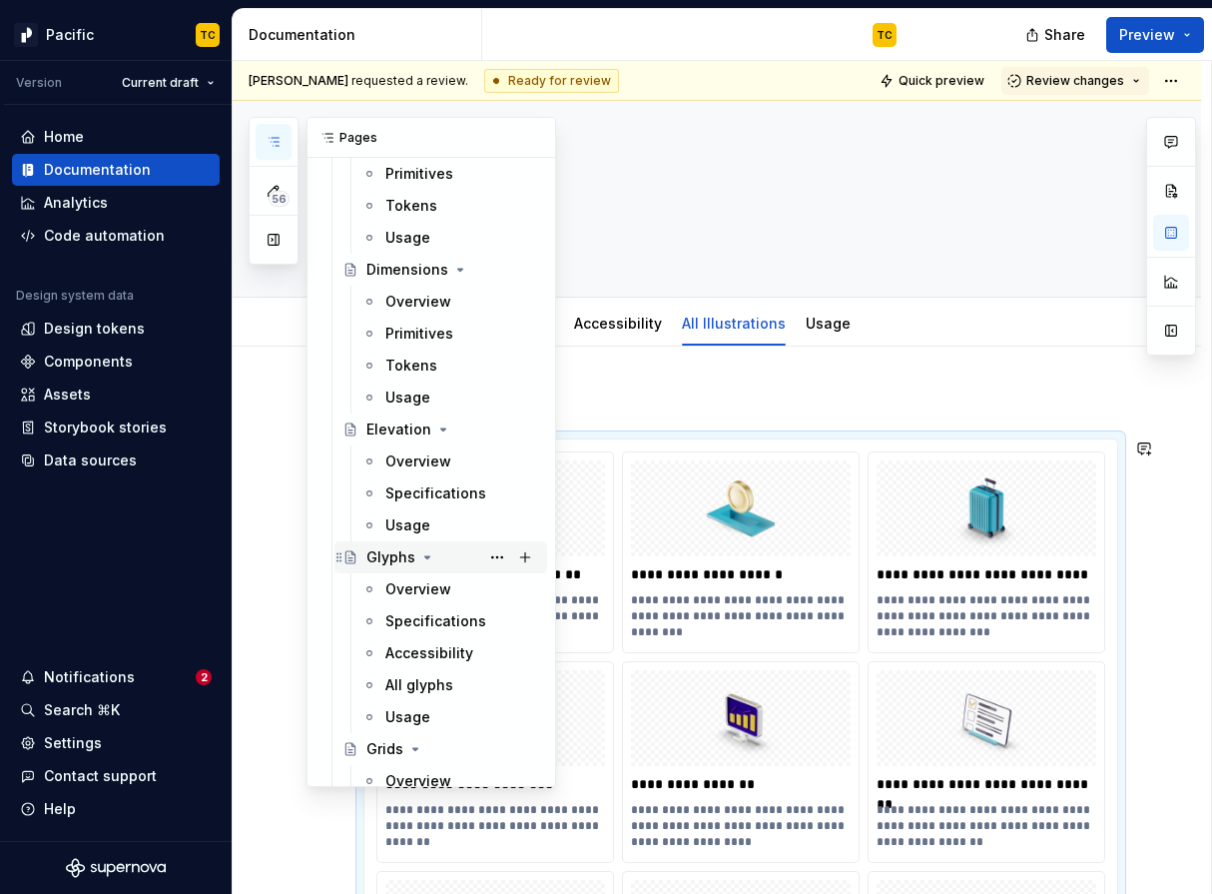
click at [379, 559] on div "Glyphs" at bounding box center [390, 557] width 49 height 20
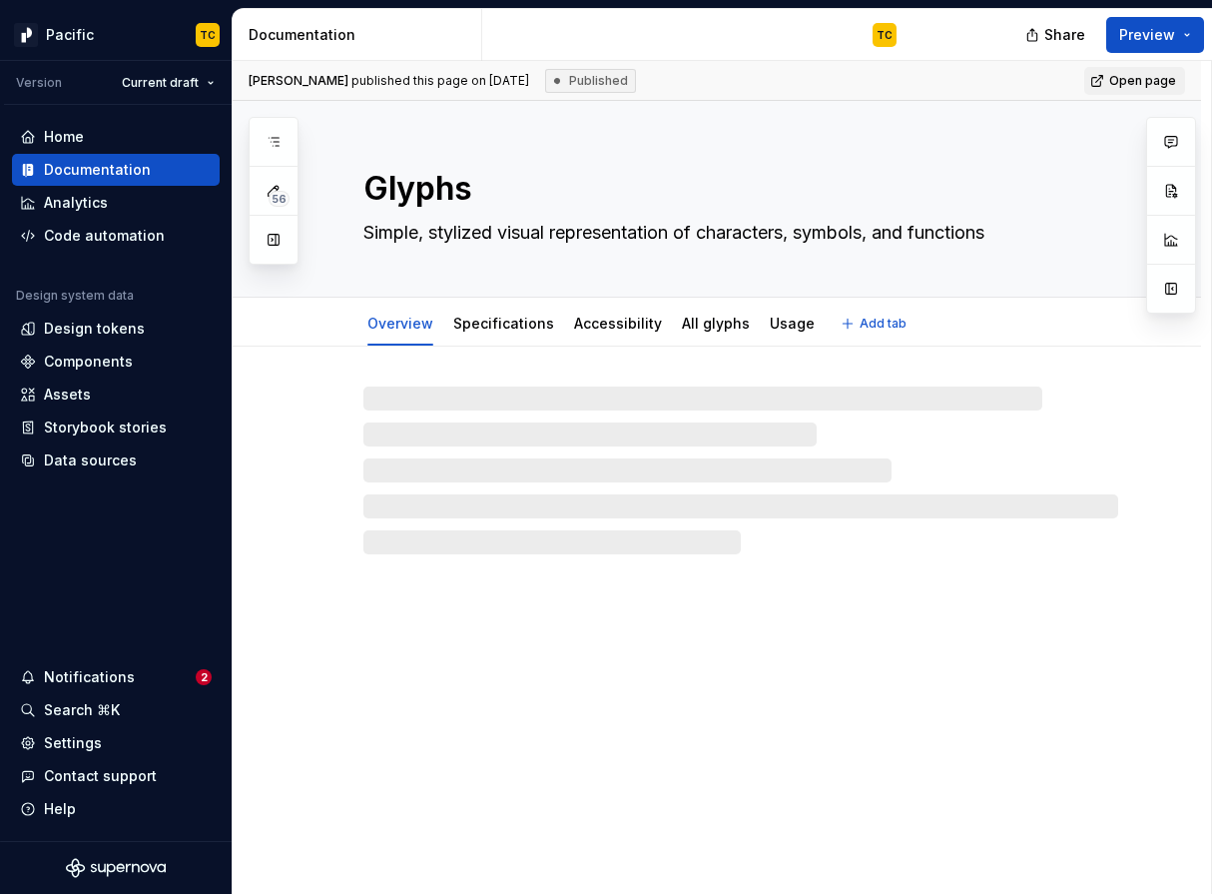
click at [669, 232] on textarea "Simple, stylized visual representation of characters, symbols, and functions" at bounding box center [736, 233] width 755 height 32
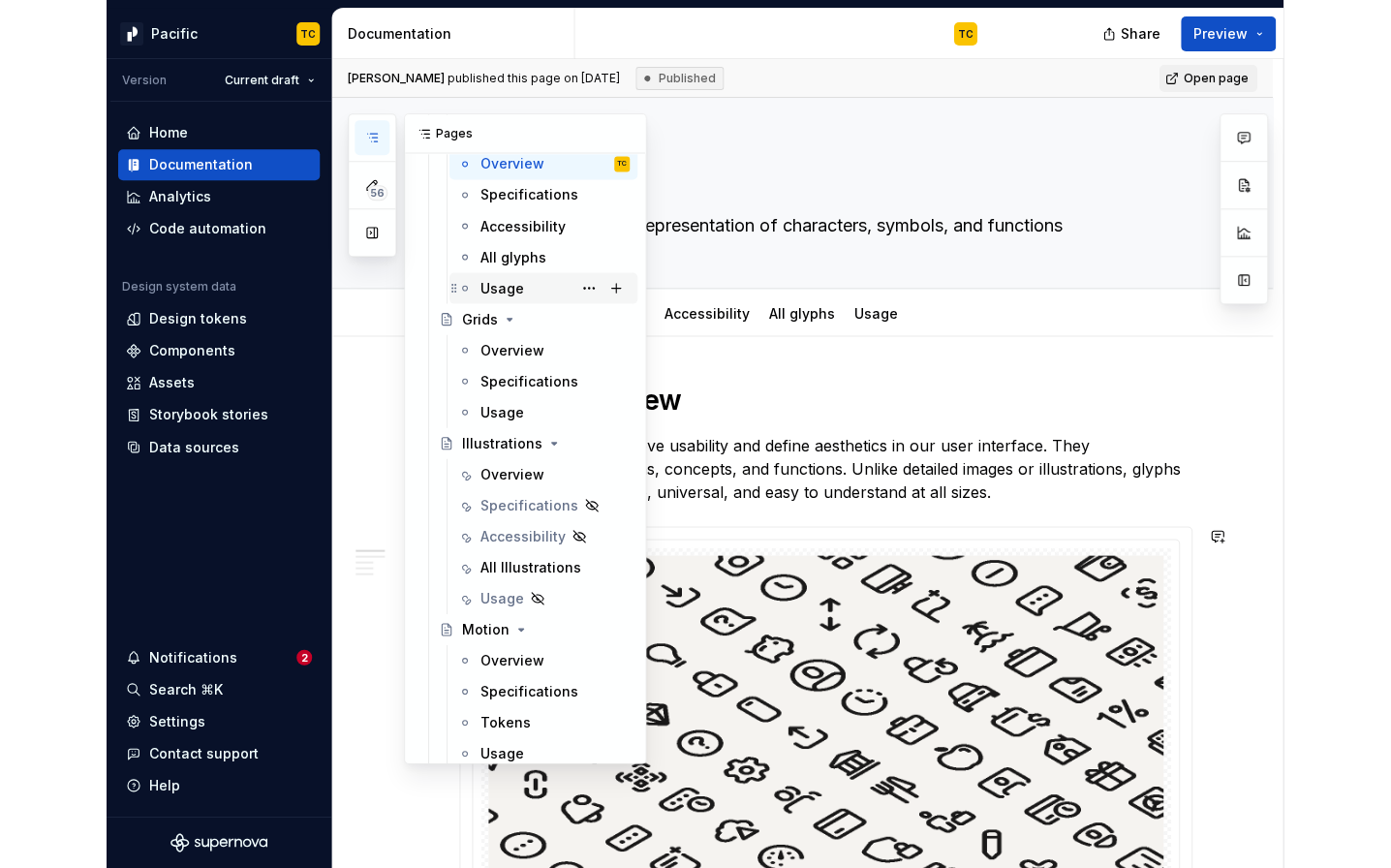
scroll to position [1185, 0]
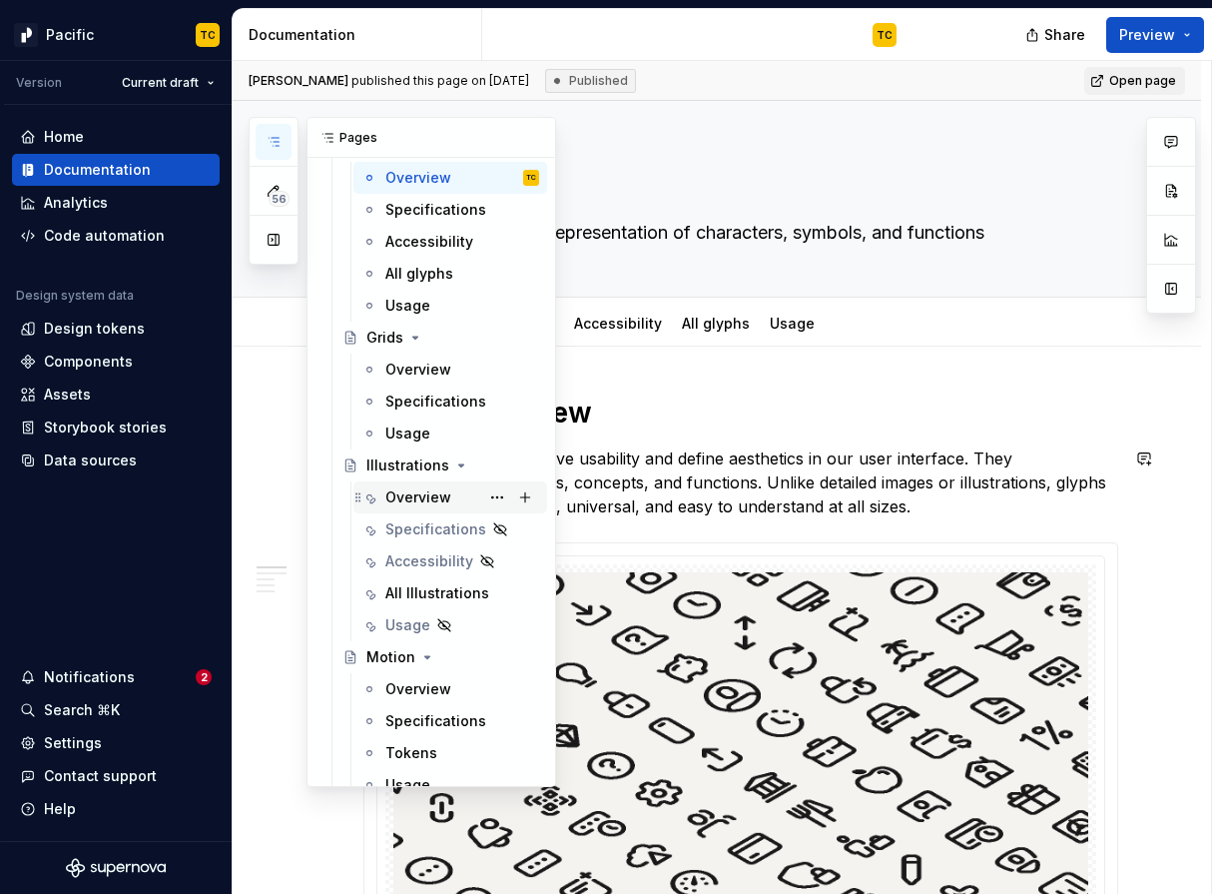
click at [394, 489] on div "Overview" at bounding box center [418, 497] width 66 height 20
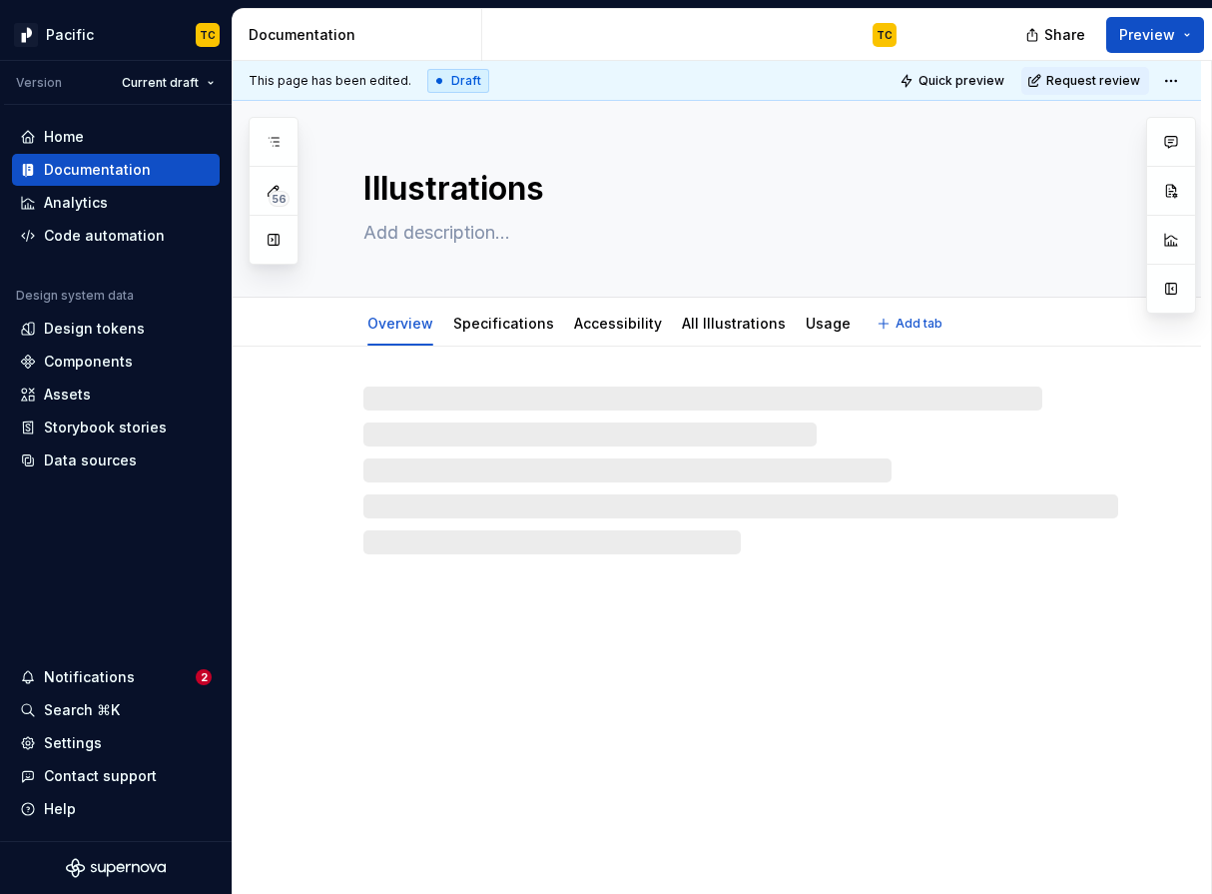
click at [561, 235] on textarea at bounding box center [736, 233] width 755 height 32
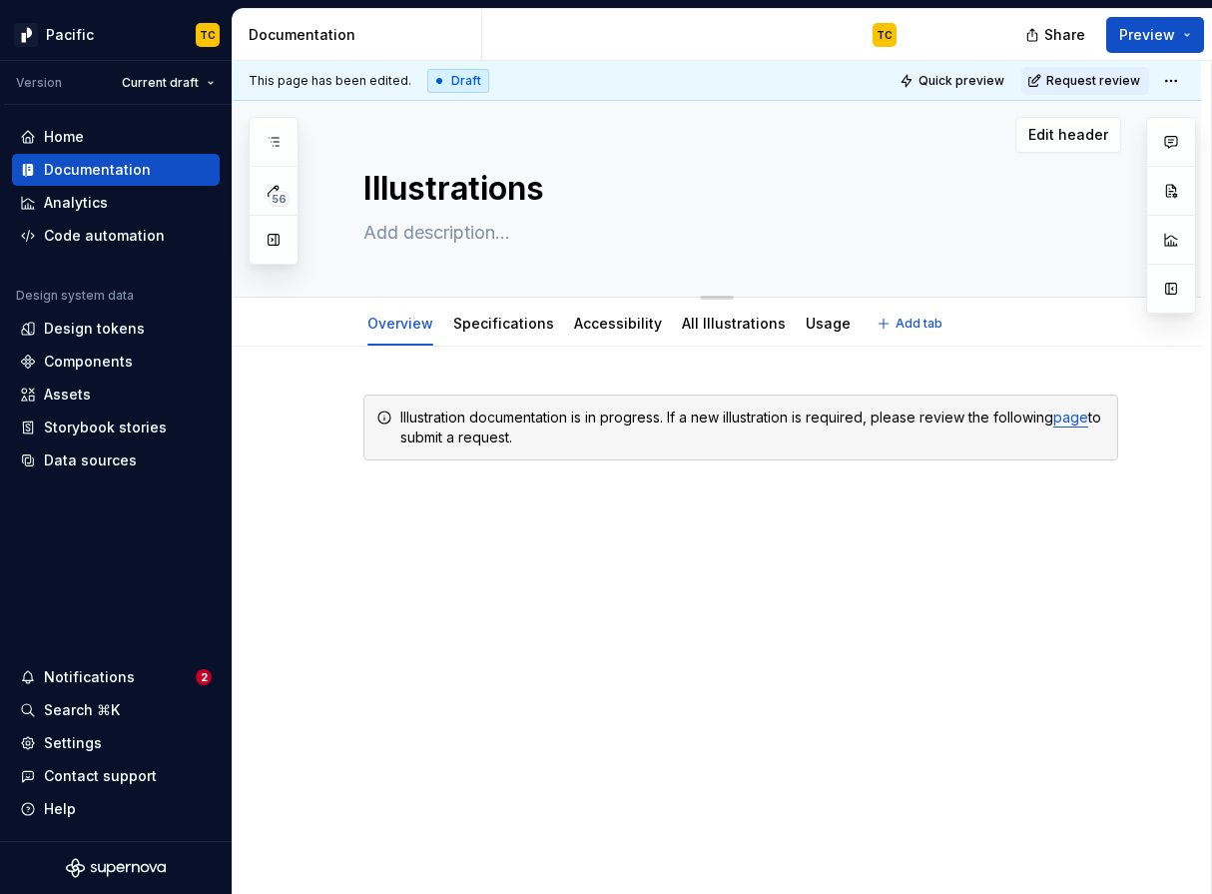
click at [475, 233] on textarea at bounding box center [736, 233] width 755 height 32
paste textarea "Simple, stylized visual representations of concepts through metaphorical object…"
type textarea "*"
type textarea "Simple, stylized visual representations of concepts through metaphorical object…"
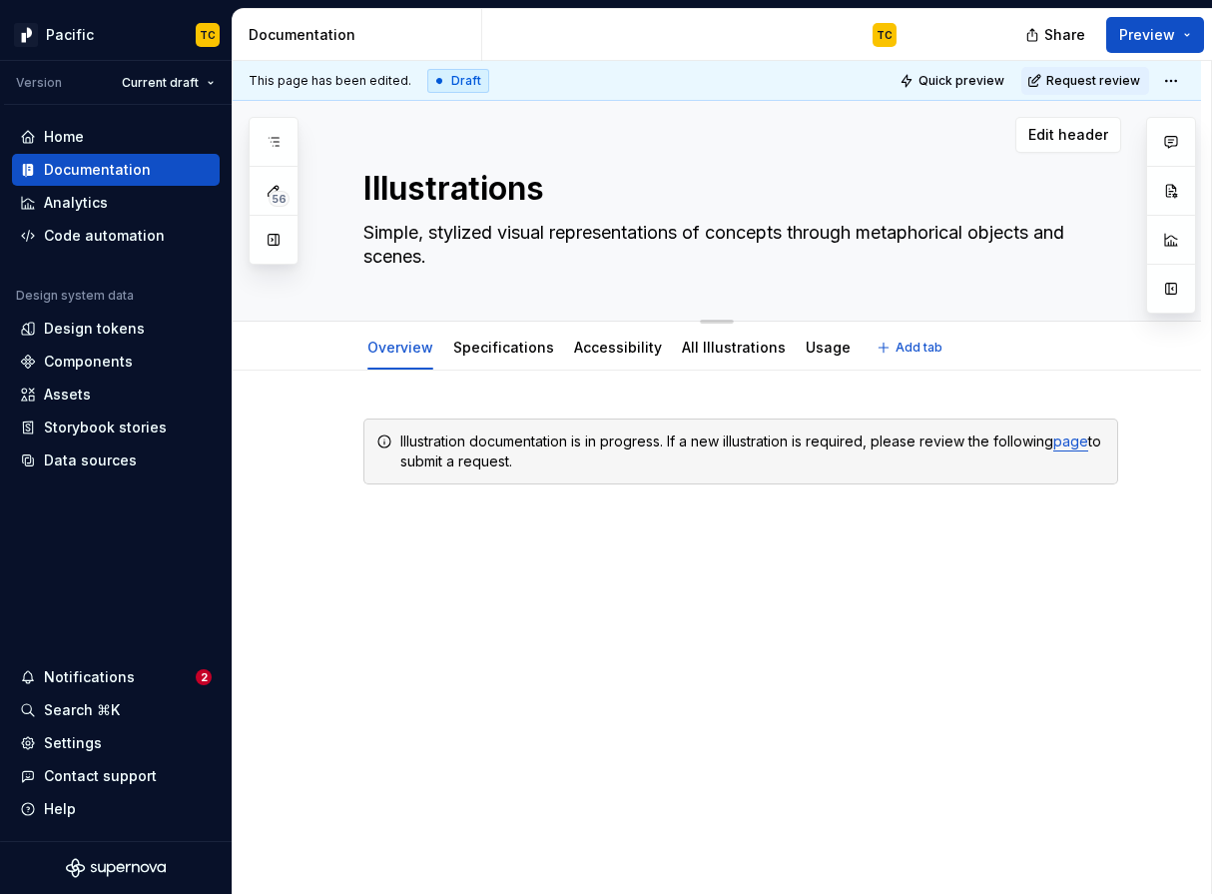
drag, startPoint x: 514, startPoint y: 235, endPoint x: 349, endPoint y: 227, distance: 164.9
click at [349, 227] on div "Illustrations Simple, stylized visual representations of concepts through metap…" at bounding box center [717, 211] width 969 height 221
type textarea "*"
type textarea "Visual representations of concepts through metaphorical objects and scenes."
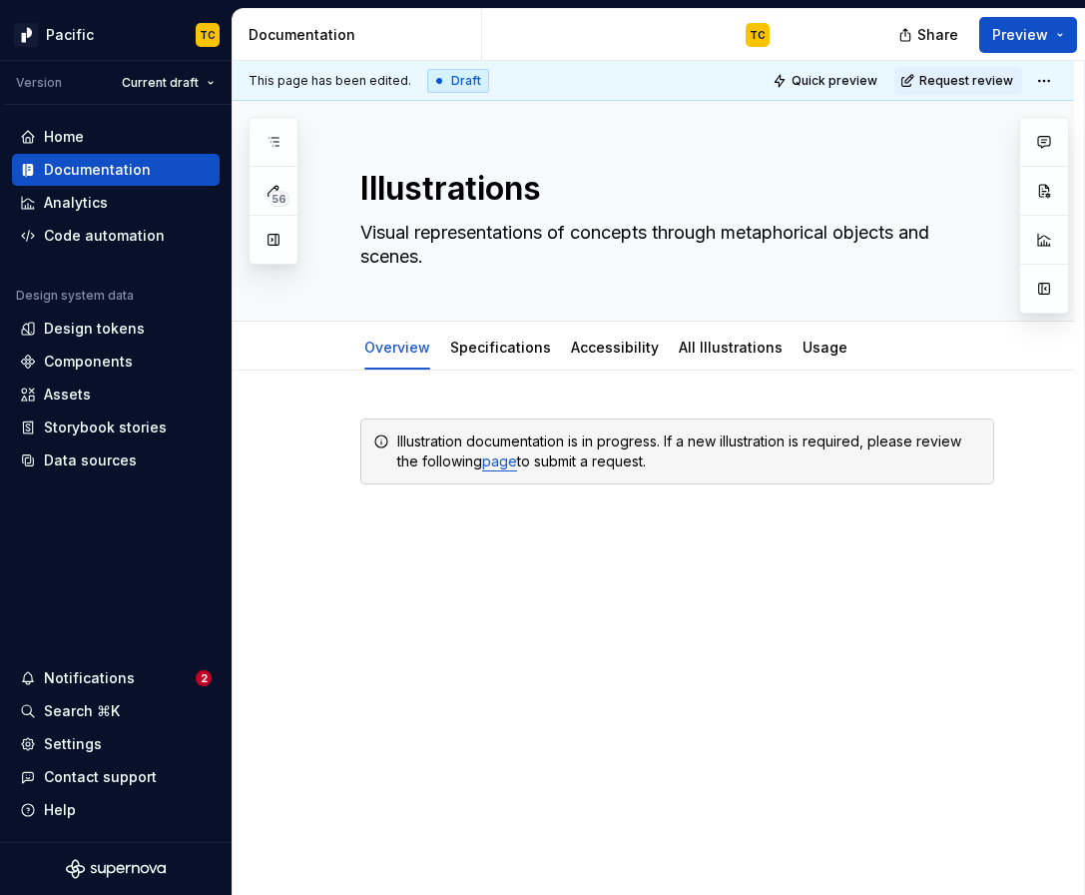
type textarea "*"
type textarea "Visual representations of concepts through metaphorical objects and scenes."
click at [679, 349] on link "All Illustrations" at bounding box center [731, 346] width 104 height 17
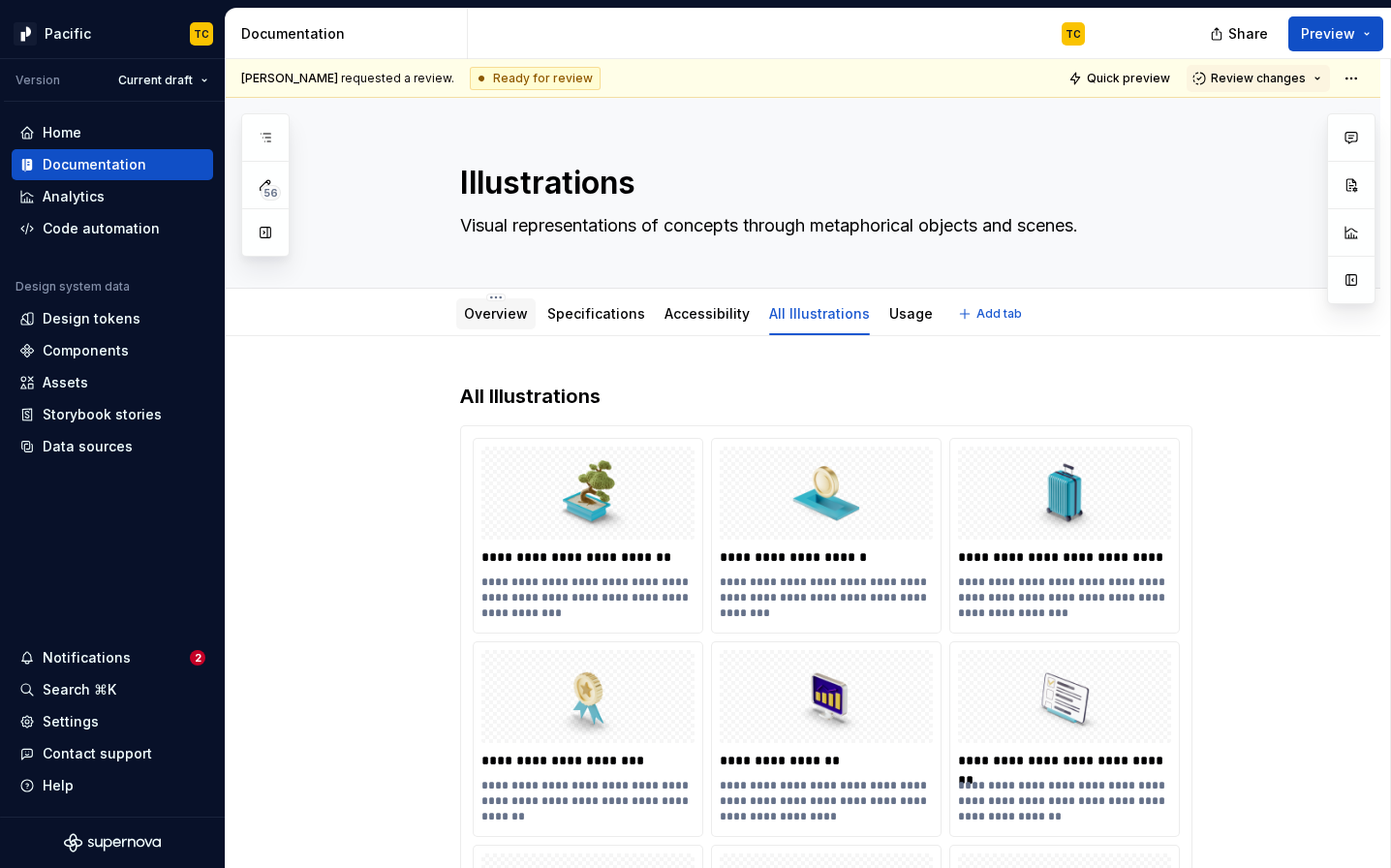
click at [497, 321] on link "Overview" at bounding box center [496, 313] width 64 height 16
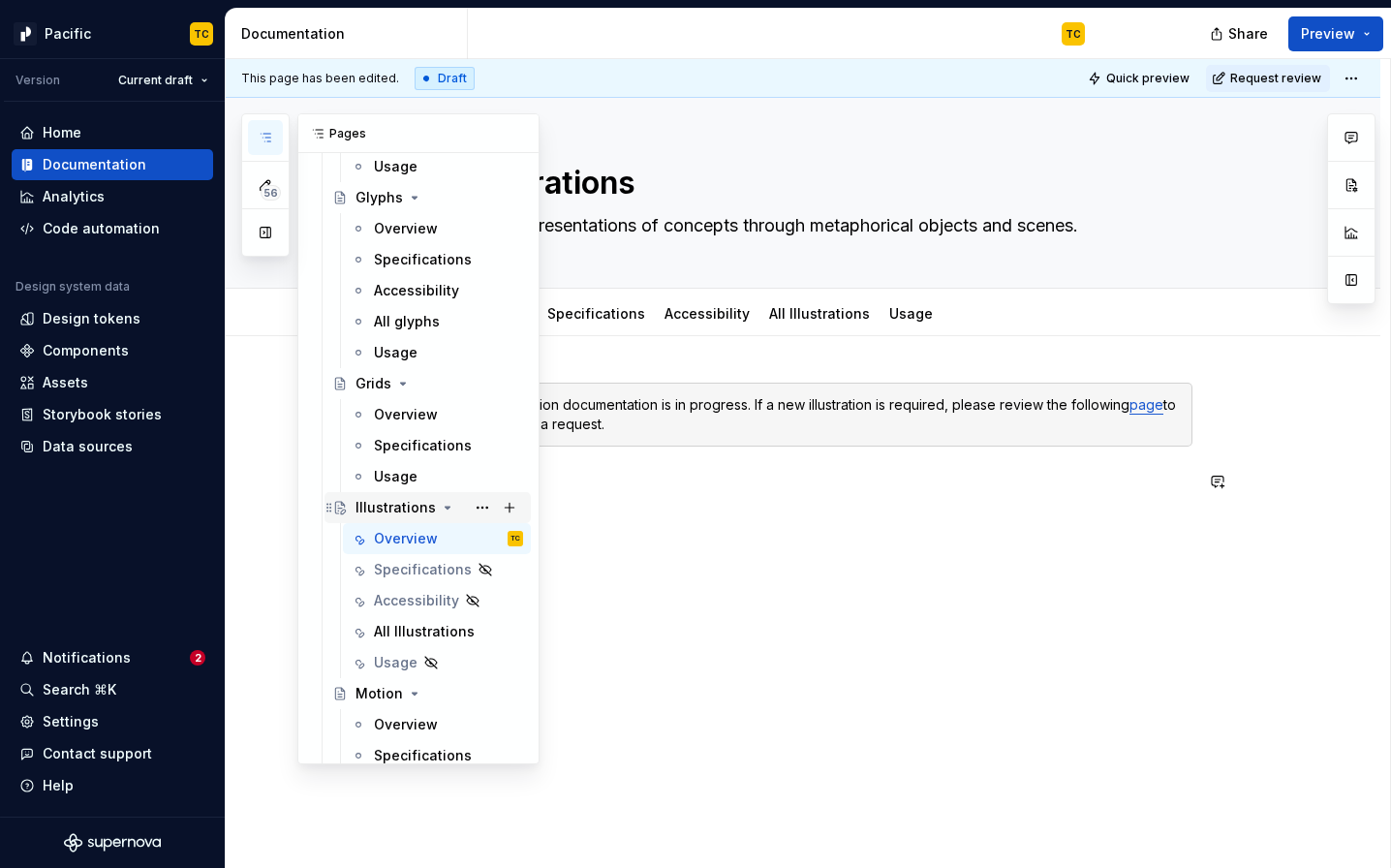
scroll to position [1109, 0]
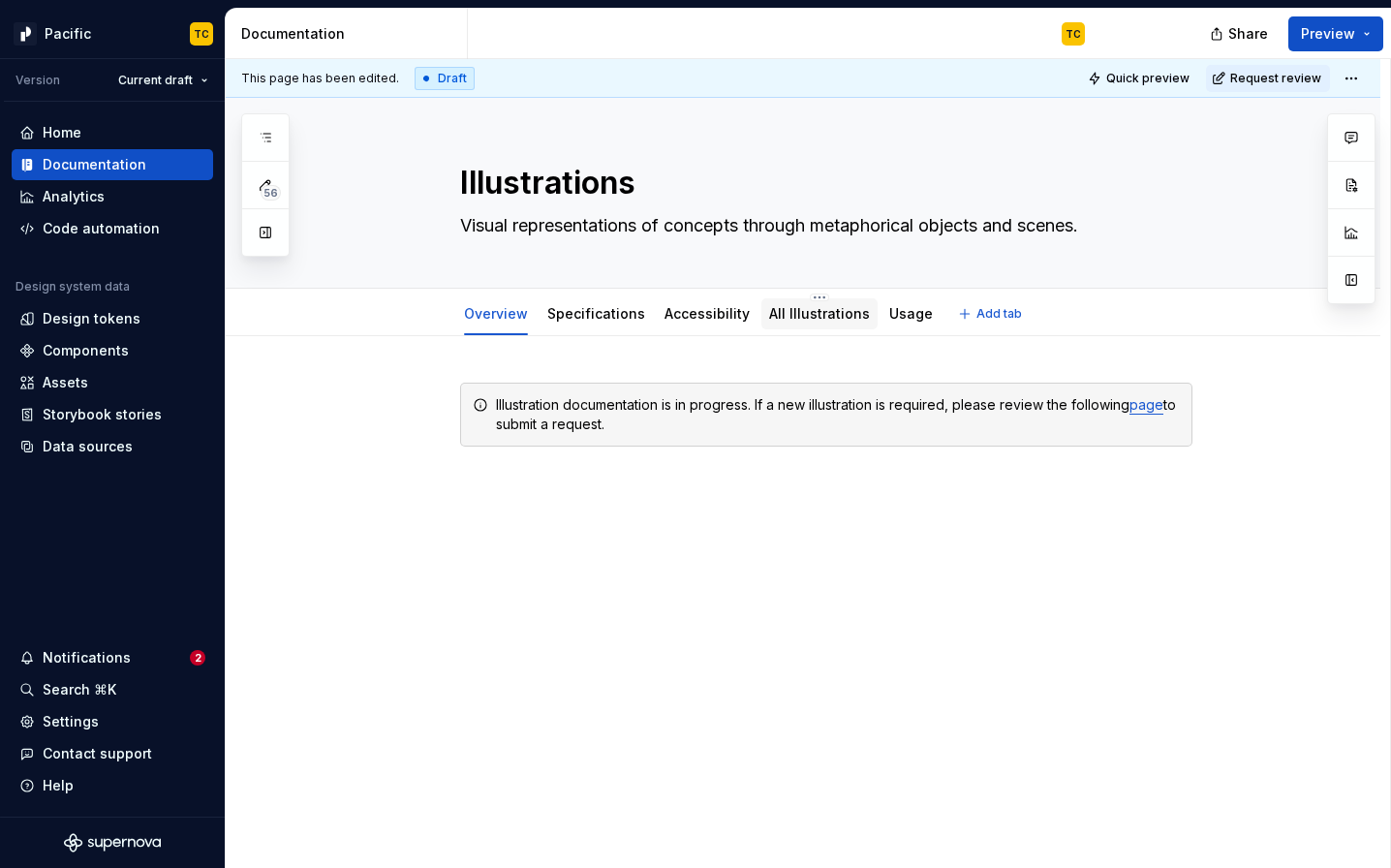
click at [793, 322] on div "All Illustrations" at bounding box center [820, 314] width 101 height 19
click at [773, 315] on link "All Illustrations" at bounding box center [820, 313] width 101 height 16
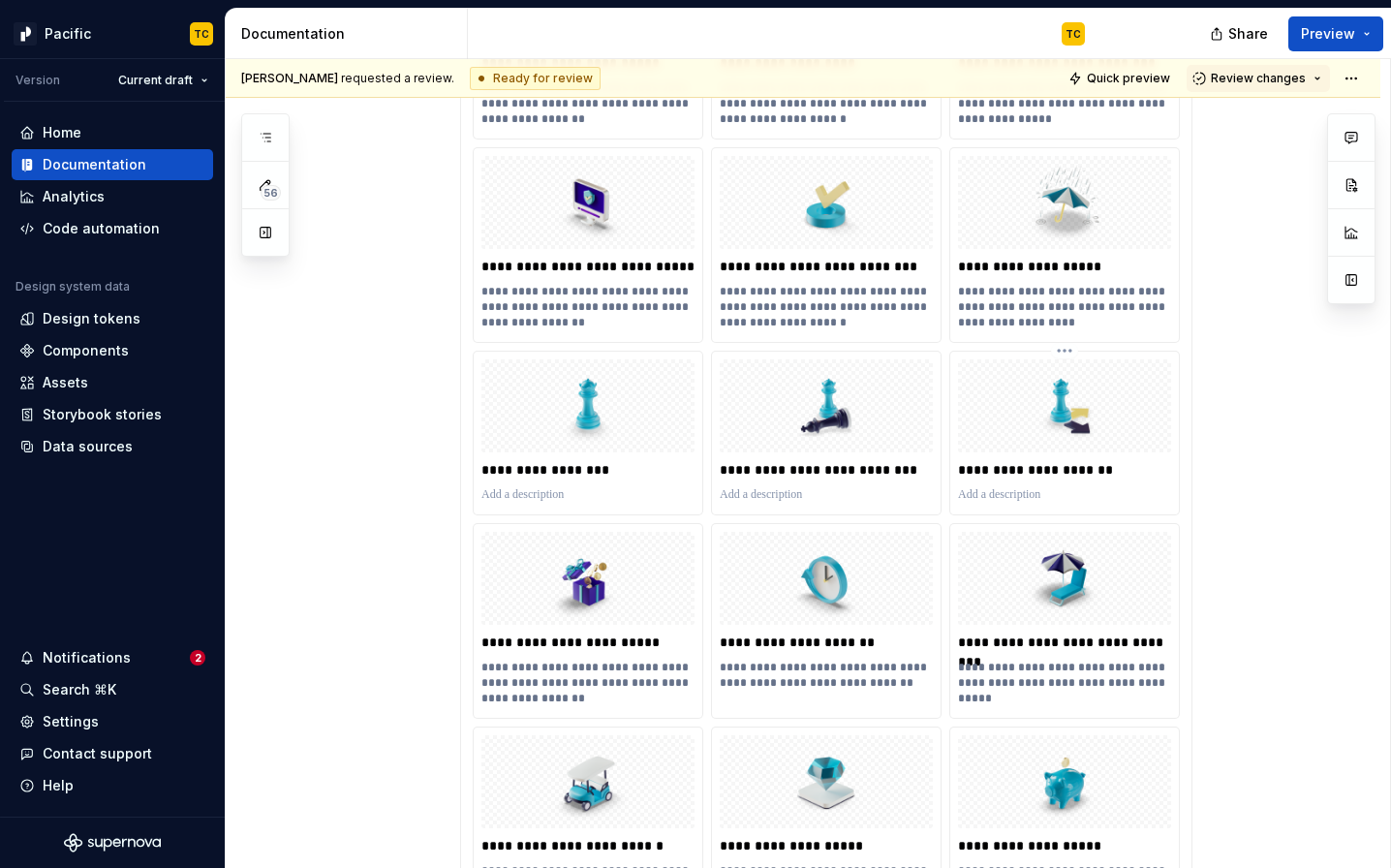
scroll to position [1909, 0]
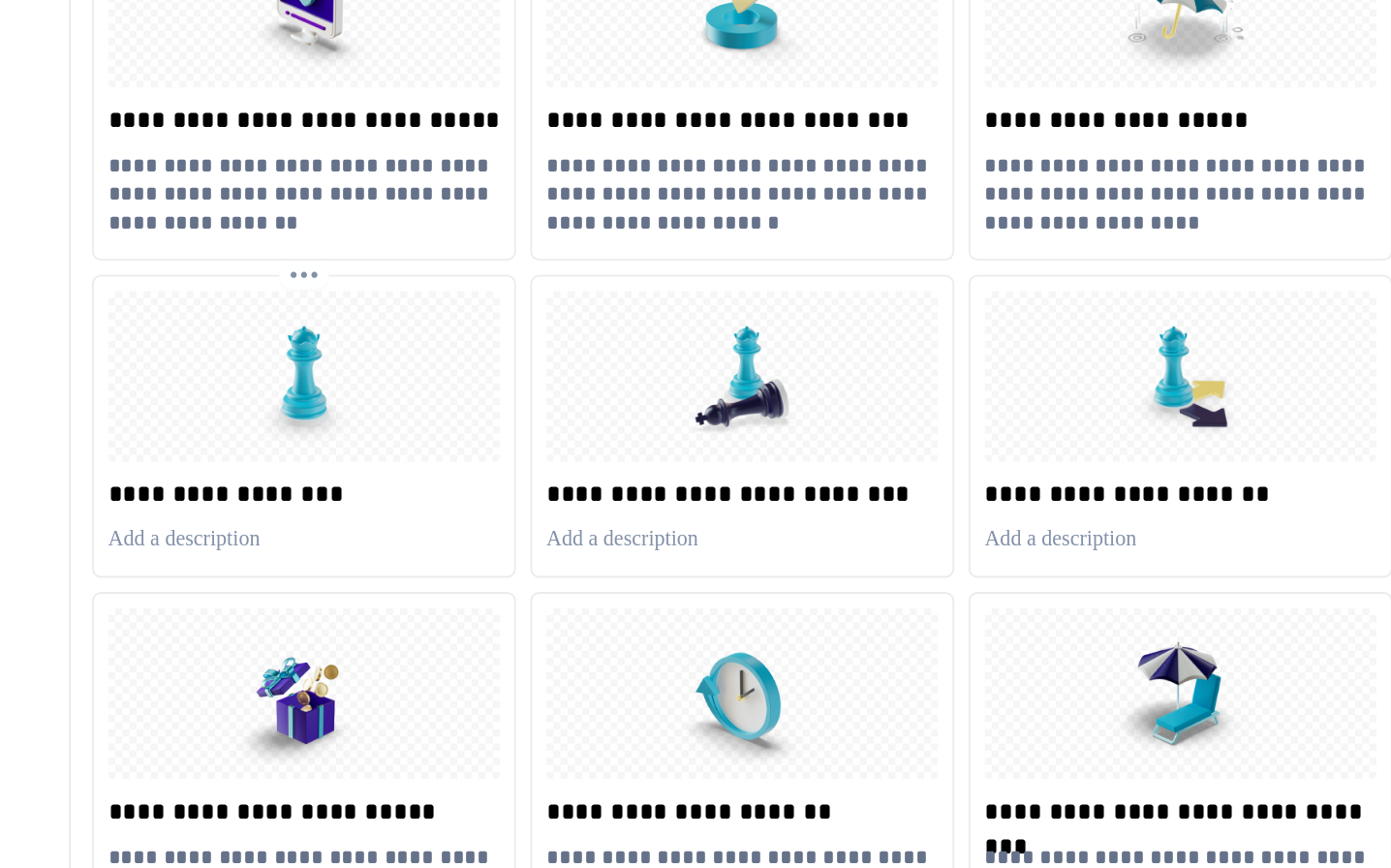
click at [564, 484] on p at bounding box center [588, 488] width 213 height 16
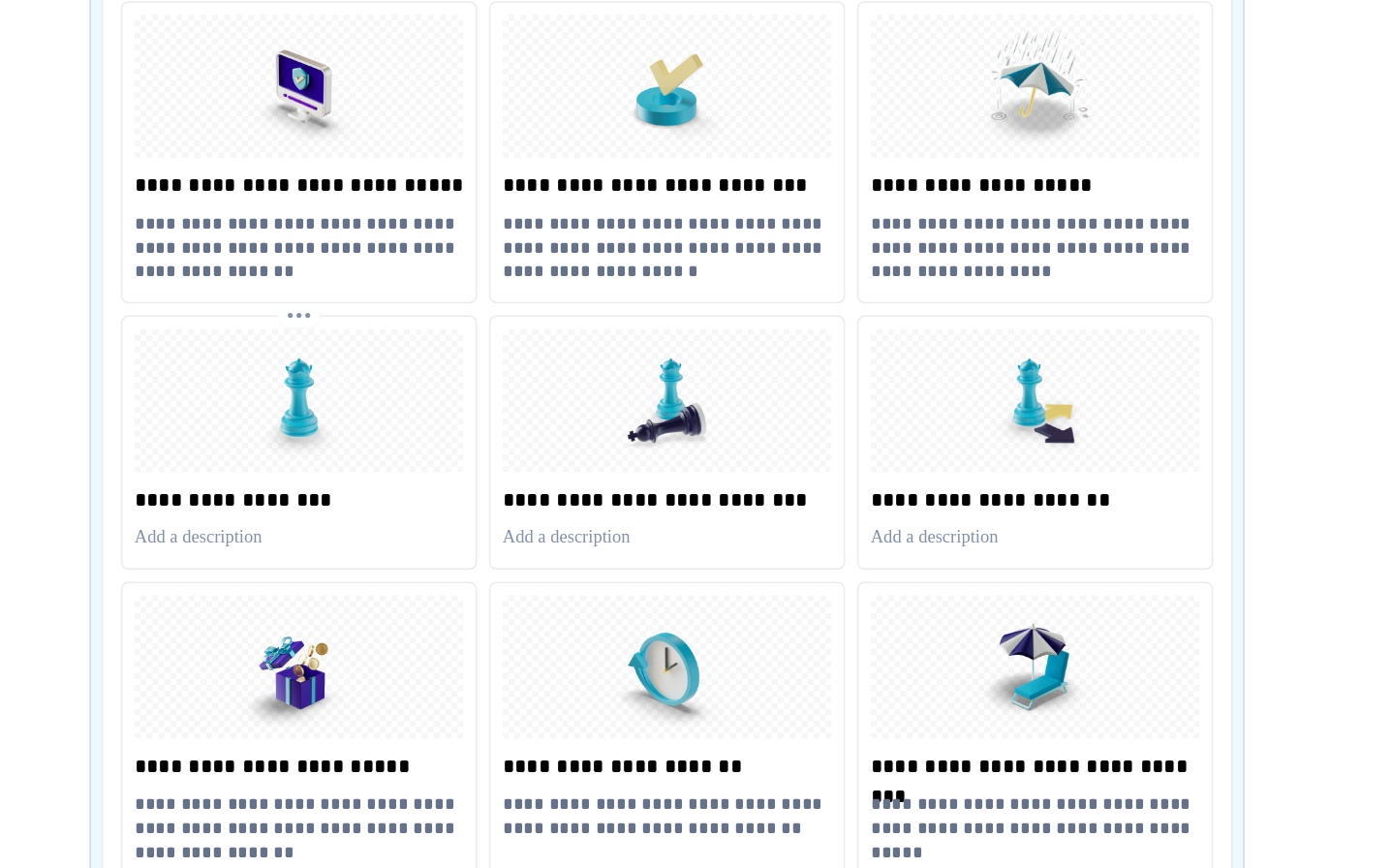
scroll to position [0, 0]
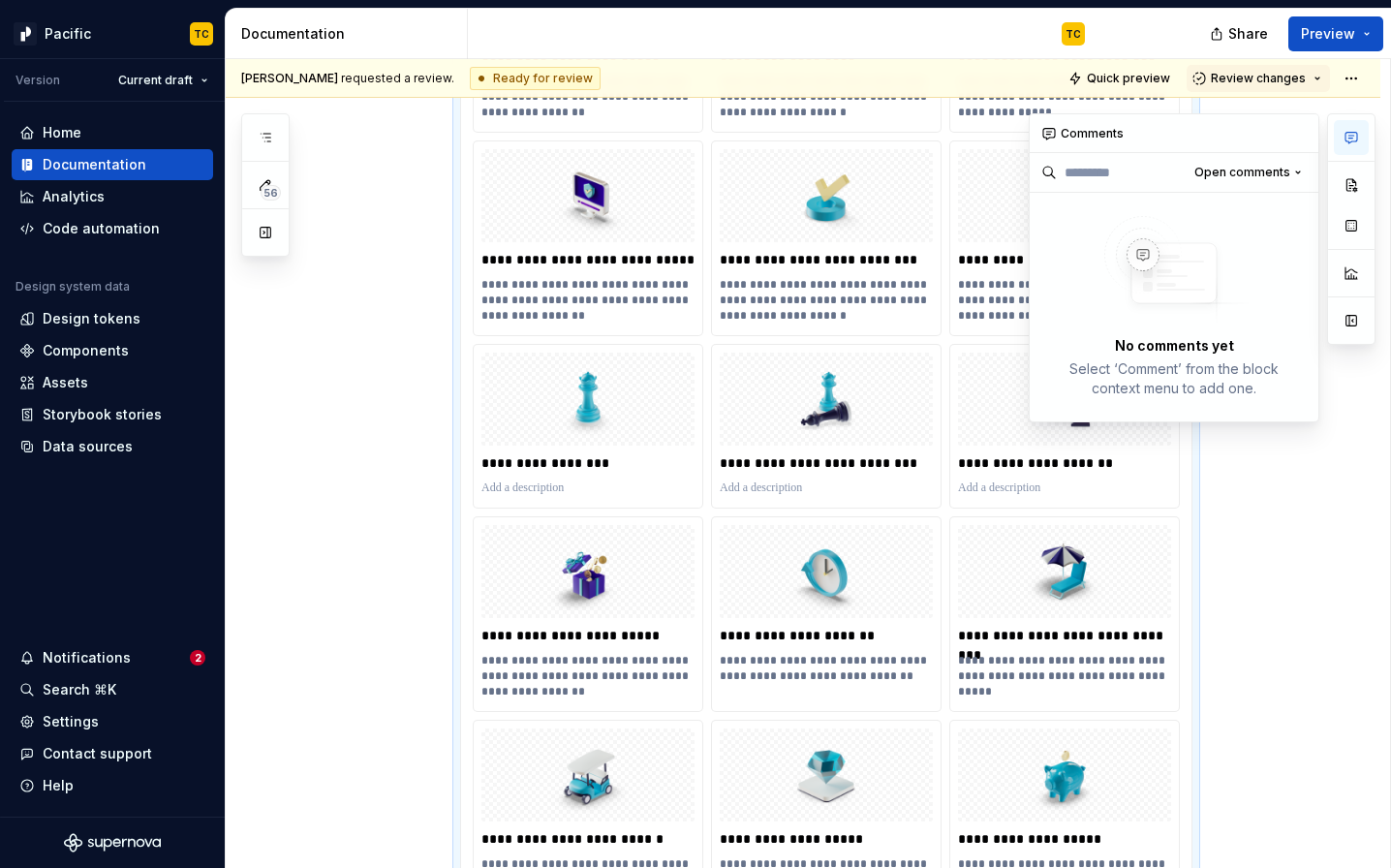
click at [1348, 131] on icon "button" at bounding box center [1351, 138] width 16 height 16
click at [1121, 632] on p "**********" at bounding box center [1064, 635] width 213 height 19
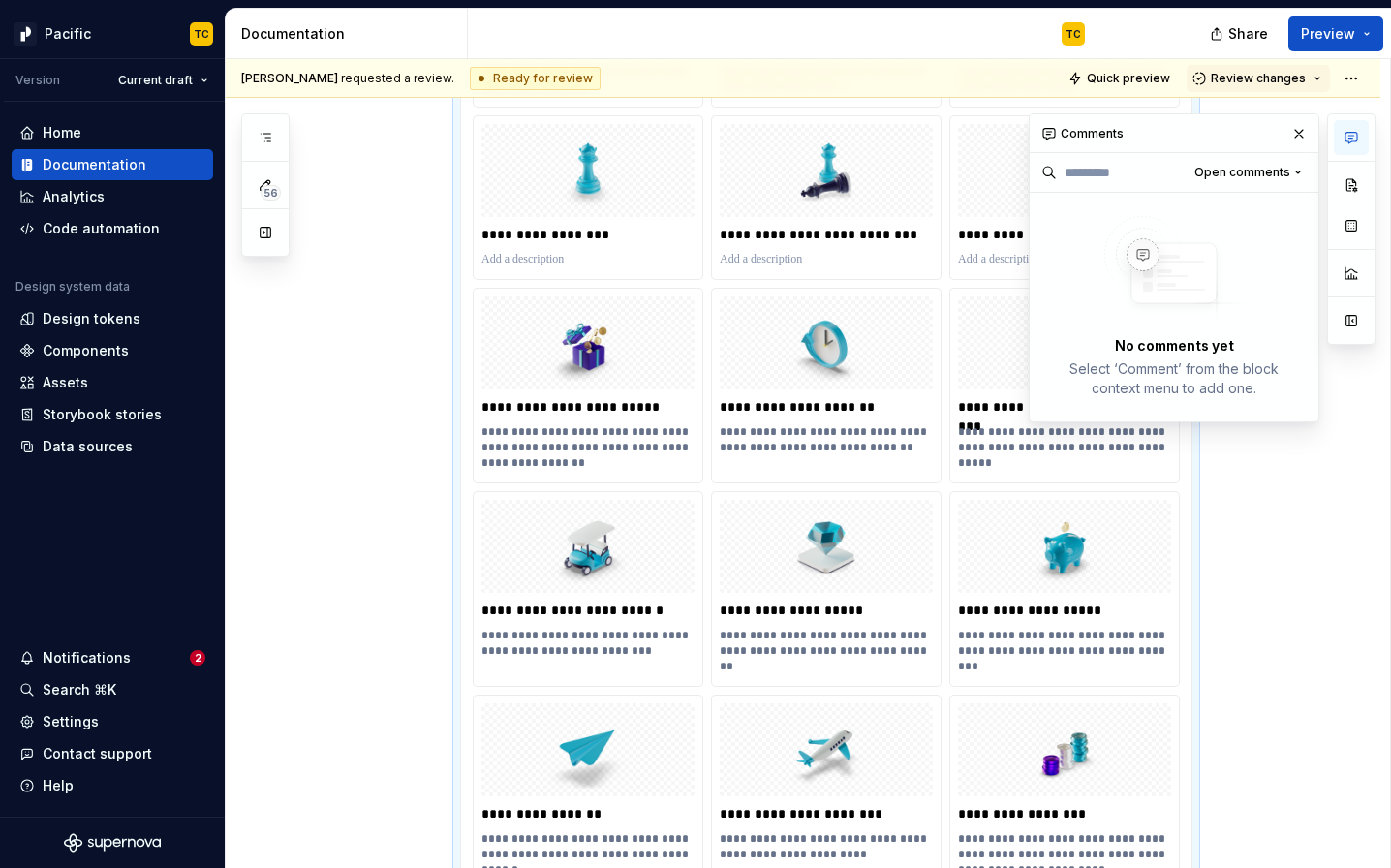
scroll to position [2138, 0]
drag, startPoint x: 1301, startPoint y: 136, endPoint x: 1160, endPoint y: 386, distance: 287.0
click at [1301, 136] on button "button" at bounding box center [1299, 134] width 27 height 27
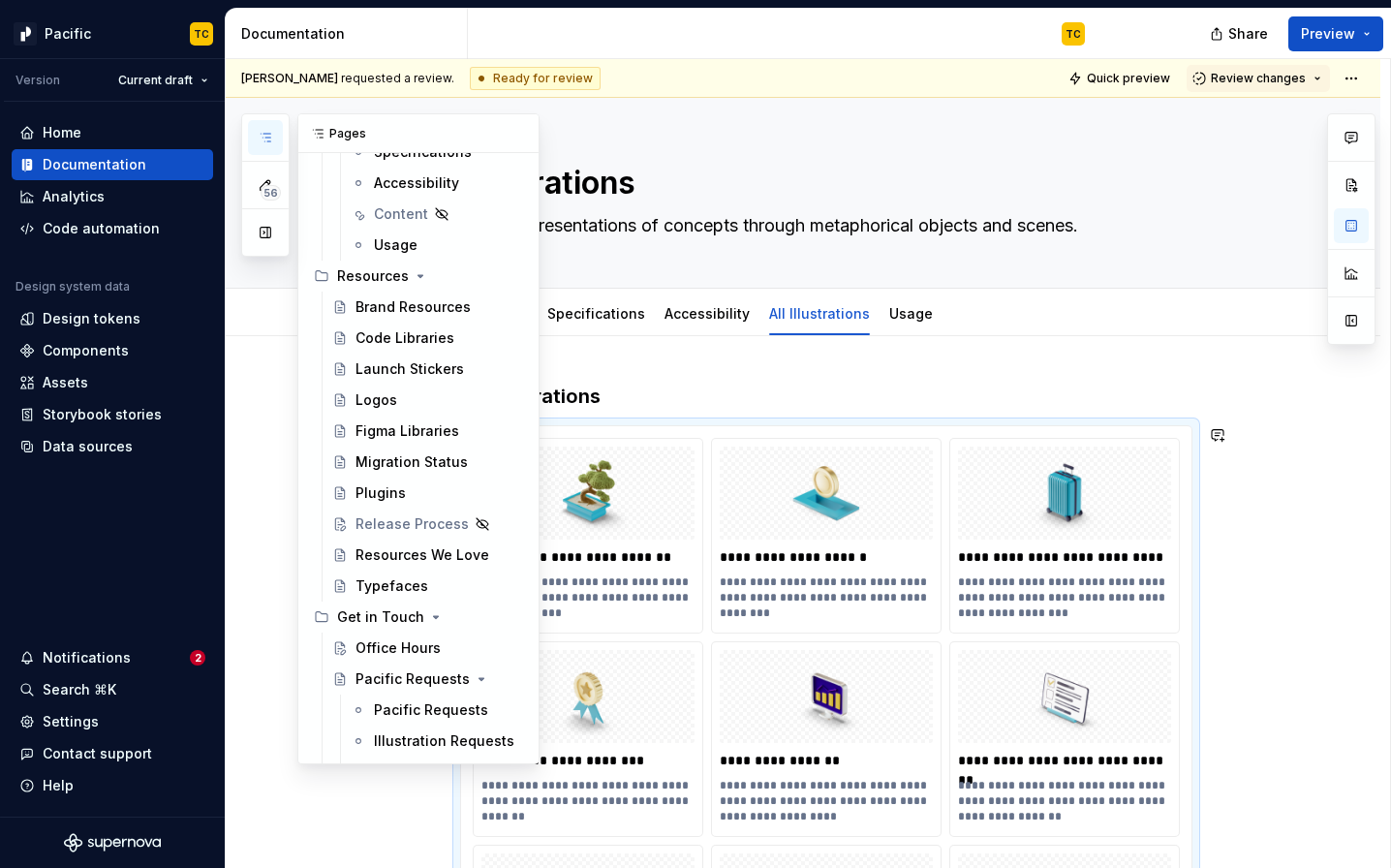
scroll to position [12172, 0]
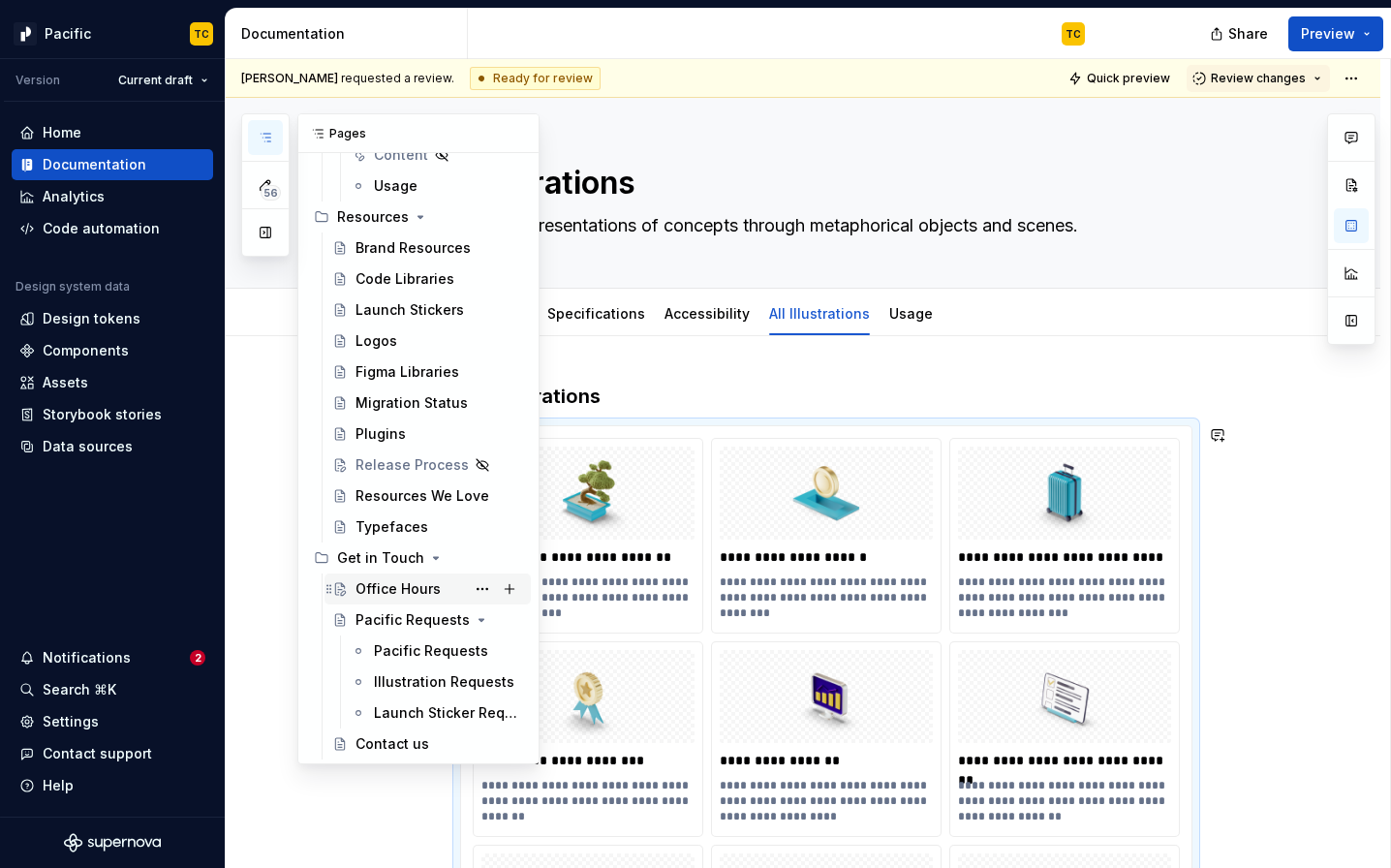
click at [377, 590] on div "Office Hours" at bounding box center [398, 589] width 85 height 19
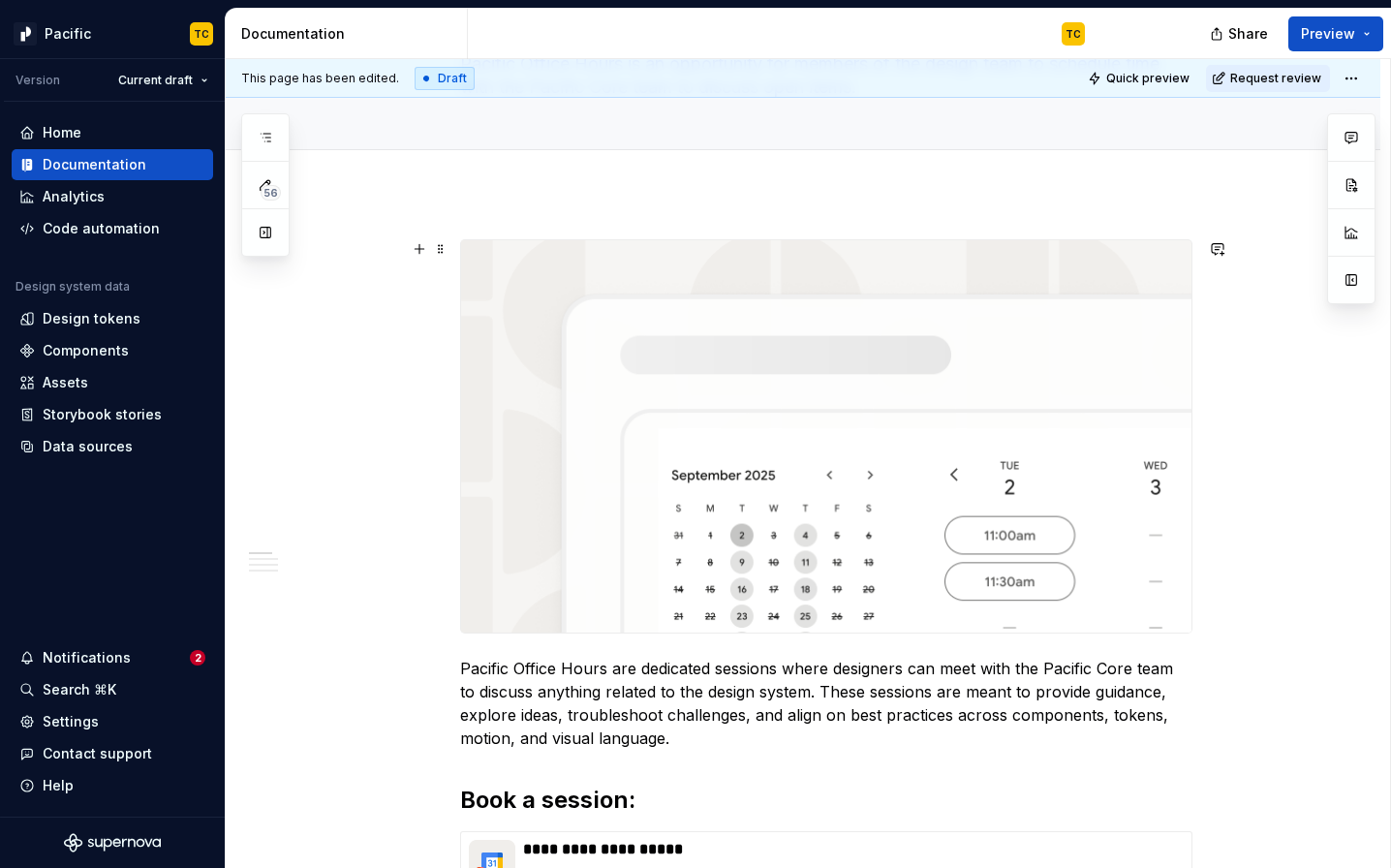
scroll to position [174, 0]
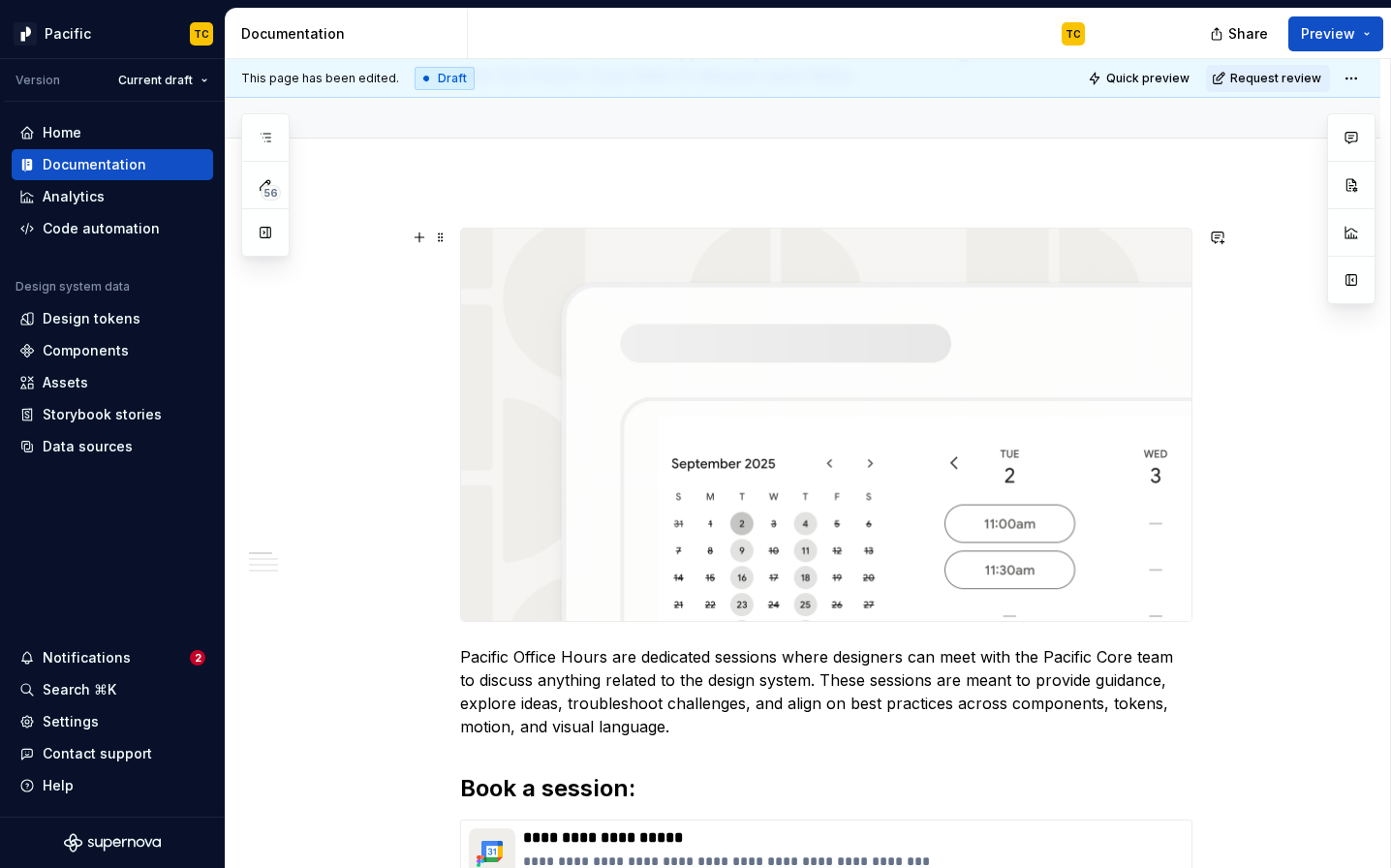
click at [523, 251] on img at bounding box center [825, 425] width 730 height 392
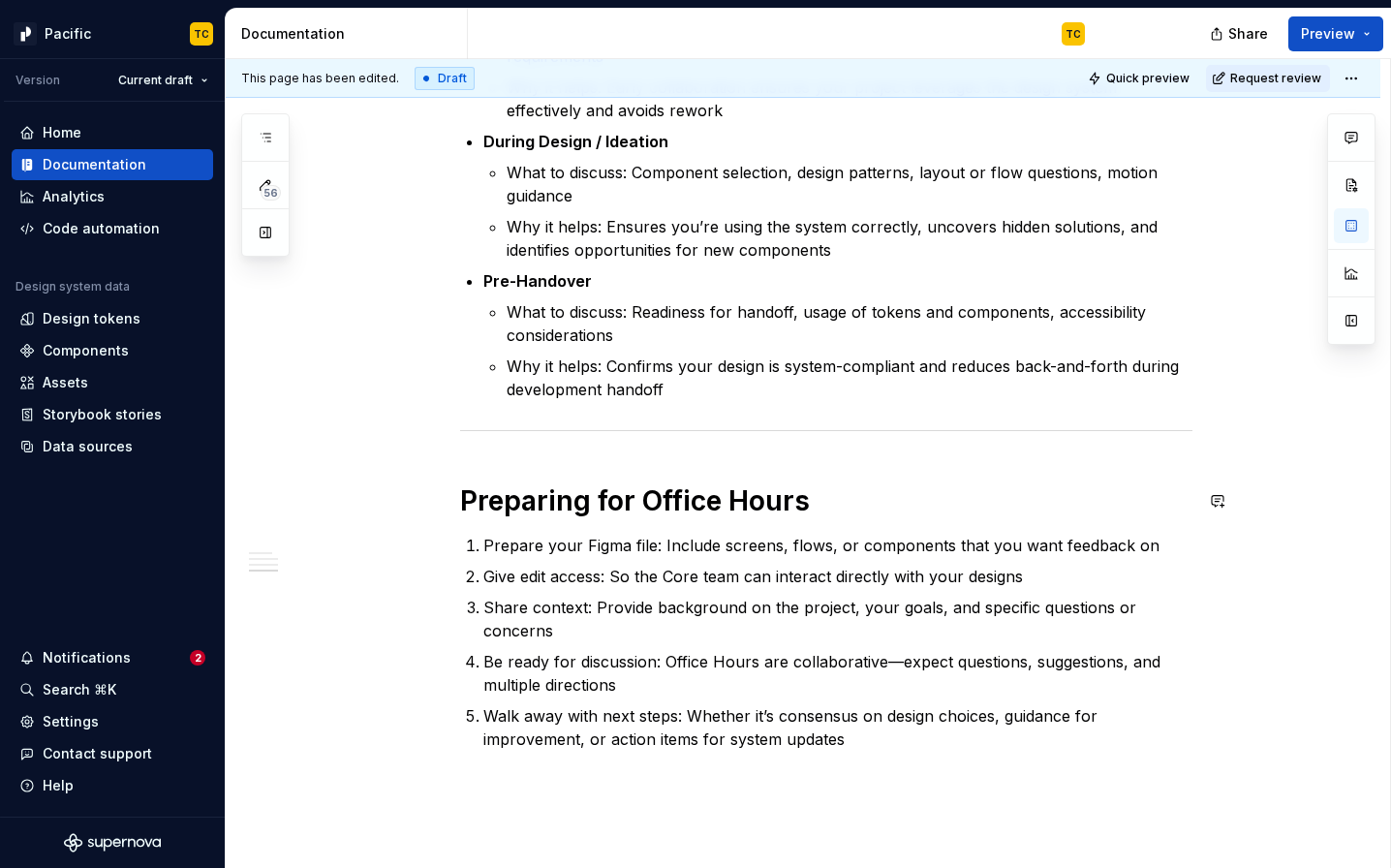
scroll to position [2570, 0]
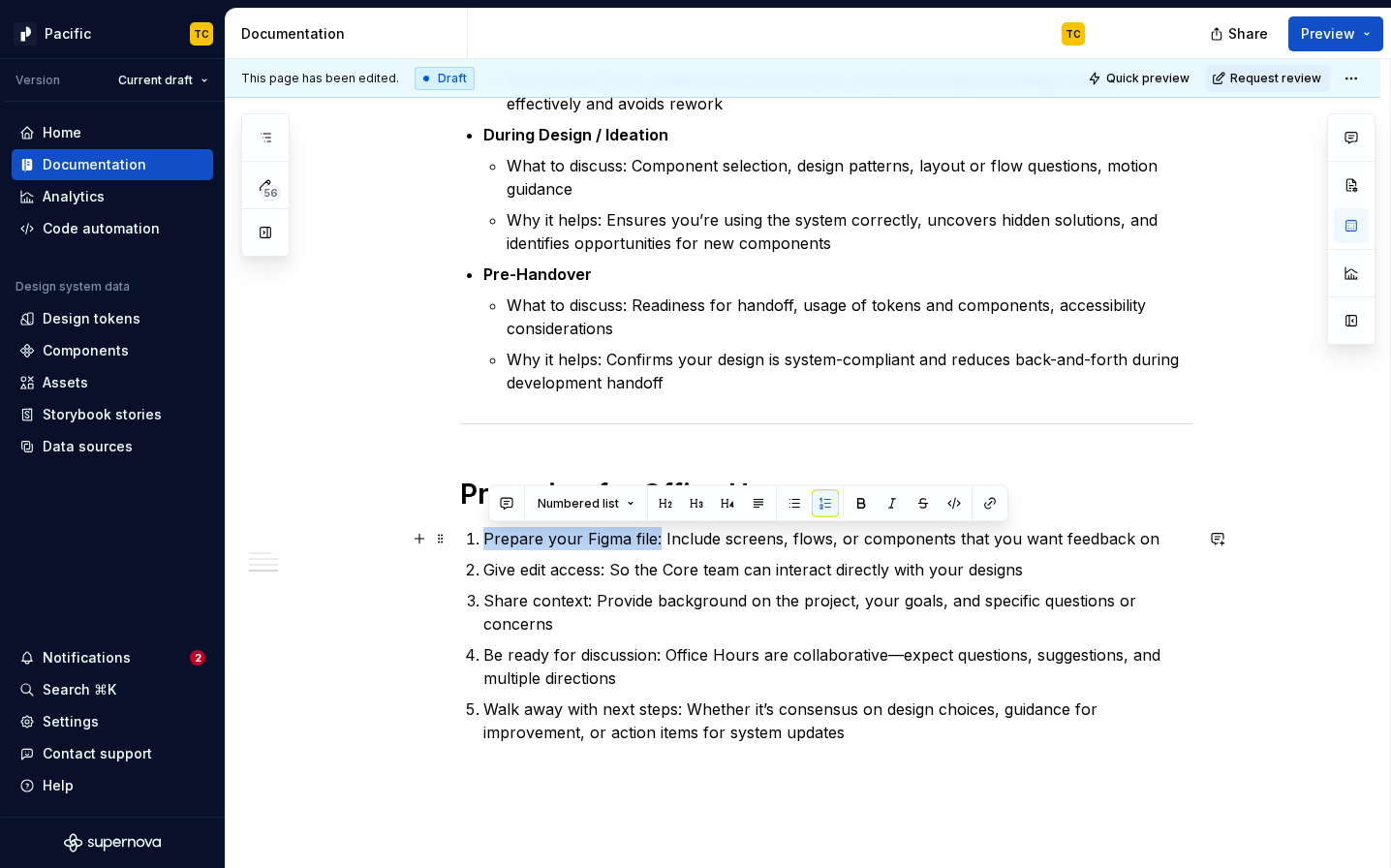
drag, startPoint x: 487, startPoint y: 538, endPoint x: 661, endPoint y: 532, distance: 174.1
click at [661, 532] on p "Prepare your Figma file: Include screens, flows, or components that you want fe…" at bounding box center [837, 538] width 709 height 23
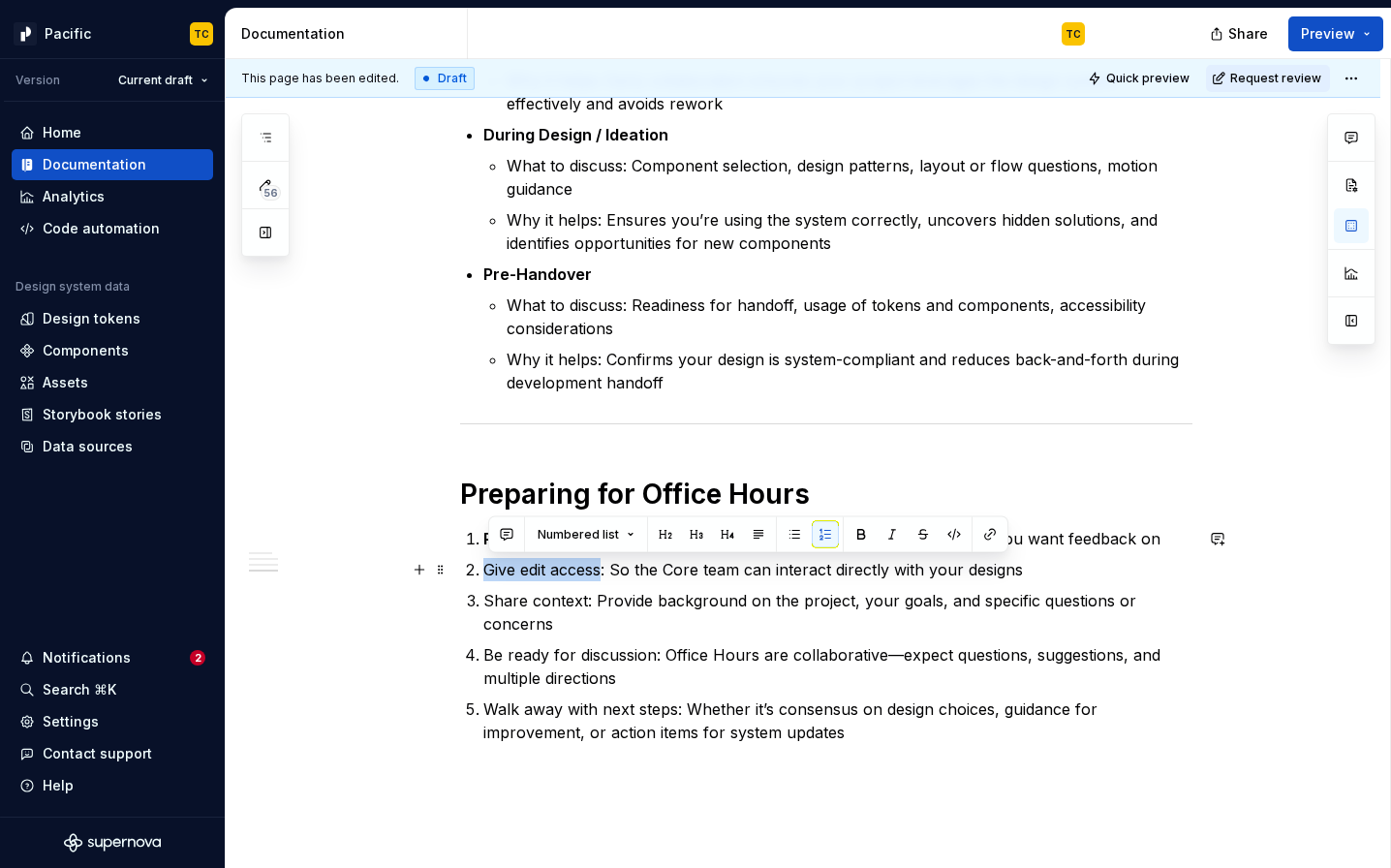
drag, startPoint x: 484, startPoint y: 566, endPoint x: 609, endPoint y: 565, distance: 125.0
click at [609, 565] on li "Give edit access: So the Core team can interact directly with your designs" at bounding box center [837, 569] width 709 height 23
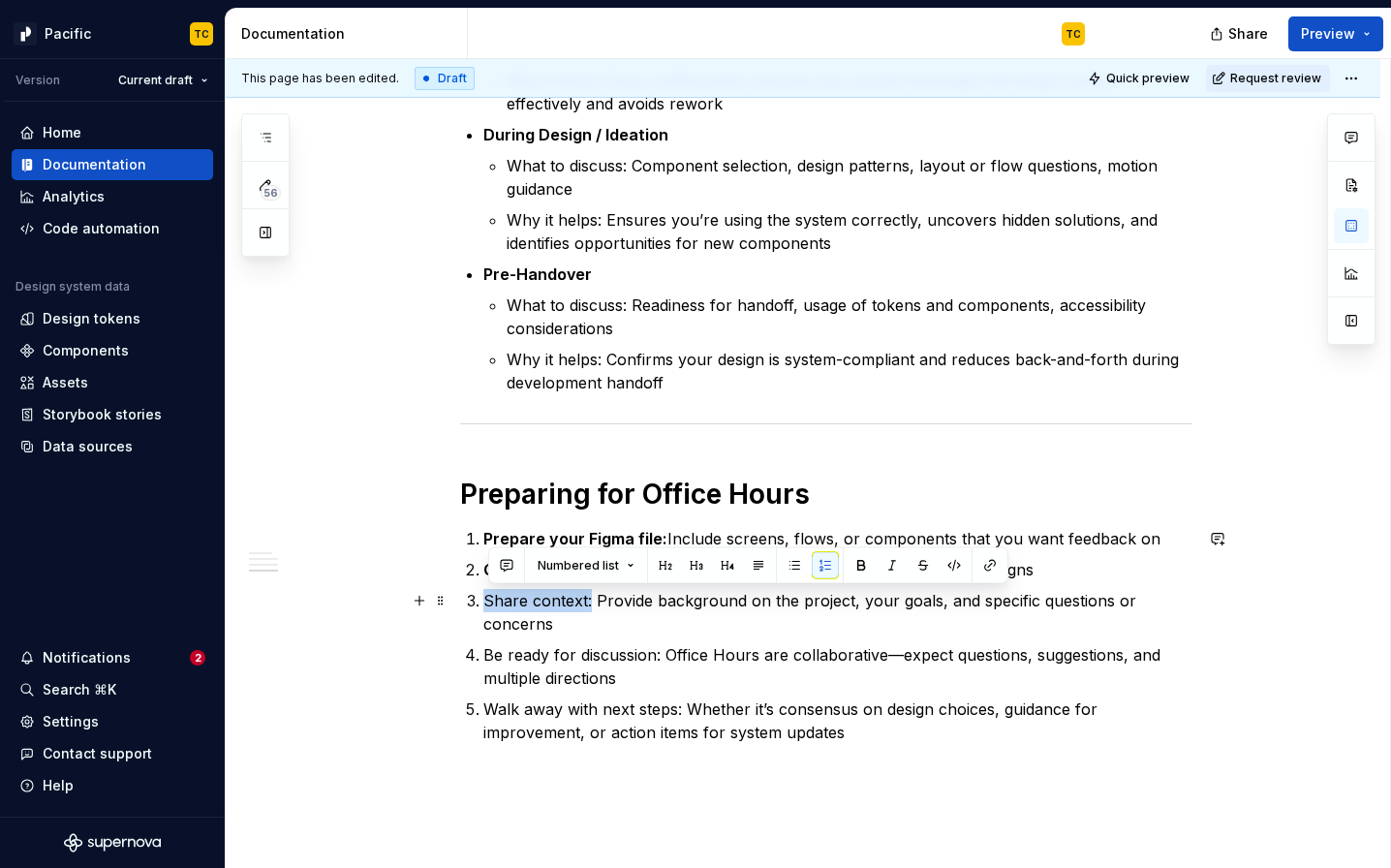
drag, startPoint x: 487, startPoint y: 600, endPoint x: 596, endPoint y: 595, distance: 109.1
click at [596, 595] on p "Share context: Provide background on the project, your goals, and specific ques…" at bounding box center [837, 612] width 709 height 47
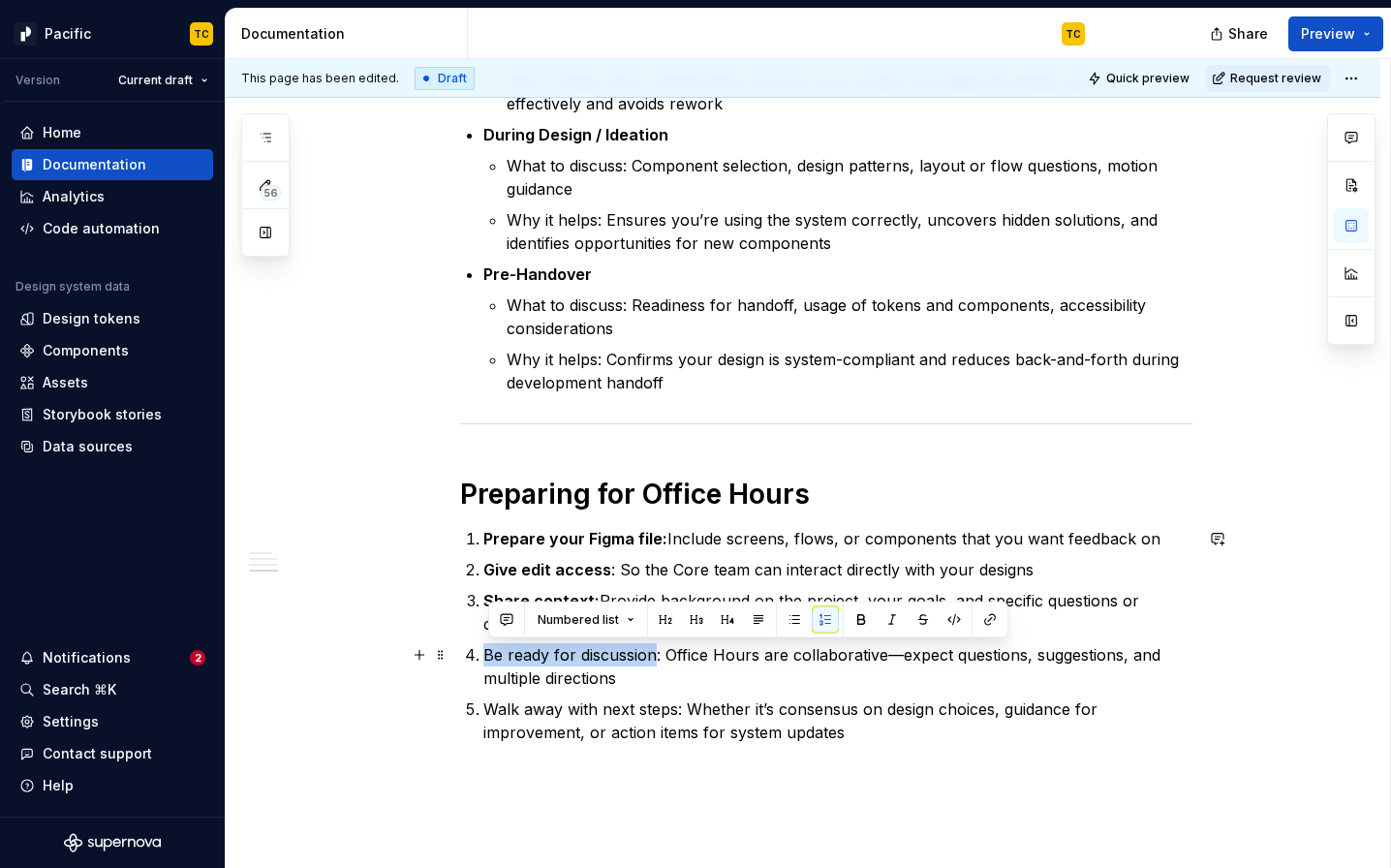
drag, startPoint x: 487, startPoint y: 659, endPoint x: 661, endPoint y: 653, distance: 174.1
click at [661, 653] on p "Be ready for discussion: Office Hours are collaborative—expect questions, sugge…" at bounding box center [837, 666] width 709 height 47
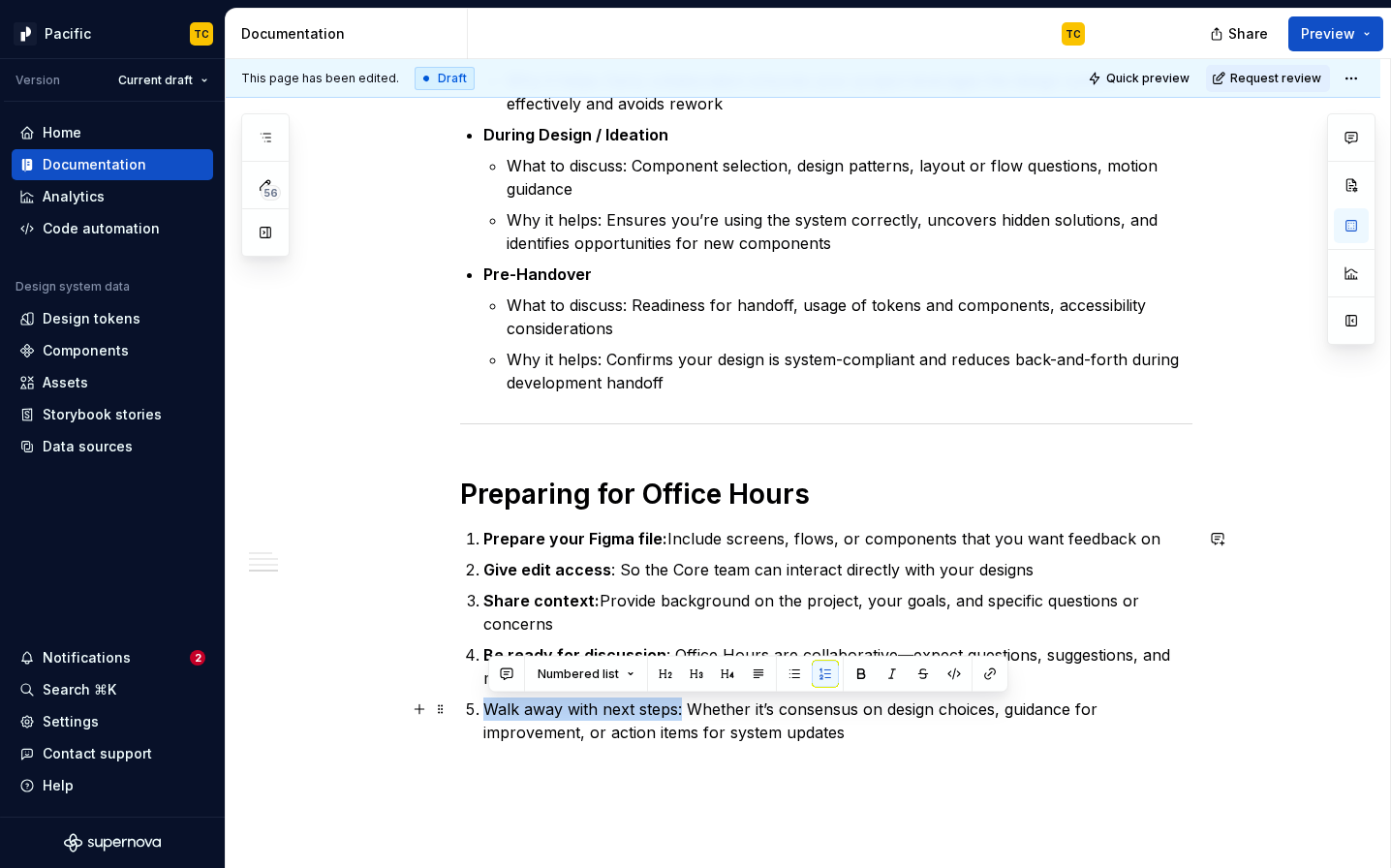
drag, startPoint x: 489, startPoint y: 708, endPoint x: 686, endPoint y: 701, distance: 197.1
click at [686, 701] on p "Walk away with next steps: Whether it’s consensus on design choices, guidance f…" at bounding box center [837, 721] width 709 height 47
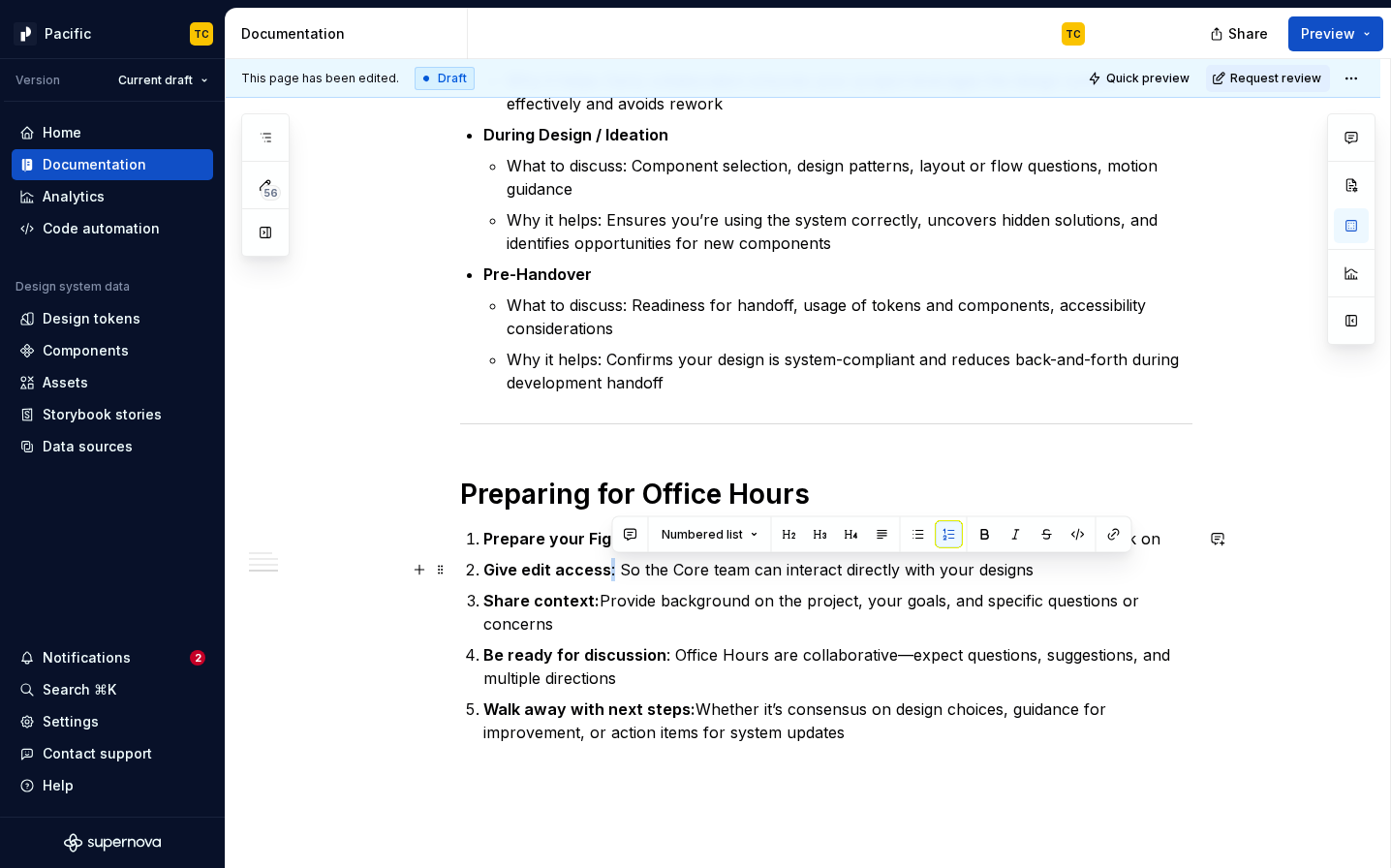
click at [615, 571] on p "Give edit access : So the Core team can interact directly with your designs" at bounding box center [837, 569] width 709 height 23
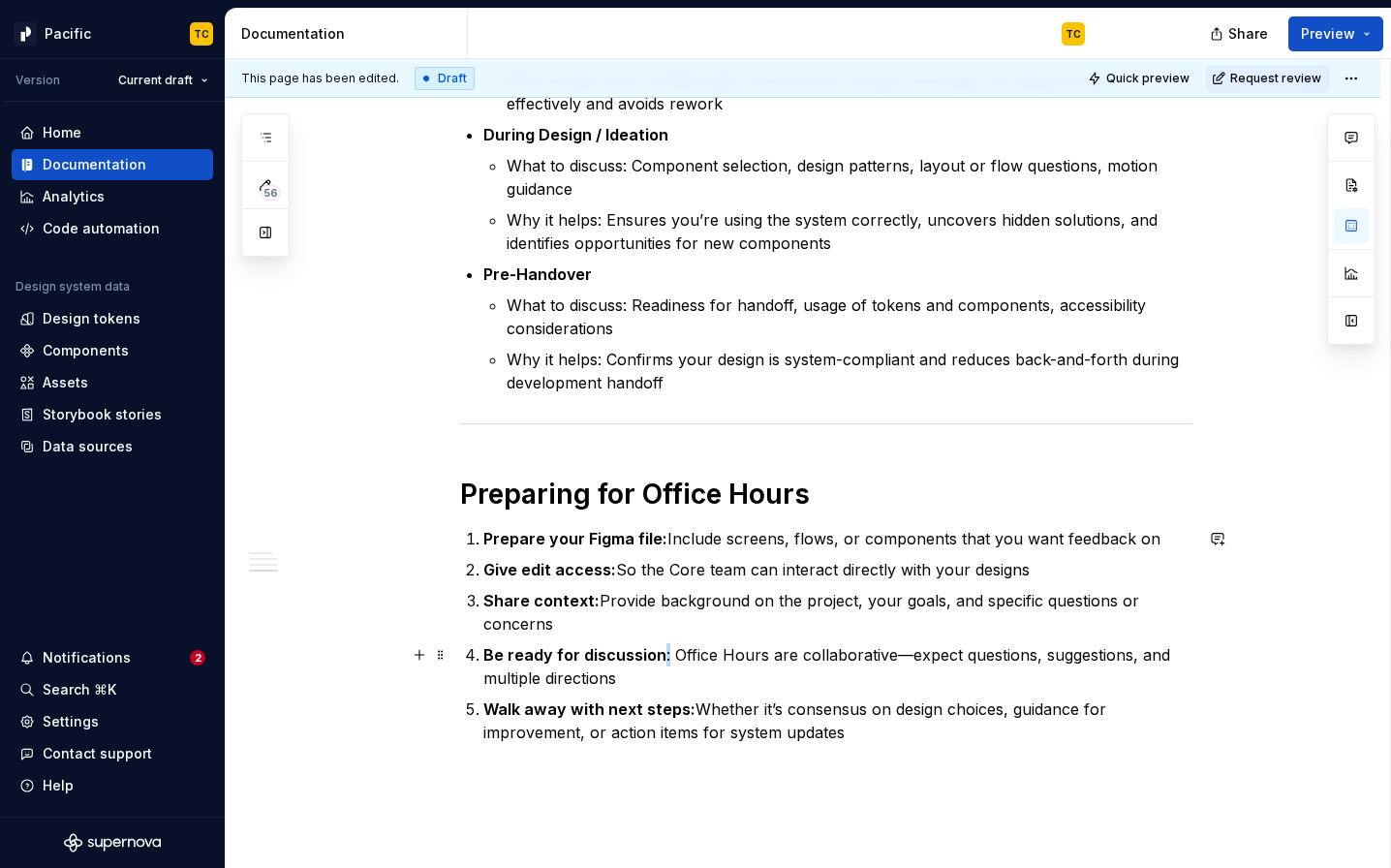
click at [671, 654] on p "Be ready for discussion : Office Hours are collaborative—expect questions, sugg…" at bounding box center [837, 666] width 709 height 47
click at [765, 686] on p "Be ready for discussion: Office Hours are collaborative—expect questions, sugge…" at bounding box center [837, 666] width 709 height 47
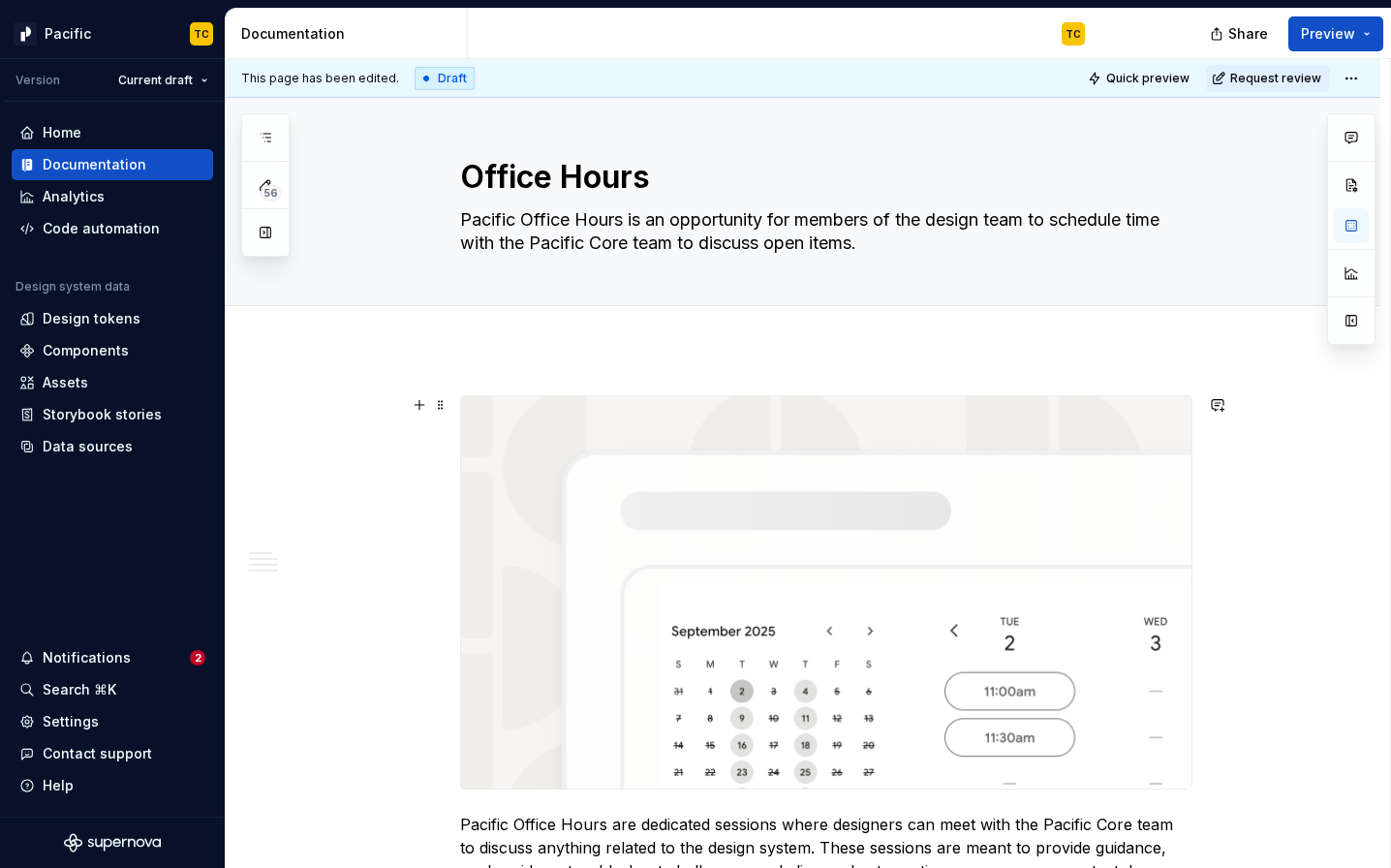
scroll to position [0, 0]
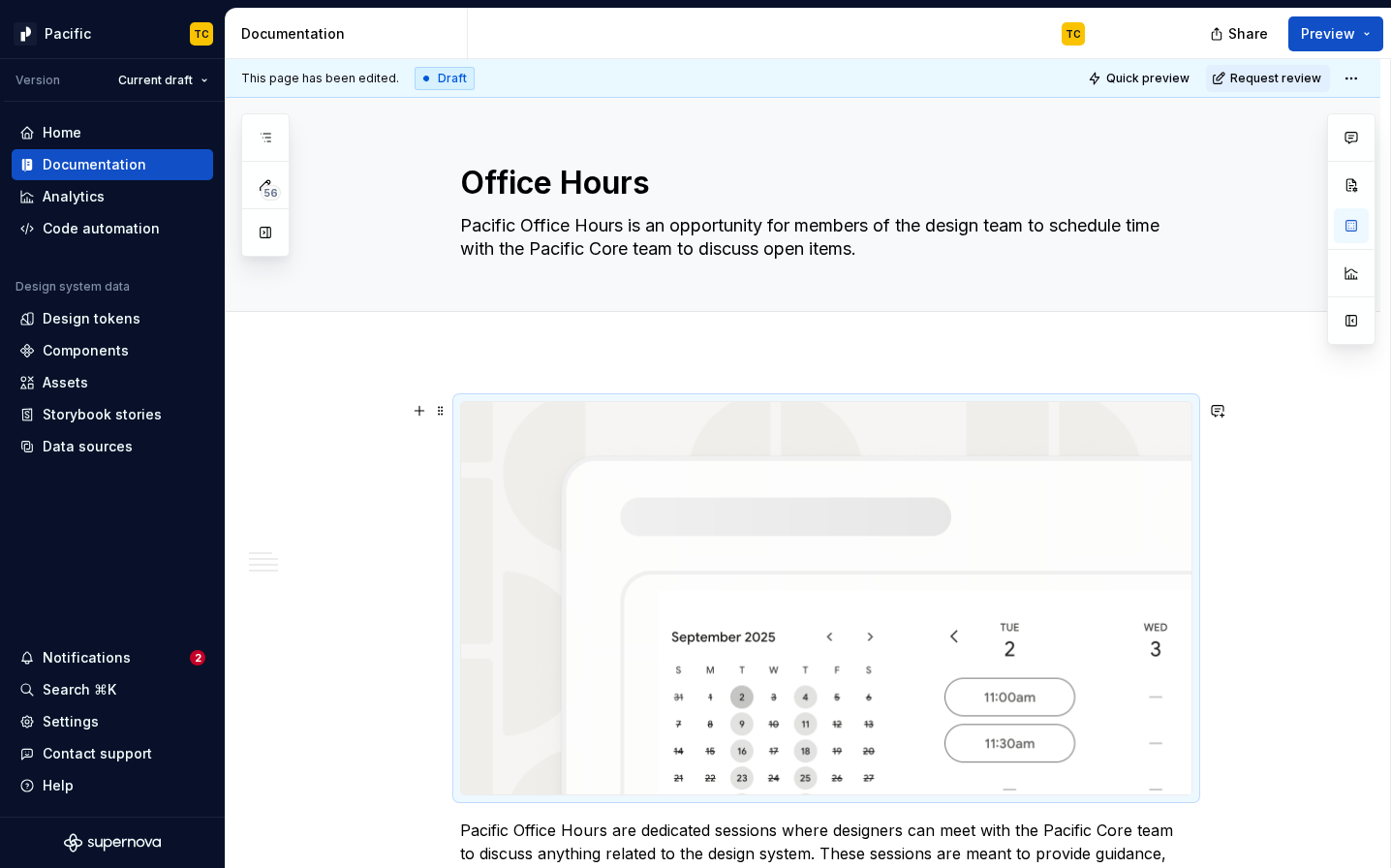
click at [720, 543] on img at bounding box center [825, 597] width 730 height 392
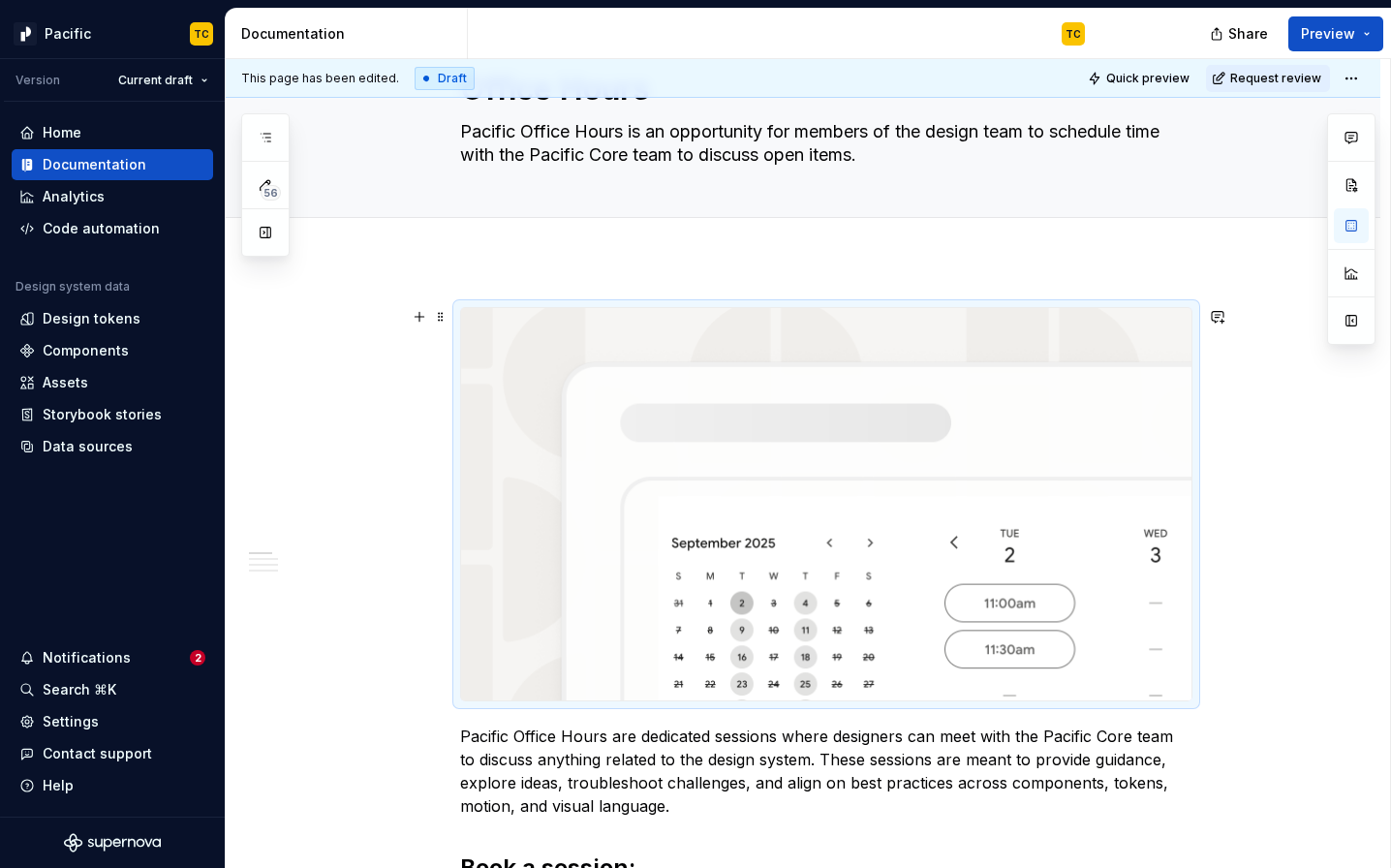
scroll to position [88, 0]
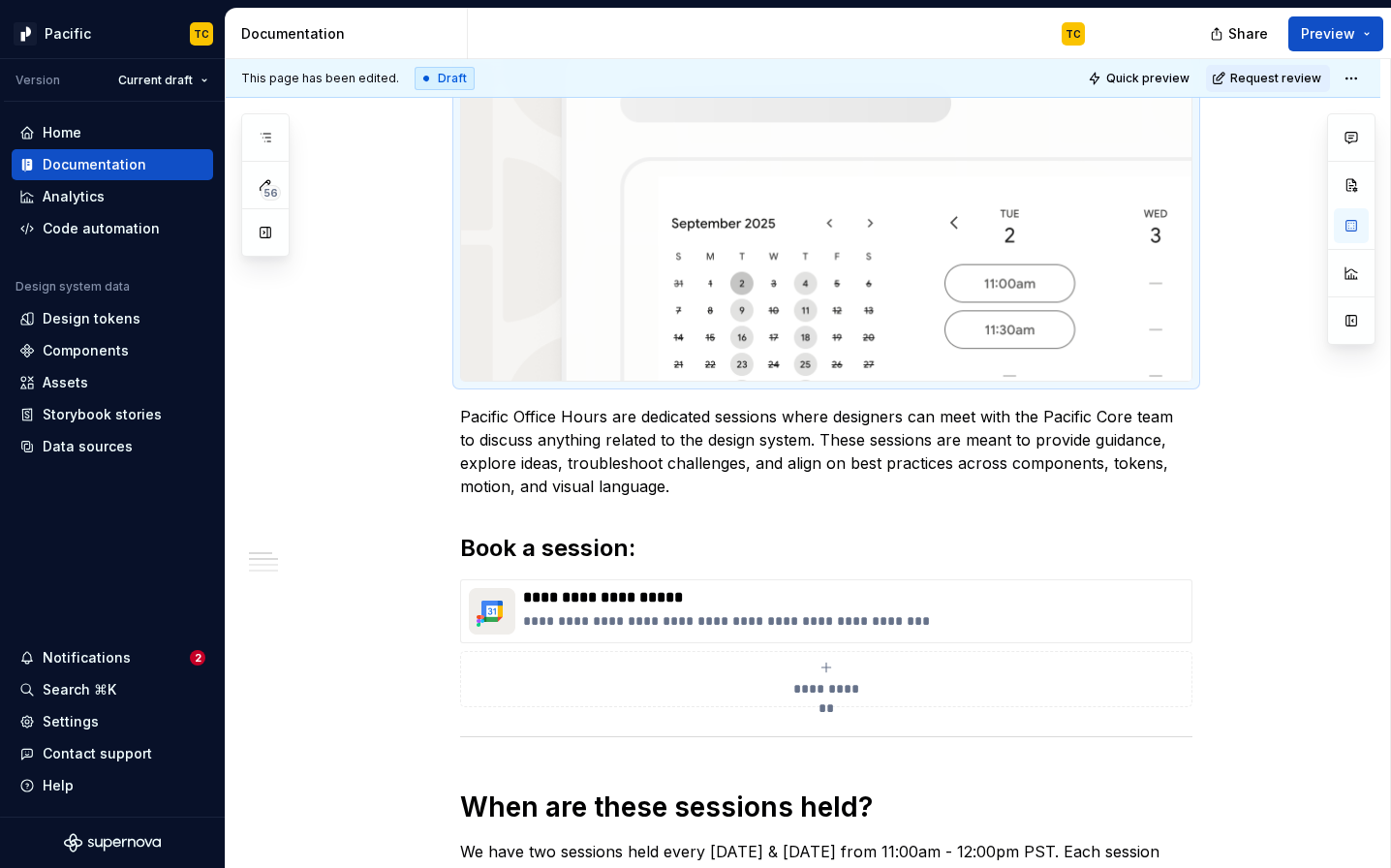
click at [696, 238] on img at bounding box center [825, 184] width 730 height 392
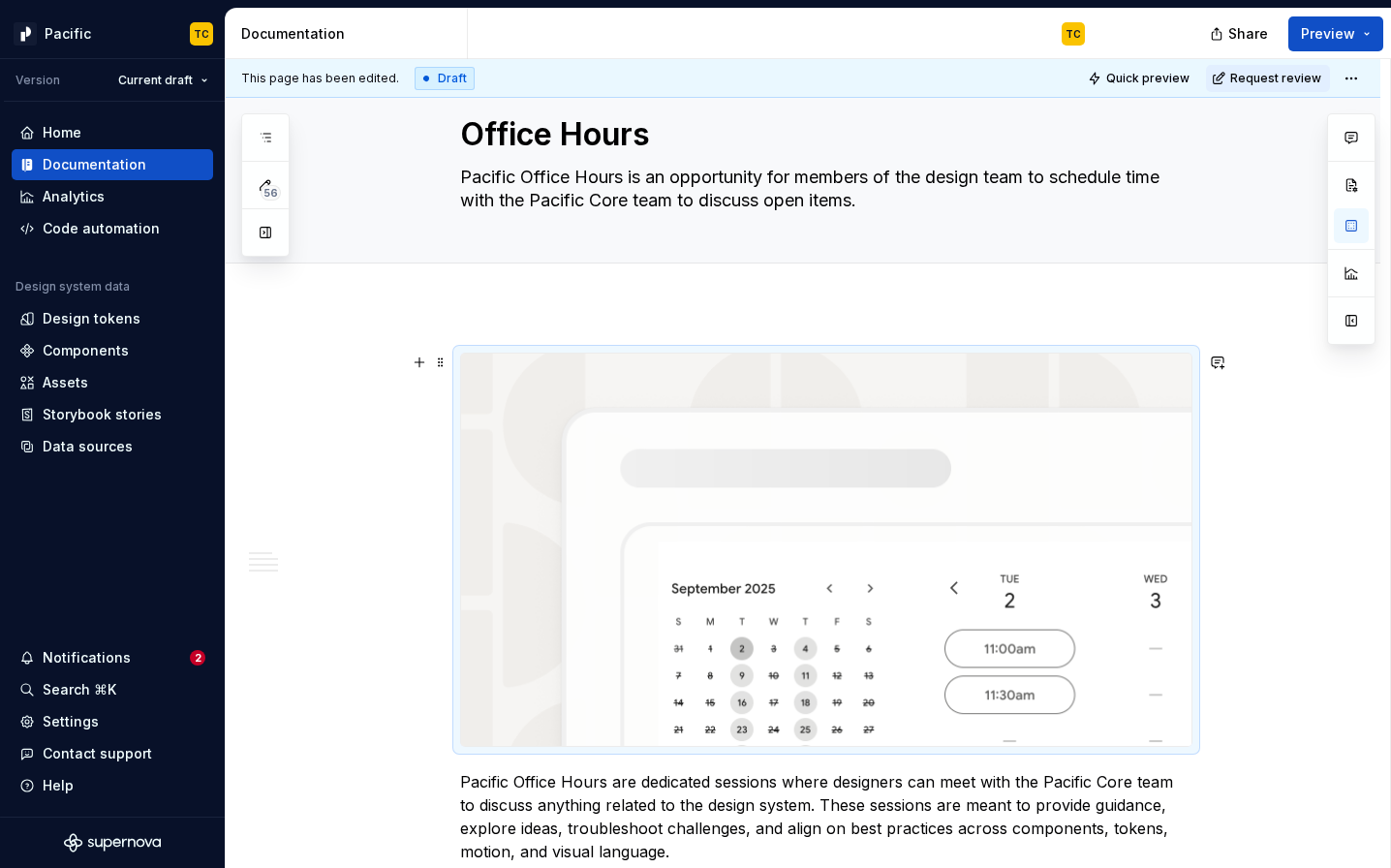
scroll to position [61, 0]
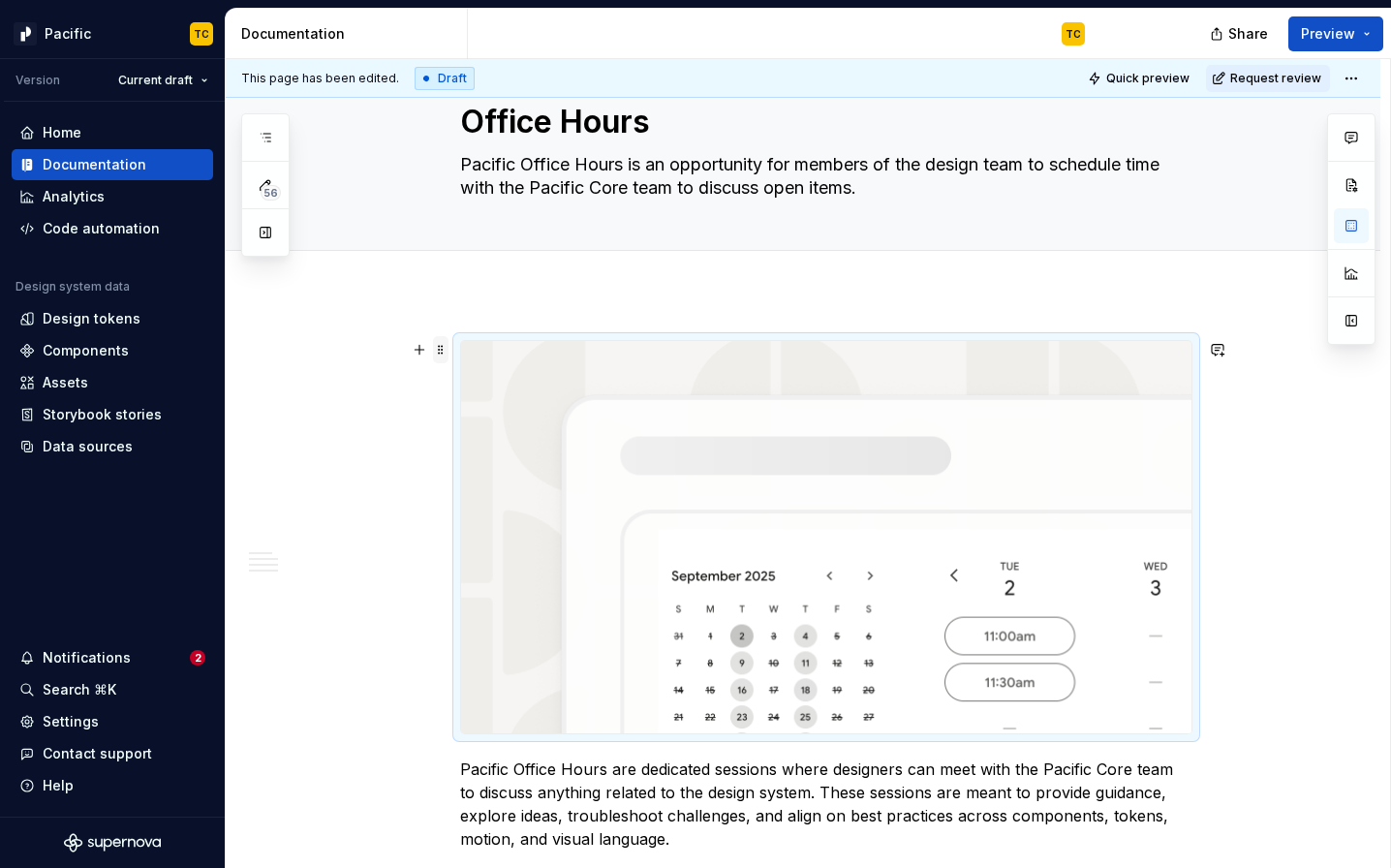
click at [448, 351] on span at bounding box center [440, 349] width 16 height 27
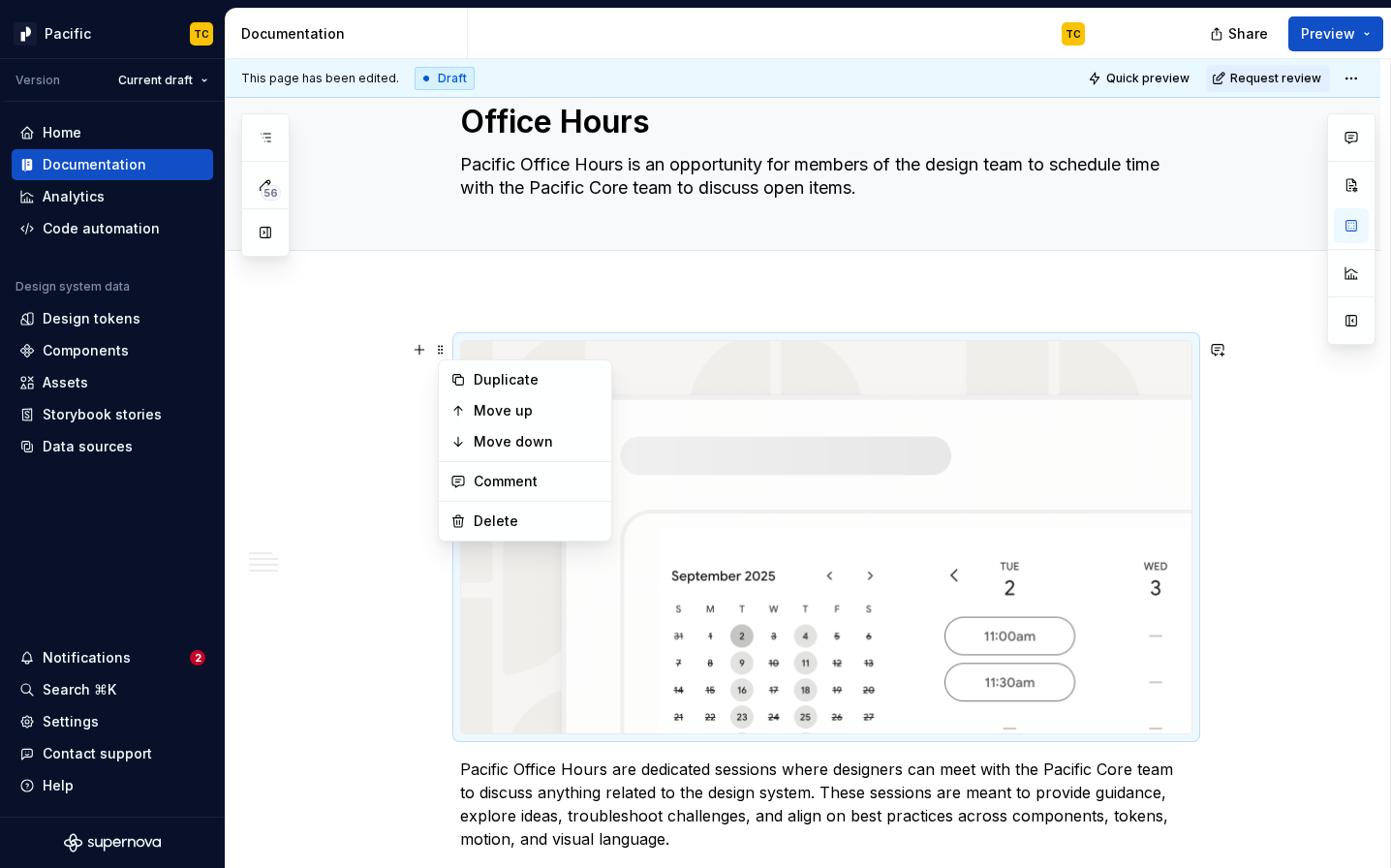
click at [631, 345] on img at bounding box center [825, 536] width 730 height 392
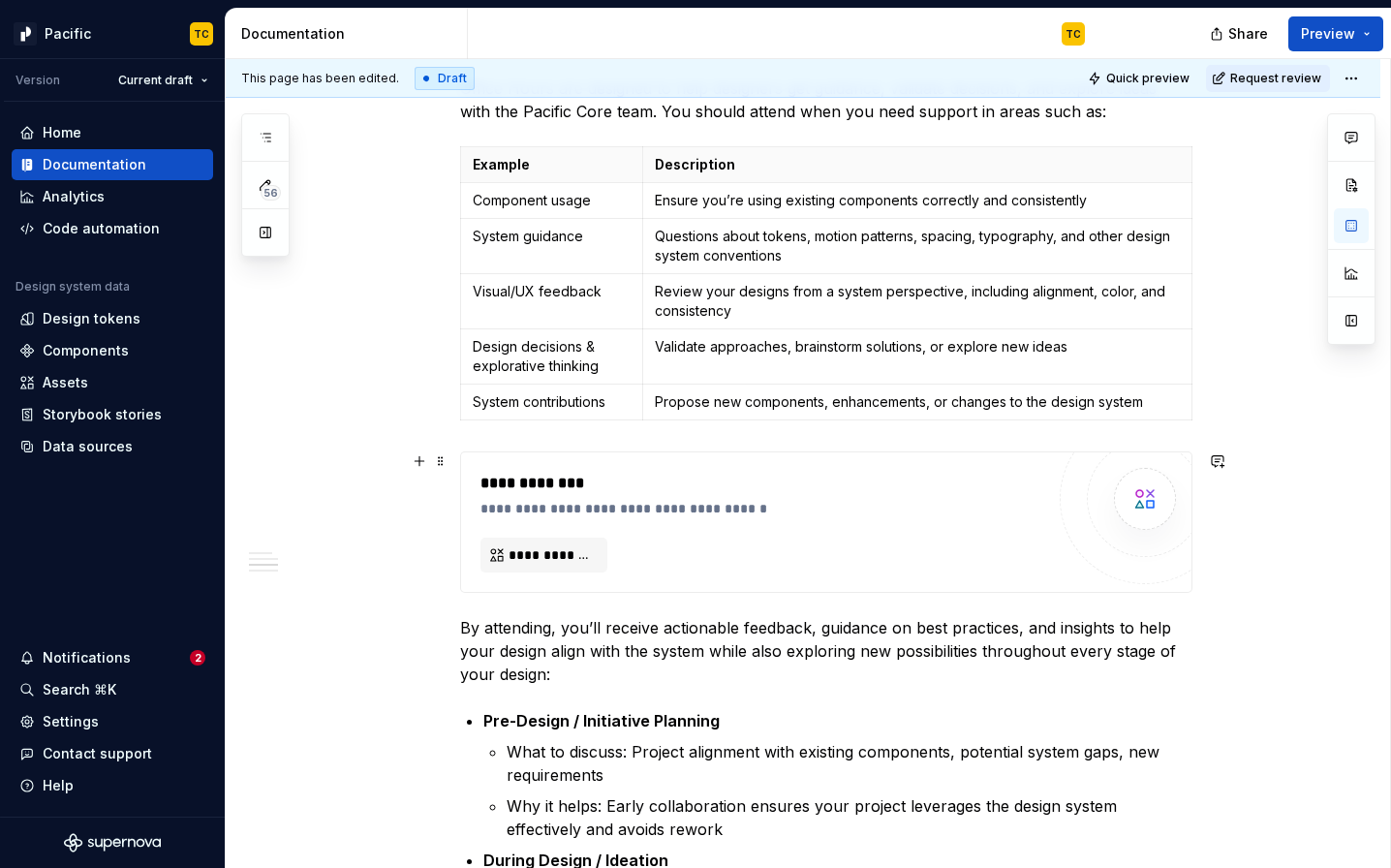
scroll to position [1972, 0]
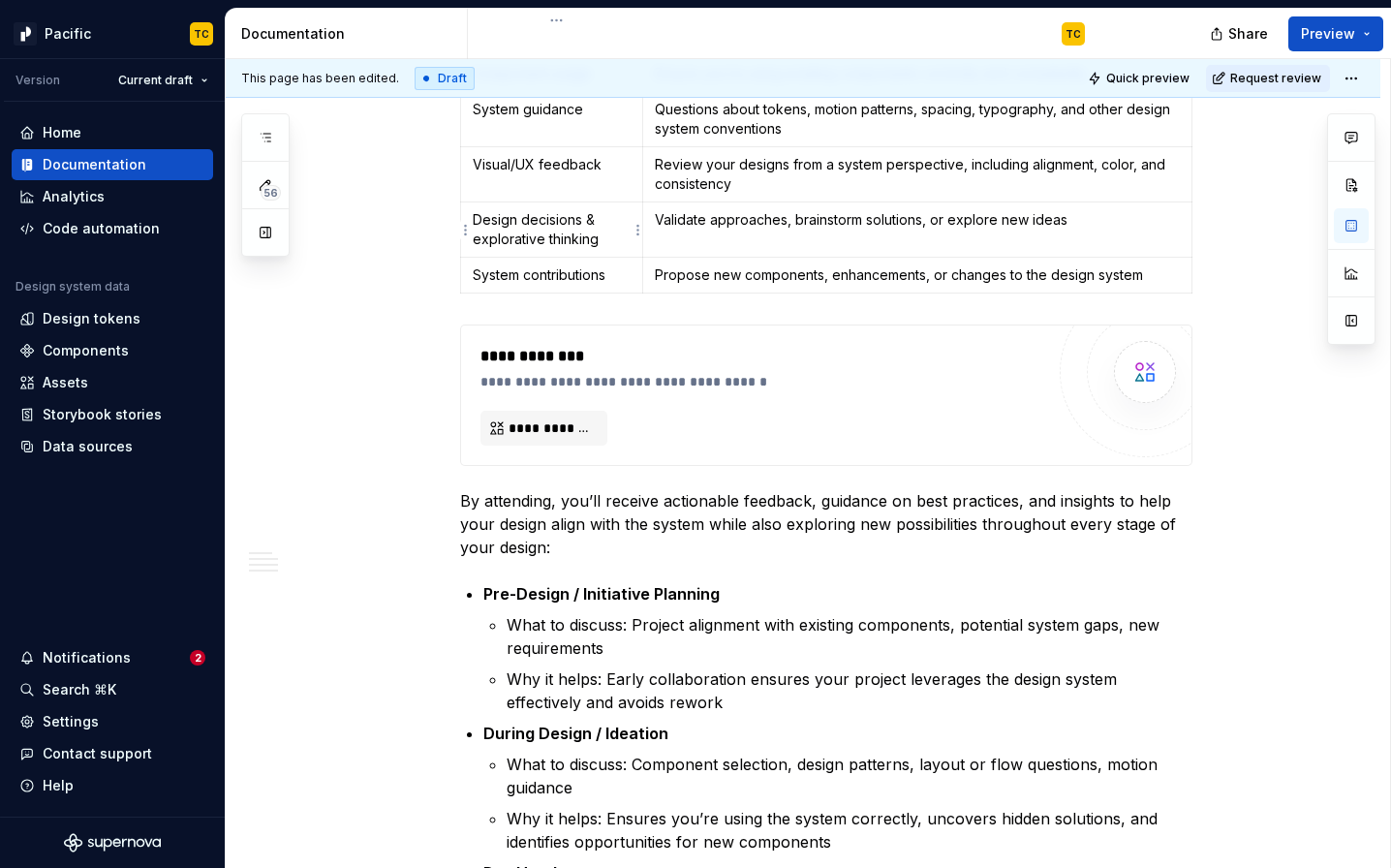
type textarea "*"
